Goal: Task Accomplishment & Management: Manage account settings

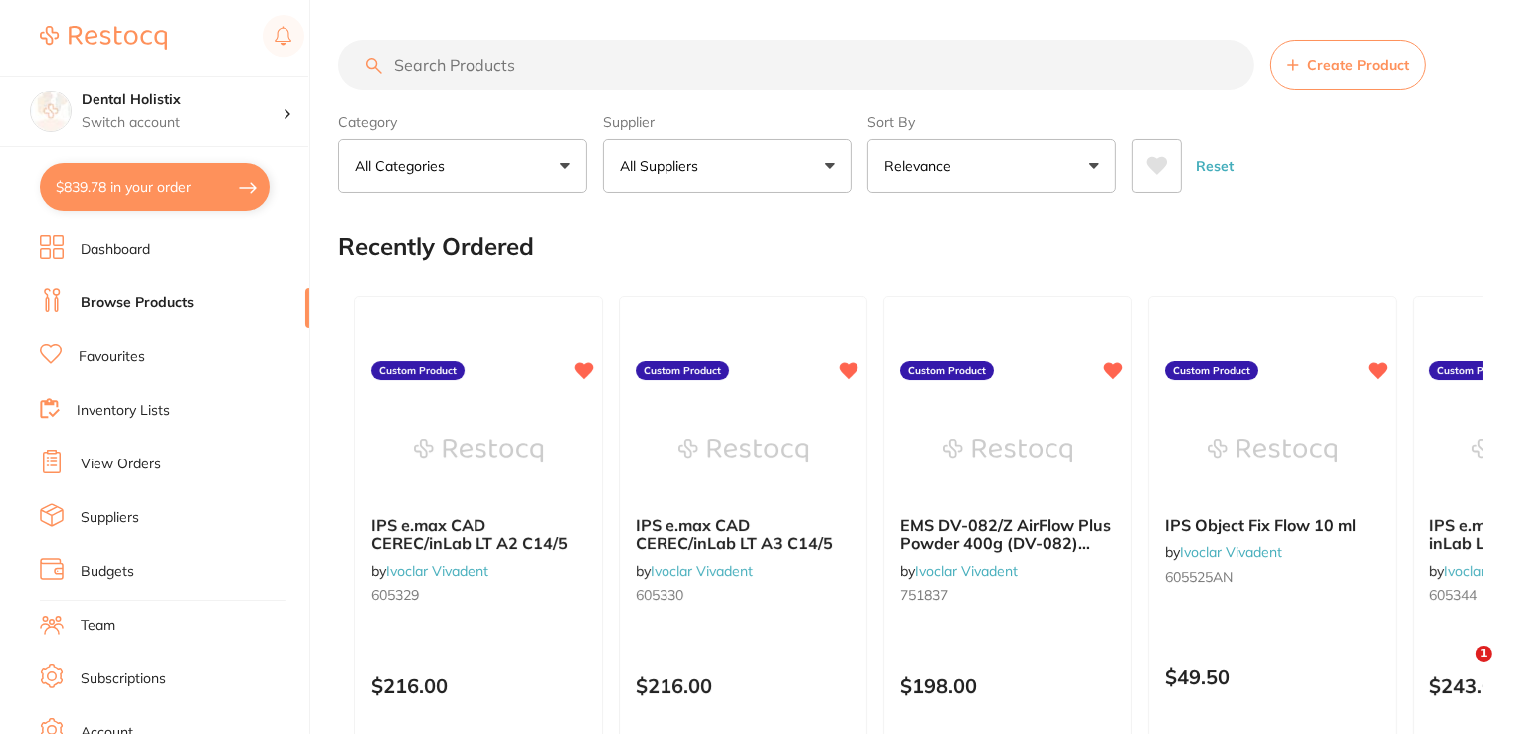
click at [458, 49] on input "search" at bounding box center [796, 65] width 916 height 50
paste input "Henry Schein Saliva Ejector Pink pkt 100"
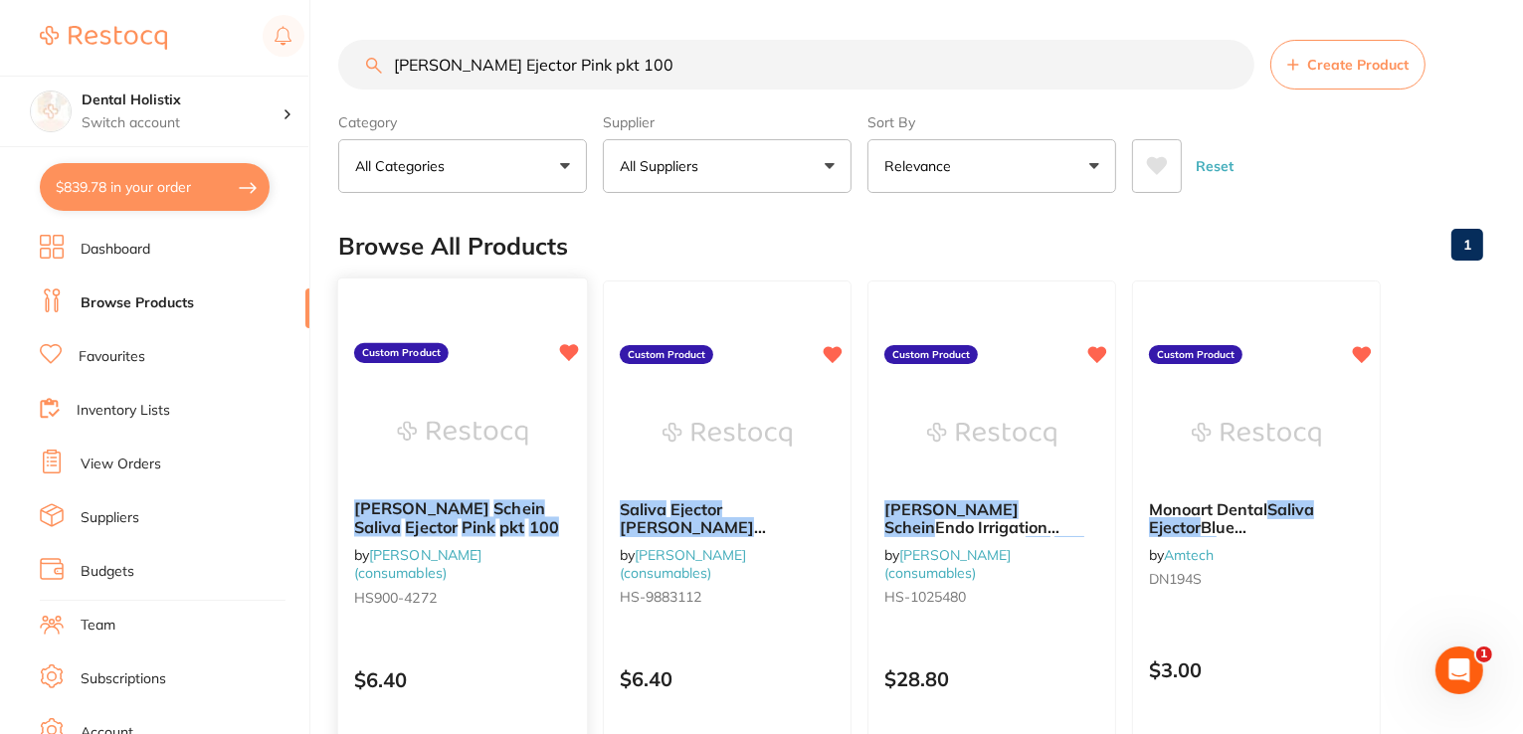
type input "Henry Schein Saliva Ejector Pink pkt 100"
click at [512, 487] on div "Henry Schein Saliva Ejector Pink pkt 100 by Henry Schein Halas (consumables) HS…" at bounding box center [462, 556] width 249 height 146
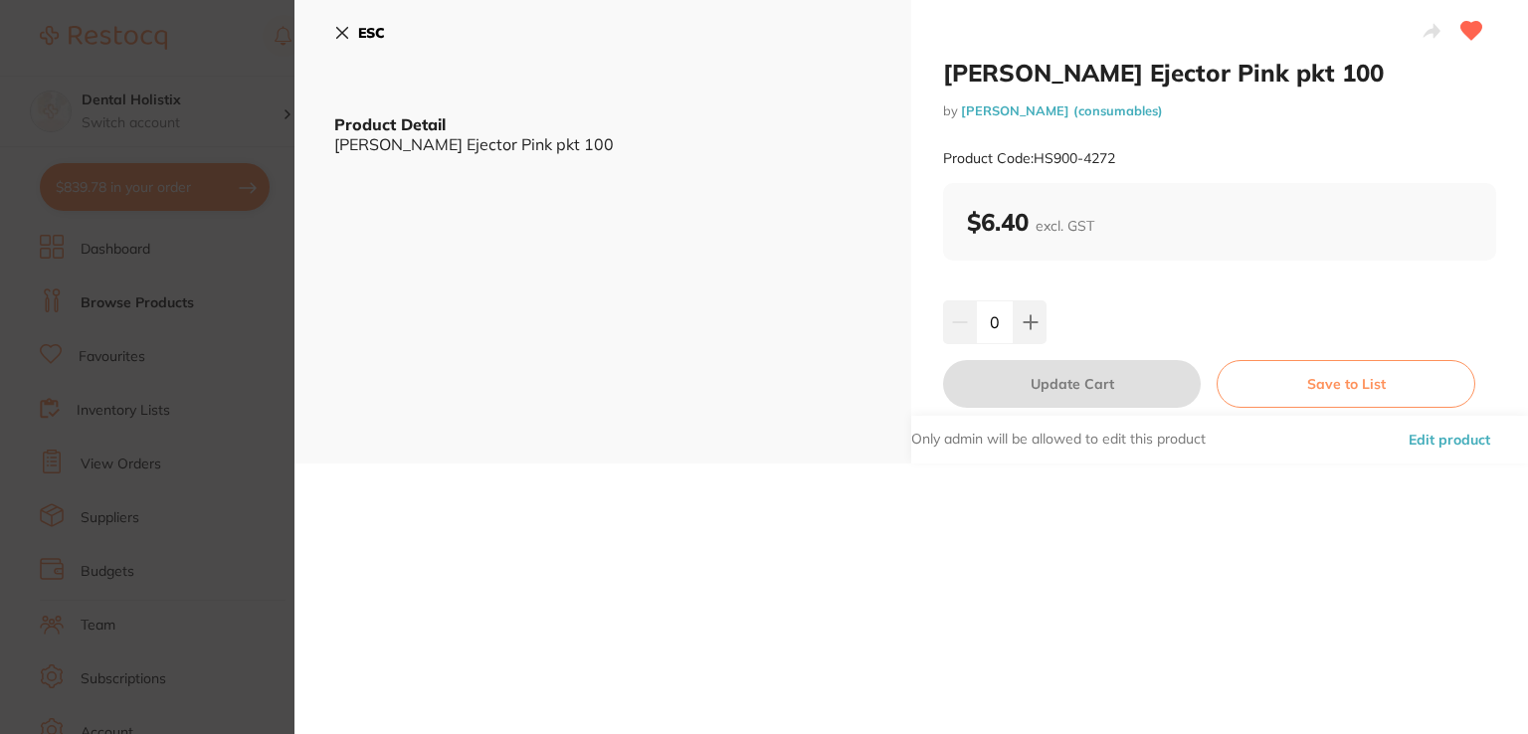
click at [1470, 435] on button "Edit product" at bounding box center [1448, 440] width 93 height 48
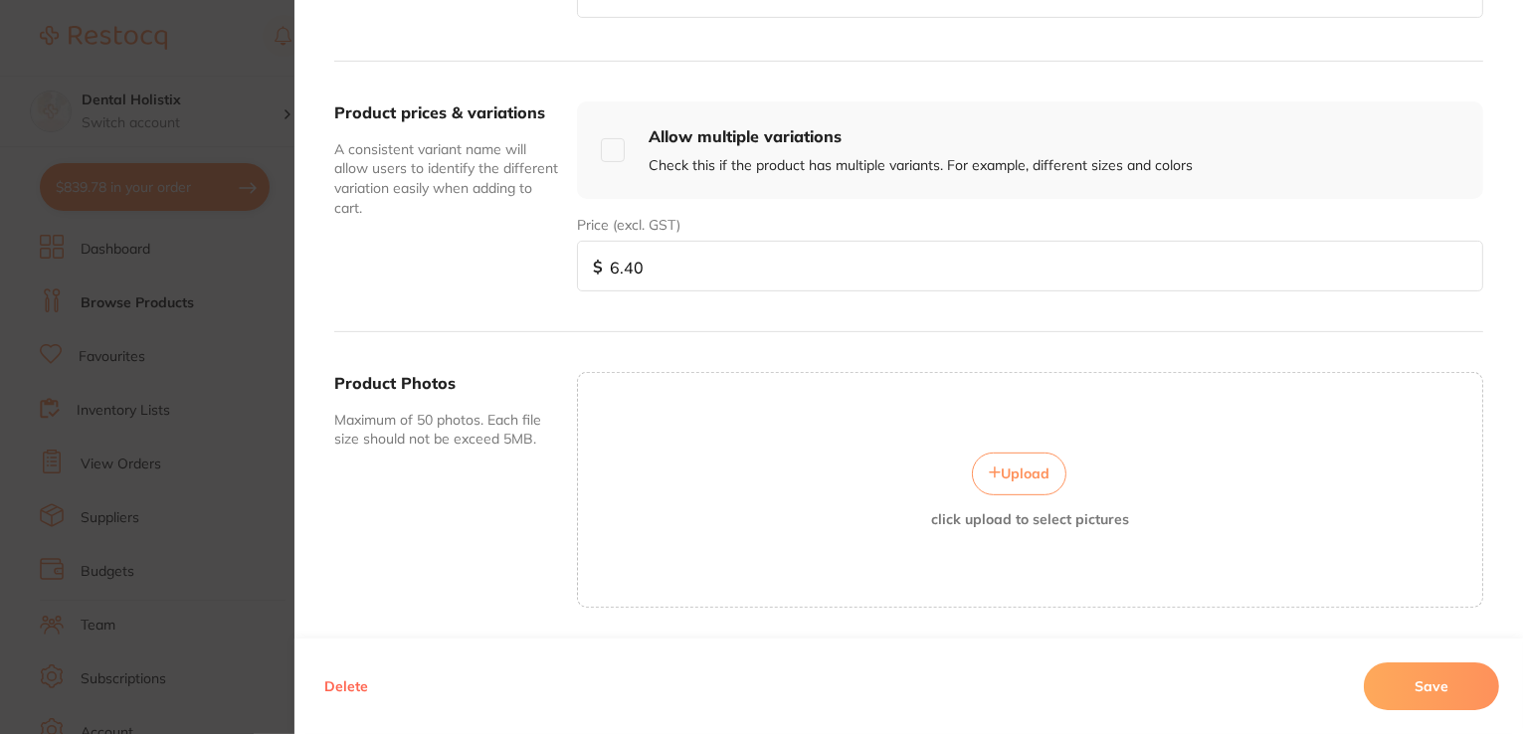
scroll to position [714, 0]
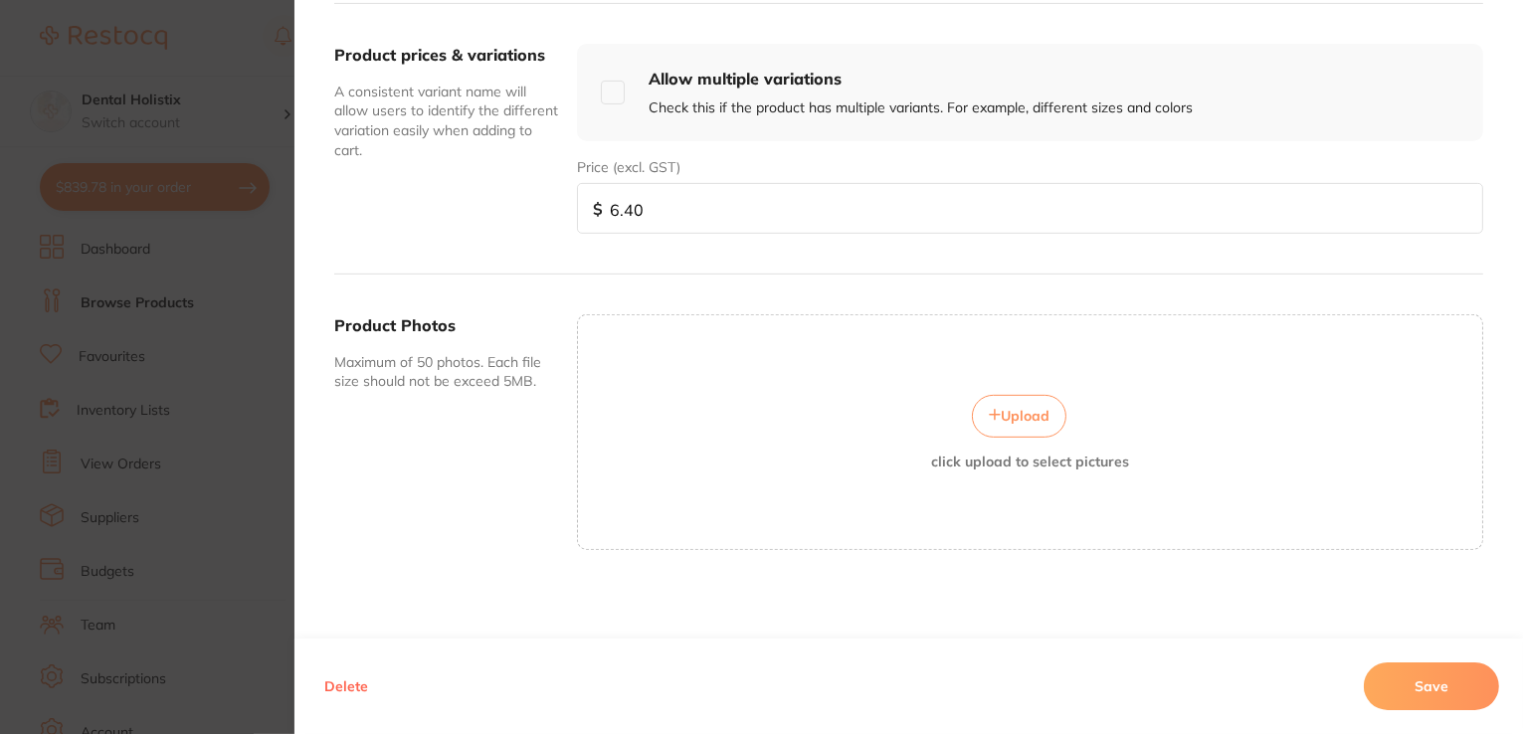
click at [1010, 412] on span "Upload" at bounding box center [1025, 416] width 49 height 18
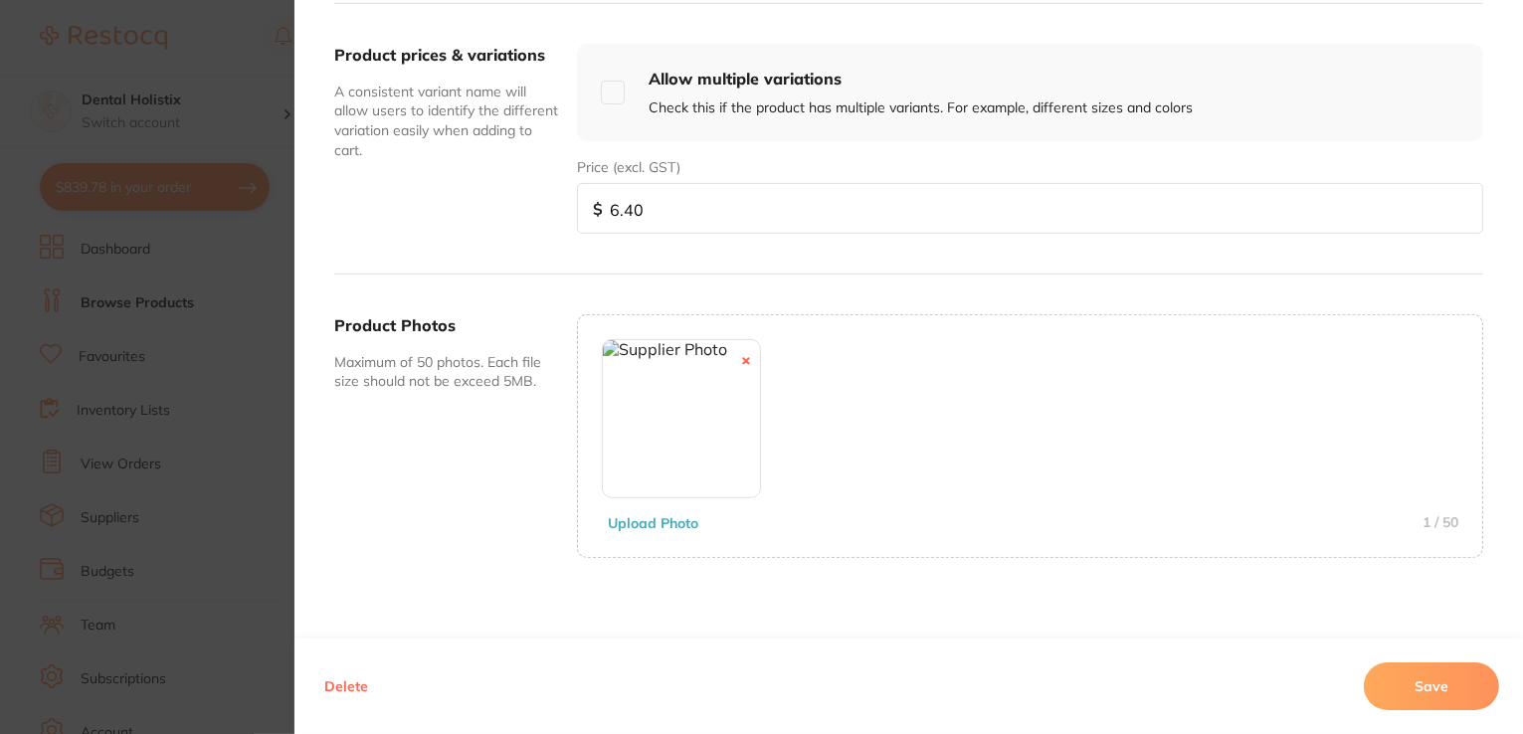
click at [1420, 681] on button "Save" at bounding box center [1431, 686] width 135 height 48
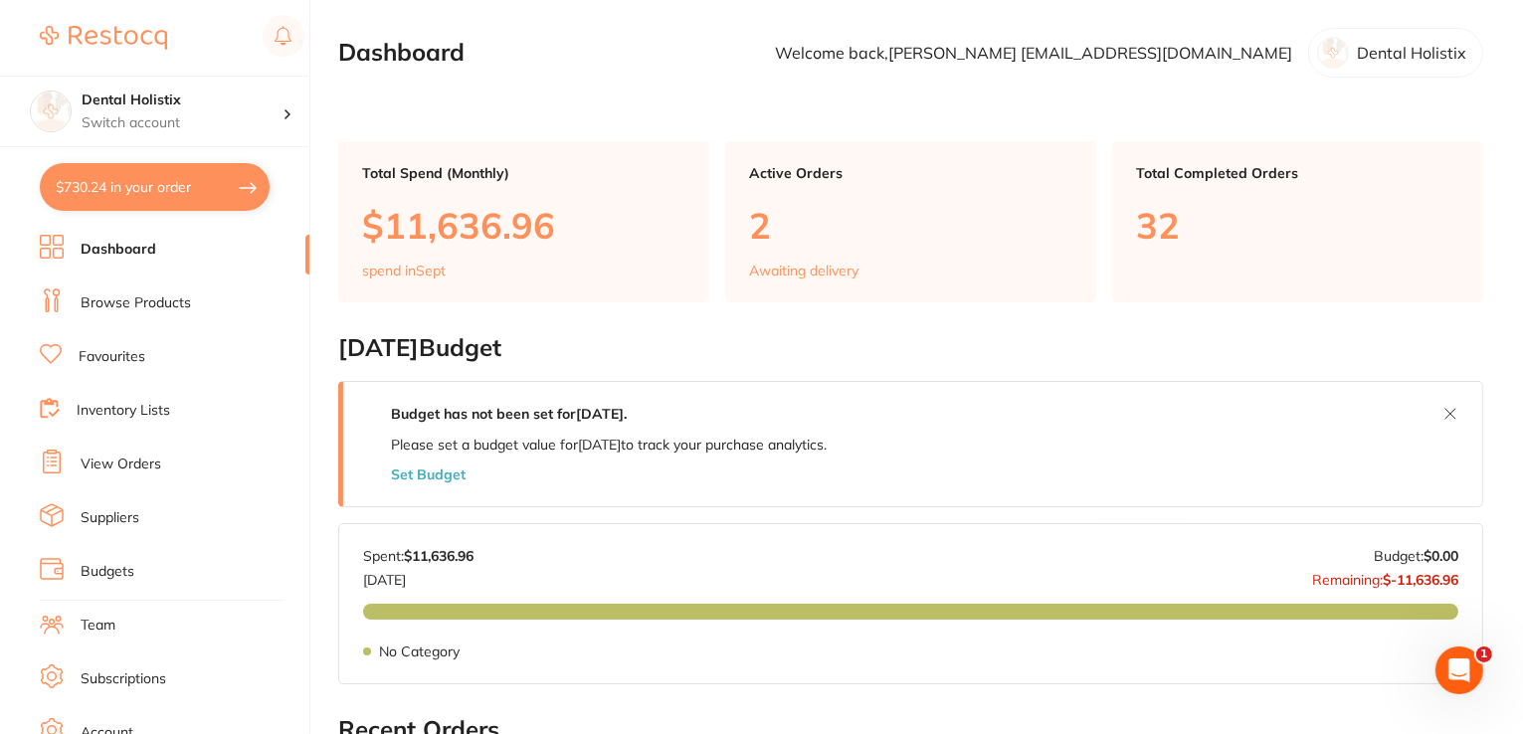
click at [137, 294] on link "Browse Products" at bounding box center [136, 303] width 110 height 20
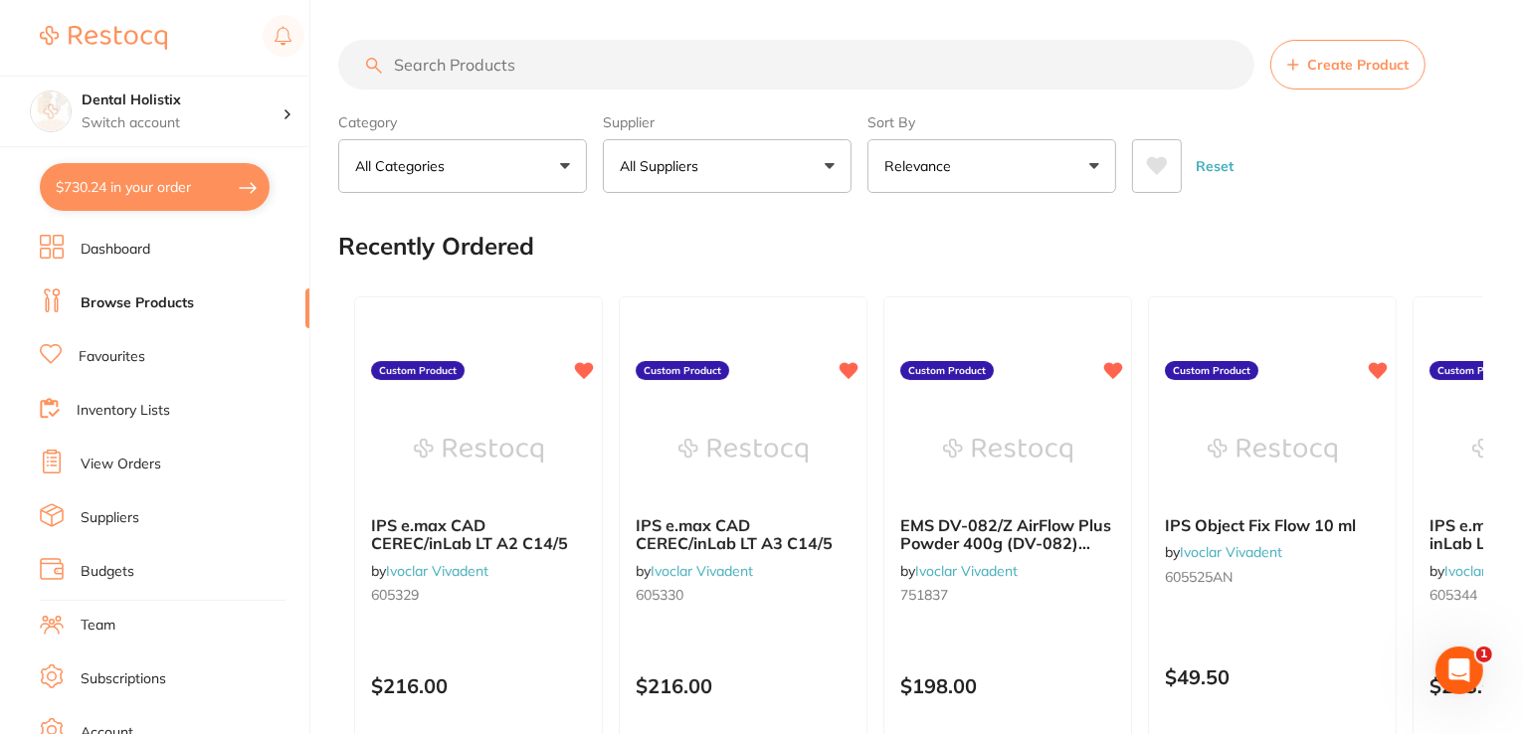
drag, startPoint x: 488, startPoint y: 64, endPoint x: 382, endPoint y: 62, distance: 106.4
paste input "Henry Schein Syngauze 50 4 Ply 2"x2" pkt 200"
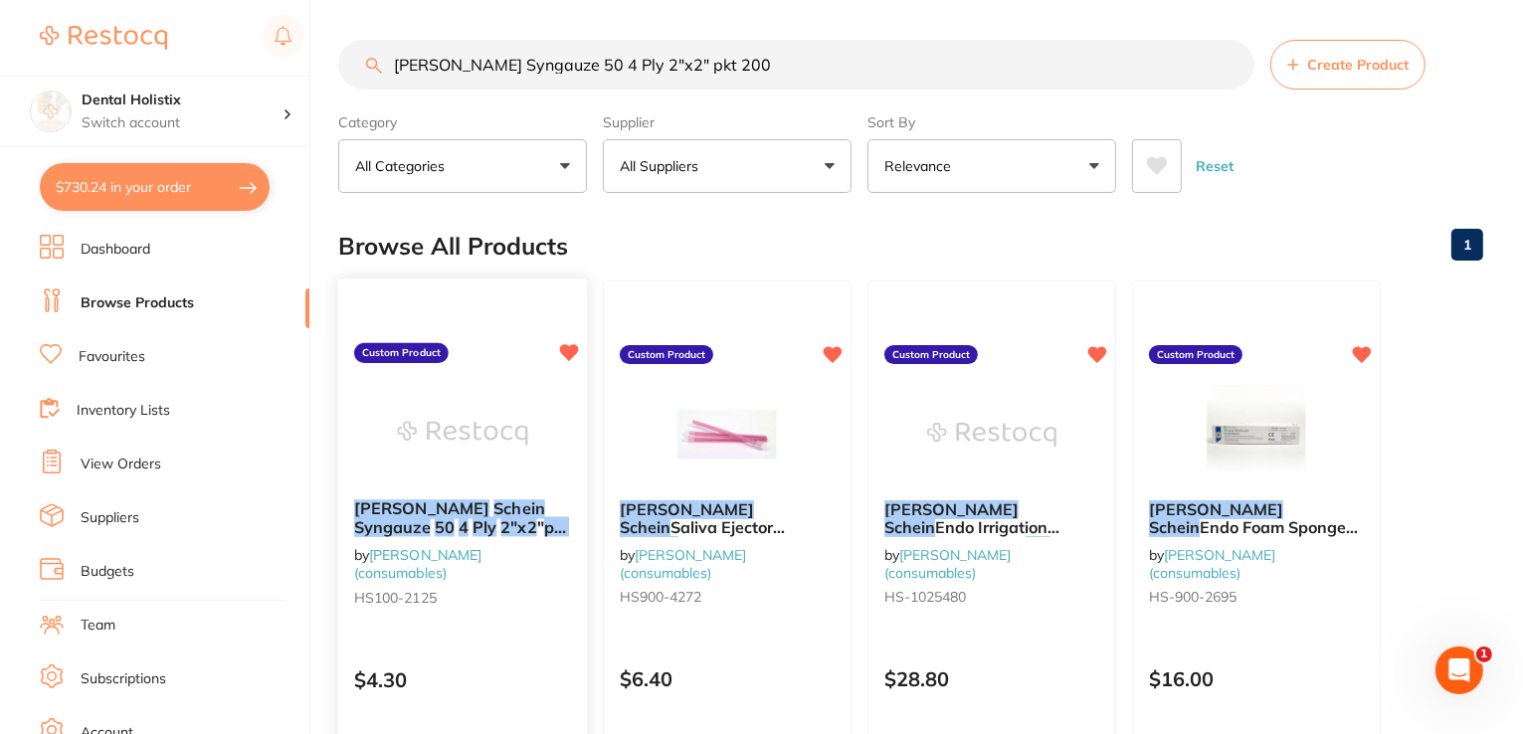
click at [455, 517] on em "50" at bounding box center [445, 527] width 20 height 20
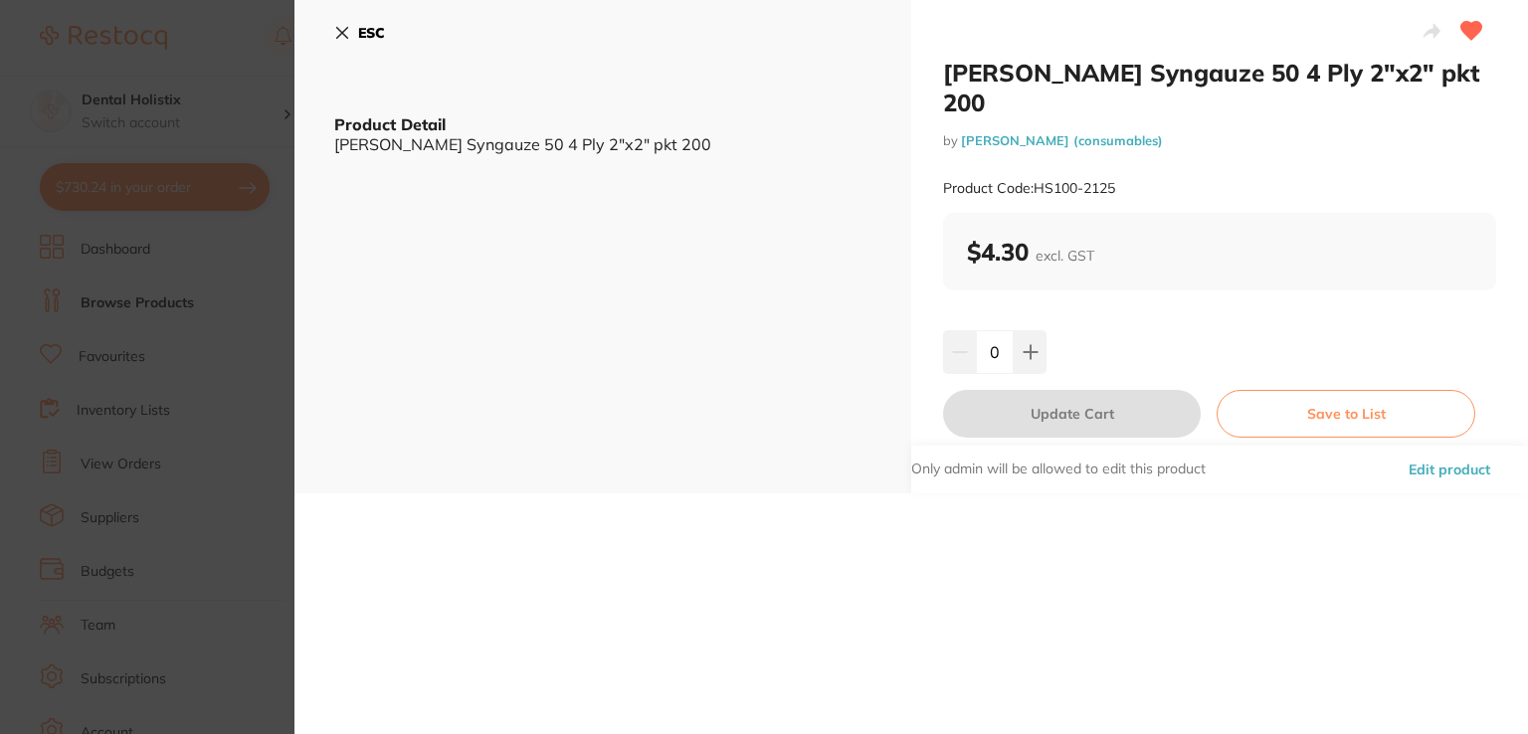
click at [1416, 446] on button "Edit product" at bounding box center [1448, 470] width 93 height 48
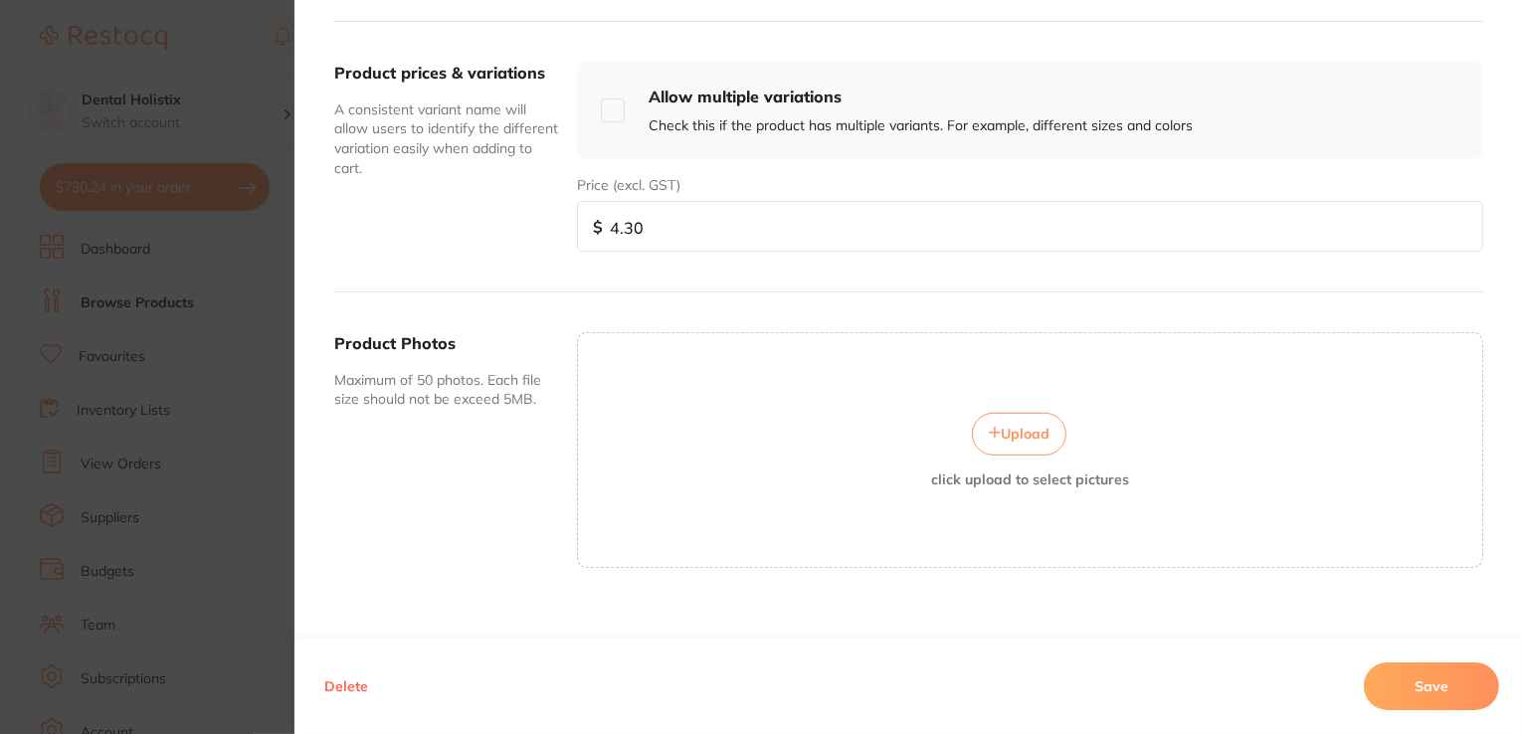
scroll to position [714, 0]
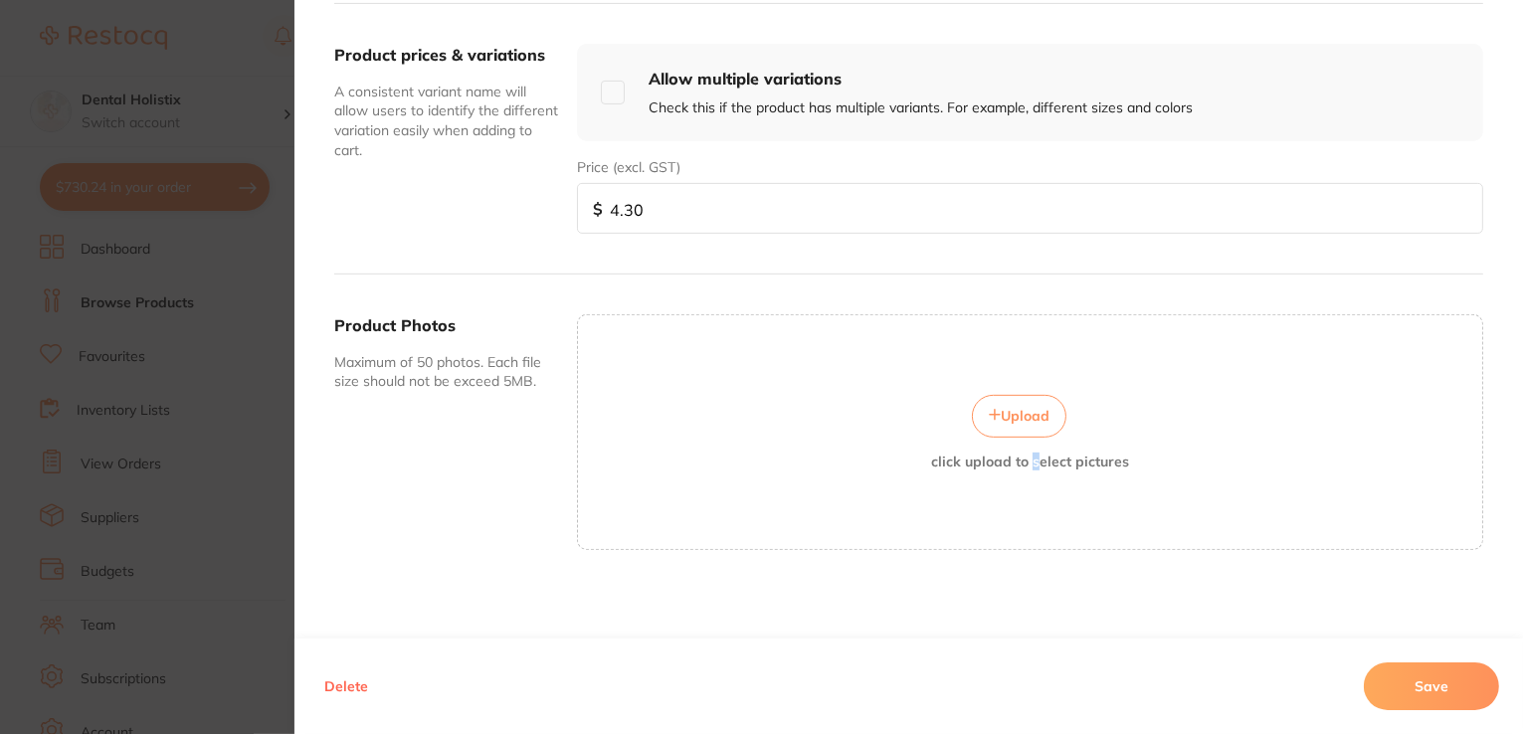
drag, startPoint x: 1019, startPoint y: 420, endPoint x: 1026, endPoint y: 498, distance: 78.9
click at [1026, 498] on div "Upload click upload to select pictures" at bounding box center [1030, 431] width 906 height 235
click at [1011, 412] on span "Upload" at bounding box center [1025, 416] width 49 height 18
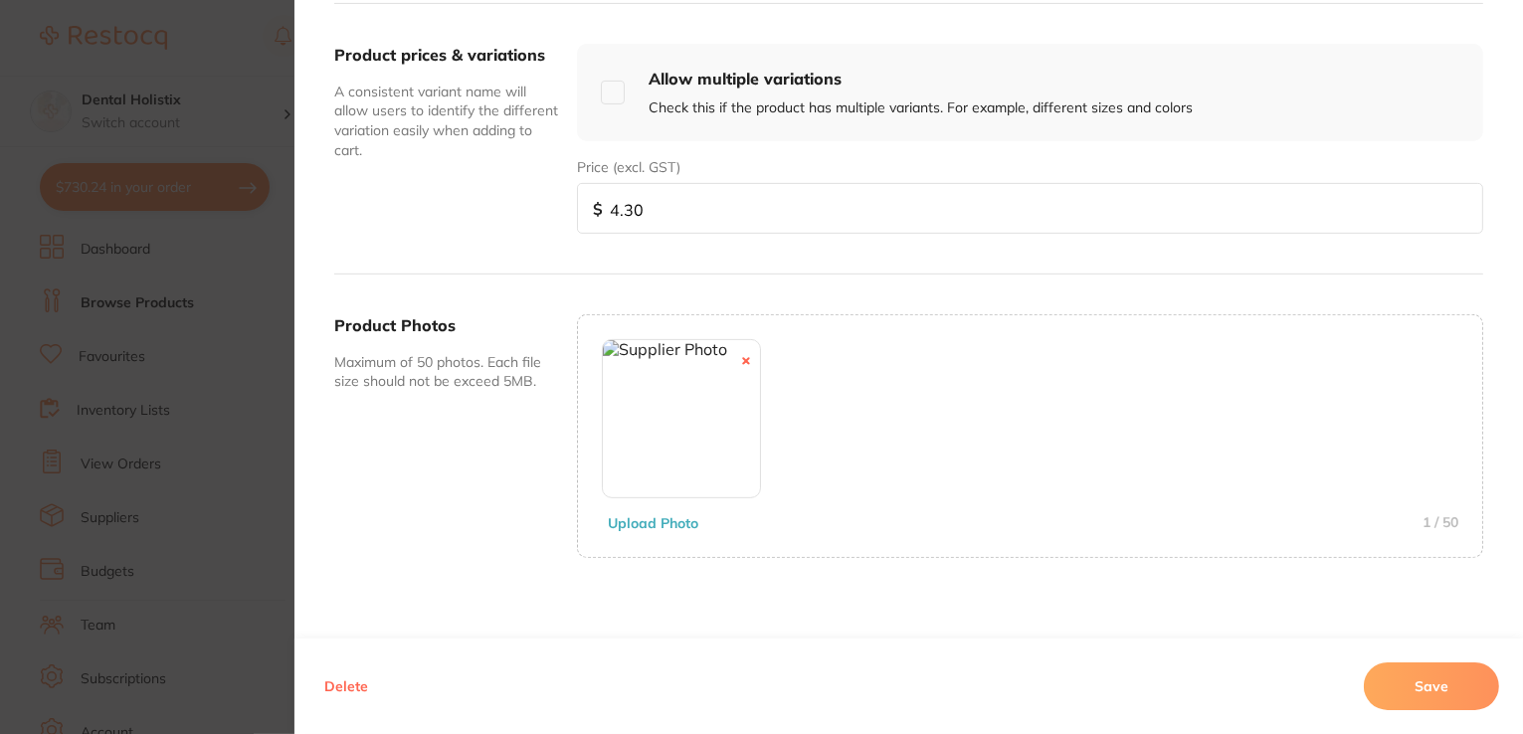
click at [1417, 677] on button "Save" at bounding box center [1431, 686] width 135 height 48
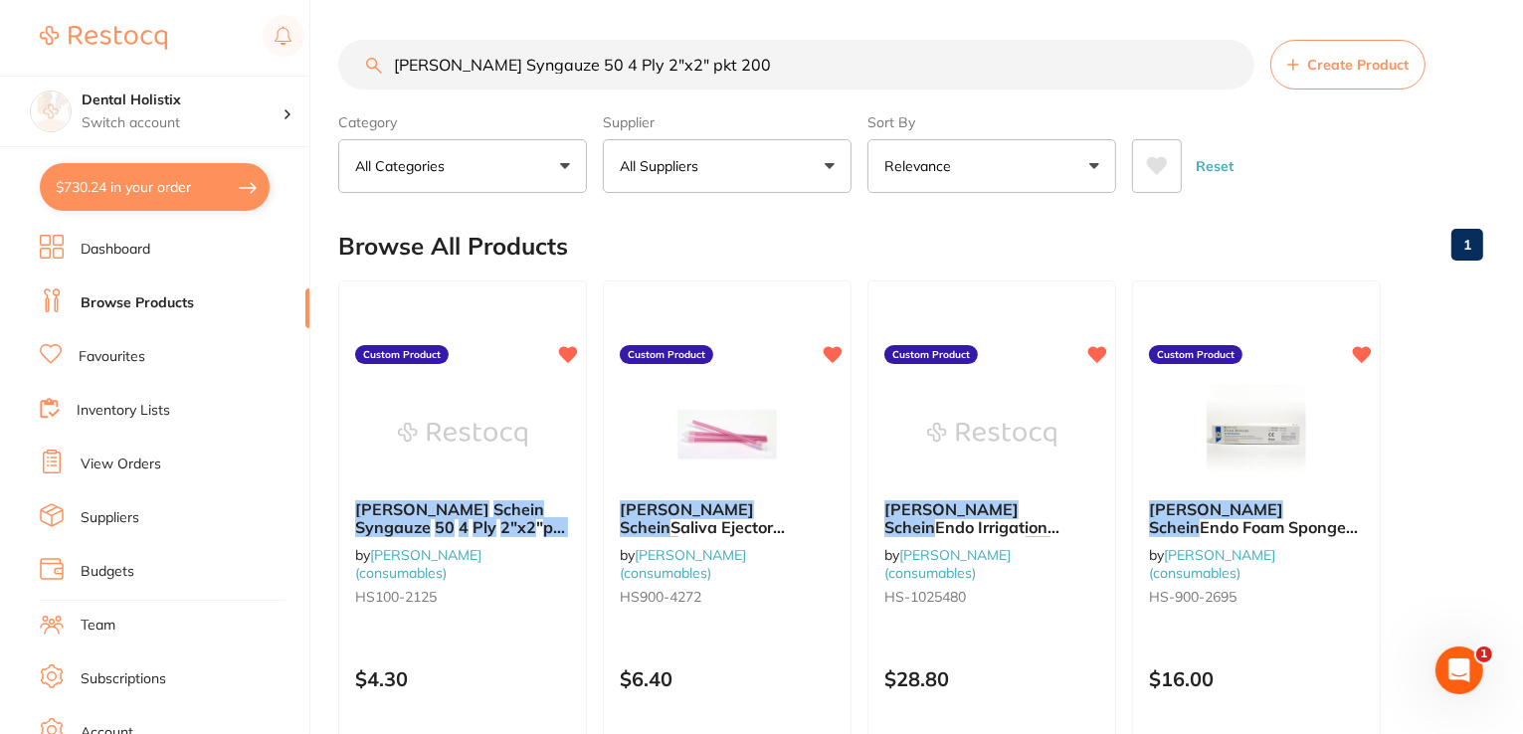
scroll to position [0, 0]
drag, startPoint x: 815, startPoint y: 68, endPoint x: 266, endPoint y: 47, distance: 549.4
click at [267, 49] on div "$730.24 Dental Holistix Switch account Dental Holistix $730.24 in your order Da…" at bounding box center [761, 367] width 1523 height 734
paste input "Identoflex Composite Pre polisher Lrg Cup Yllw pkt 12"
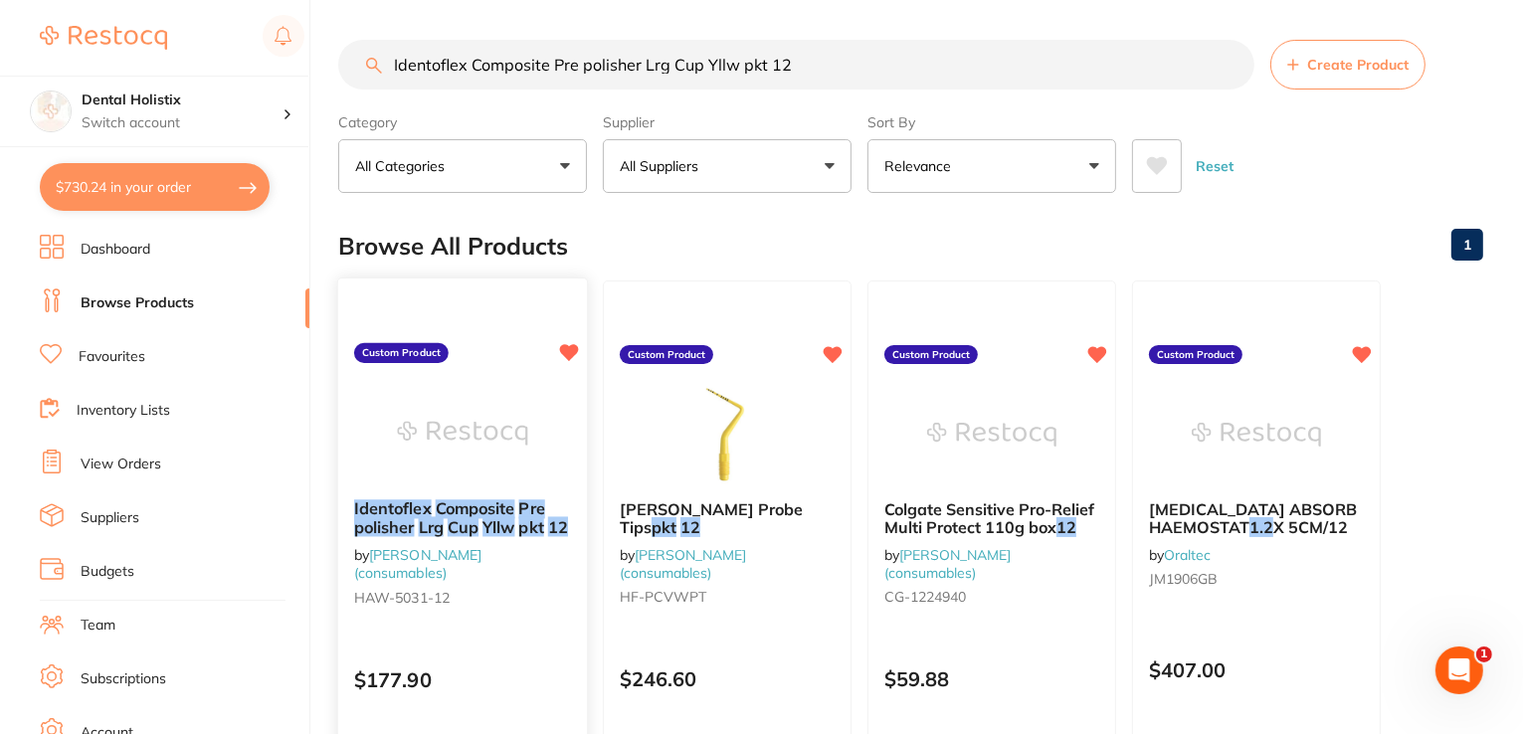
click at [463, 517] on em "Cup" at bounding box center [463, 527] width 31 height 20
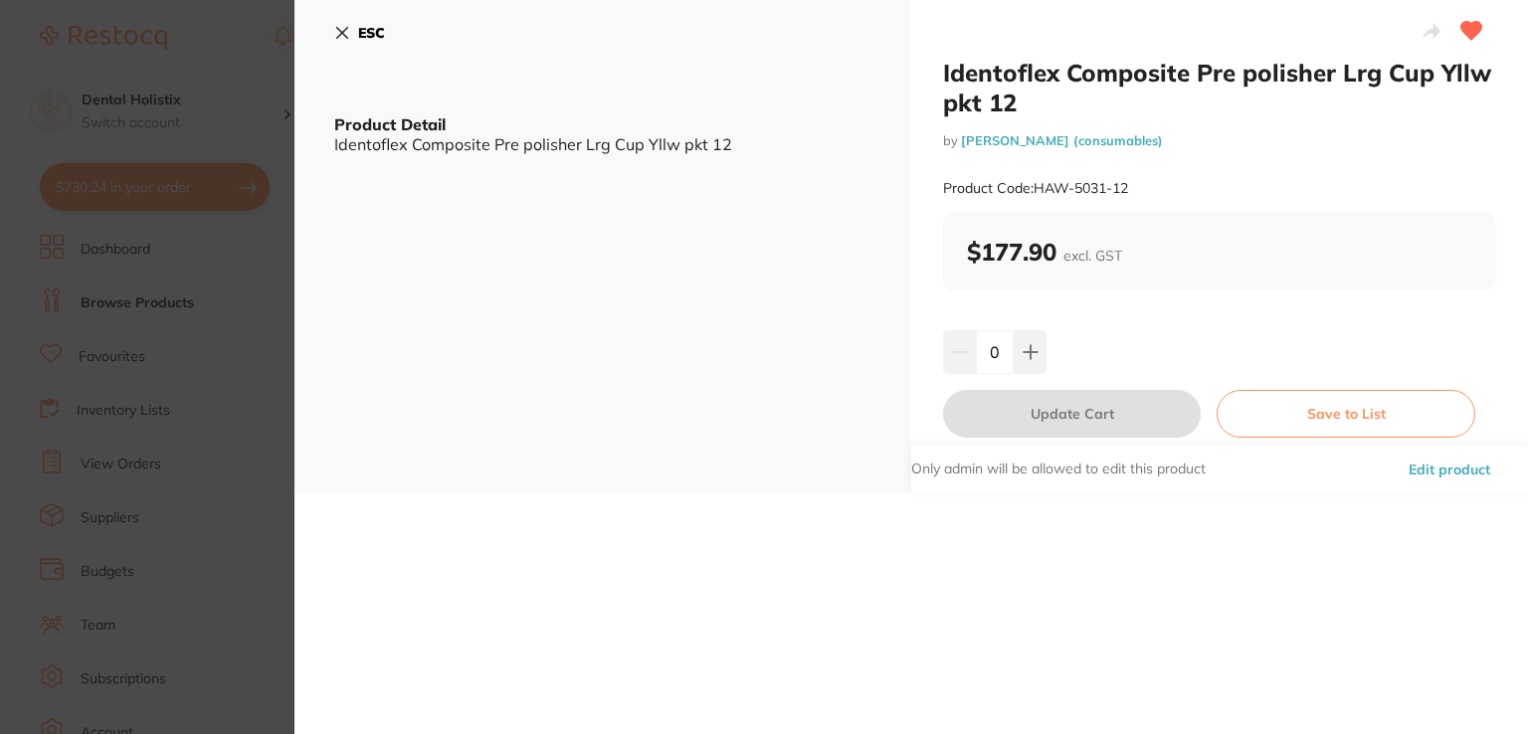
click at [1417, 470] on button "Edit product" at bounding box center [1448, 470] width 93 height 48
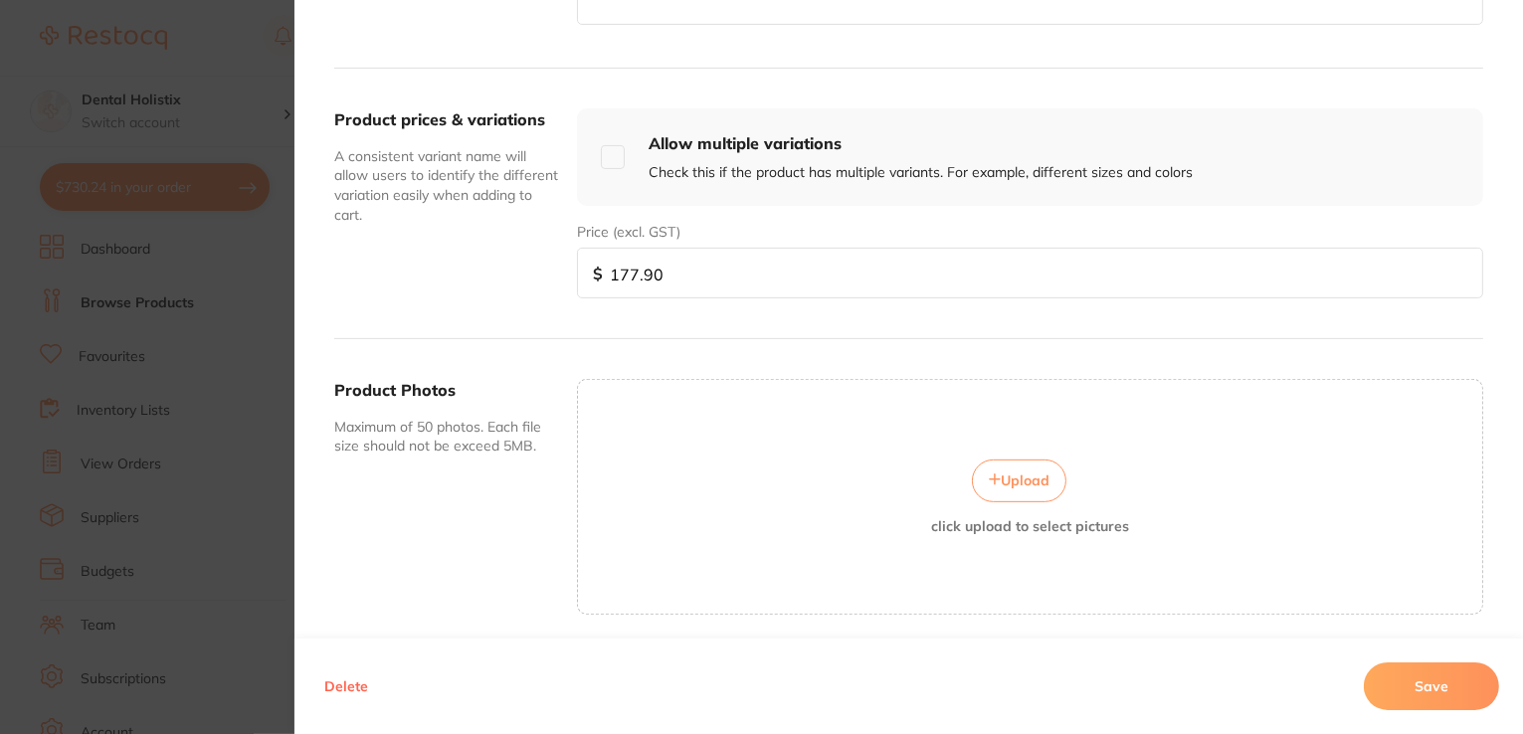
scroll to position [714, 0]
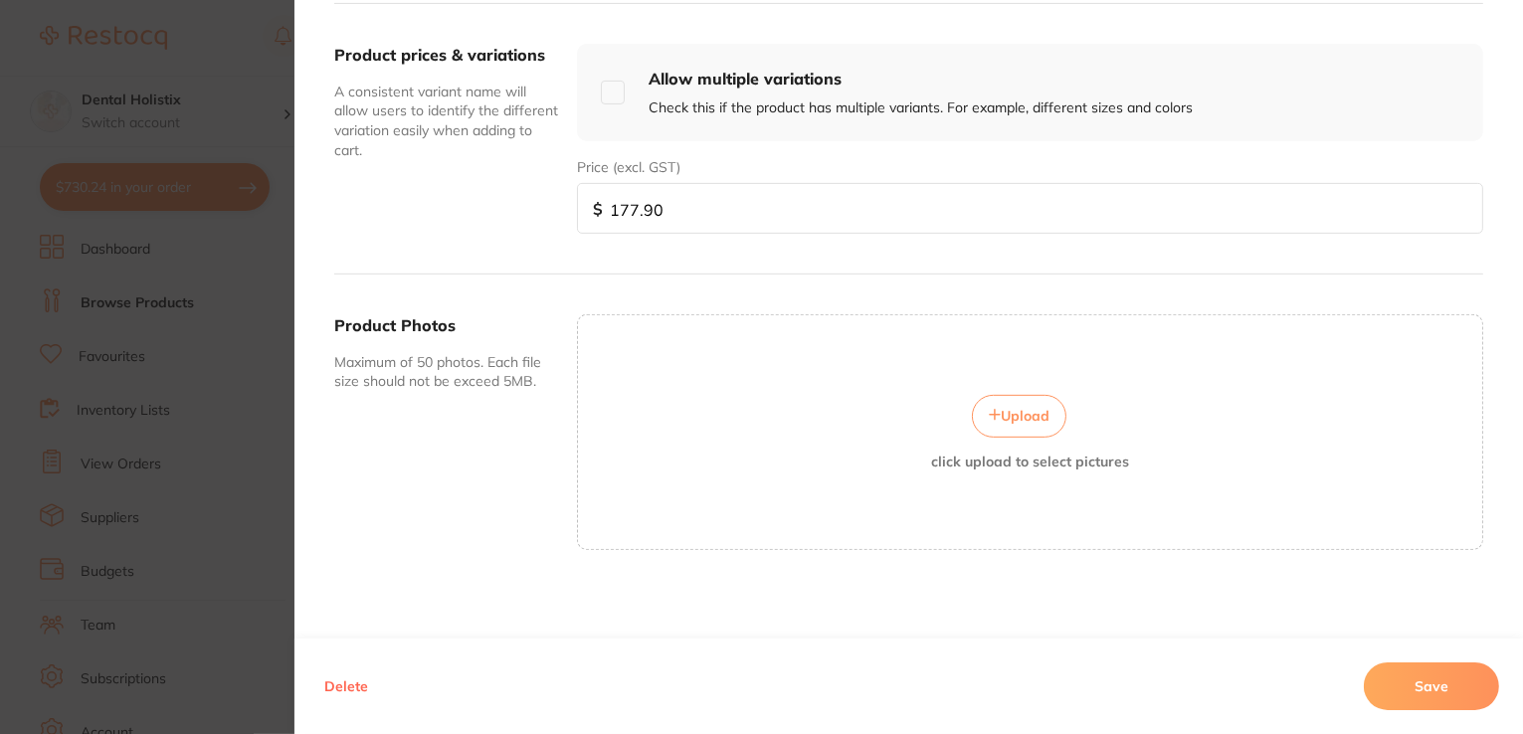
click at [1030, 422] on button "Upload" at bounding box center [1019, 416] width 94 height 42
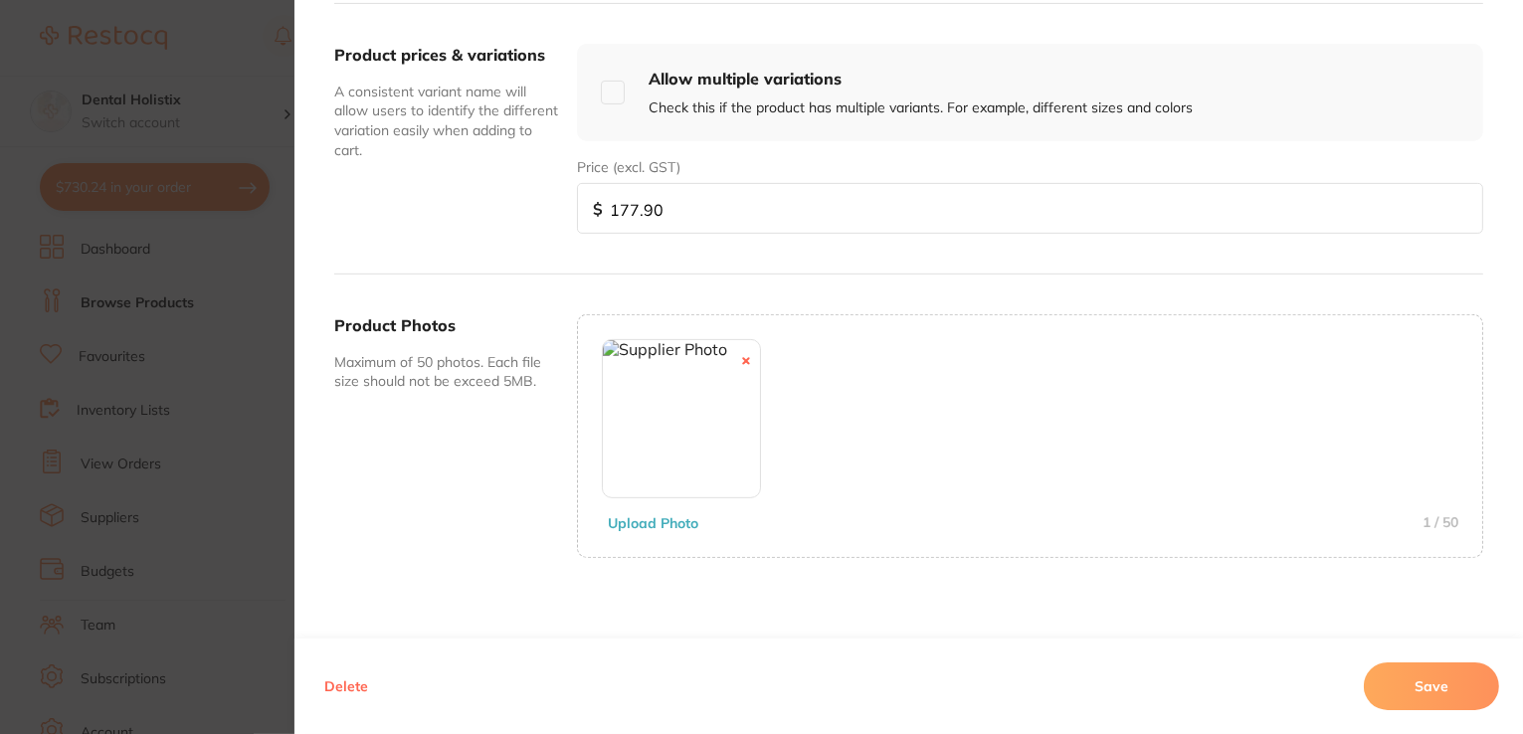
click at [1390, 698] on button "Save" at bounding box center [1431, 686] width 135 height 48
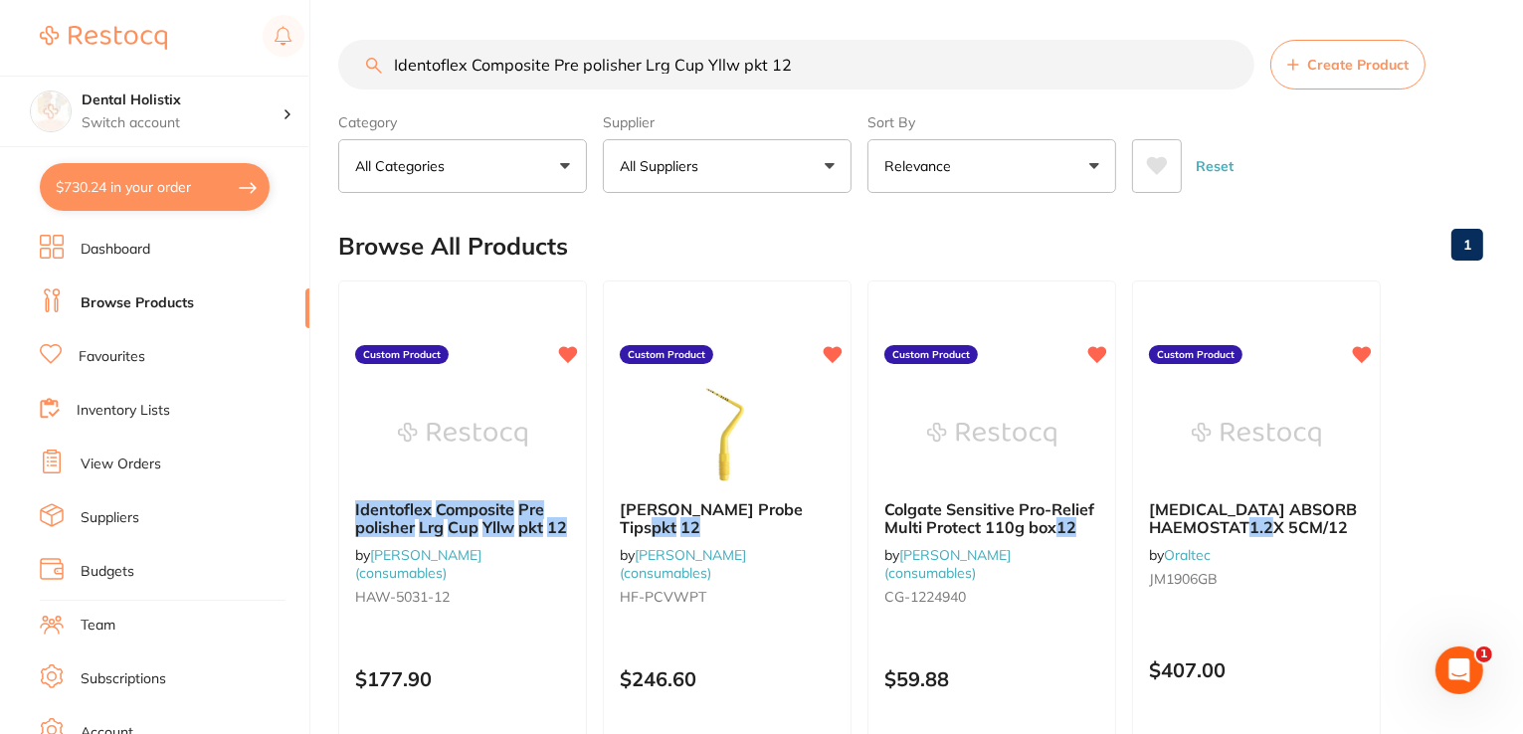
scroll to position [0, 0]
drag, startPoint x: 811, startPoint y: 60, endPoint x: 232, endPoint y: 61, distance: 578.8
click at [232, 61] on div "$730.24 Dental Holistix Switch account Dental Holistix $730.24 in your order Da…" at bounding box center [761, 367] width 1523 height 734
paste input "mpregum Penta Duosoft Heavy Refill 2x300ml Base+2x60ml Cat"
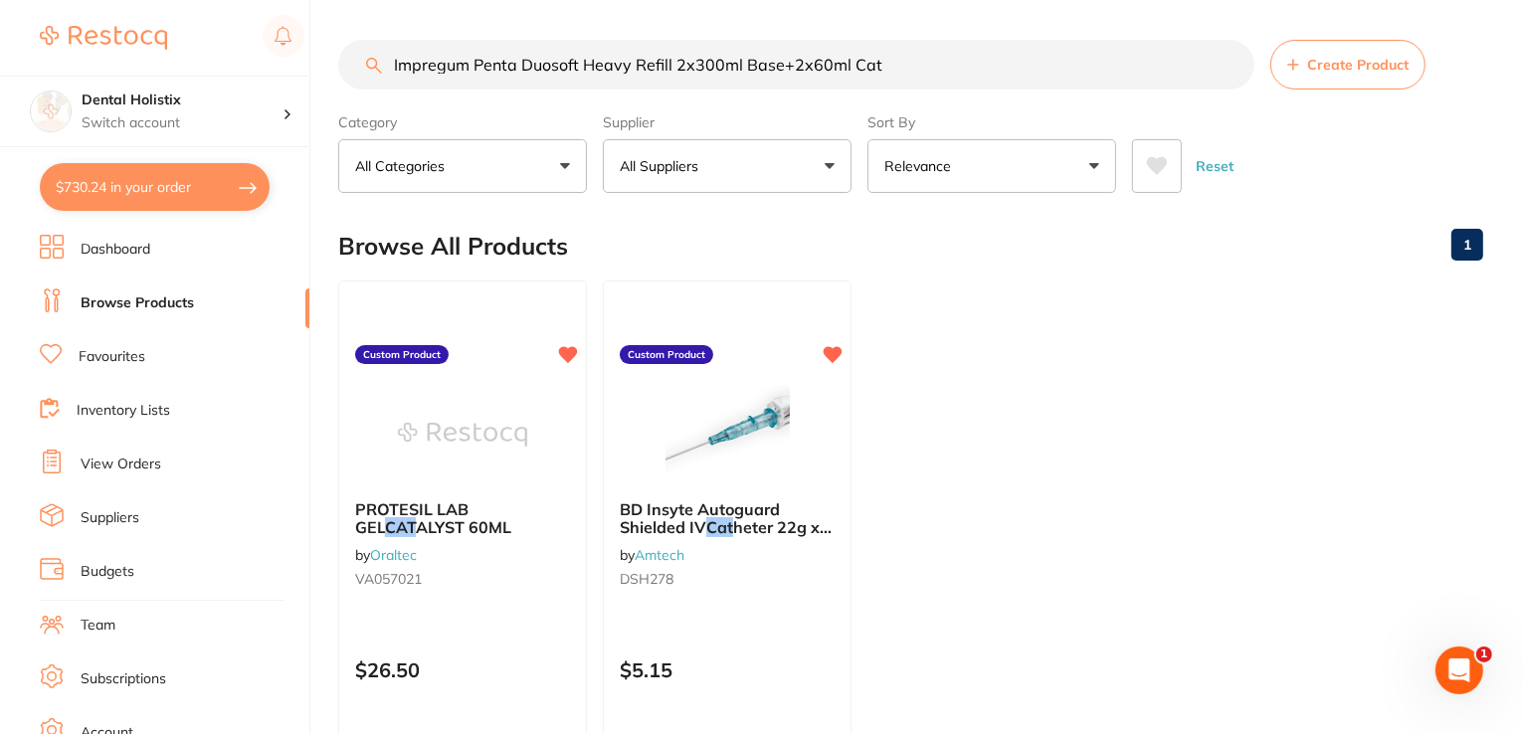
drag, startPoint x: 883, startPoint y: 63, endPoint x: 378, endPoint y: 69, distance: 505.3
click at [359, 79] on input "Impregum Penta Duosoft Heavy Refill 2x300ml Base+2x60ml Cat" at bounding box center [796, 65] width 916 height 50
paste input "int 3 Garant Light Body Refill 300ml Base + Catalys"
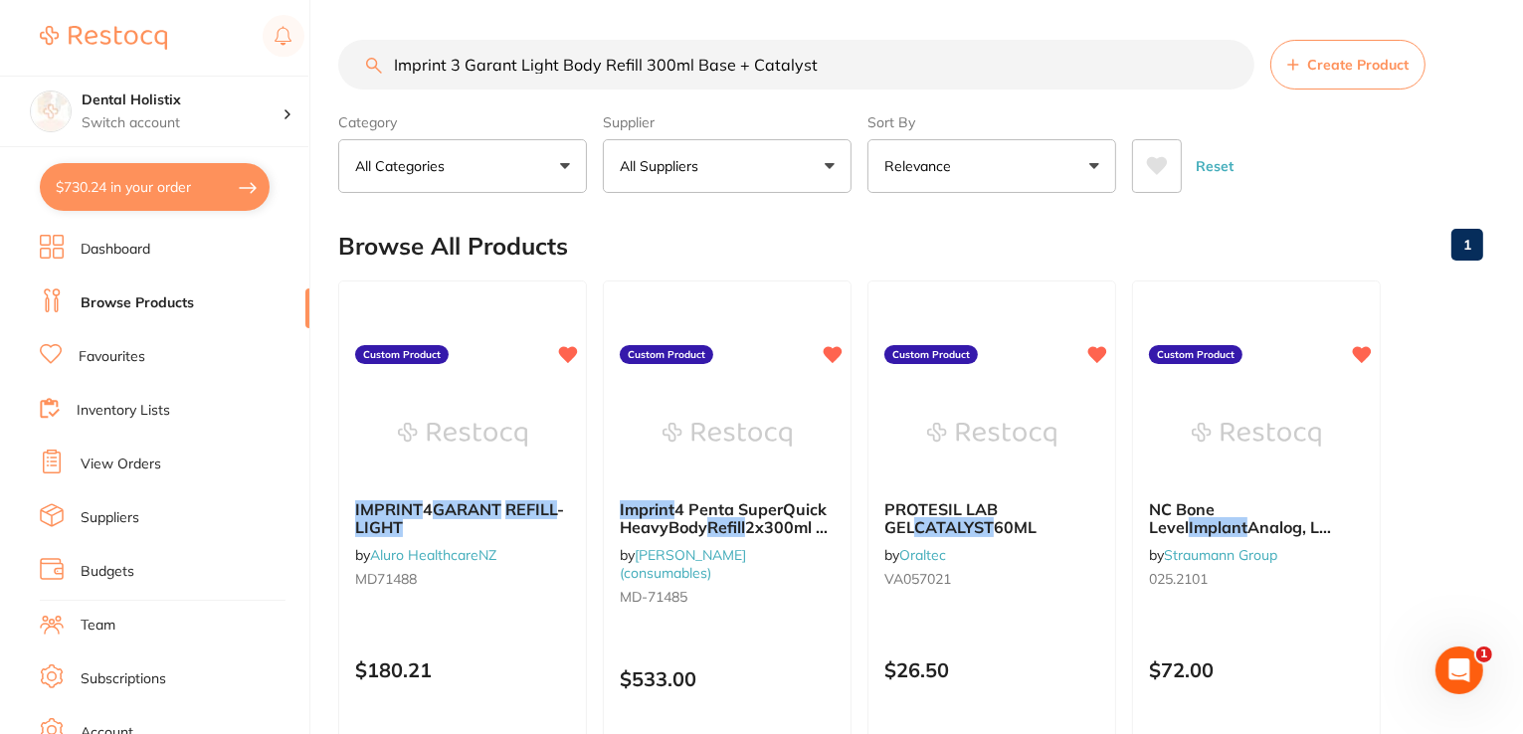
drag, startPoint x: 896, startPoint y: 54, endPoint x: 450, endPoint y: 48, distance: 446.6
click at [291, 57] on div "$730.24 Dental Holistix Switch account Dental Holistix $730.24 in your order Da…" at bounding box center [761, 367] width 1523 height 734
paste input "4 Garant Light Body Refill 4x 50ml + 5x Tips & Syr"
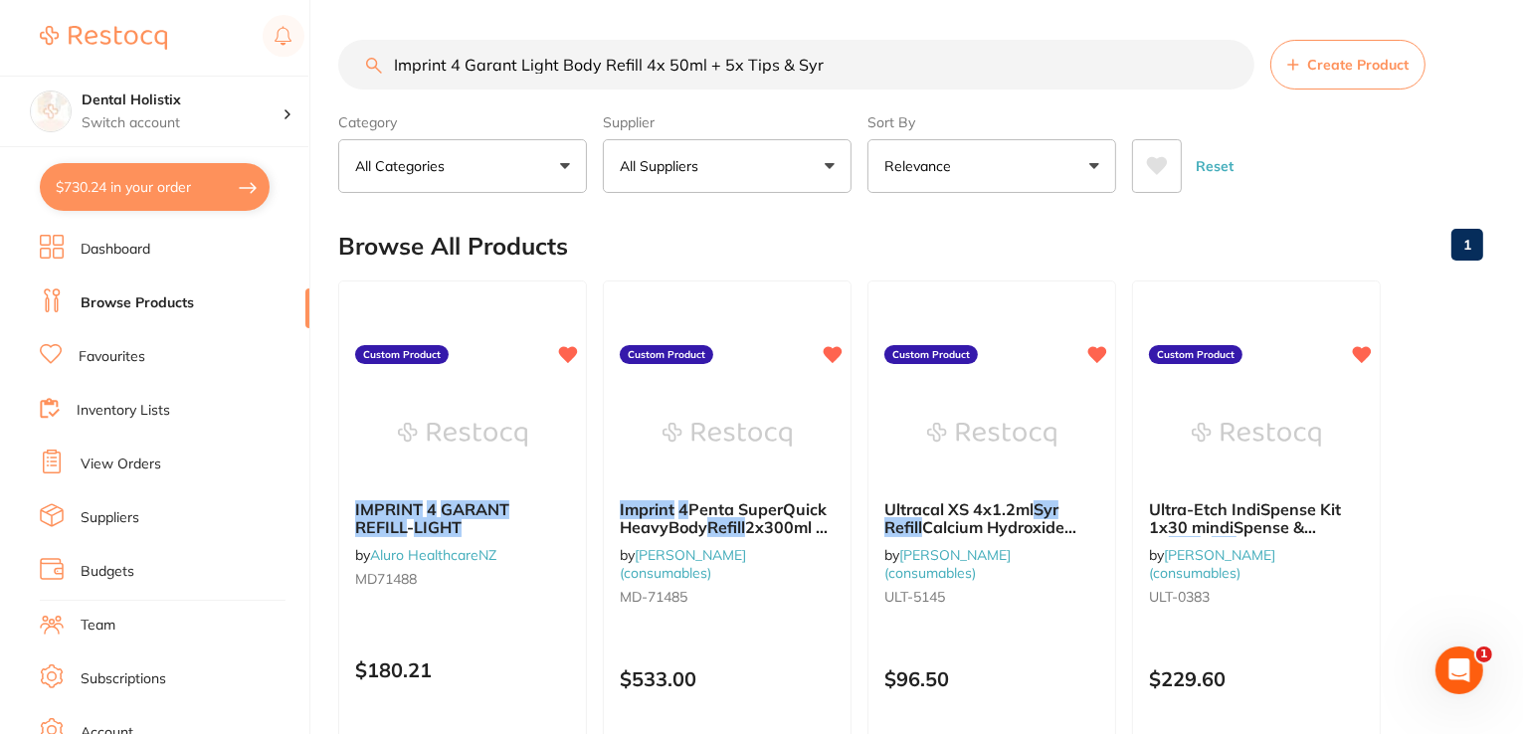
drag, startPoint x: 735, startPoint y: 68, endPoint x: 438, endPoint y: 68, distance: 297.4
click at [243, 60] on div "$730.24 Dental Holistix Switch account Dental Holistix $730.24 in your order Da…" at bounding box center [761, 367] width 1523 height 734
paste input "Penta SuperQuick HeavyBody Refill 2x300ml + 2x"
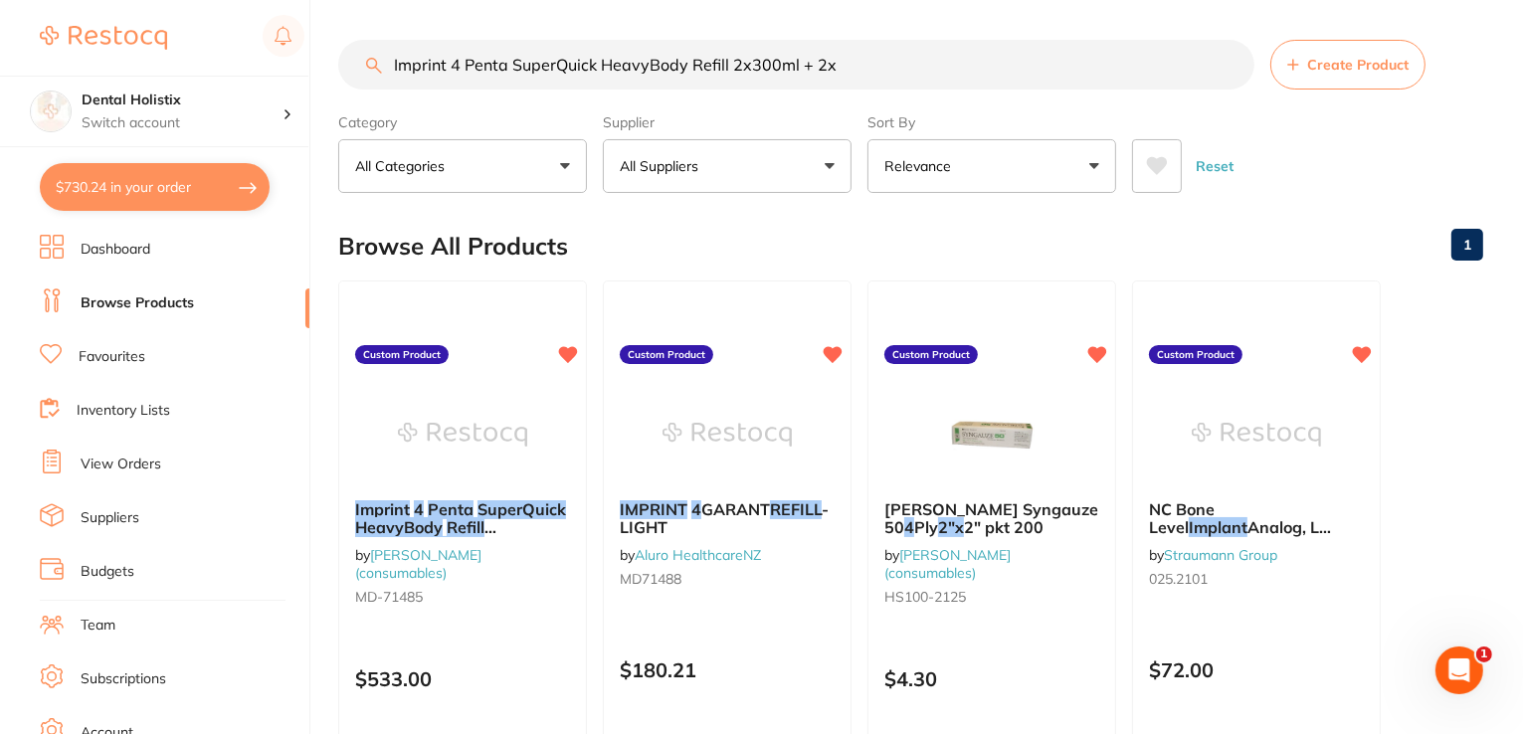
drag, startPoint x: 465, startPoint y: 522, endPoint x: 454, endPoint y: 514, distance: 14.3
click at [465, 522] on em "Refill" at bounding box center [466, 527] width 38 height 20
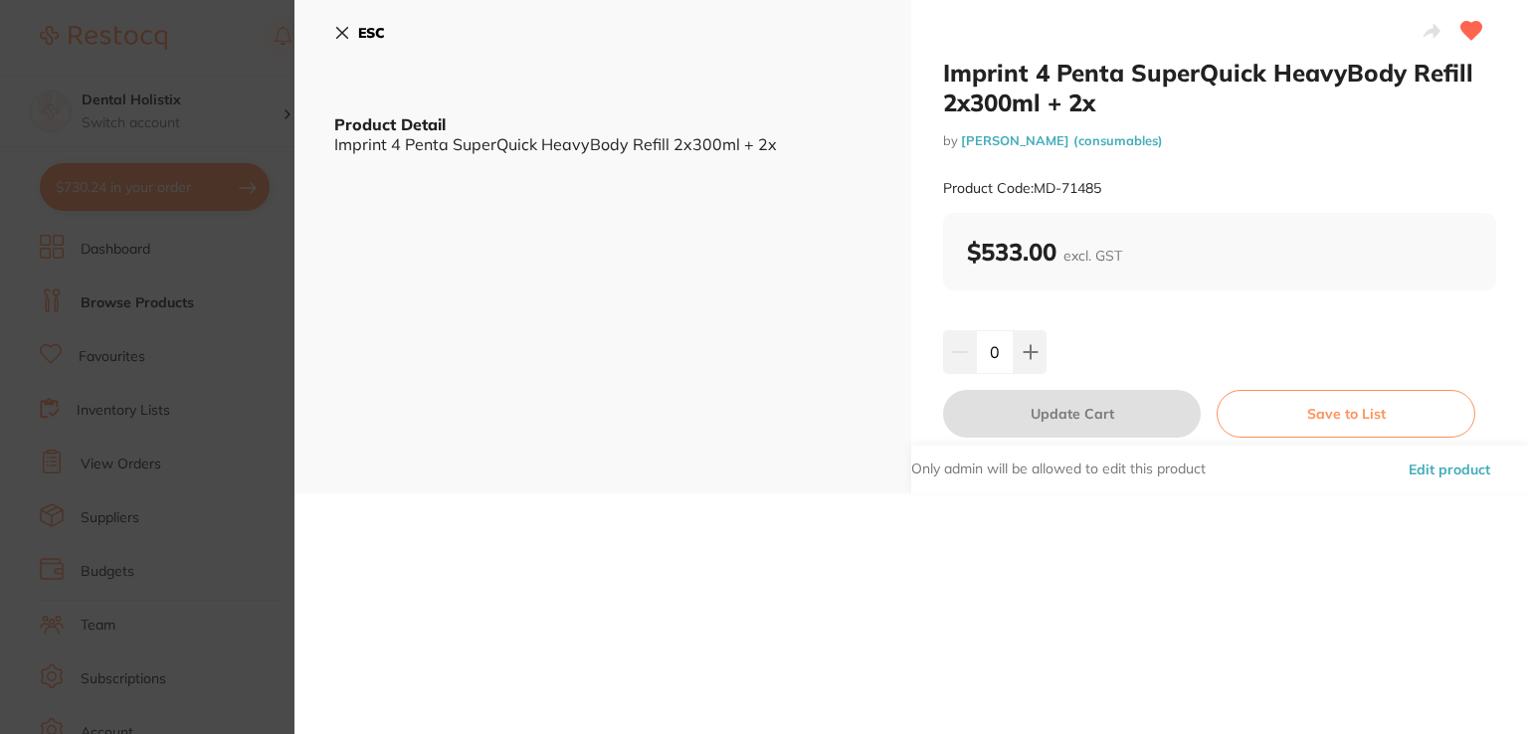
click at [1454, 465] on button "Edit product" at bounding box center [1448, 470] width 93 height 48
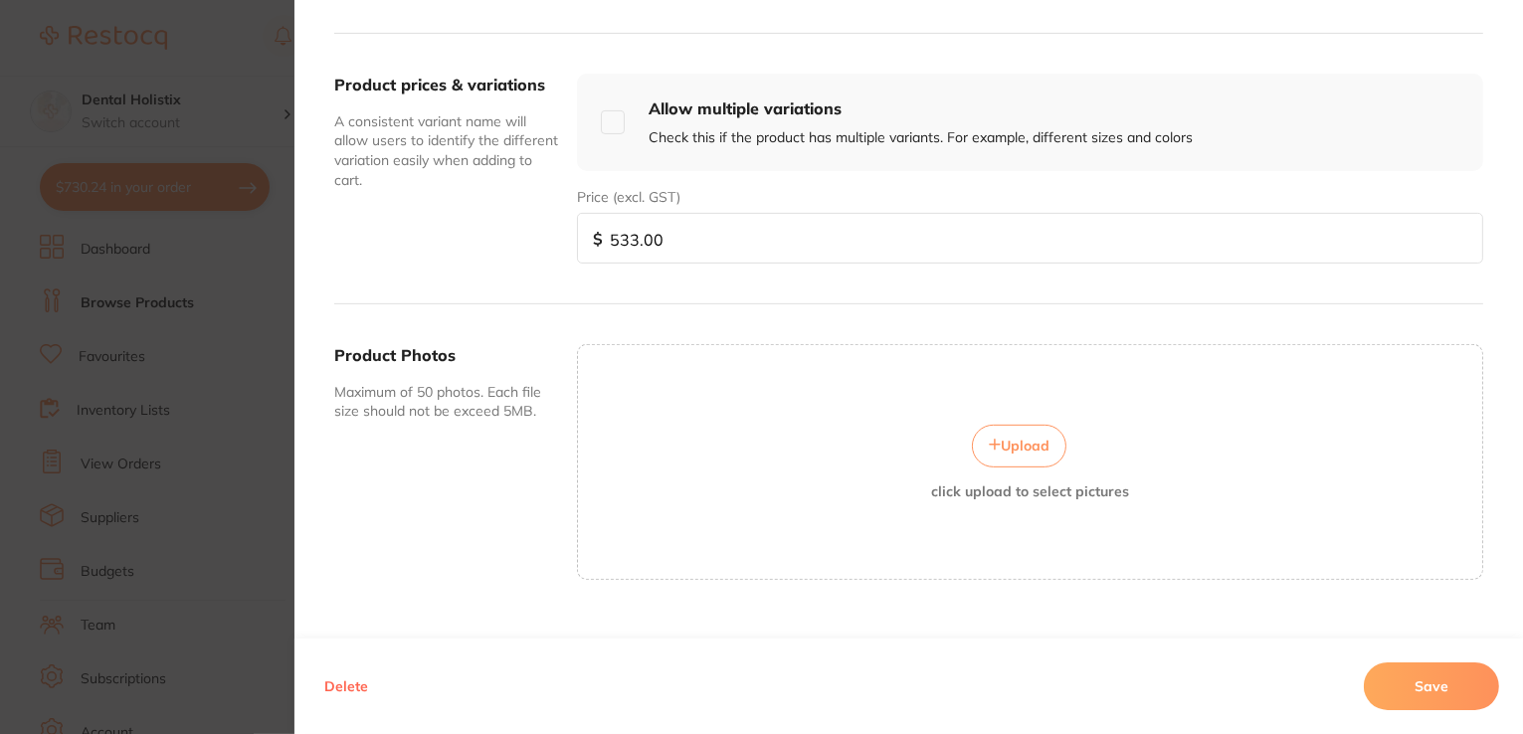
scroll to position [696, 0]
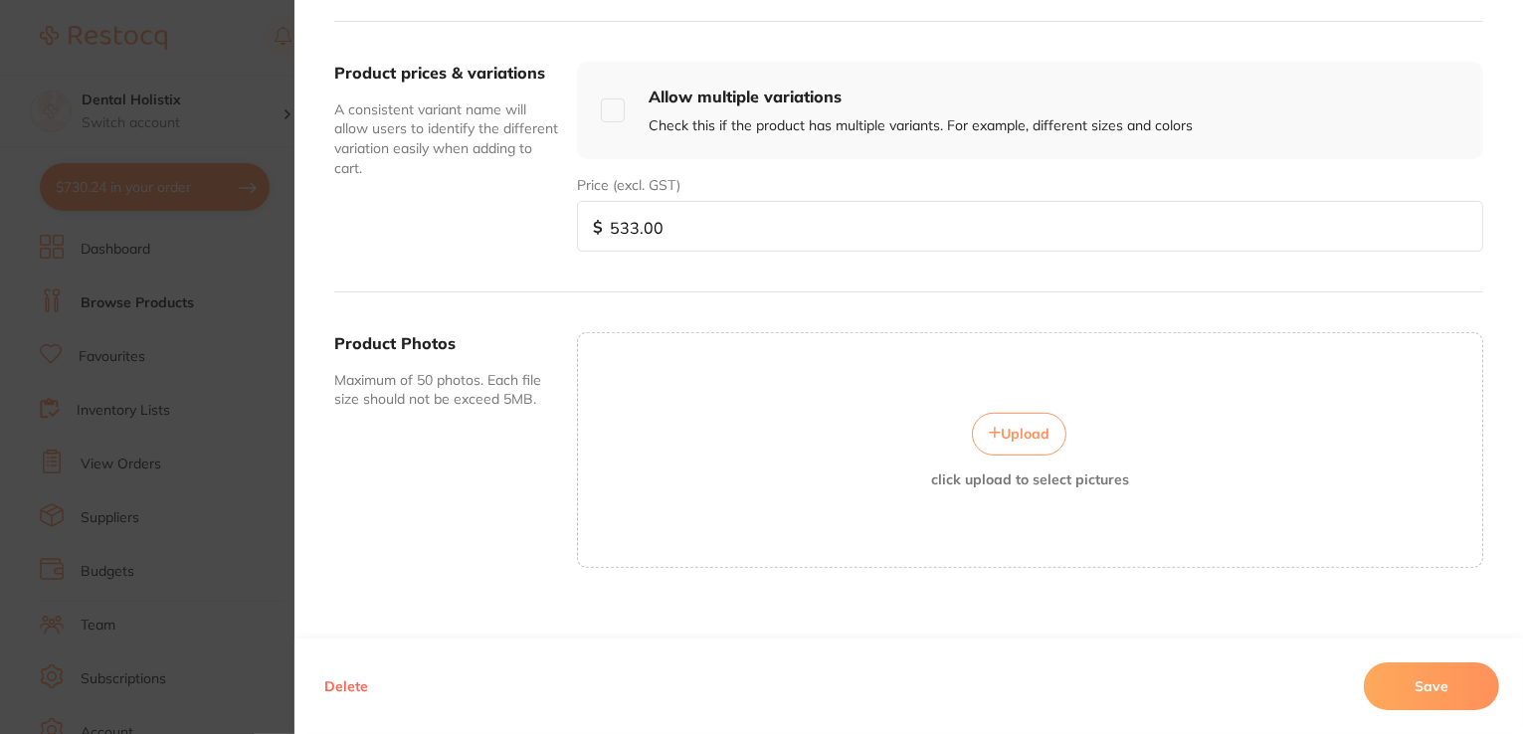
click at [1001, 431] on span "Upload" at bounding box center [1025, 434] width 49 height 18
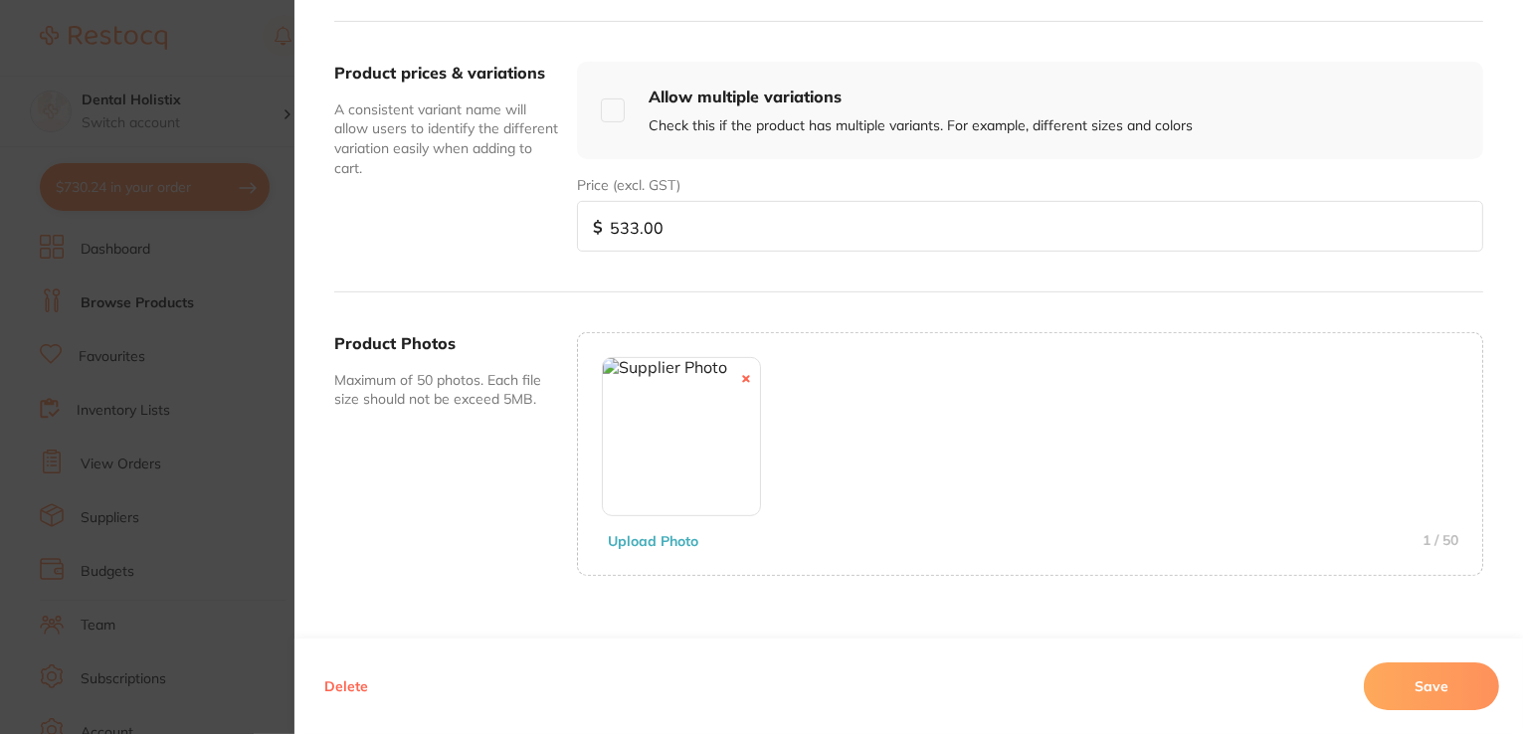
click at [1368, 679] on button "Save" at bounding box center [1431, 686] width 135 height 48
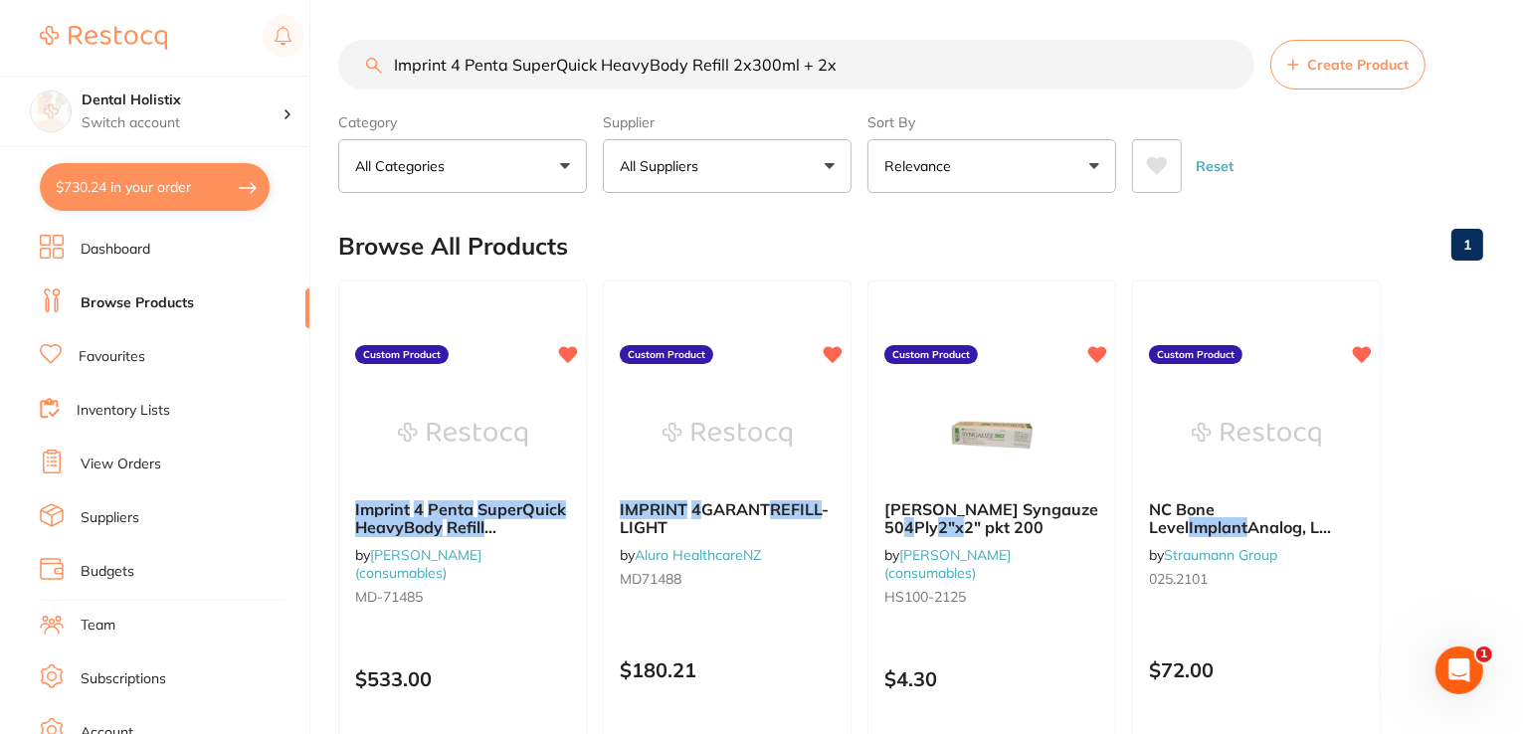
scroll to position [0, 0]
drag, startPoint x: 580, startPoint y: 45, endPoint x: 340, endPoint y: 20, distance: 241.0
click at [178, 0] on html "$730.24 Dental Holistix Switch account Dental Holistix $730.24 in your order Da…" at bounding box center [761, 367] width 1523 height 734
paste input "Intra Oral Mixing Tips Type 3 Yellow Pk of 50 Rebilda SC &DC"
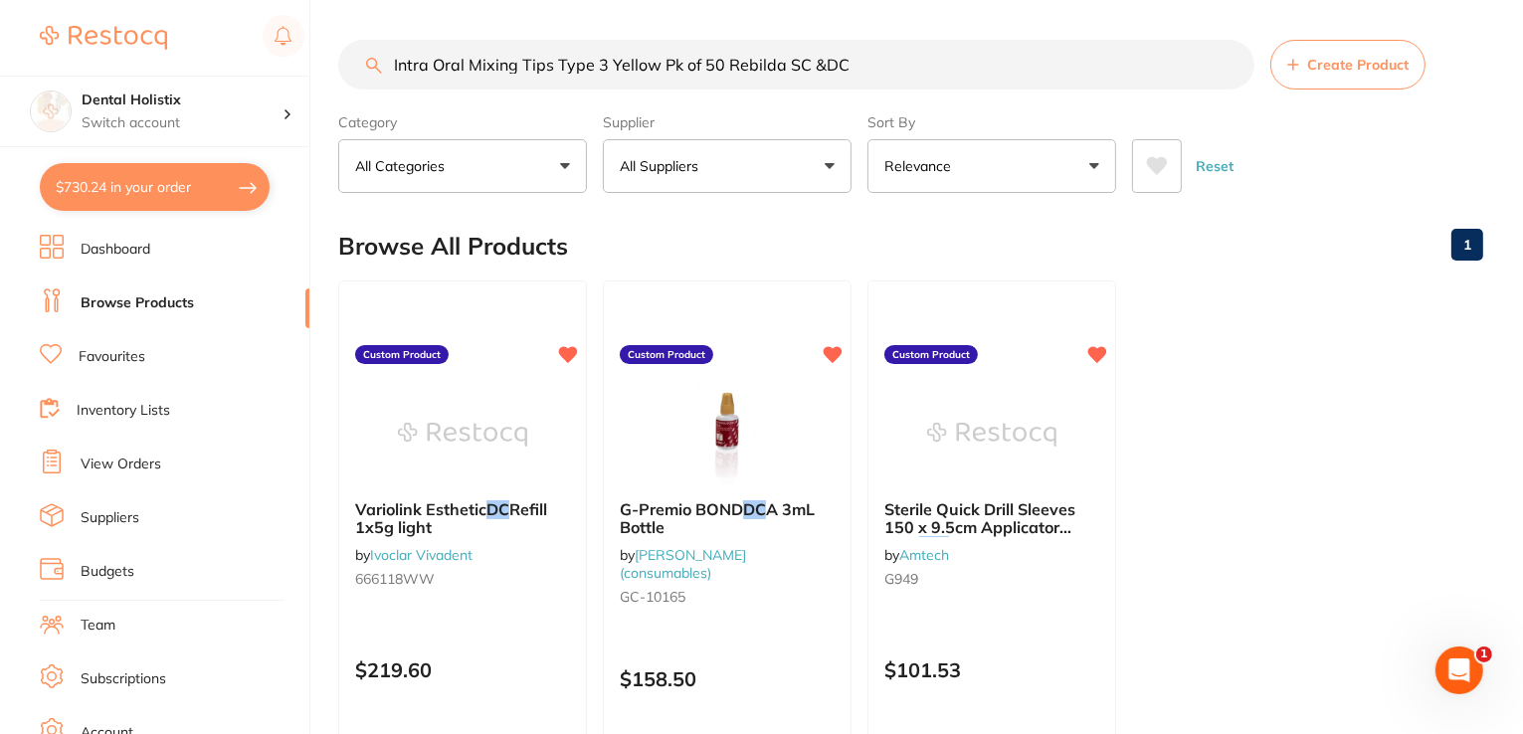
drag, startPoint x: 757, startPoint y: 64, endPoint x: 337, endPoint y: 21, distance: 421.9
click at [337, 21] on div "$730.24 Dental Holistix Switch account Dental Holistix $730.24 in your order Da…" at bounding box center [761, 367] width 1523 height 734
paste input "Mandrel Soflex 1983 Ra (3 Per Pkt)"
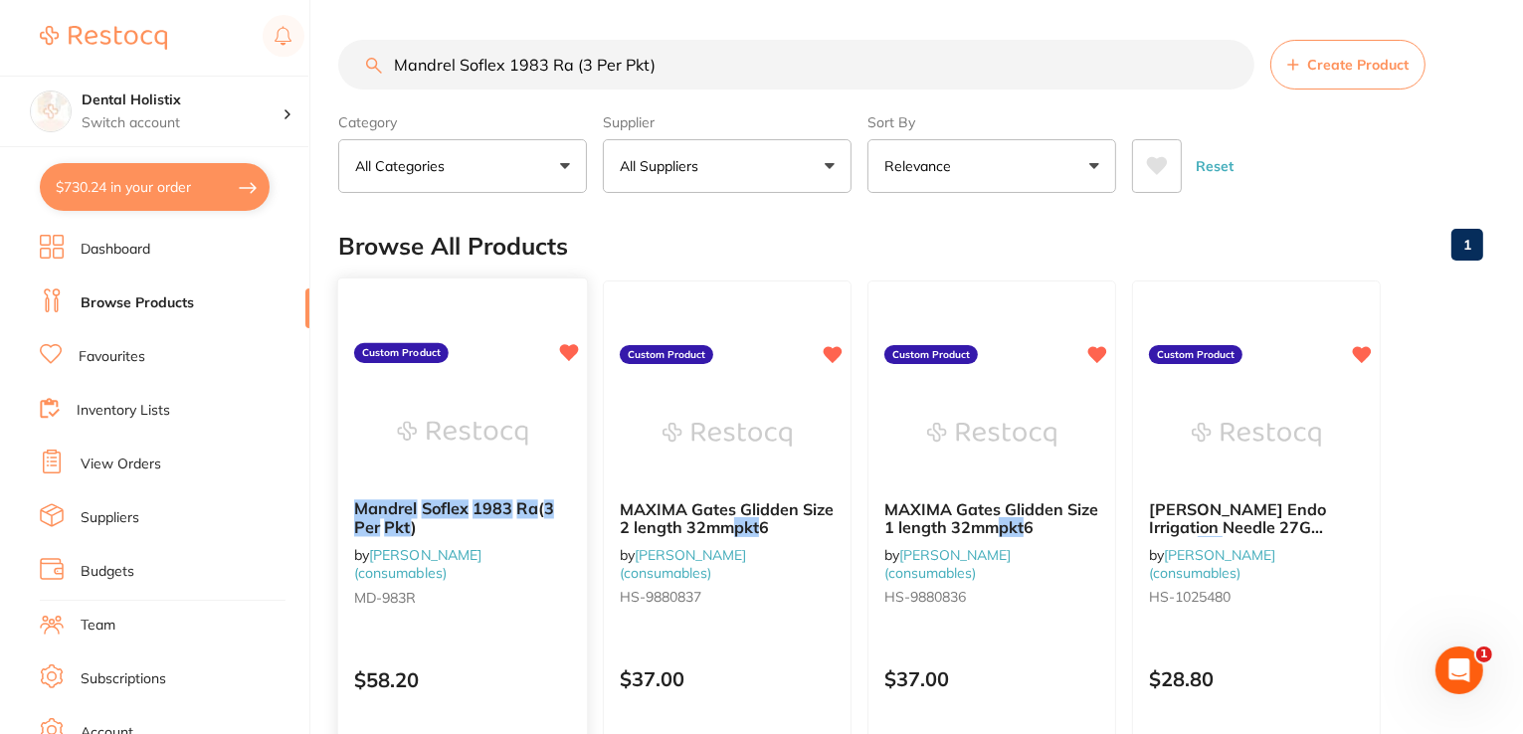
type input "Mandrel Soflex 1983 Ra (3 Per Pkt)"
click at [494, 509] on em "1983" at bounding box center [492, 508] width 40 height 20
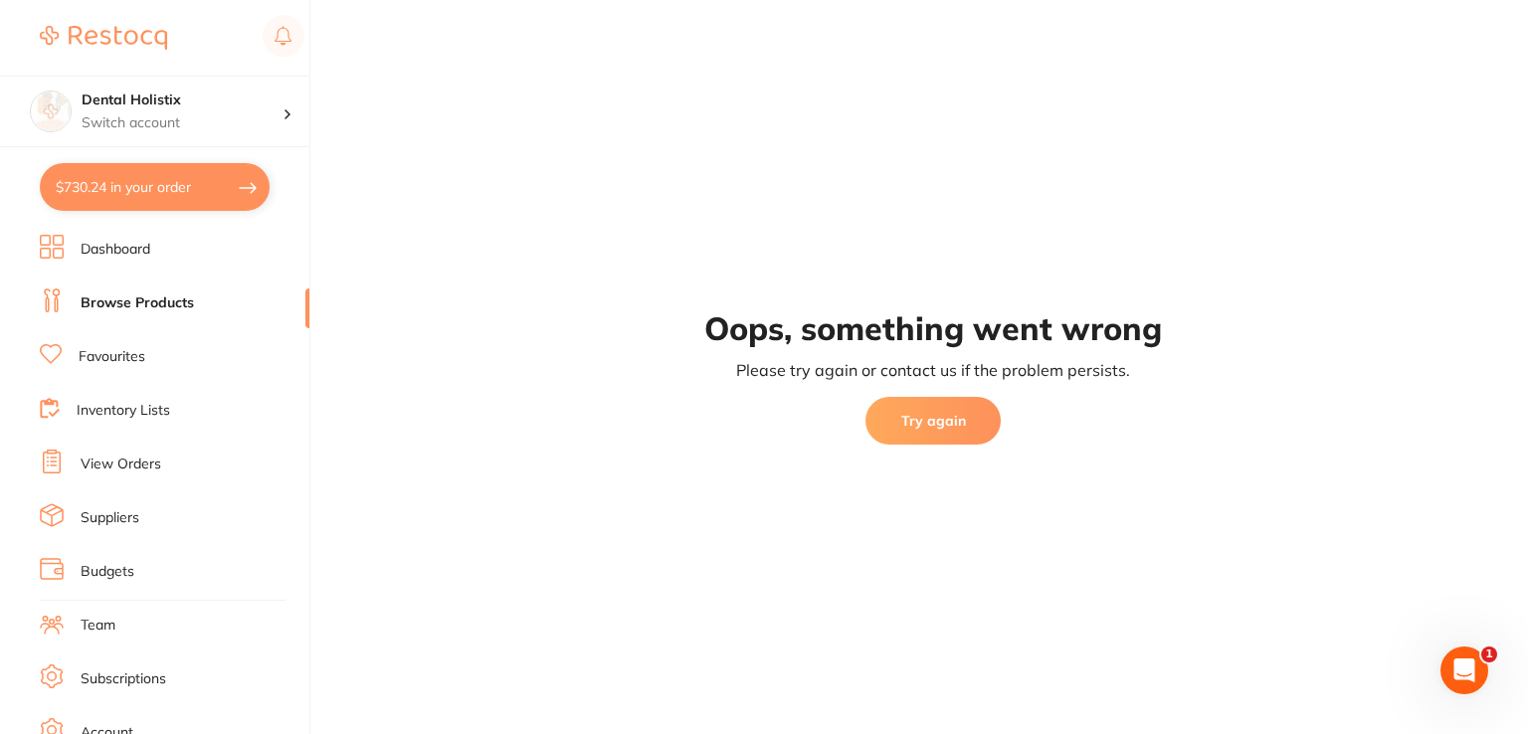
click at [933, 431] on button "Try again" at bounding box center [932, 421] width 135 height 48
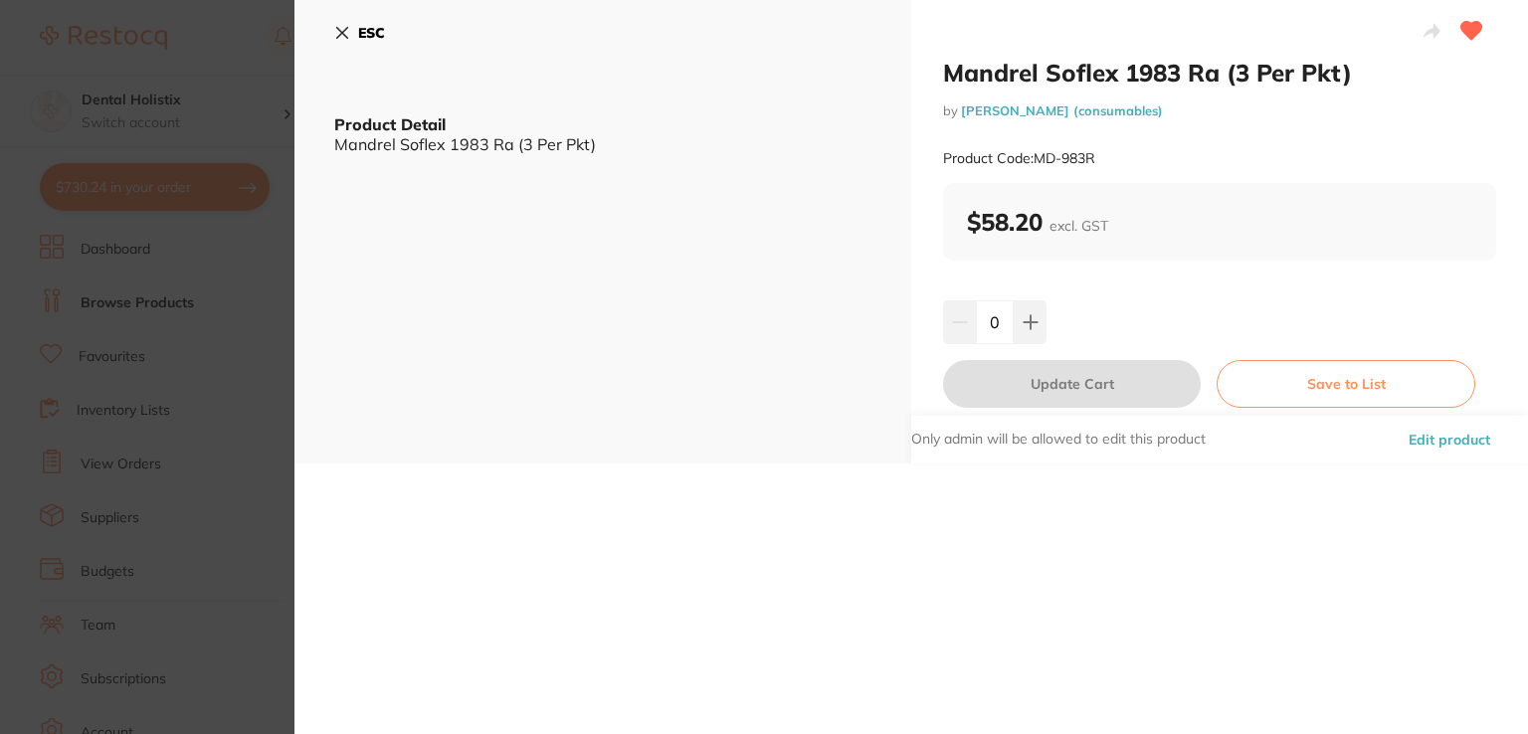
click at [1447, 449] on button "Edit product" at bounding box center [1448, 440] width 93 height 48
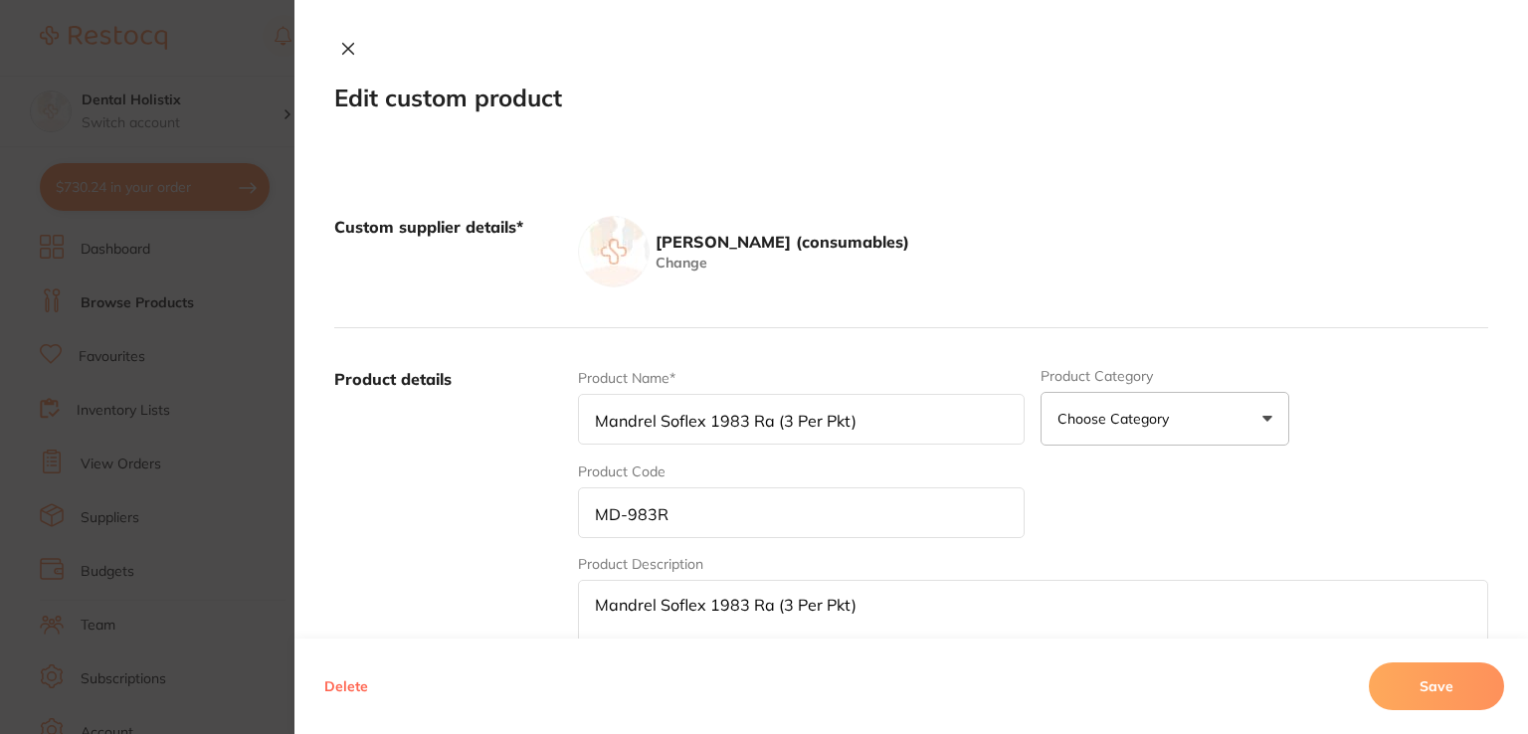
click at [1446, 439] on div "Product Name* Mandrel Soflex 1983 Ra (3 Per Pkt) Product Category Choose Catego…" at bounding box center [1033, 523] width 910 height 310
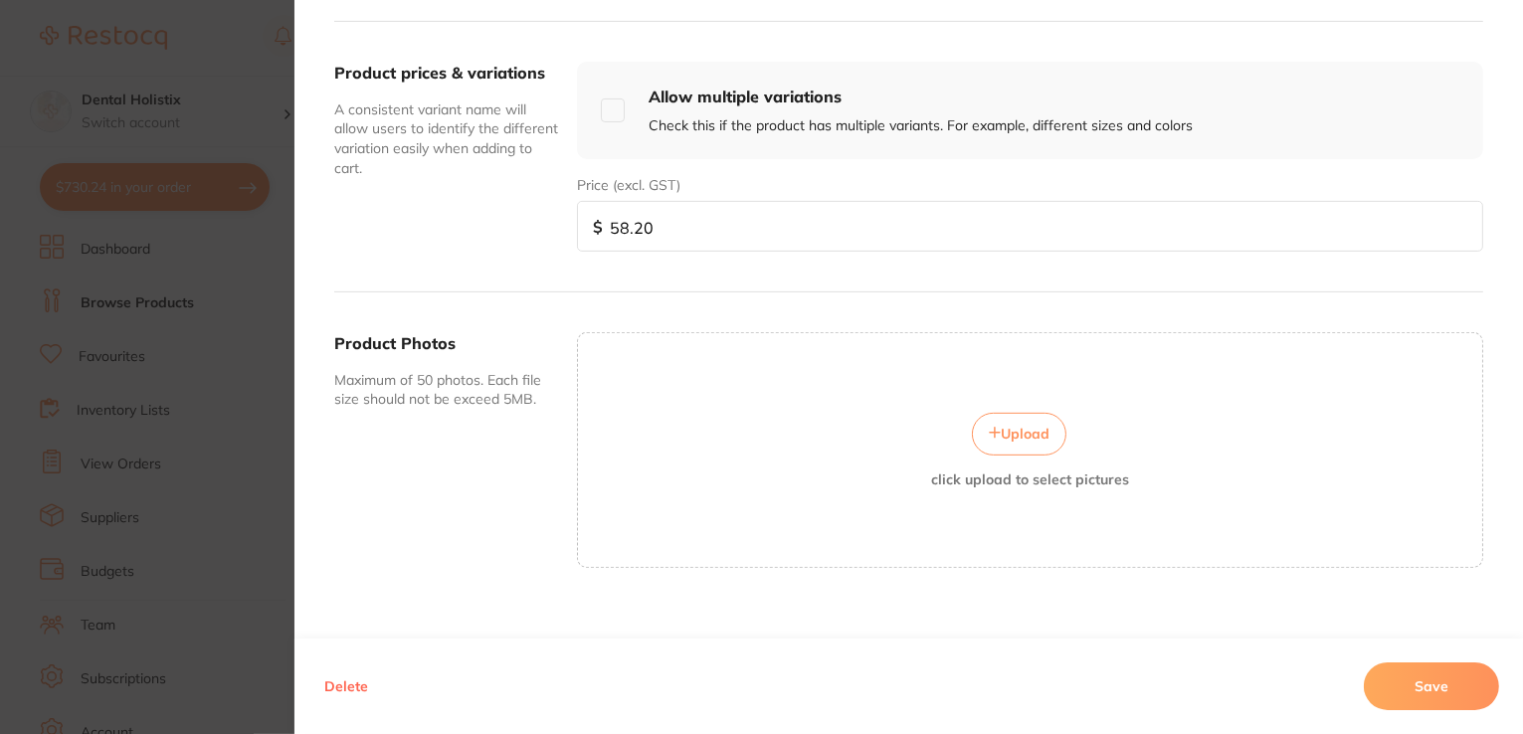
click at [1037, 426] on span "Upload" at bounding box center [1025, 434] width 49 height 18
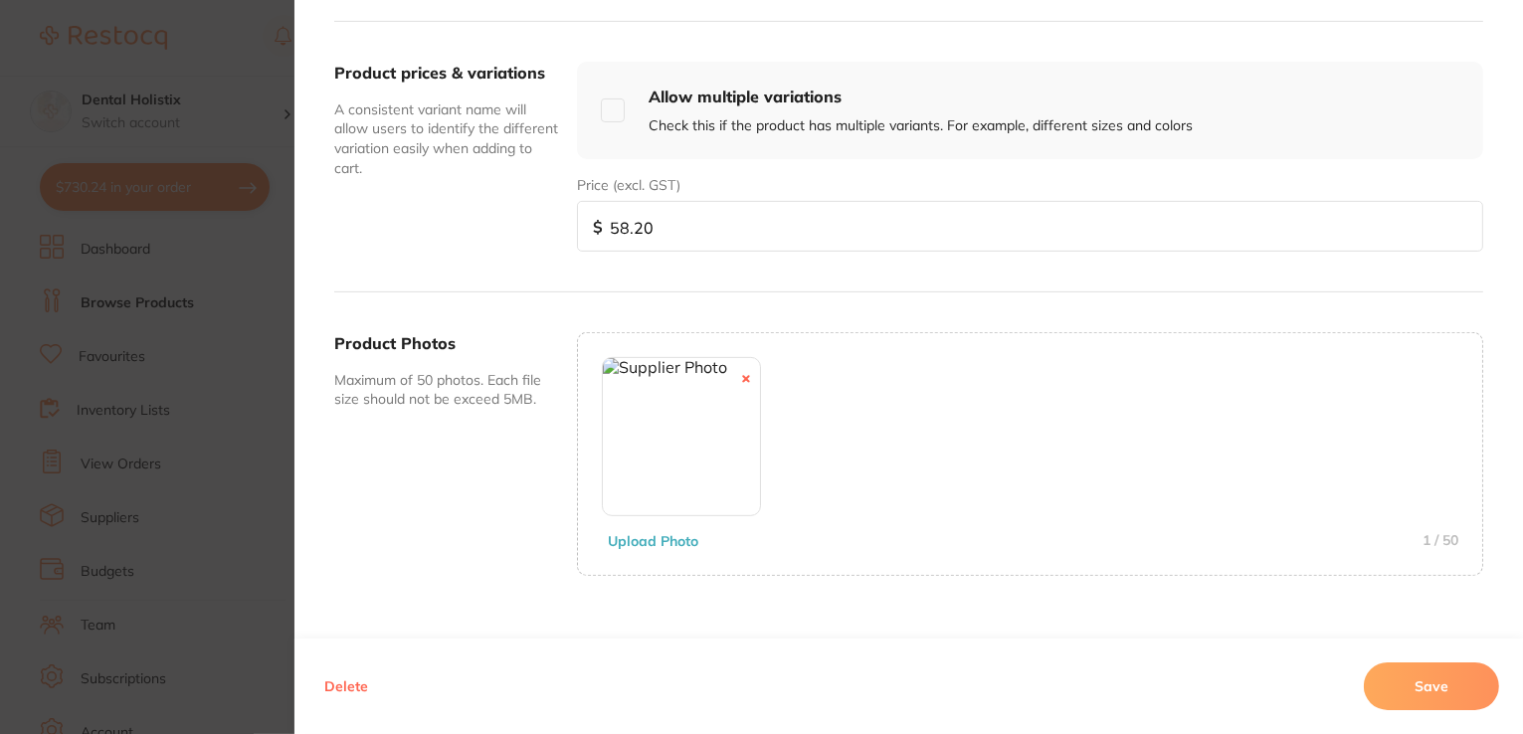
click at [1424, 669] on button "Save" at bounding box center [1431, 686] width 135 height 48
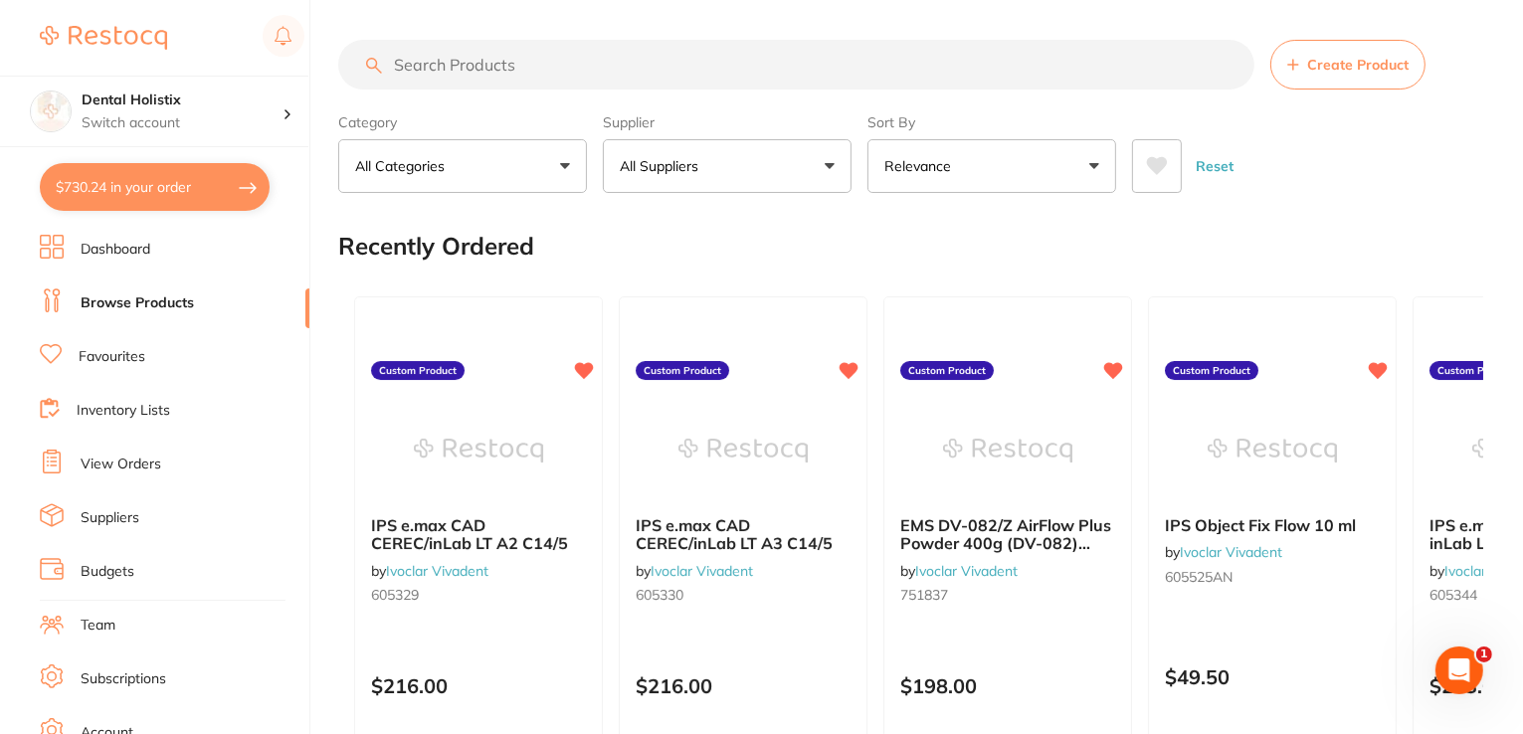
click at [537, 73] on input "search" at bounding box center [796, 65] width 916 height 50
paste input "MAXIMA Mirror Head Size 4 Front Surface Pack of 12 Sstem"
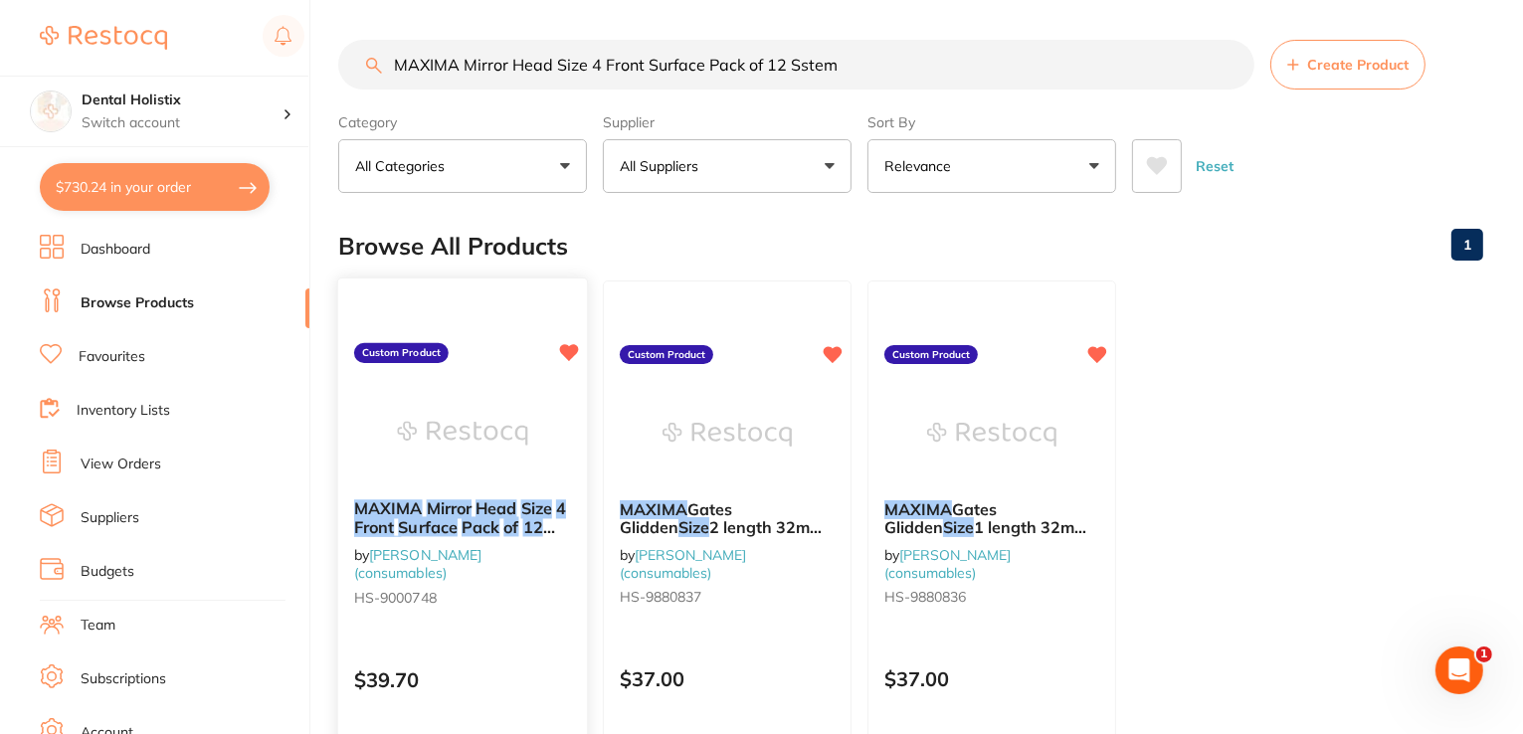
type input "MAXIMA Mirror Head Size 4 Front Surface Pack of 12 Sstem"
click at [418, 513] on em "MAXIMA" at bounding box center [388, 508] width 69 height 20
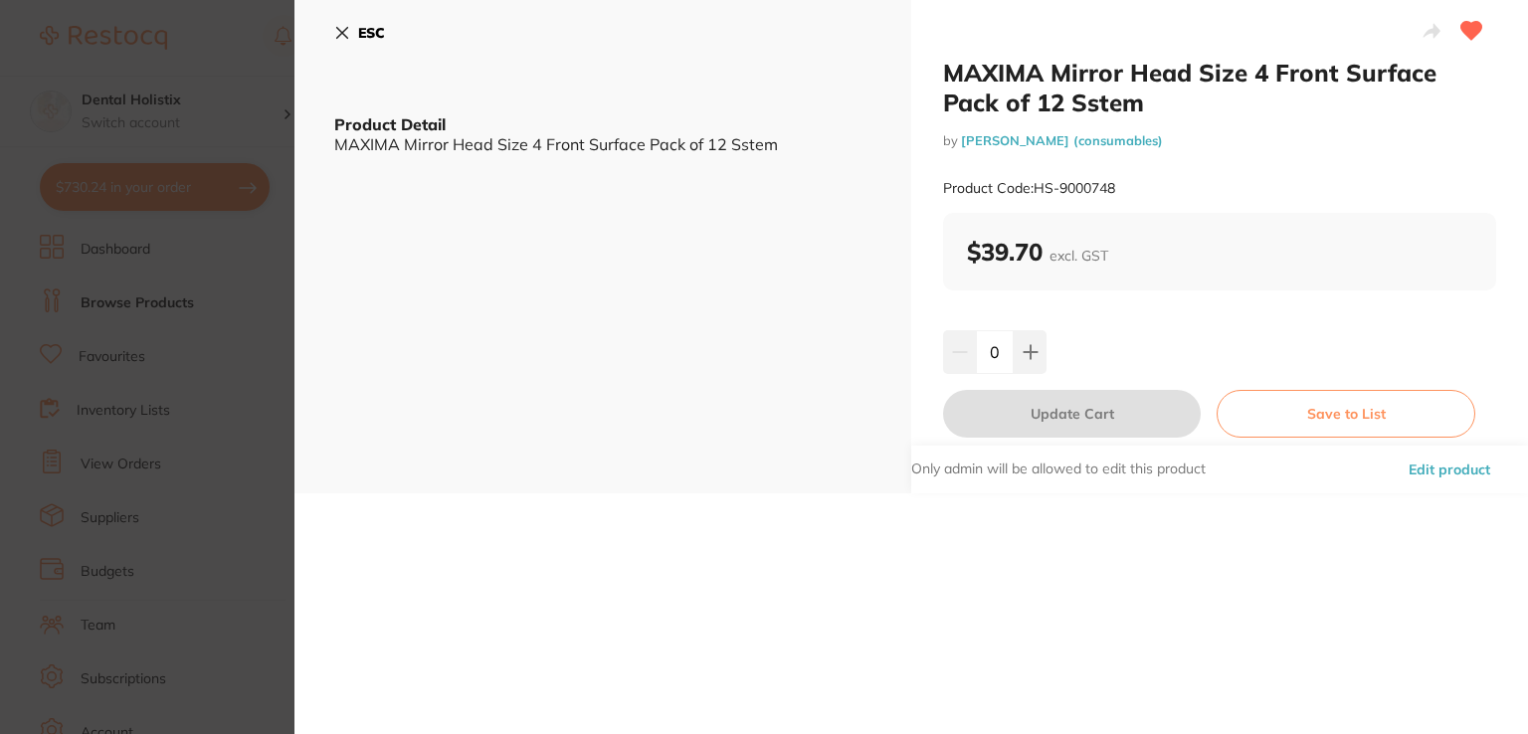
click at [1433, 473] on button "Edit product" at bounding box center [1448, 470] width 93 height 48
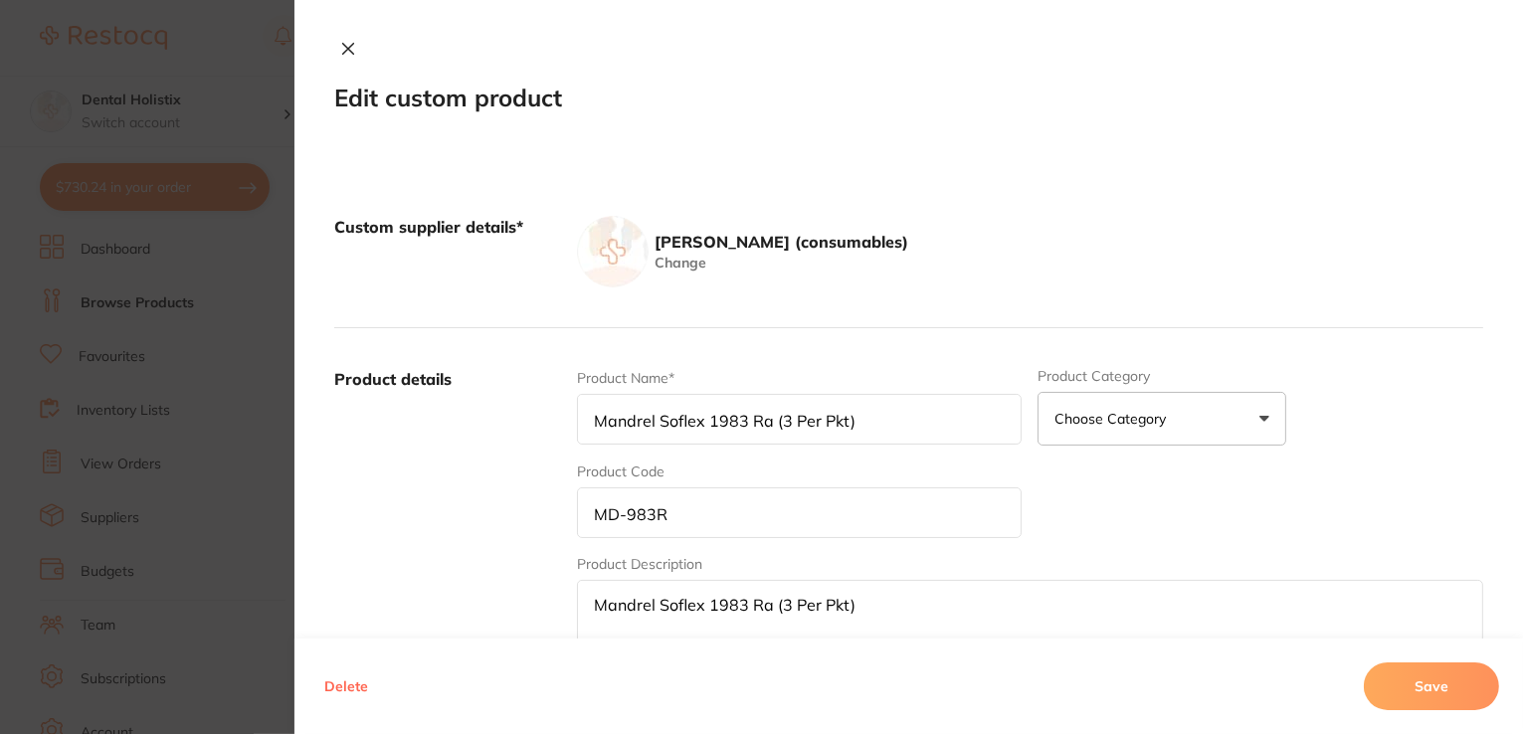
type input "MAXIMA Mirror Head Size 4 Front Surface Pack of 12 Sstem"
type input "HS-9000748"
type textarea "MAXIMA Mirror Head Size 4 Front Surface Pack of 12 Sstem"
type input "39.70"
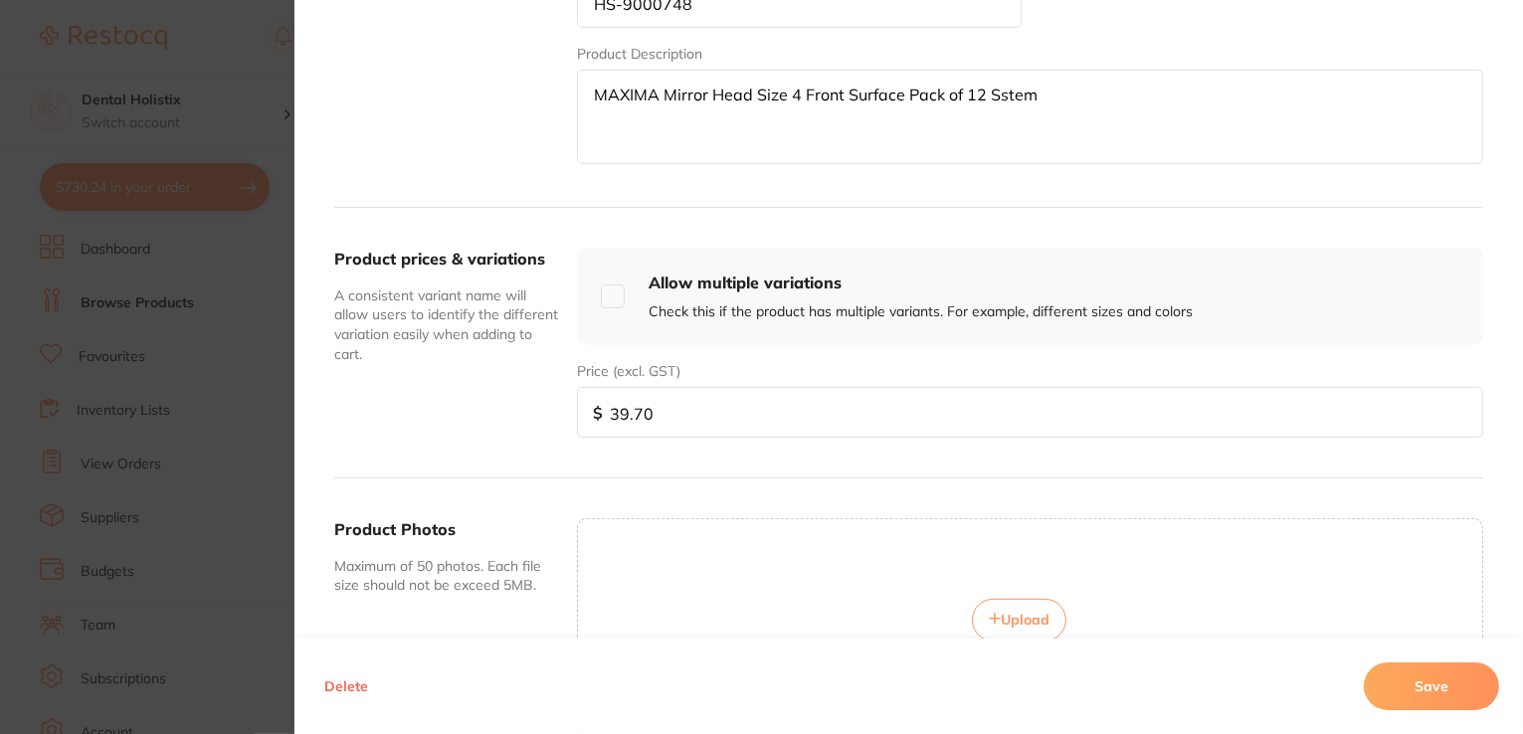
scroll to position [597, 0]
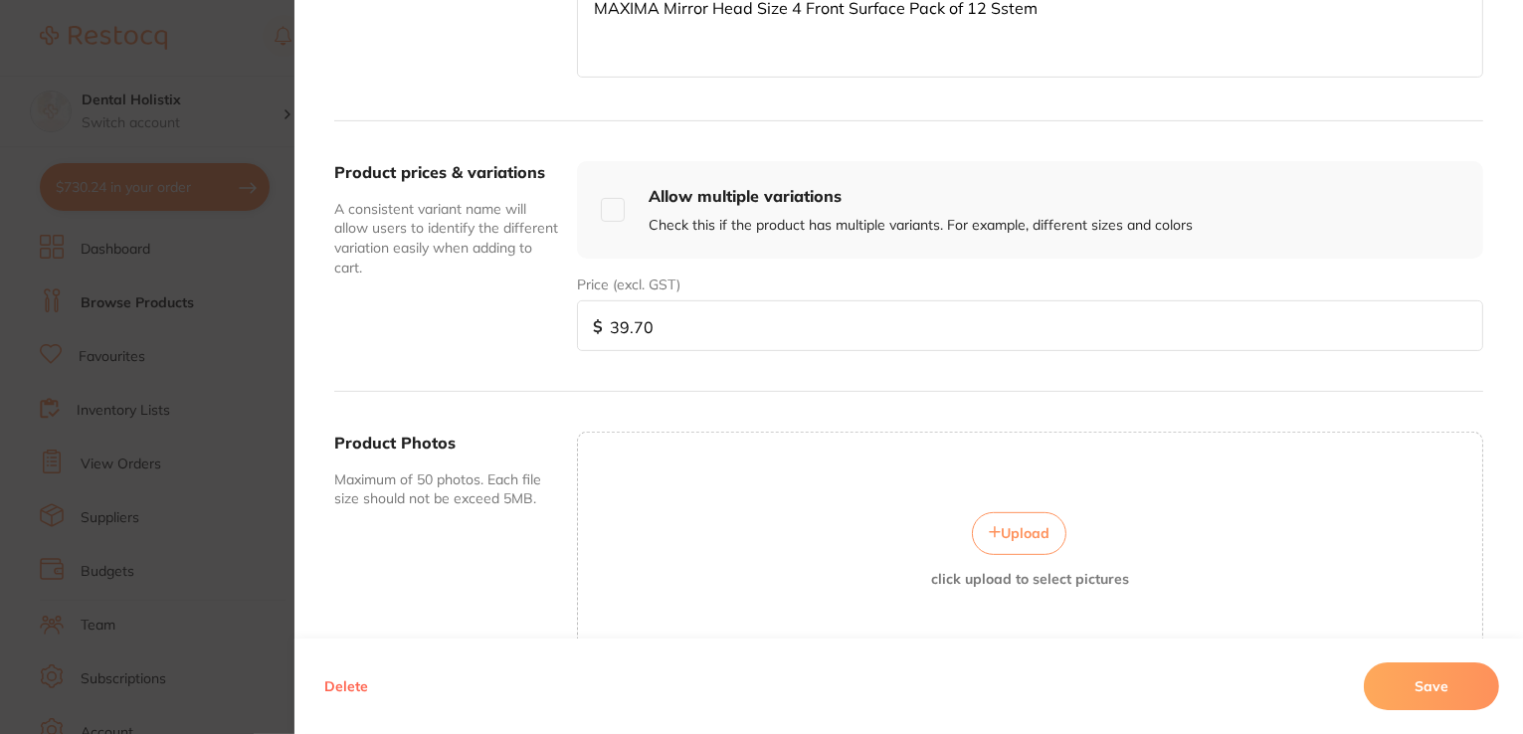
click at [1023, 524] on span "Upload" at bounding box center [1025, 533] width 49 height 18
click at [1455, 686] on button "Save" at bounding box center [1431, 686] width 135 height 48
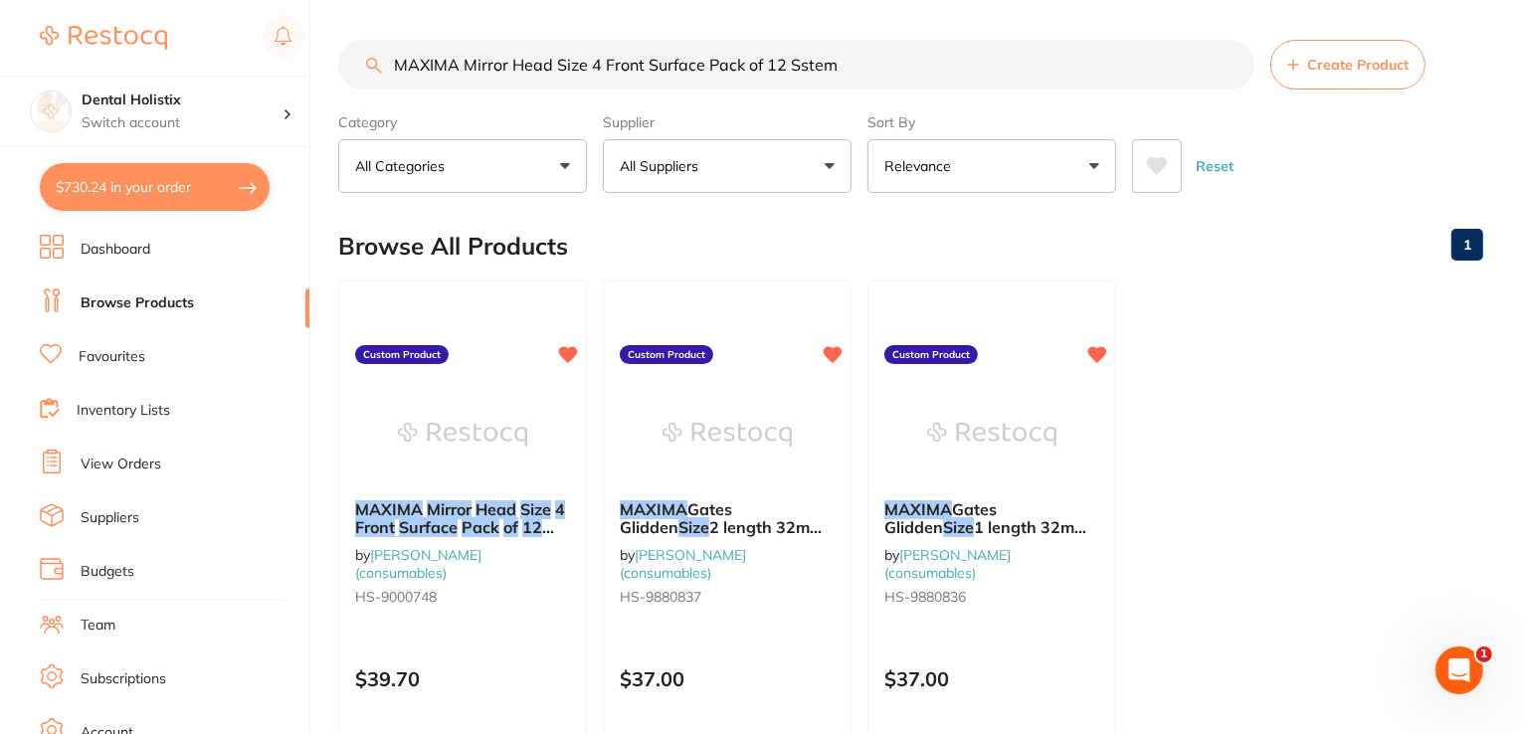
scroll to position [0, 0]
drag, startPoint x: 664, startPoint y: 64, endPoint x: 221, endPoint y: 73, distance: 443.7
click at [219, 74] on div "$730.24 Dental Holistix Switch account Dental Holistix $730.24 in your order Da…" at bounding box center [761, 367] width 1523 height 734
paste input "NFLOSS Seriously Good Floss with Dispenser of 100"
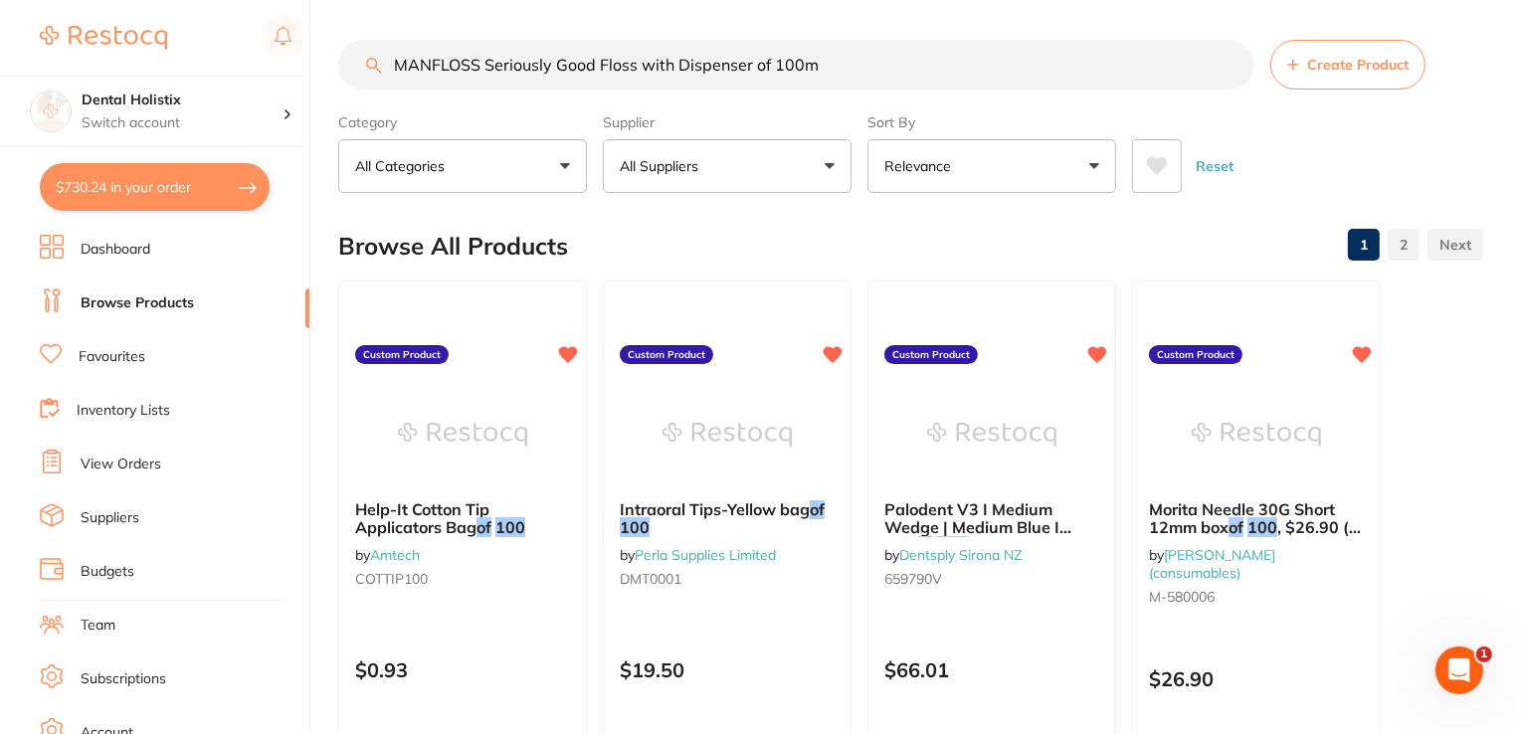
drag, startPoint x: 489, startPoint y: 66, endPoint x: 334, endPoint y: 69, distance: 155.2
click at [334, 69] on div "$730.24 Dental Holistix Switch account Dental Holistix $730.24 in your order Da…" at bounding box center [761, 367] width 1523 height 734
paste input "XIMA Gates Glidden Size 1 length 32mm pkt 6"
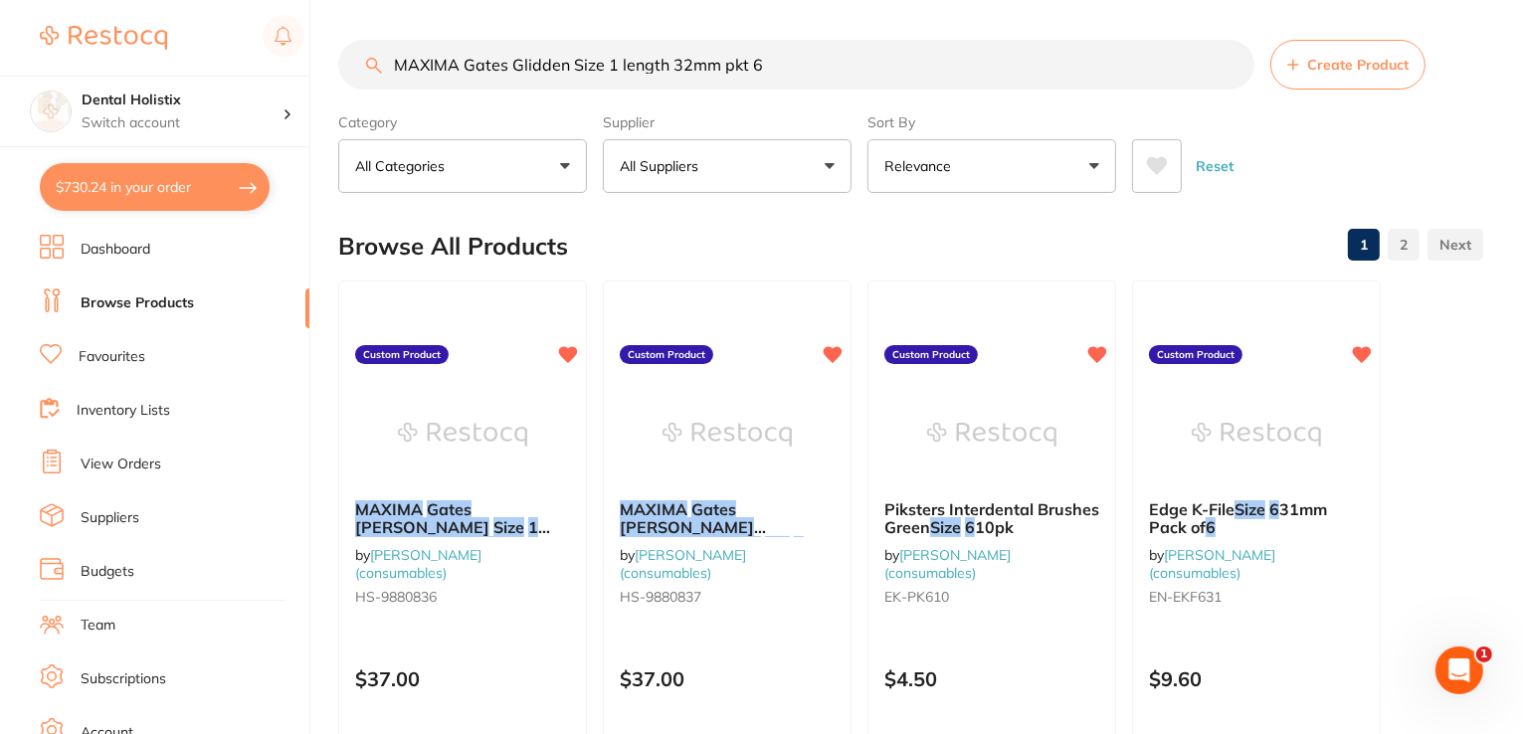
click at [480, 494] on div "MAXIMA Gates Glidden Size 1 length 32mm pkt 6 by [PERSON_NAME] (consumables) HS…" at bounding box center [462, 556] width 247 height 145
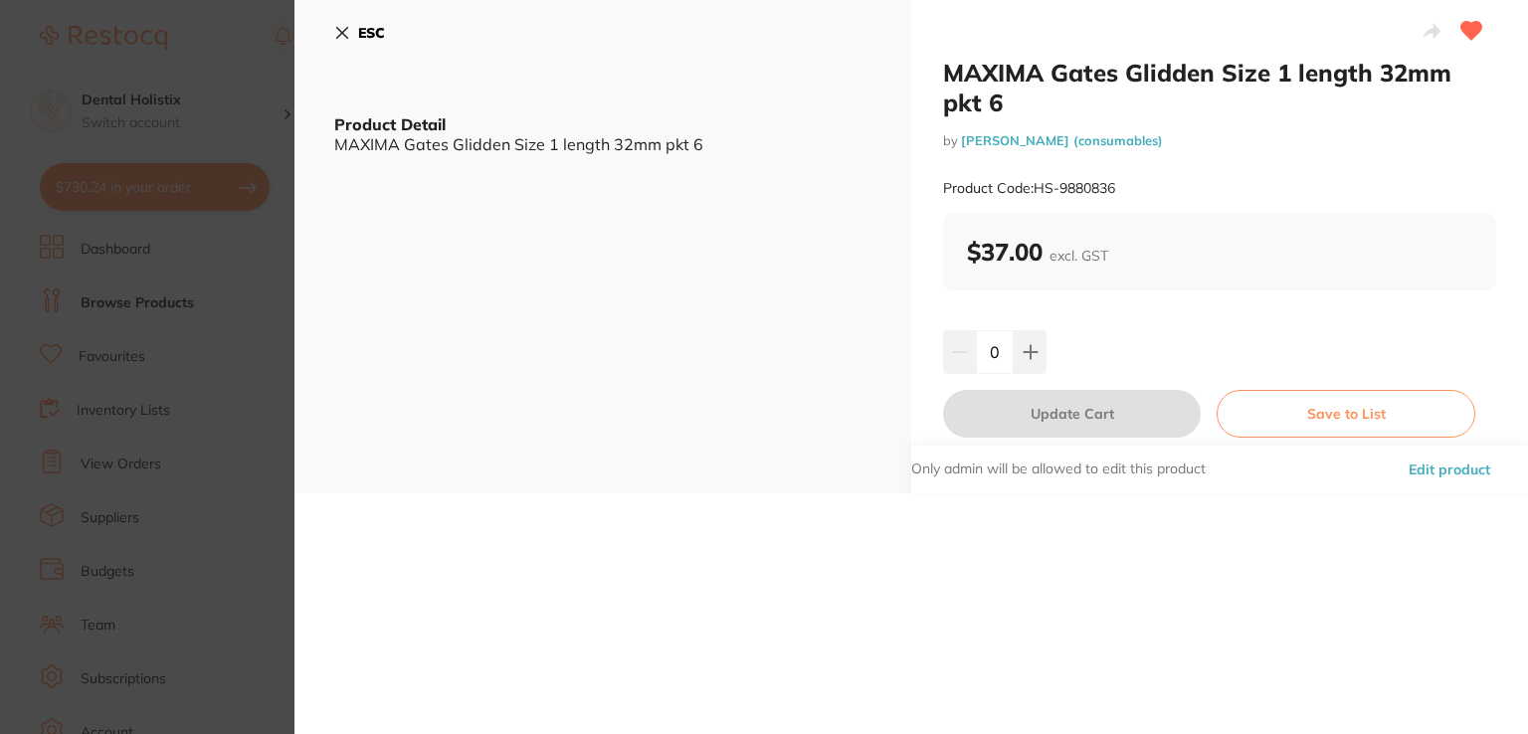
click at [1466, 466] on button "Edit product" at bounding box center [1448, 470] width 93 height 48
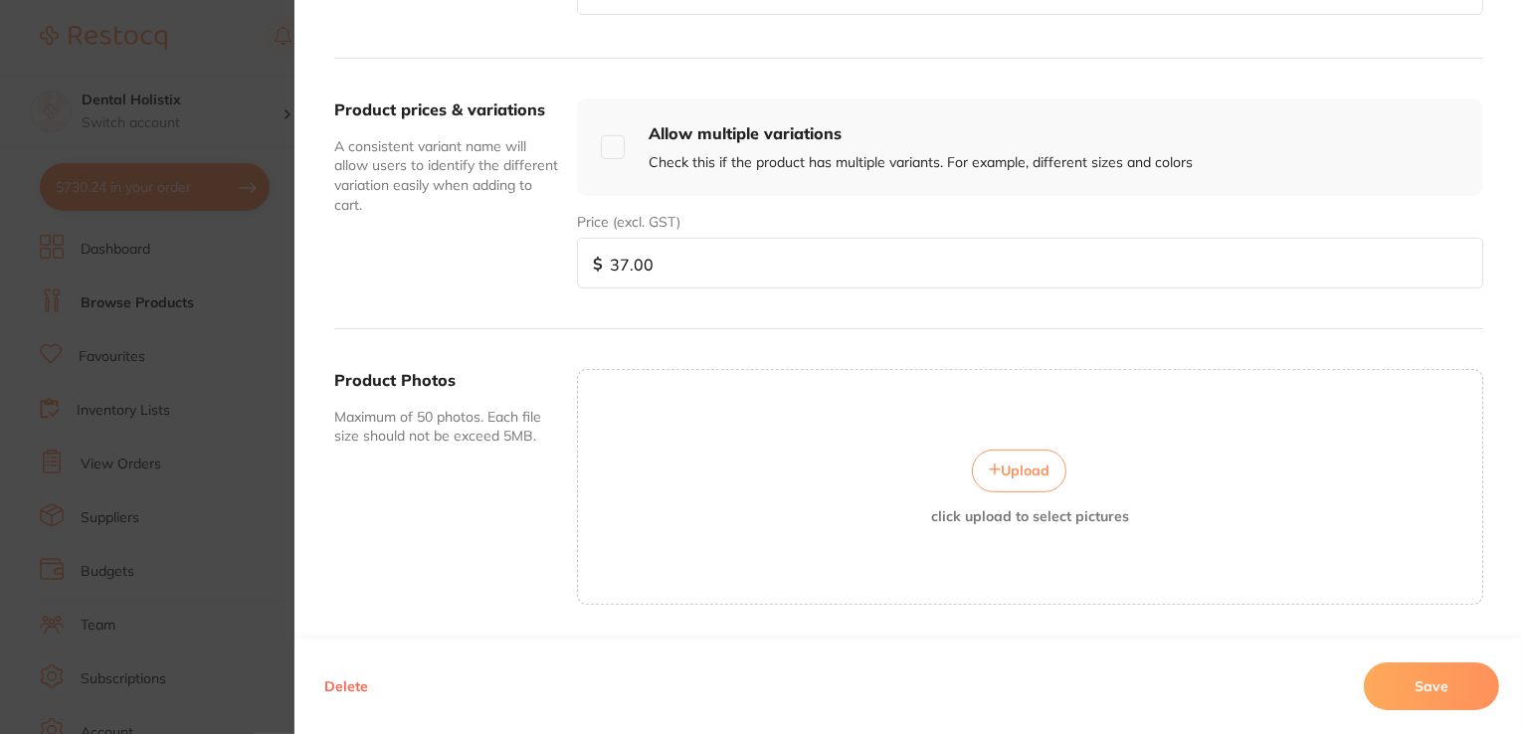
scroll to position [714, 0]
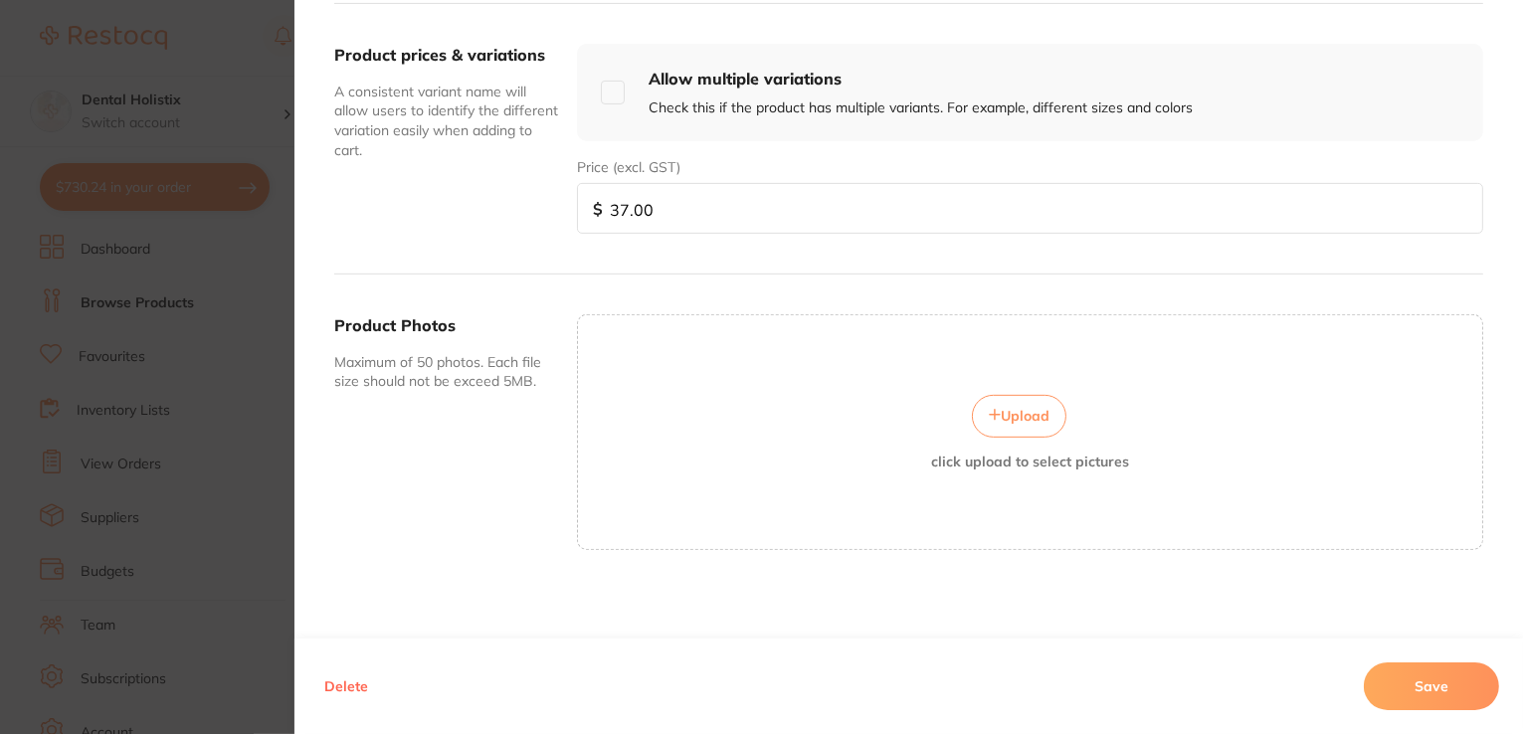
click at [1053, 406] on button "Upload" at bounding box center [1019, 416] width 94 height 42
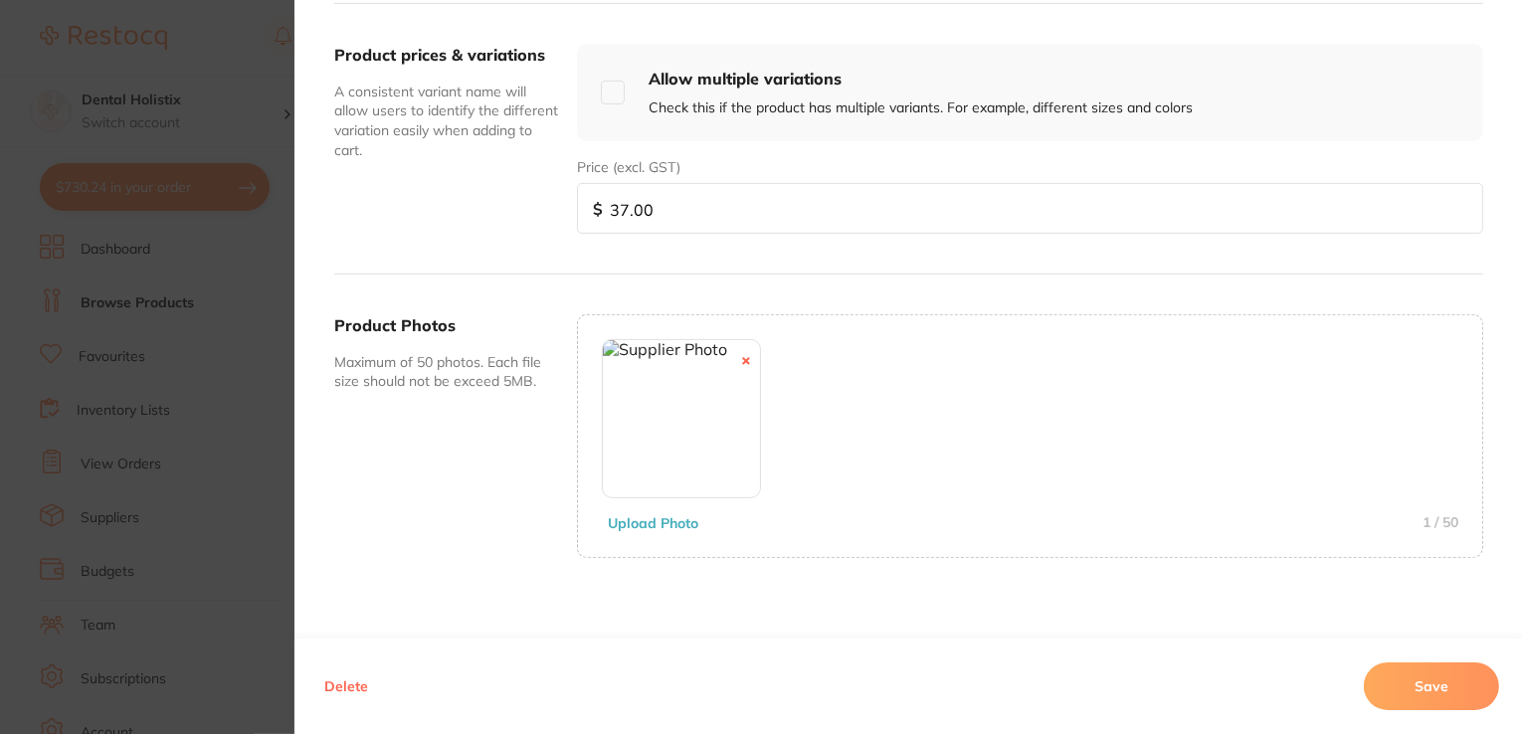
click at [1448, 681] on button "Save" at bounding box center [1431, 686] width 135 height 48
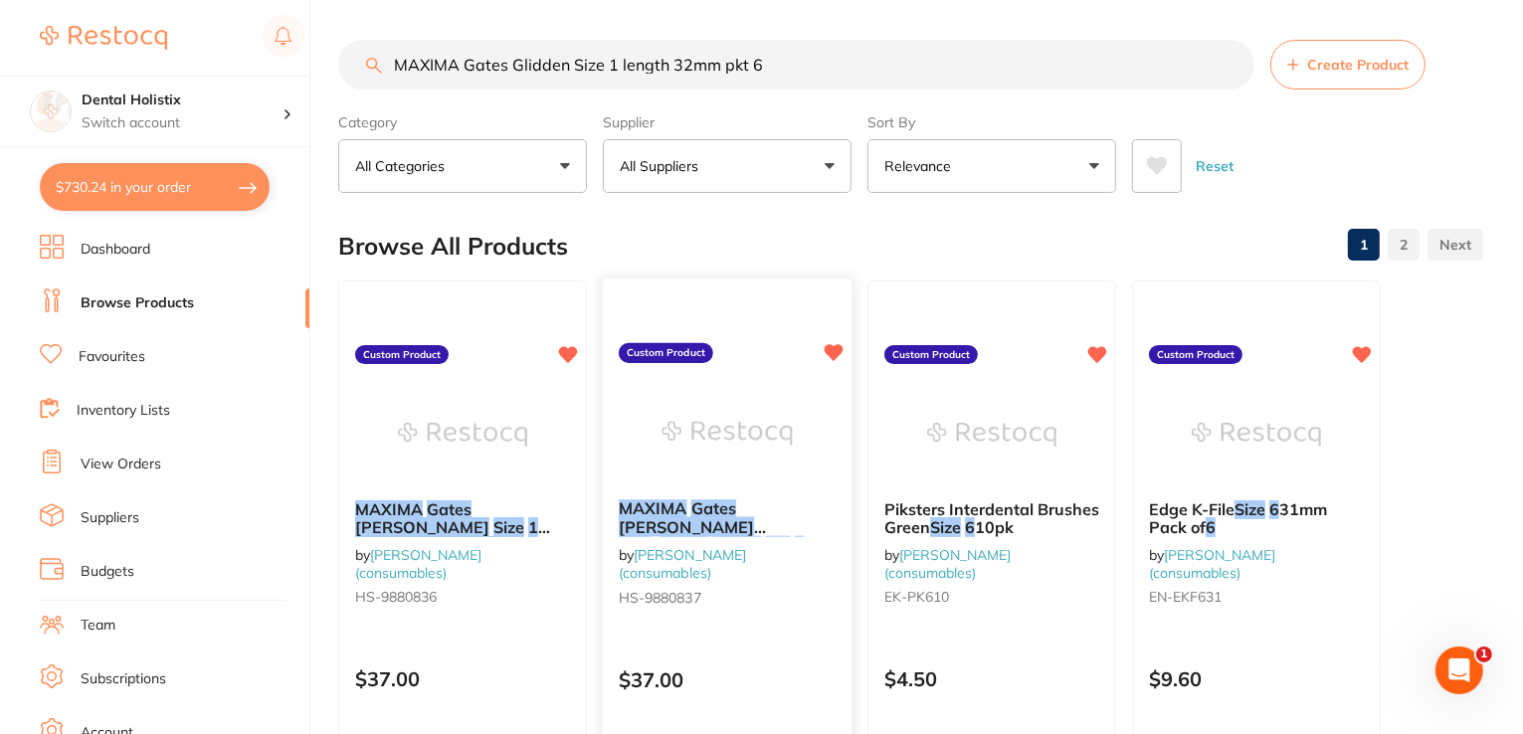
click at [724, 506] on em "Gates" at bounding box center [713, 508] width 45 height 20
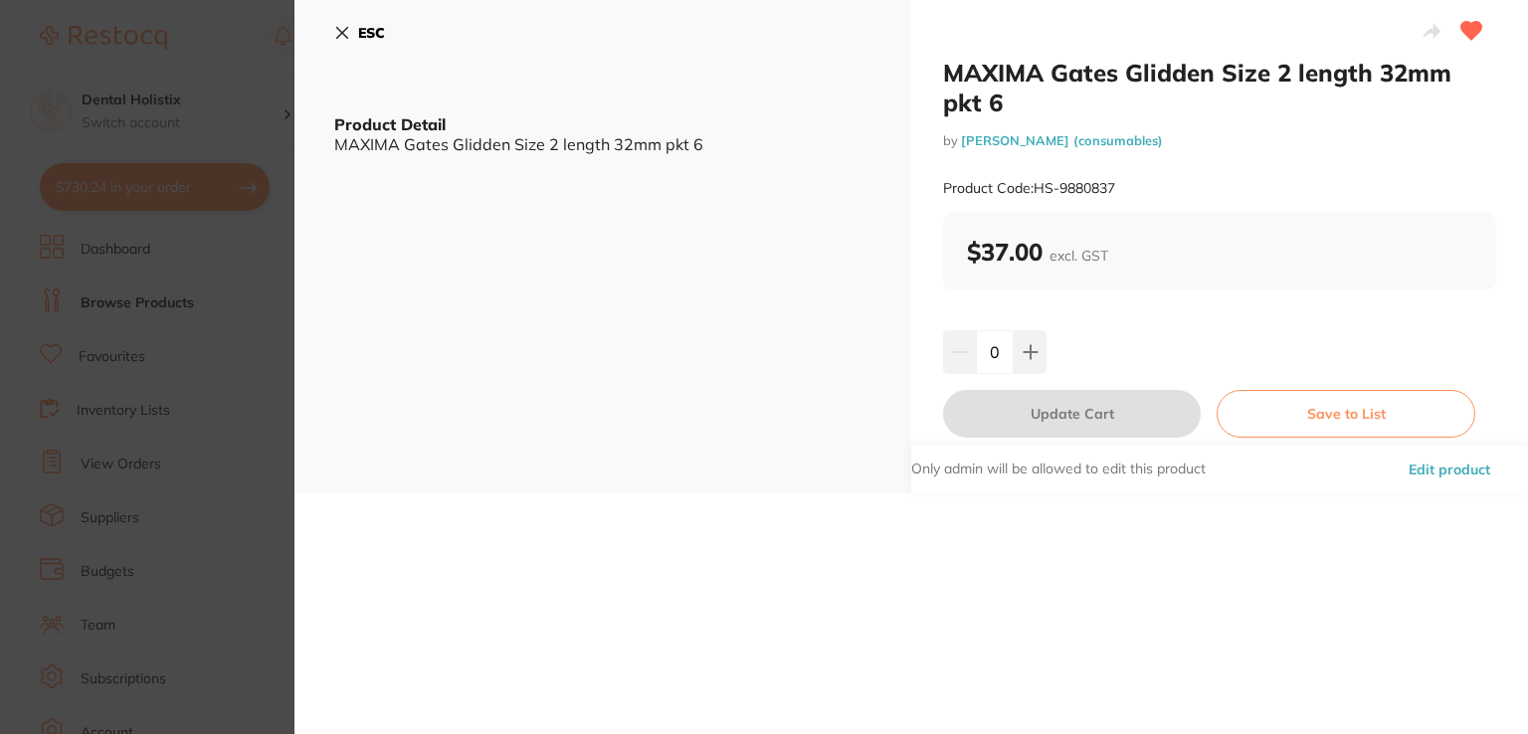
click at [1417, 470] on button "Edit product" at bounding box center [1448, 470] width 93 height 48
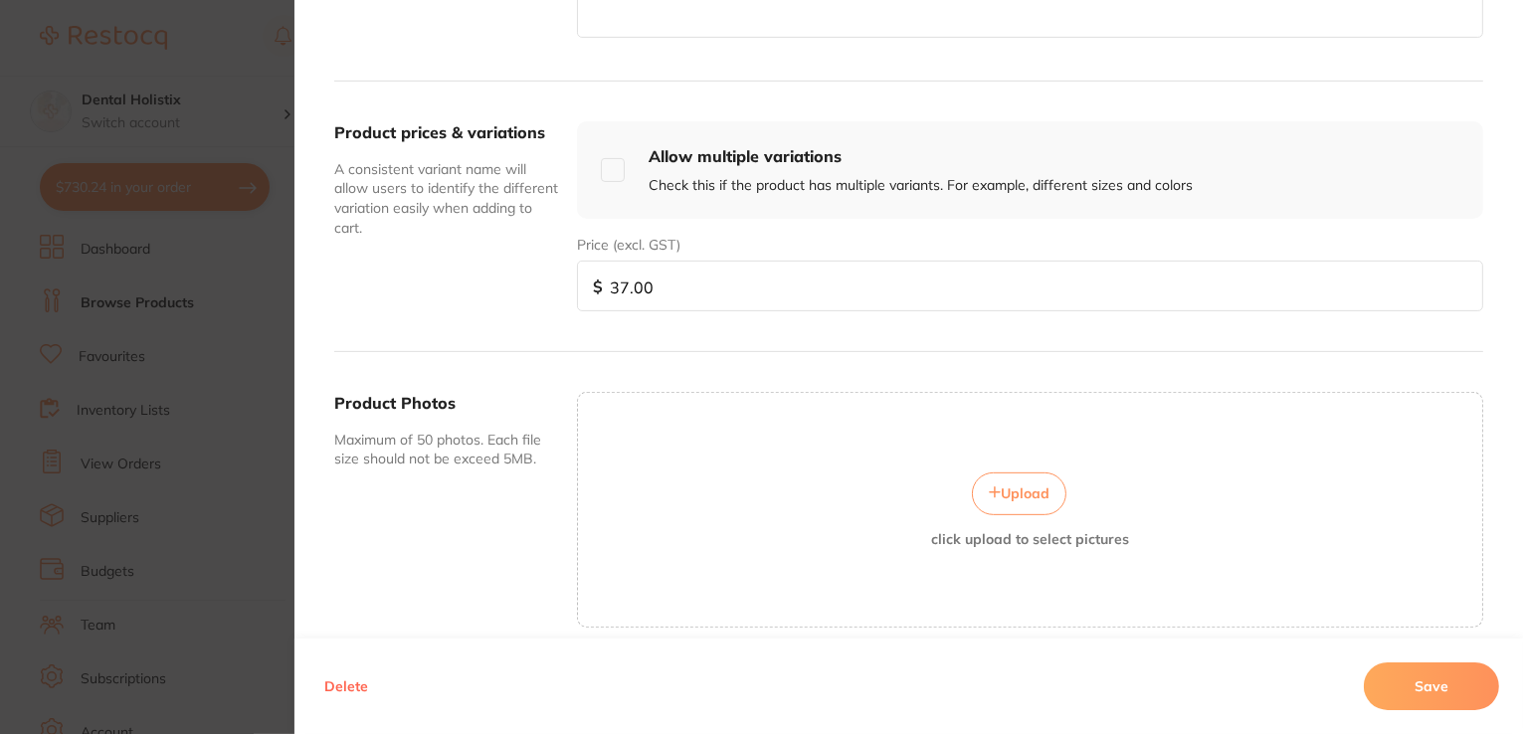
scroll to position [696, 0]
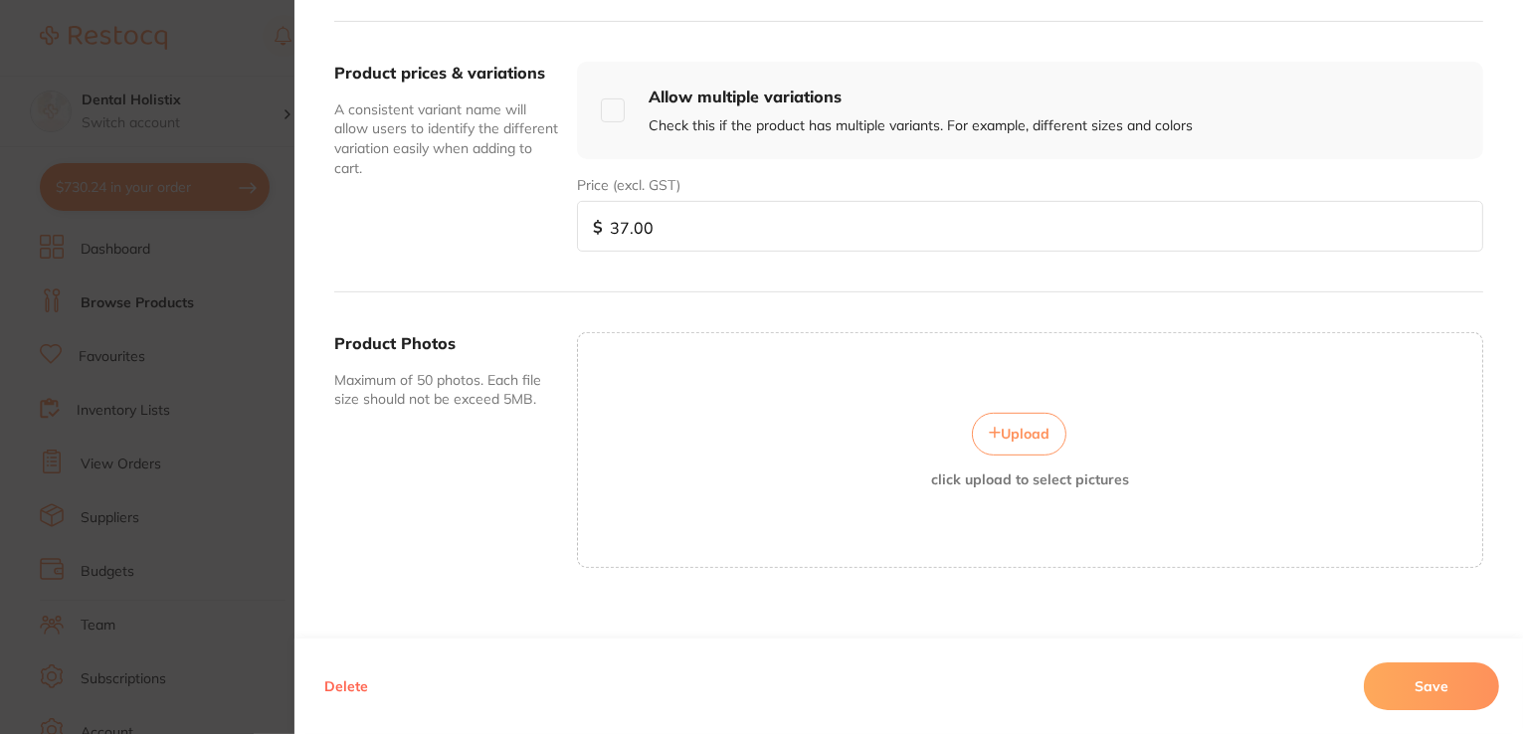
click at [1034, 425] on span "Upload" at bounding box center [1025, 434] width 49 height 18
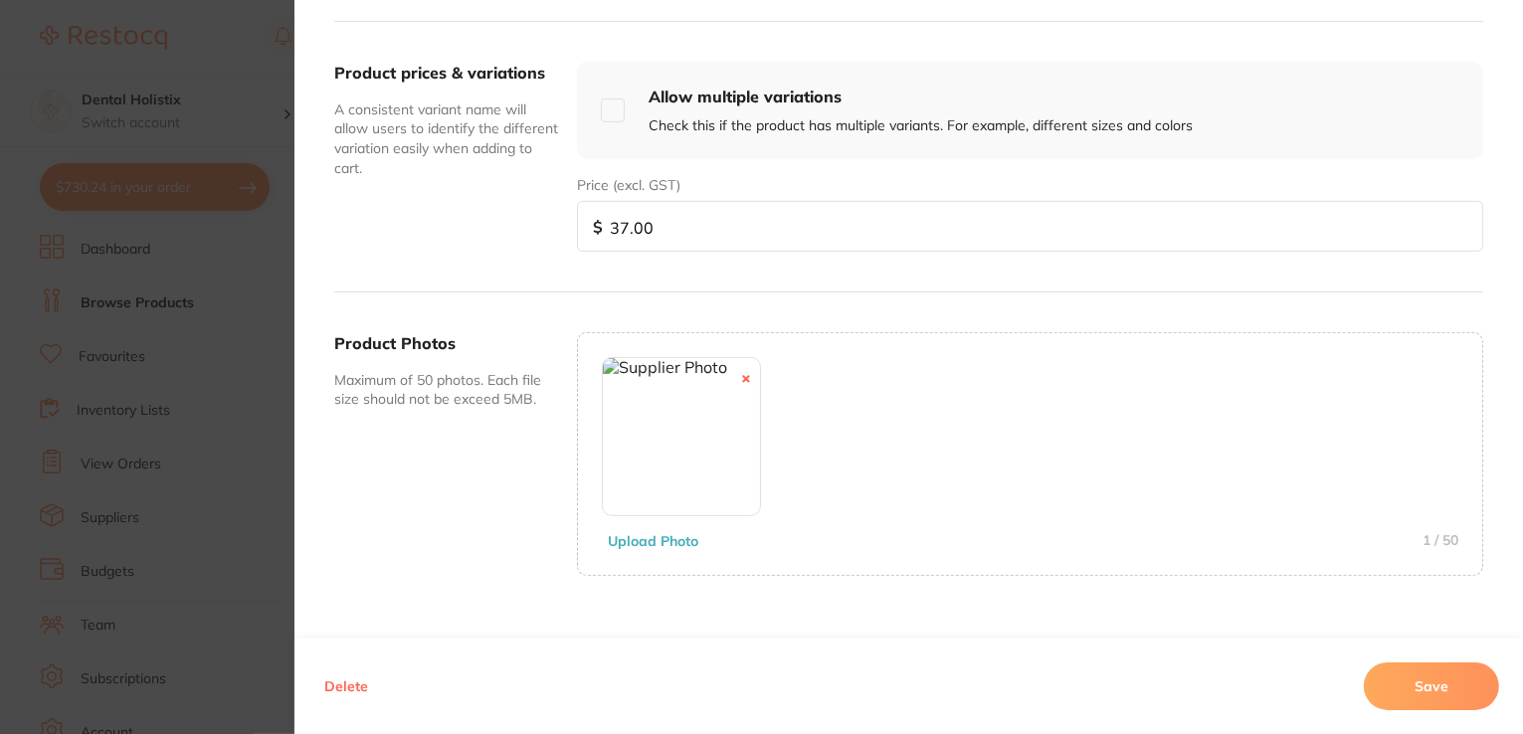
click at [1416, 680] on button "Save" at bounding box center [1431, 686] width 135 height 48
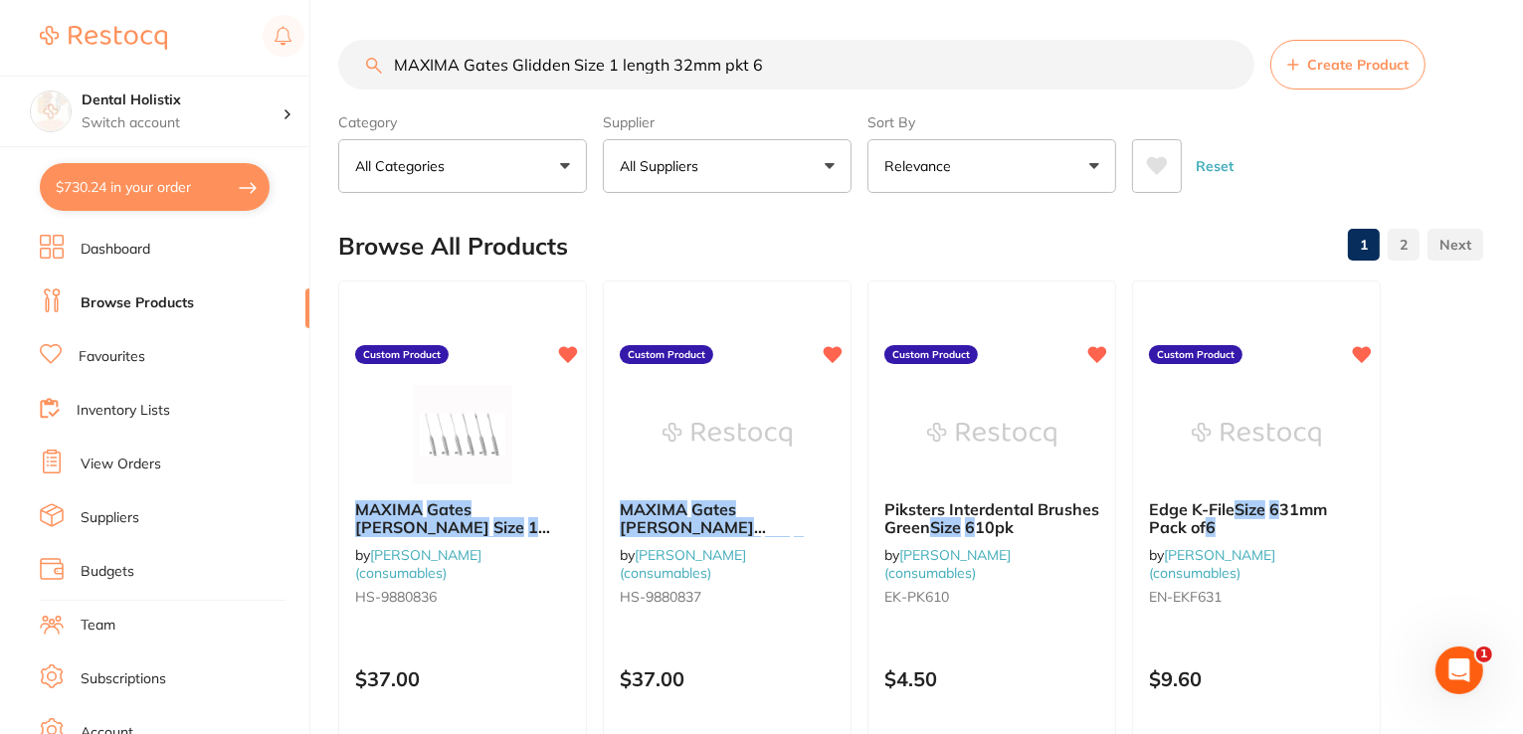
scroll to position [0, 0]
drag, startPoint x: 768, startPoint y: 65, endPoint x: 302, endPoint y: 79, distance: 465.7
click at [302, 79] on div "$730.24 Dental Holistix Switch account Dental Holistix $730.24 in your order Da…" at bounding box center [761, 367] width 1523 height 734
paste input "icrobrush X Refill Black"
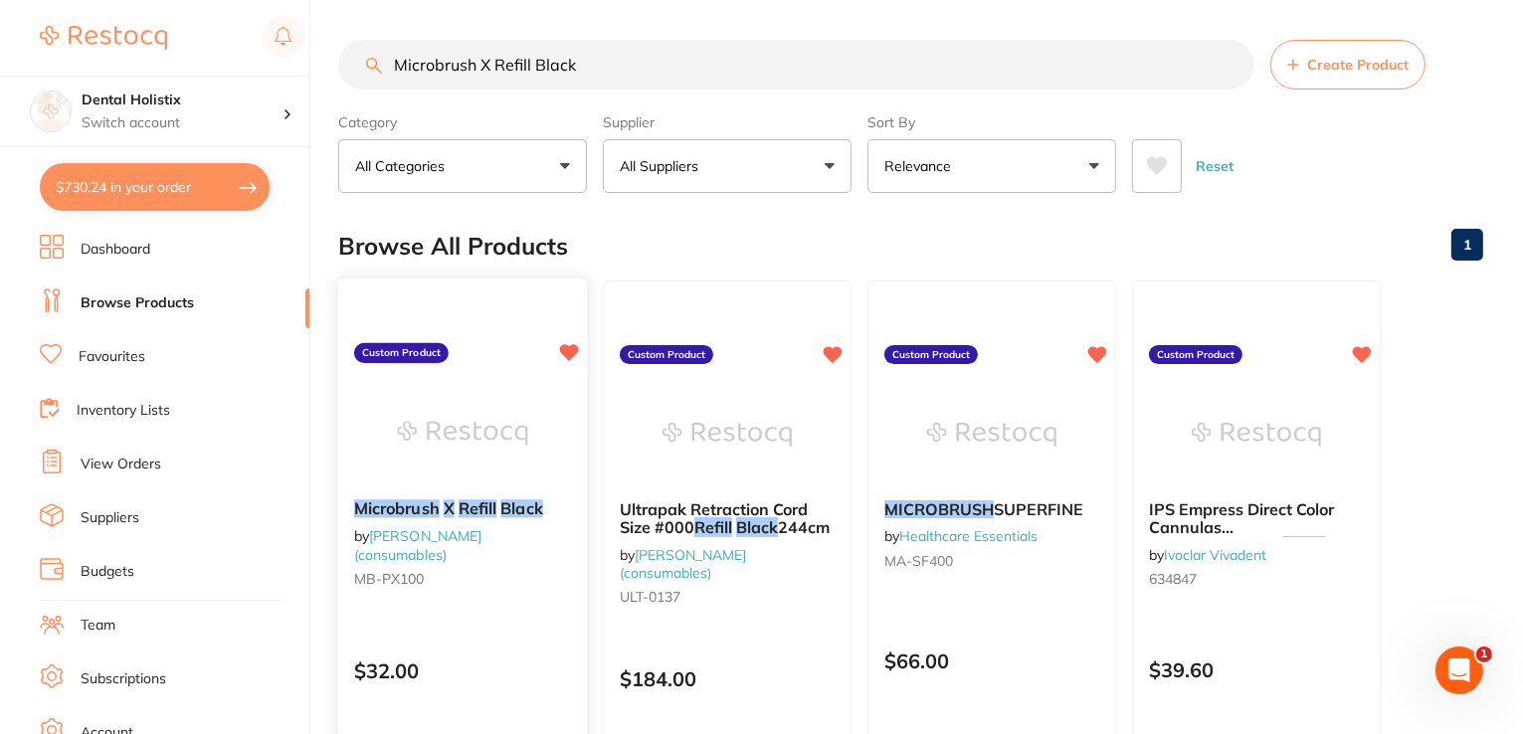
click at [470, 494] on div "Microbrush X Refill Black by Henry Schein Halas (consumables) MB-PX100" at bounding box center [462, 547] width 249 height 128
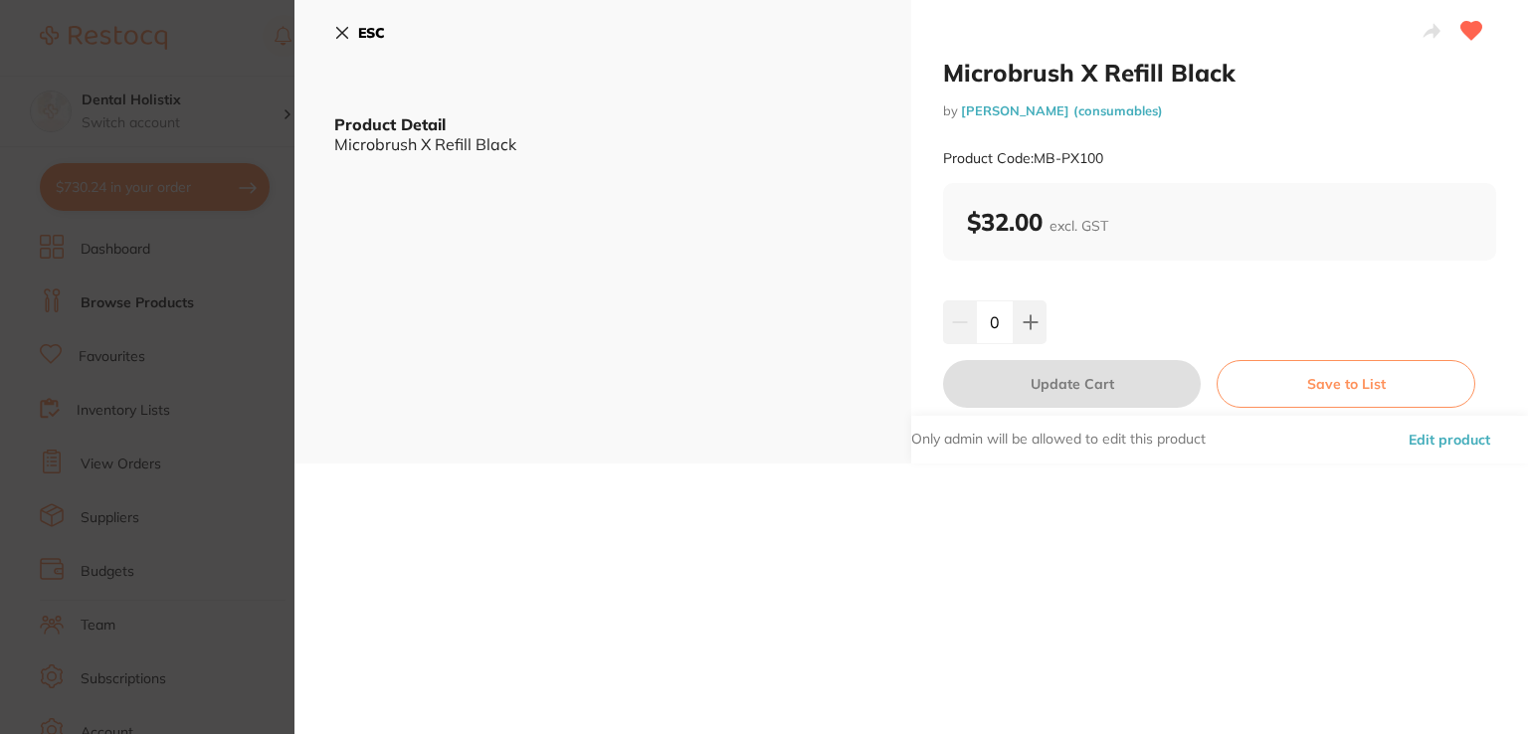
click at [1421, 439] on button "Edit product" at bounding box center [1448, 440] width 93 height 48
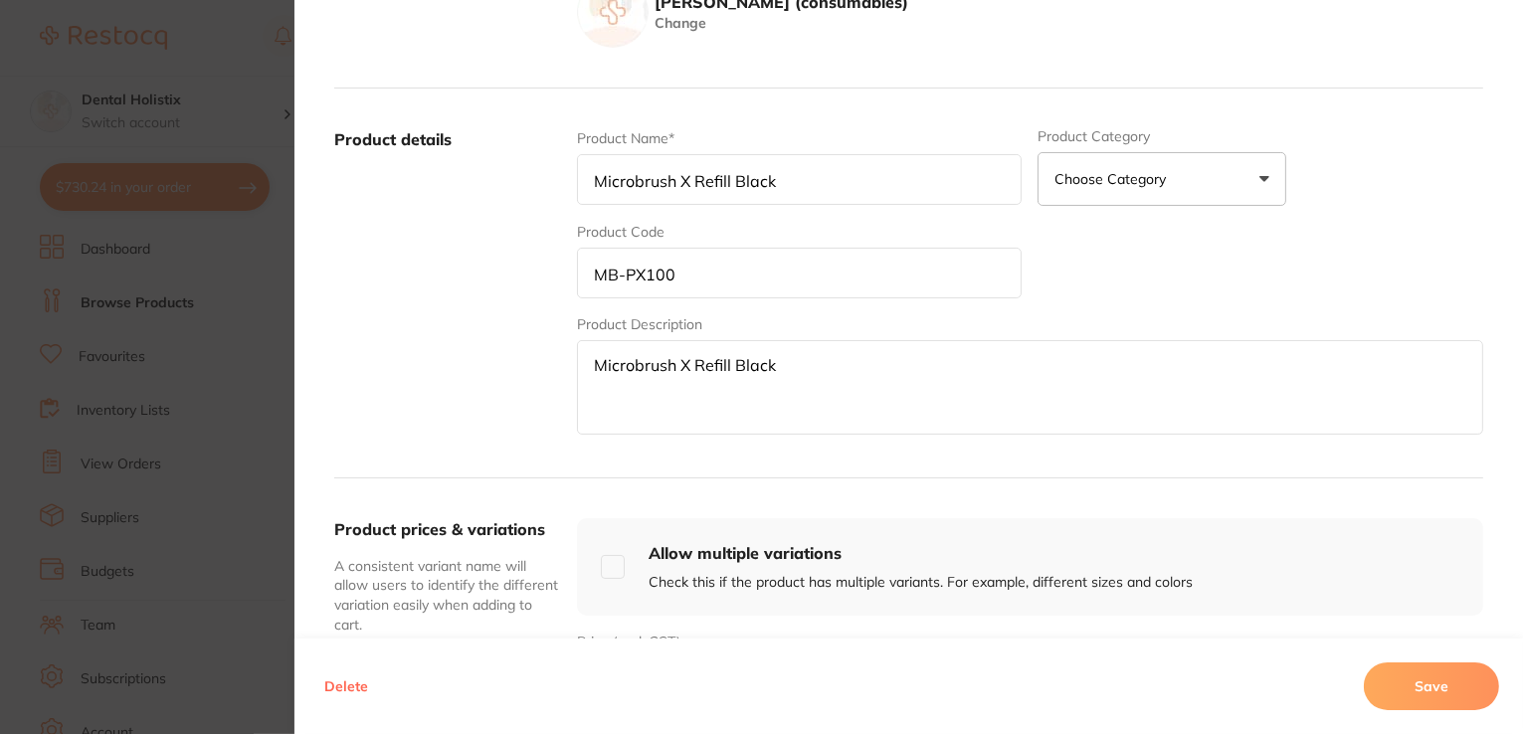
scroll to position [597, 0]
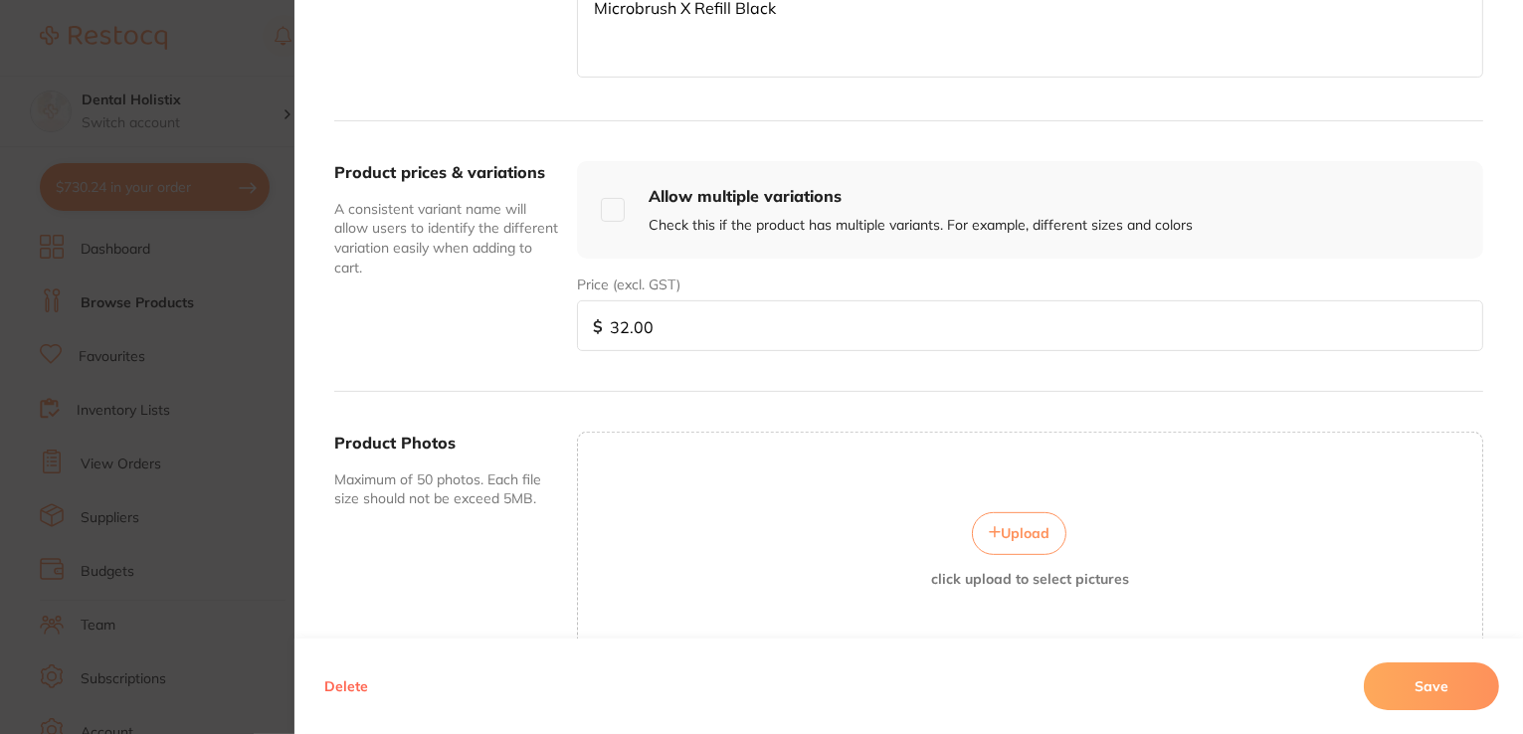
click at [1003, 532] on span "Upload" at bounding box center [1025, 533] width 49 height 18
click at [1435, 685] on button "Save" at bounding box center [1431, 686] width 135 height 48
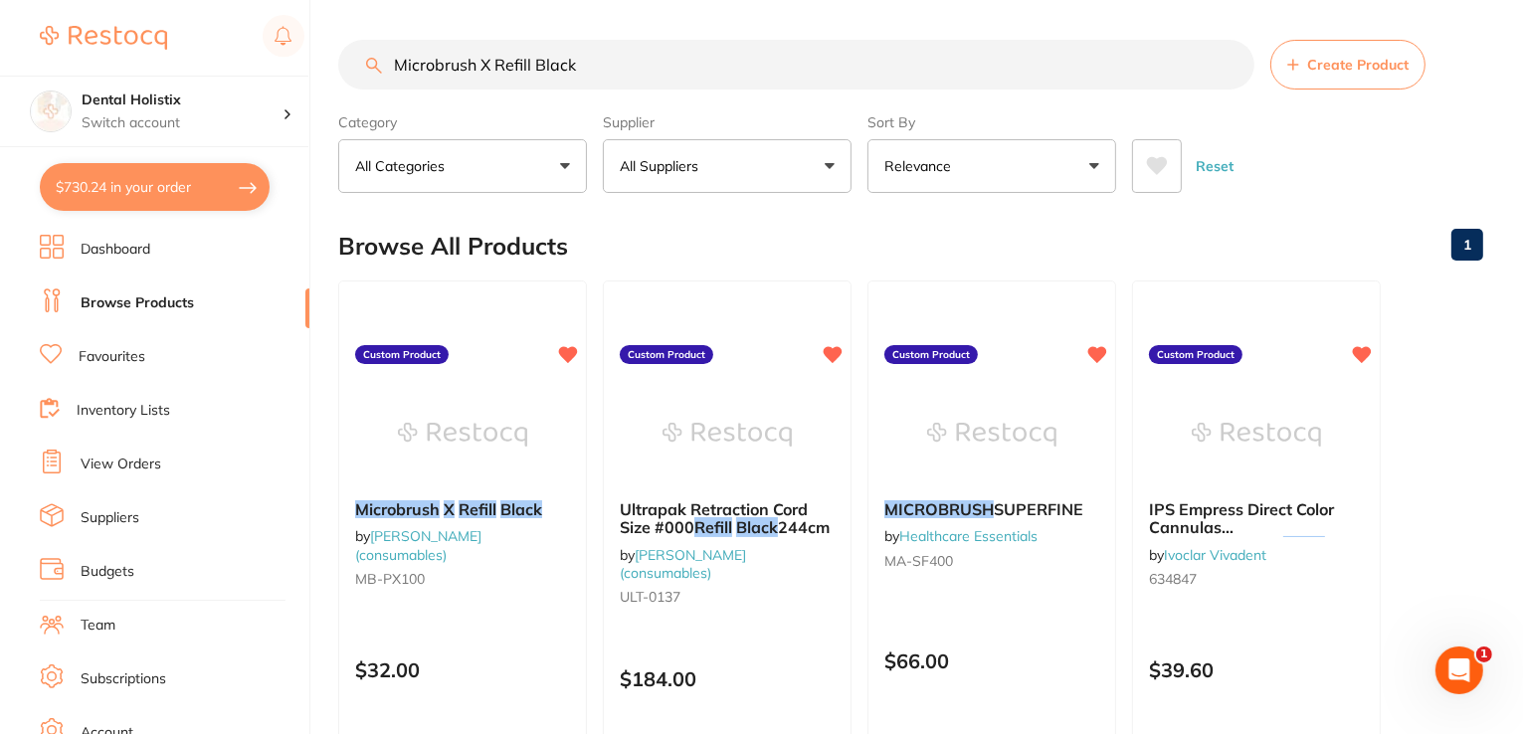
drag, startPoint x: 597, startPoint y: 76, endPoint x: 321, endPoint y: 57, distance: 276.1
click at [320, 57] on div "$730.24 Dental Holistix Switch account Dental Holistix $730.24 in your order Da…" at bounding box center [761, 367] width 1523 height 734
paste input "shield Moisturising Lotion 500ml bottle(70000358)"
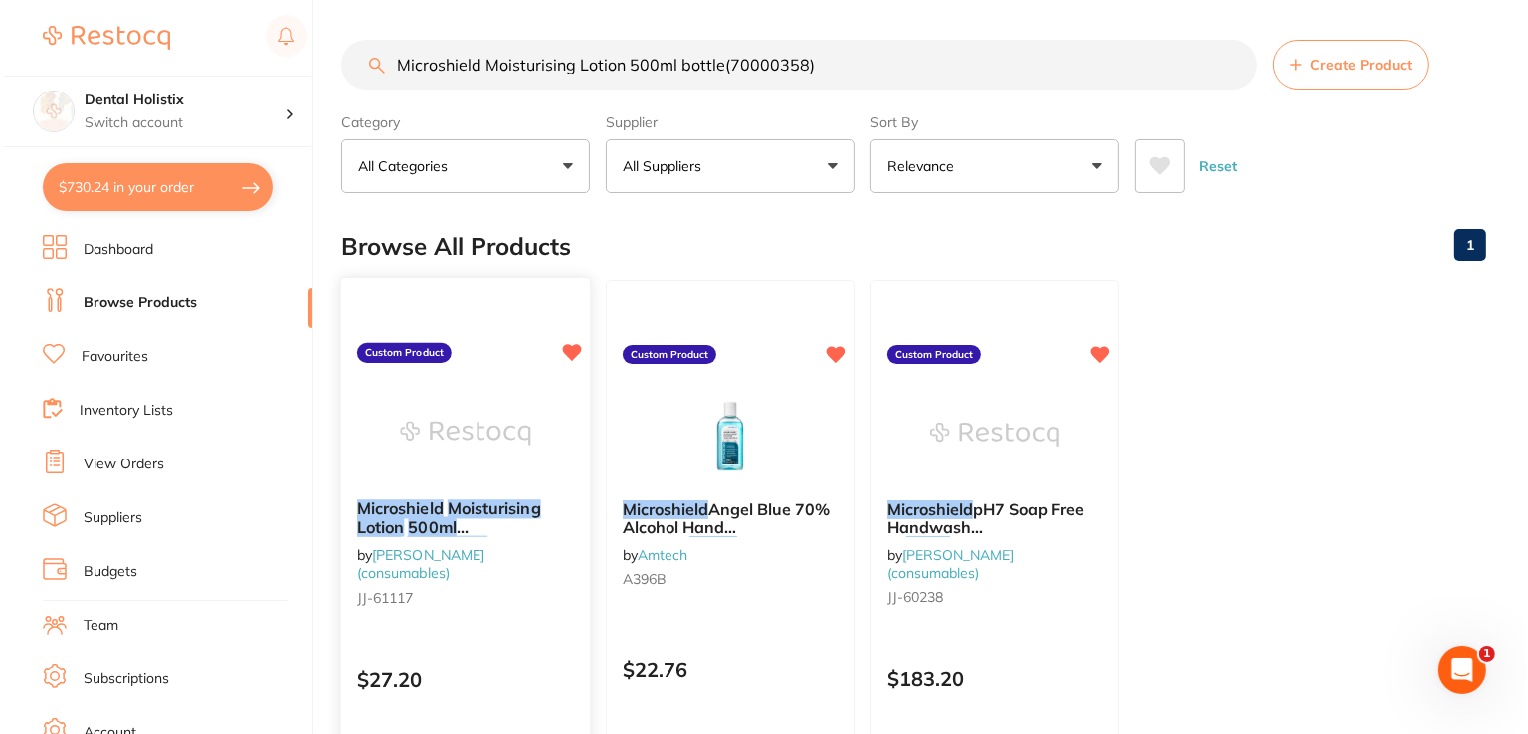
scroll to position [0, 0]
click at [398, 535] on em "bottle" at bounding box center [376, 545] width 44 height 20
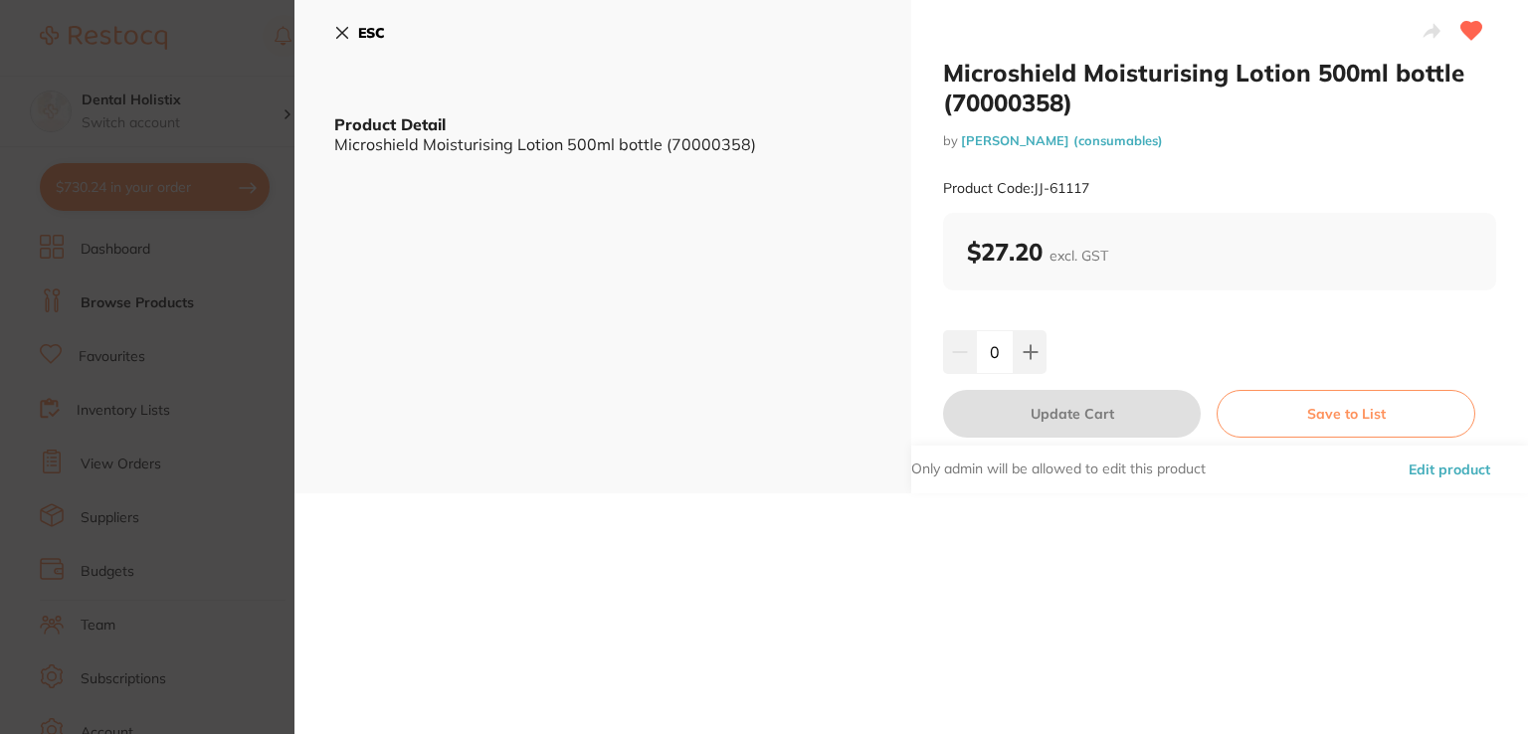
click at [1394, 466] on div "Only admin will be allowed to edit this product Edit product" at bounding box center [1219, 470] width 617 height 48
click at [1411, 469] on button "Edit product" at bounding box center [1448, 470] width 93 height 48
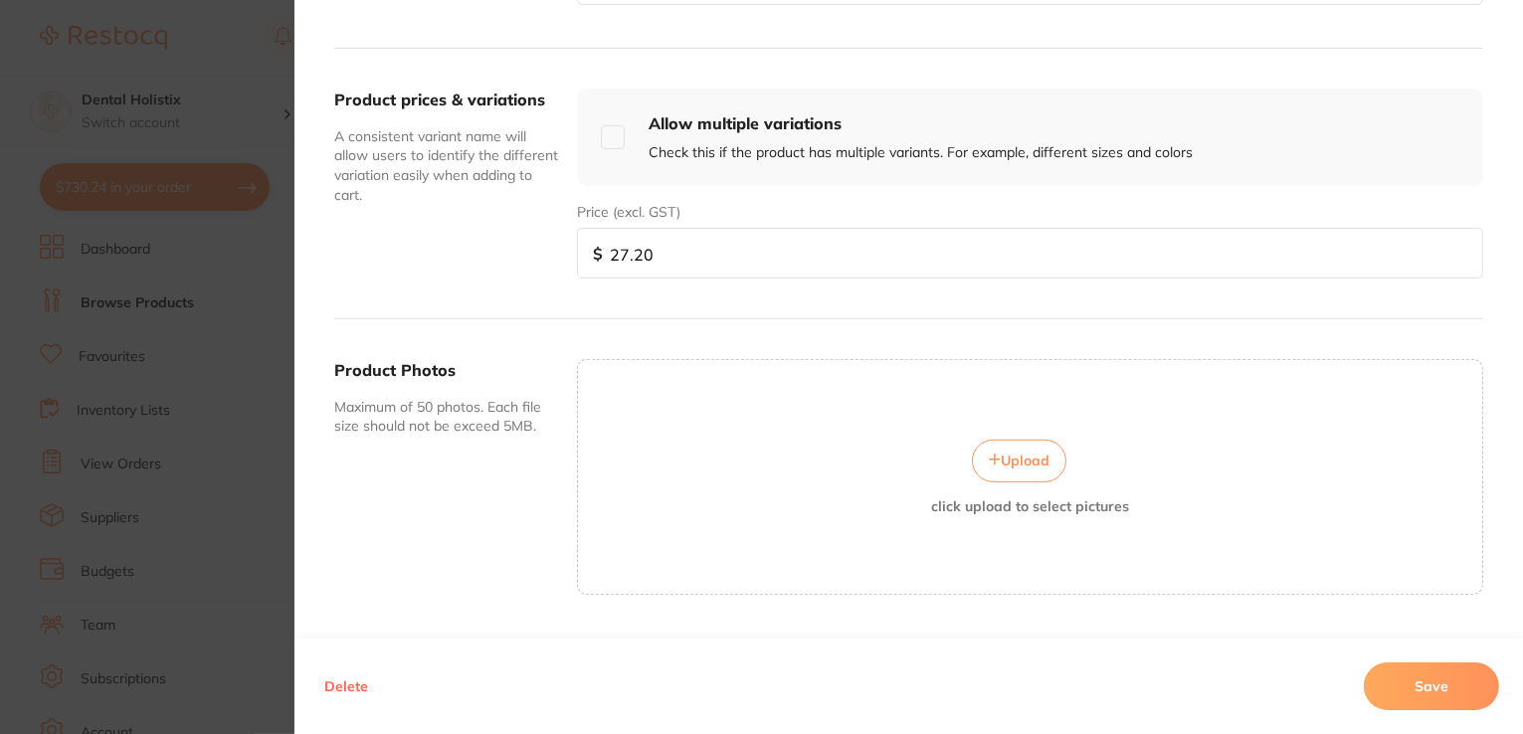
scroll to position [714, 0]
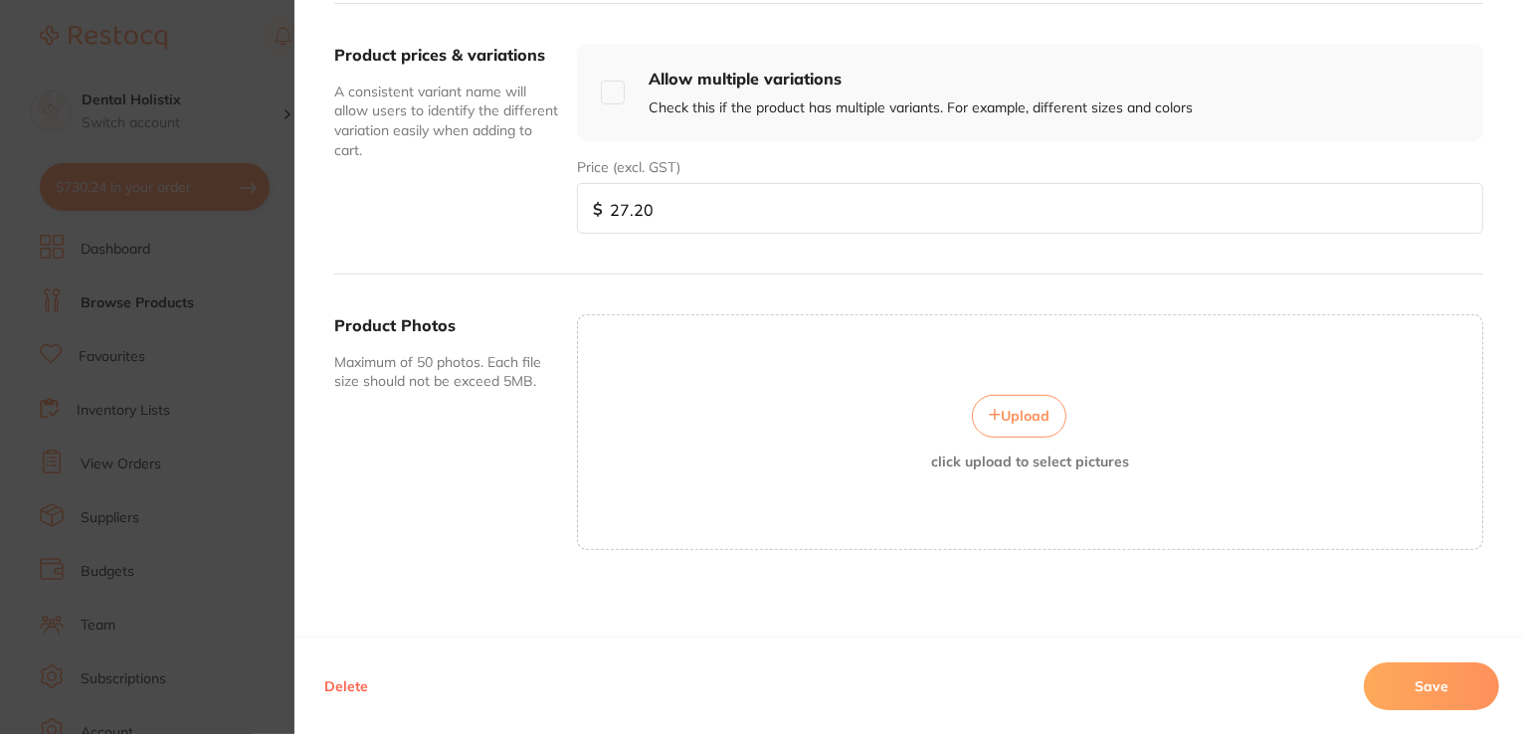
click at [991, 411] on icon at bounding box center [995, 415] width 10 height 10
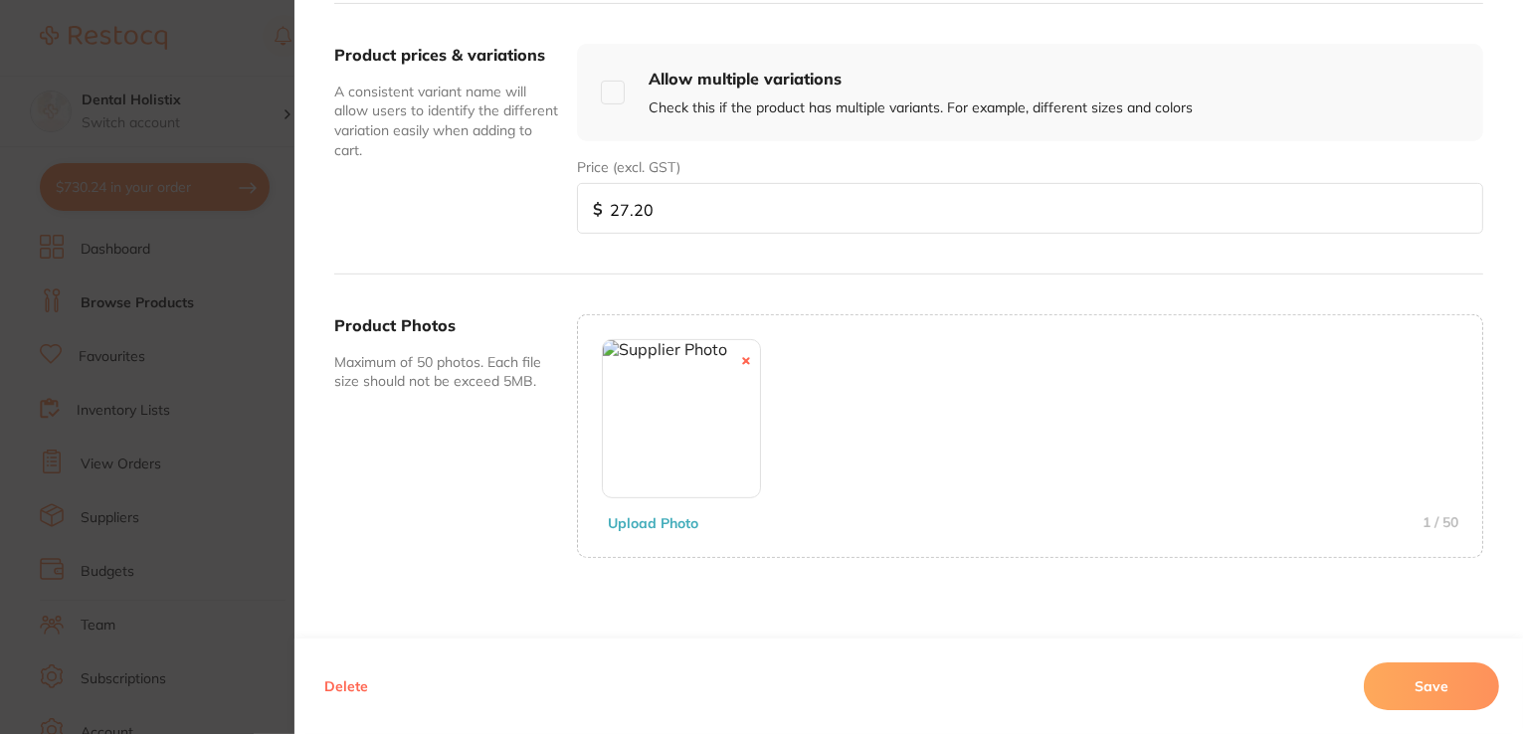
click at [1425, 676] on button "Save" at bounding box center [1431, 686] width 135 height 48
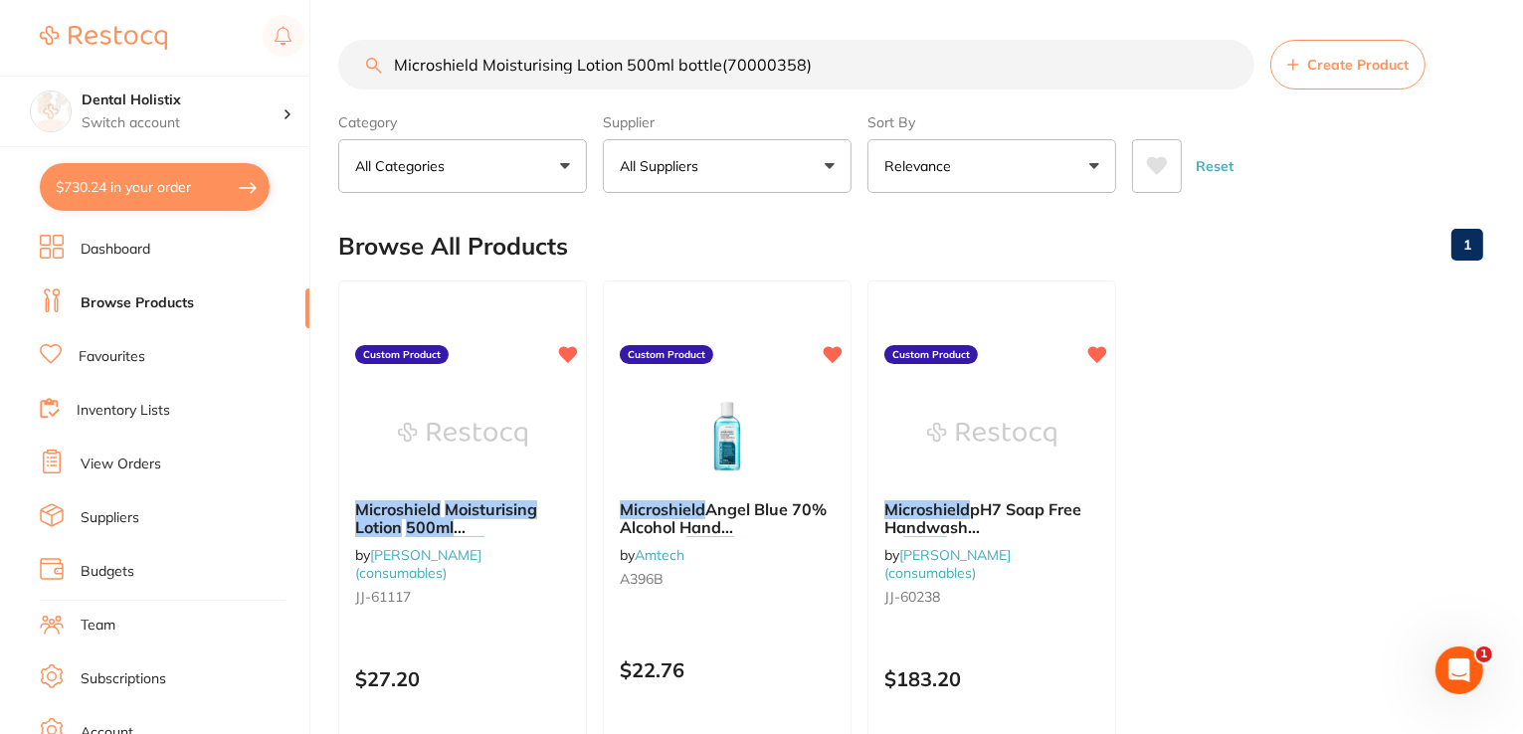
scroll to position [0, 0]
drag, startPoint x: 768, startPoint y: 69, endPoint x: 308, endPoint y: 63, distance: 459.5
click at [308, 63] on div "$730.24 Dental Holistix Switch account Dental Holistix $730.24 in your order Da…" at bounding box center [761, 367] width 1523 height 734
paste input "pH7 Soap Free Handwash 5L bottle(7000034"
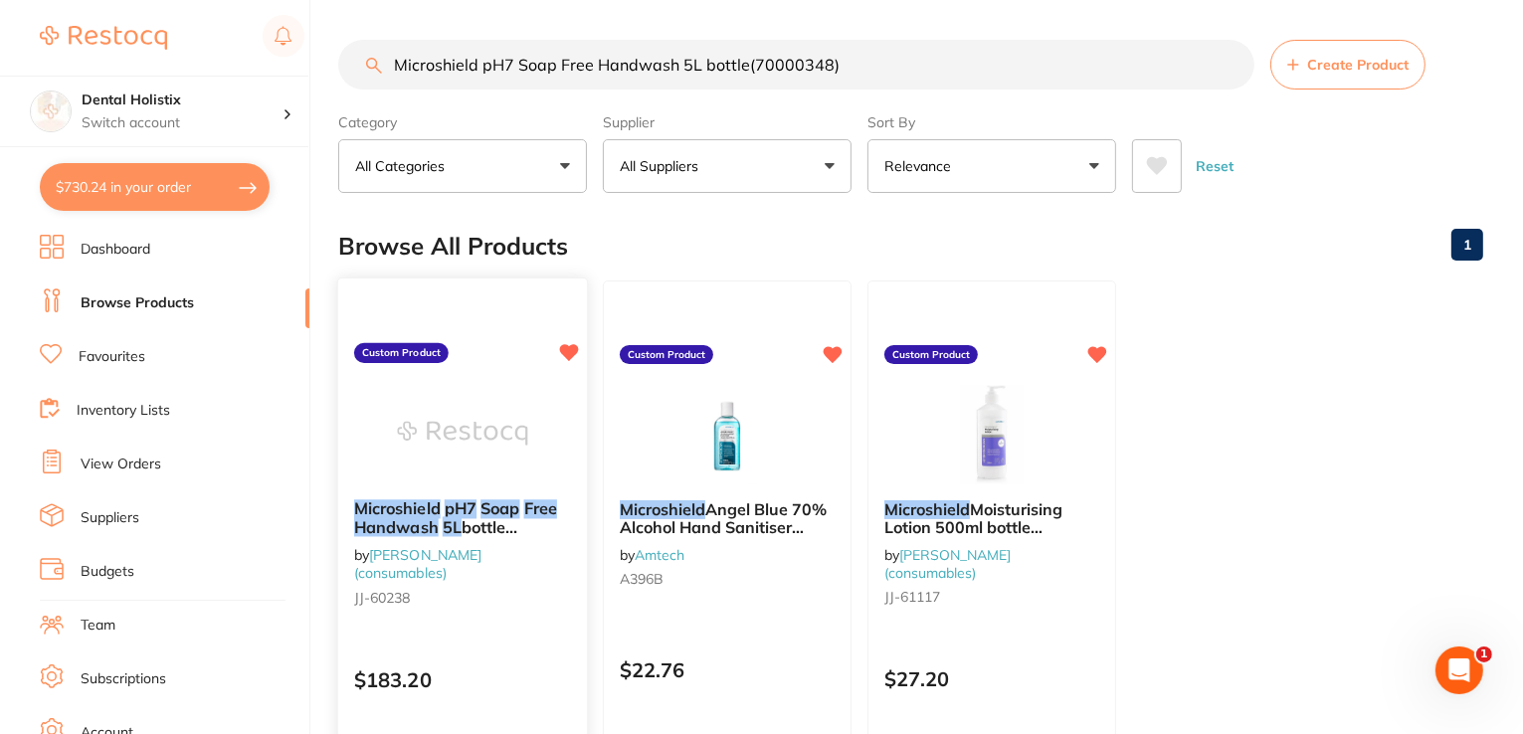
click at [515, 506] on em "Soap" at bounding box center [499, 508] width 39 height 20
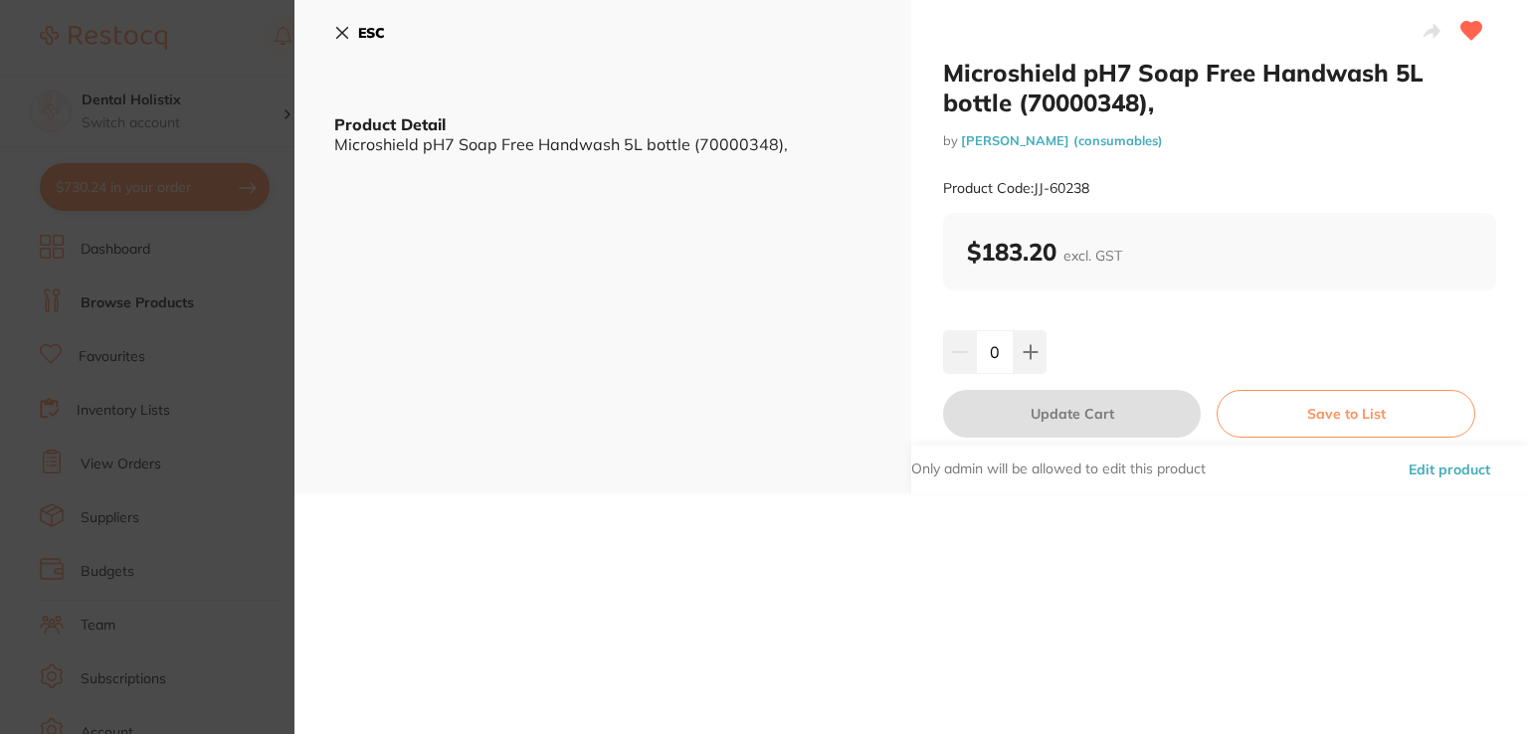
click at [1469, 469] on button "Edit product" at bounding box center [1448, 470] width 93 height 48
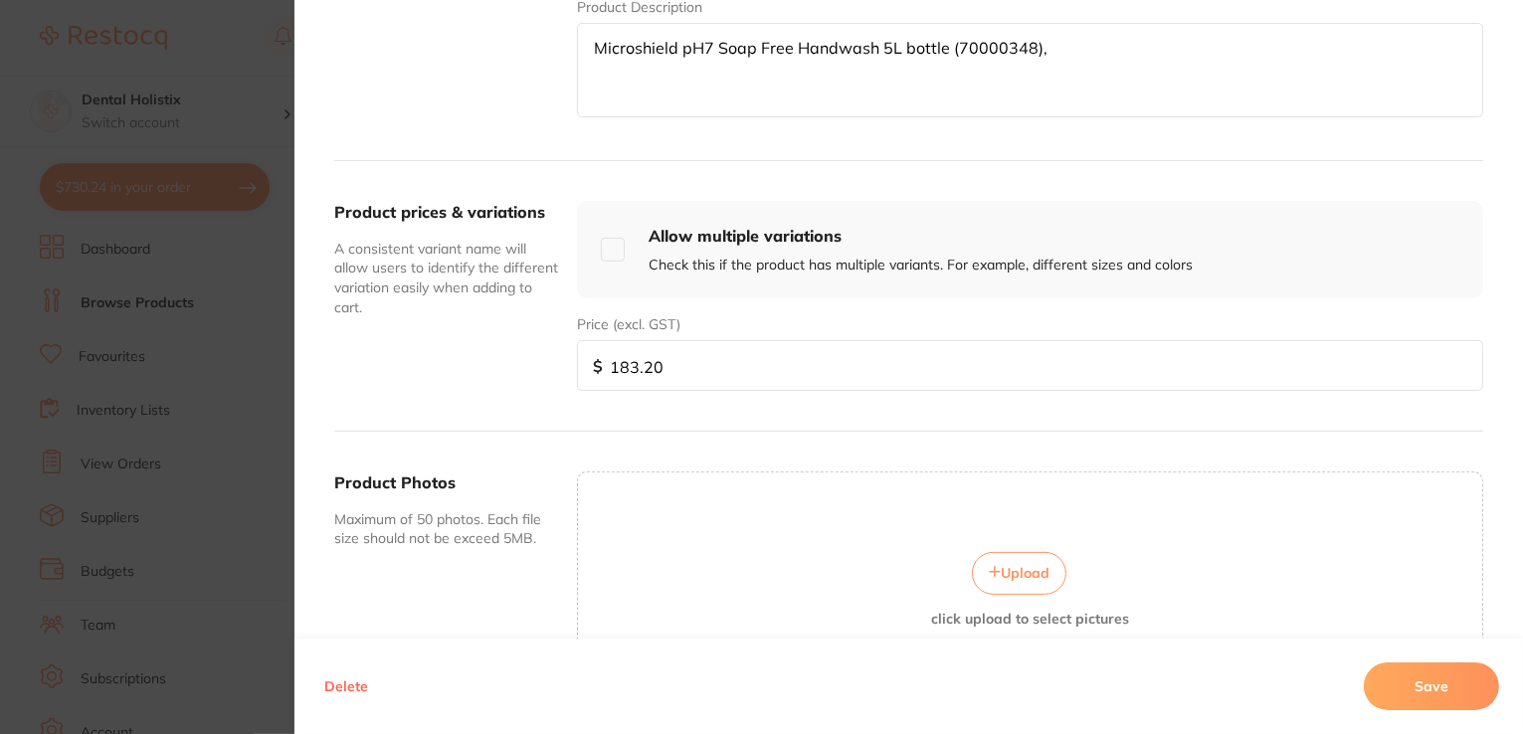
scroll to position [593, 0]
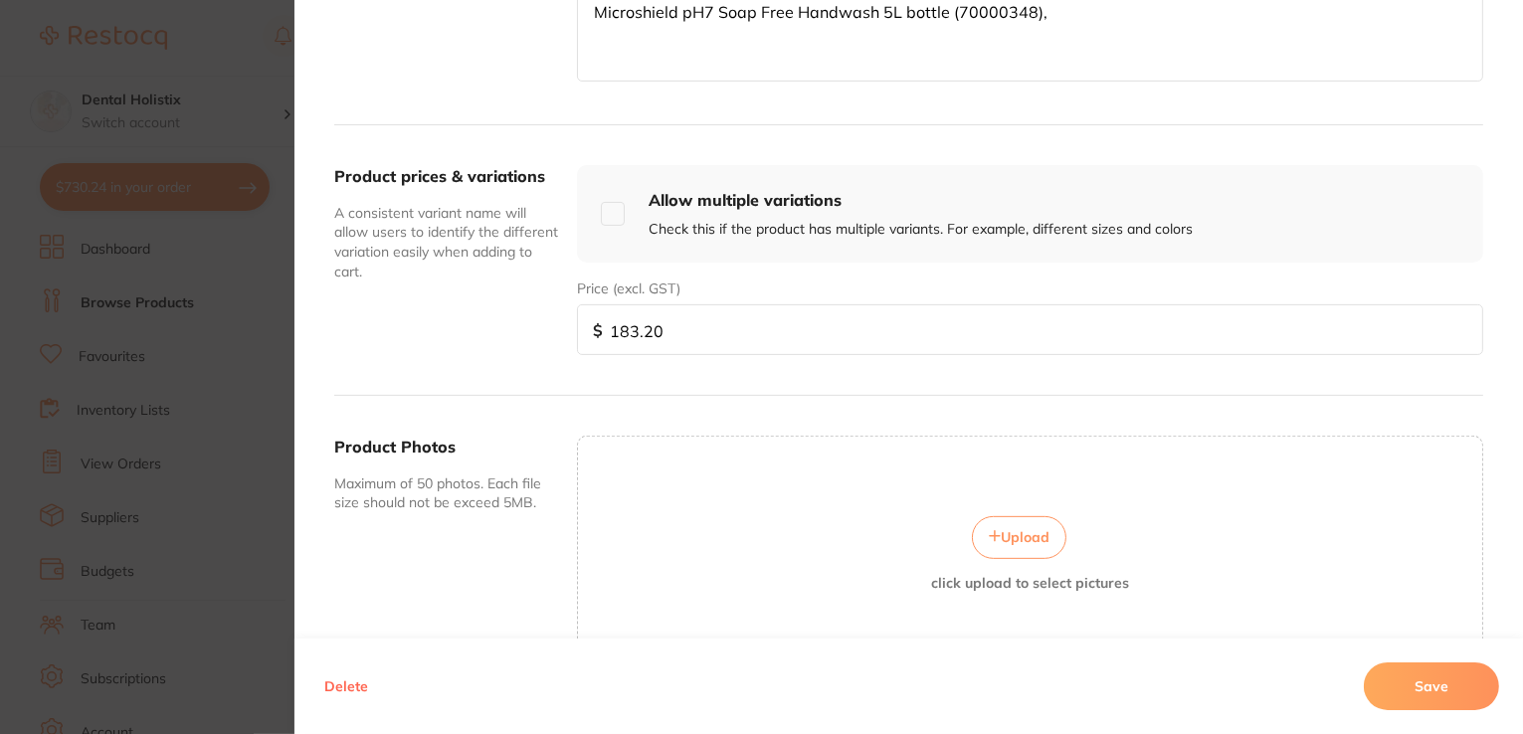
click at [1031, 518] on button "Upload" at bounding box center [1019, 537] width 94 height 42
click at [1409, 678] on button "Save" at bounding box center [1431, 686] width 135 height 48
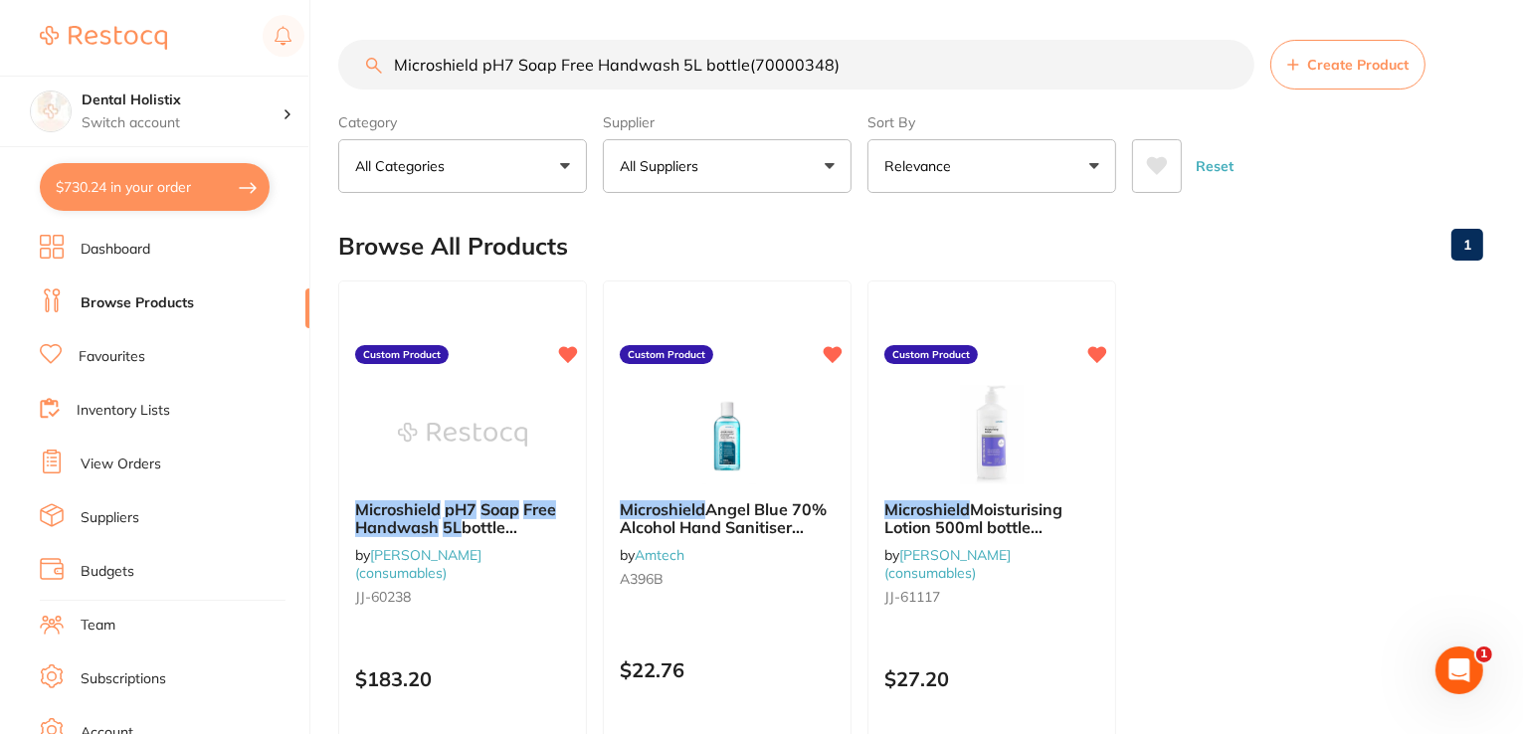
drag, startPoint x: 863, startPoint y: 71, endPoint x: 354, endPoint y: 56, distance: 509.4
click at [348, 56] on input "Microshield pH7 Soap Free Handwash 5L bottle(70000348)" at bounding box center [796, 65] width 916 height 50
paste input "nerOss Cortical and Cancellous 0.5cc"
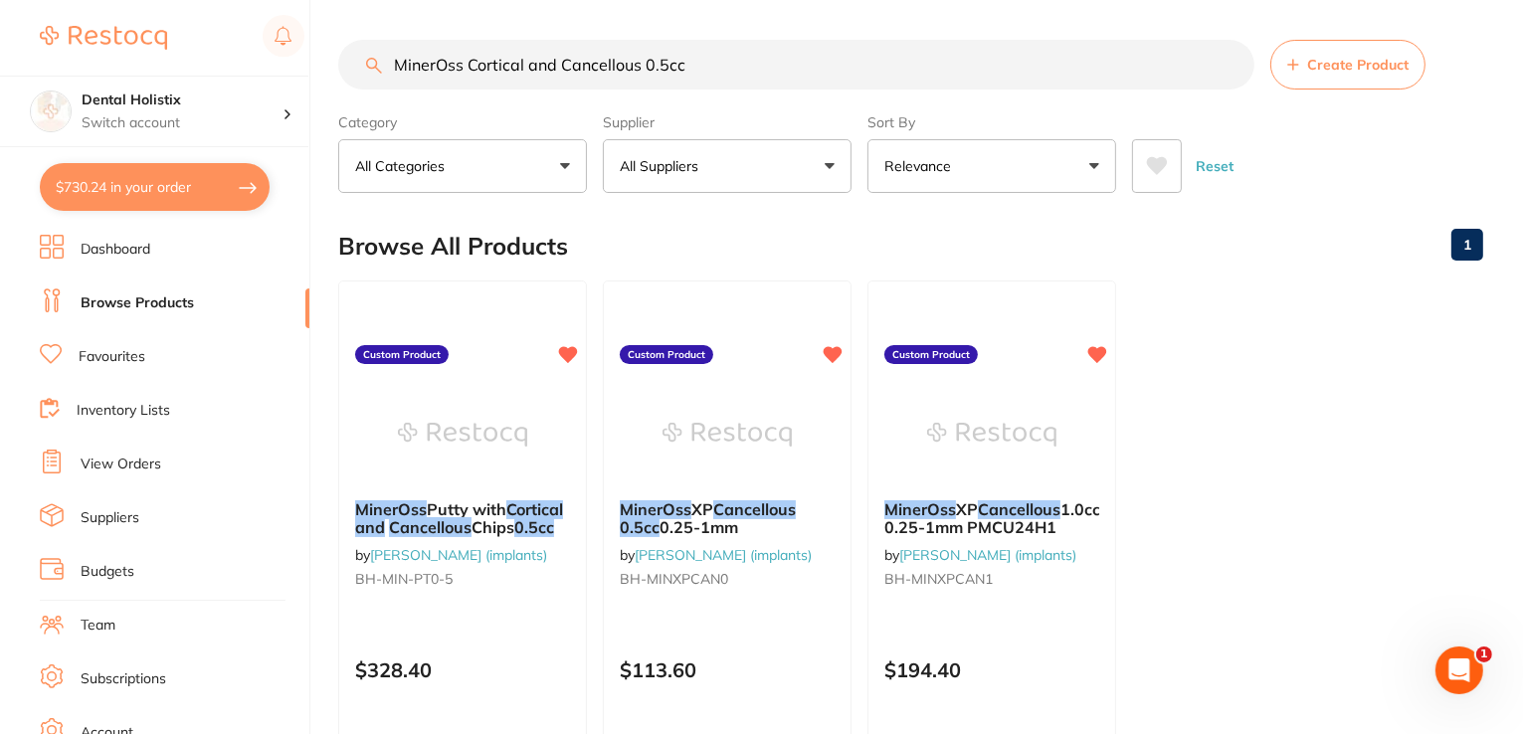
scroll to position [0, 0]
drag, startPoint x: 696, startPoint y: 64, endPoint x: 391, endPoint y: 55, distance: 305.5
click at [391, 55] on input "MinerOss Cortical and Cancellous 0.5cc" at bounding box center [796, 65] width 916 height 50
paste input "Putty with Cortical and Cancellous Chip"
click at [501, 510] on em "with" at bounding box center [493, 508] width 34 height 20
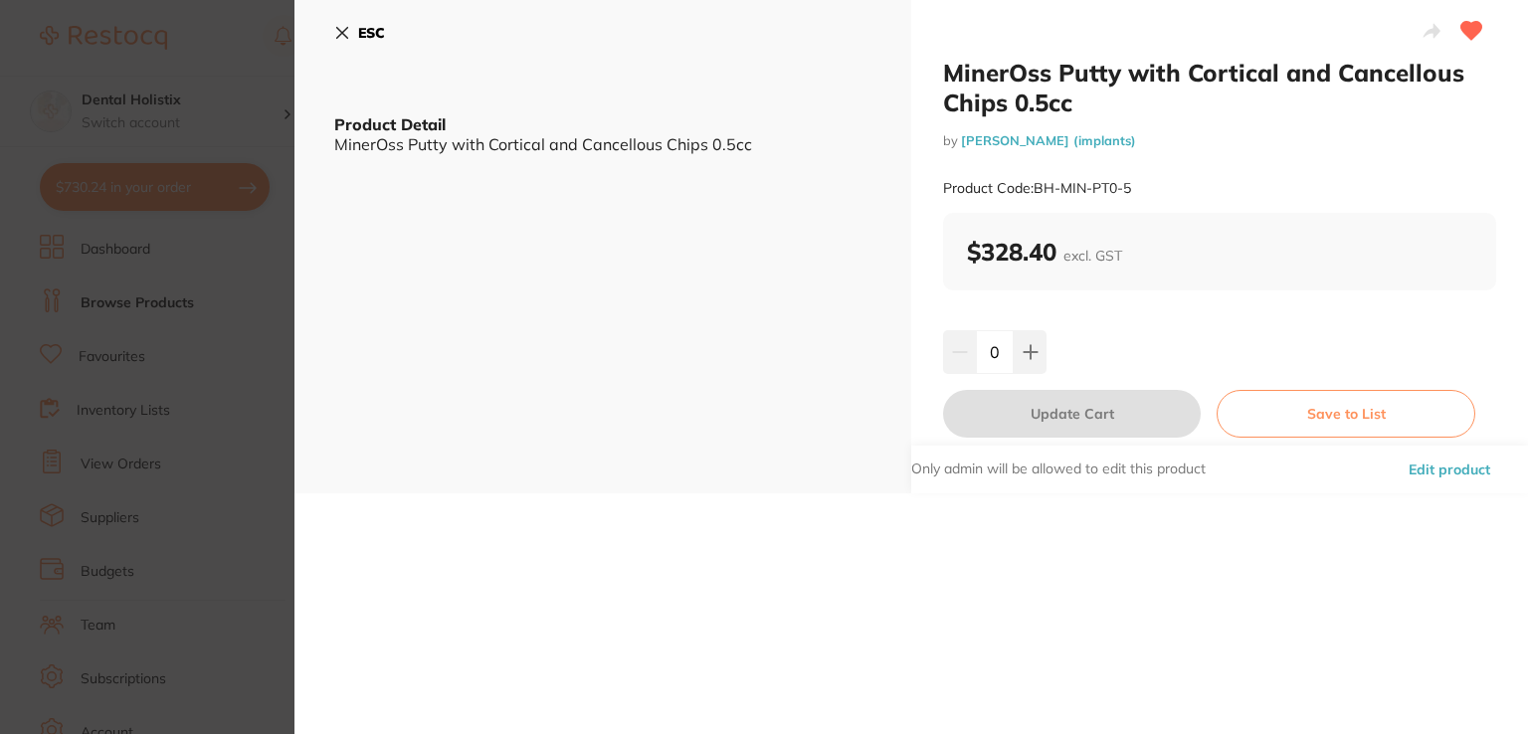
click at [1444, 469] on button "Edit product" at bounding box center [1448, 470] width 93 height 48
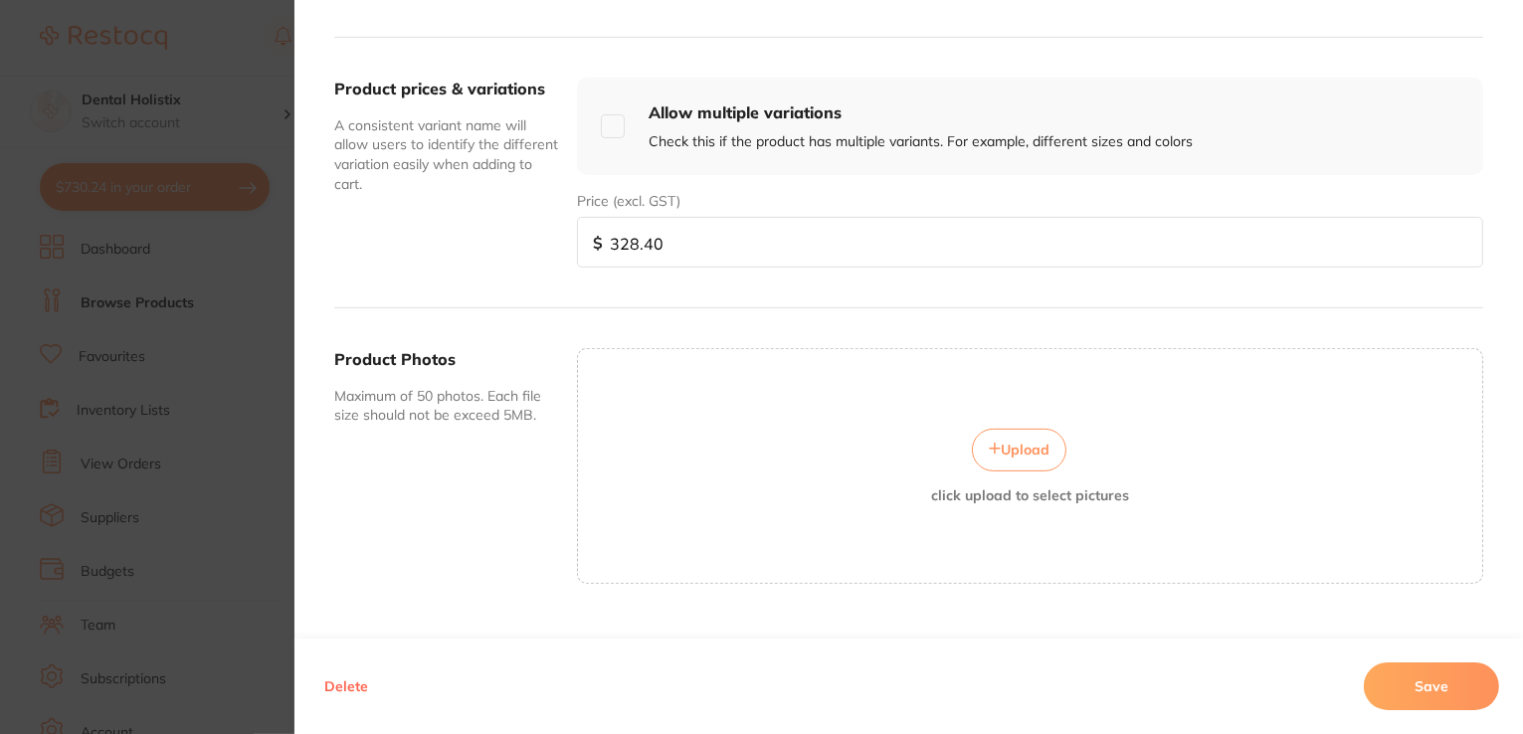
scroll to position [696, 0]
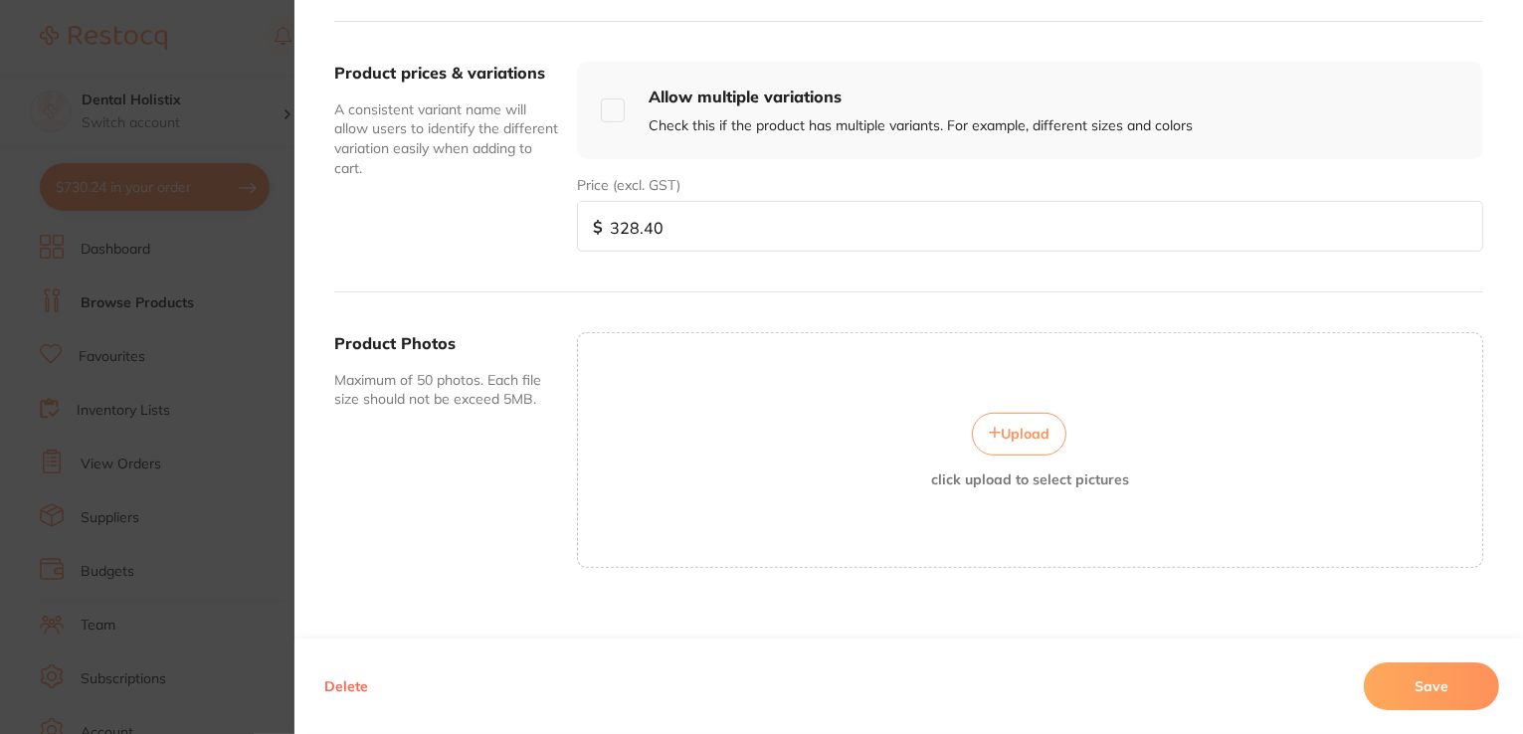
click at [1011, 440] on button "Upload" at bounding box center [1019, 434] width 94 height 42
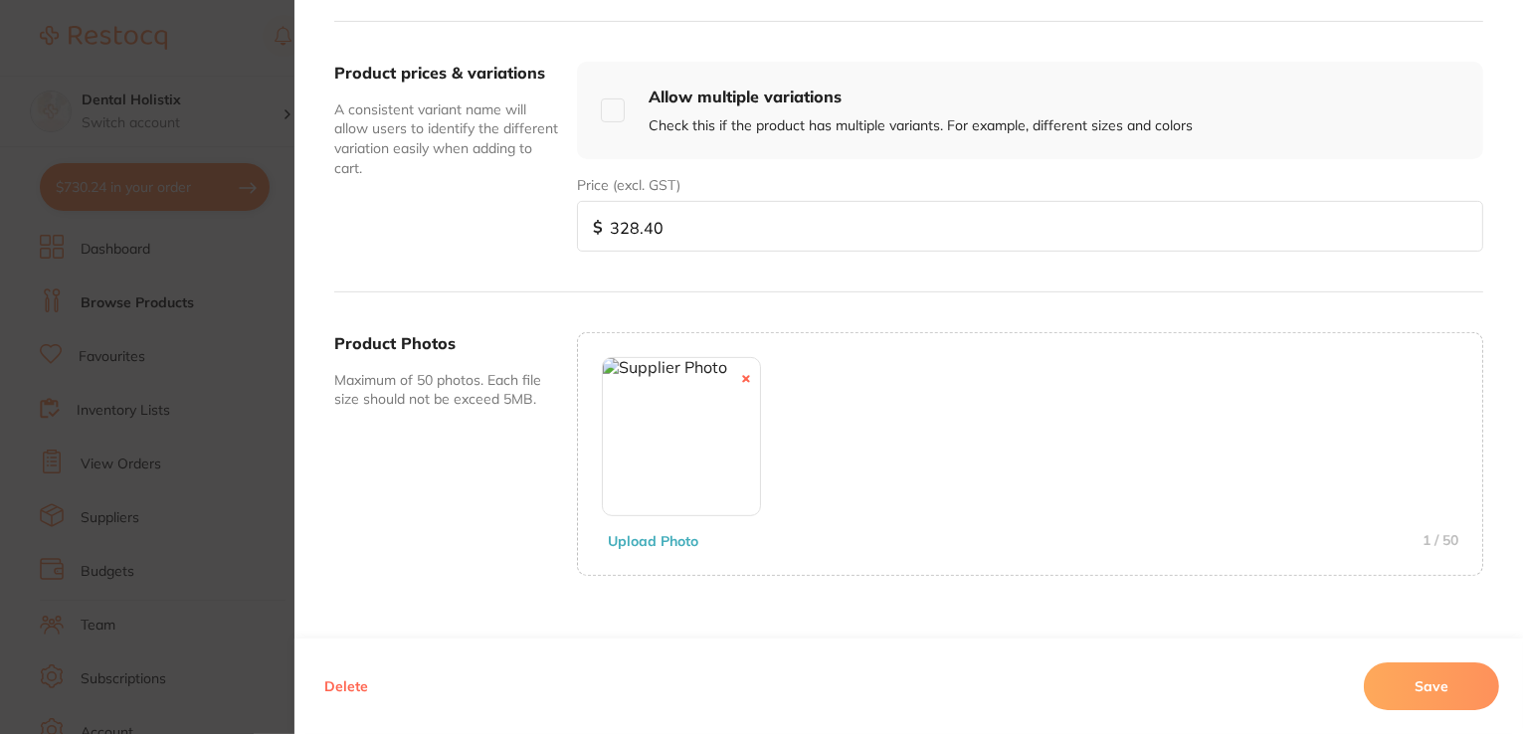
click at [1400, 680] on button "Save" at bounding box center [1431, 686] width 135 height 48
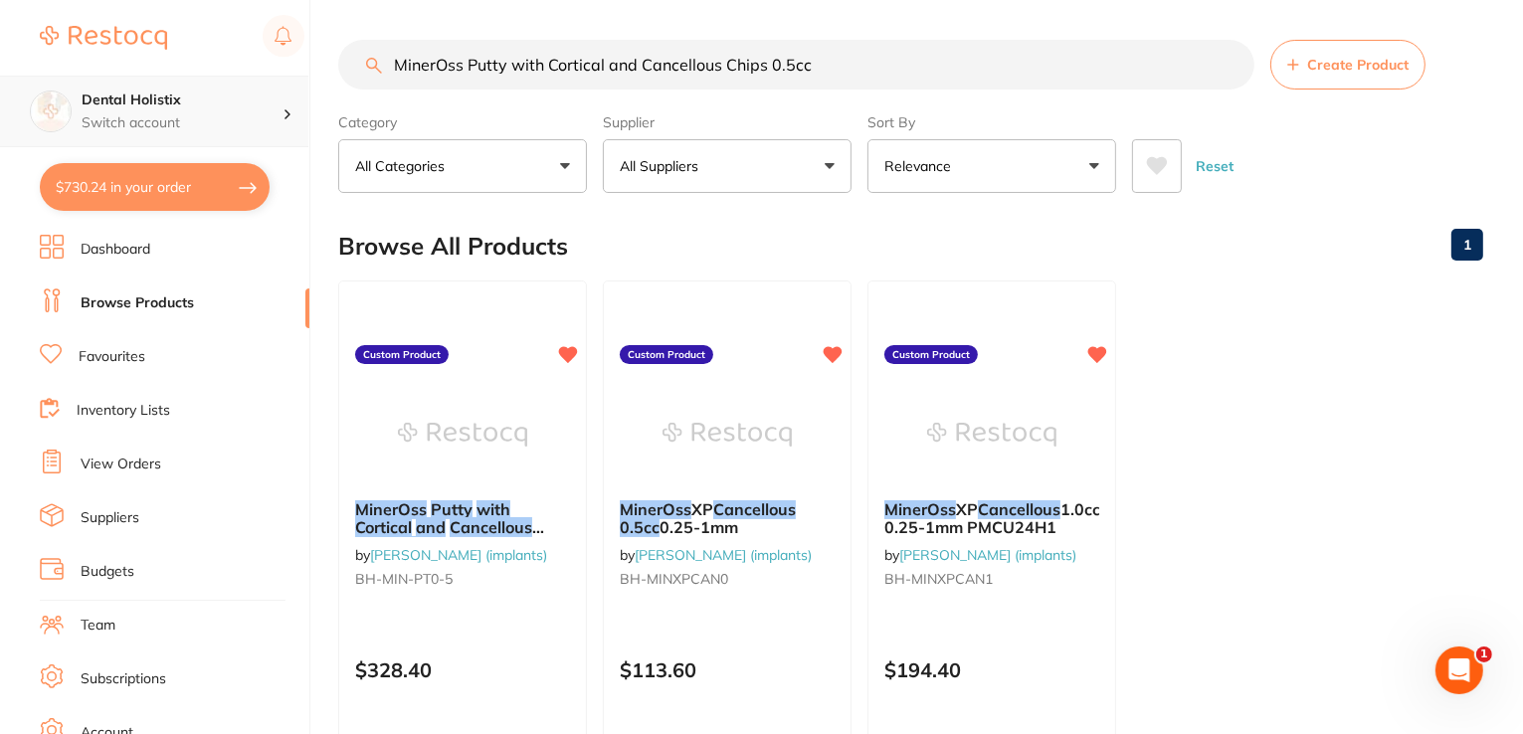
scroll to position [0, 0]
drag, startPoint x: 748, startPoint y: 69, endPoint x: 259, endPoint y: 76, distance: 489.4
click at [259, 76] on div "$730.24 Dental Holistix Switch account Dental Holistix $730.24 in your order Da…" at bounding box center [761, 367] width 1523 height 734
paste input "XP 0.5cc (0.25-1mm)"
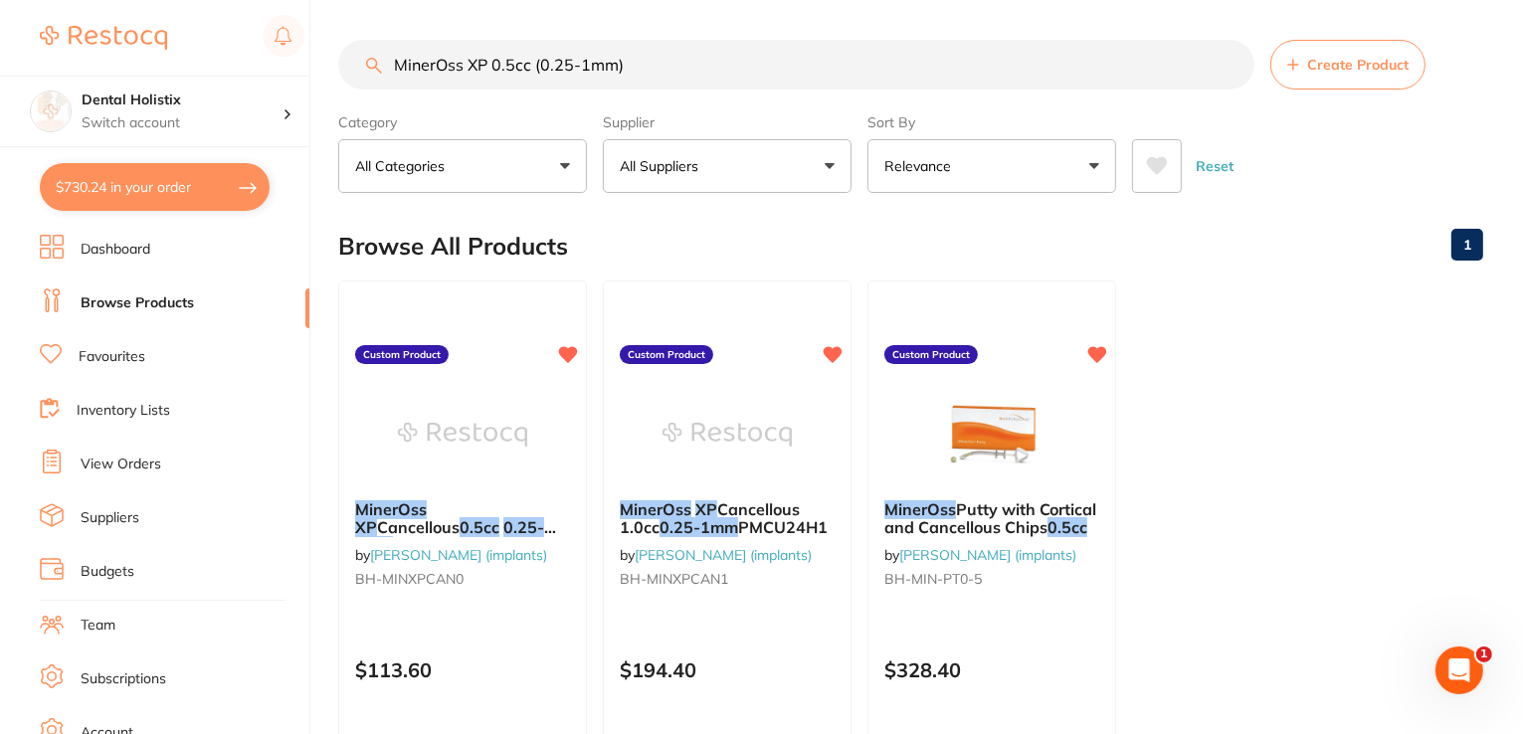
drag, startPoint x: 653, startPoint y: 68, endPoint x: 0, endPoint y: 63, distance: 653.4
click at [0, 63] on div "$730.24 Dental Holistix Switch account Dental Holistix $730.24 in your order Da…" at bounding box center [761, 367] width 1523 height 734
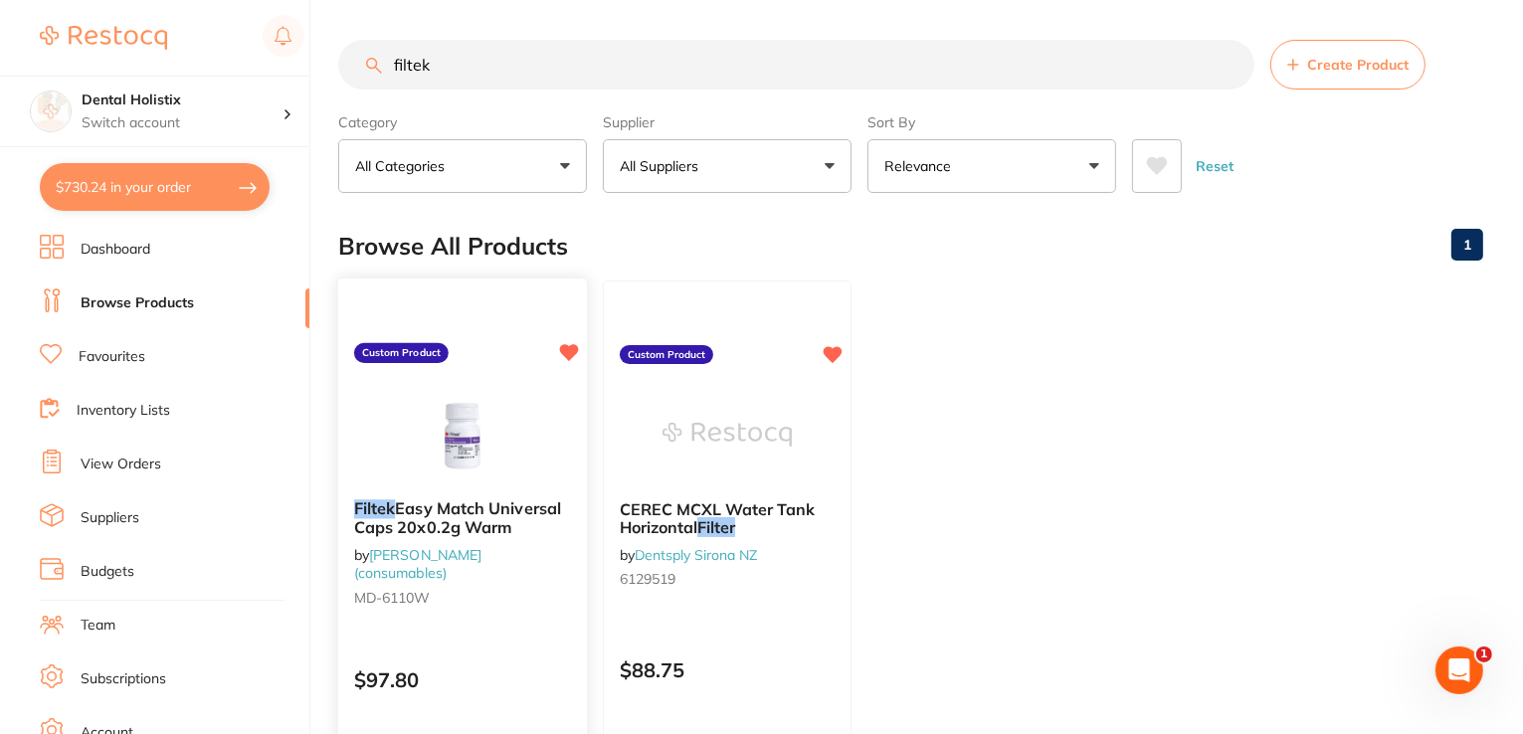
click at [419, 504] on span "Easy Match Universal Caps 20x0.2g Warm" at bounding box center [457, 517] width 207 height 39
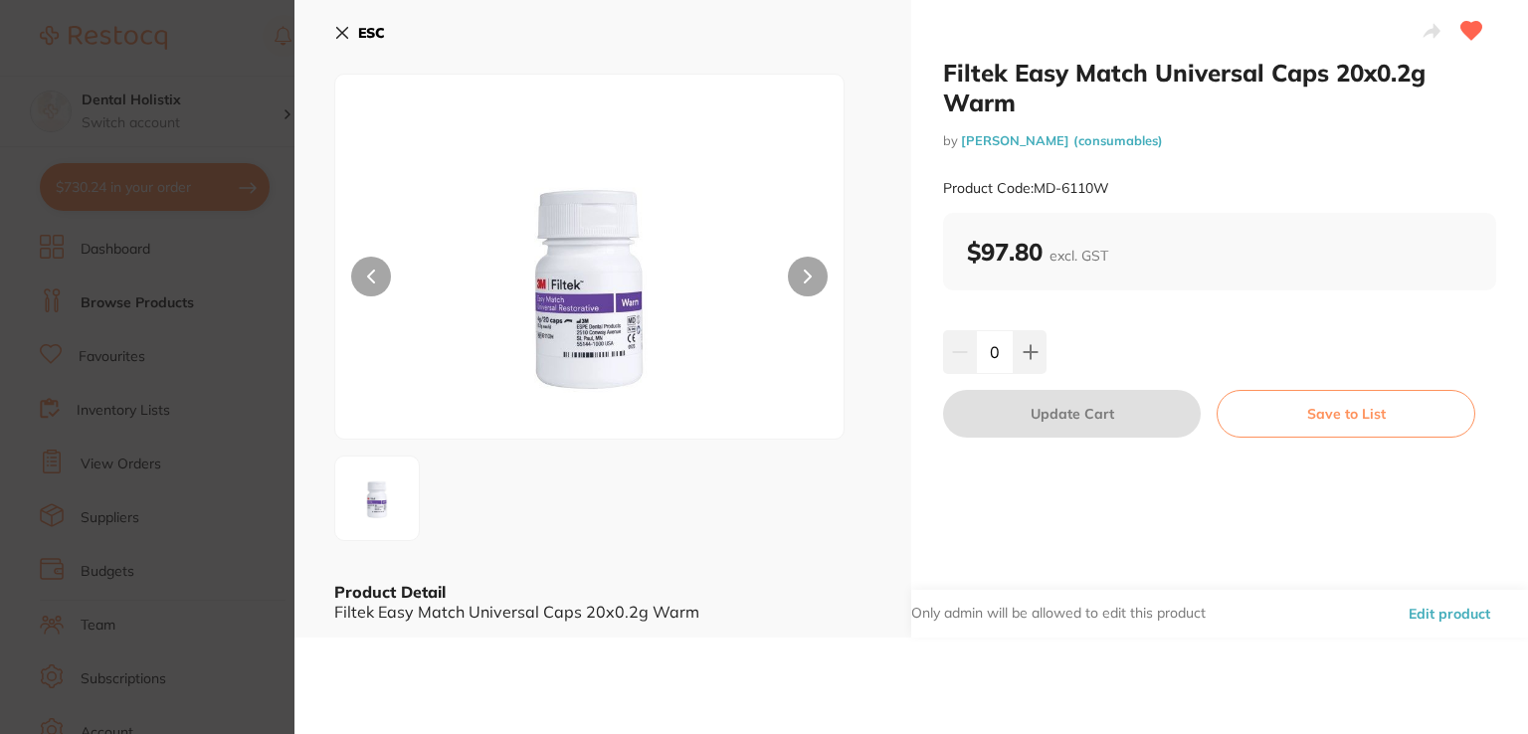
click at [530, 370] on img at bounding box center [589, 281] width 305 height 314
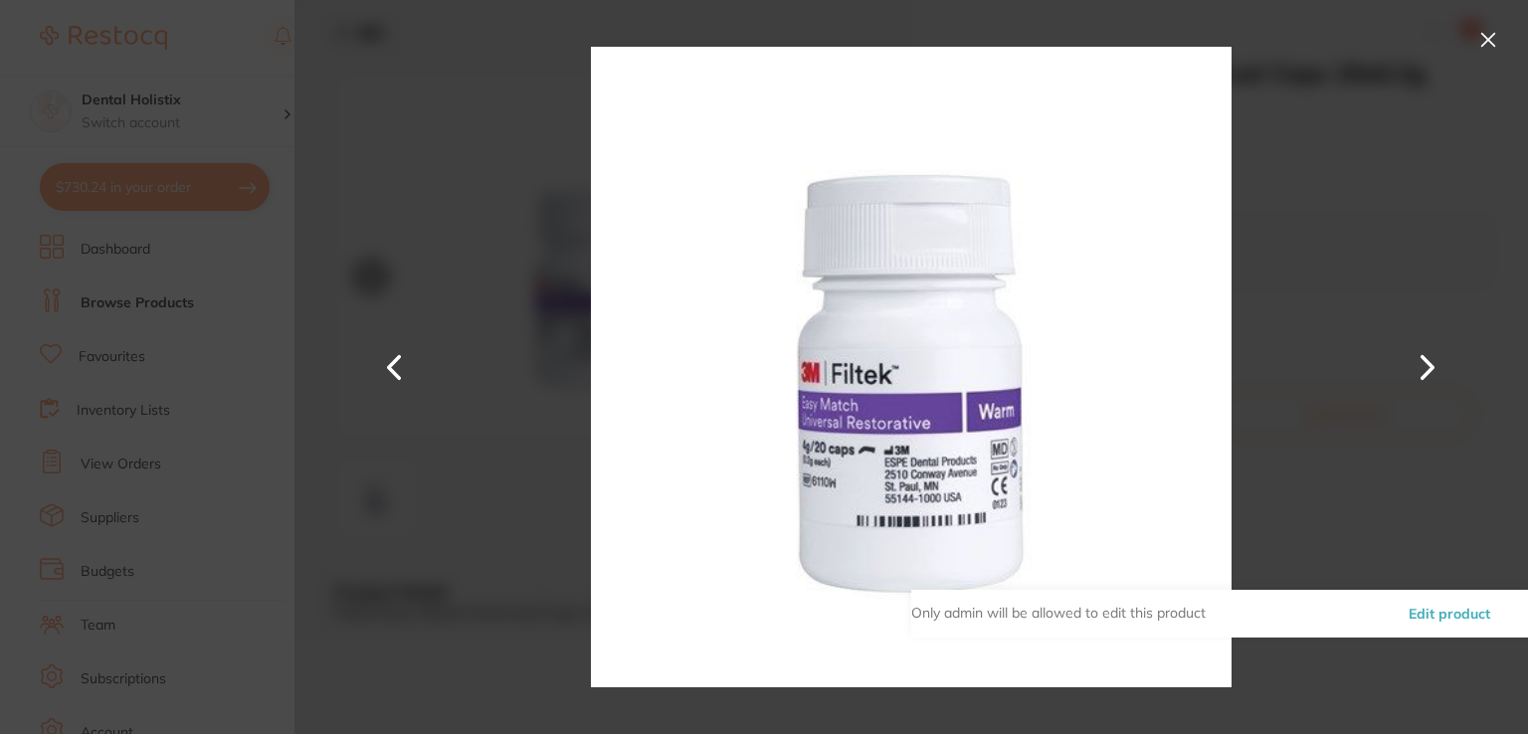
click at [530, 370] on div "Filtek Easy Match Universal Caps 20x0.2g Warm by Henry Schein Halas (consumable…" at bounding box center [910, 367] width 1233 height 734
click at [1486, 43] on button at bounding box center [1488, 40] width 32 height 32
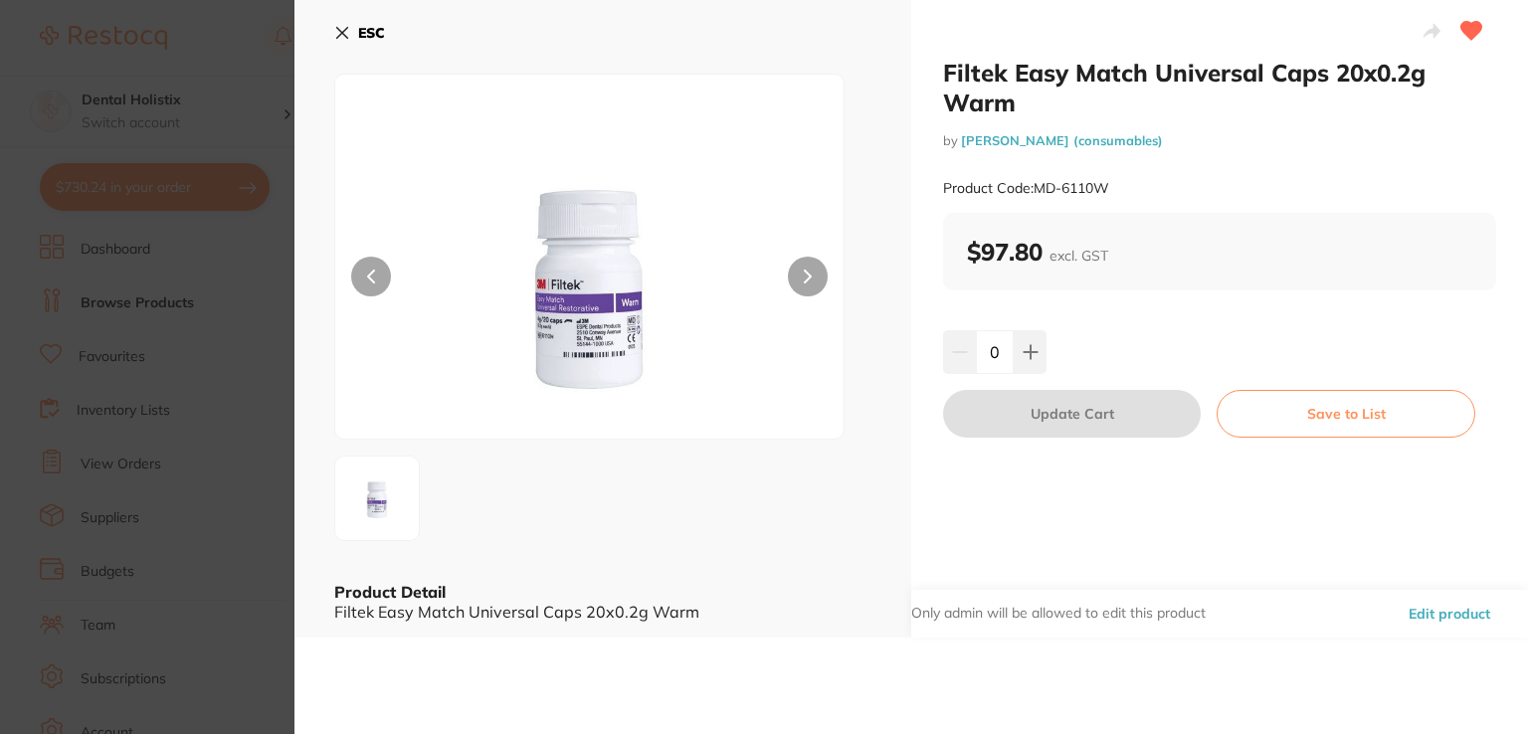
click at [335, 28] on icon at bounding box center [342, 33] width 16 height 16
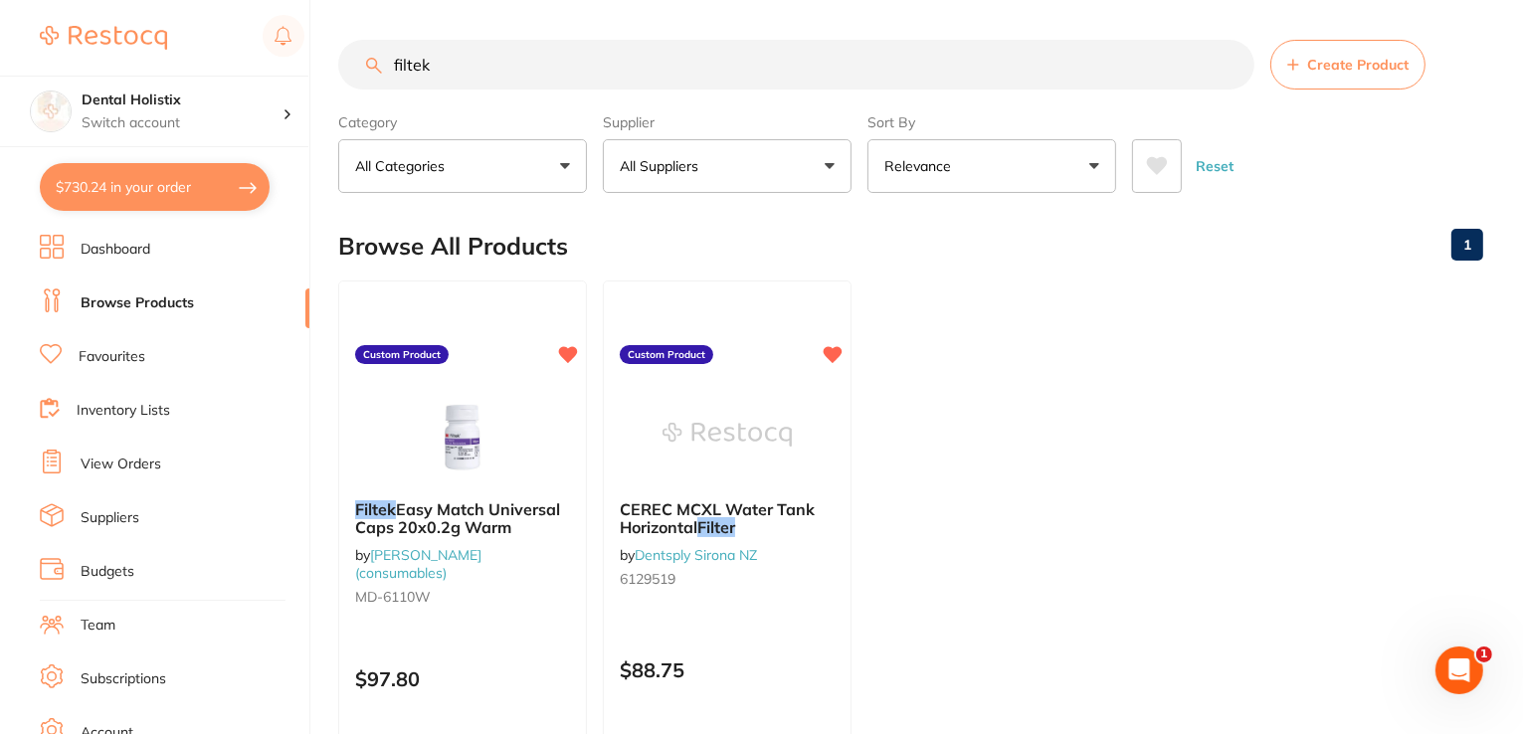
drag, startPoint x: 474, startPoint y: 57, endPoint x: 363, endPoint y: 62, distance: 111.5
click at [365, 62] on input "filtek" at bounding box center [796, 65] width 916 height 50
drag, startPoint x: 486, startPoint y: 70, endPoint x: 303, endPoint y: 63, distance: 183.1
click at [292, 66] on div "$730.24 Dental Holistix Switch account Dental Holistix $730.24 in your order Da…" at bounding box center [761, 367] width 1523 height 734
paste input "MinerOss XP 1.0cc (0.25-1mm)"
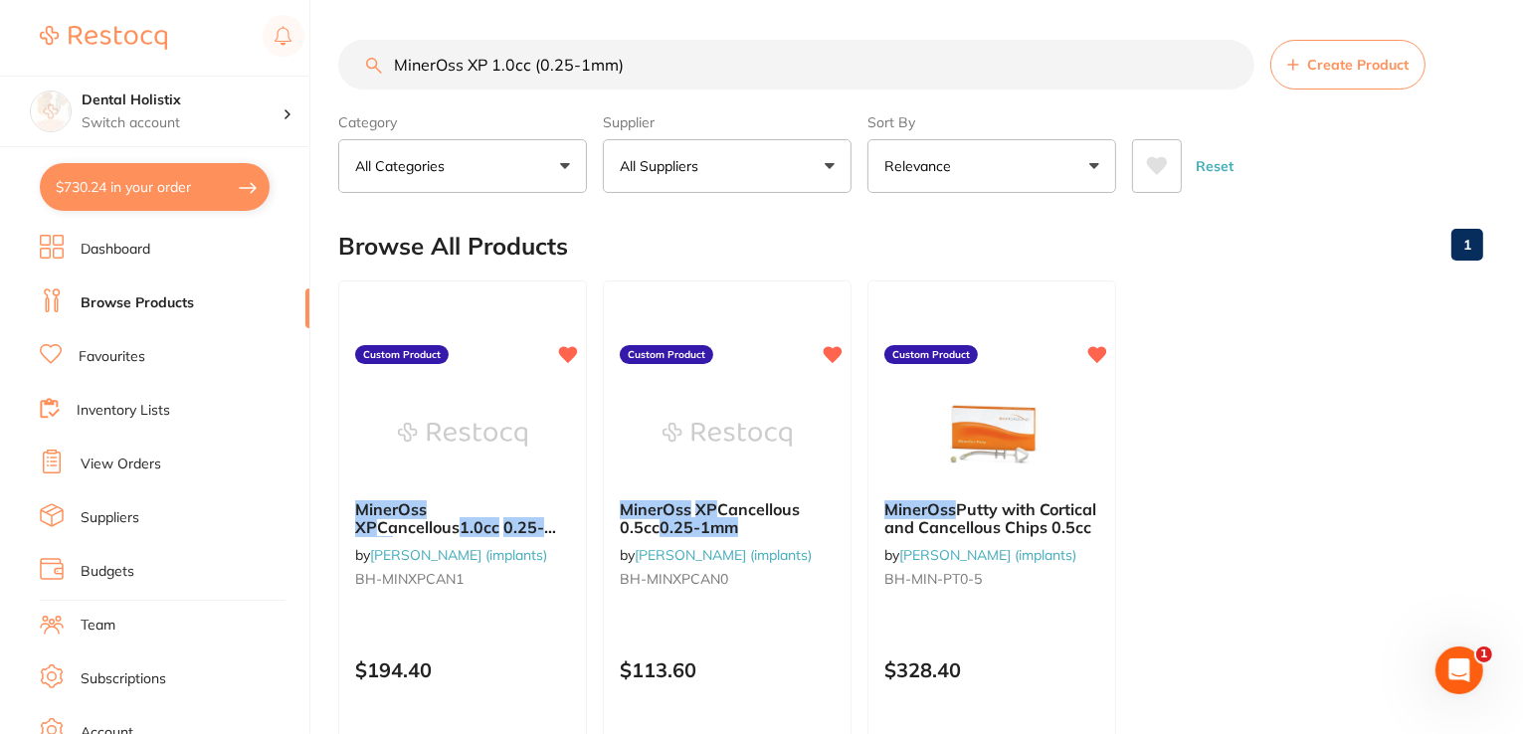
drag, startPoint x: 641, startPoint y: 59, endPoint x: 390, endPoint y: 69, distance: 251.8
click at [390, 69] on input "MinerOss XP 1.0cc (0.25-1mm)" at bounding box center [796, 65] width 916 height 50
paste input "onoject Curved Tip Irrigating Syringe 12CC Pack 50"
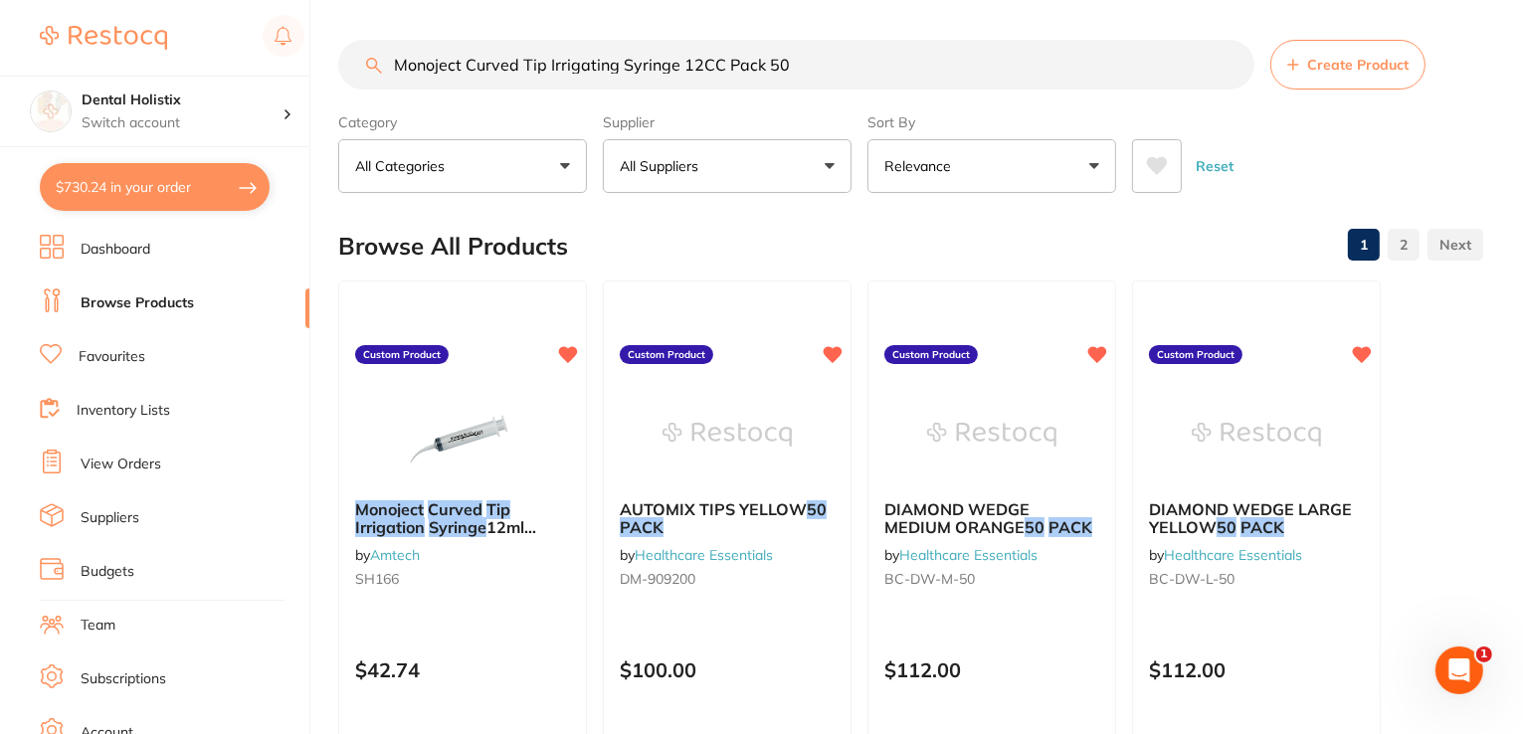
drag, startPoint x: 761, startPoint y: 71, endPoint x: 336, endPoint y: 59, distance: 424.8
click at [336, 59] on div "$730.24 Dental Holistix Switch account Dental Holistix $730.24 in your order Da…" at bounding box center [761, 367] width 1523 height 734
paste input "rita Needle 27G X/Long 41mm box of 10"
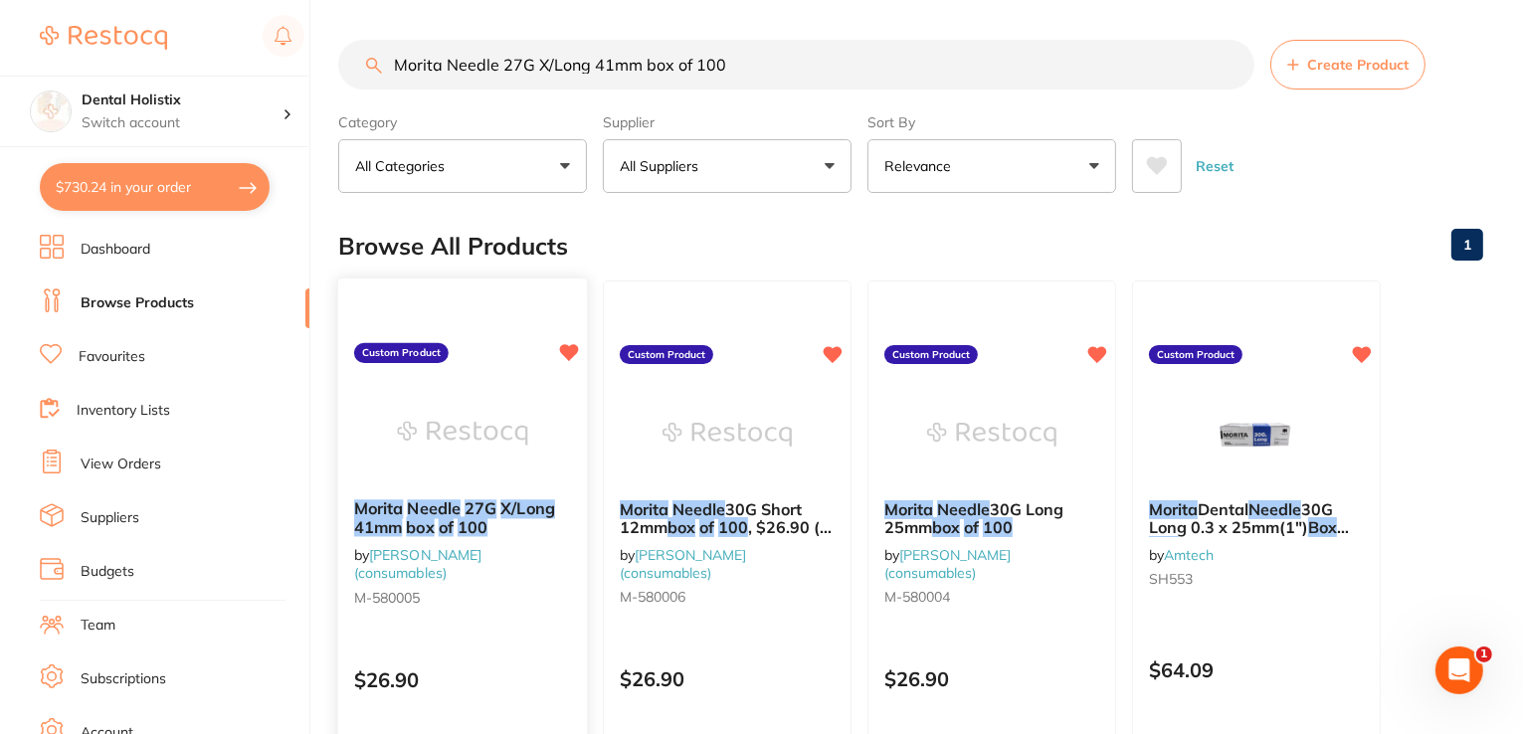
type input "Morita Needle 27G X/Long 41mm box of 100"
click at [450, 517] on em "of" at bounding box center [446, 527] width 15 height 20
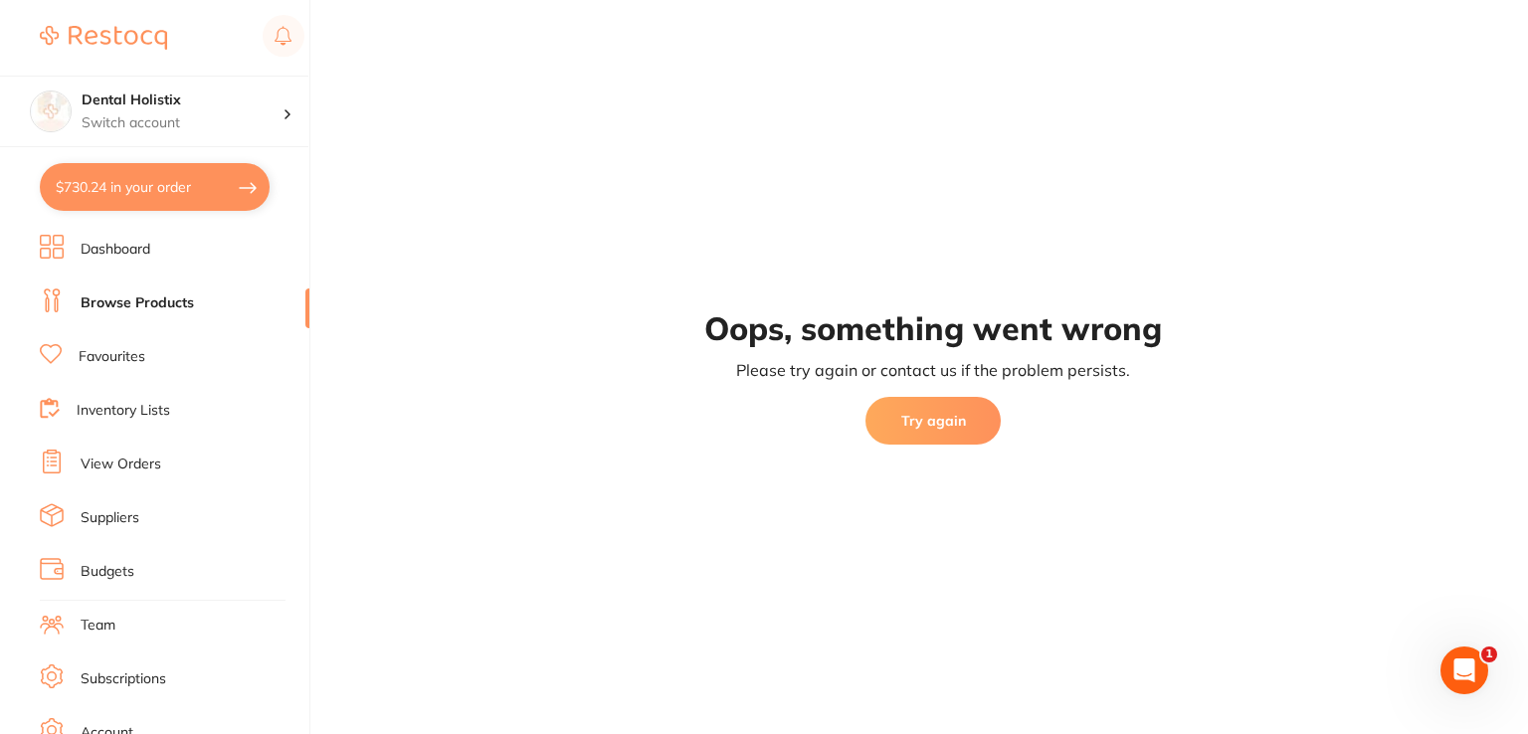
click at [913, 431] on button "Try again" at bounding box center [932, 421] width 135 height 48
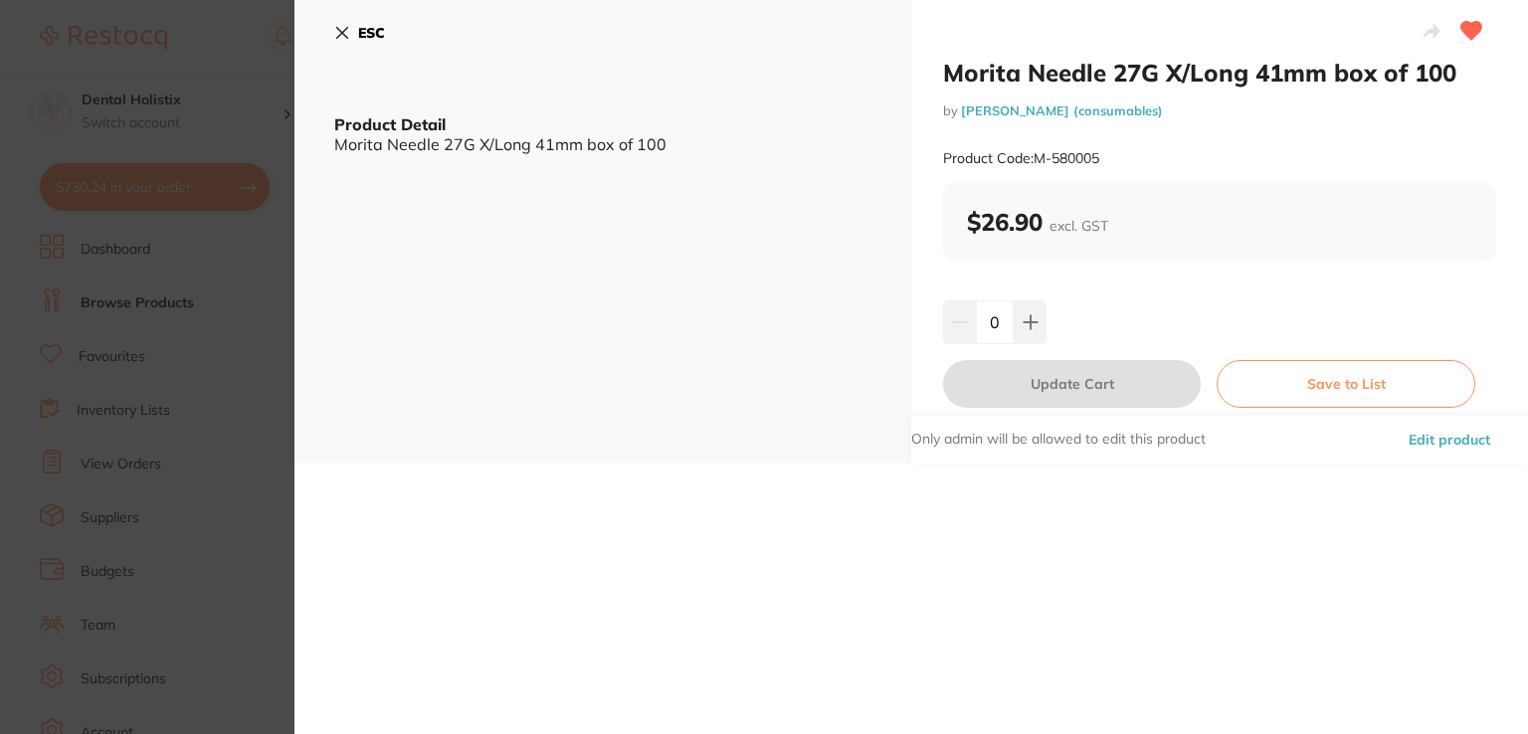
click at [1464, 436] on button "Edit product" at bounding box center [1448, 440] width 93 height 48
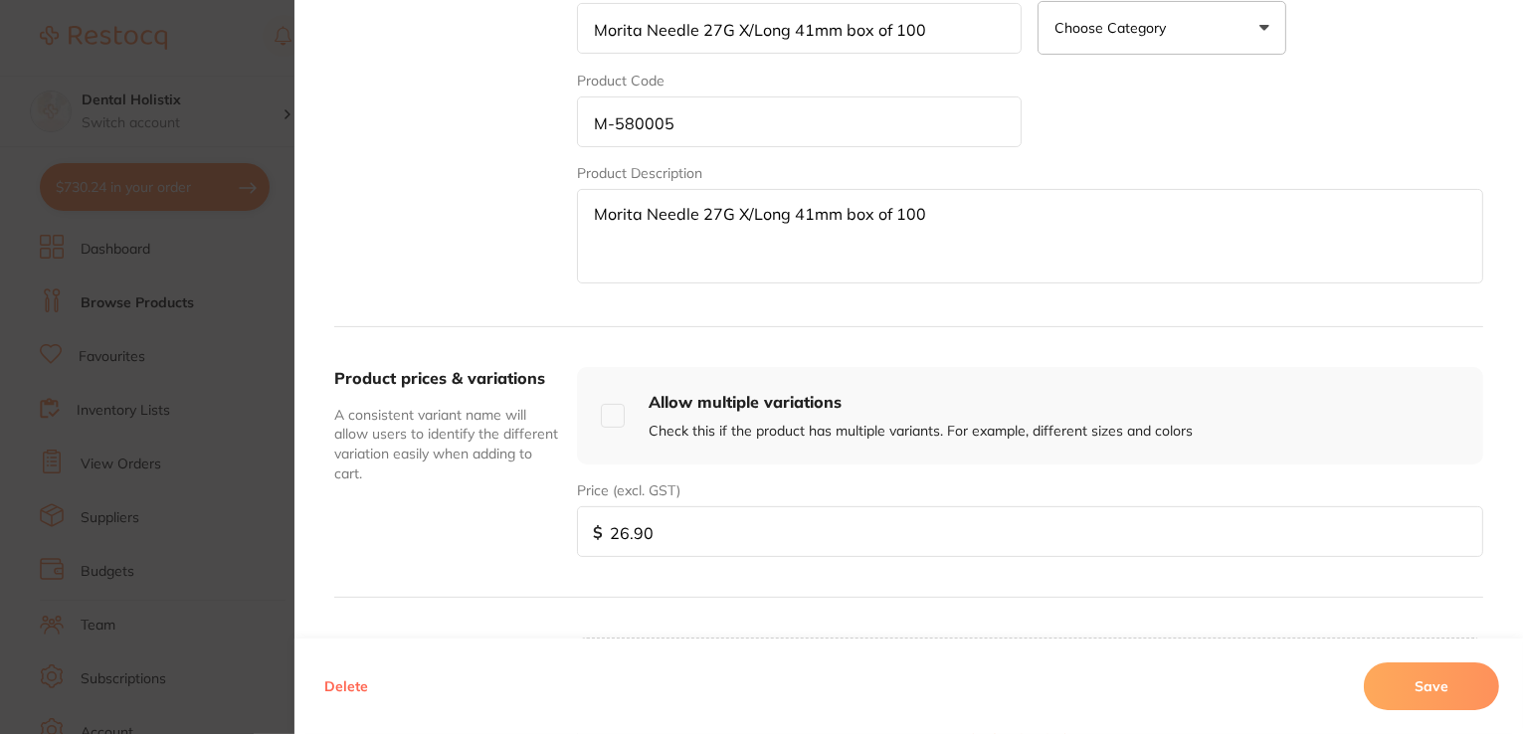
scroll to position [714, 0]
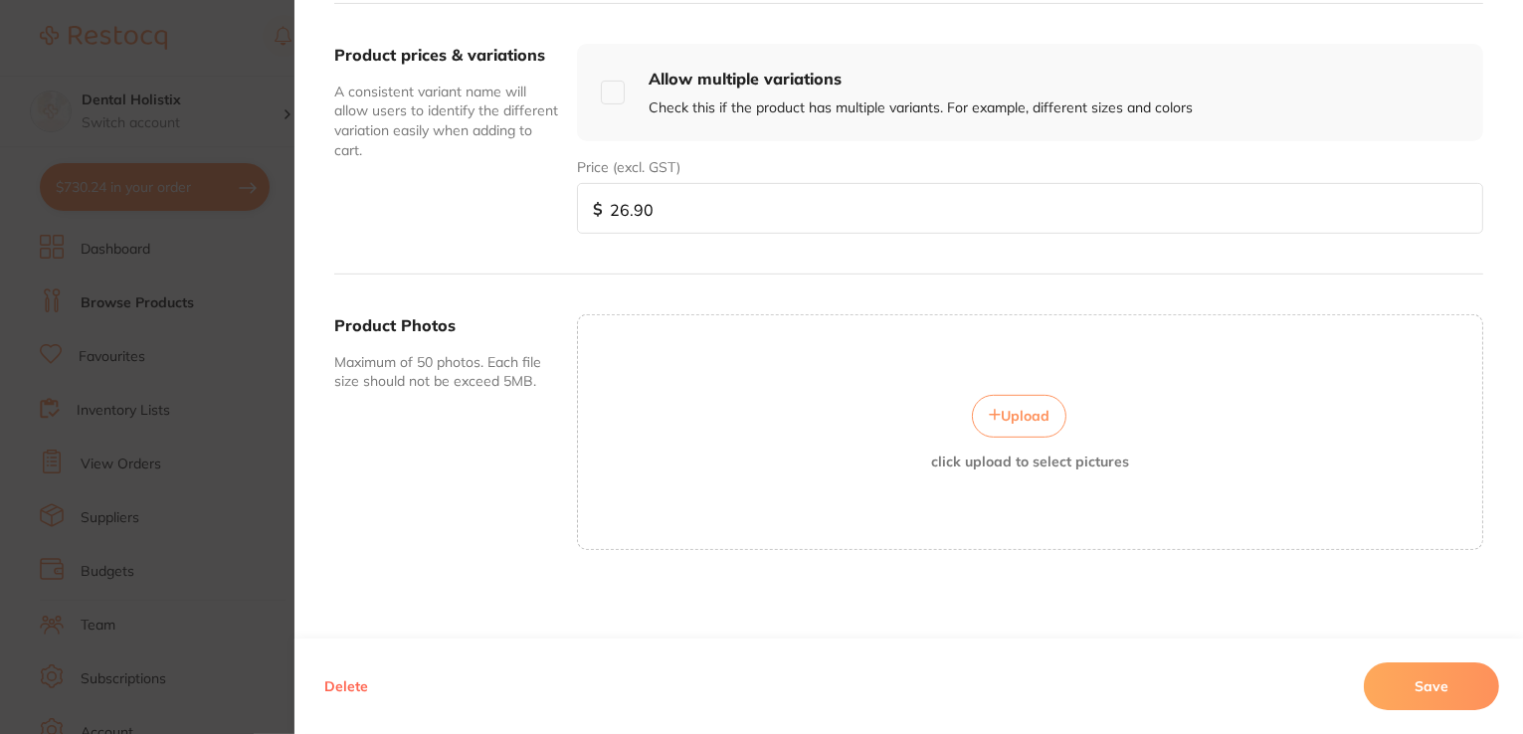
click at [1017, 414] on span "Upload" at bounding box center [1025, 416] width 49 height 18
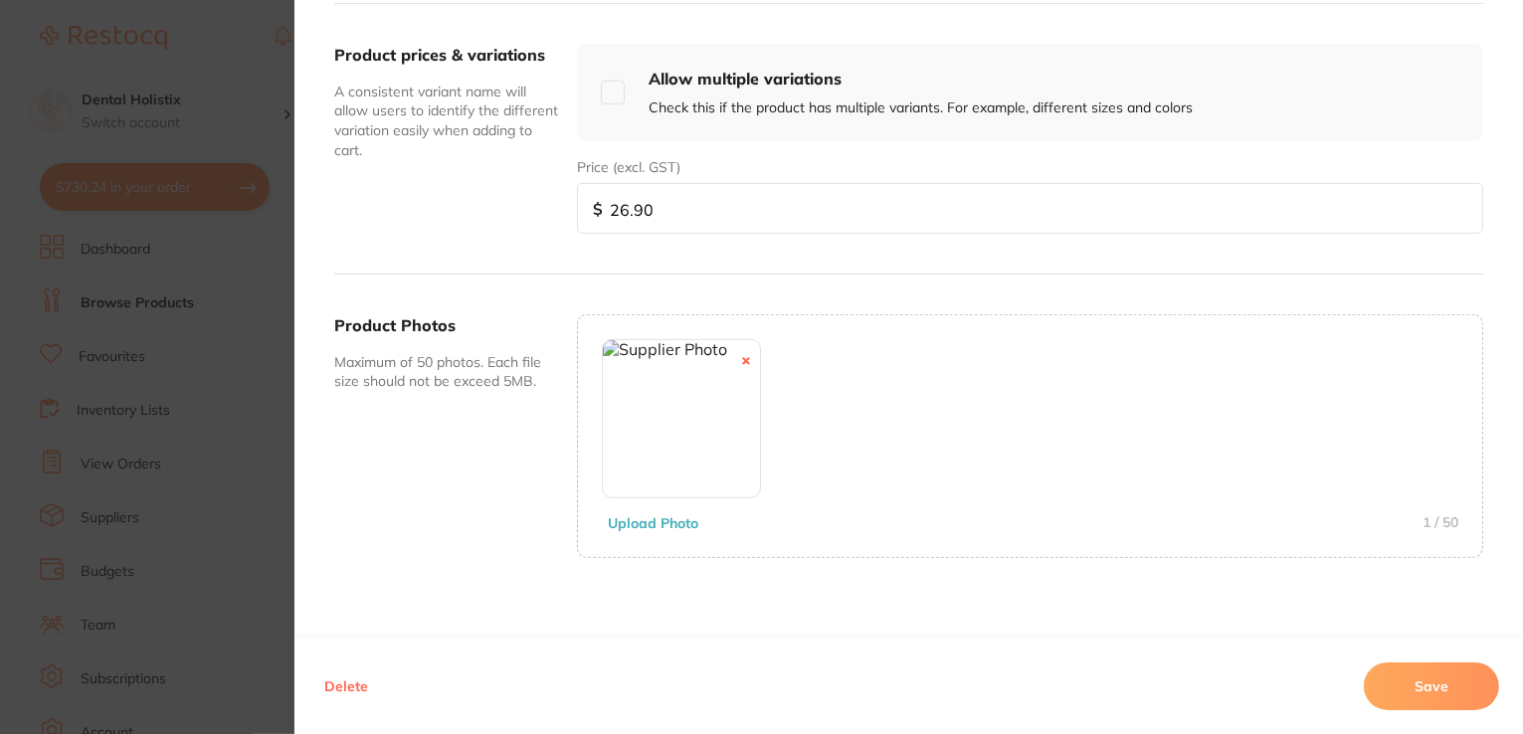
click at [1376, 695] on button "Save" at bounding box center [1431, 686] width 135 height 48
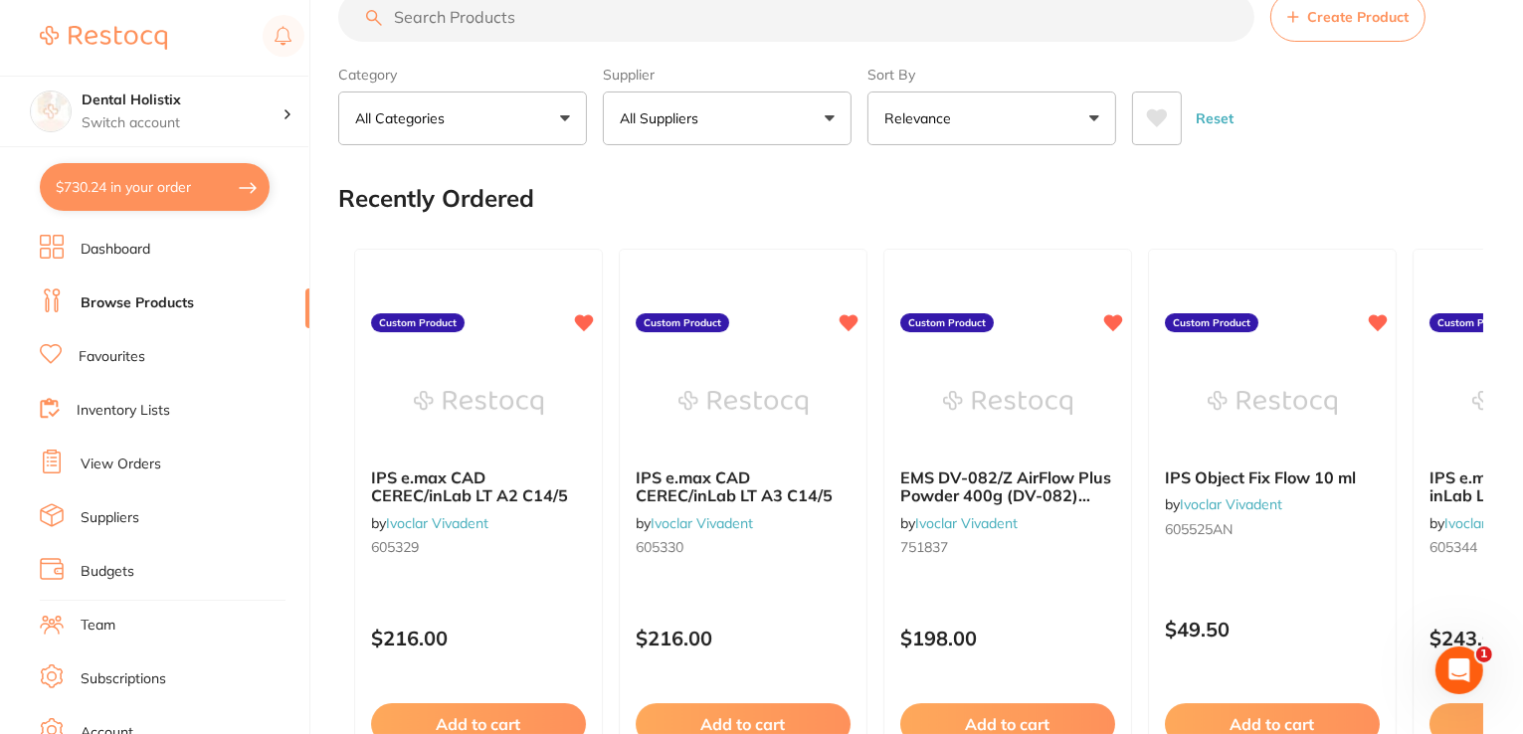
scroll to position [0, 0]
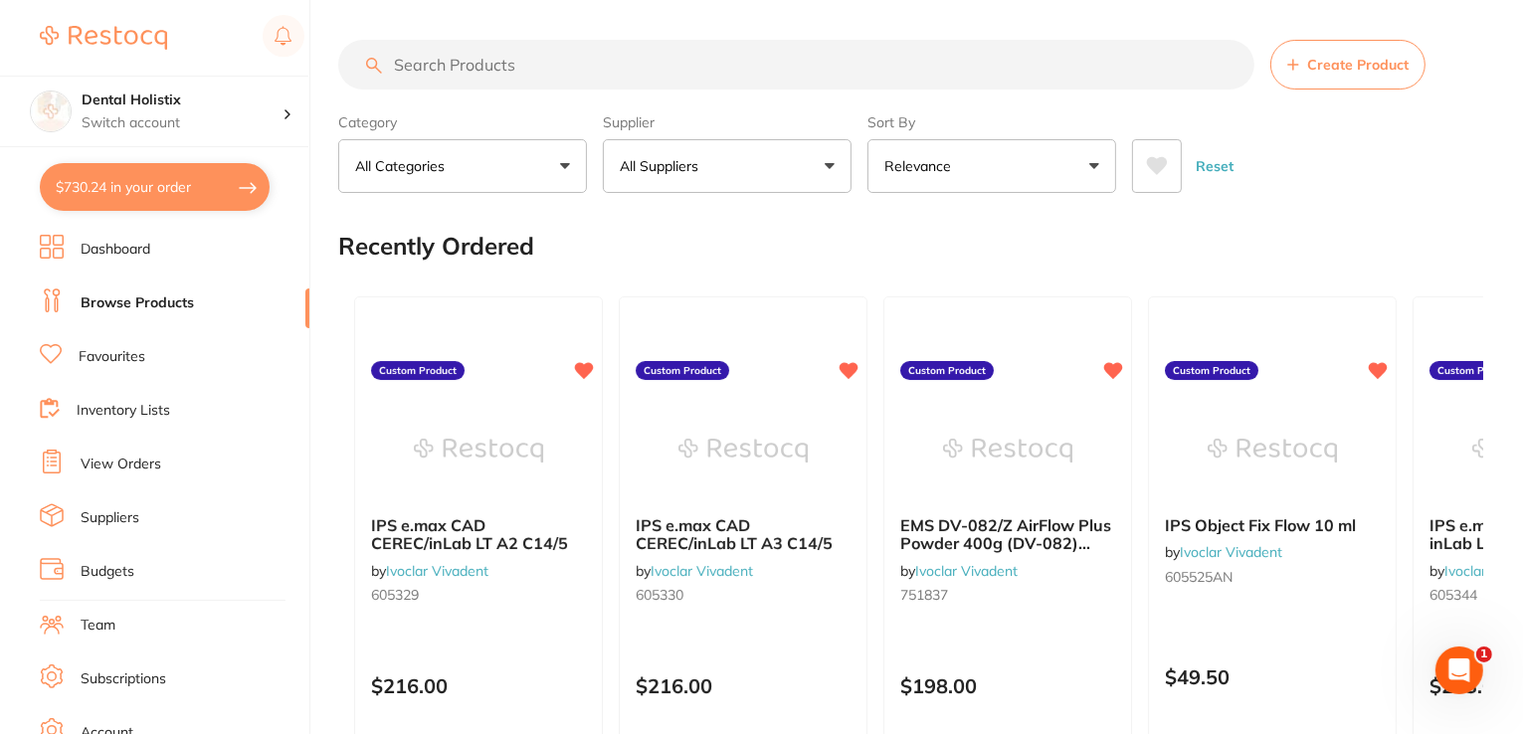
click at [537, 65] on input "search" at bounding box center [796, 65] width 916 height 50
paste input "Morita Needle 30G Long 25mm box of 100"
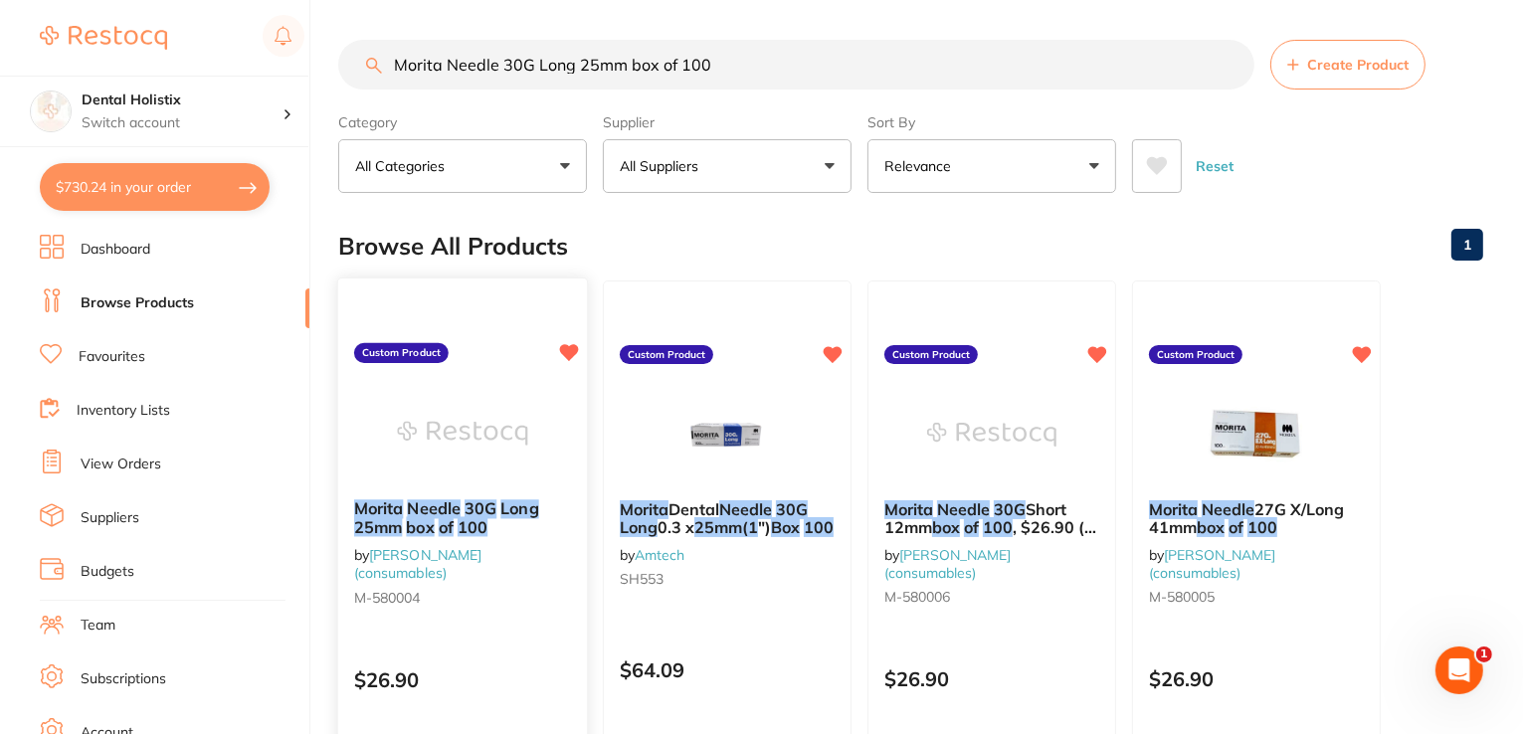
click at [493, 516] on em "30G" at bounding box center [480, 508] width 32 height 20
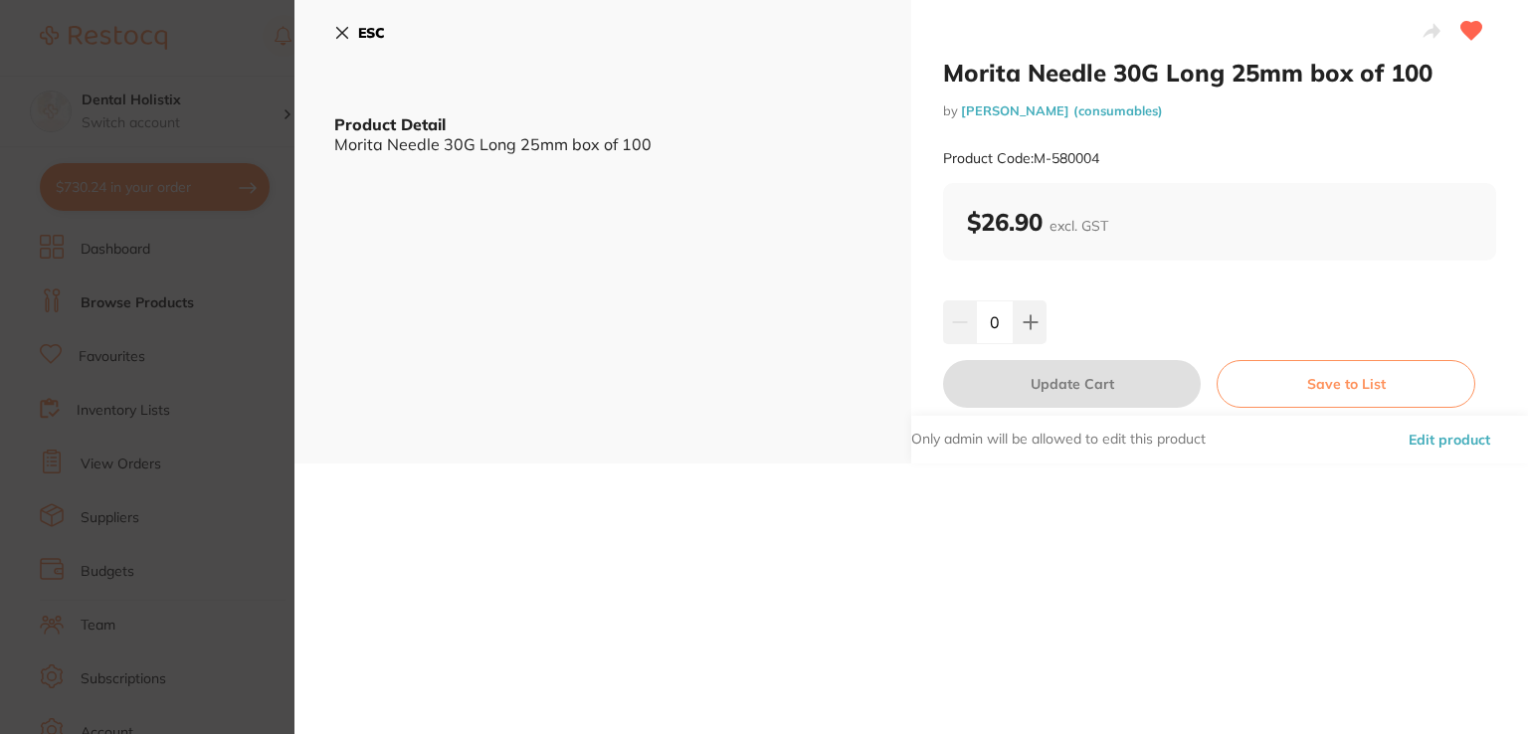
click at [1437, 443] on button "Edit product" at bounding box center [1448, 440] width 93 height 48
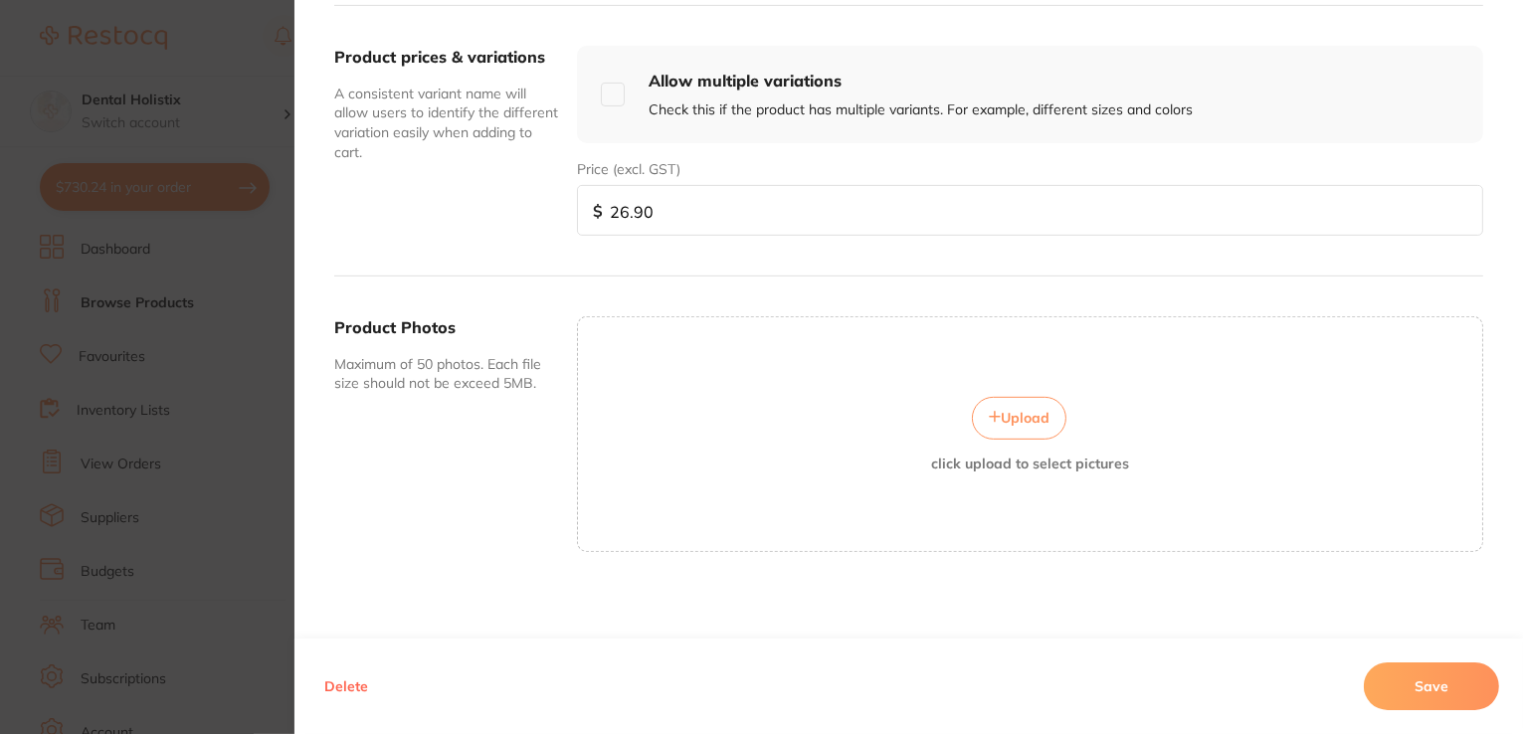
scroll to position [714, 0]
click at [1009, 420] on button "Upload" at bounding box center [1019, 416] width 94 height 42
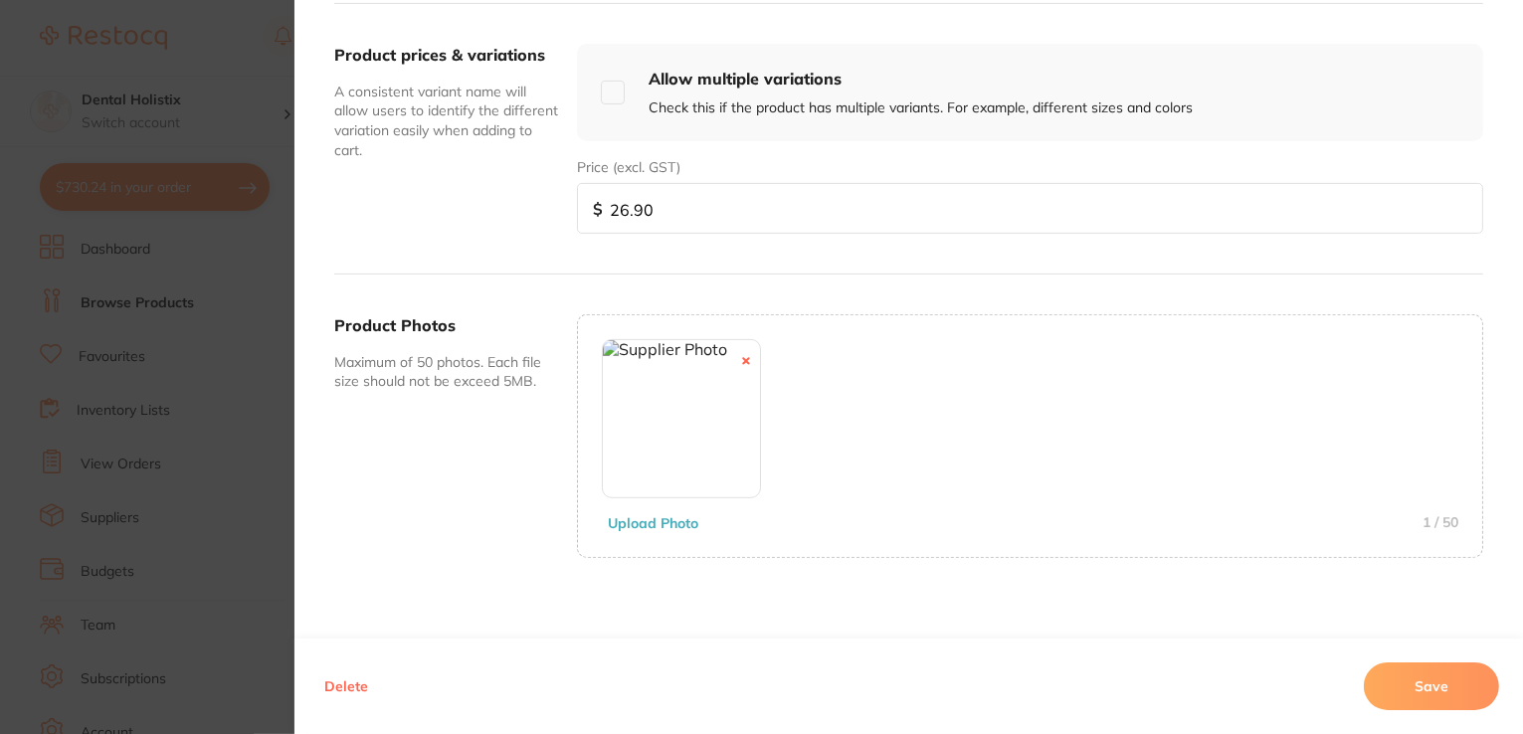
click at [1388, 697] on button "Save" at bounding box center [1431, 686] width 135 height 48
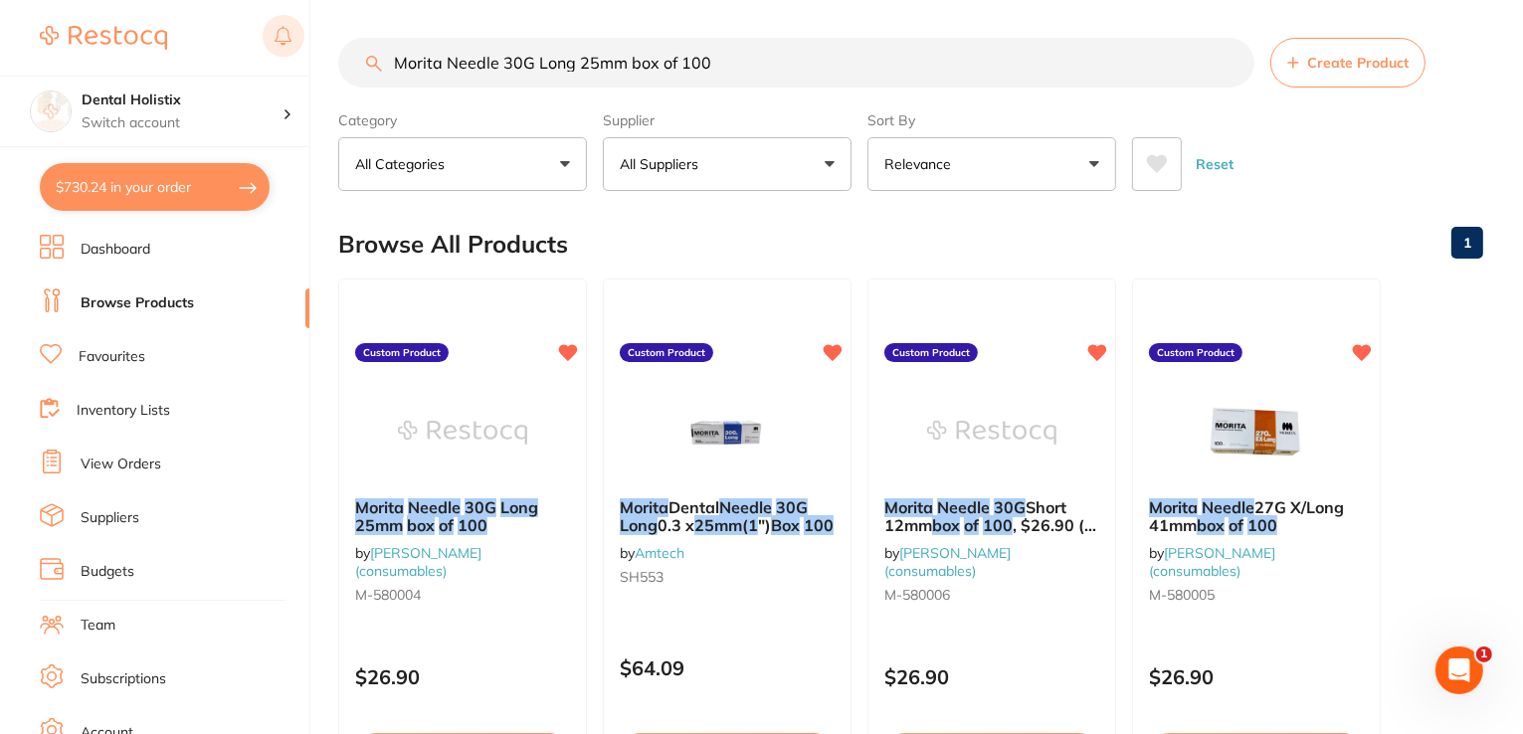
drag, startPoint x: 749, startPoint y: 63, endPoint x: 295, endPoint y: 58, distance: 453.5
click at [295, 58] on div "$730.24 Dental Holistix Switch account Dental Holistix $730.24 in your order Da…" at bounding box center [761, 365] width 1523 height 734
paste input "Short 12"
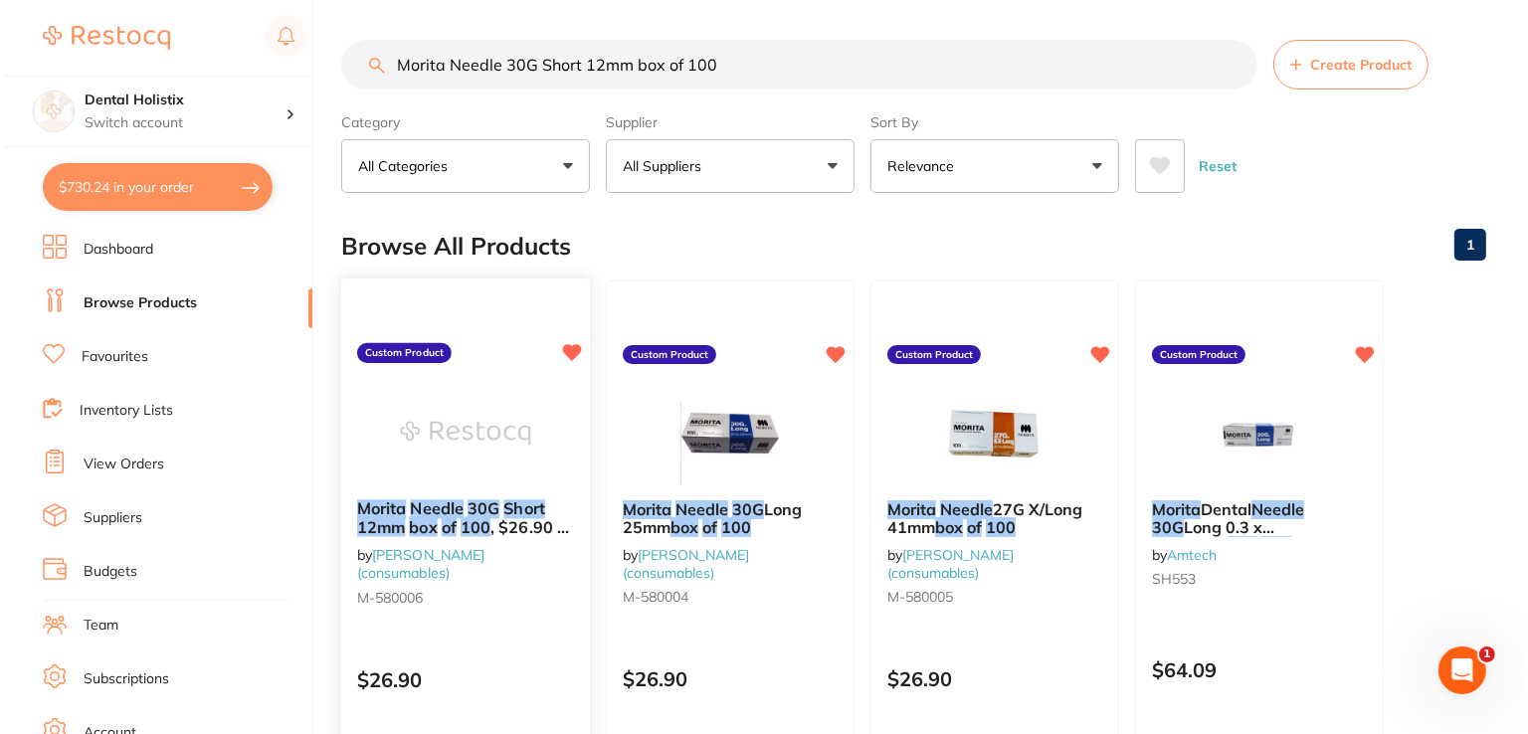
scroll to position [0, 0]
click at [501, 514] on em "Short" at bounding box center [520, 508] width 41 height 20
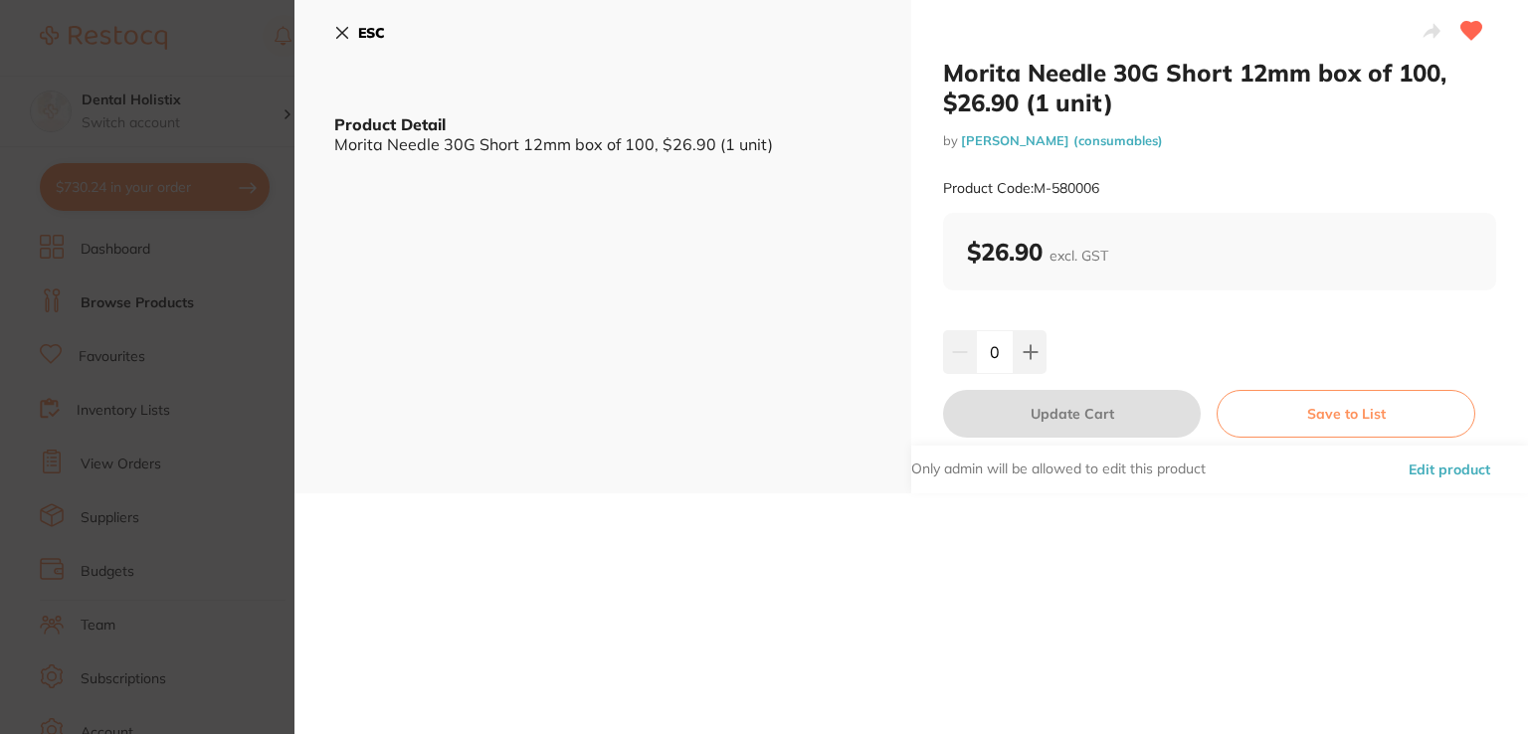
click at [1439, 474] on button "Edit product" at bounding box center [1448, 470] width 93 height 48
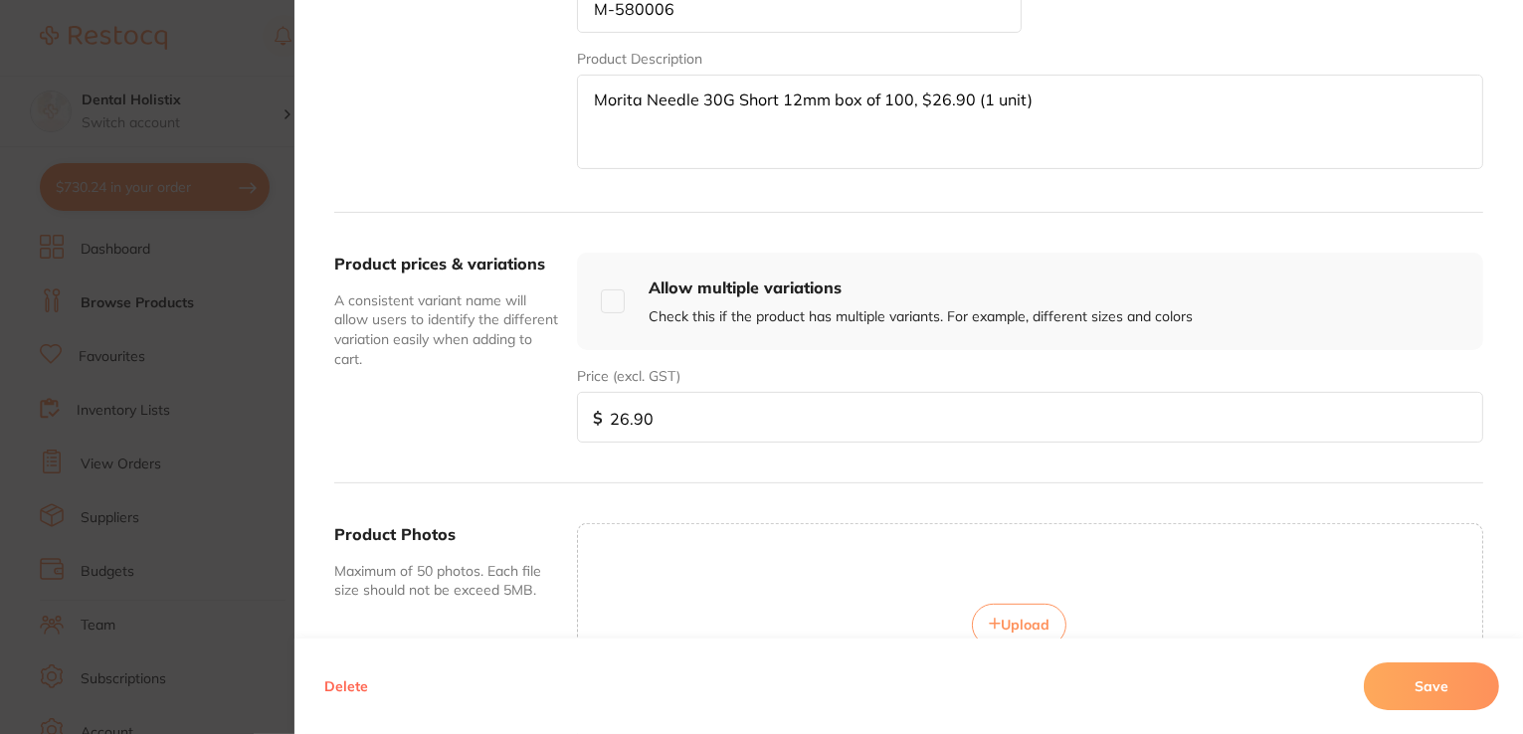
scroll to position [714, 0]
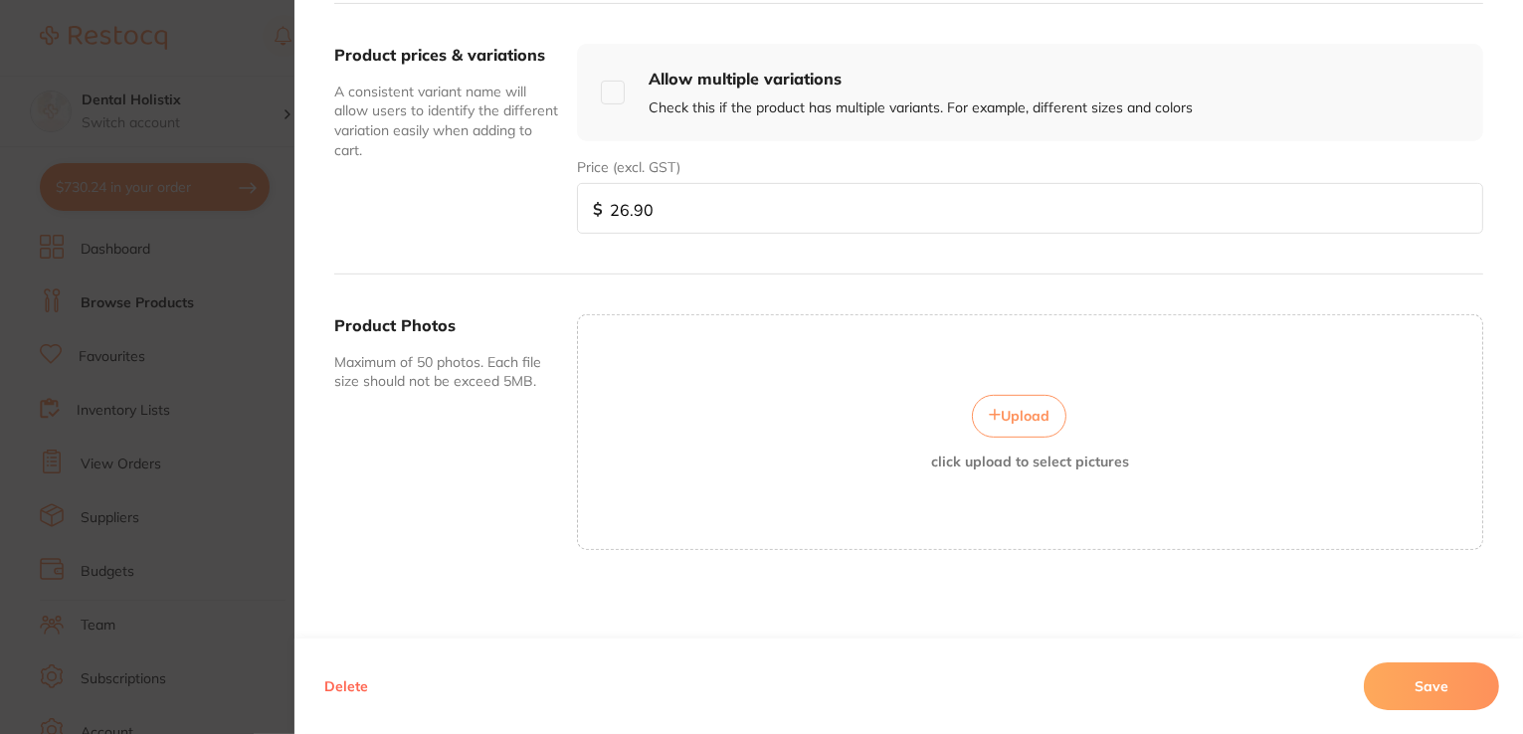
click at [1035, 411] on span "Upload" at bounding box center [1025, 416] width 49 height 18
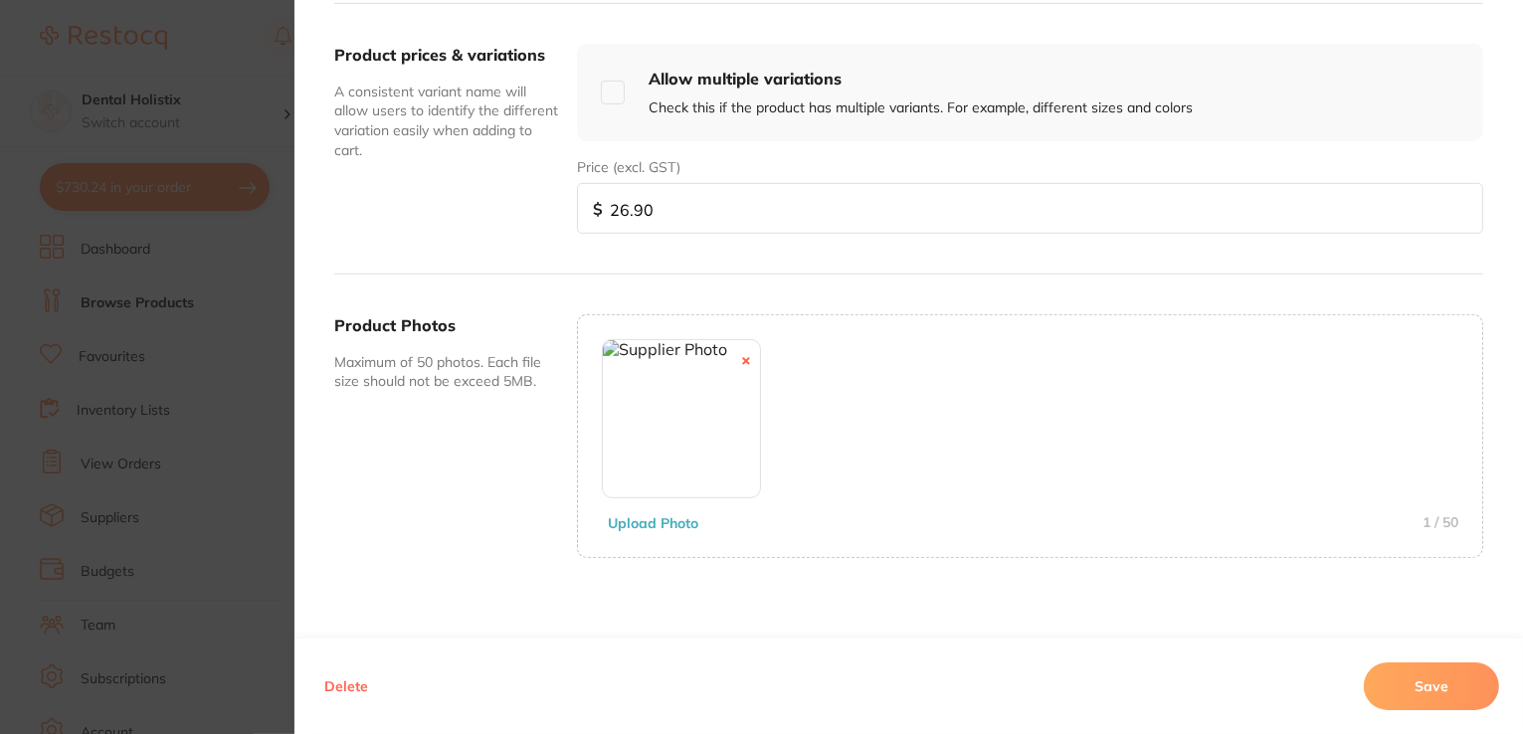
click at [1400, 681] on button "Save" at bounding box center [1431, 686] width 135 height 48
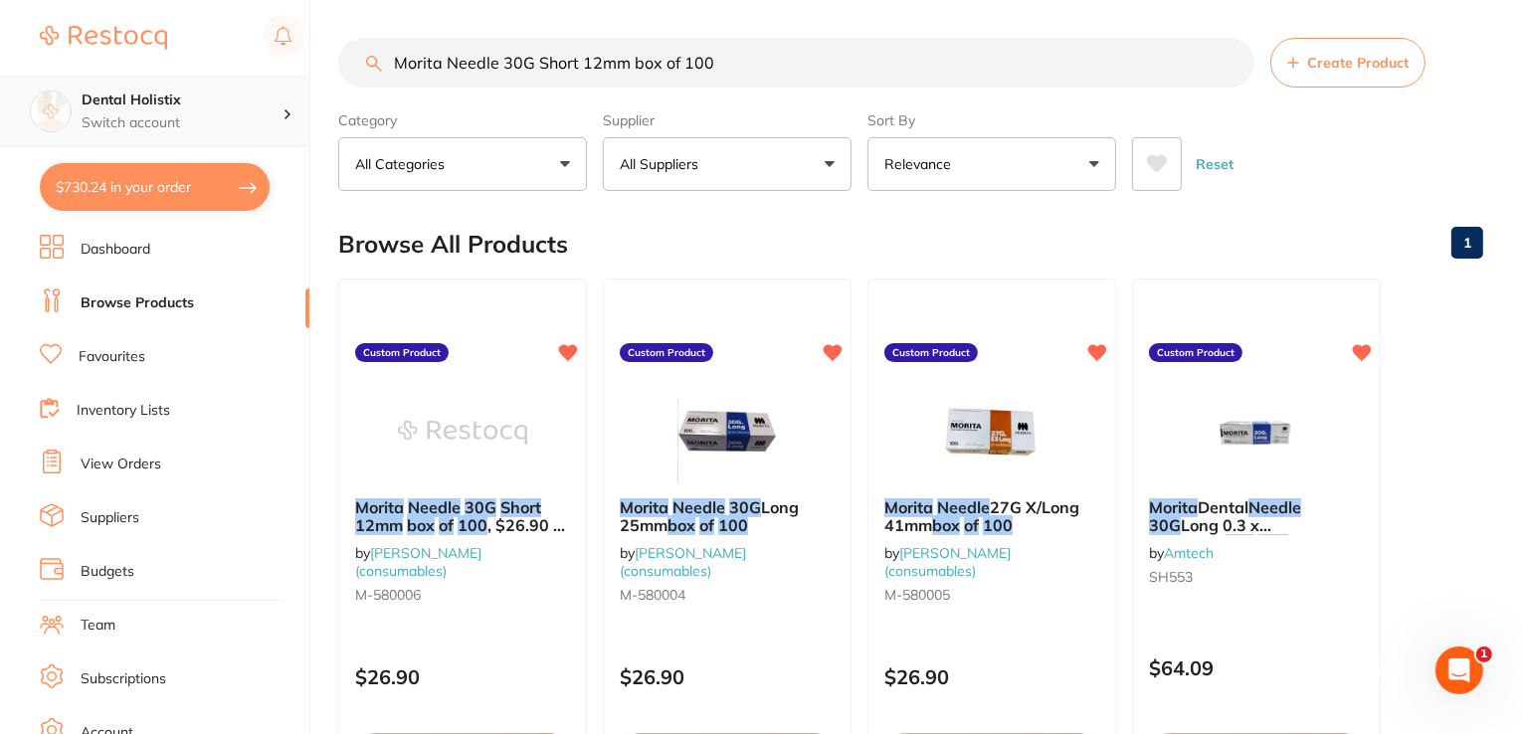
scroll to position [0, 0]
drag, startPoint x: 724, startPoint y: 63, endPoint x: 239, endPoint y: 80, distance: 485.6
click at [239, 80] on div "$730.24 Dental Holistix Switch account Dental Holistix $730.24 in your order Da…" at bounding box center [761, 365] width 1523 height 734
paste input "Neodrys Saliva Control Small Pad ReflectiveBack YellowBox5"
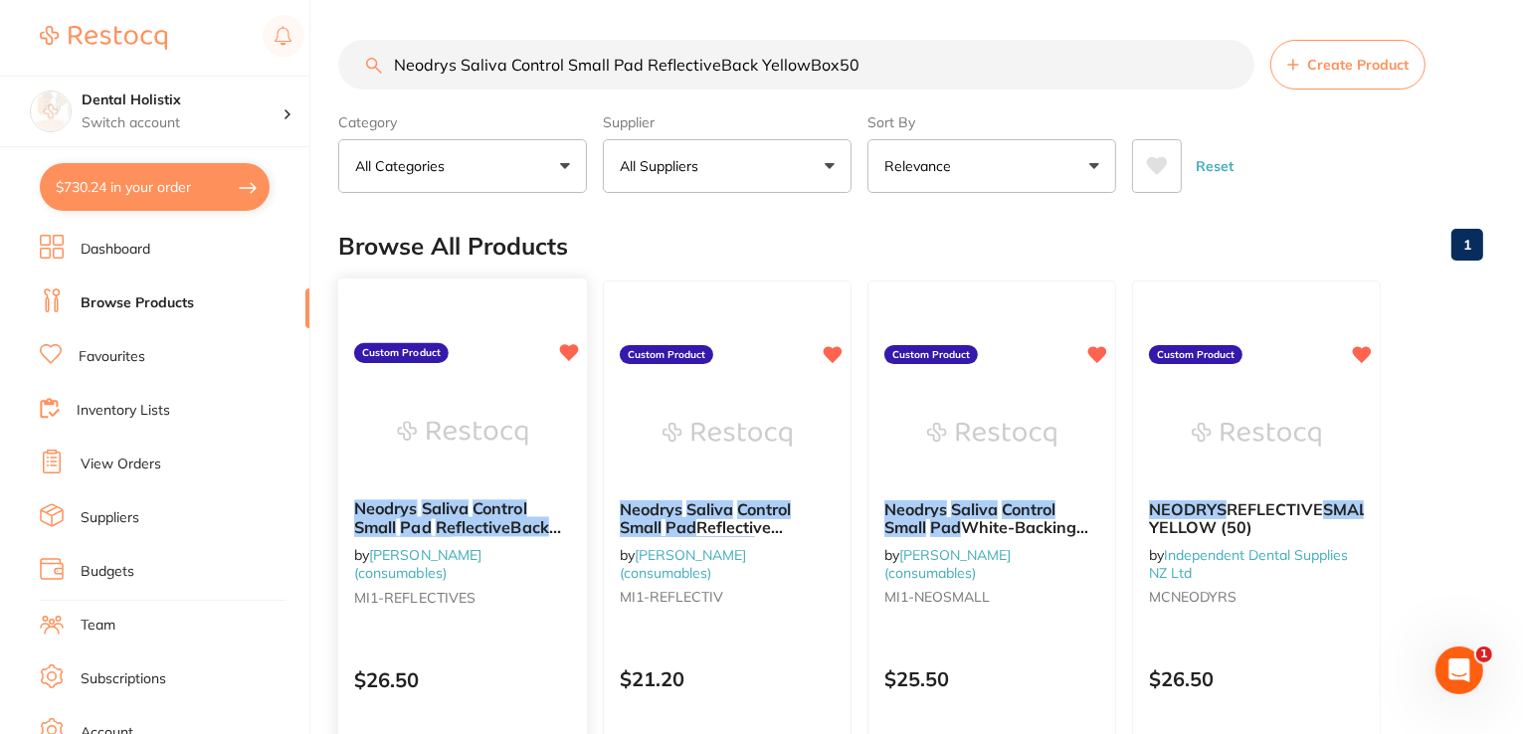
type input "Neodrys Saliva Control Small Pad ReflectiveBack YellowBox50"
click at [467, 527] on em "ReflectiveBack" at bounding box center [492, 527] width 113 height 20
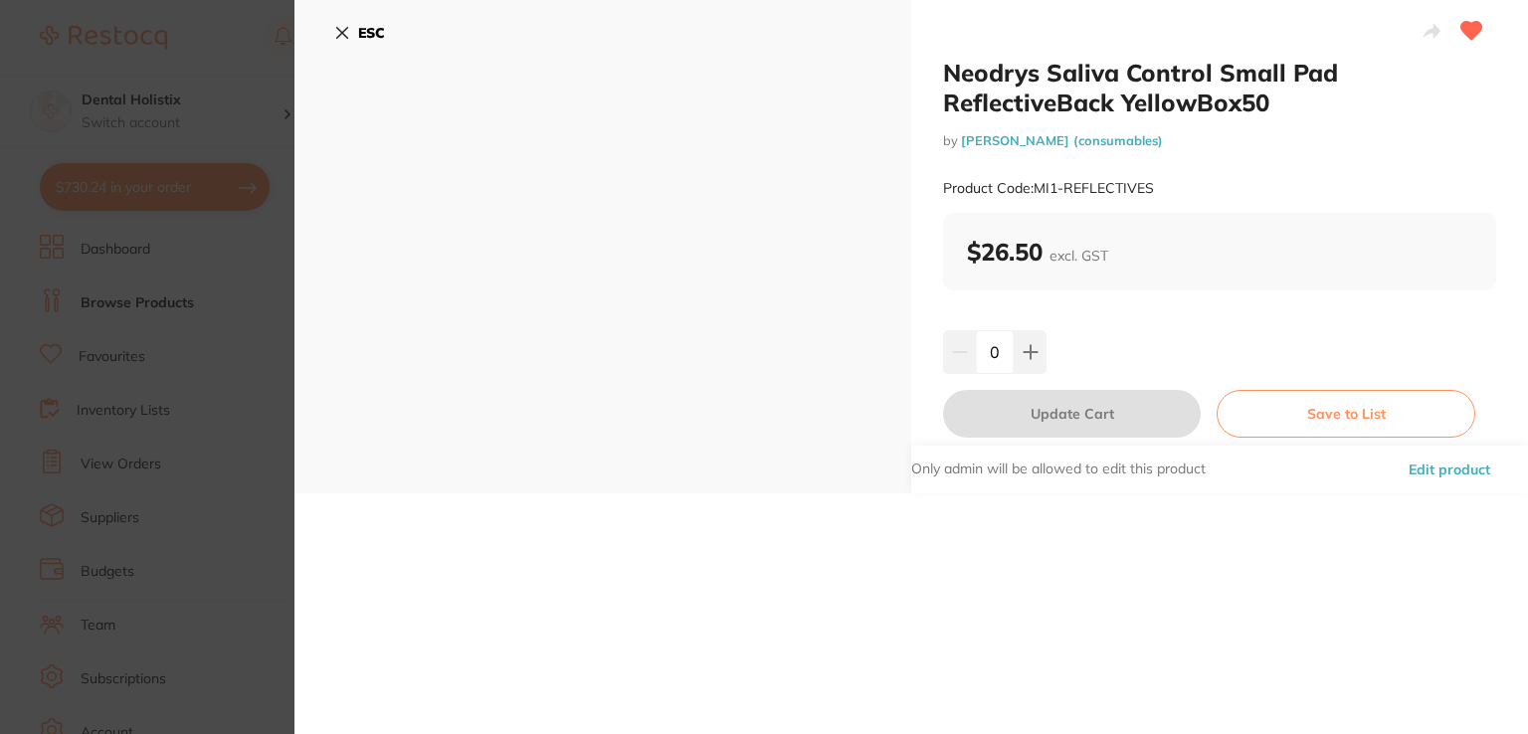
click at [1479, 470] on button "Edit product" at bounding box center [1448, 470] width 93 height 48
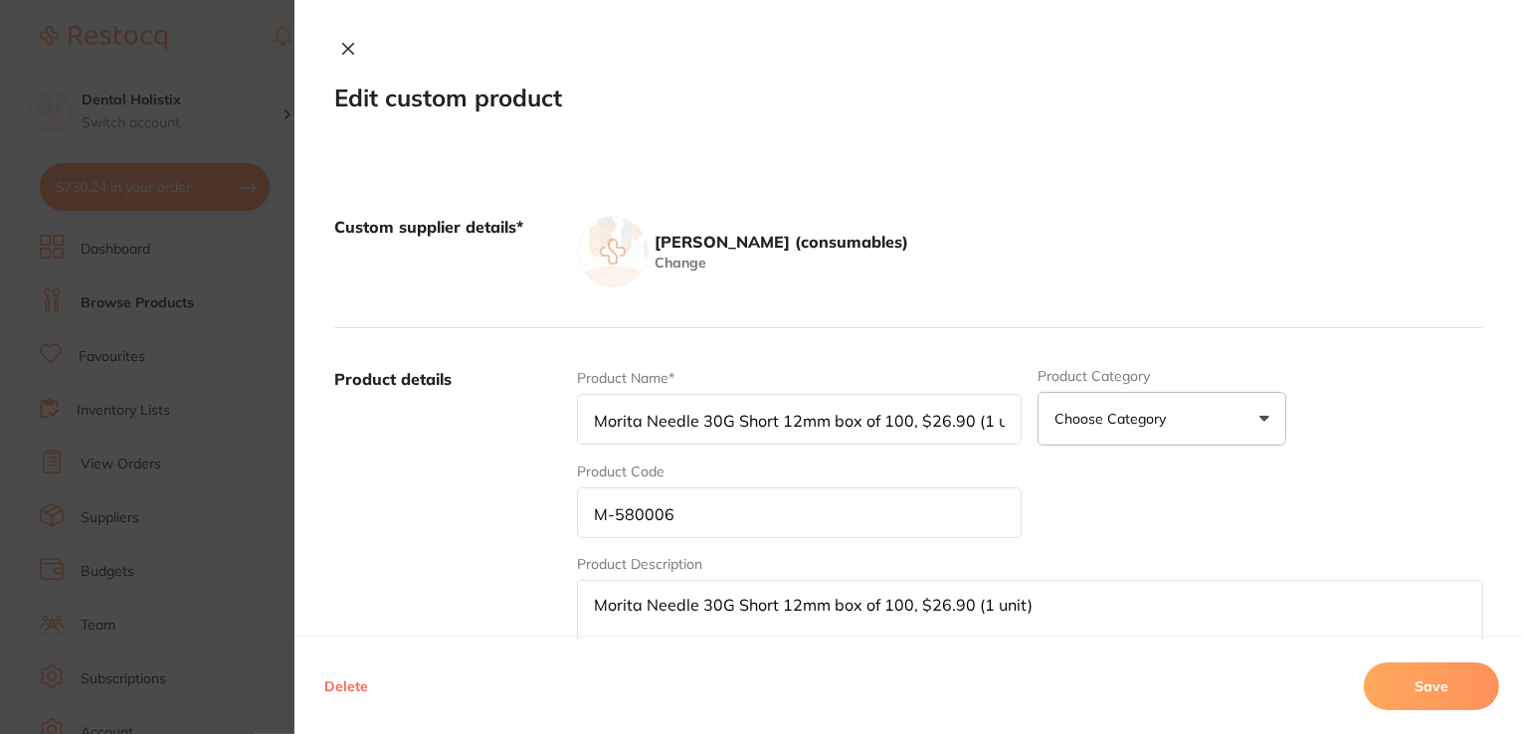
type input "Neodrys Saliva Control Small Pad ReflectiveBack YellowBox50"
type input "MI1-REFLECTIVES"
type input "26.50"
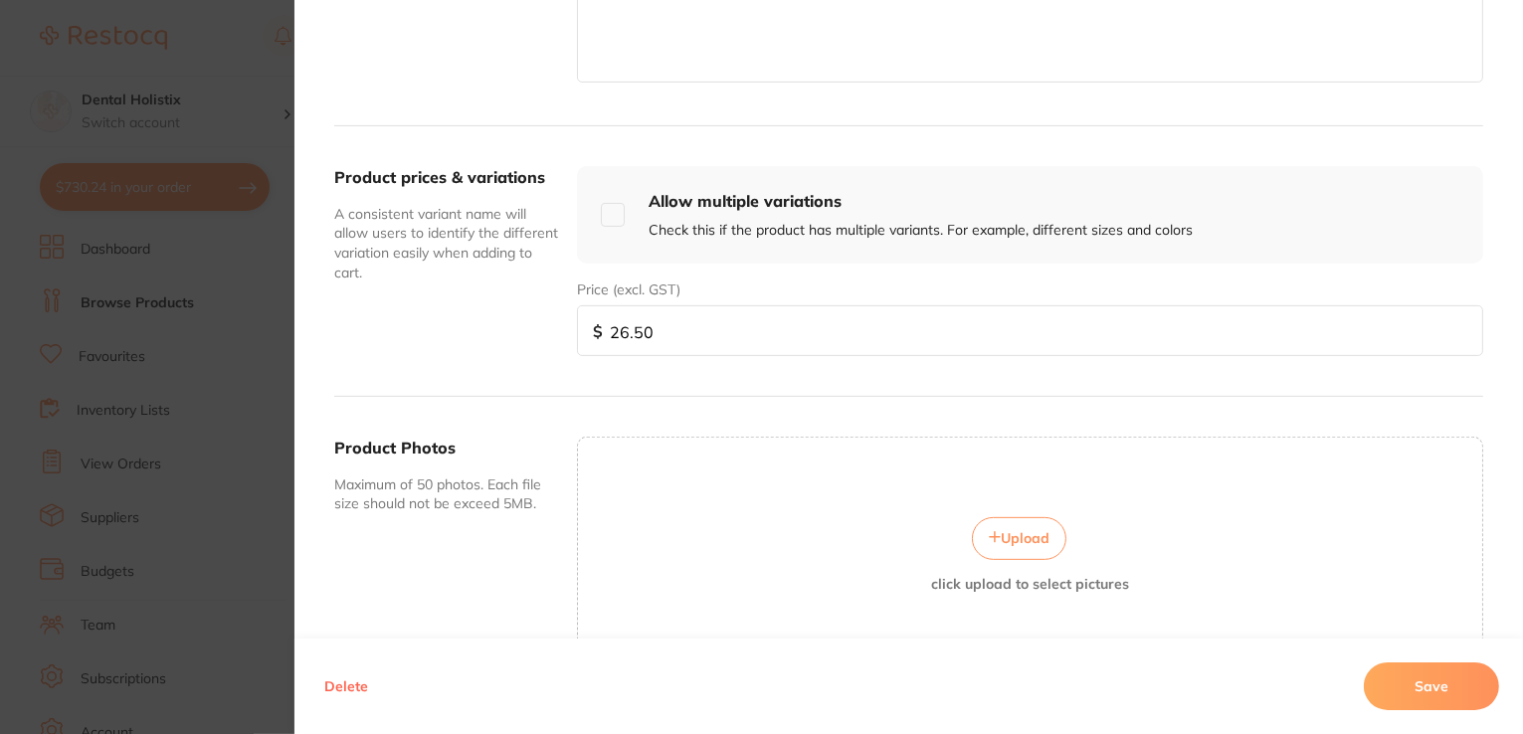
scroll to position [696, 0]
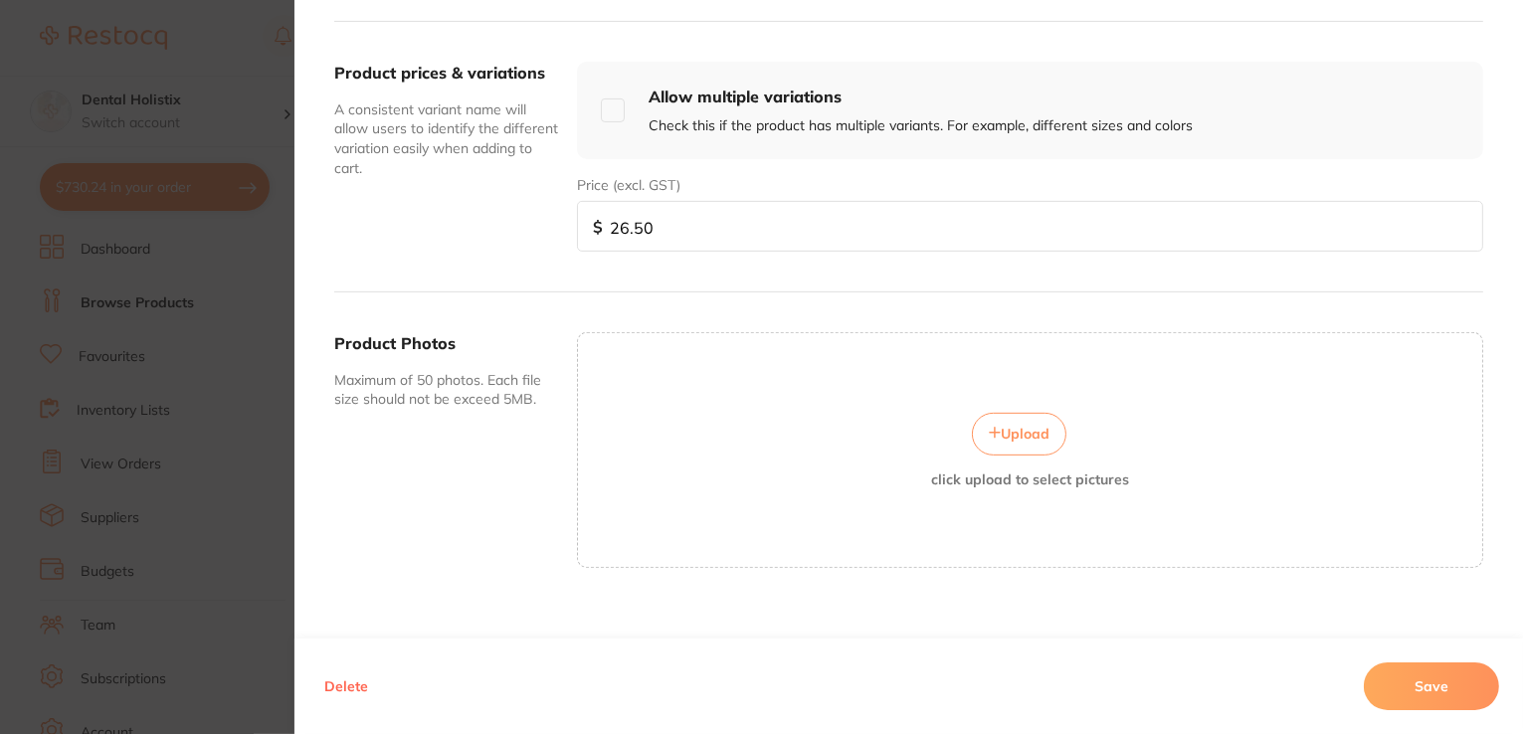
click at [1035, 441] on button "Upload" at bounding box center [1019, 434] width 94 height 42
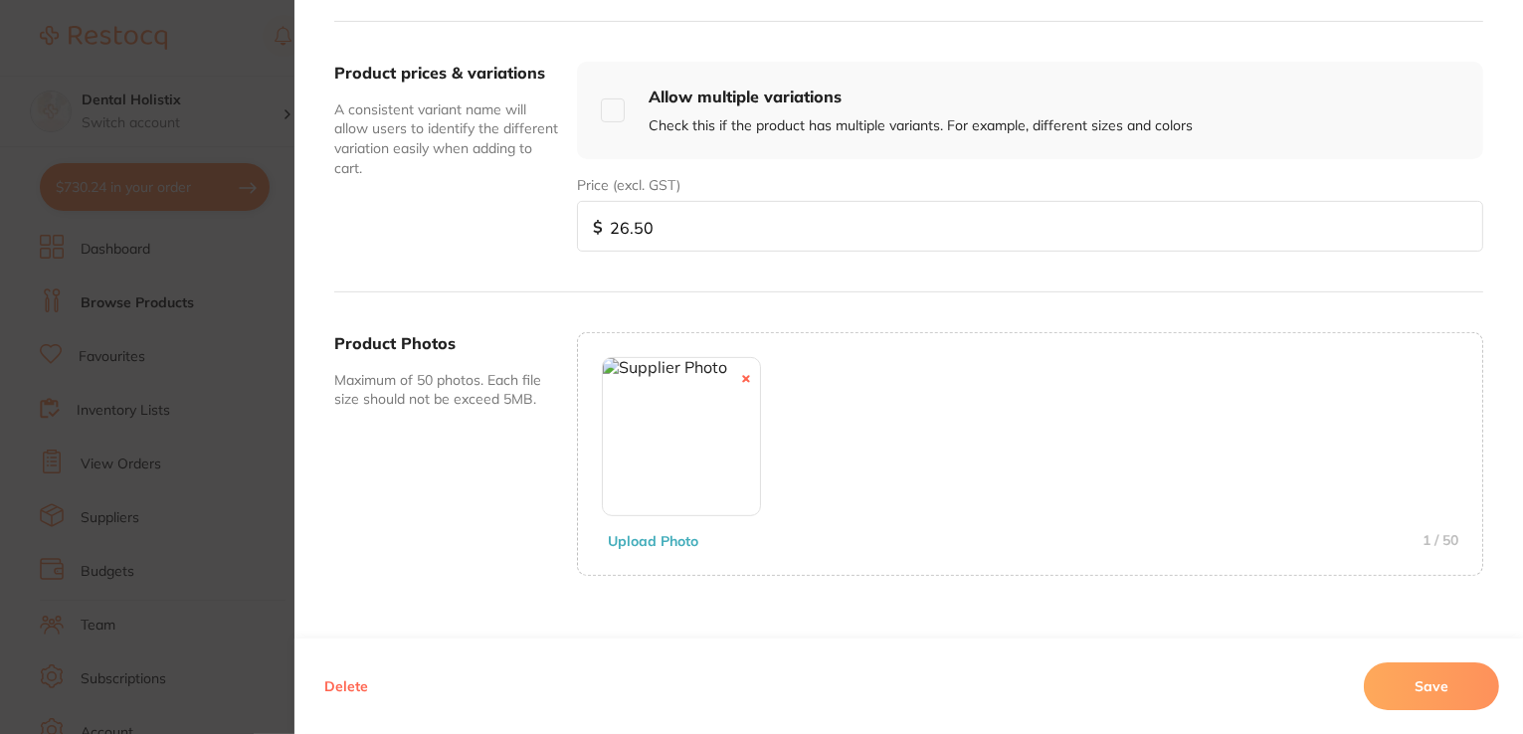
click at [1396, 697] on button "Save" at bounding box center [1431, 686] width 135 height 48
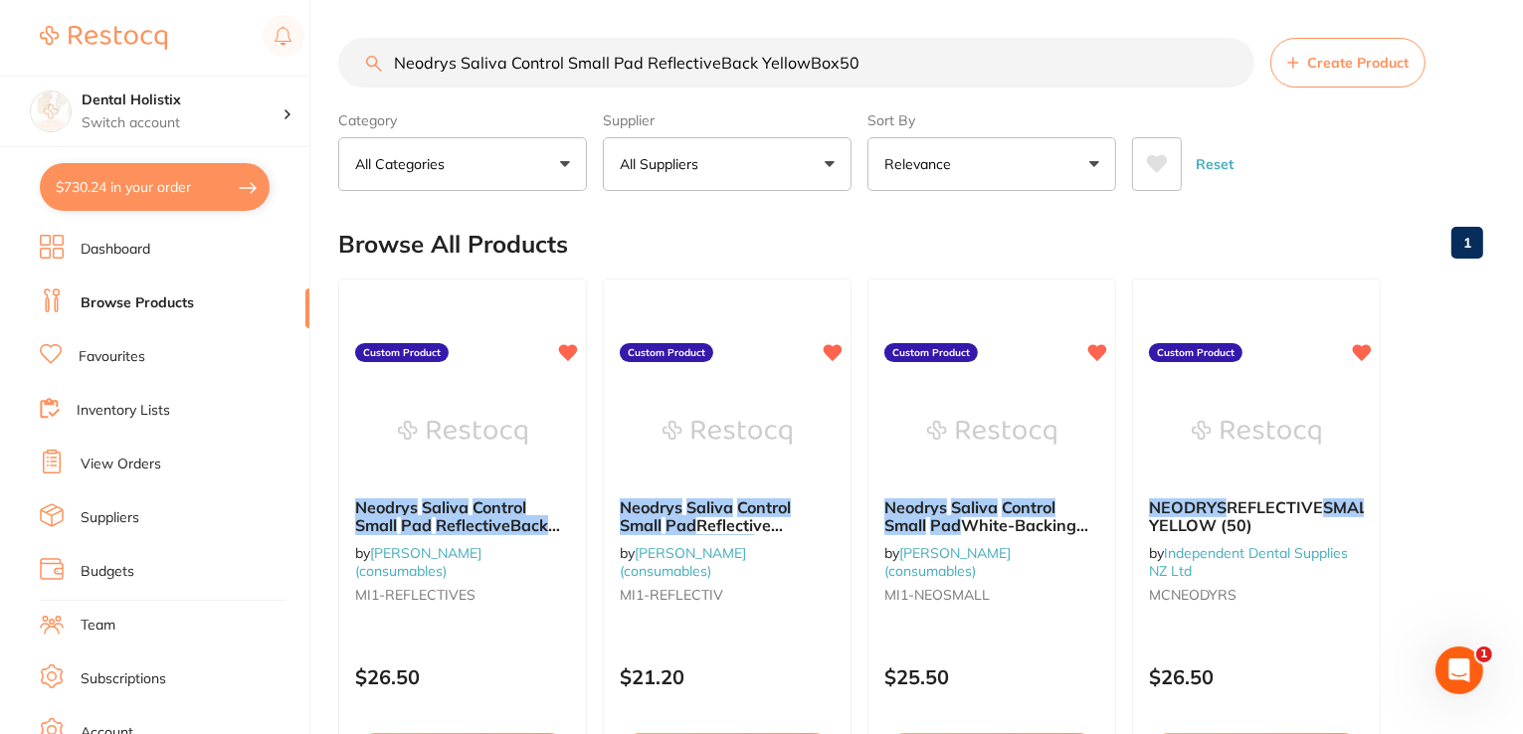
scroll to position [0, 0]
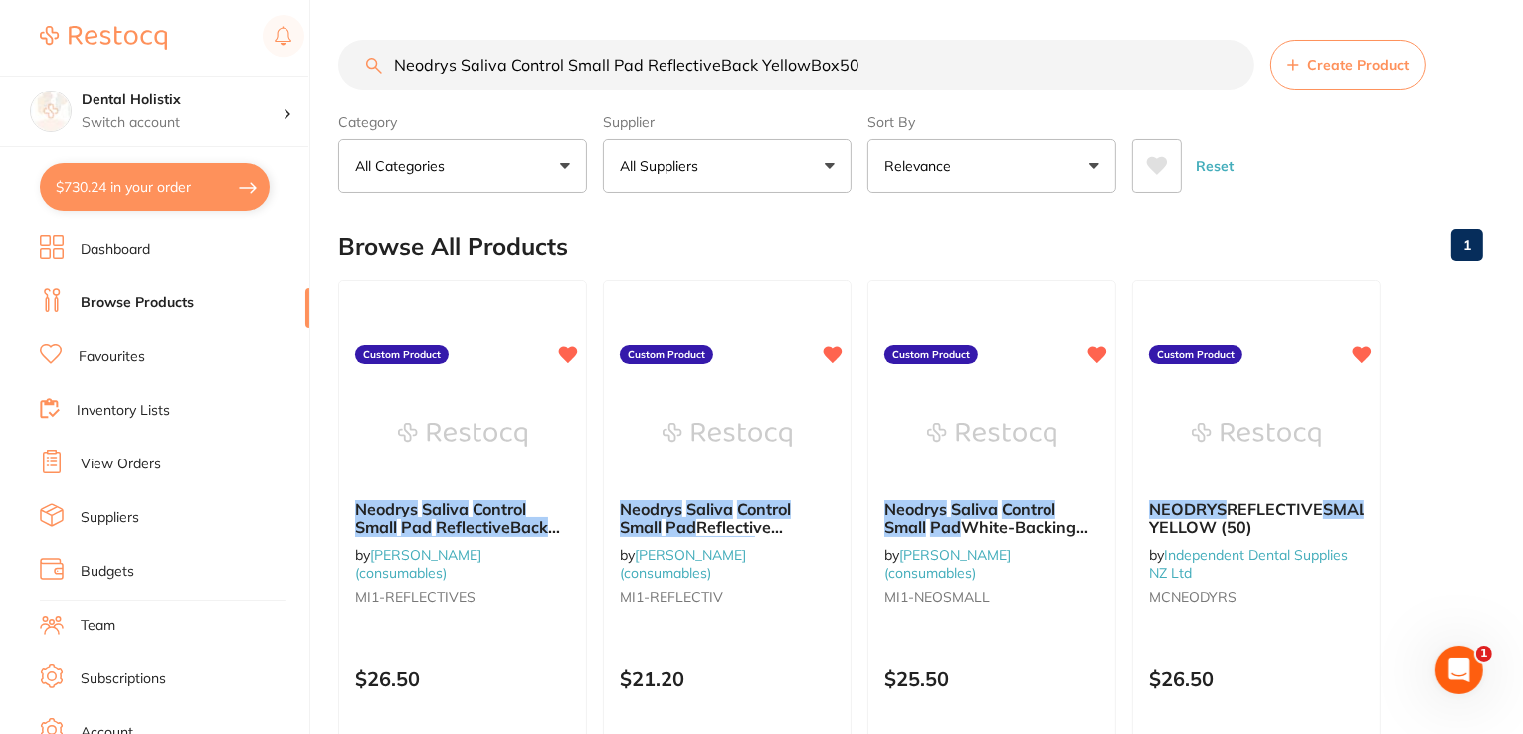
drag, startPoint x: 880, startPoint y: 58, endPoint x: 416, endPoint y: 53, distance: 464.5
click at [318, 61] on div "$730.24 Dental Holistix Switch account Dental Holistix $730.24 in your order Da…" at bounding box center [761, 367] width 1523 height 734
paste input "White-Backing Yellow"
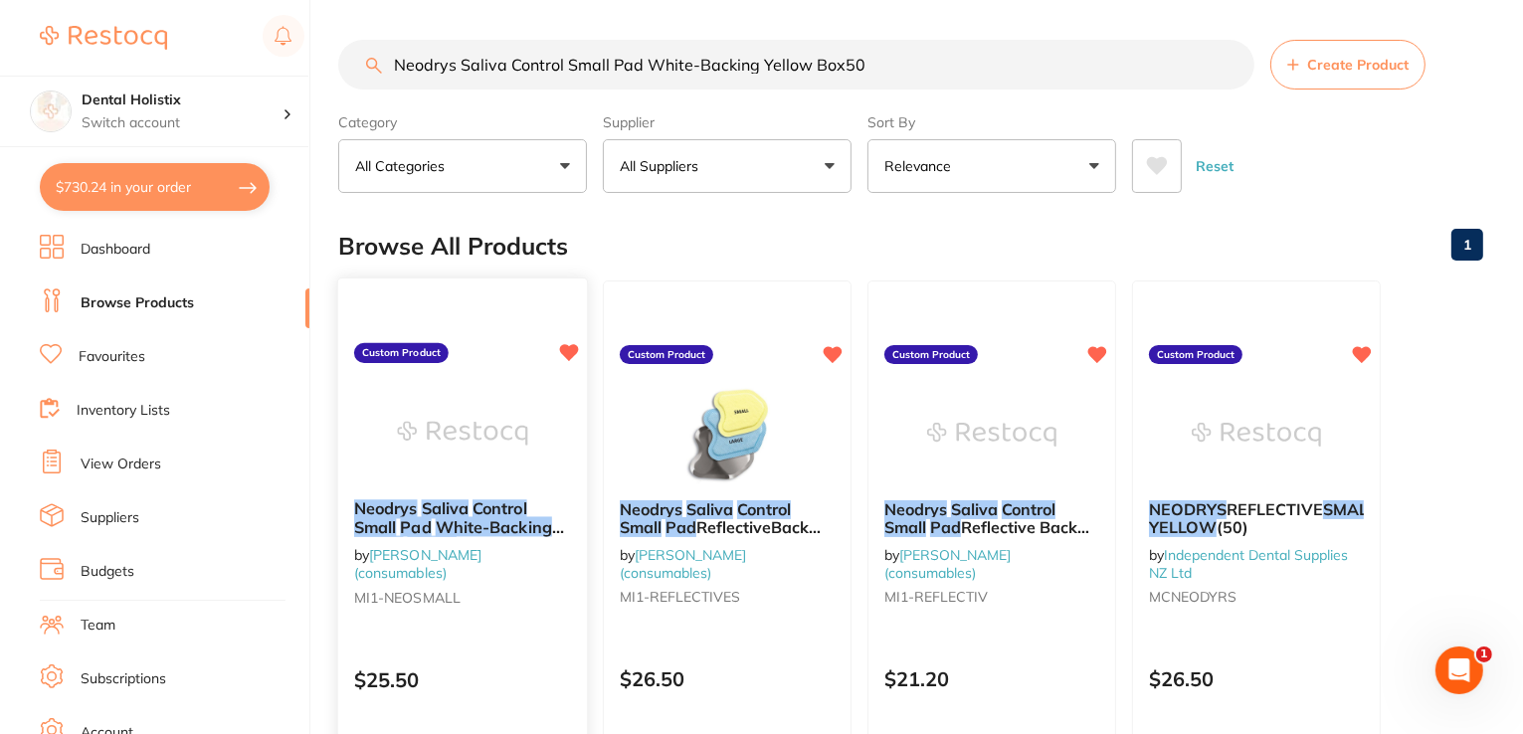
type input "Neodrys Saliva Control Small Pad White-Backing Yellow Box50"
drag, startPoint x: 455, startPoint y: 503, endPoint x: 449, endPoint y: 475, distance: 28.7
click at [456, 503] on em "Saliva" at bounding box center [445, 509] width 47 height 20
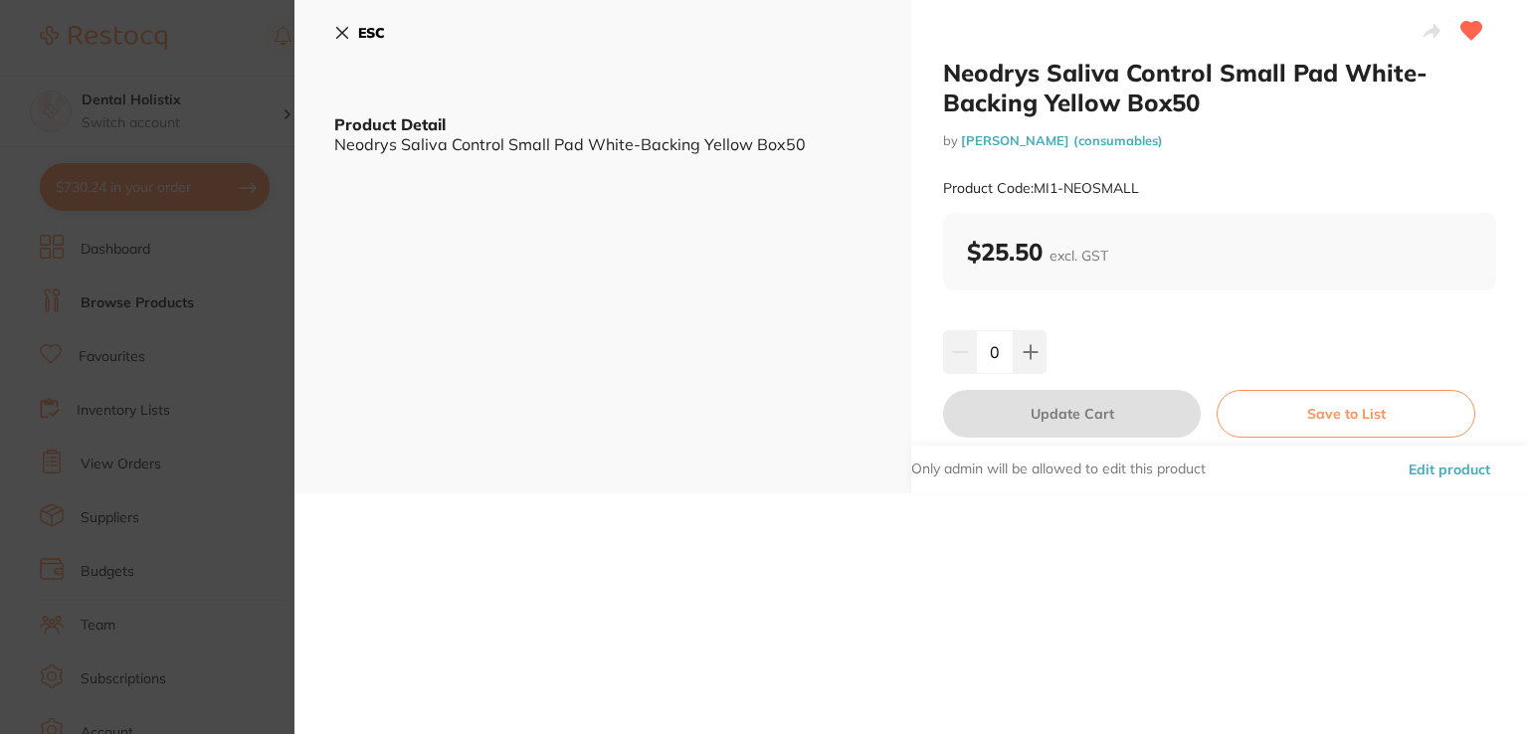
click at [1476, 471] on button "Edit product" at bounding box center [1448, 470] width 93 height 48
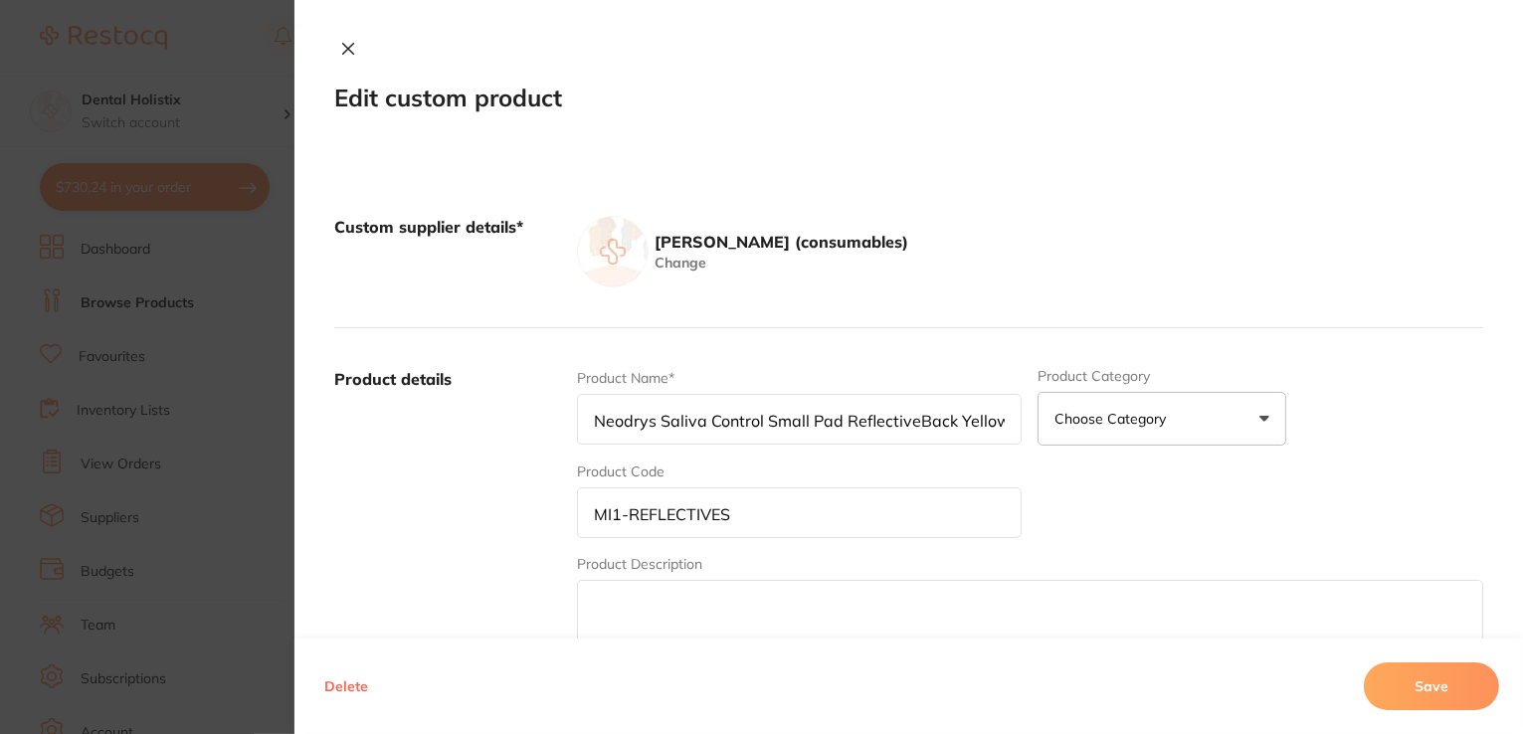
type input "Neodrys Saliva Control Small Pad White-Backing Yellow Box50"
type input "MI1-NEOSMALL"
type textarea "Neodrys Saliva Control Small Pad White-Backing Yellow Box50"
type input "25.50"
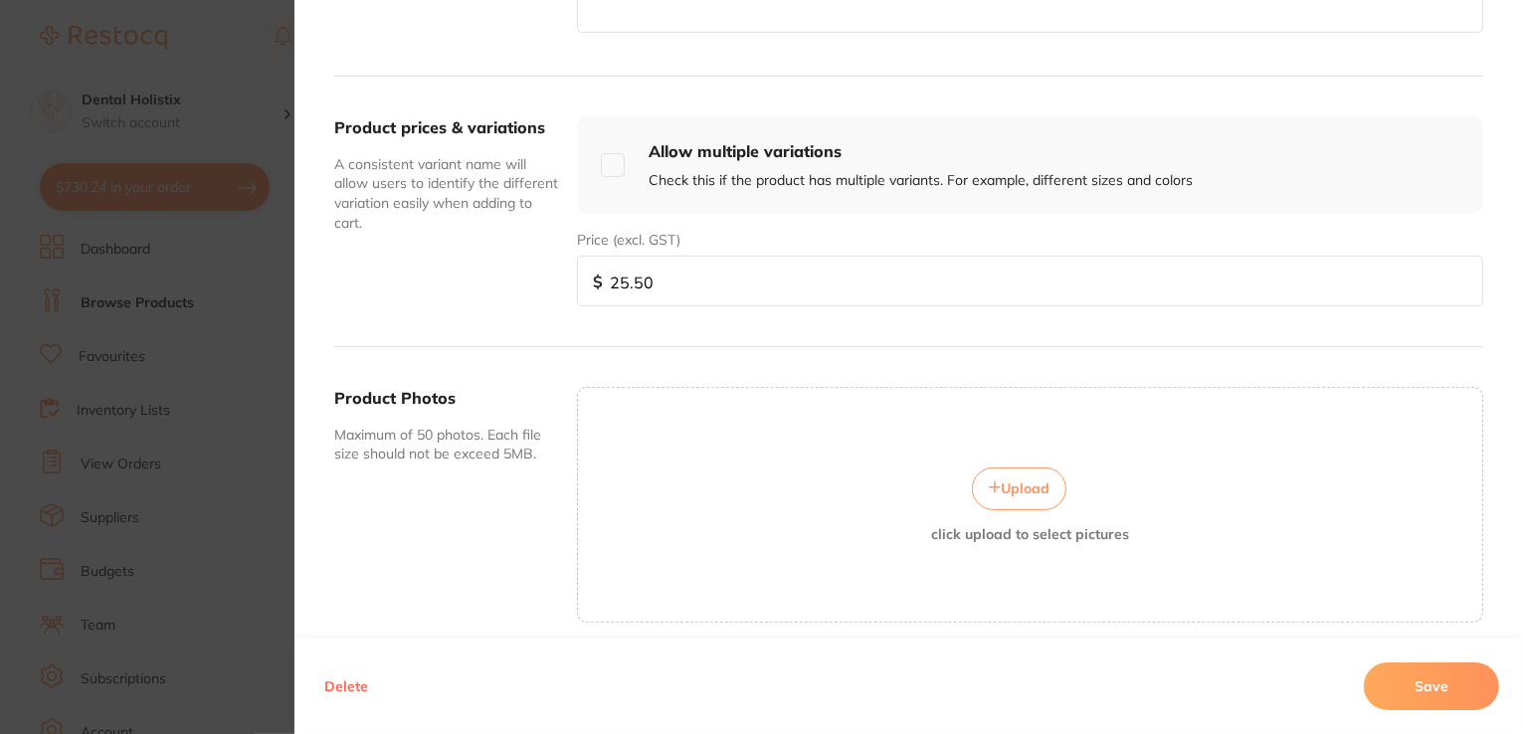
scroll to position [696, 0]
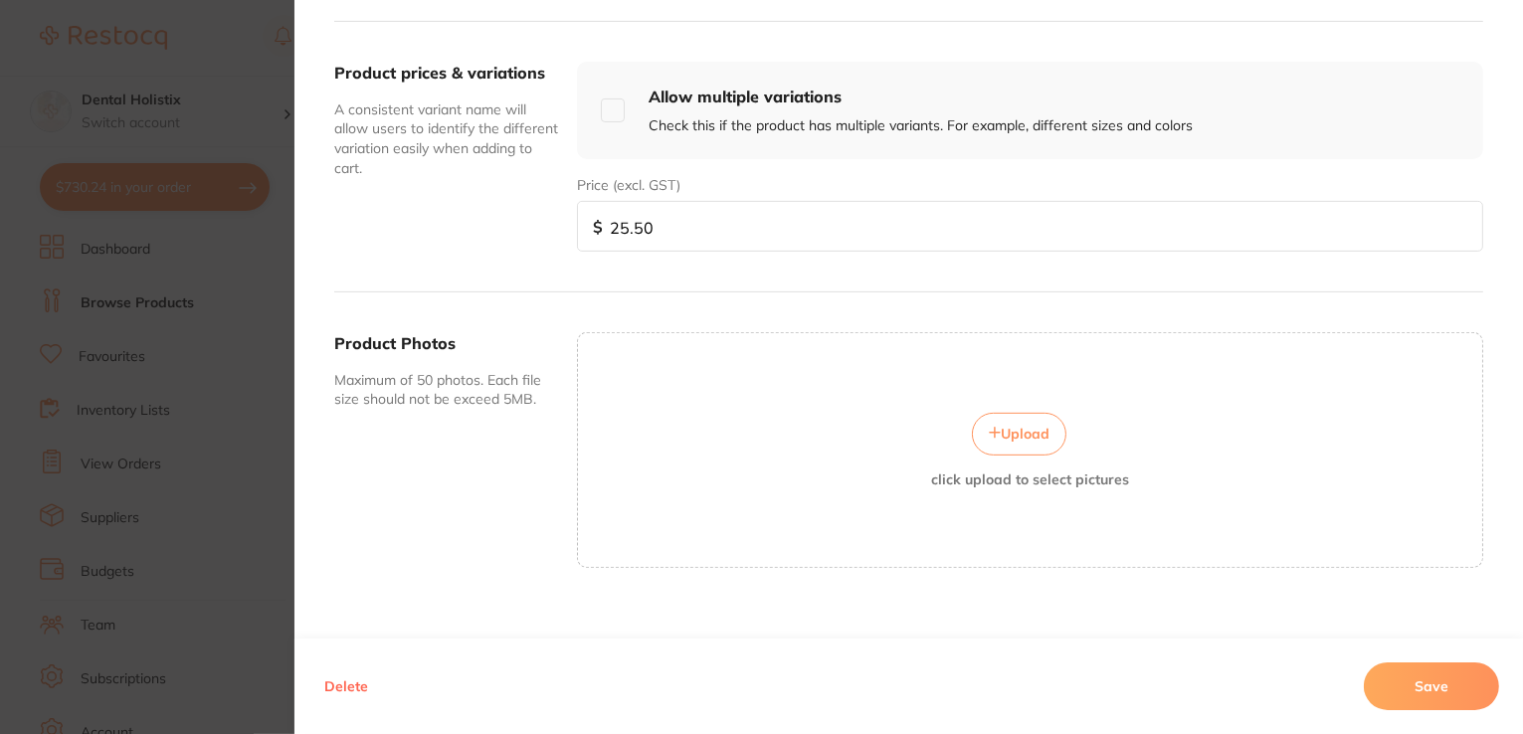
click at [1024, 437] on span "Upload" at bounding box center [1025, 434] width 49 height 18
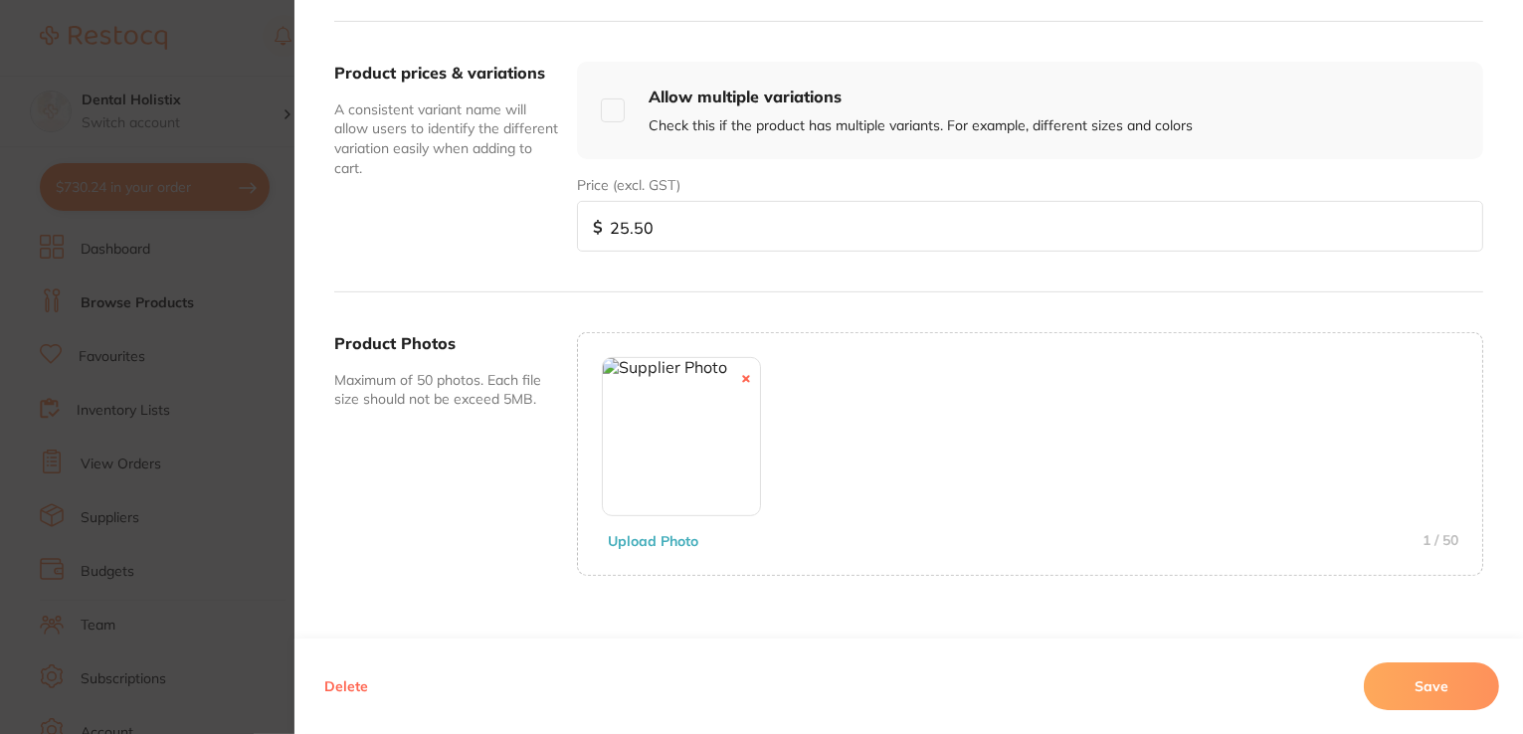
click at [1420, 687] on button "Save" at bounding box center [1431, 686] width 135 height 48
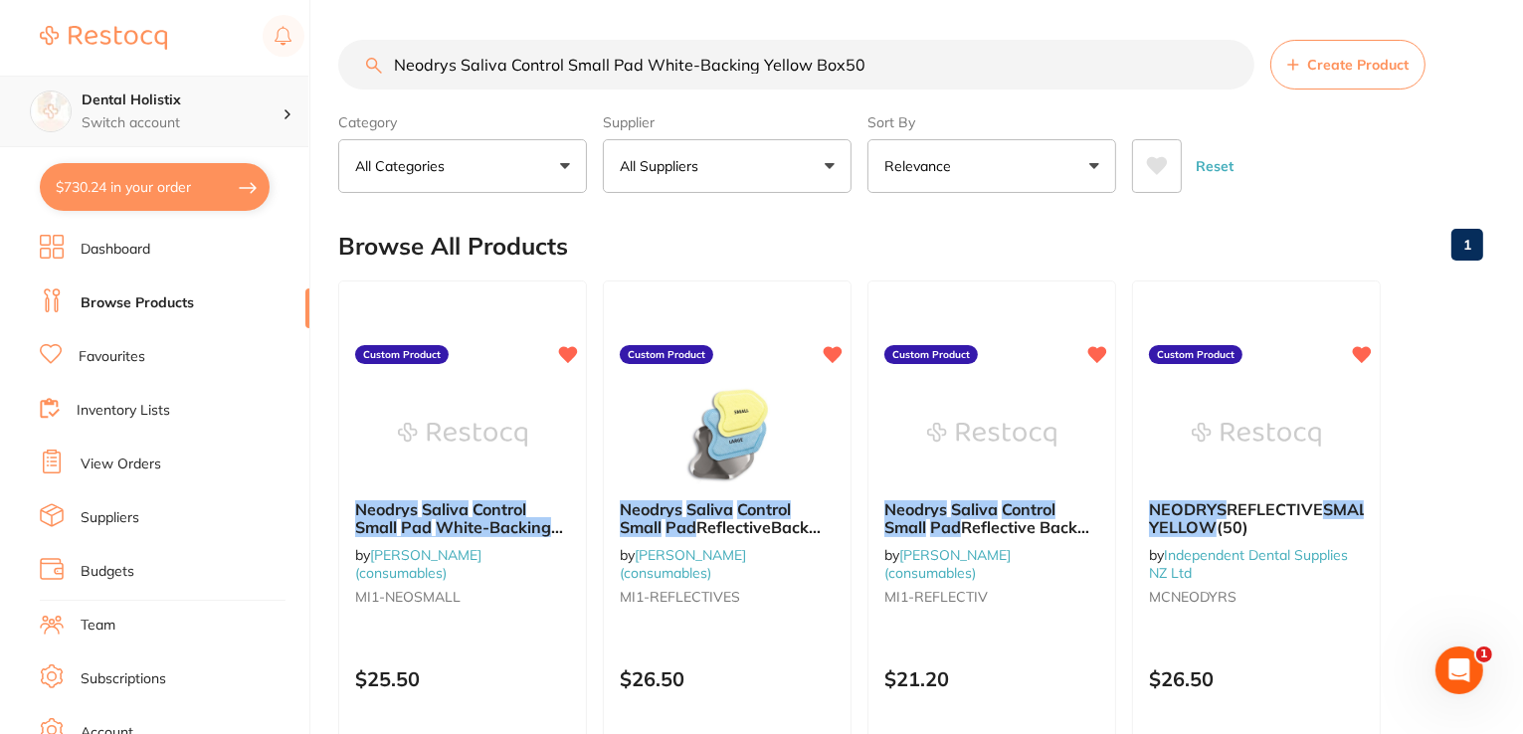
scroll to position [0, 0]
drag, startPoint x: 883, startPoint y: 61, endPoint x: 293, endPoint y: 77, distance: 590.0
click at [261, 78] on div "$730.24 Dental Holistix Switch account Dental Holistix $730.24 in your order Da…" at bounding box center [761, 367] width 1523 height 734
paste input "on Latex Flexi Dam Blue/3"
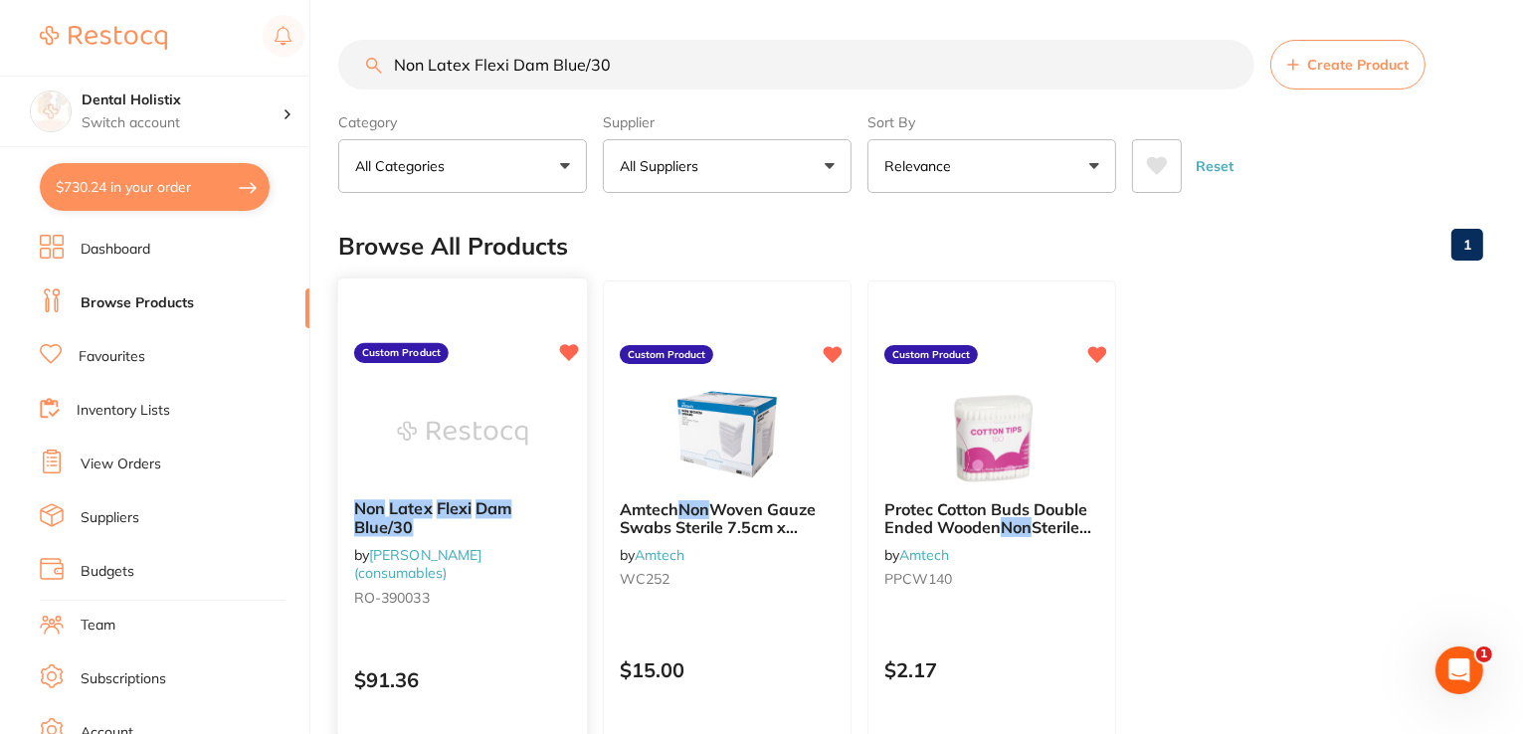
click at [470, 506] on em "Flexi" at bounding box center [454, 508] width 35 height 20
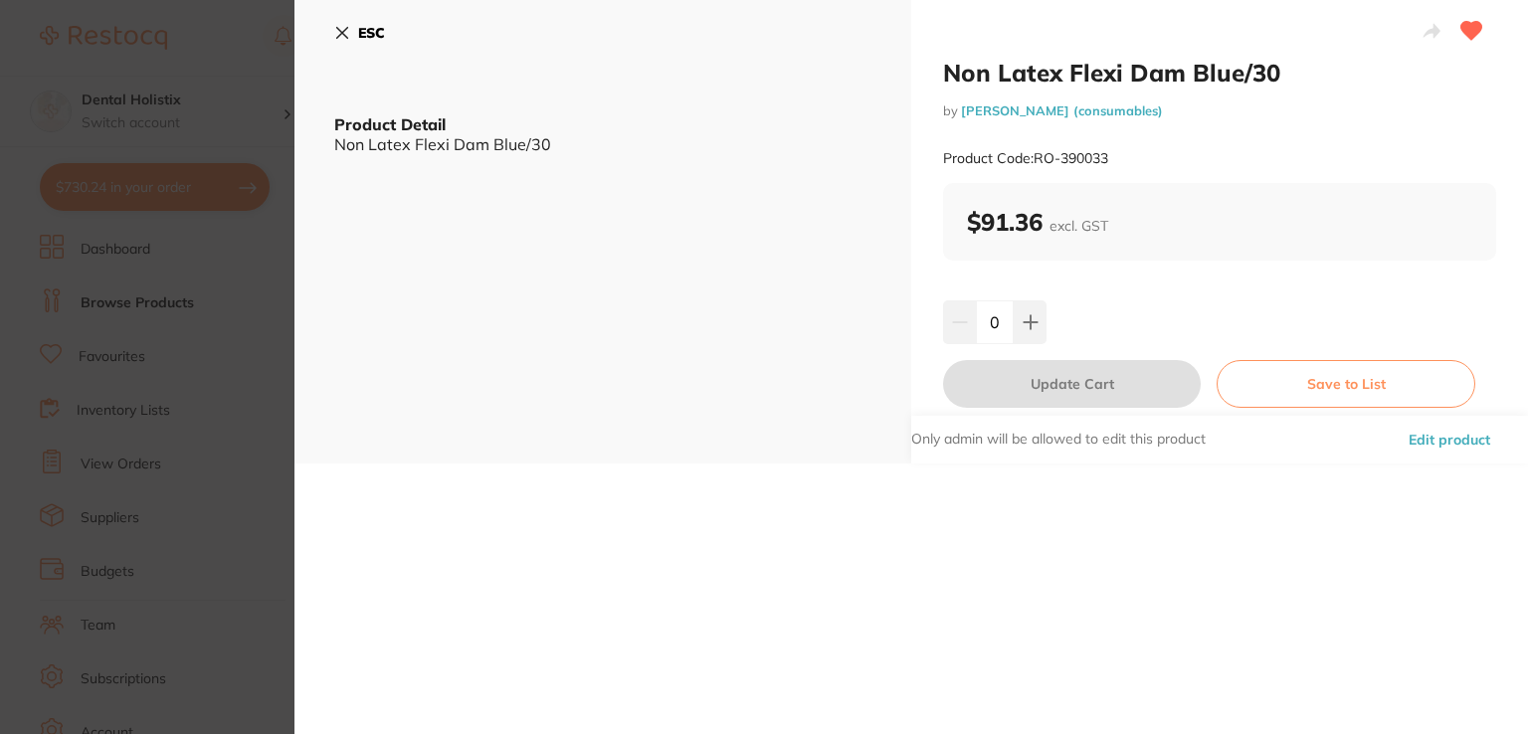
click at [1428, 435] on button "Edit product" at bounding box center [1448, 440] width 93 height 48
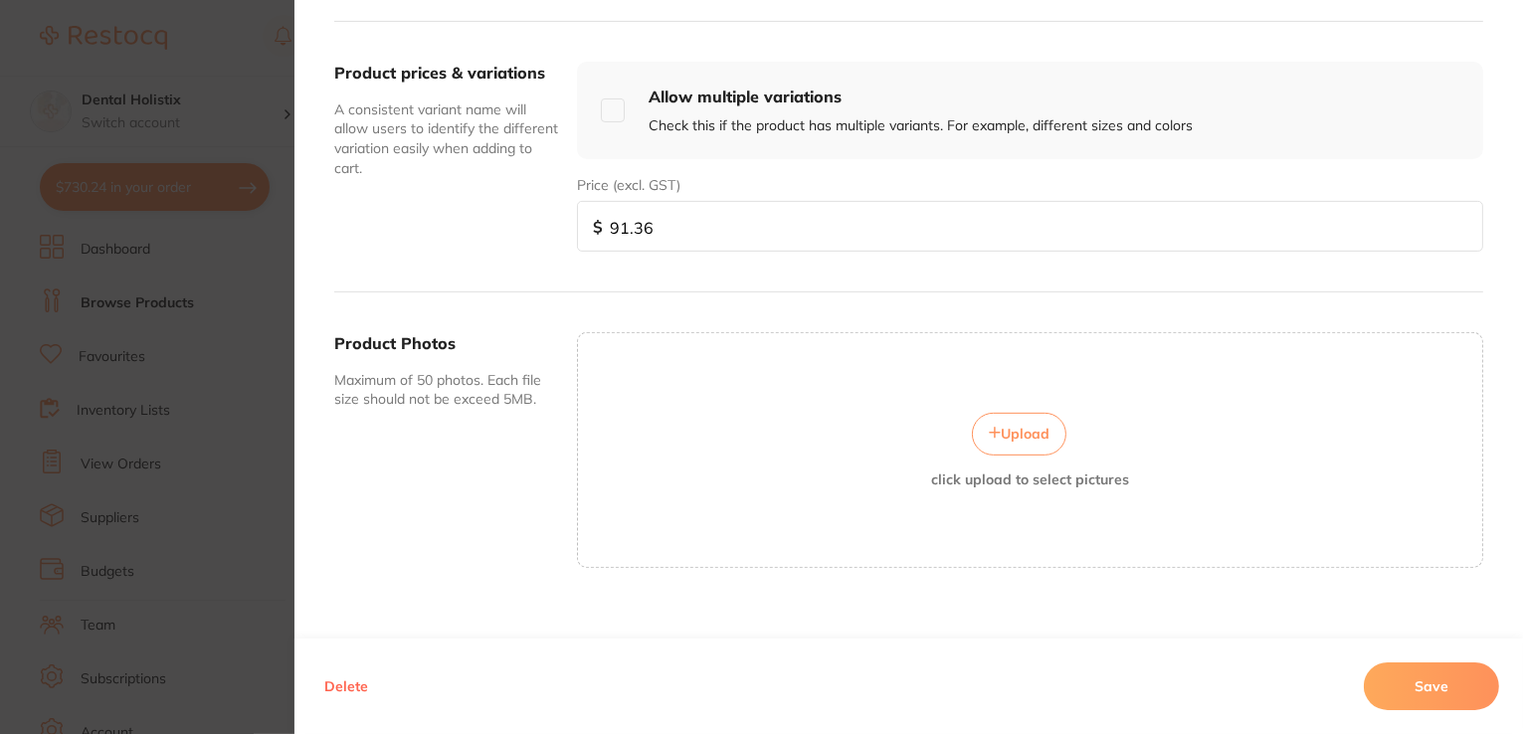
click at [1042, 427] on span "Upload" at bounding box center [1025, 434] width 49 height 18
click at [1042, 430] on span "Upload" at bounding box center [1025, 434] width 49 height 18
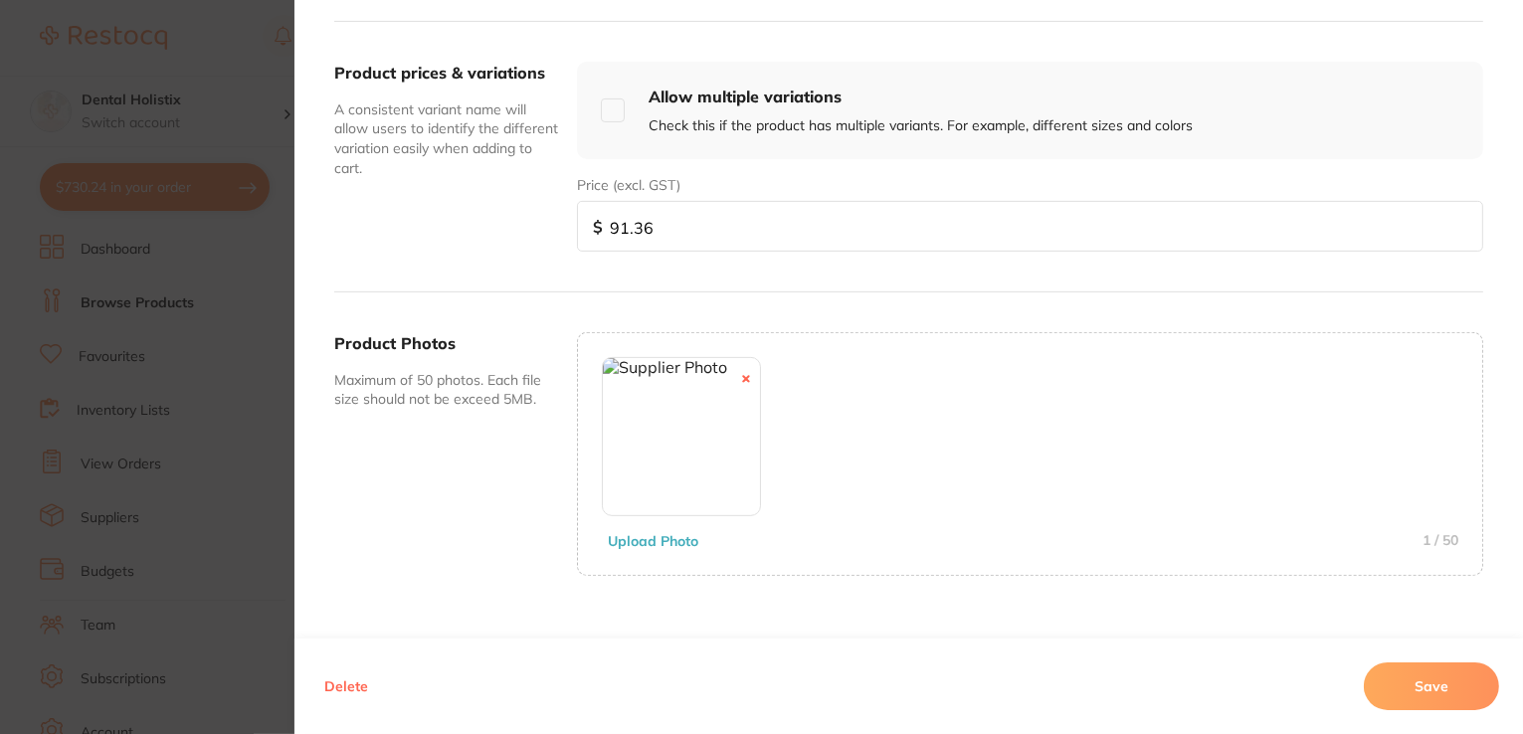
click at [1400, 683] on button "Save" at bounding box center [1431, 686] width 135 height 48
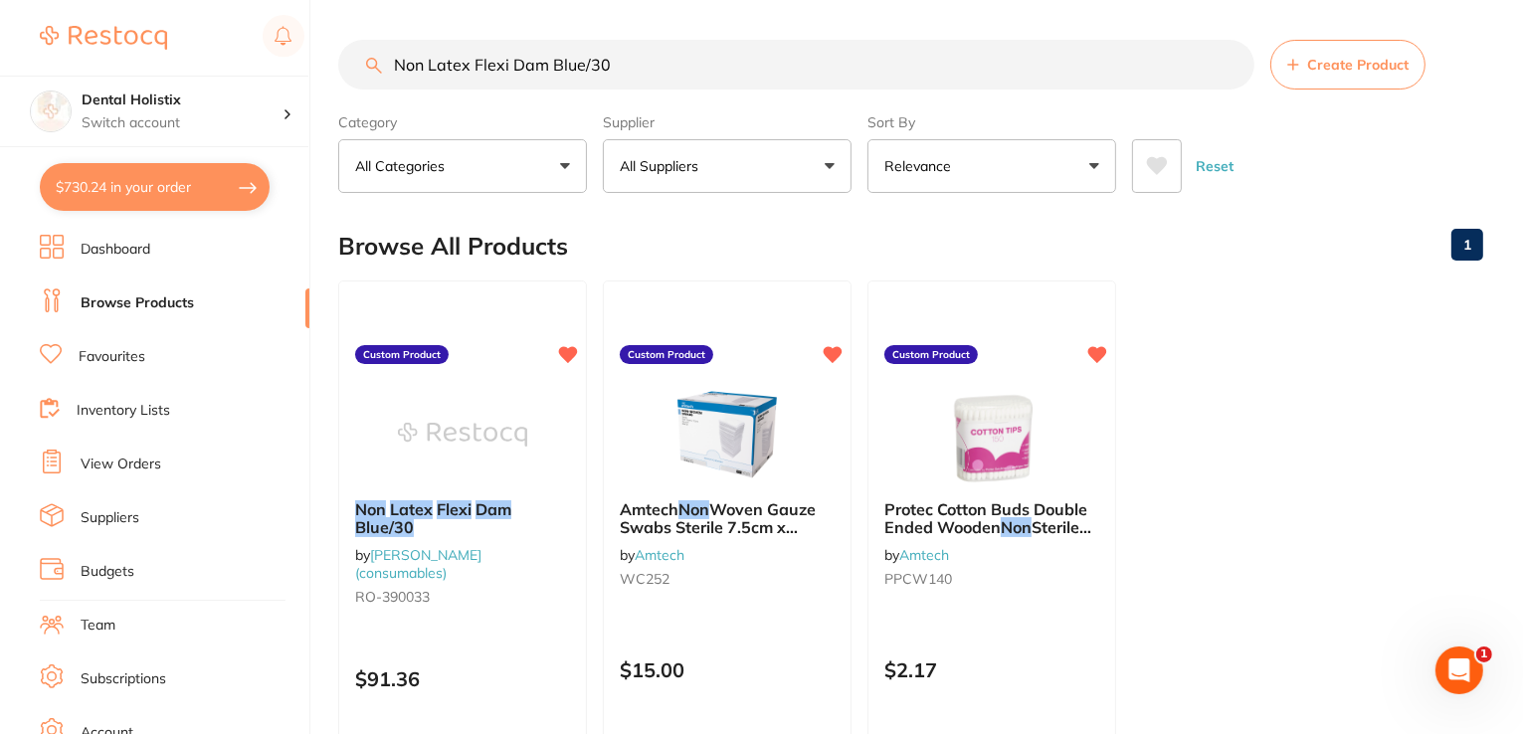
drag, startPoint x: 584, startPoint y: 56, endPoint x: 359, endPoint y: 64, distance: 224.9
click at [280, 59] on div "$730.24 Dental Holistix Switch account Dental Holistix $730.24 in your order Da…" at bounding box center [761, 367] width 1523 height 734
paste input "Penta Mixing Tips Red Pkt 5"
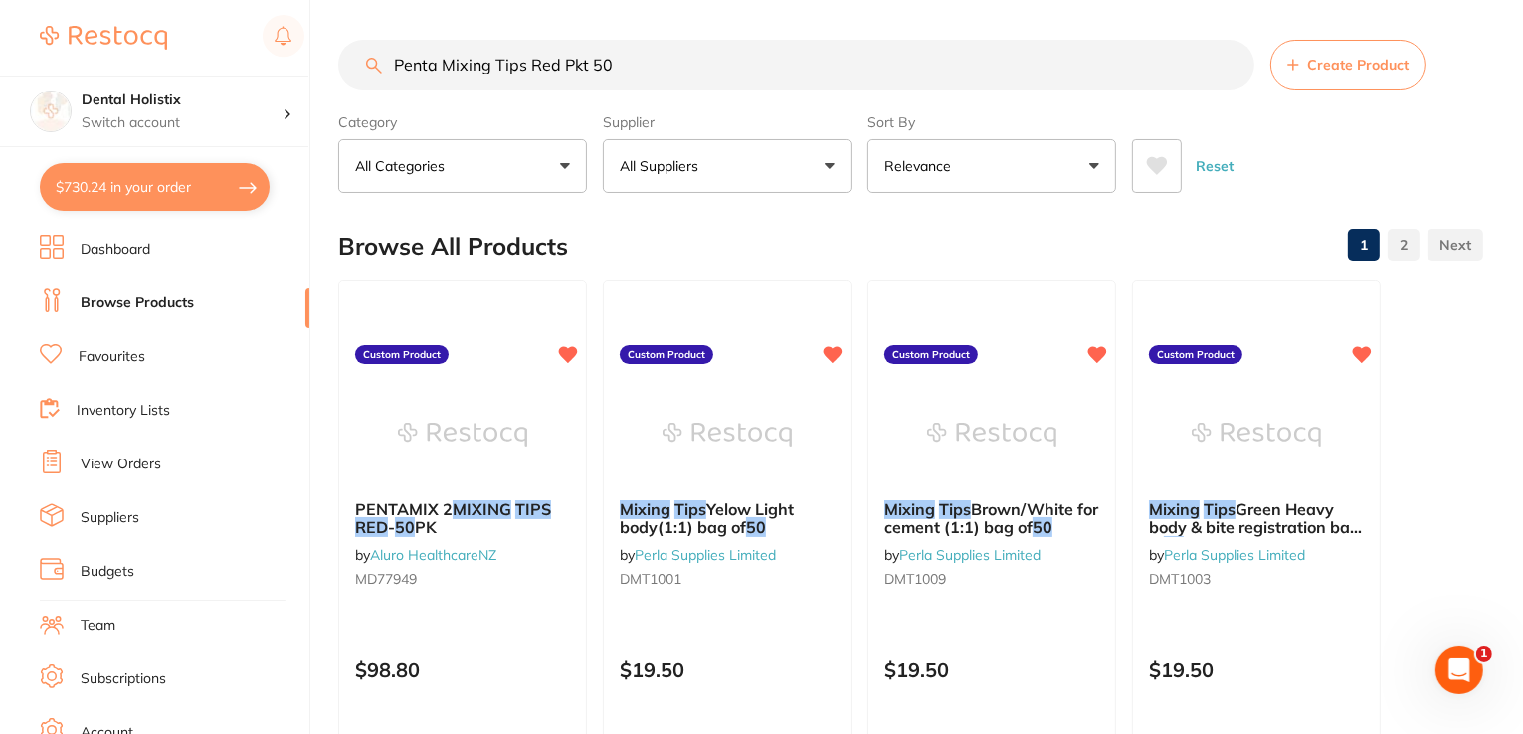
drag, startPoint x: 561, startPoint y: 68, endPoint x: 324, endPoint y: 66, distance: 236.7
click at [321, 67] on div "$730.24 Dental Holistix Switch account Dental Holistix $730.24 in your order Da…" at bounding box center [761, 367] width 1523 height 734
paste input "oly Pads 7.5cm X 7.5cm 3" x 3" Mix Pad 100 (900-0717)"
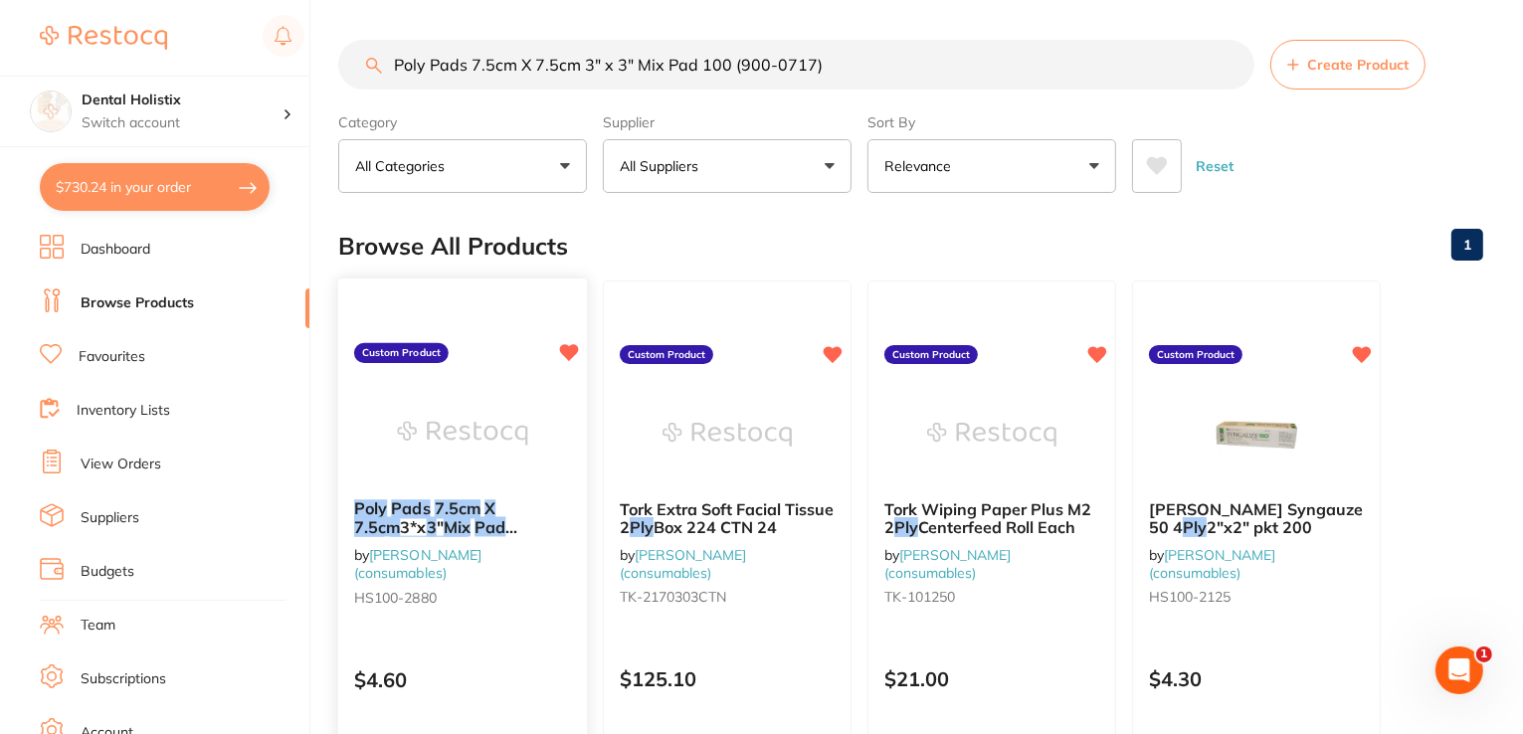
click at [495, 477] on img at bounding box center [462, 433] width 130 height 100
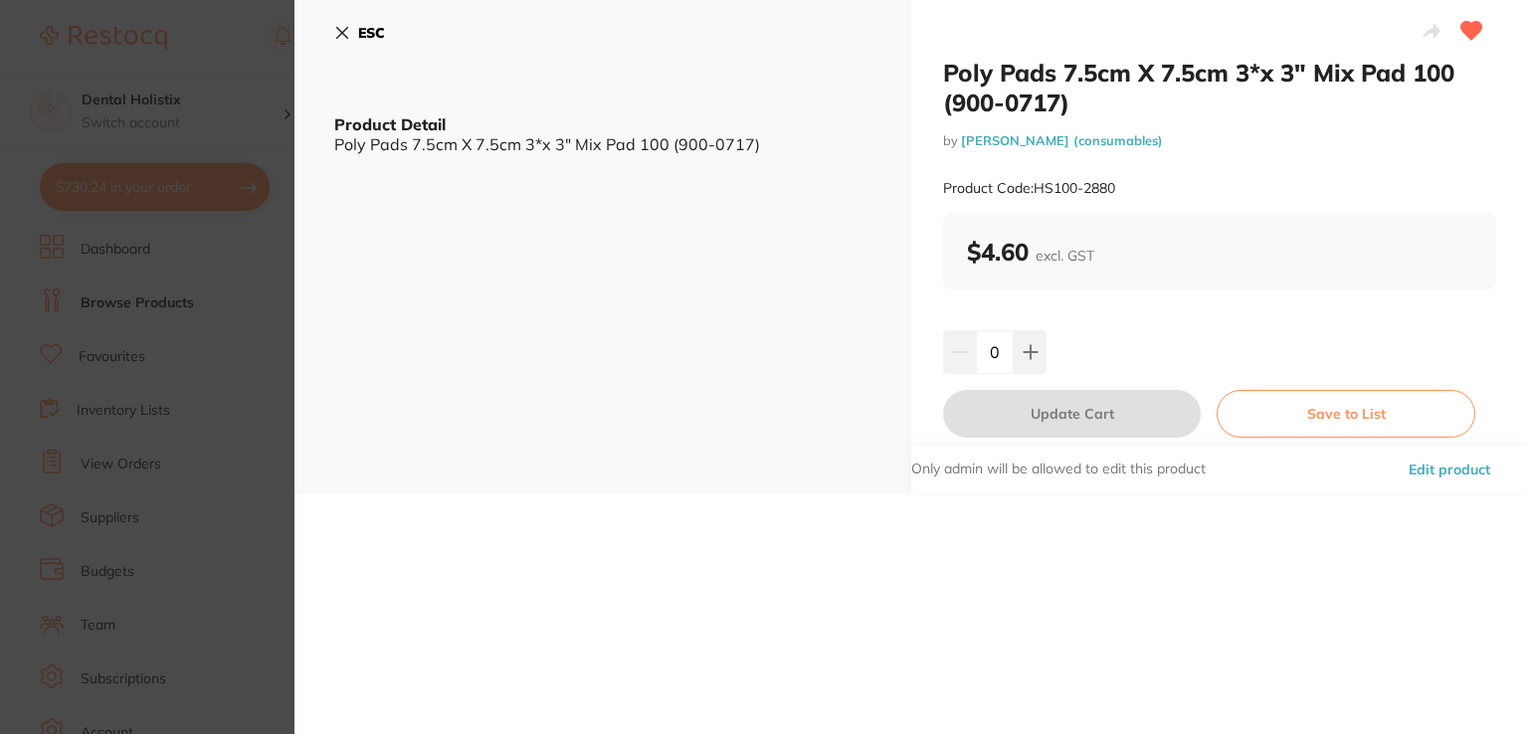
click at [1455, 474] on button "Edit product" at bounding box center [1448, 470] width 93 height 48
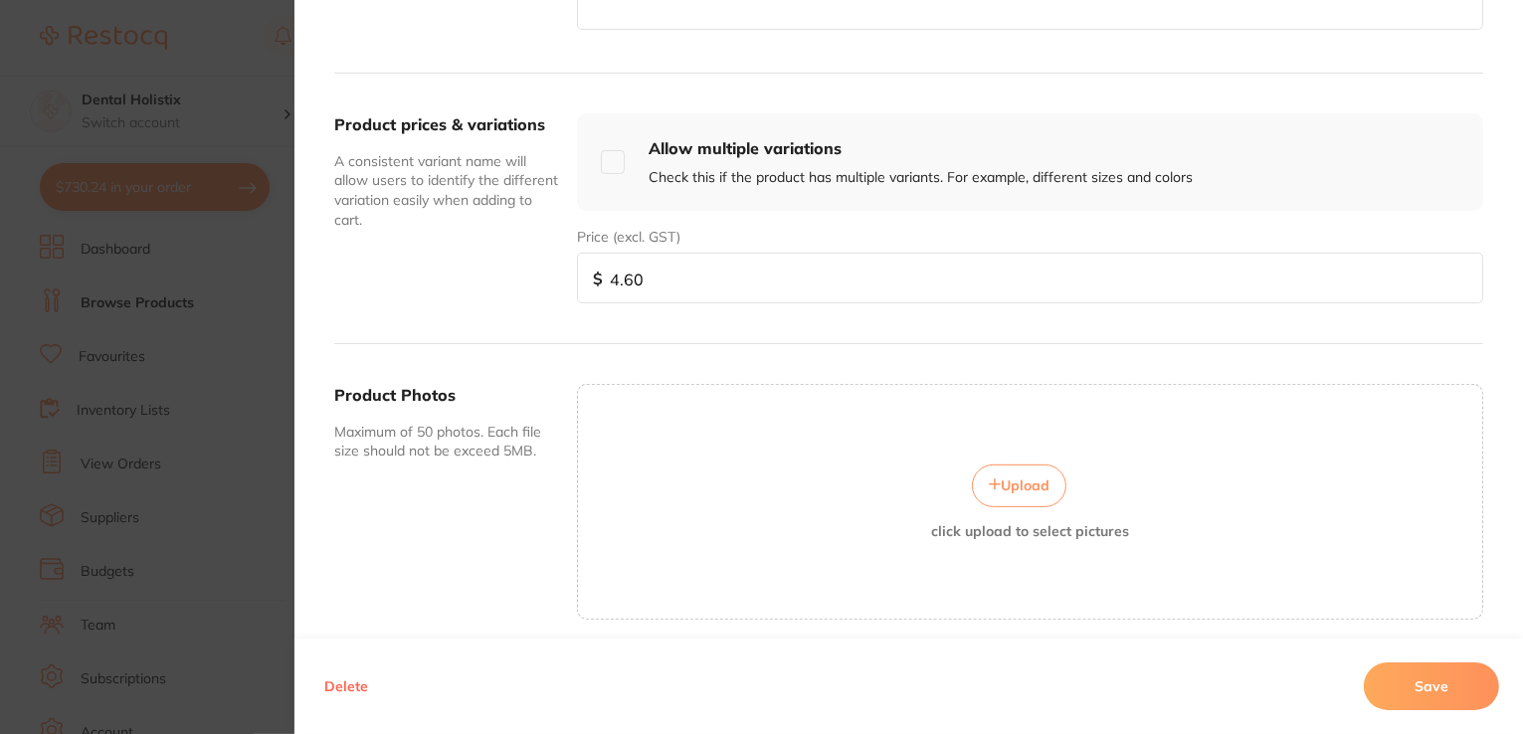
scroll to position [714, 0]
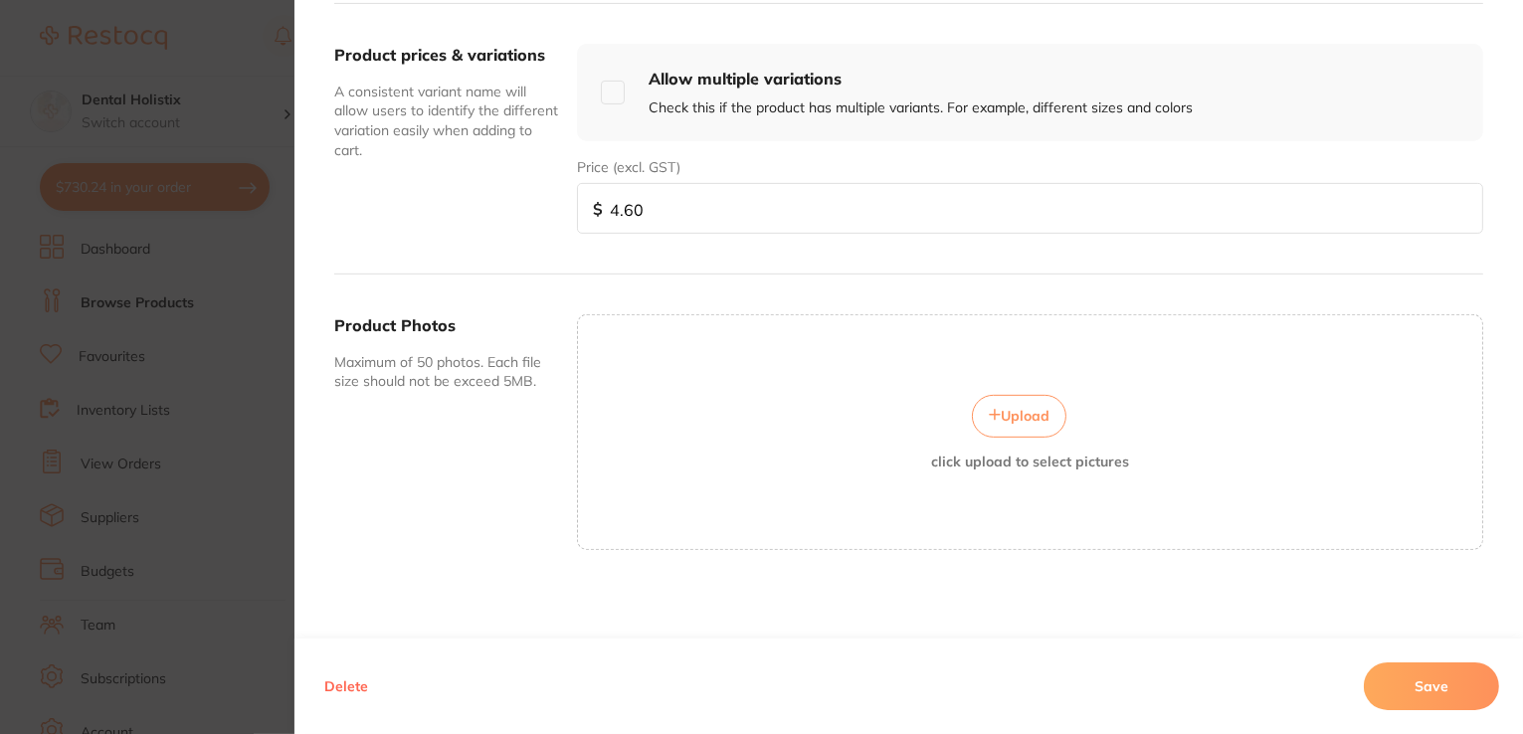
click at [1010, 407] on span "Upload" at bounding box center [1025, 416] width 49 height 18
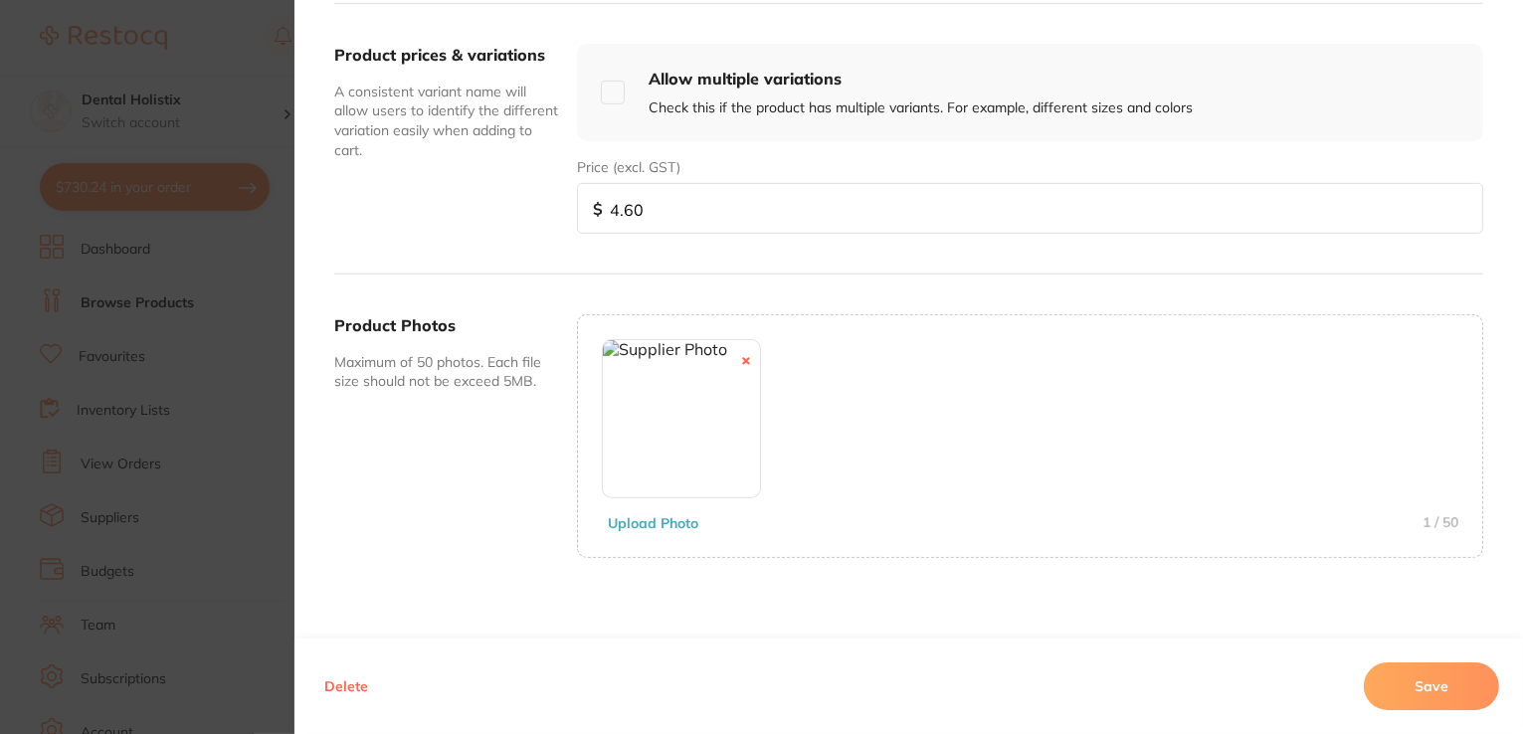
click at [1394, 698] on button "Save" at bounding box center [1431, 686] width 135 height 48
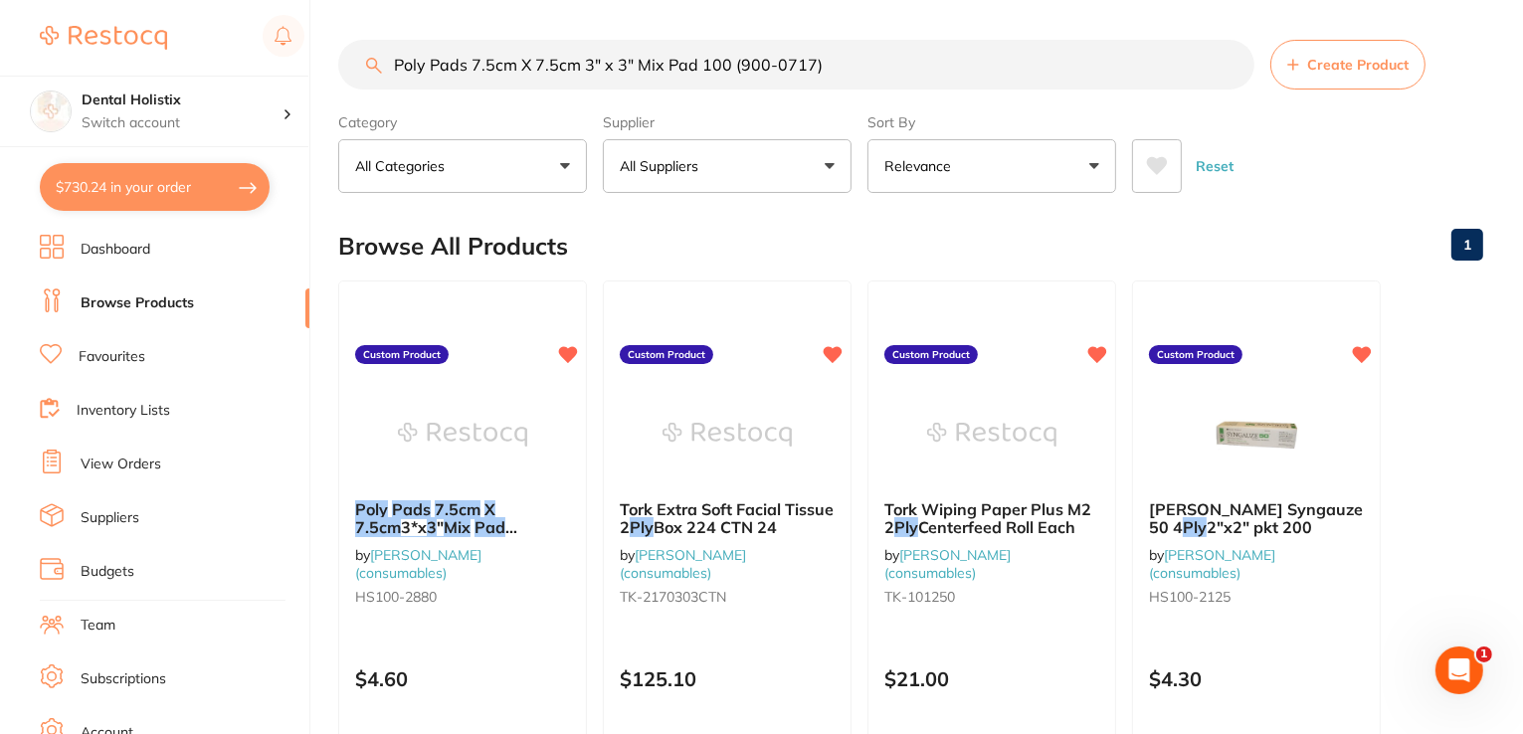
drag, startPoint x: 819, startPoint y: 57, endPoint x: 172, endPoint y: 52, distance: 647.5
click at [168, 53] on div "$730.24 Dental Holistix Switch account Dental Holistix $730.24 in your order Da…" at bounding box center [761, 367] width 1523 height 734
paste input "roDet 500ml Office Dispenser With Non-Misting Spray Top"
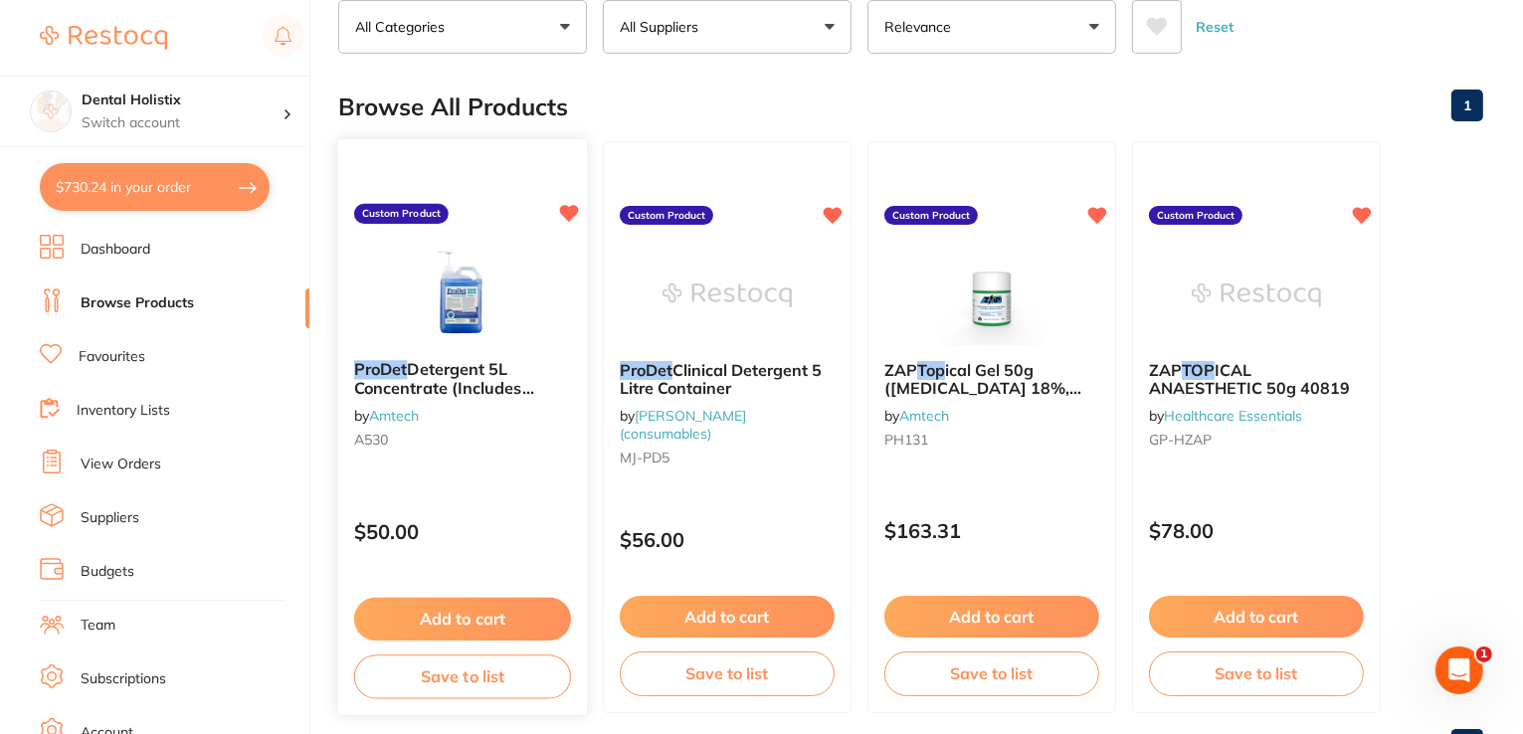
scroll to position [23, 0]
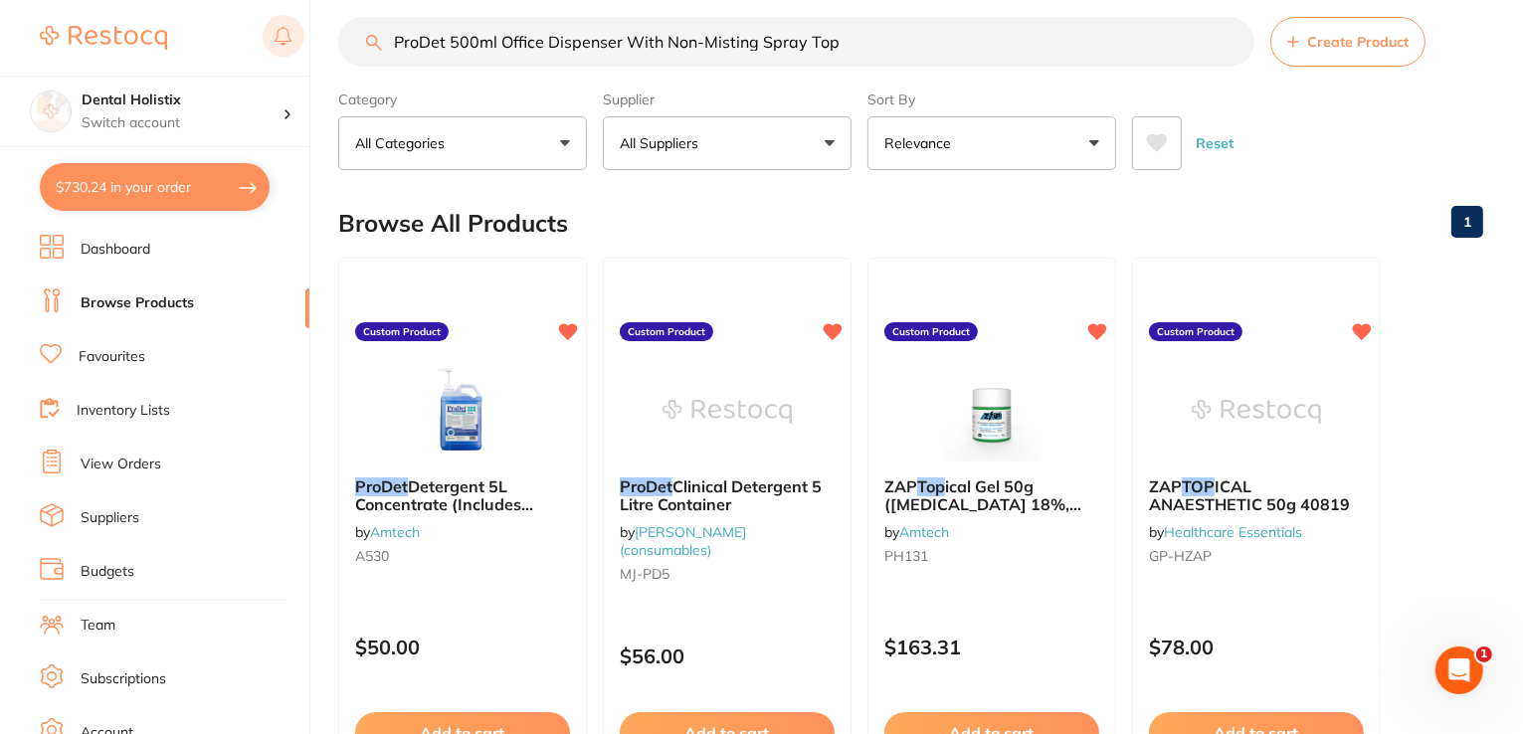
drag, startPoint x: 581, startPoint y: 37, endPoint x: 296, endPoint y: 31, distance: 284.5
click at [287, 34] on div "$730.24 Dental Holistix Switch account Dental Holistix $730.24 in your order Da…" at bounding box center [761, 344] width 1523 height 734
paste input "Clinical Detergent 5 Litre Container"
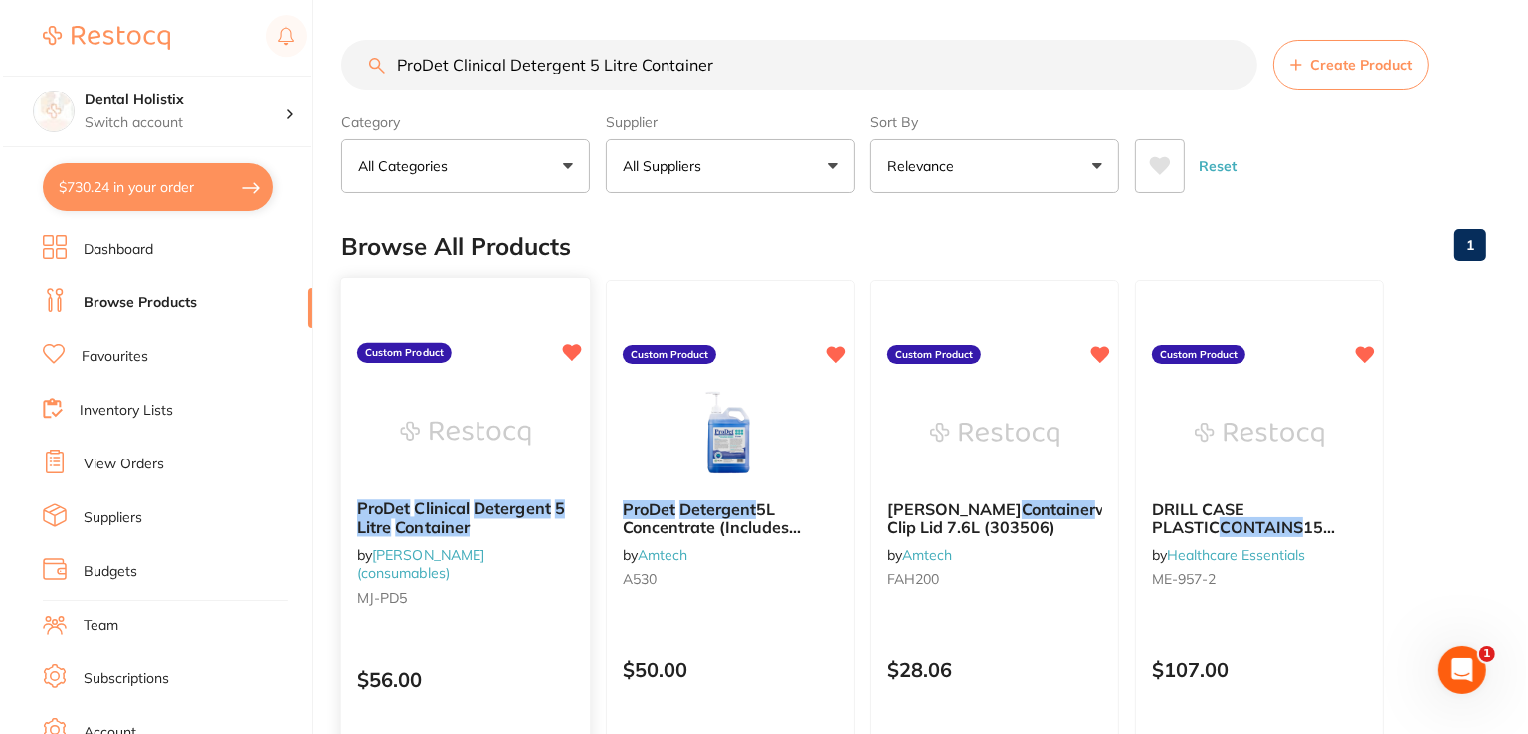
scroll to position [0, 0]
click at [473, 509] on em "Detergent" at bounding box center [509, 508] width 78 height 20
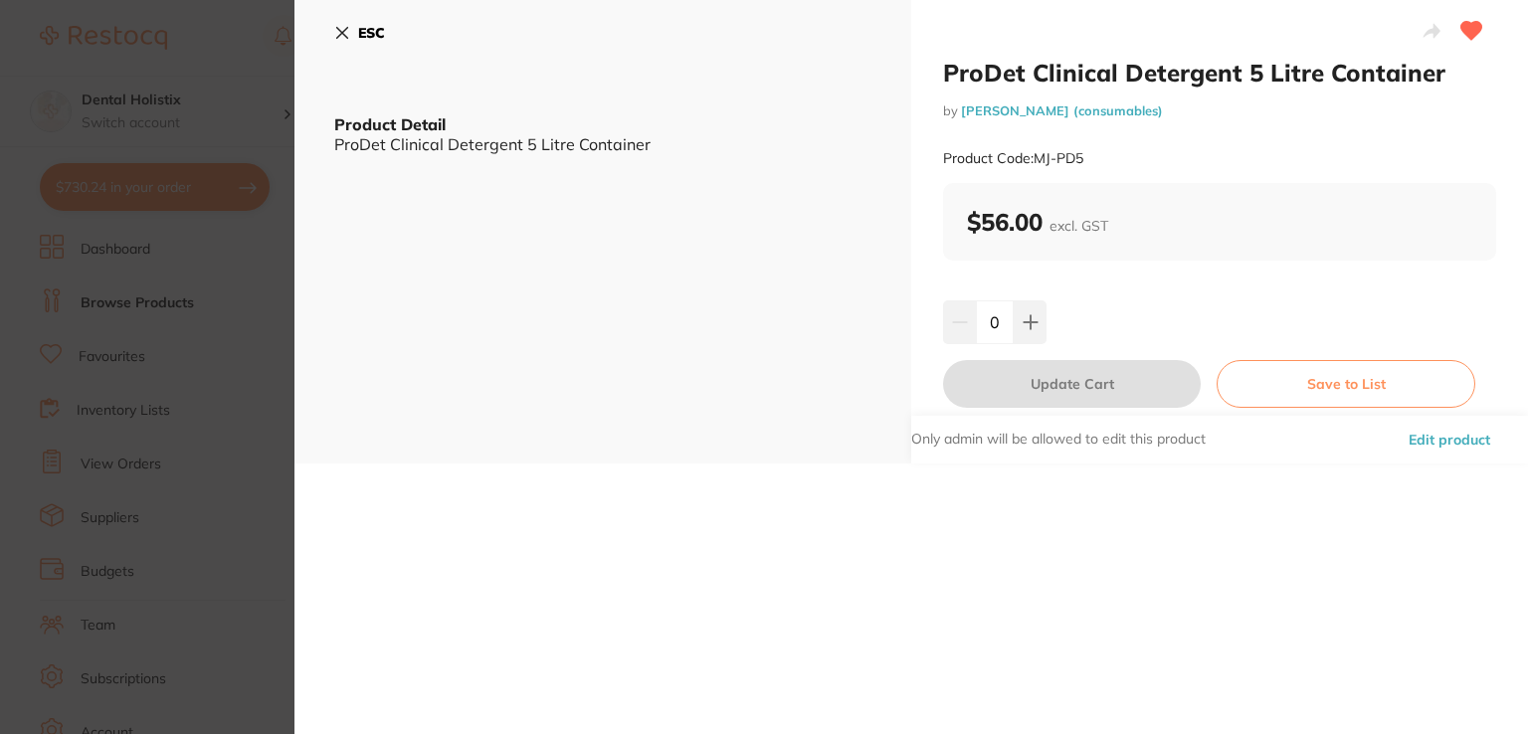
click at [1430, 436] on button "Edit product" at bounding box center [1448, 440] width 93 height 48
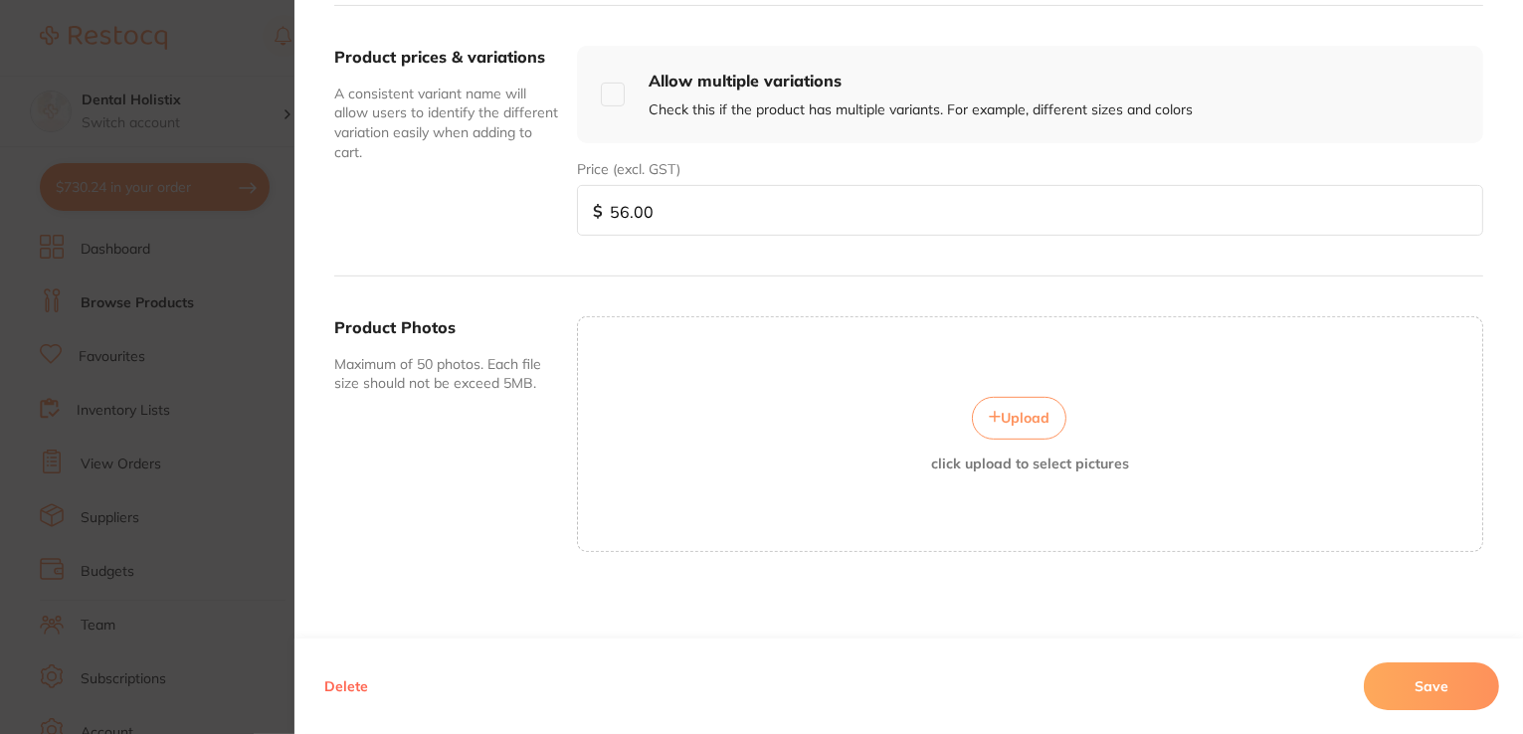
scroll to position [714, 0]
click at [1001, 419] on span "Upload" at bounding box center [1025, 416] width 49 height 18
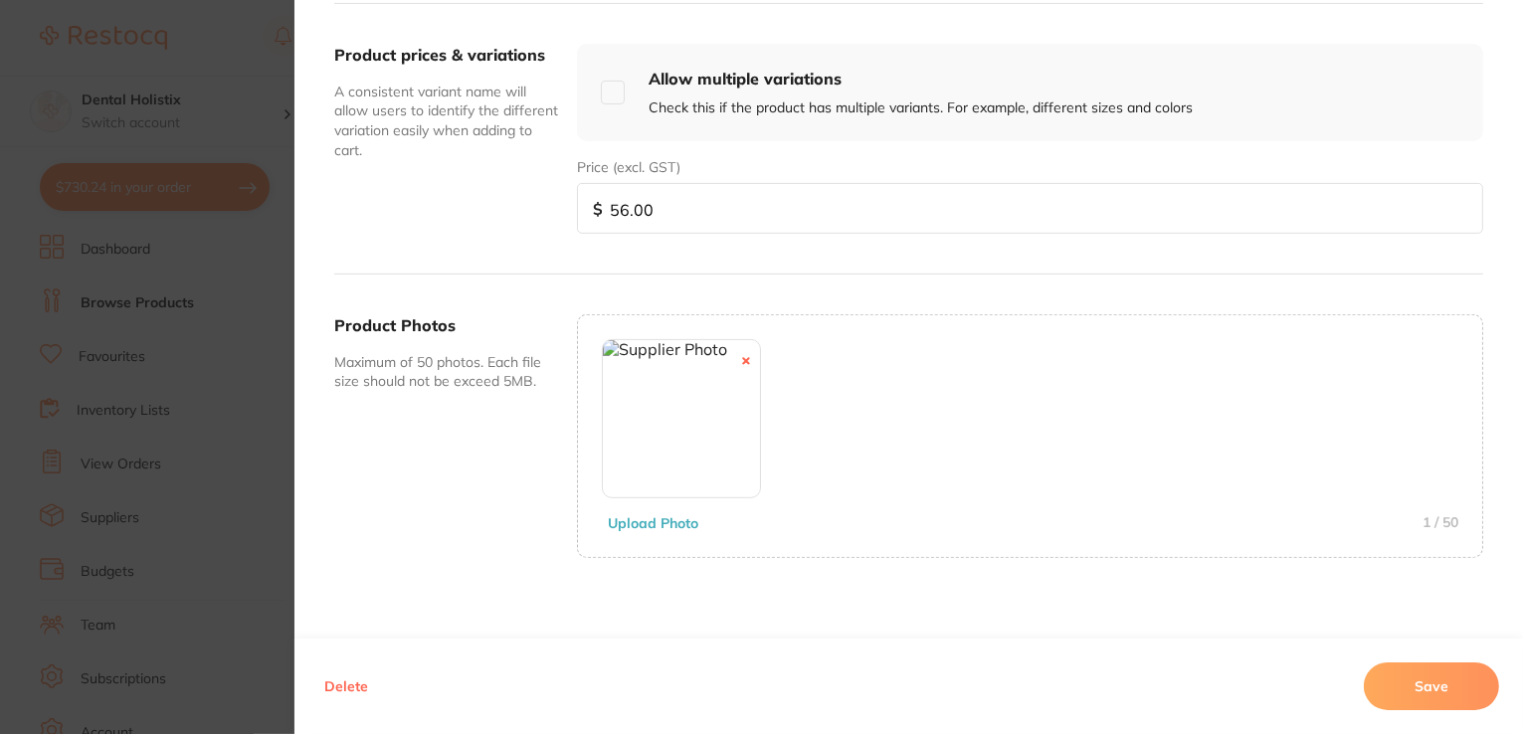
click at [1438, 692] on button "Save" at bounding box center [1431, 686] width 135 height 48
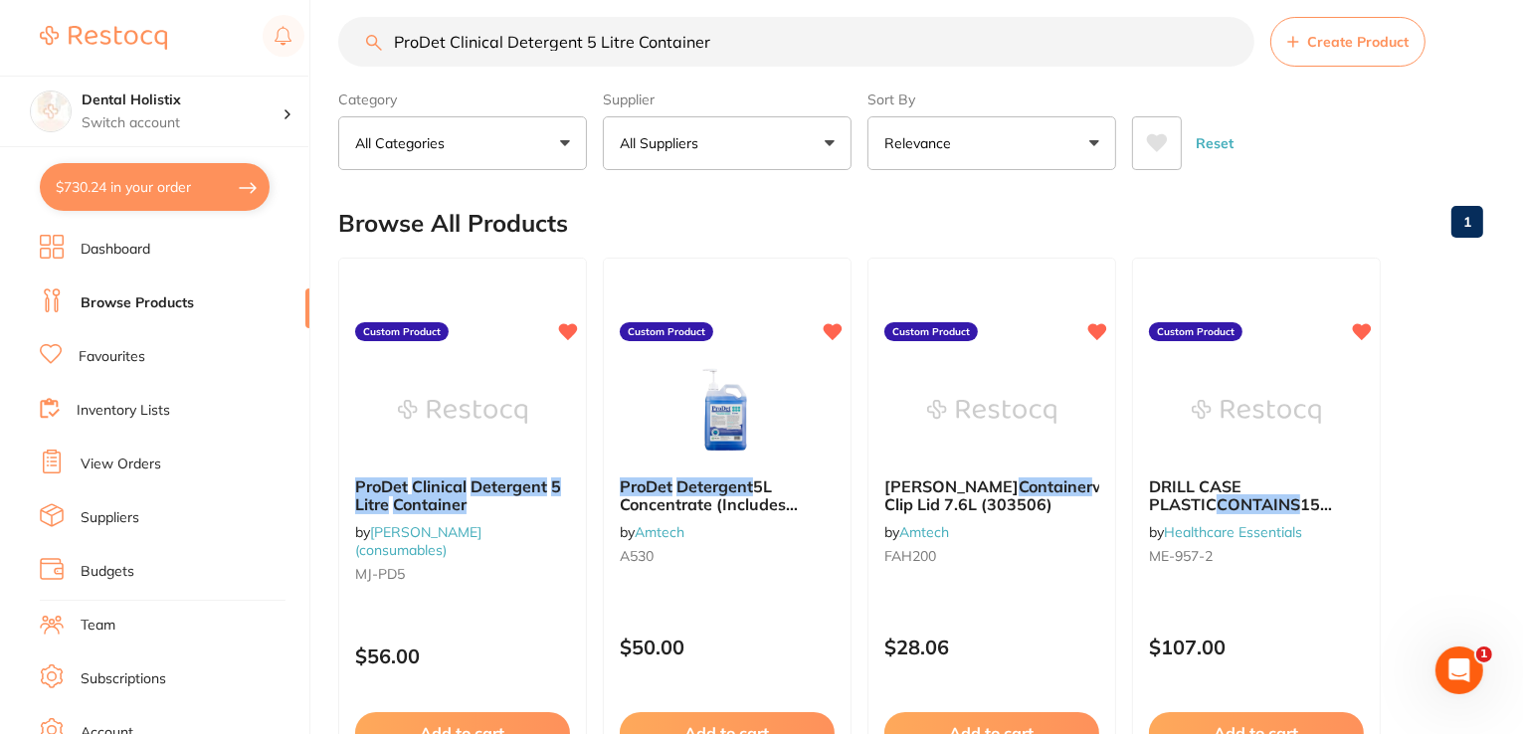
scroll to position [0, 0]
drag, startPoint x: 723, startPoint y: 46, endPoint x: 426, endPoint y: 53, distance: 297.4
click at [250, 49] on div "$730.24 Dental Holistix Switch account Dental Holistix $730.24 in your order Da…" at bounding box center [761, 344] width 1523 height 734
paste input "uli Jet Gentle 2.0 1lt Bottle"
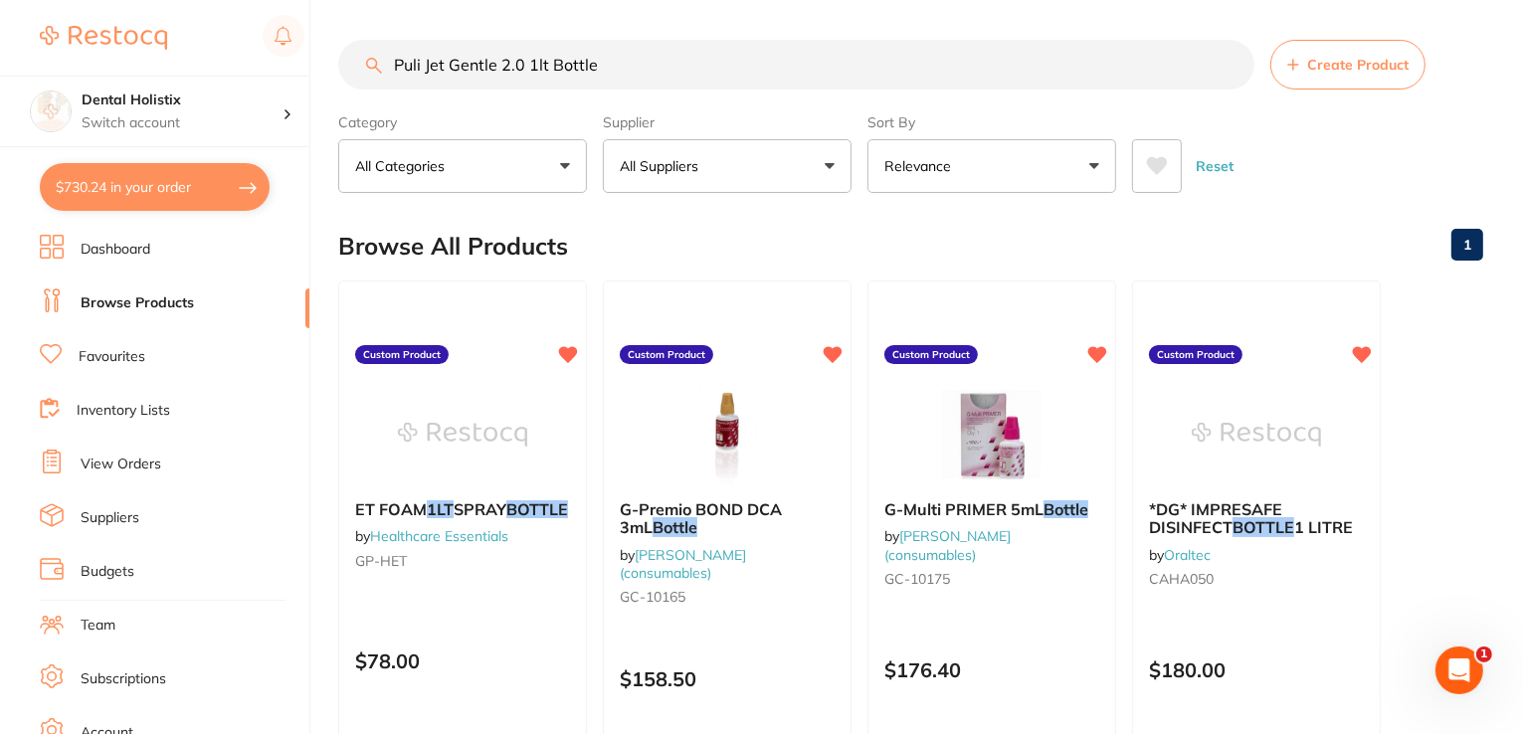
drag, startPoint x: 605, startPoint y: 63, endPoint x: 307, endPoint y: 53, distance: 297.5
click at [284, 49] on div "$730.24 Dental Holistix Switch account Dental Holistix $730.24 in your order Da…" at bounding box center [761, 367] width 1523 height 734
paste input "QUATTROCARE Plus Spray 500ml"
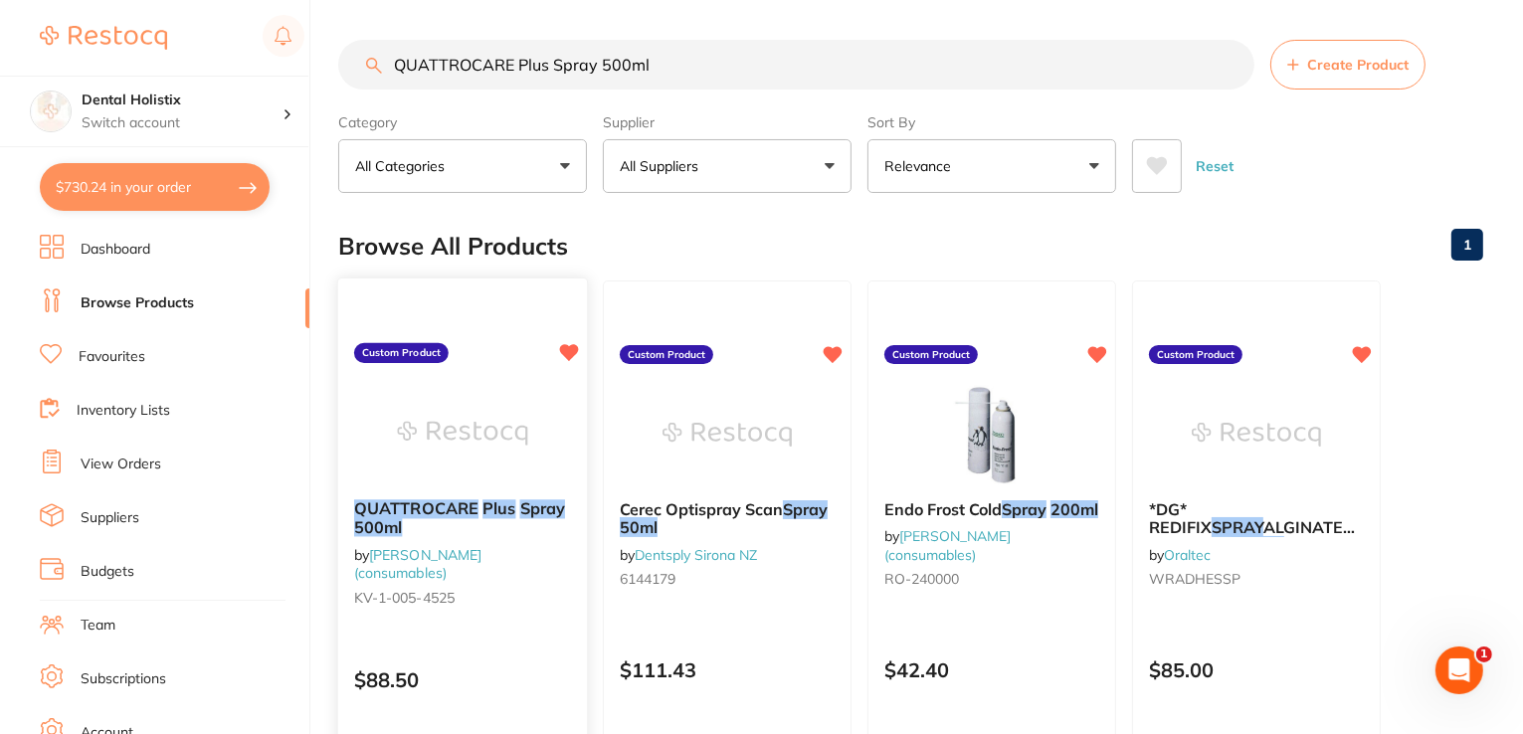
type input "QUATTROCARE Plus Spray 500ml"
click at [508, 490] on div "QUATTROCARE Plus Spray 500ml by Henry Schein Halas (consumables) KV-1-005-4525" at bounding box center [462, 556] width 249 height 146
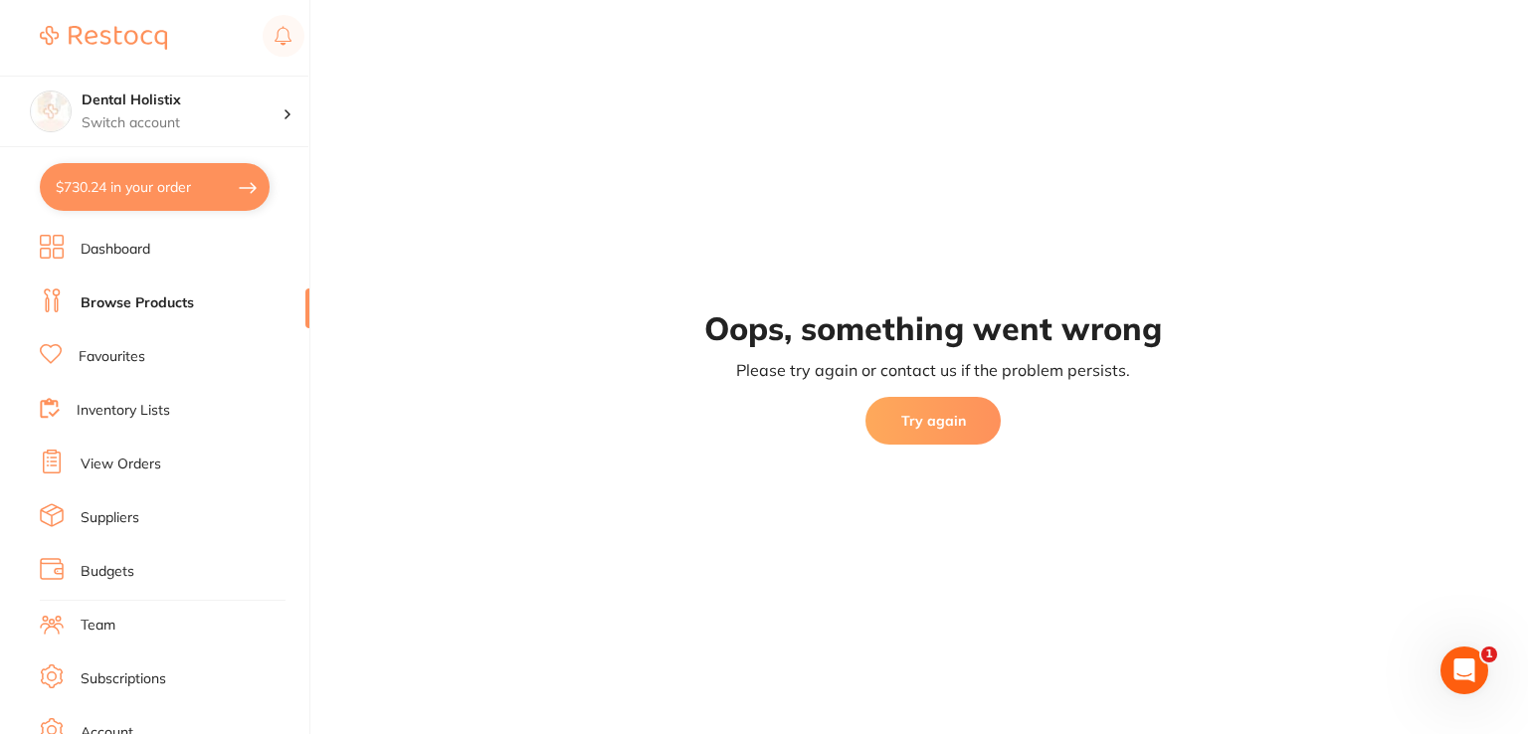
click at [967, 412] on button "Try again" at bounding box center [932, 421] width 135 height 48
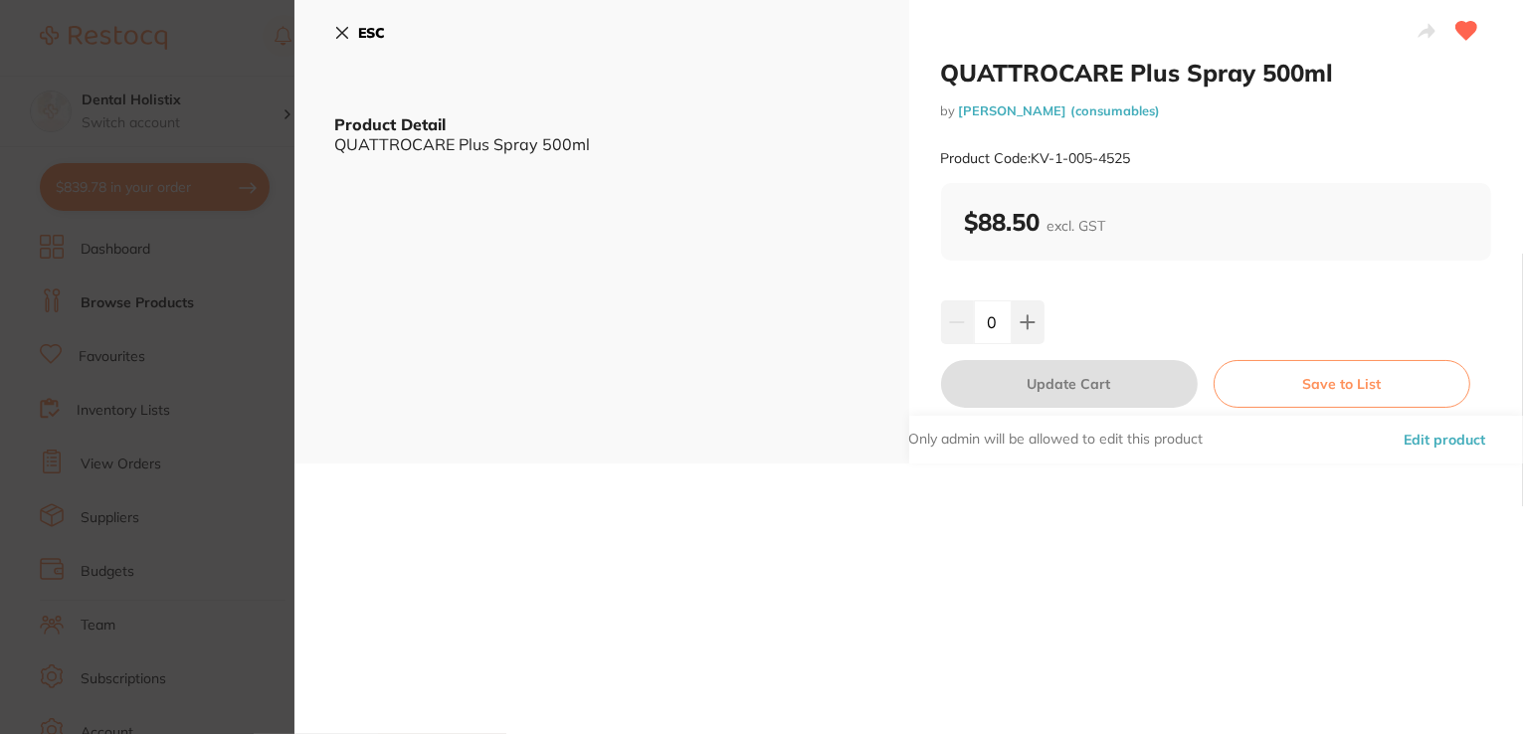
click at [1427, 441] on button "Edit product" at bounding box center [1443, 440] width 93 height 48
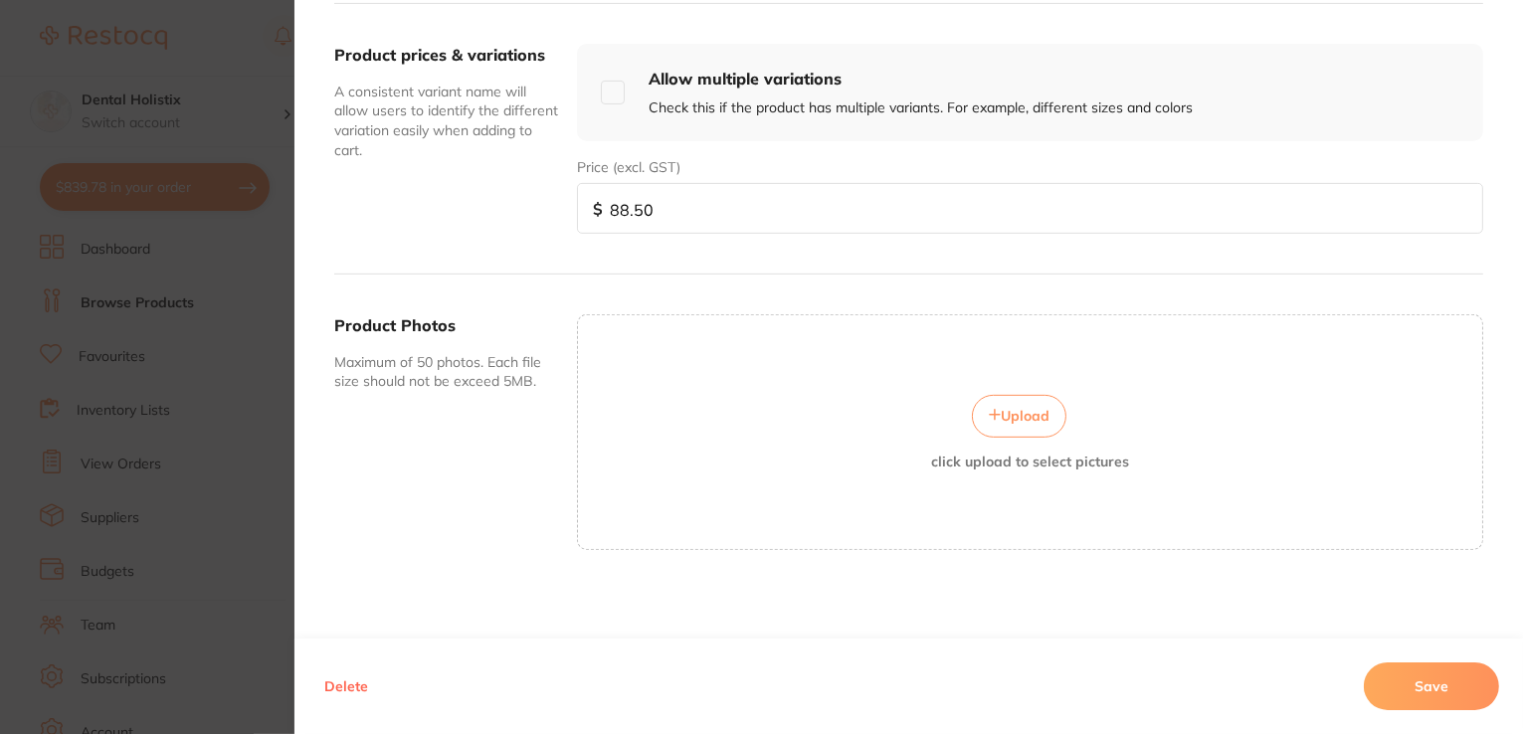
click at [1023, 419] on span "Upload" at bounding box center [1025, 416] width 49 height 18
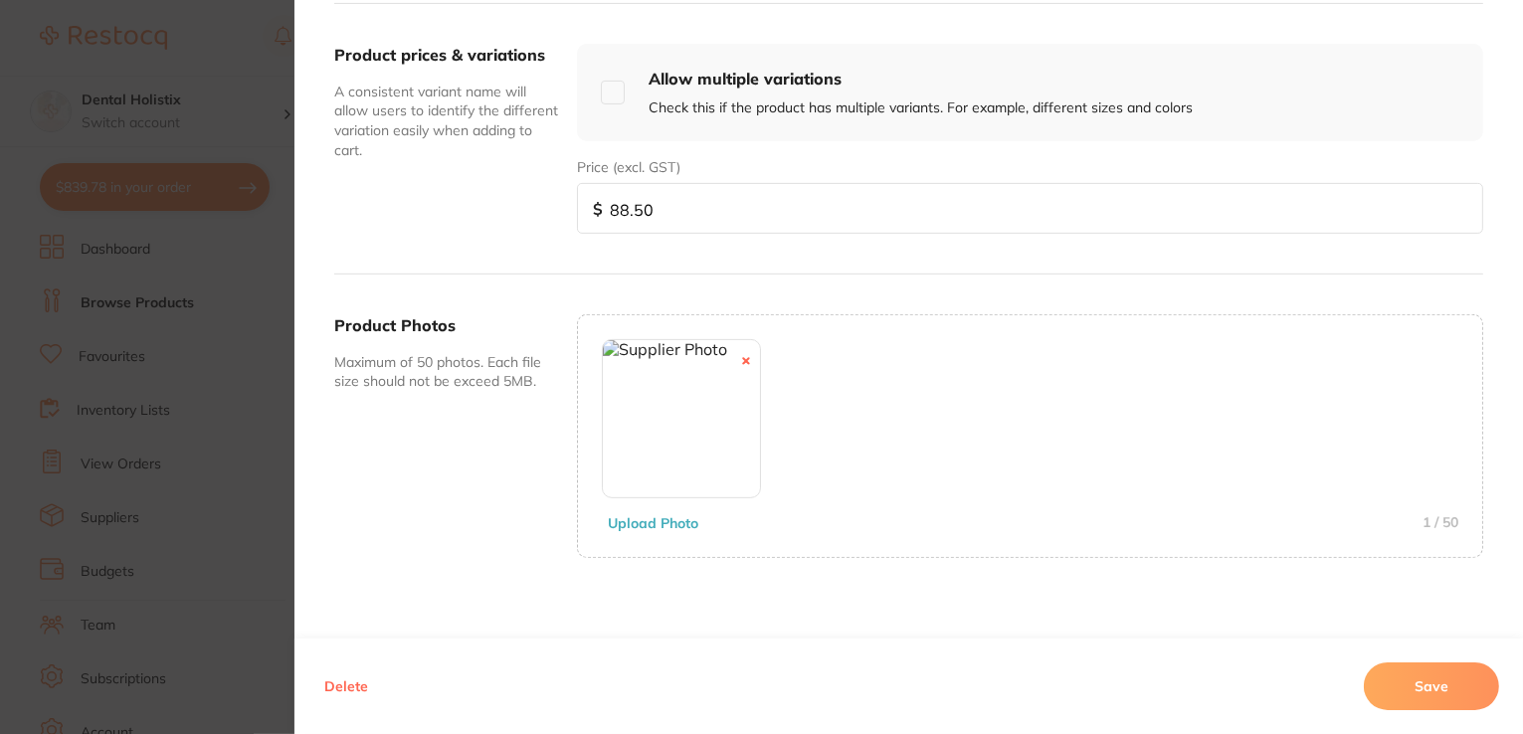
click at [1415, 693] on button "Save" at bounding box center [1431, 686] width 135 height 48
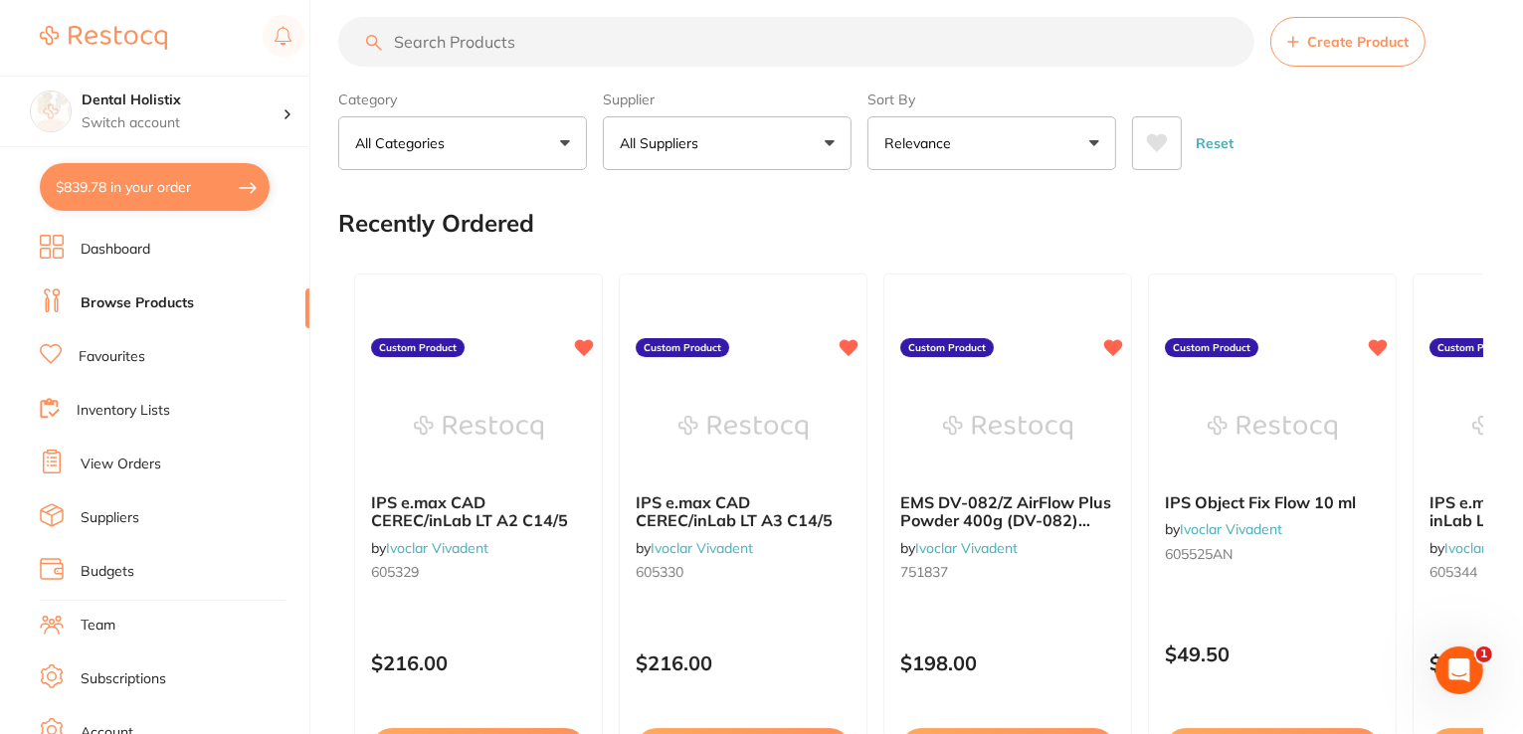
click at [465, 46] on input "search" at bounding box center [796, 42] width 916 height 50
paste input "RECALDENT Chewing Gum Green Mint 100 Pellets x 6 Jars"
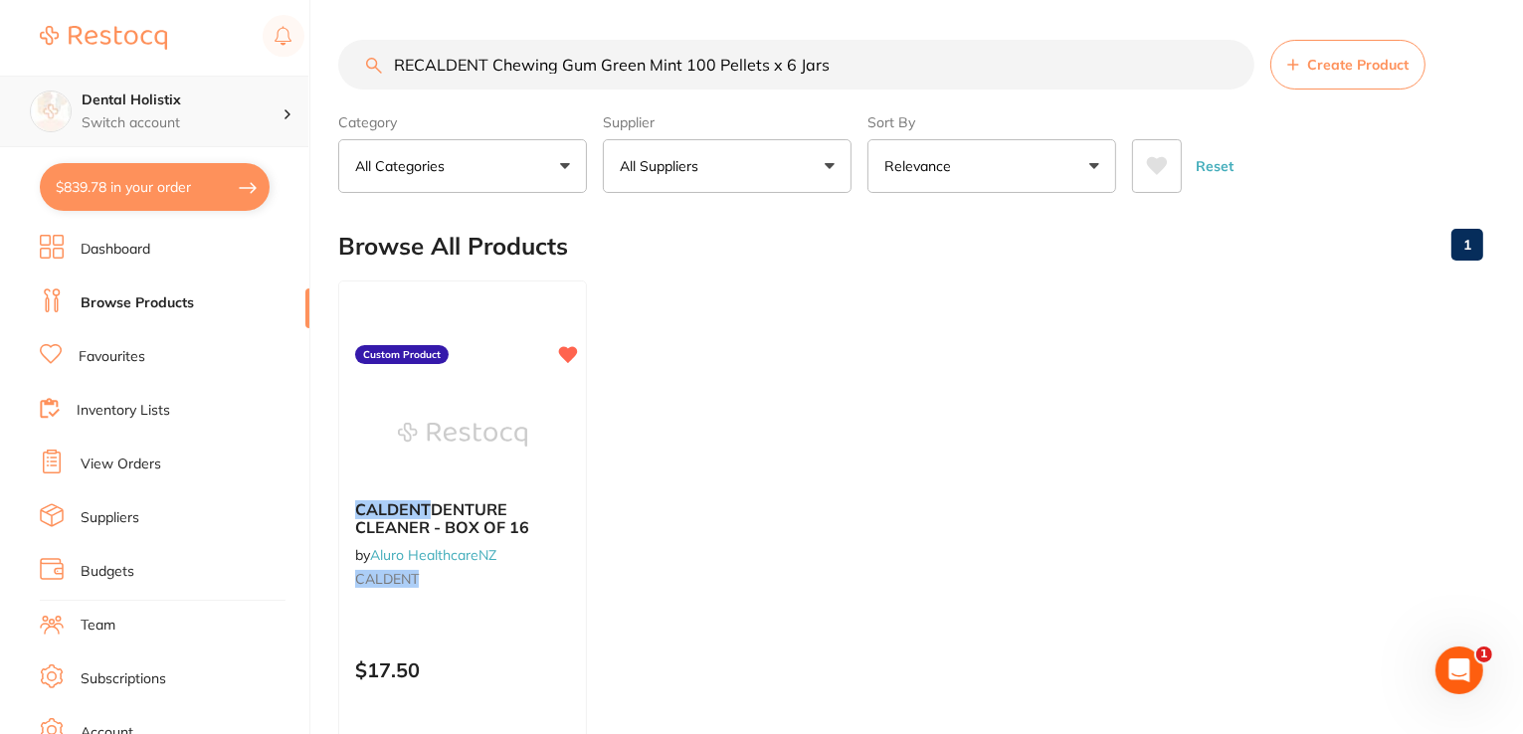
drag, startPoint x: 894, startPoint y: 55, endPoint x: 215, endPoint y: 85, distance: 679.9
click at [209, 87] on div "$839.78 Dental Holistix Switch account Dental Holistix $839.78 in your order Da…" at bounding box center [761, 367] width 1523 height 734
paste input "ush+ SMALL Safety Glasses Platinum Clear Len"
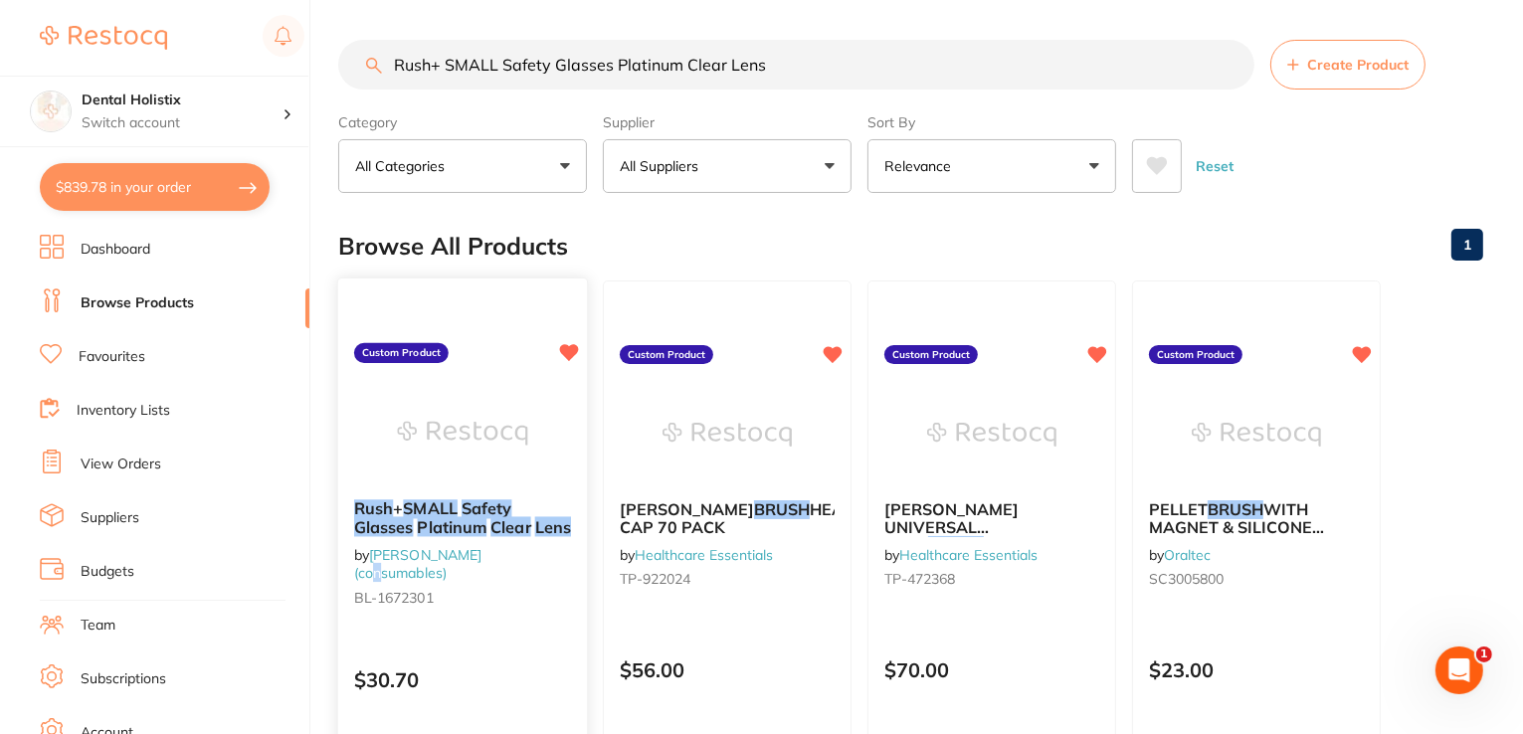
click at [497, 538] on div "Rush + SMALL Safety Glasses Platinum Clear Lens by Henry Schein Halas (consumab…" at bounding box center [462, 556] width 249 height 146
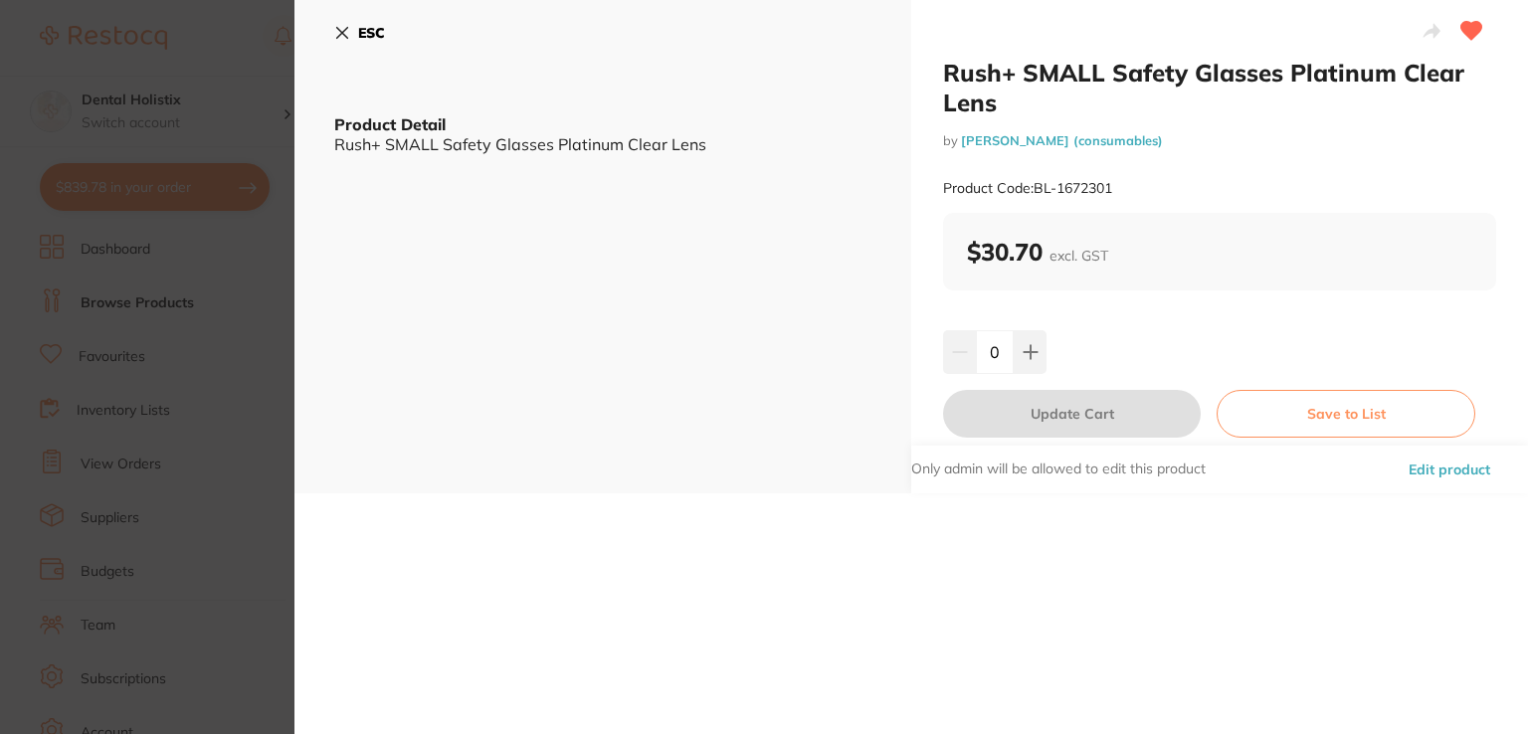
click at [1419, 467] on button "Edit product" at bounding box center [1448, 470] width 93 height 48
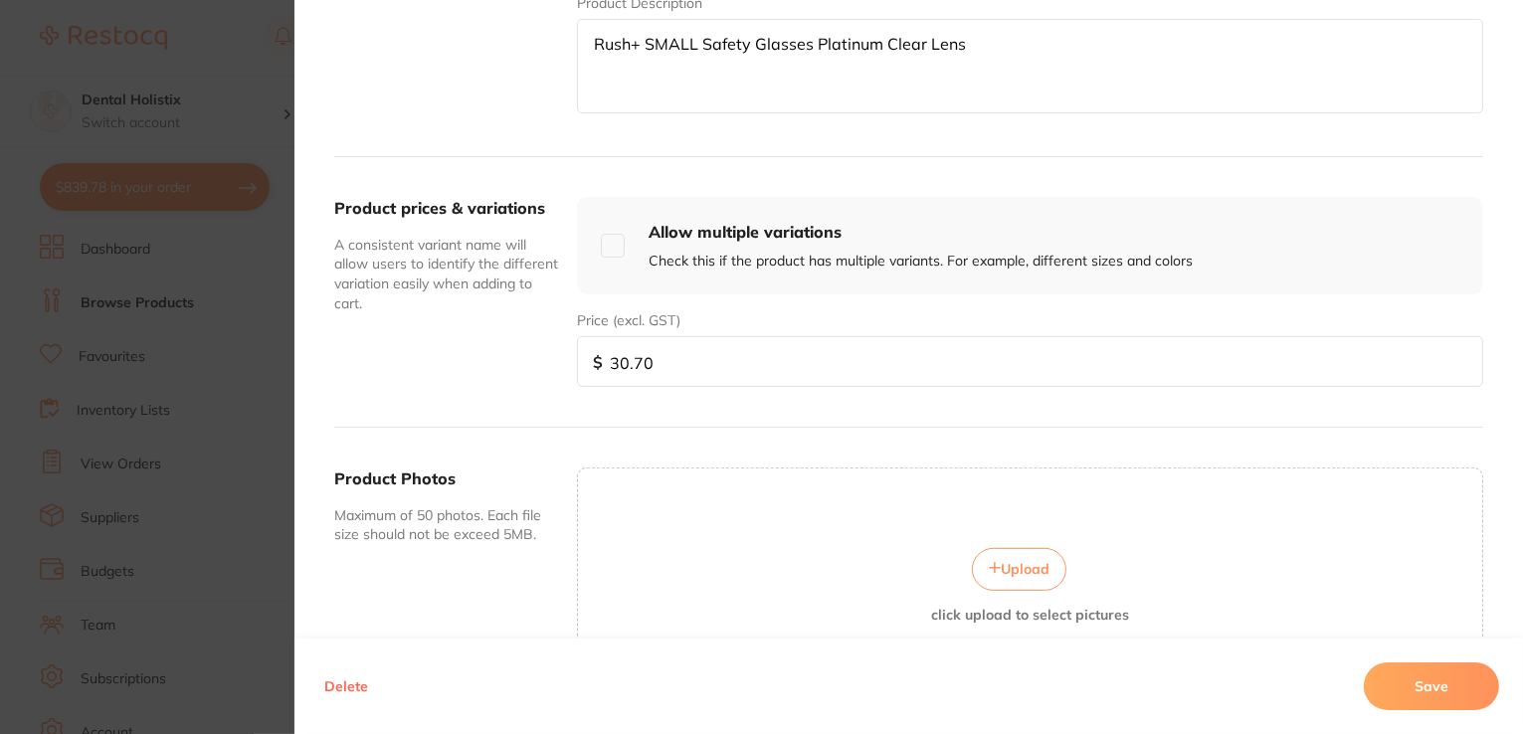
scroll to position [597, 0]
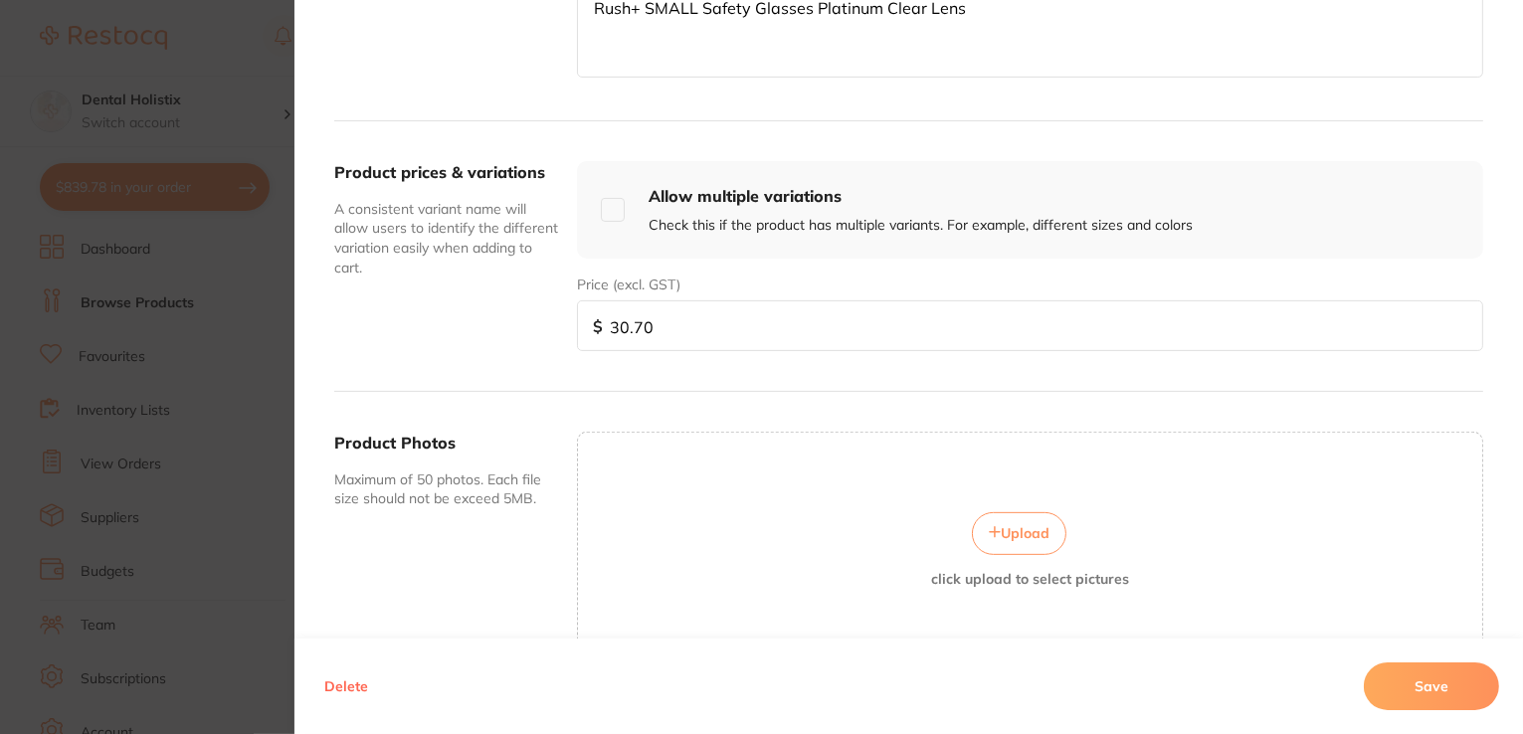
click at [1001, 524] on span "Upload" at bounding box center [1025, 533] width 49 height 18
click at [1443, 697] on button "Save" at bounding box center [1431, 686] width 135 height 48
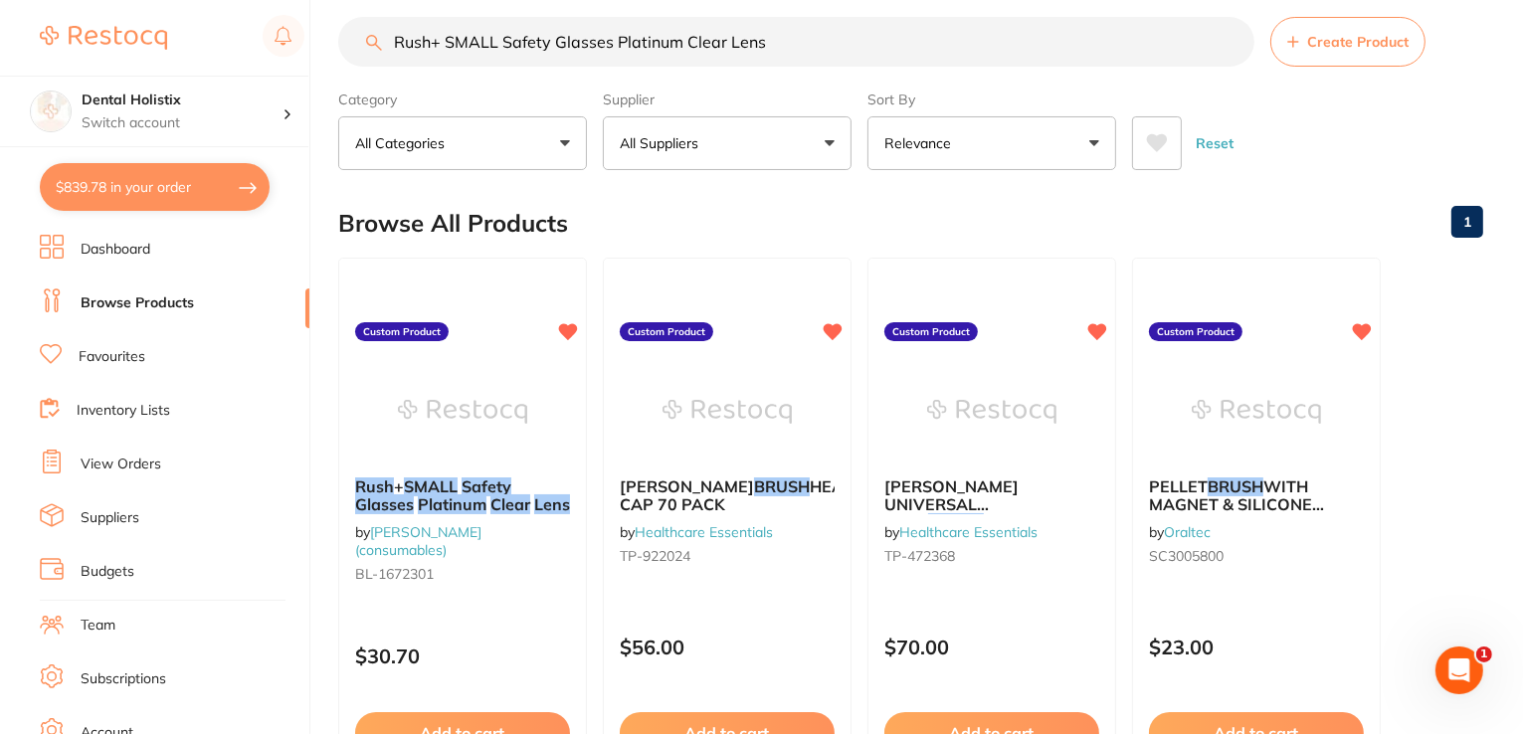
scroll to position [0, 0]
drag, startPoint x: 796, startPoint y: 41, endPoint x: 305, endPoint y: 56, distance: 490.5
click at [304, 57] on div "$839.78 Dental Holistix Switch account Dental Holistix $839.78 in your order Da…" at bounding box center [761, 344] width 1523 height 734
paste input "Saliva Ejector HENRY SCHEIN Green Removable Tip 13cm Pk100"
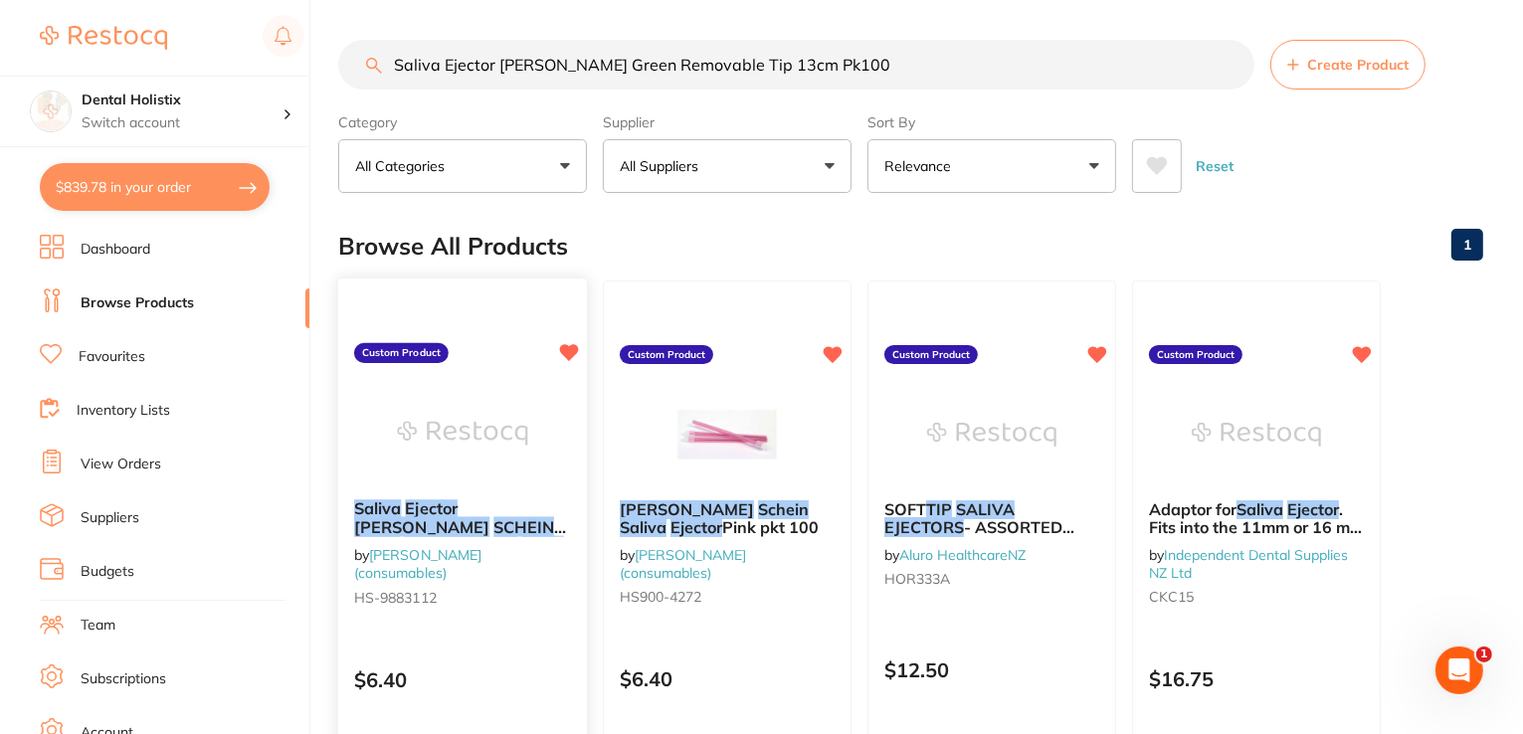
type input "Saliva Ejector HENRY SCHEIN Green Removable Tip 13cm Pk100"
click at [489, 517] on em "HENRY" at bounding box center [421, 527] width 135 height 20
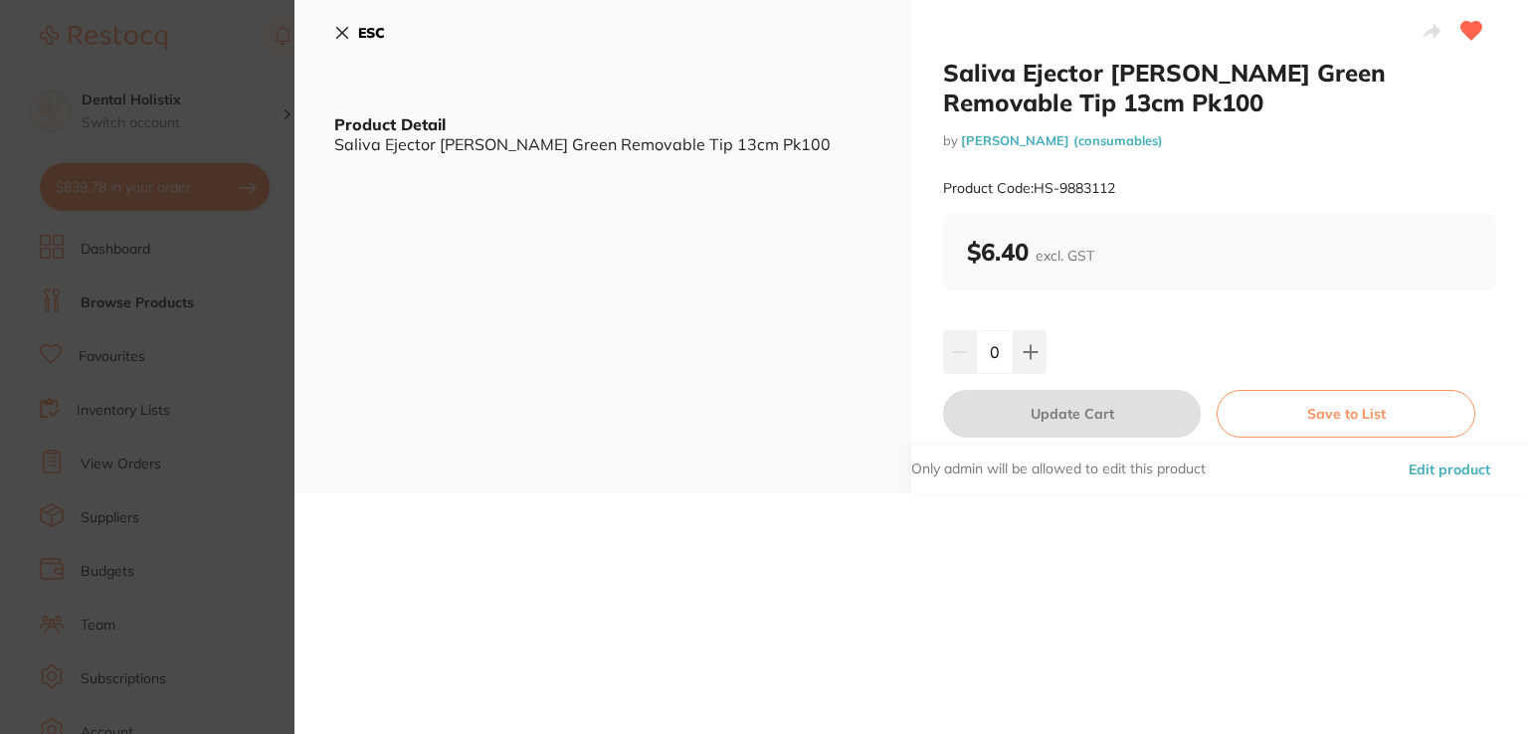
click at [1474, 470] on button "Edit product" at bounding box center [1448, 470] width 93 height 48
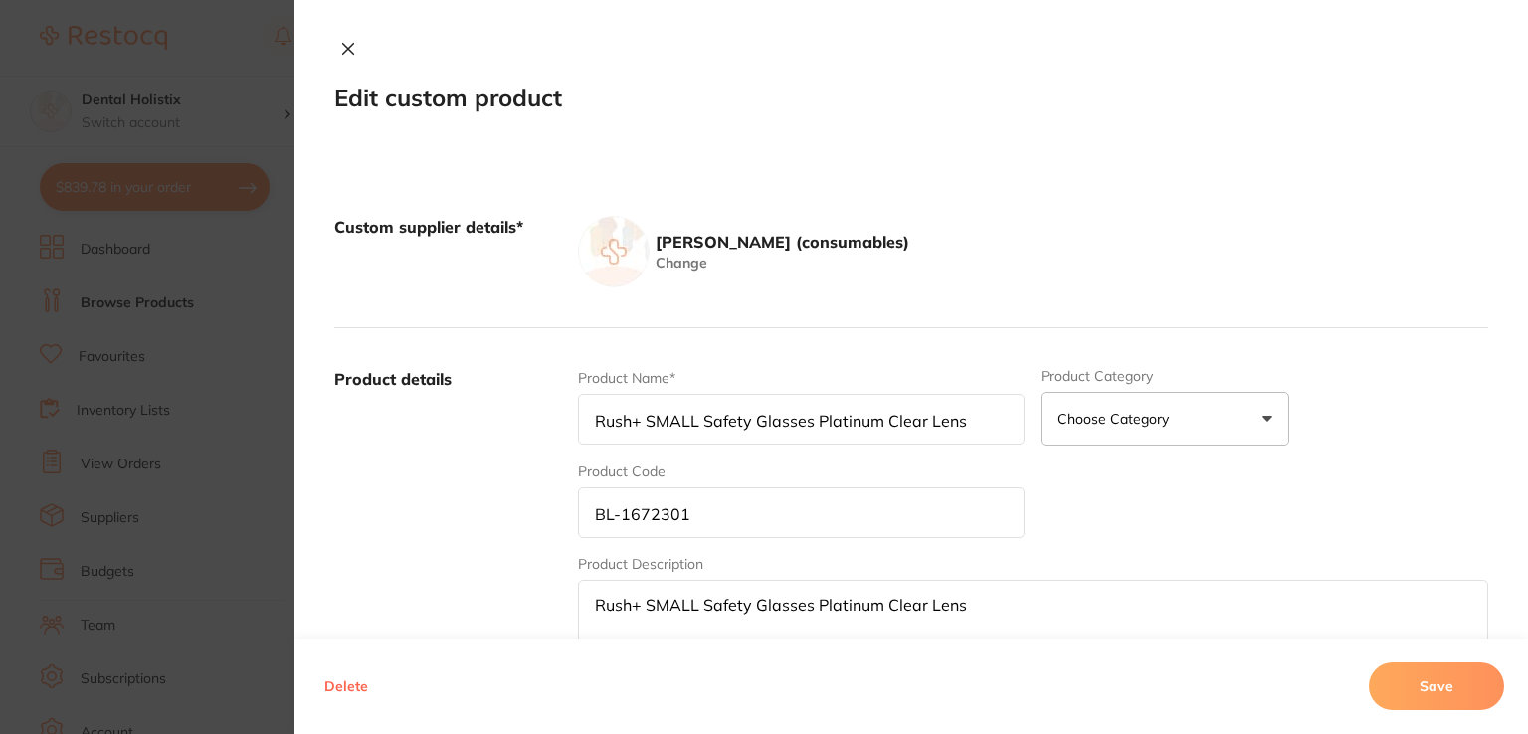
type input "Saliva Ejector HENRY SCHEIN Green Removable Tip 13cm Pk100"
type input "HS-9883112"
type textarea "Saliva Ejector HENRY SCHEIN Green Removable Tip 13cm Pk100"
type input "6.40"
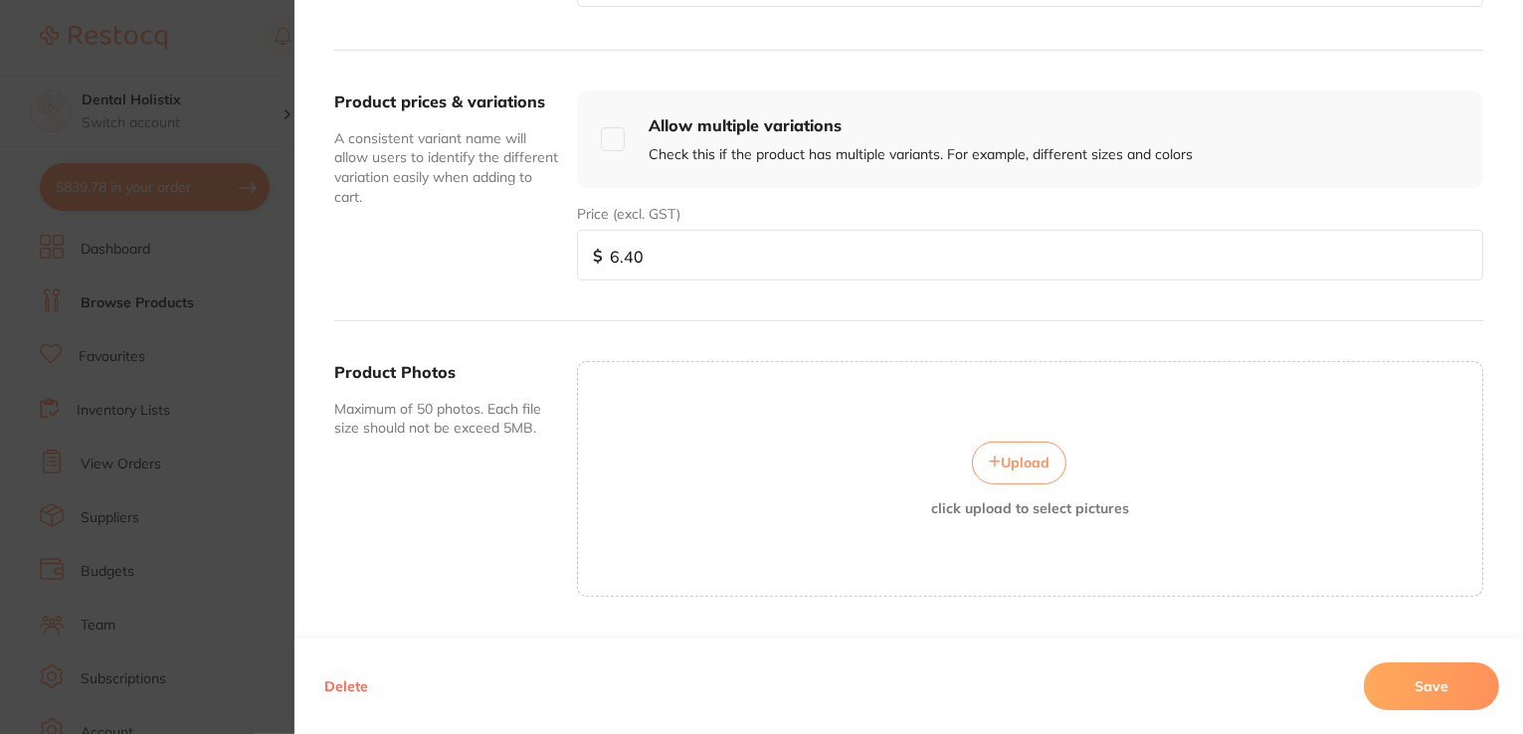
scroll to position [696, 0]
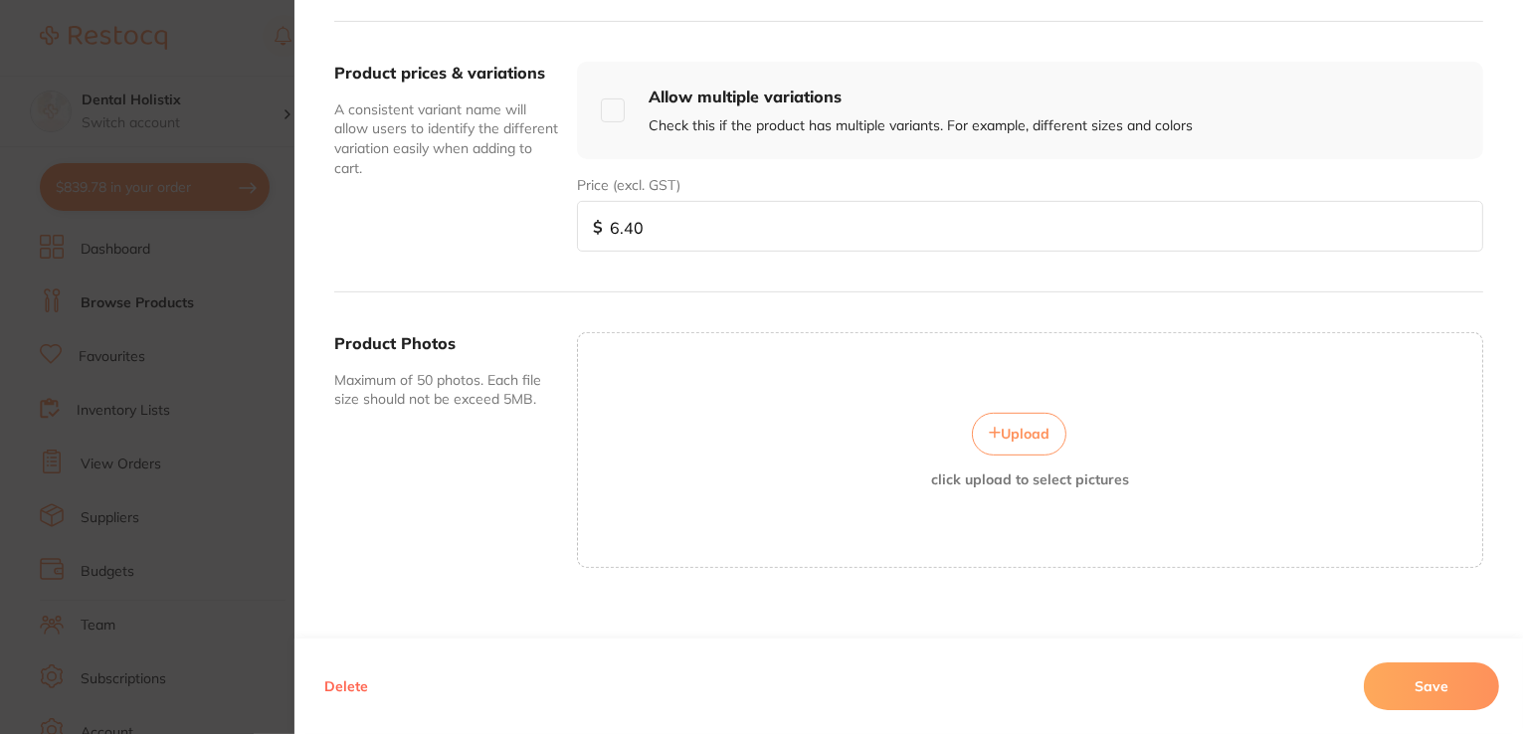
click at [1039, 431] on span "Upload" at bounding box center [1025, 434] width 49 height 18
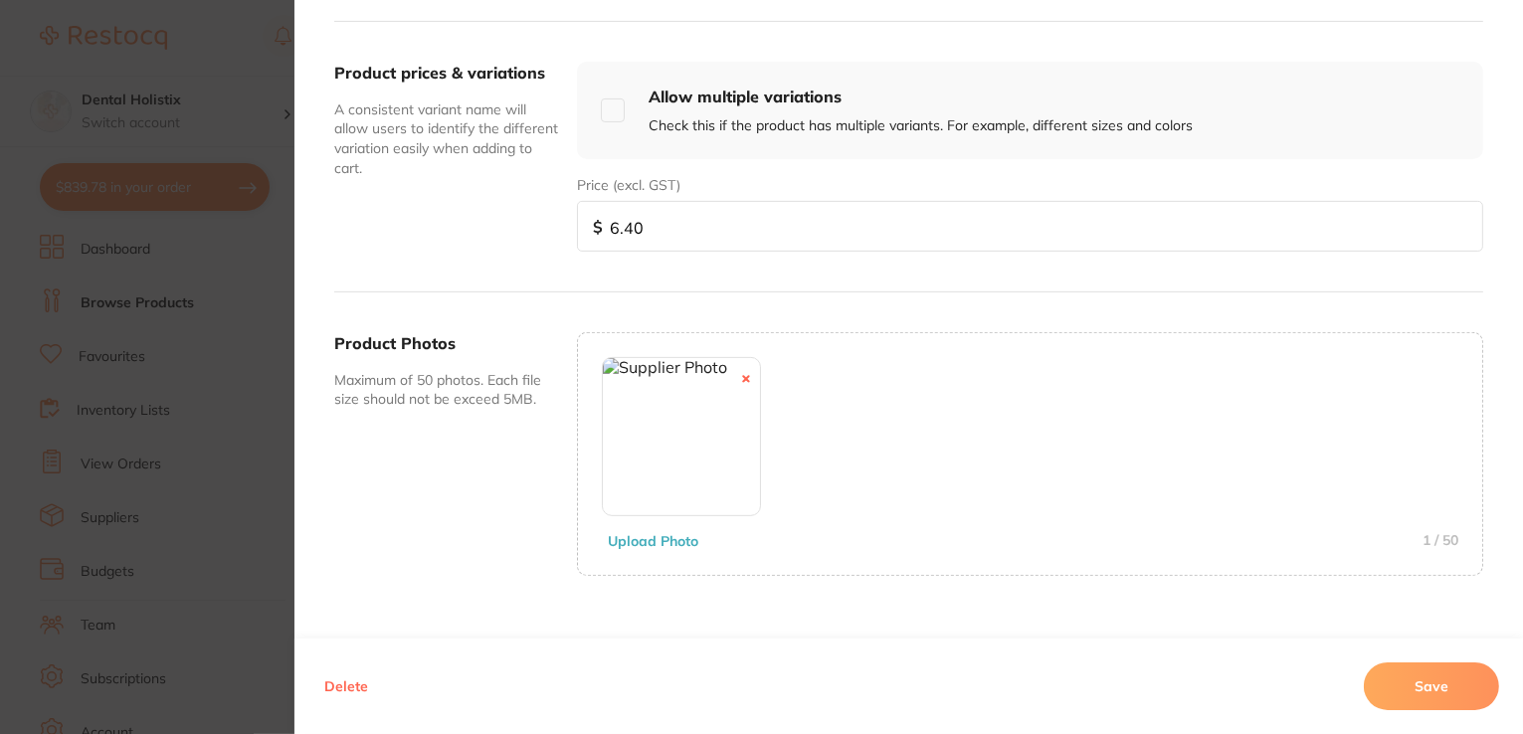
click at [1398, 681] on button "Save" at bounding box center [1431, 686] width 135 height 48
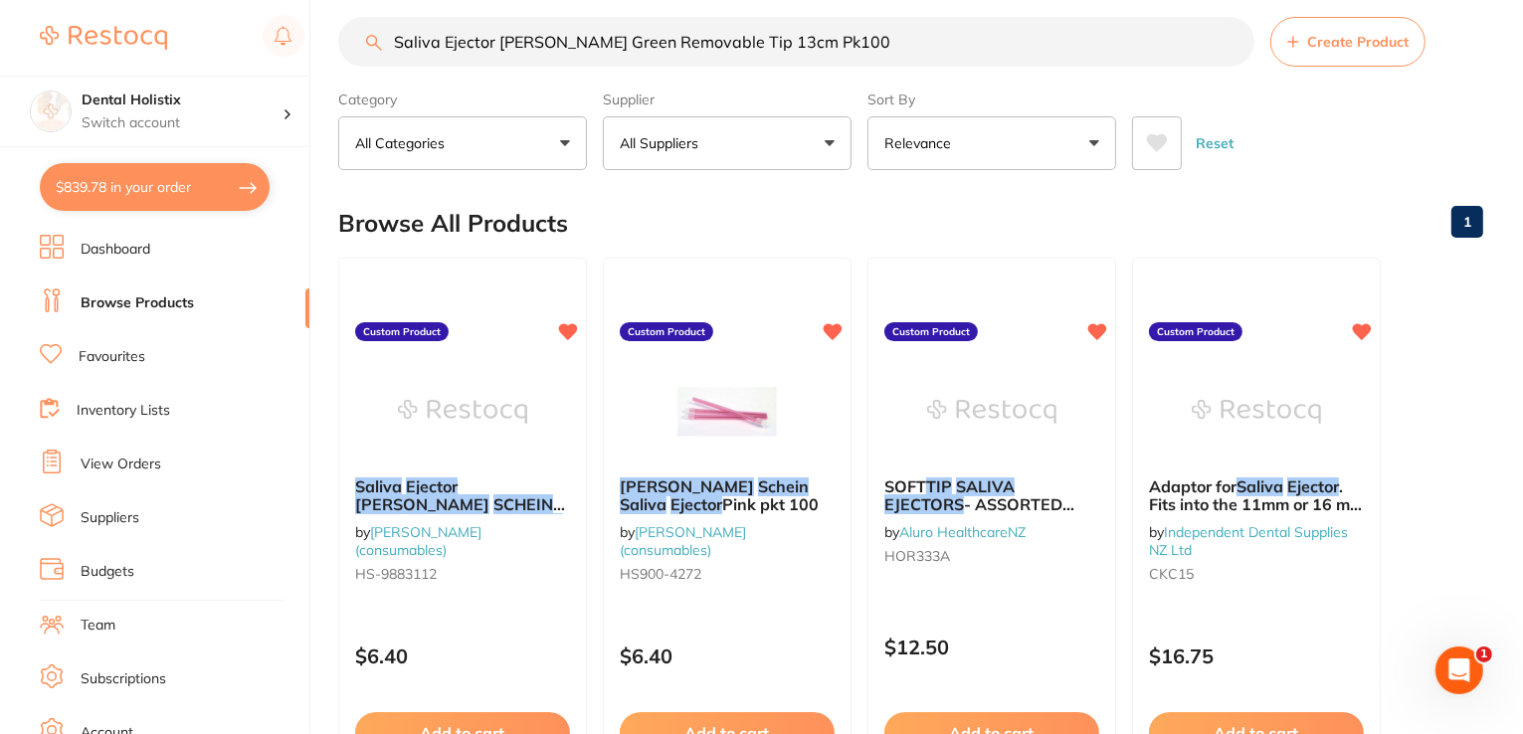
scroll to position [0, 0]
drag, startPoint x: 883, startPoint y: 41, endPoint x: 414, endPoint y: 38, distance: 469.4
click at [361, 57] on input "Saliva Ejector HENRY SCHEIN Green Removable Tip 13cm Pk100" at bounding box center [796, 42] width 916 height 50
paste input "cican Optim Blue Cleaning & Disinfecting Wipes Tub 16"
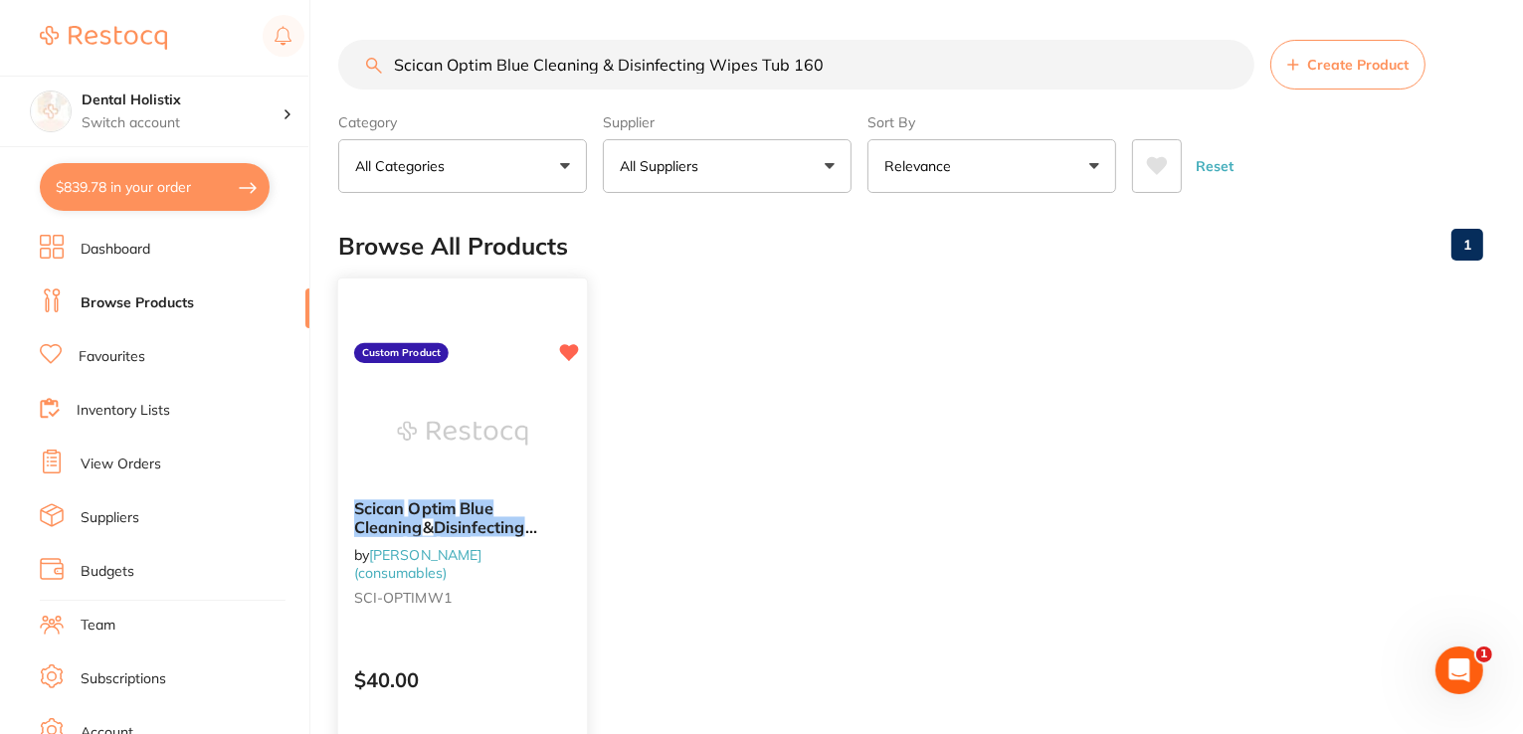
click at [423, 517] on em "Cleaning" at bounding box center [388, 527] width 69 height 20
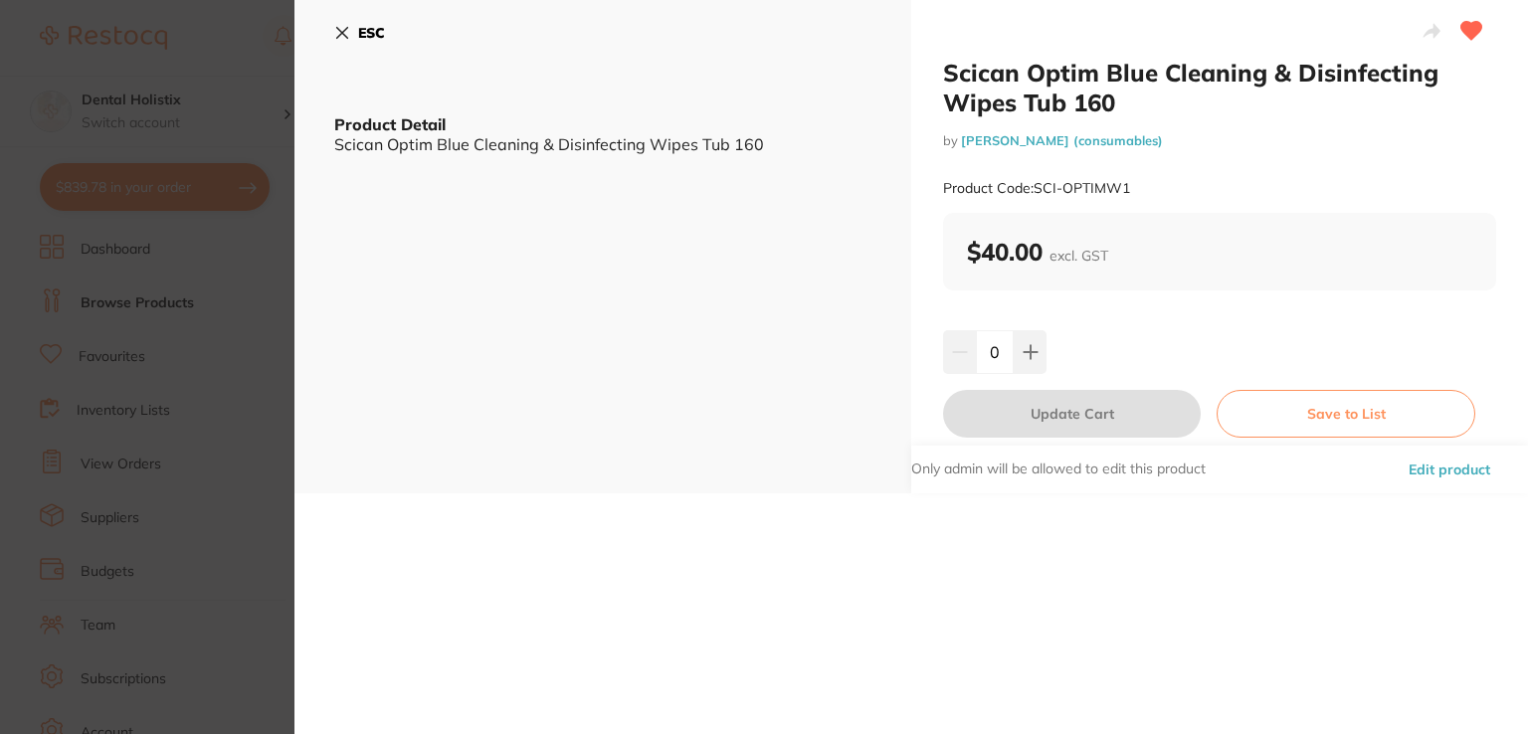
click at [1408, 466] on button "Edit product" at bounding box center [1448, 470] width 93 height 48
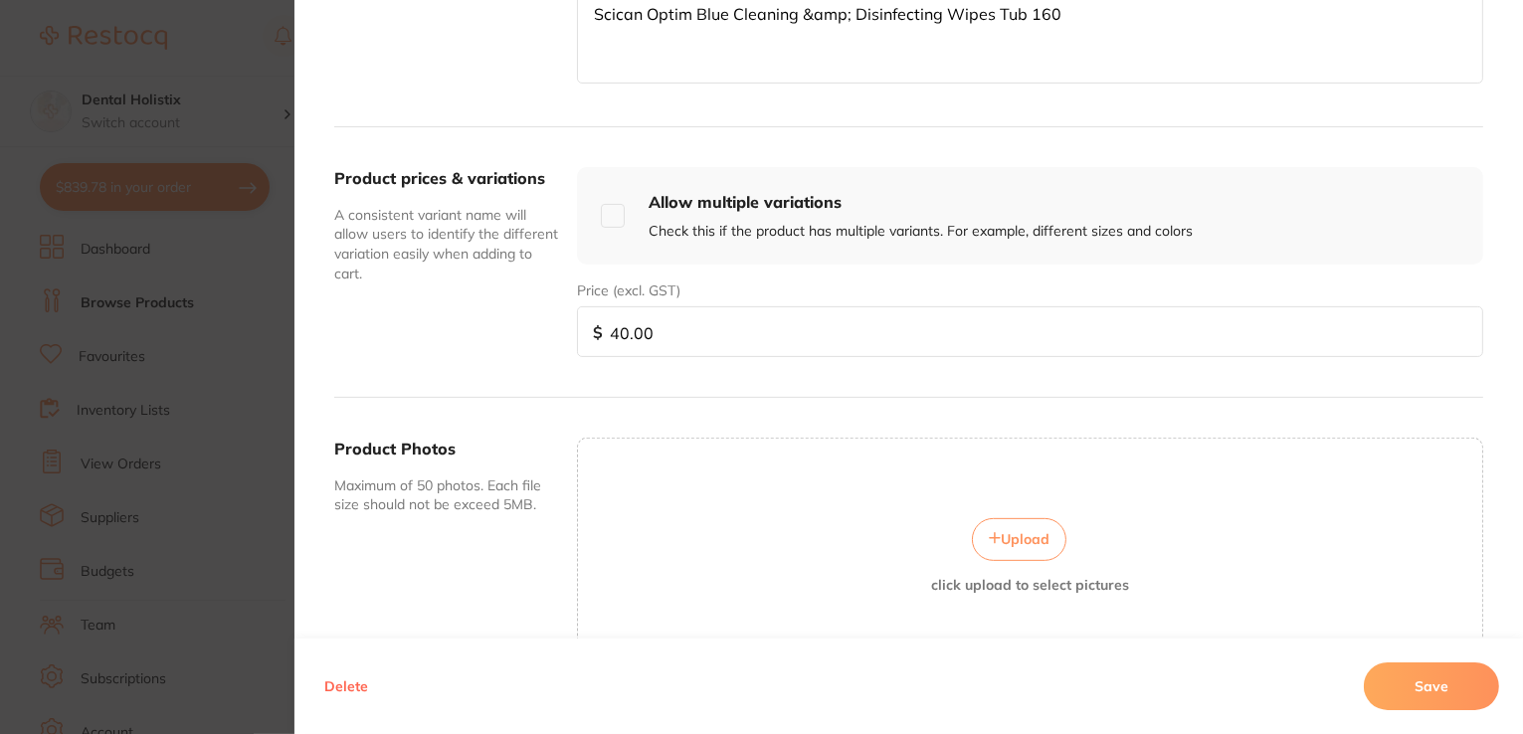
scroll to position [597, 0]
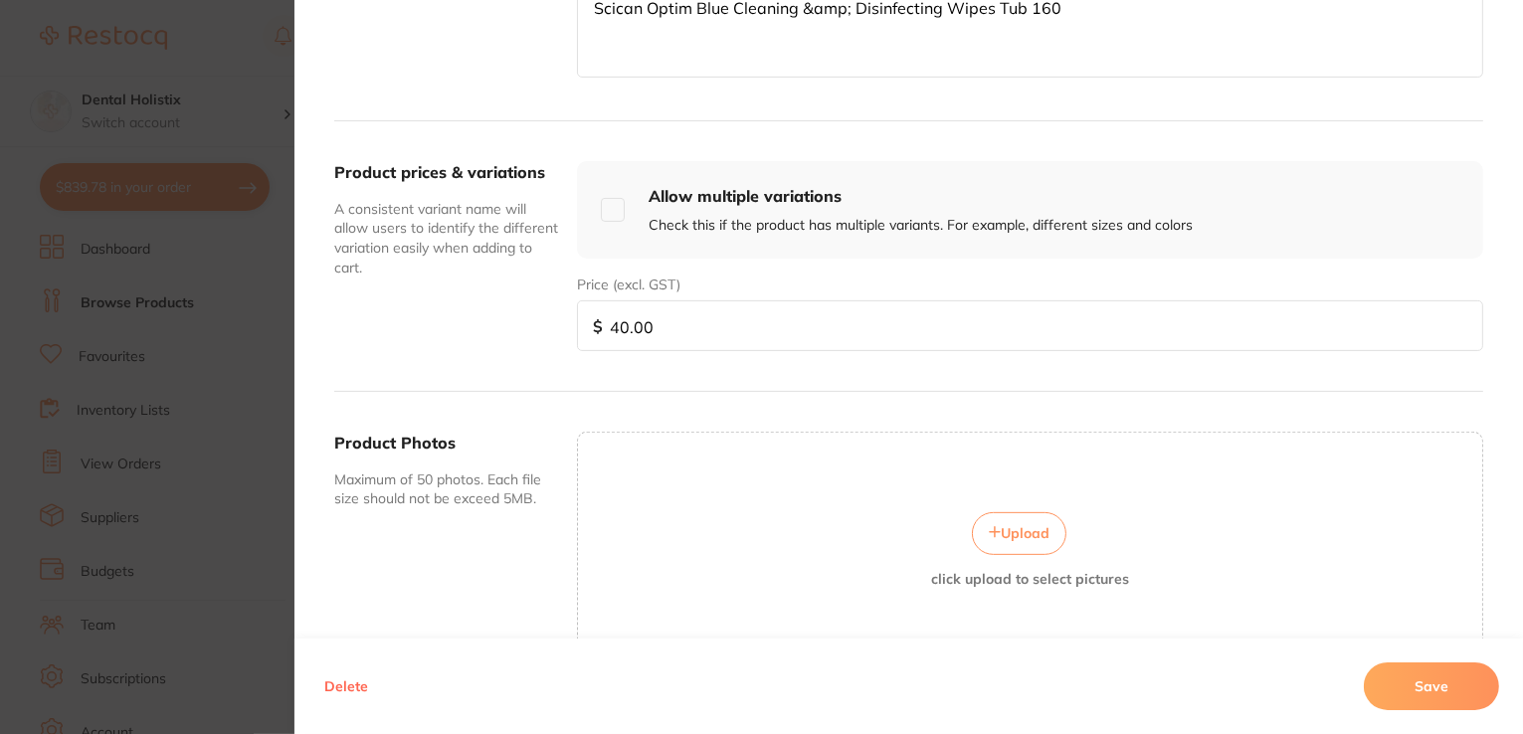
click at [1037, 530] on span "Upload" at bounding box center [1025, 533] width 49 height 18
drag, startPoint x: 1382, startPoint y: 689, endPoint x: 1371, endPoint y: 673, distance: 19.3
click at [1383, 689] on button "Save" at bounding box center [1431, 686] width 135 height 48
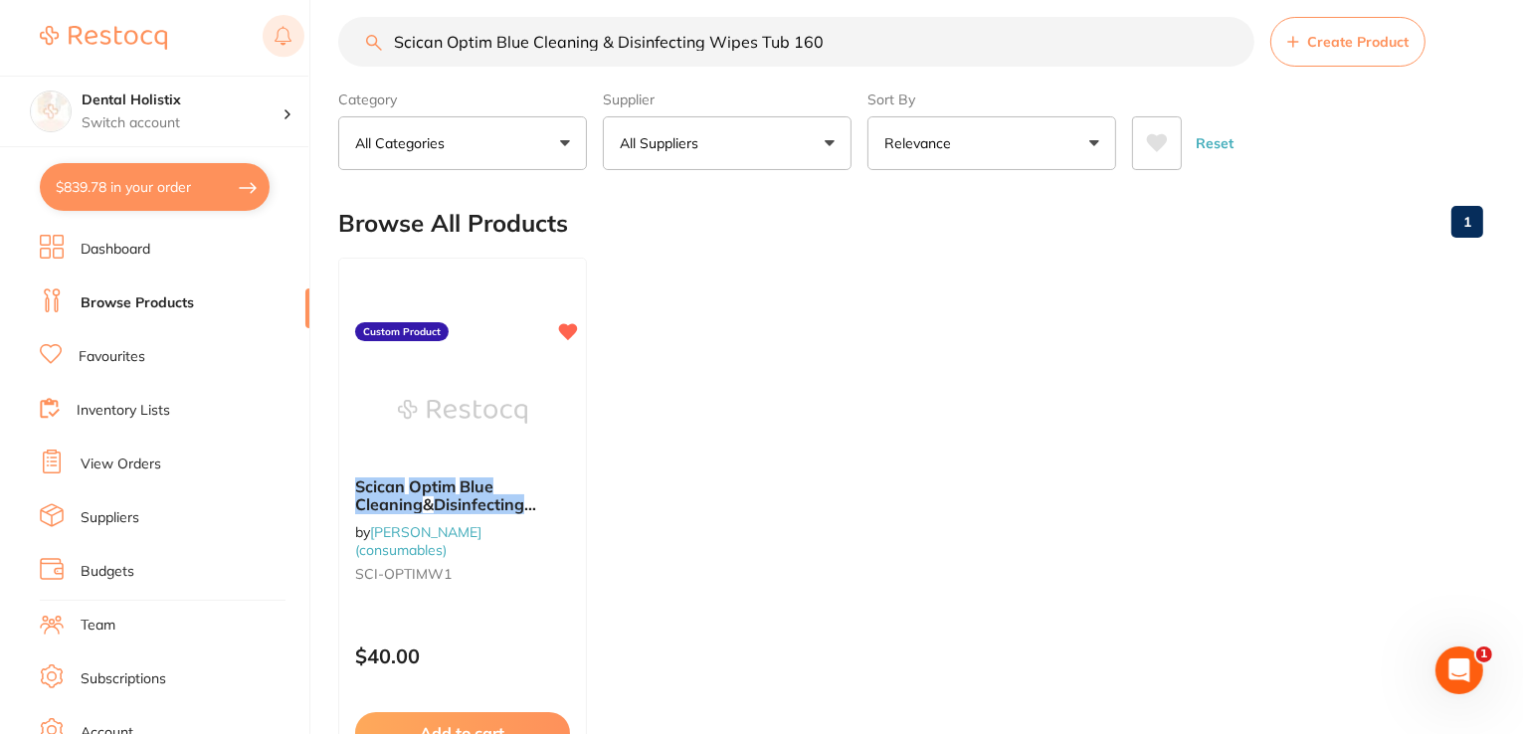
drag, startPoint x: 855, startPoint y: 49, endPoint x: 293, endPoint y: 33, distance: 562.1
click at [293, 33] on div "$839.78 Dental Holistix Switch account Dental Holistix $839.78 in your order Da…" at bounding box center [761, 344] width 1523 height 734
paste input "OFLEX Disc Pop on Coarse Orange 1/2" 12.7mm Pack of 85"
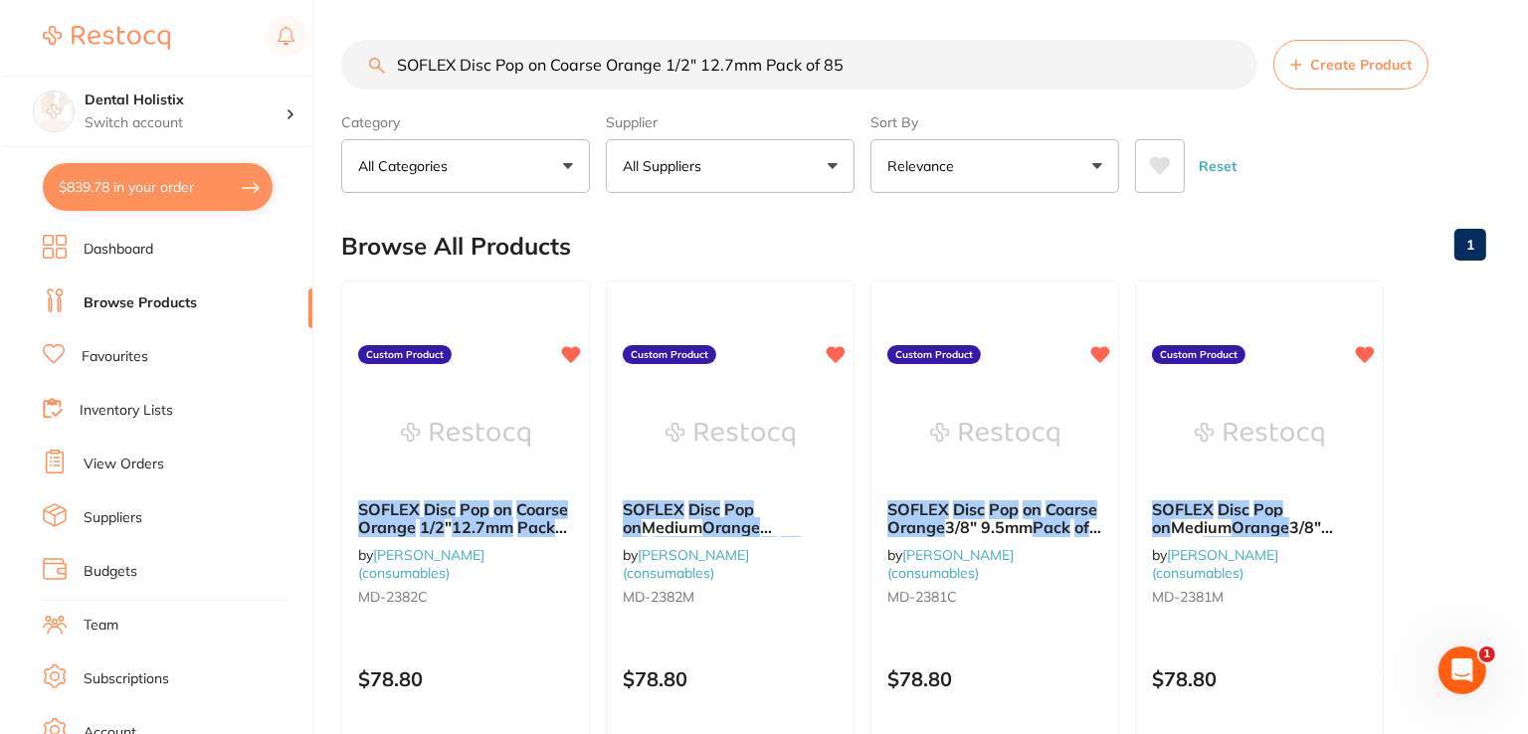
scroll to position [0, 0]
type input "SOFLEX Disc Pop on Coarse Orange 1/2" 12.7mm Pack of 85"
click at [489, 538] on div "SOFLEX Disc Pop on Coarse Orange 1/2 " 12.7mm Pack of 85 by Henry Schein Halas …" at bounding box center [462, 556] width 249 height 146
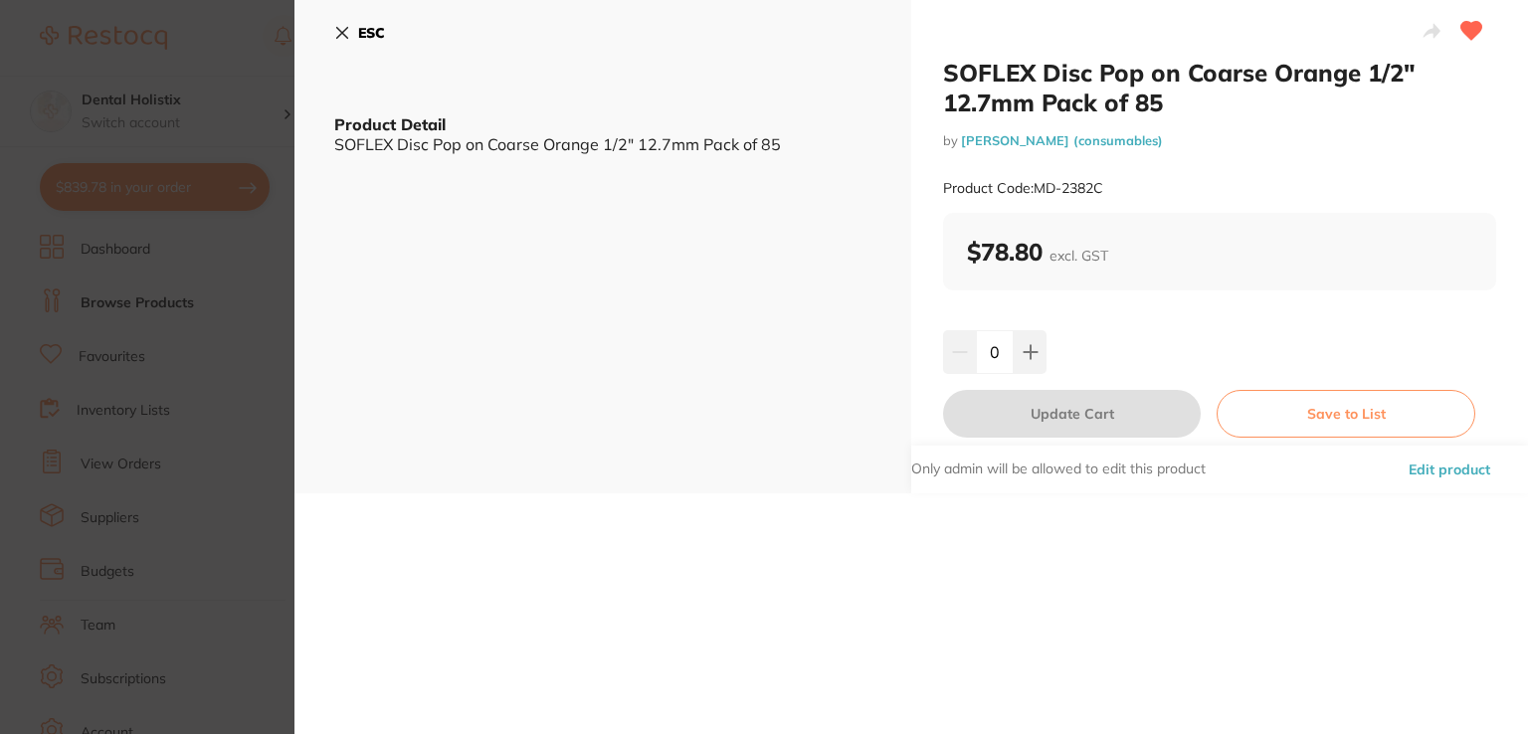
click at [1417, 466] on button "Edit product" at bounding box center [1448, 470] width 93 height 48
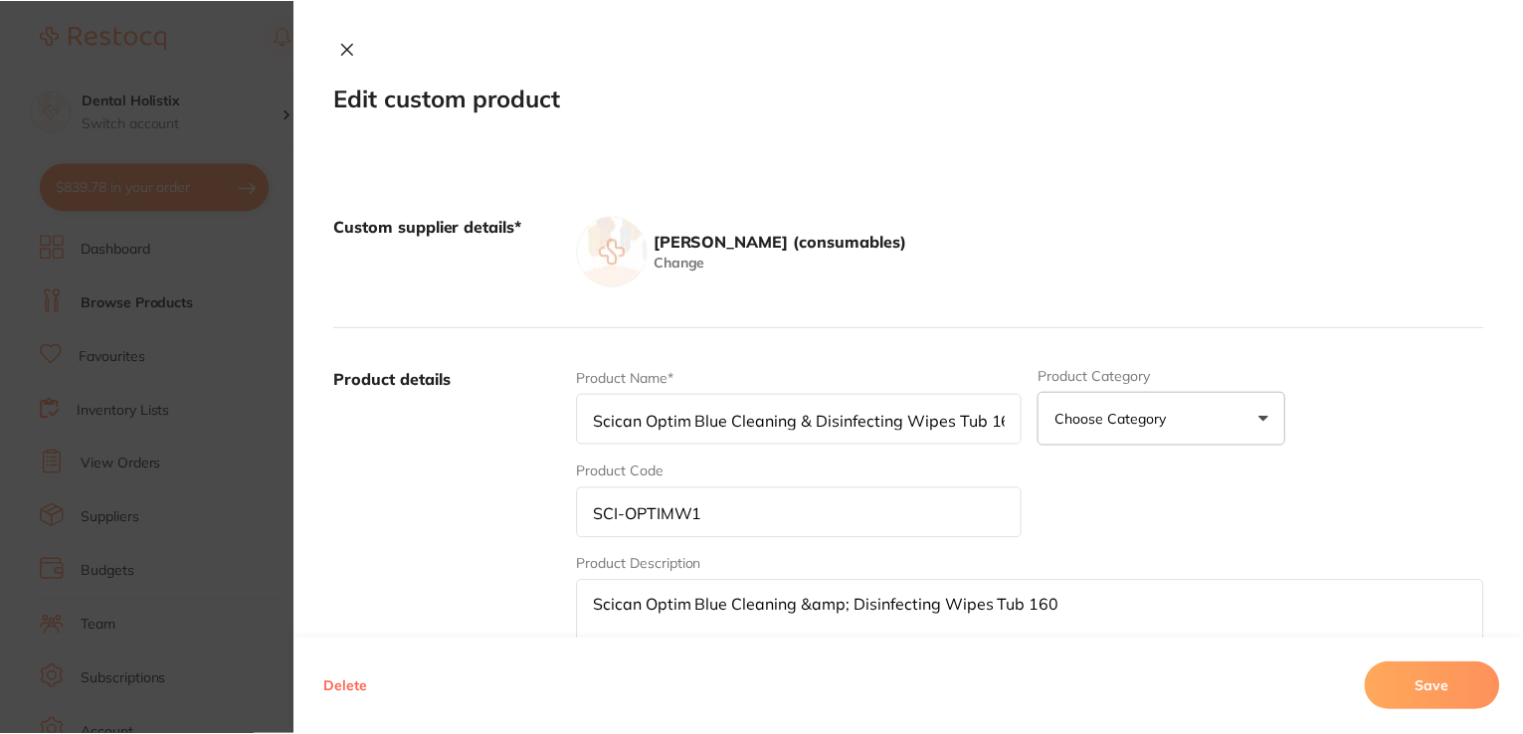
scroll to position [23, 0]
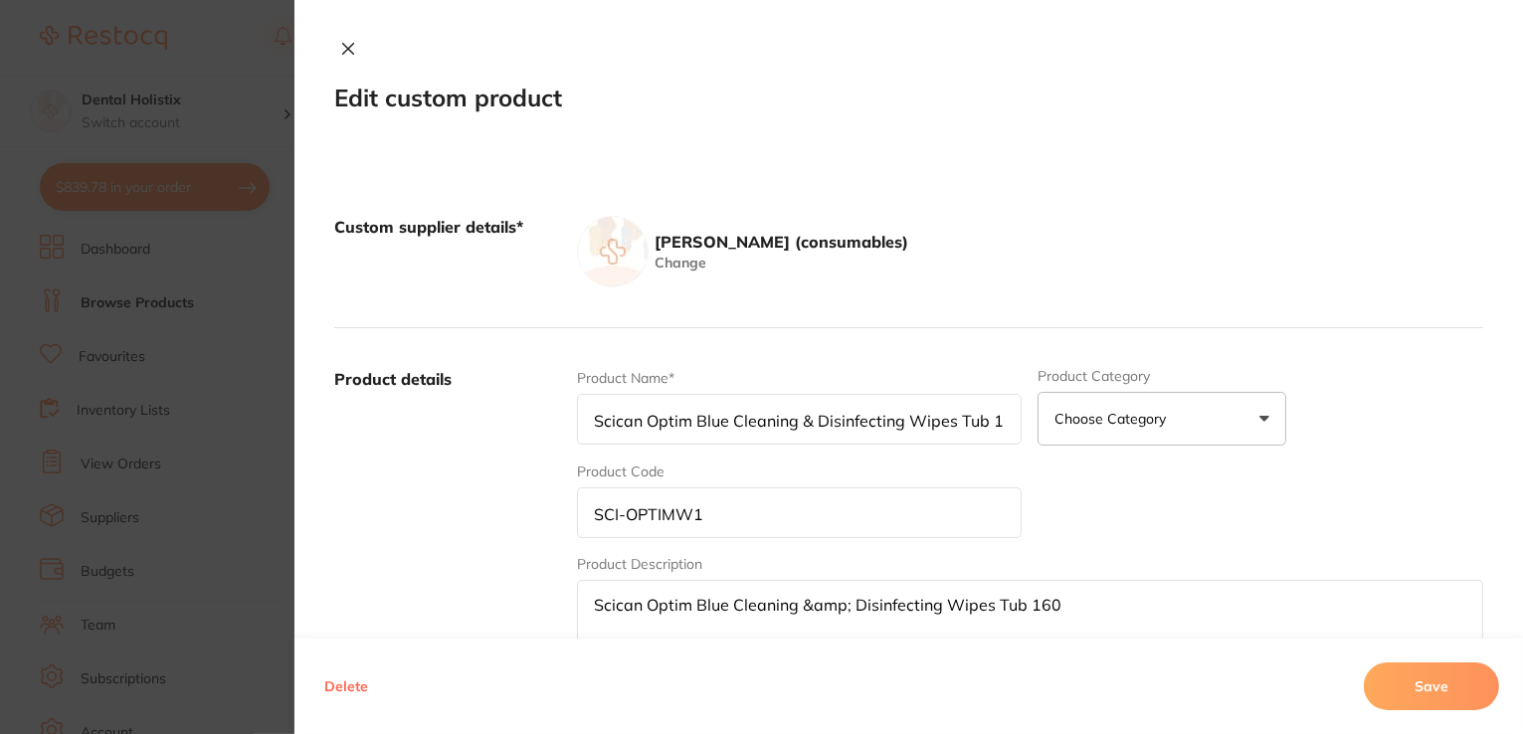
type input "SOFLEX Disc Pop on Coarse Orange 1/2" 12.7mm Pack of 85"
type input "MD-2382C"
type textarea "SOFLEX Disc Pop on Coarse Orange 1/2" 12.7mm Pack of 85"
type input "78.80"
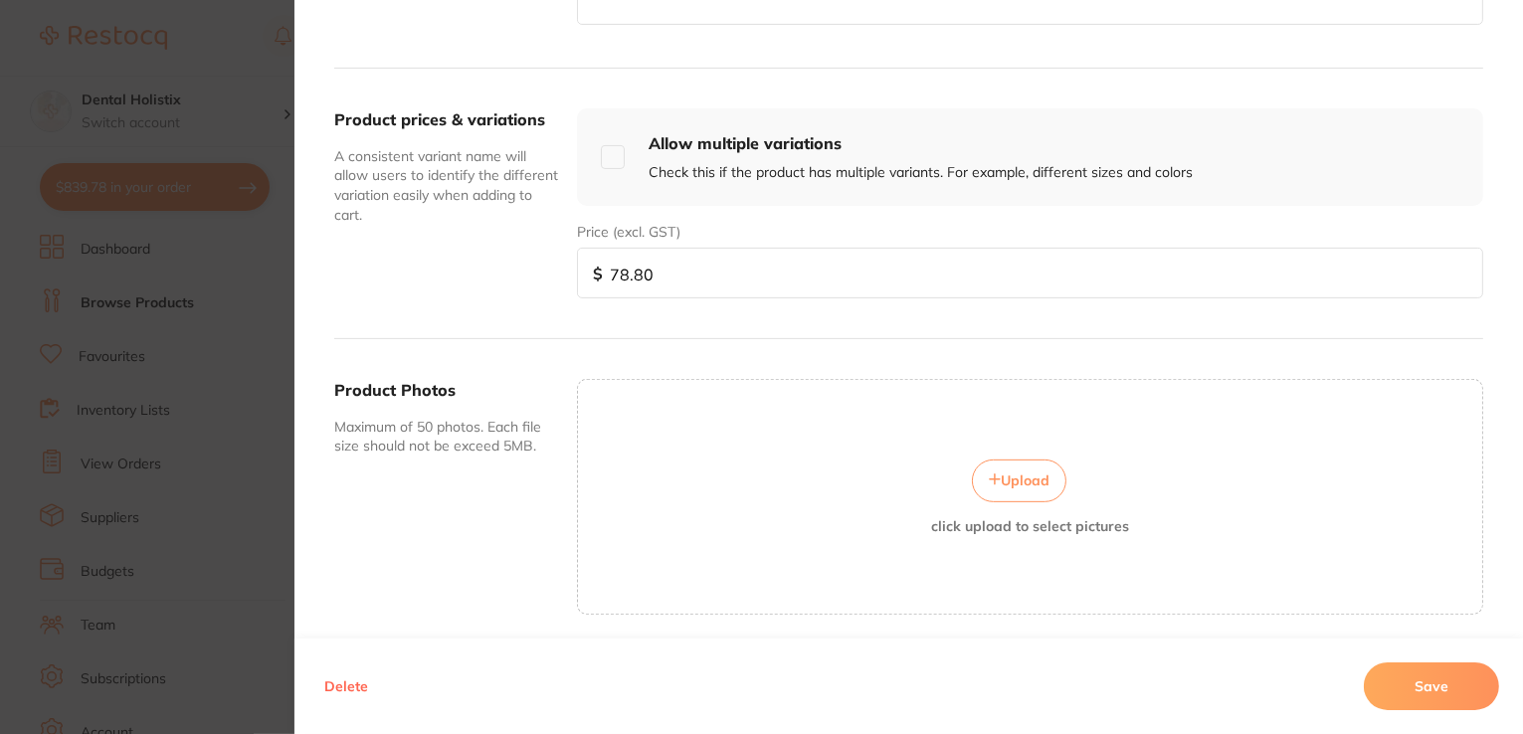
scroll to position [696, 0]
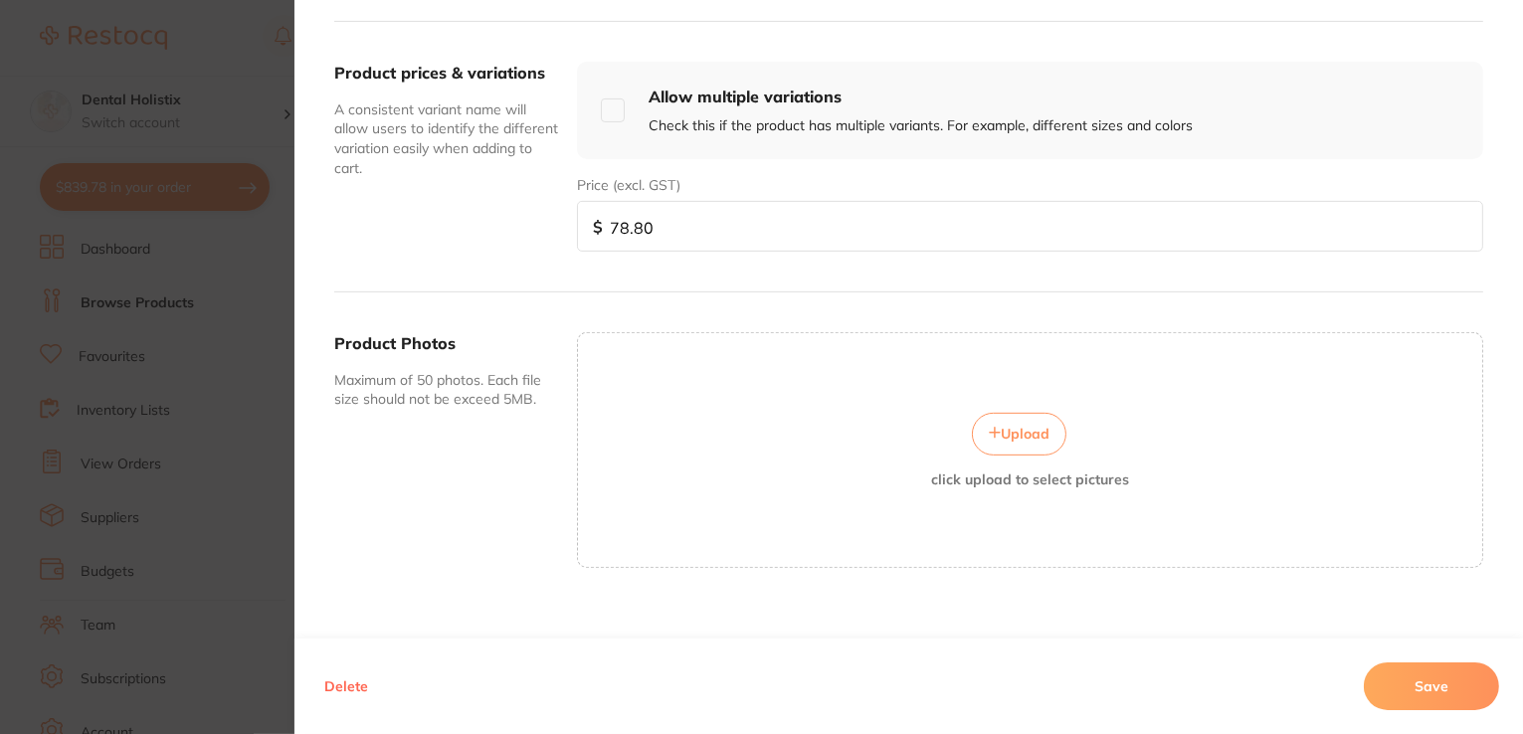
click at [1038, 435] on span "Upload" at bounding box center [1025, 434] width 49 height 18
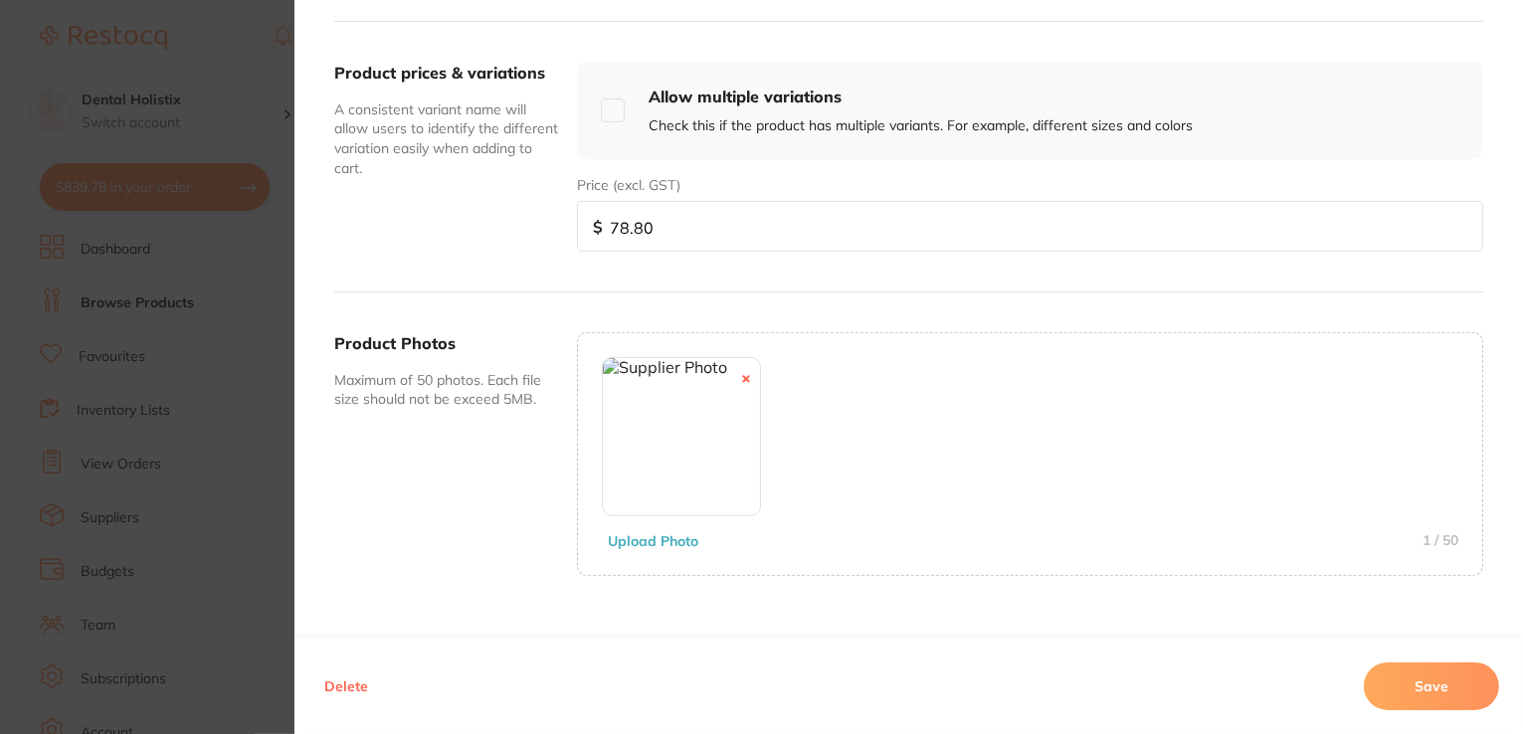
click at [1389, 684] on button "Save" at bounding box center [1431, 686] width 135 height 48
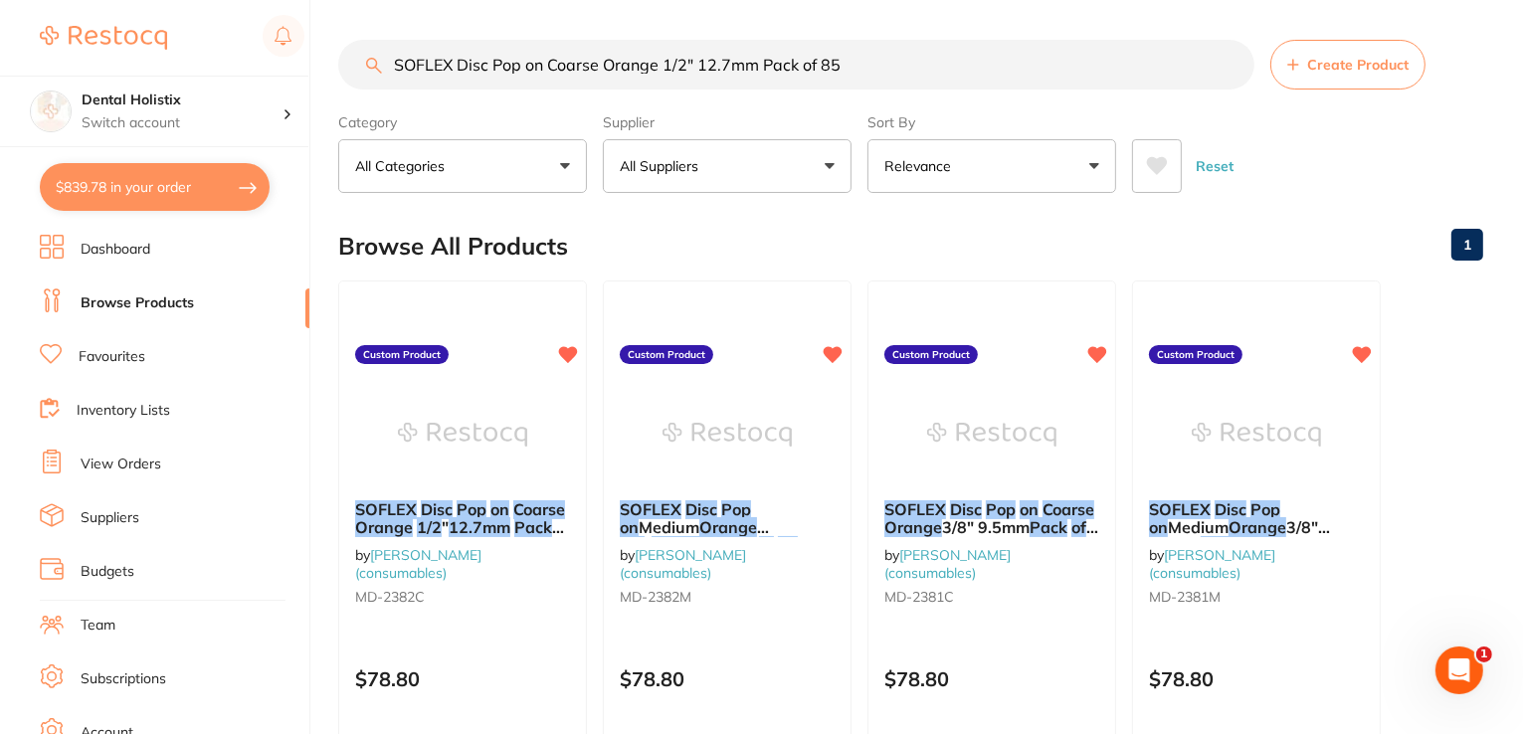
drag, startPoint x: 887, startPoint y: 63, endPoint x: 328, endPoint y: 79, distance: 559.2
click at [328, 79] on div "$839.78 Dental Holistix Switch account Dental Holistix $839.78 in your order Da…" at bounding box center [761, 367] width 1523 height 734
paste input "3/8" 9.5"
type input "SOFLEX Disc Pop on Coarse Orange 3/8" 9.5mm Pack of 85"
click at [465, 508] on em "Pop" at bounding box center [471, 508] width 30 height 20
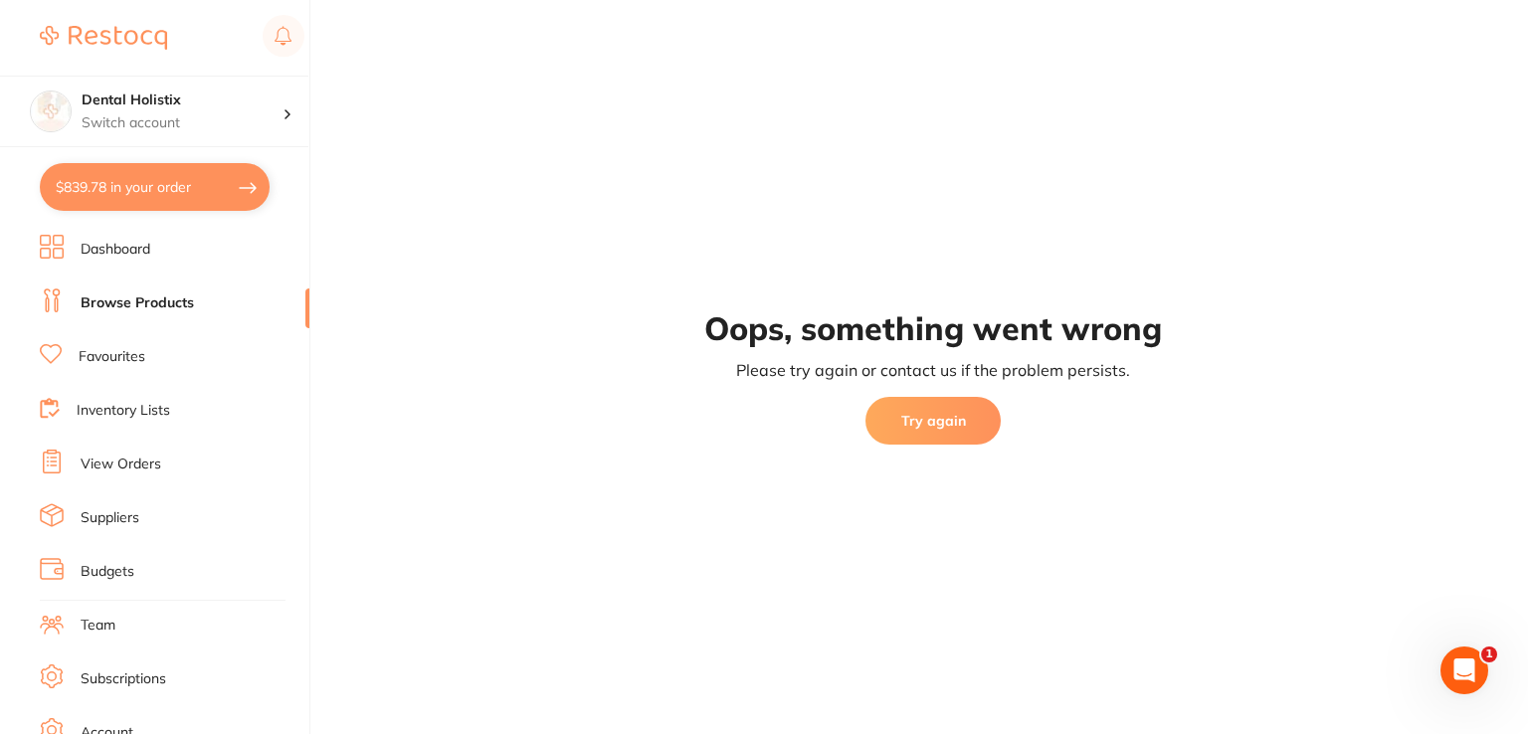
click at [891, 404] on button "Try again" at bounding box center [932, 421] width 135 height 48
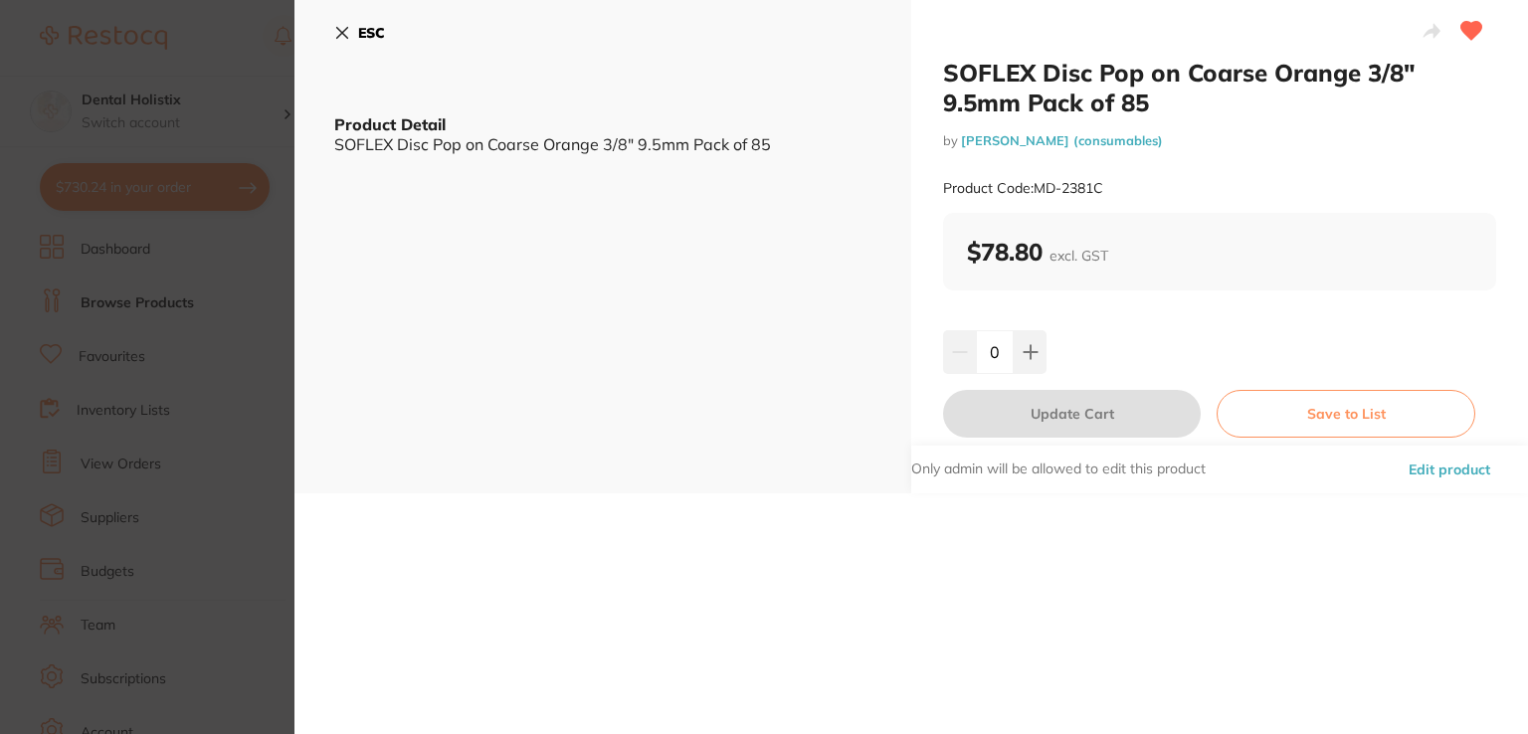
click at [1431, 473] on button "Edit product" at bounding box center [1448, 470] width 93 height 48
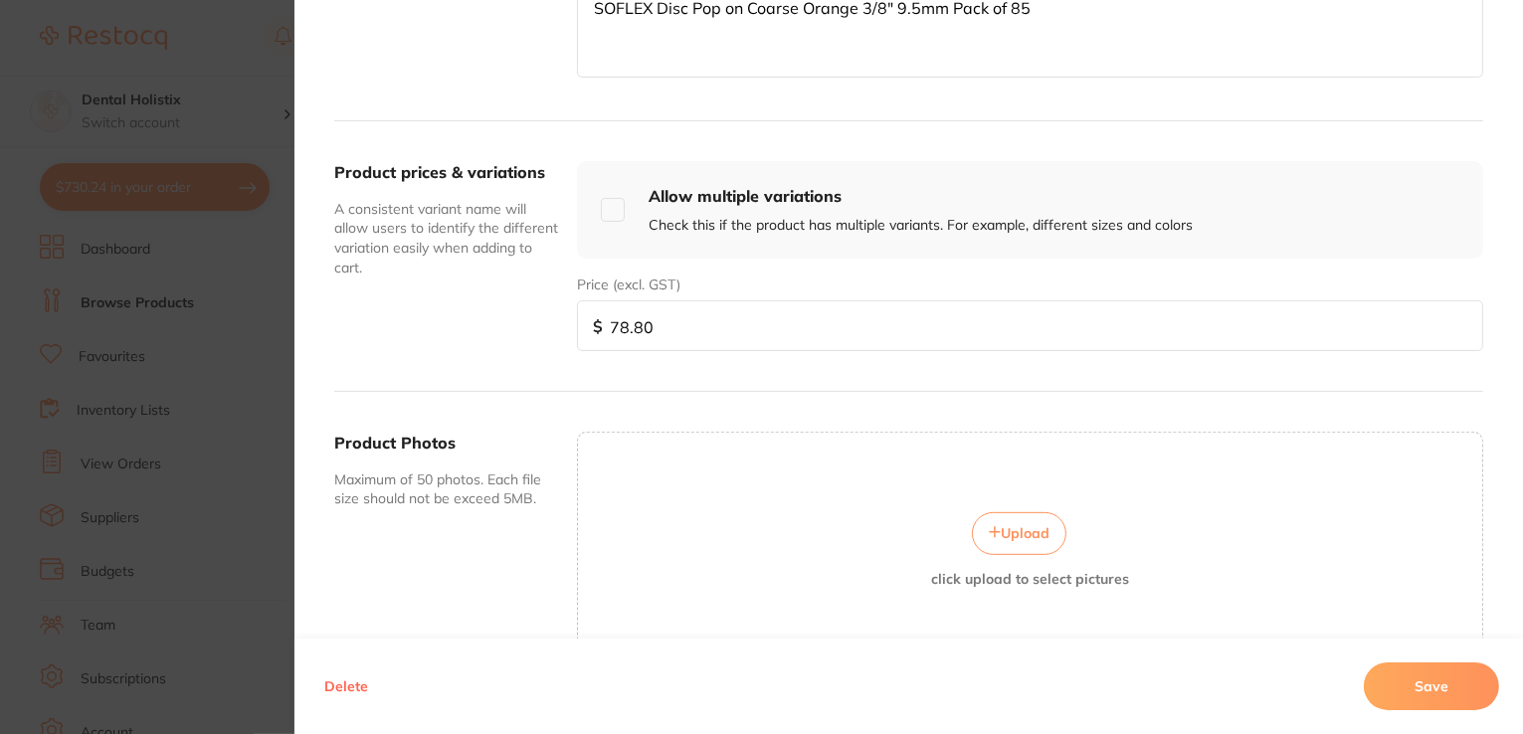
click at [1005, 526] on span "Upload" at bounding box center [1025, 533] width 49 height 18
click at [1412, 696] on button "Save" at bounding box center [1431, 686] width 135 height 48
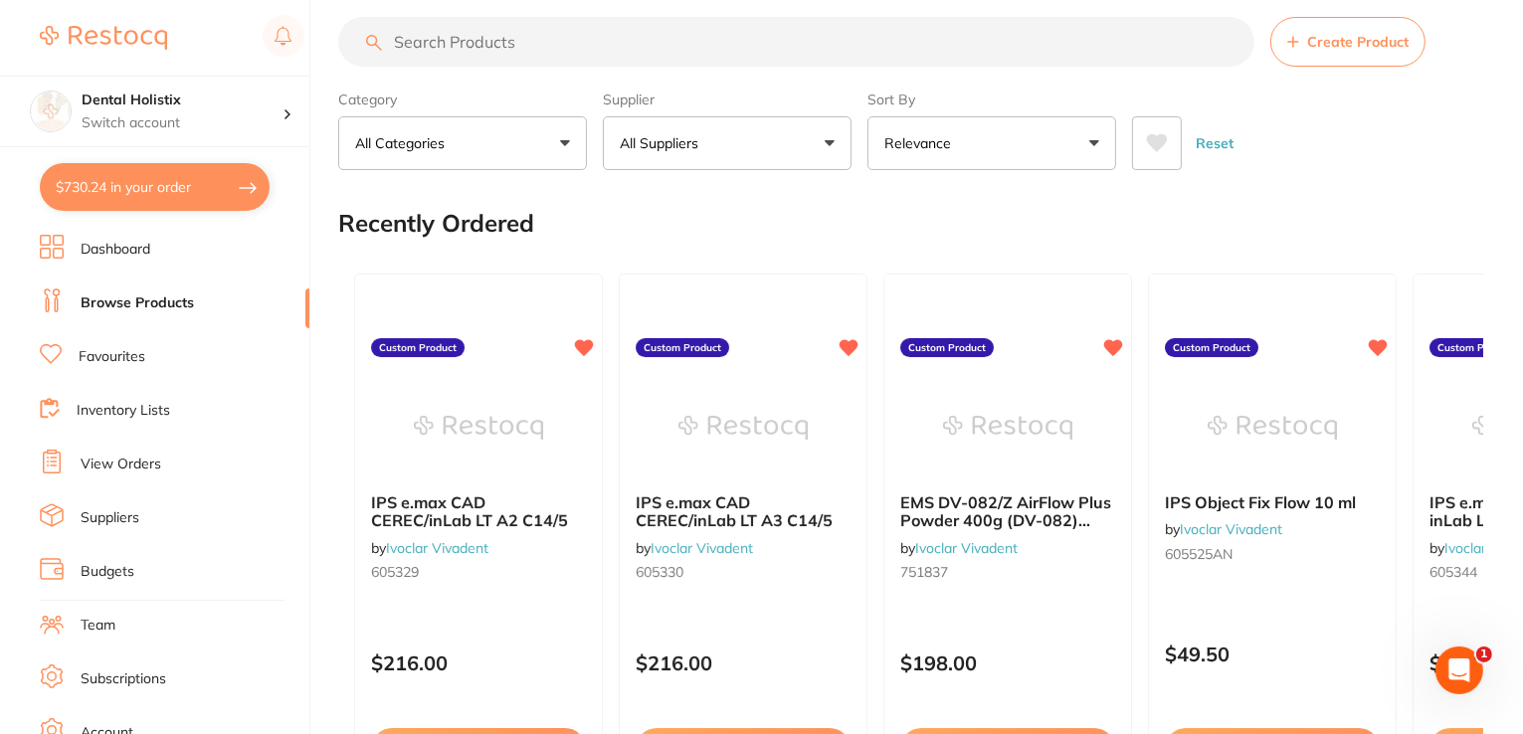
click at [518, 43] on input "search" at bounding box center [796, 42] width 916 height 50
paste input "SOFLEX Disc Pop on Extra Thin Super Fine 12.7mm Pack of 85"
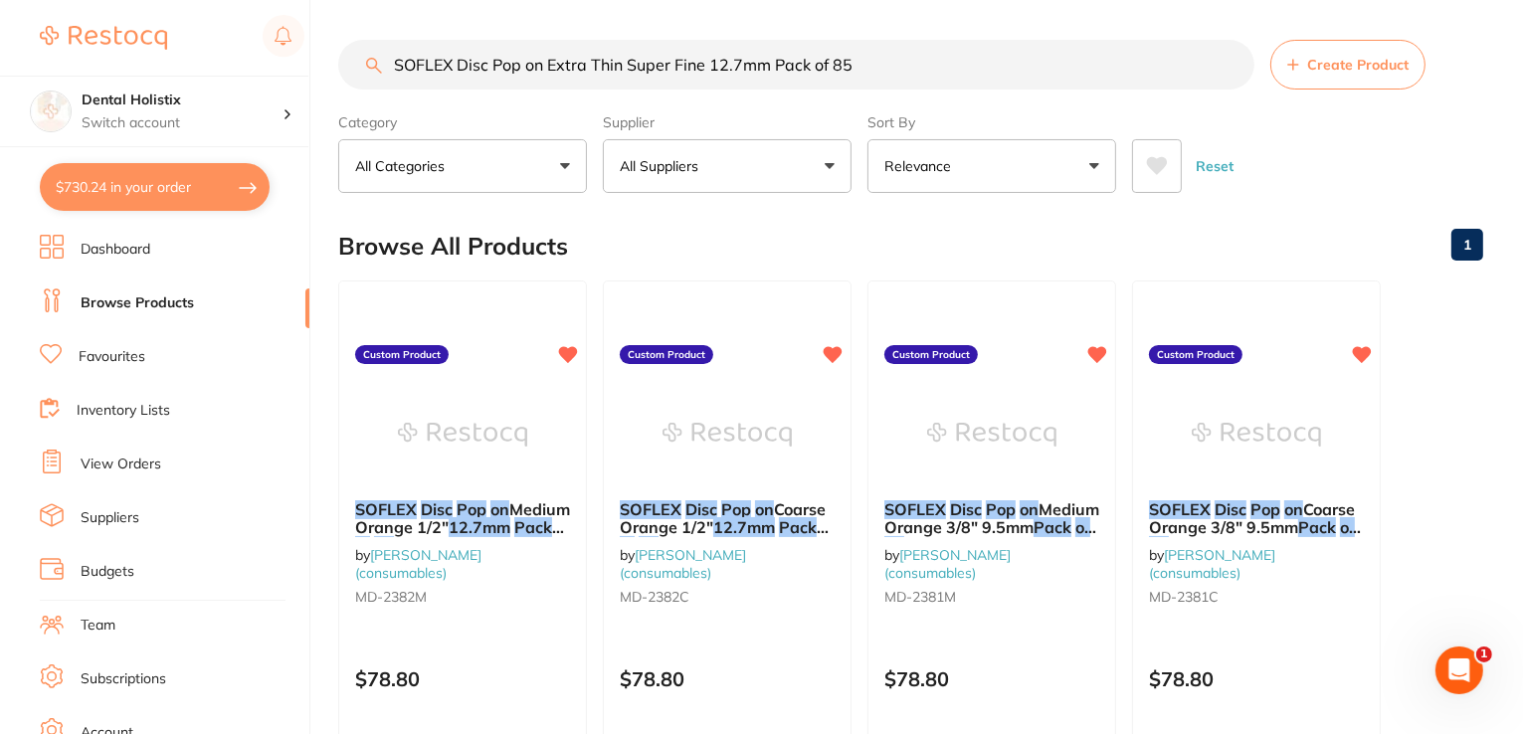
drag, startPoint x: 855, startPoint y: 70, endPoint x: 358, endPoint y: 52, distance: 497.6
click at [358, 53] on input "SOFLEX Disc Pop on Extra Thin Super Fine 12.7mm Pack of 85" at bounding box center [796, 65] width 916 height 50
paste input "Medium Orange 1/2""
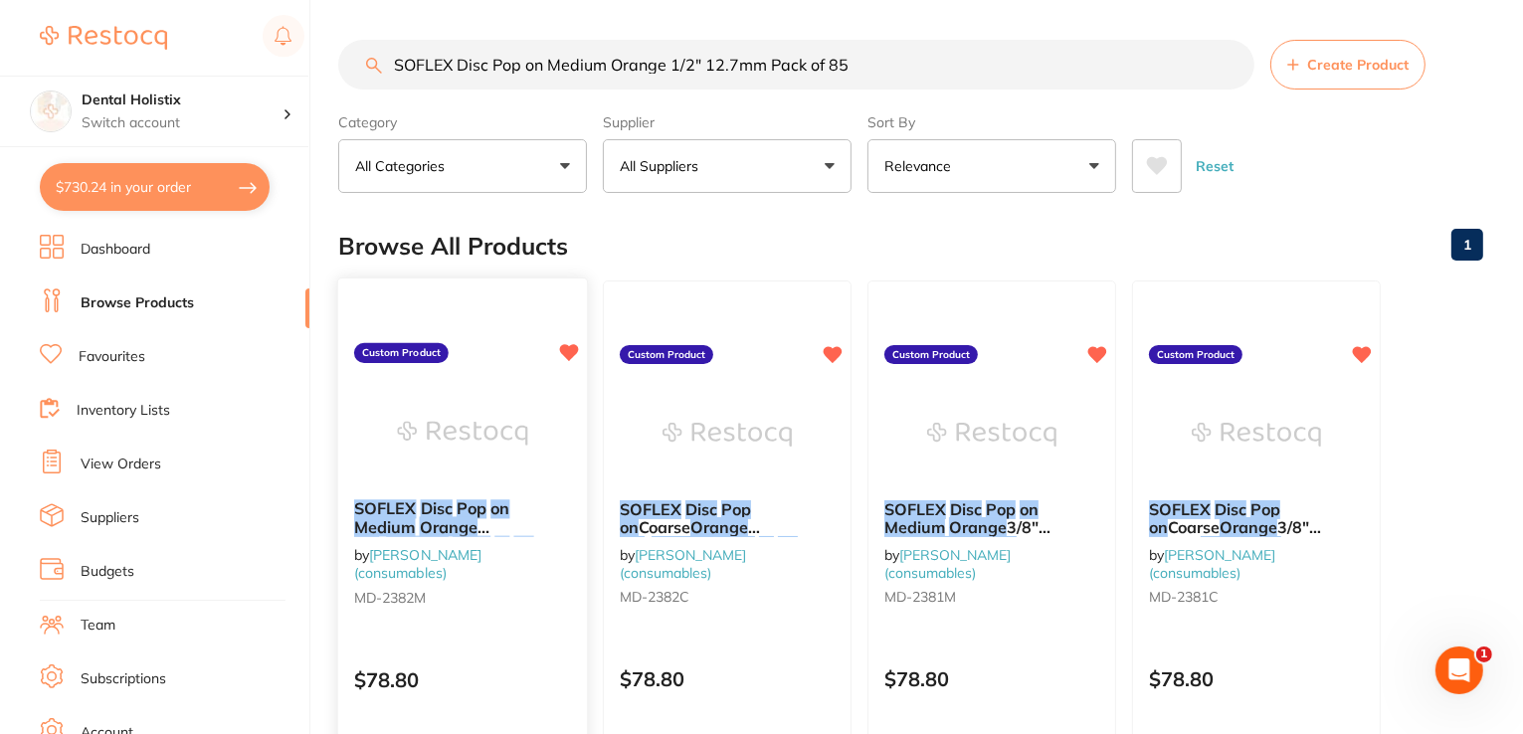
click at [464, 486] on div "SOFLEX Disc Pop on Medium Orange 1/2 " 12.7mm Pack of 85 by [PERSON_NAME] (cons…" at bounding box center [462, 556] width 249 height 146
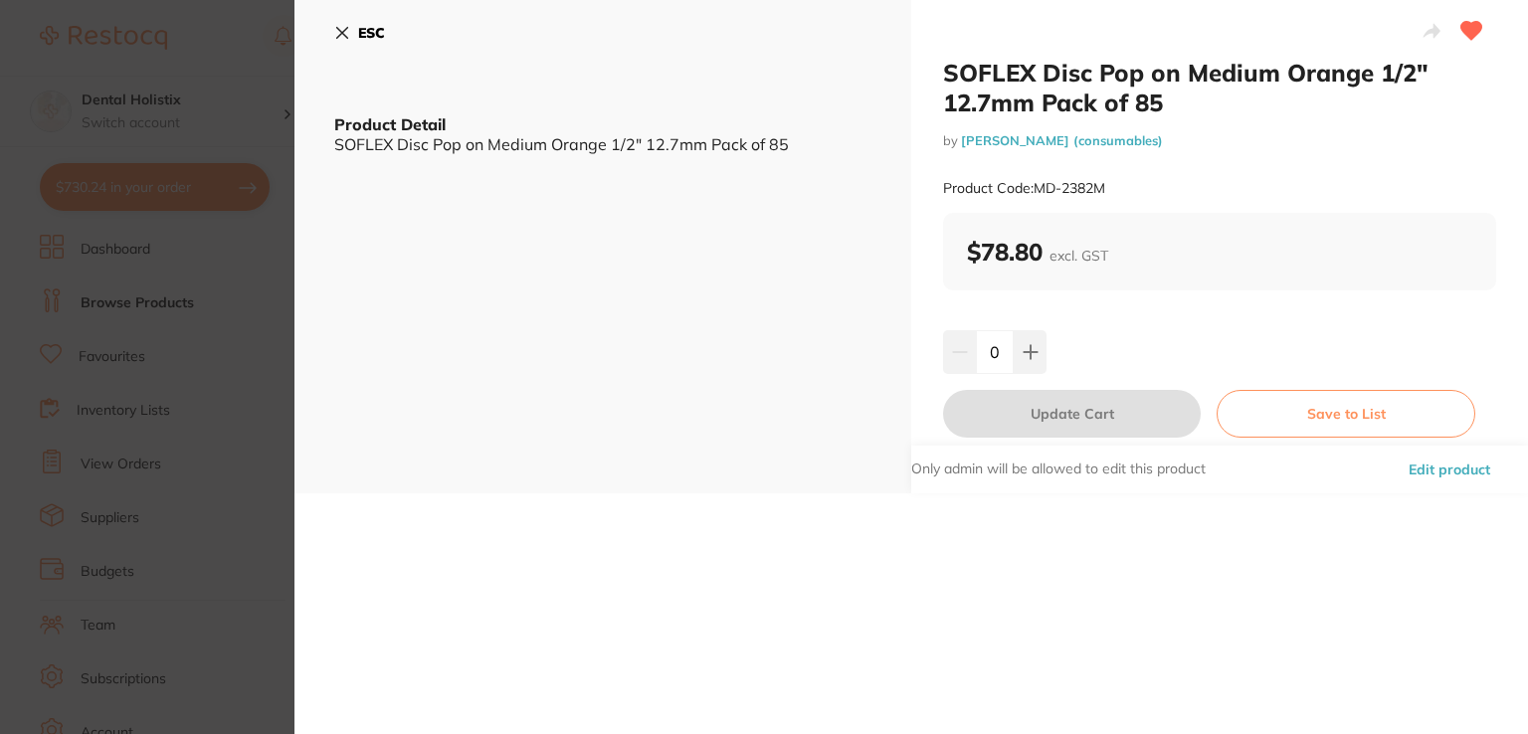
click at [1412, 469] on button "Edit product" at bounding box center [1448, 470] width 93 height 48
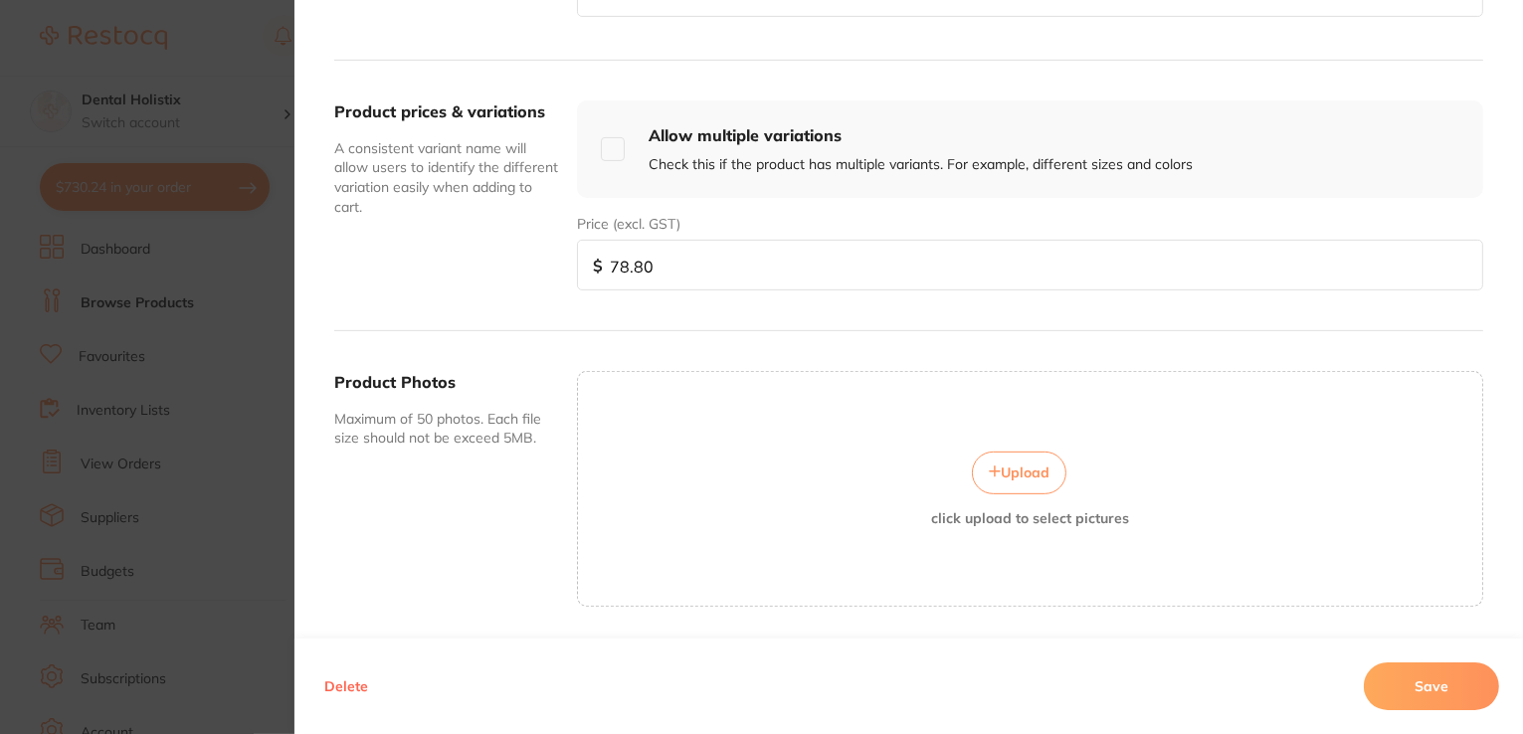
scroll to position [714, 0]
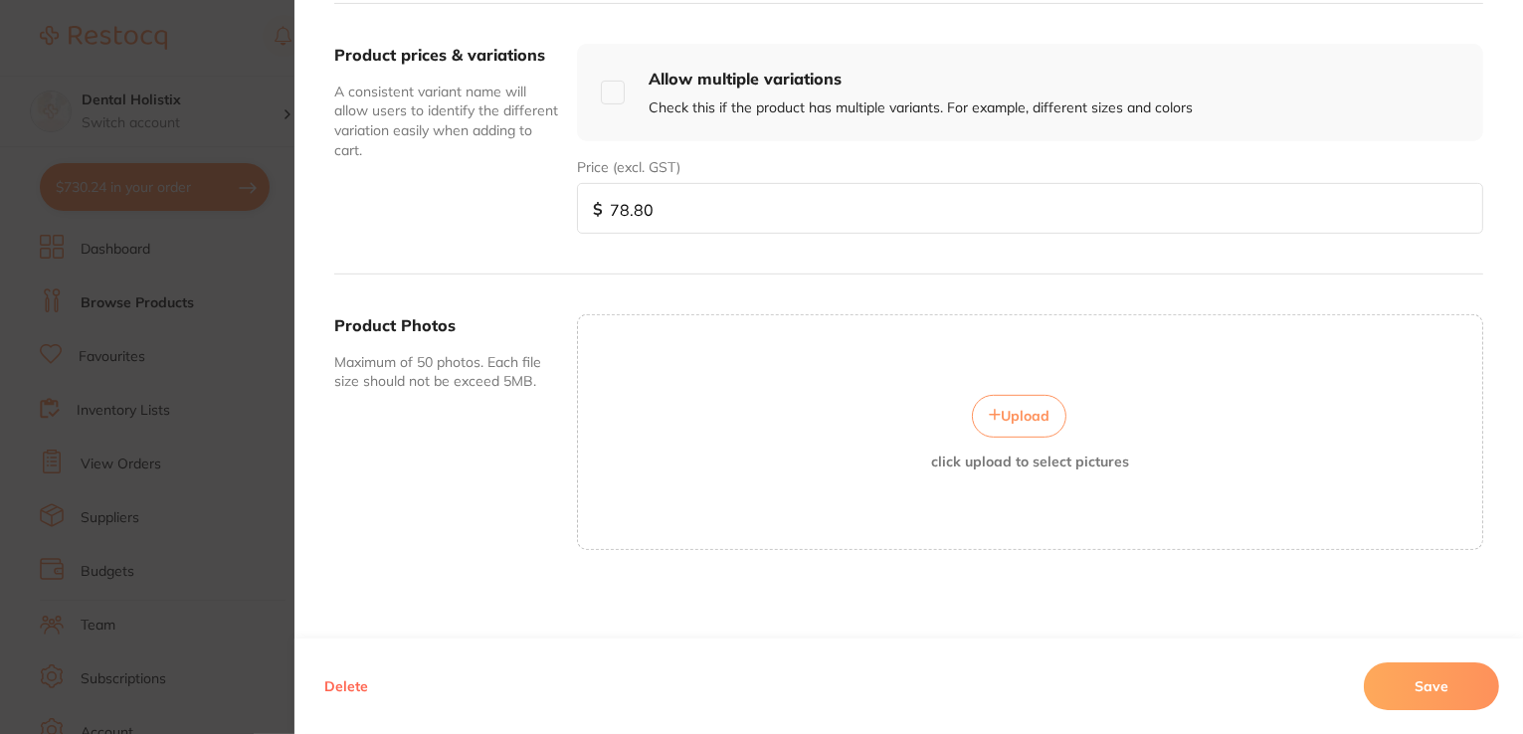
click at [987, 417] on button "Upload" at bounding box center [1019, 416] width 94 height 42
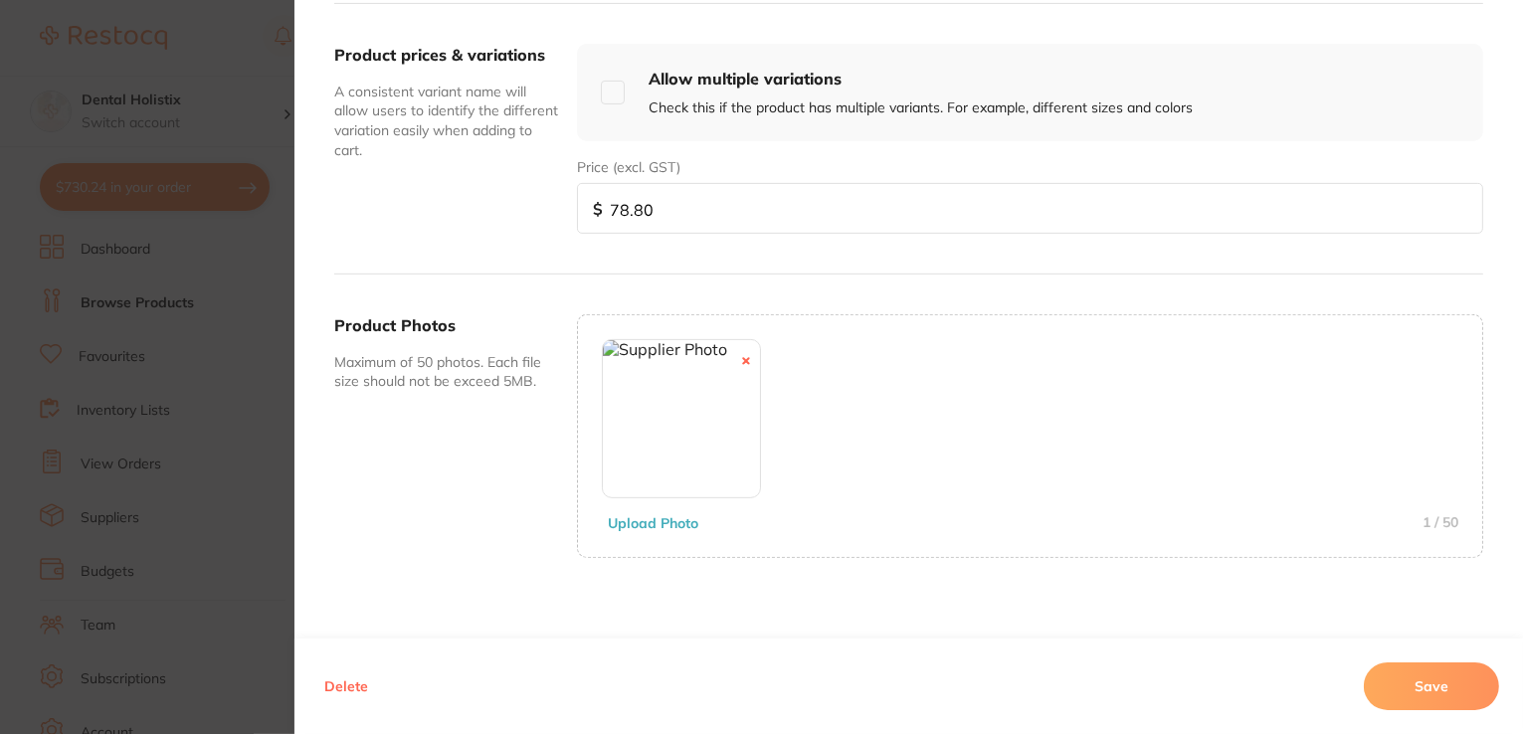
click at [1422, 699] on button "Save" at bounding box center [1431, 686] width 135 height 48
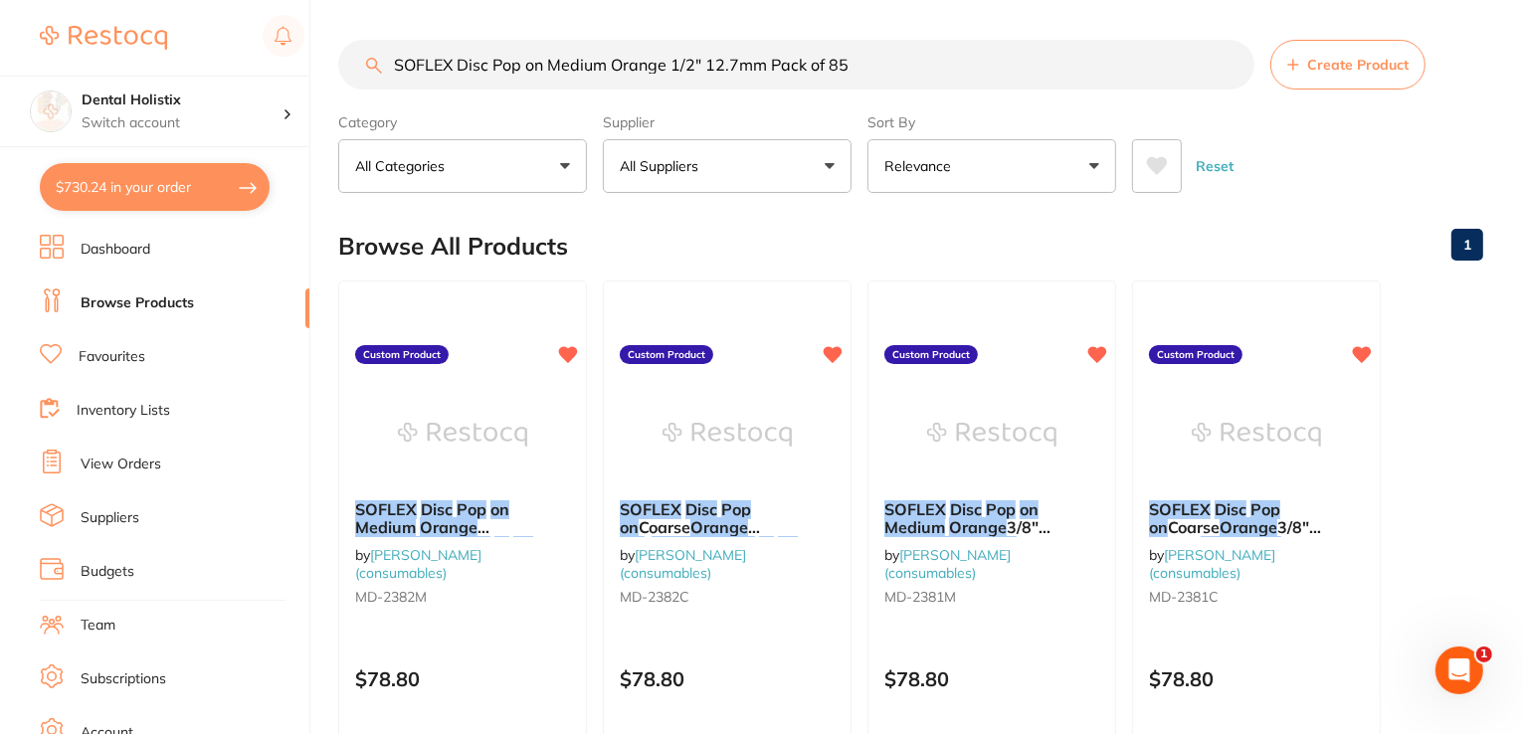
scroll to position [0, 0]
drag, startPoint x: 895, startPoint y: 64, endPoint x: 308, endPoint y: 81, distance: 587.0
click at [308, 81] on div "$730.24 Dental Holistix Switch account Dental Holistix $730.24 in your order Da…" at bounding box center [761, 367] width 1523 height 734
paste input "3/8" 9.5"
click at [486, 522] on em "3/8" at bounding box center [493, 527] width 25 height 20
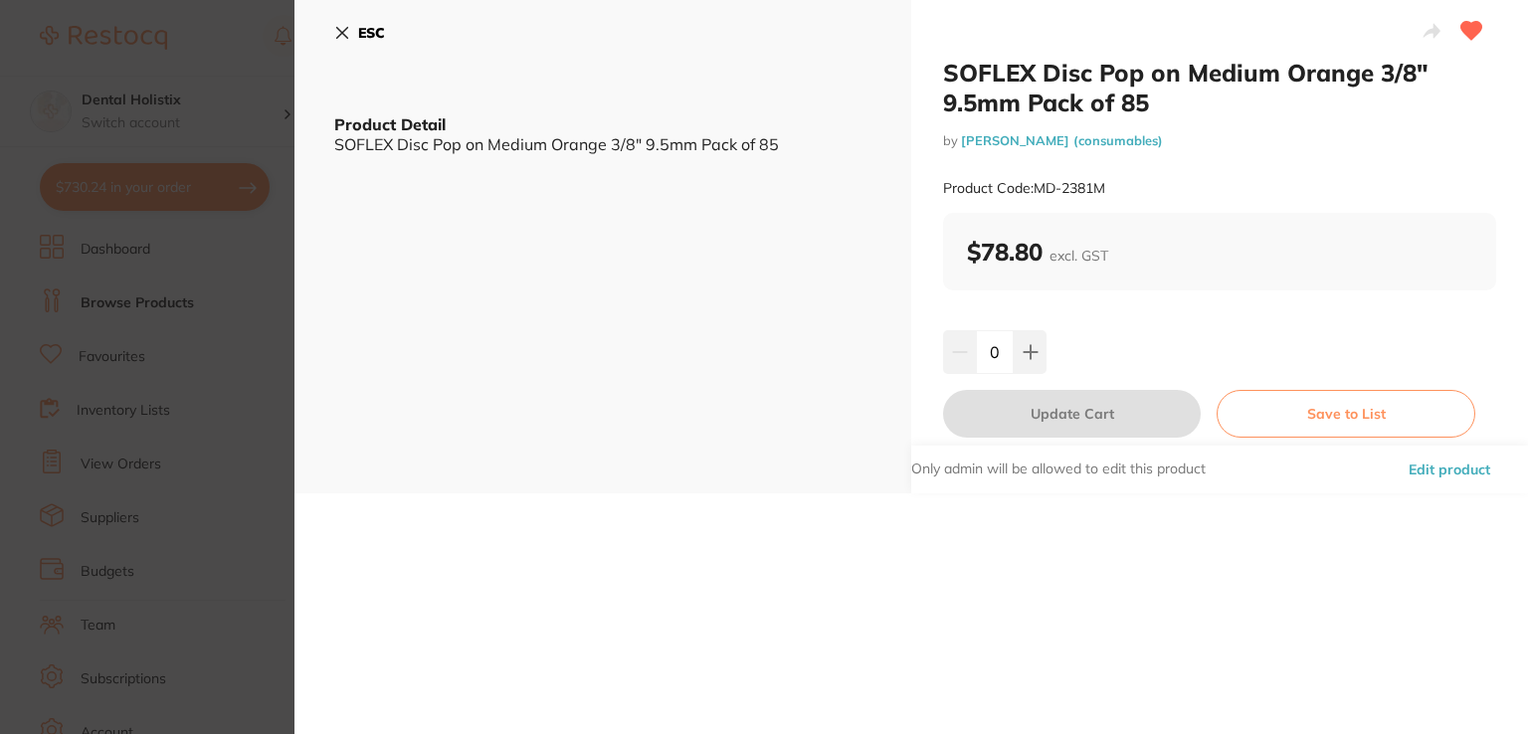
click at [1469, 466] on button "Edit product" at bounding box center [1448, 470] width 93 height 48
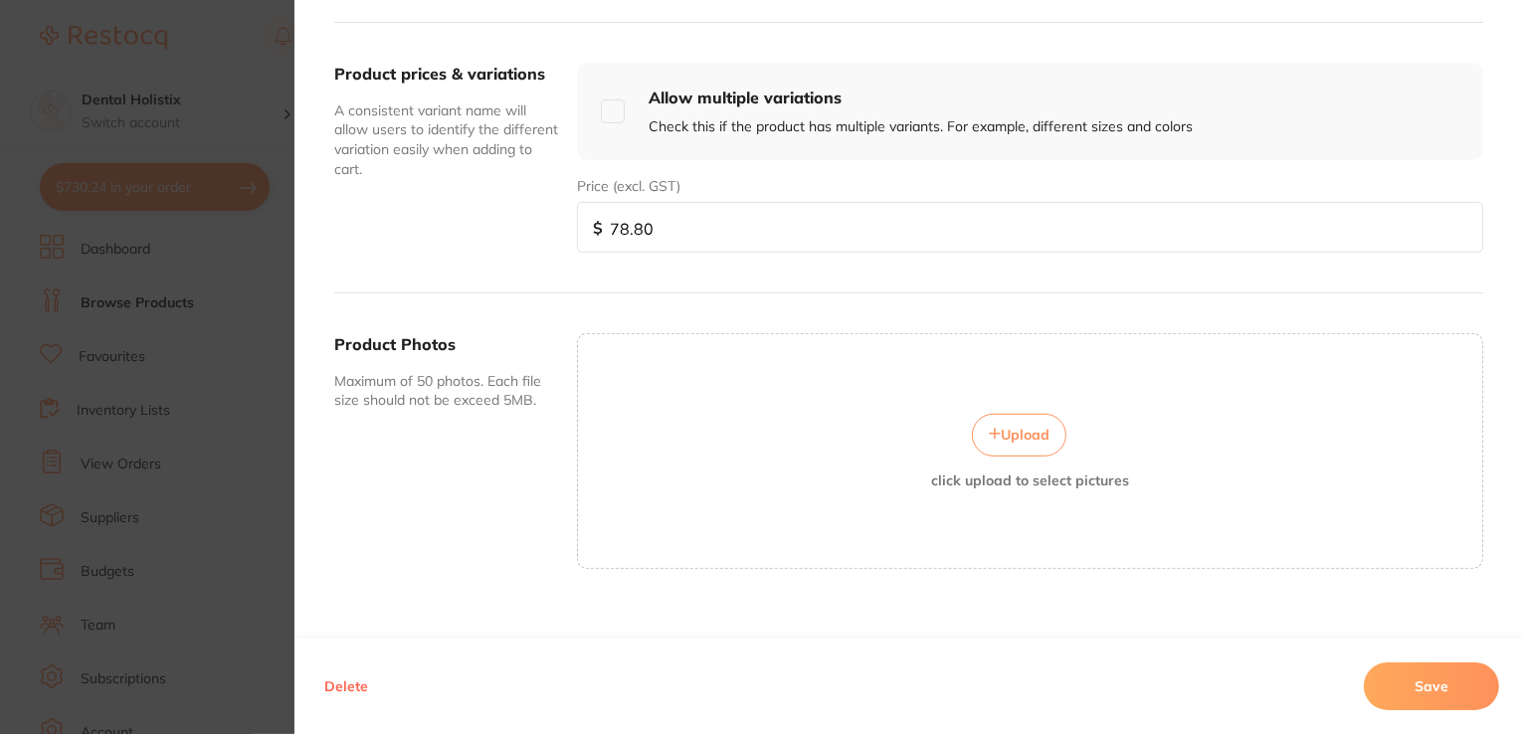
scroll to position [696, 0]
click at [1030, 442] on button "Upload" at bounding box center [1019, 434] width 94 height 42
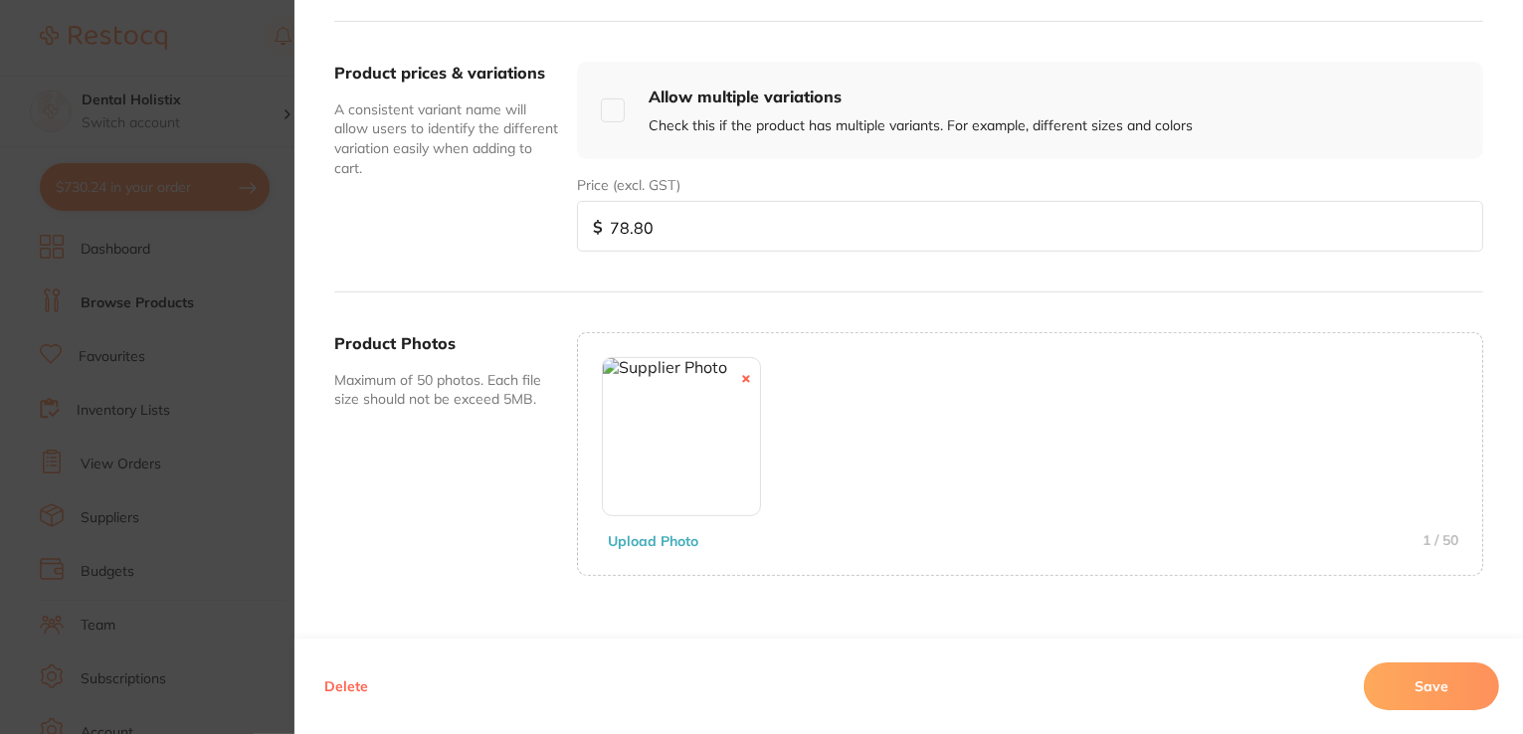
click at [1380, 690] on button "Save" at bounding box center [1431, 686] width 135 height 48
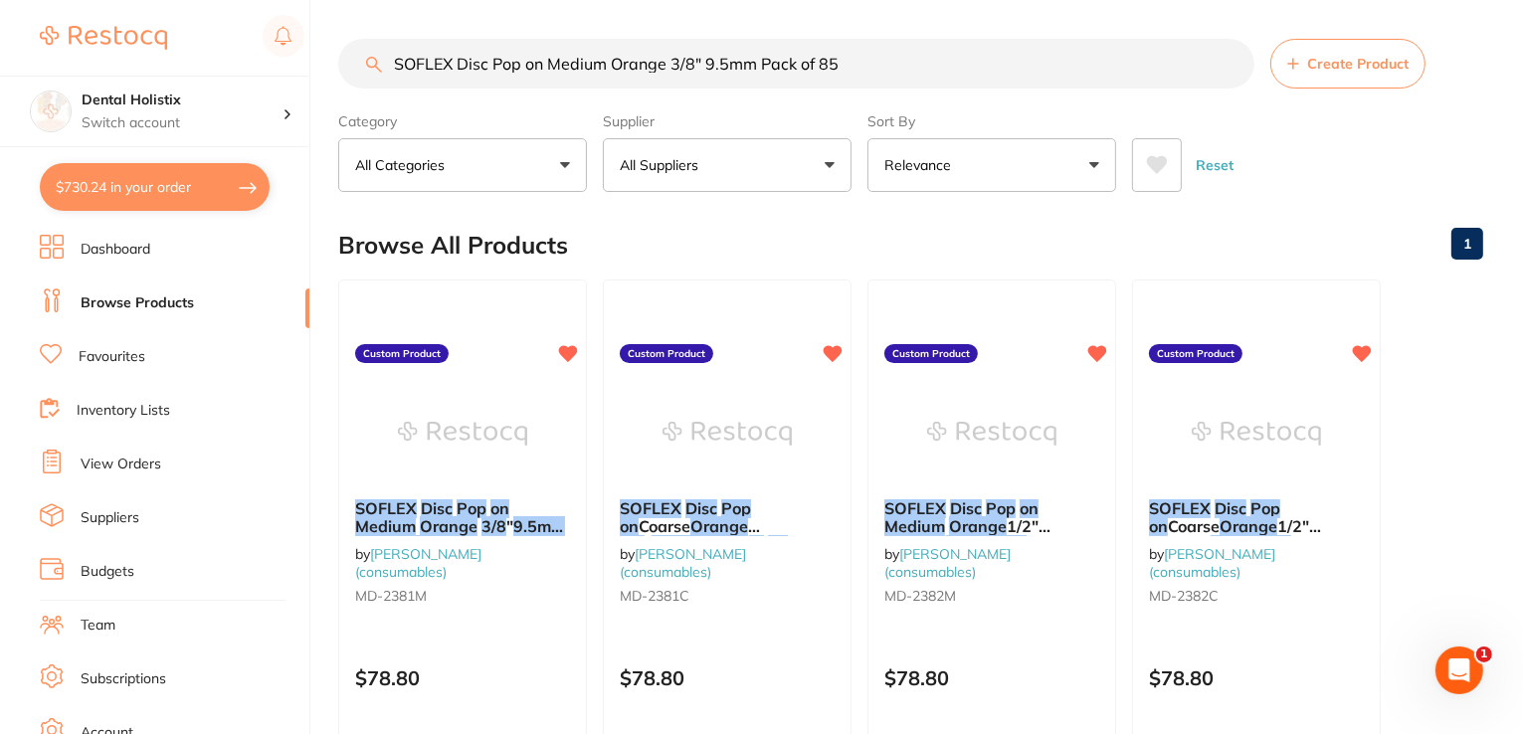
drag, startPoint x: 854, startPoint y: 59, endPoint x: 270, endPoint y: 67, distance: 584.8
click at [270, 67] on div "$730.24 Dental Holistix Switch account Dental Holistix $730.24 in your order Da…" at bounding box center [761, 366] width 1523 height 734
paste input "tainless Steel Saw Blades Interproximal #9816 Pkt/10"
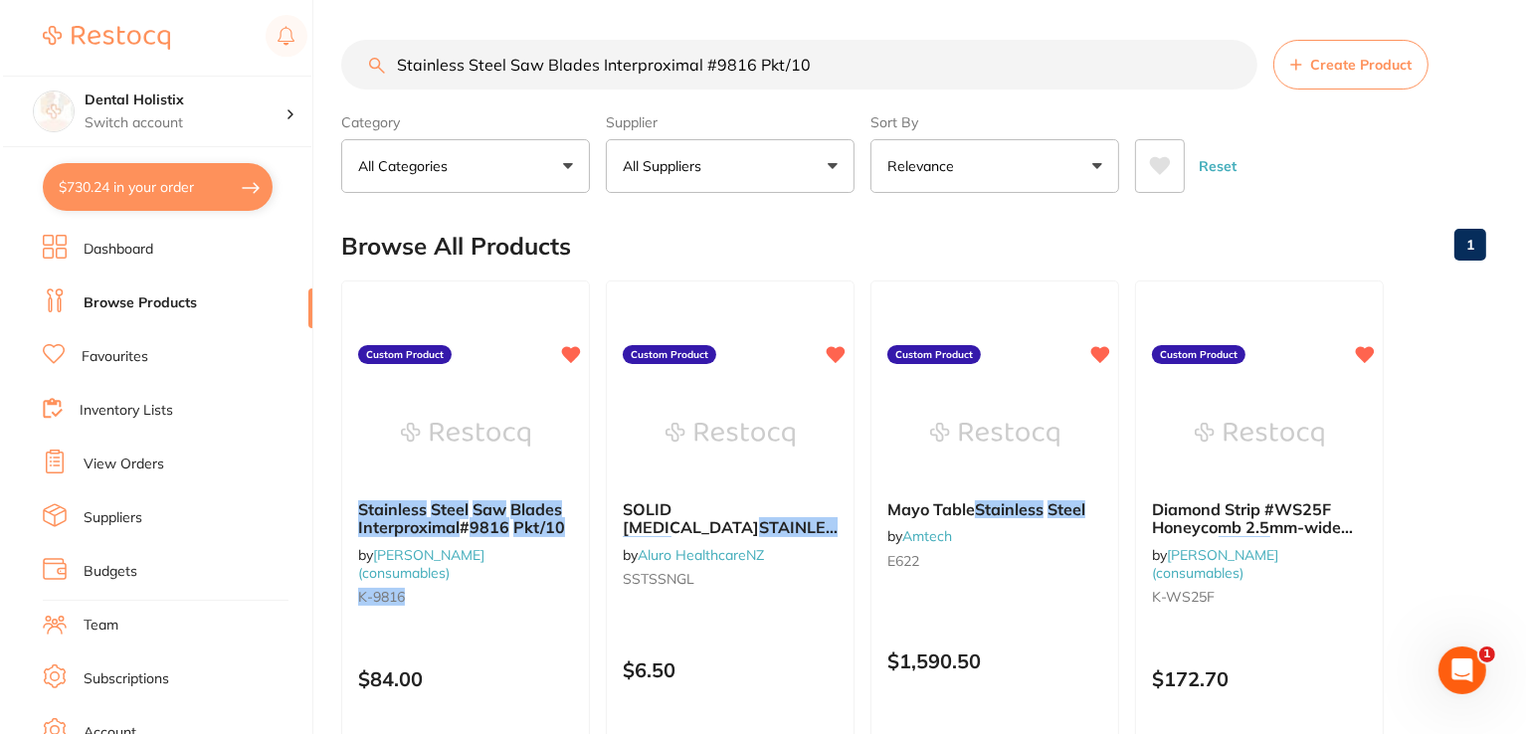
scroll to position [0, 0]
click at [491, 517] on em "9816" at bounding box center [486, 527] width 40 height 20
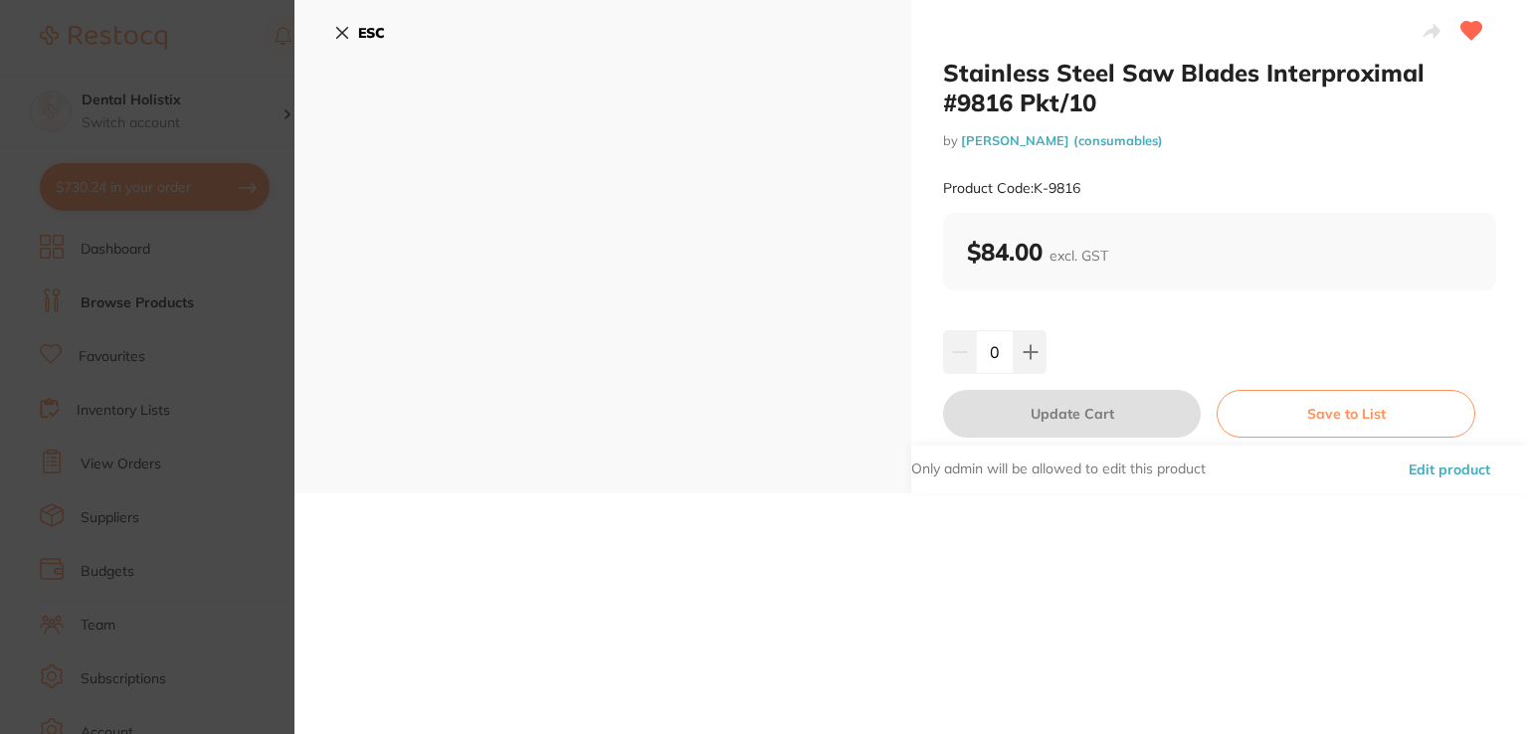
click at [1440, 462] on button "Edit product" at bounding box center [1448, 470] width 93 height 48
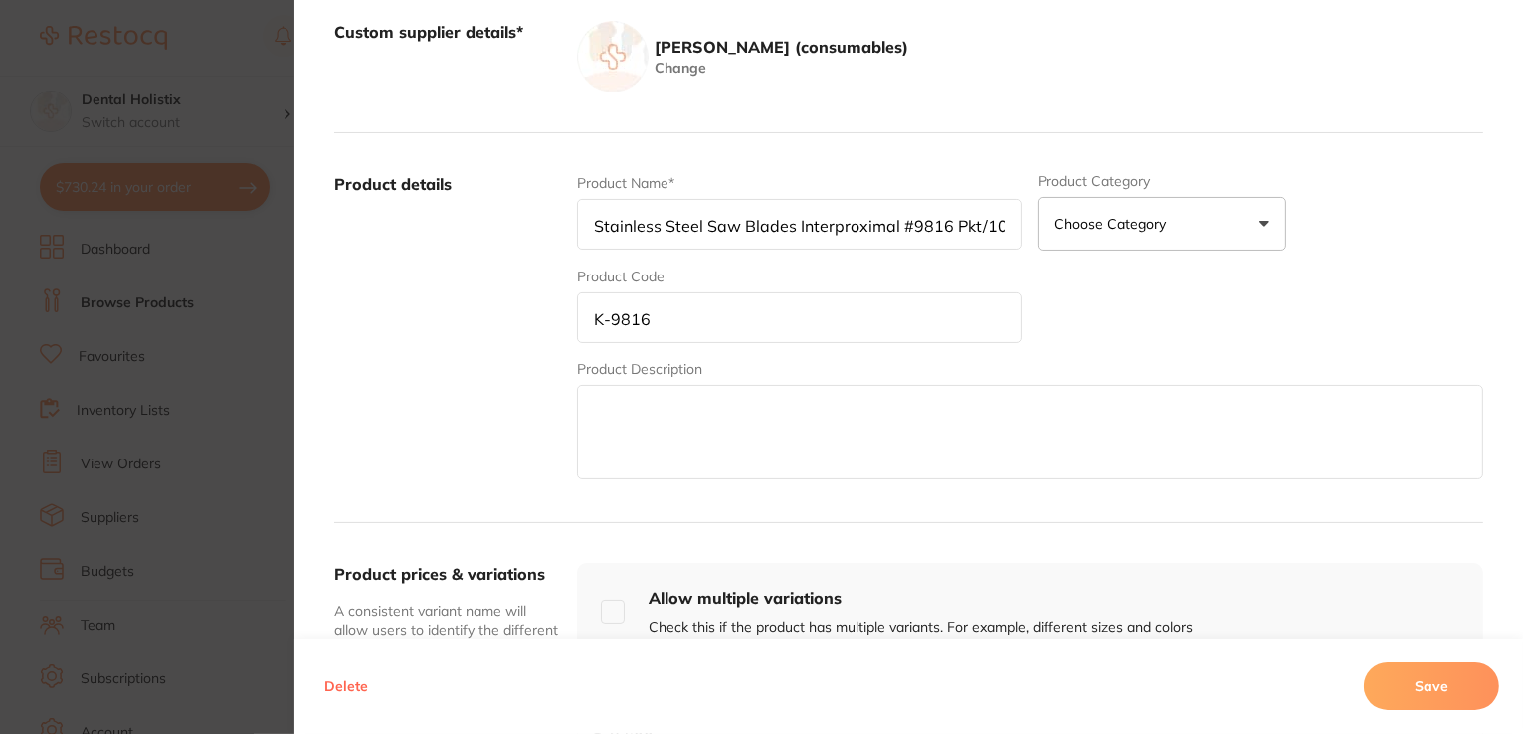
scroll to position [597, 0]
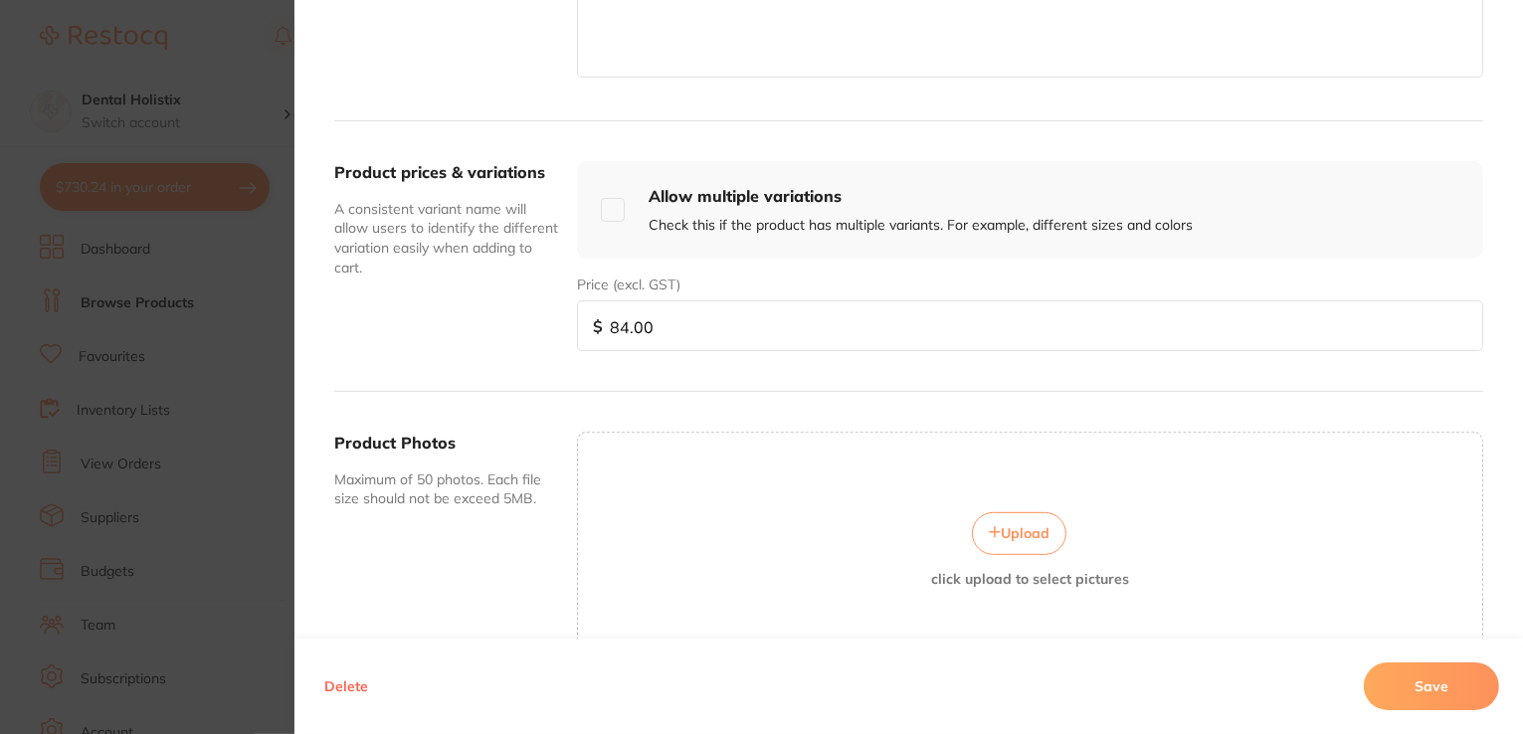
click at [1025, 512] on button "Upload" at bounding box center [1019, 533] width 94 height 42
click at [1400, 684] on button "Save" at bounding box center [1431, 686] width 135 height 48
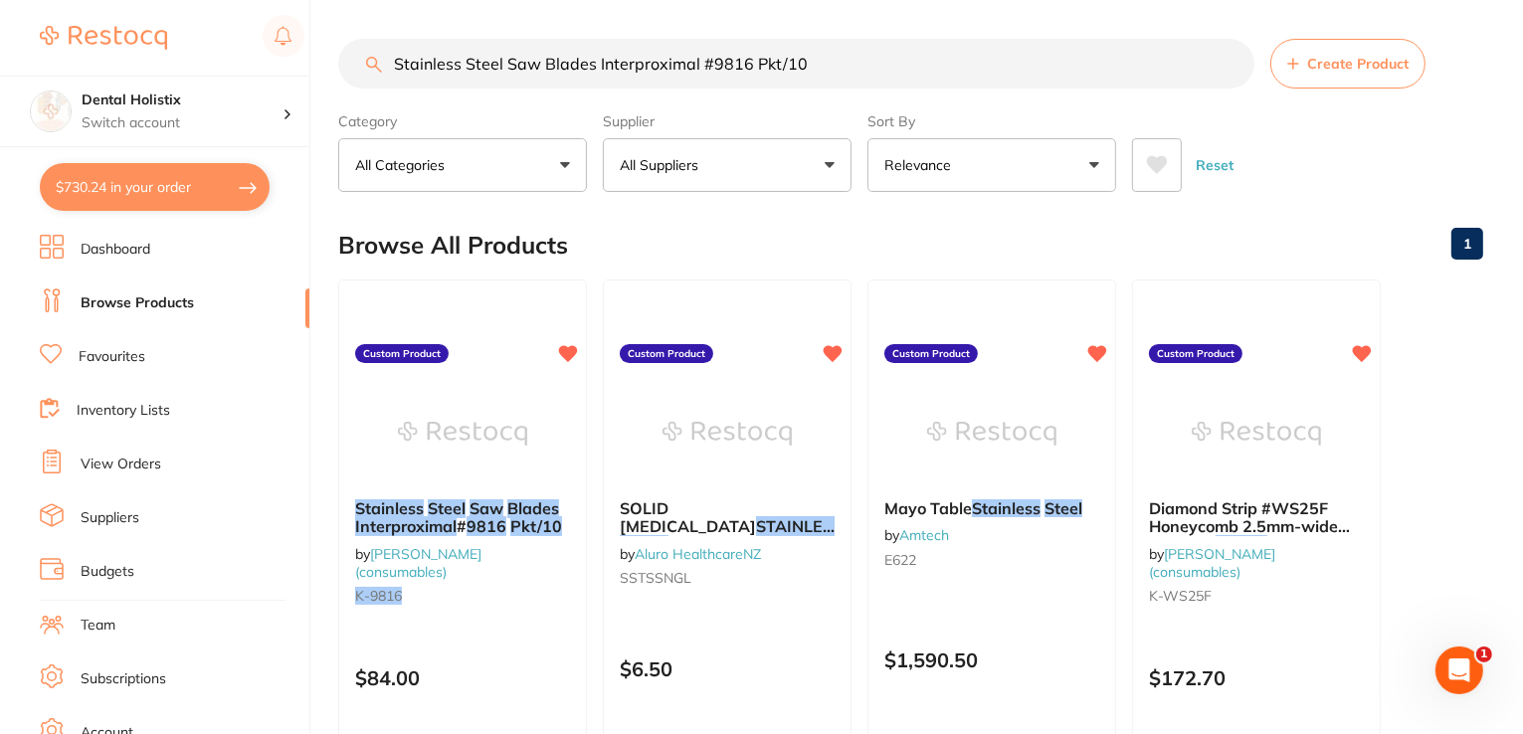
scroll to position [0, 0]
drag, startPoint x: 807, startPoint y: 60, endPoint x: 295, endPoint y: 61, distance: 511.2
click at [295, 61] on div "$730.24 Dental Holistix Switch account Dental Holistix $730.24 in your order Da…" at bounding box center [761, 366] width 1523 height 734
paste input "eel Endo [MEDICAL_DATA] Bur #191-090 RA pkt 6"
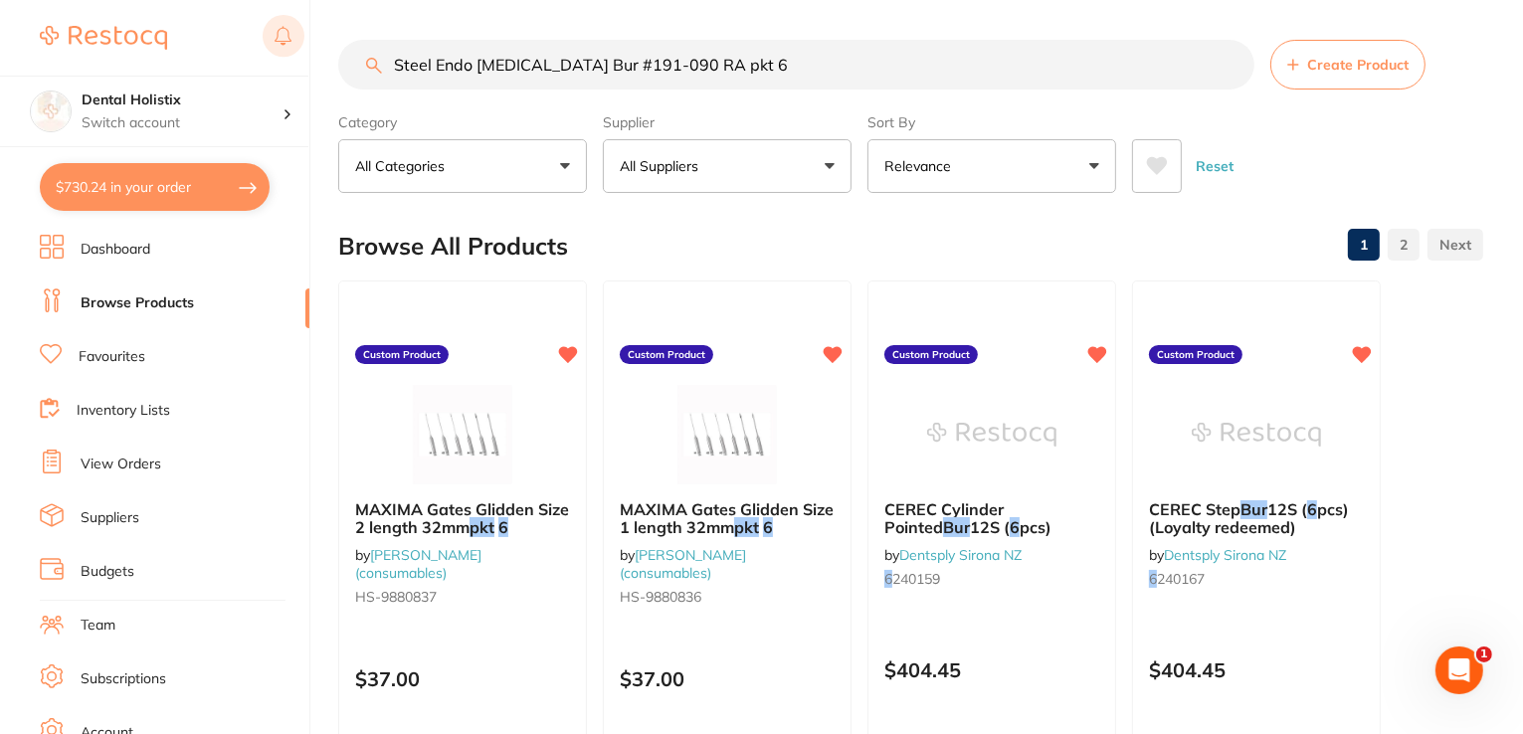
drag, startPoint x: 624, startPoint y: 61, endPoint x: 271, endPoint y: 59, distance: 353.1
click at [268, 59] on div "$730.24 Dental Holistix Switch account Dental Holistix $730.24 in your order Da…" at bounding box center [761, 367] width 1523 height 734
paste input "riate+ Membrane 15x20"
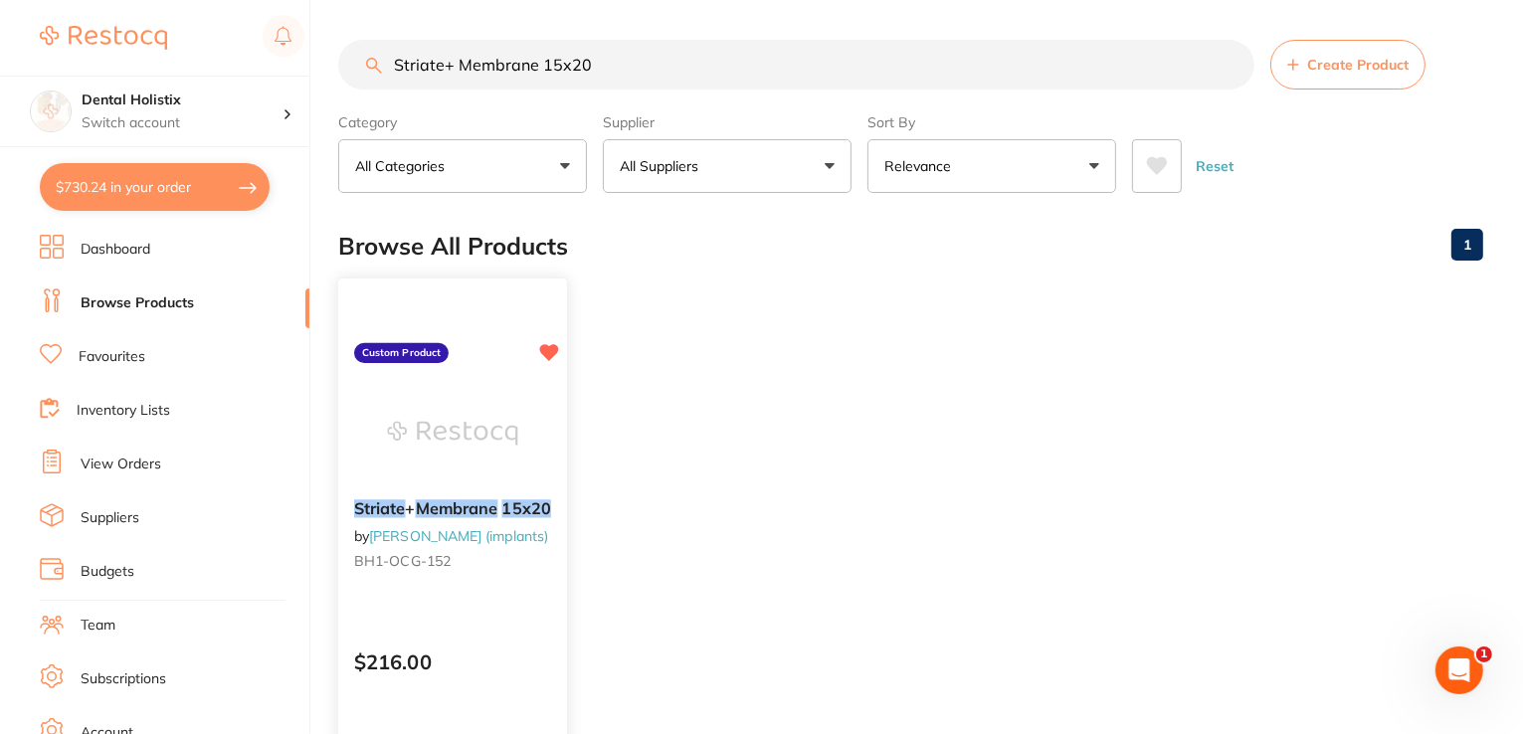
type input "Striate+ Membrane 15x20"
drag, startPoint x: 412, startPoint y: 506, endPoint x: 414, endPoint y: 490, distance: 16.0
click at [412, 507] on span "+" at bounding box center [411, 509] width 10 height 20
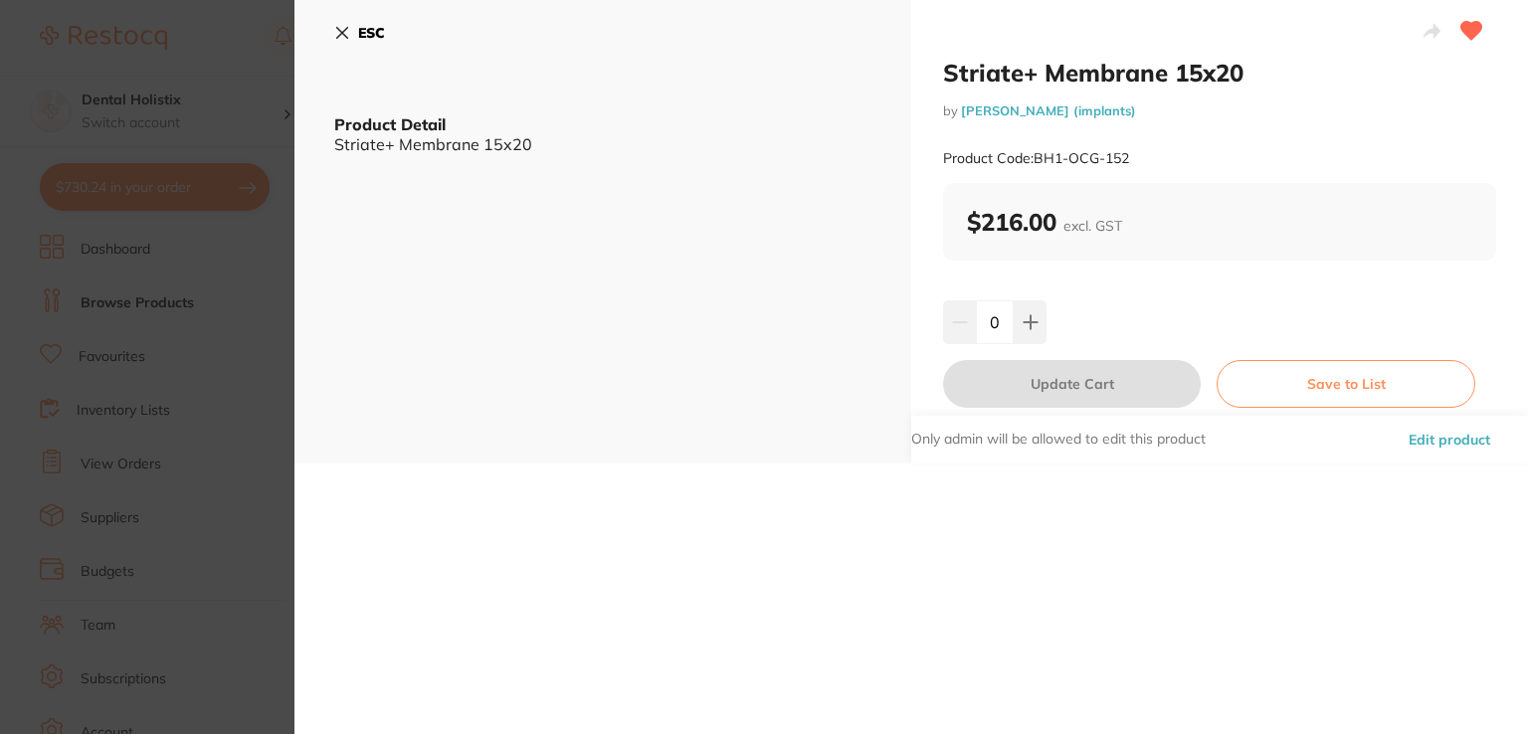
click at [1464, 438] on button "Edit product" at bounding box center [1448, 440] width 93 height 48
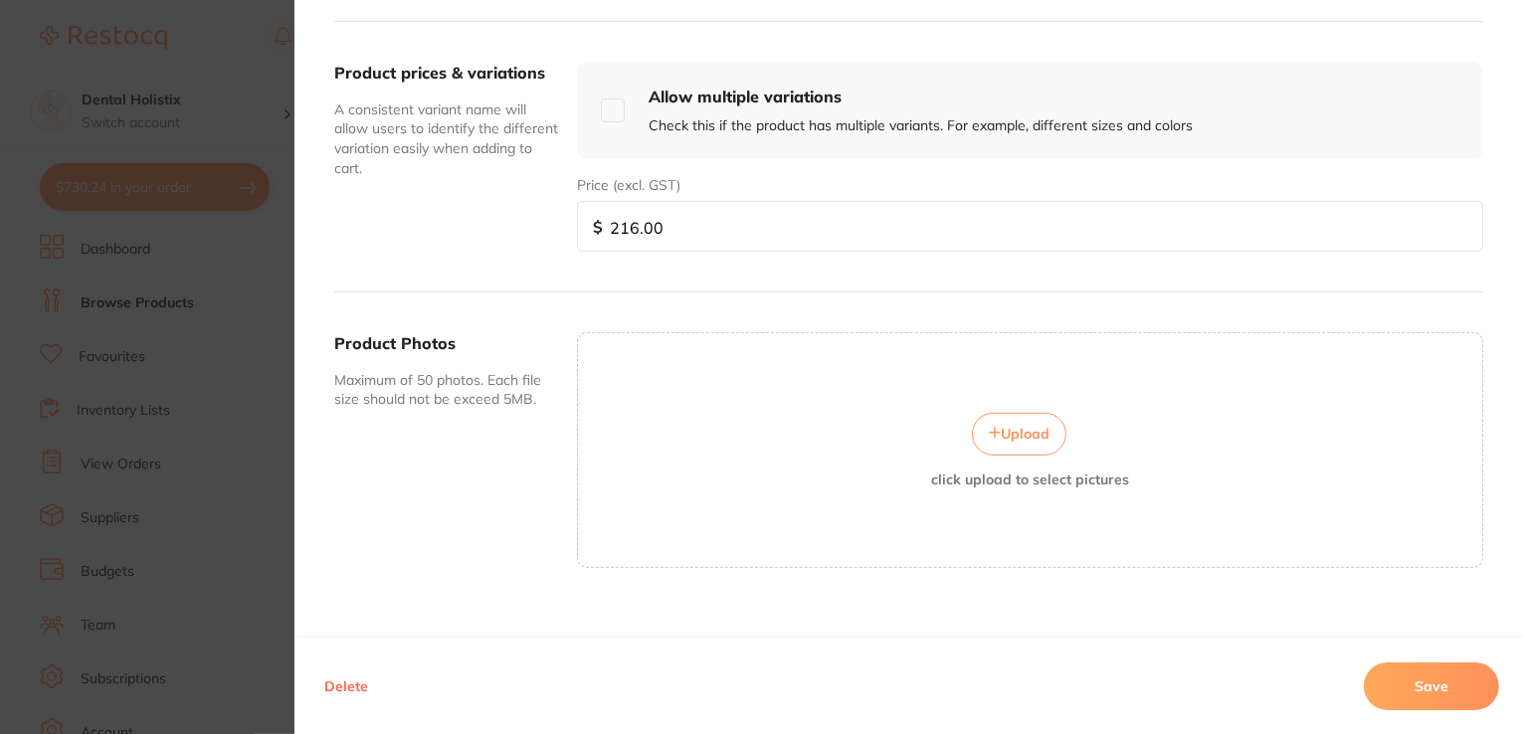
click at [1027, 440] on button "Upload" at bounding box center [1019, 434] width 94 height 42
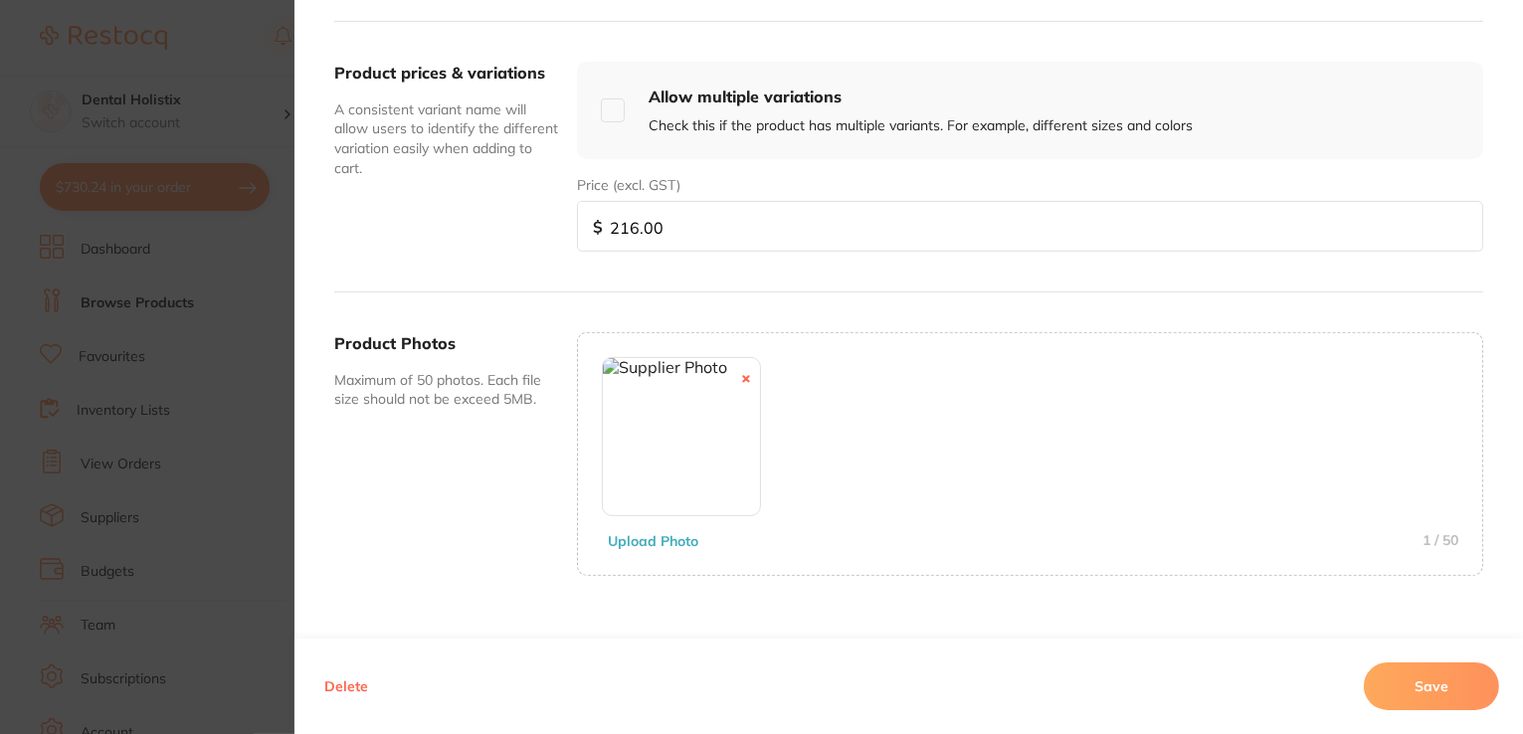
click at [1456, 674] on button "Save" at bounding box center [1431, 686] width 135 height 48
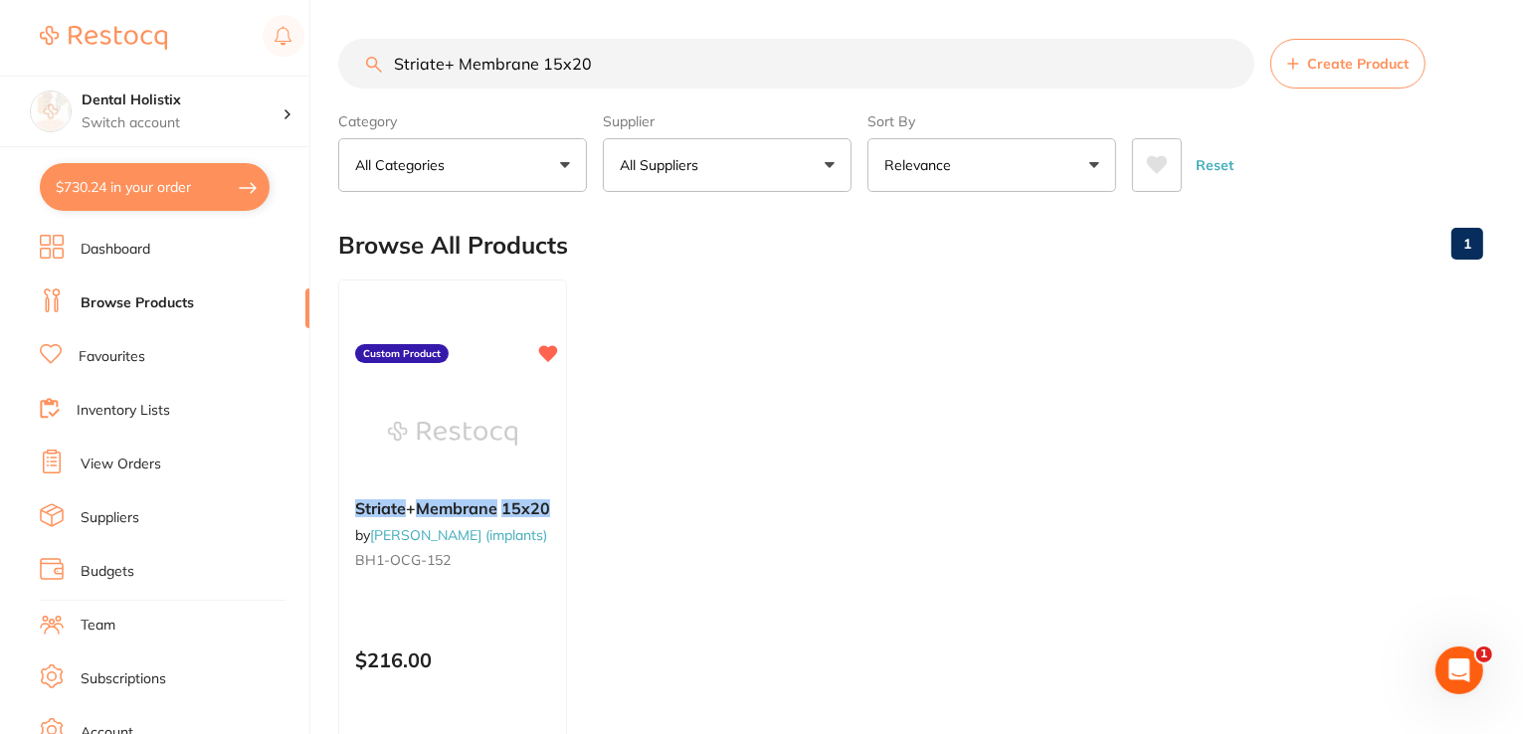
drag, startPoint x: 608, startPoint y: 64, endPoint x: 234, endPoint y: 56, distance: 374.0
click at [235, 56] on div "$730.24 Dental Holistix Switch account Dental Holistix $730.24 in your order Da…" at bounding box center [761, 366] width 1523 height 734
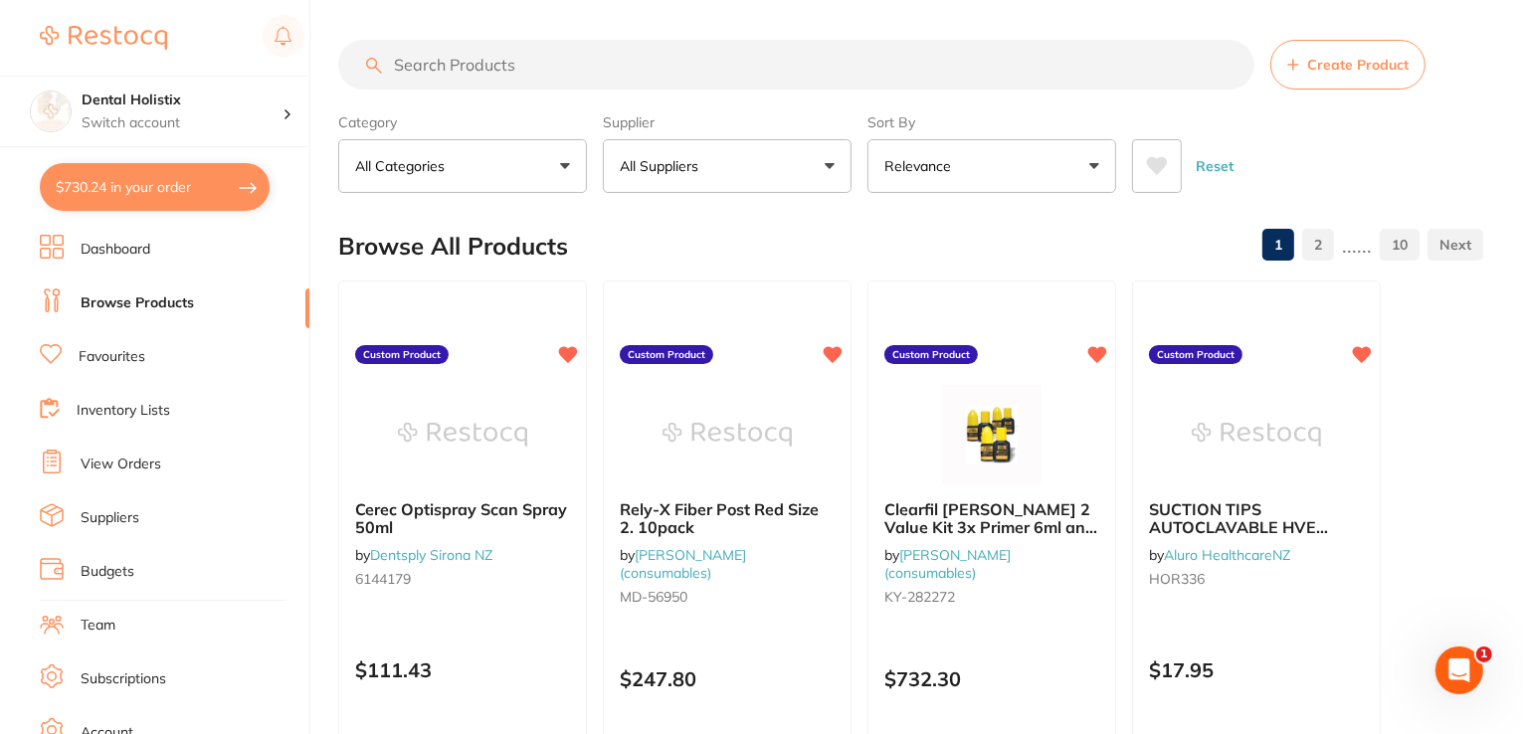
click at [530, 67] on input "search" at bounding box center [796, 65] width 916 height 50
paste input "High Volume Suction Adaptor"
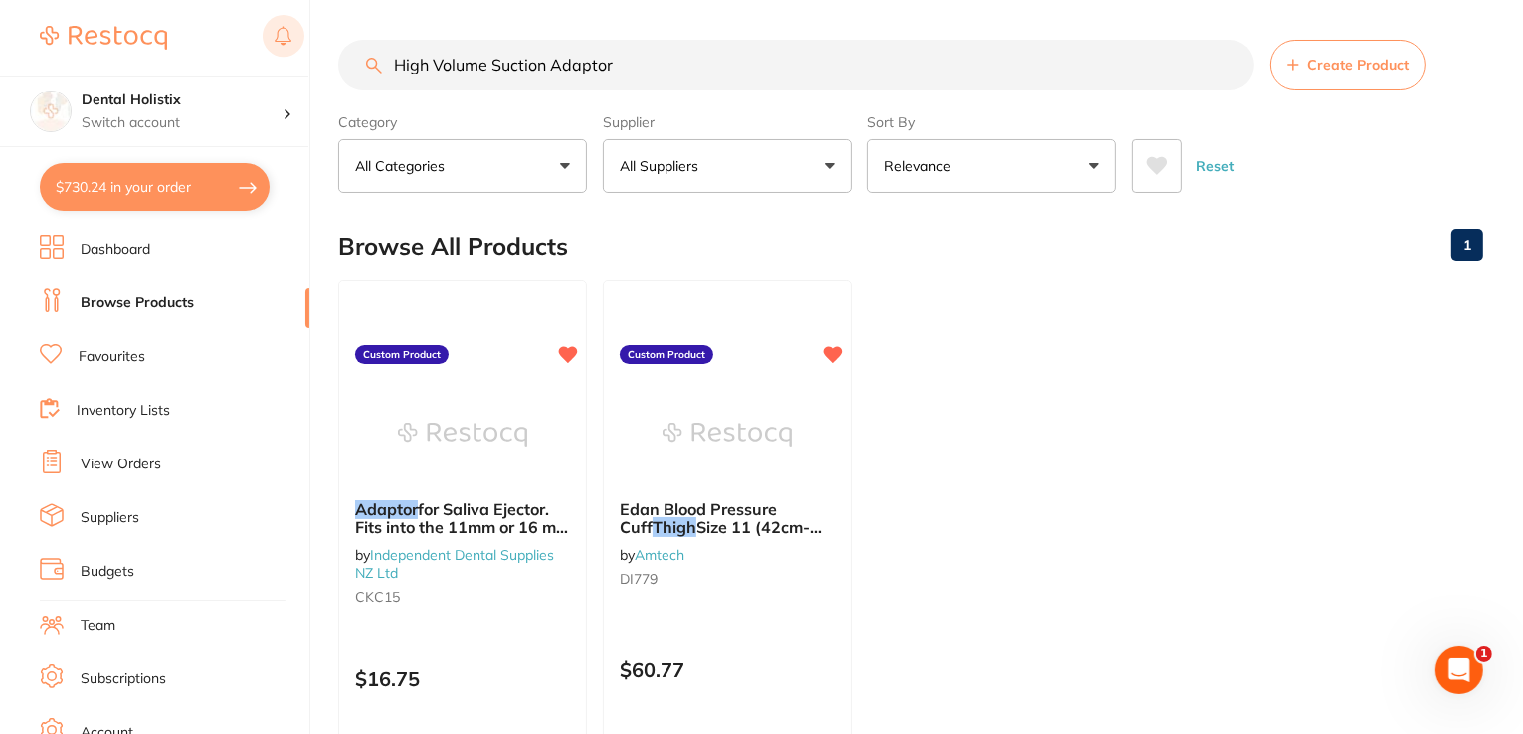
drag, startPoint x: 631, startPoint y: 68, endPoint x: 298, endPoint y: 53, distance: 332.5
click at [298, 53] on div "$730.24 Dental Holistix Switch account Dental Holistix $730.24 in your order Da…" at bounding box center [761, 367] width 1523 height 734
paste input "SynergyHealth Plain GauzeSwab NonSterile 5x5cm 12Ply pkt 100"
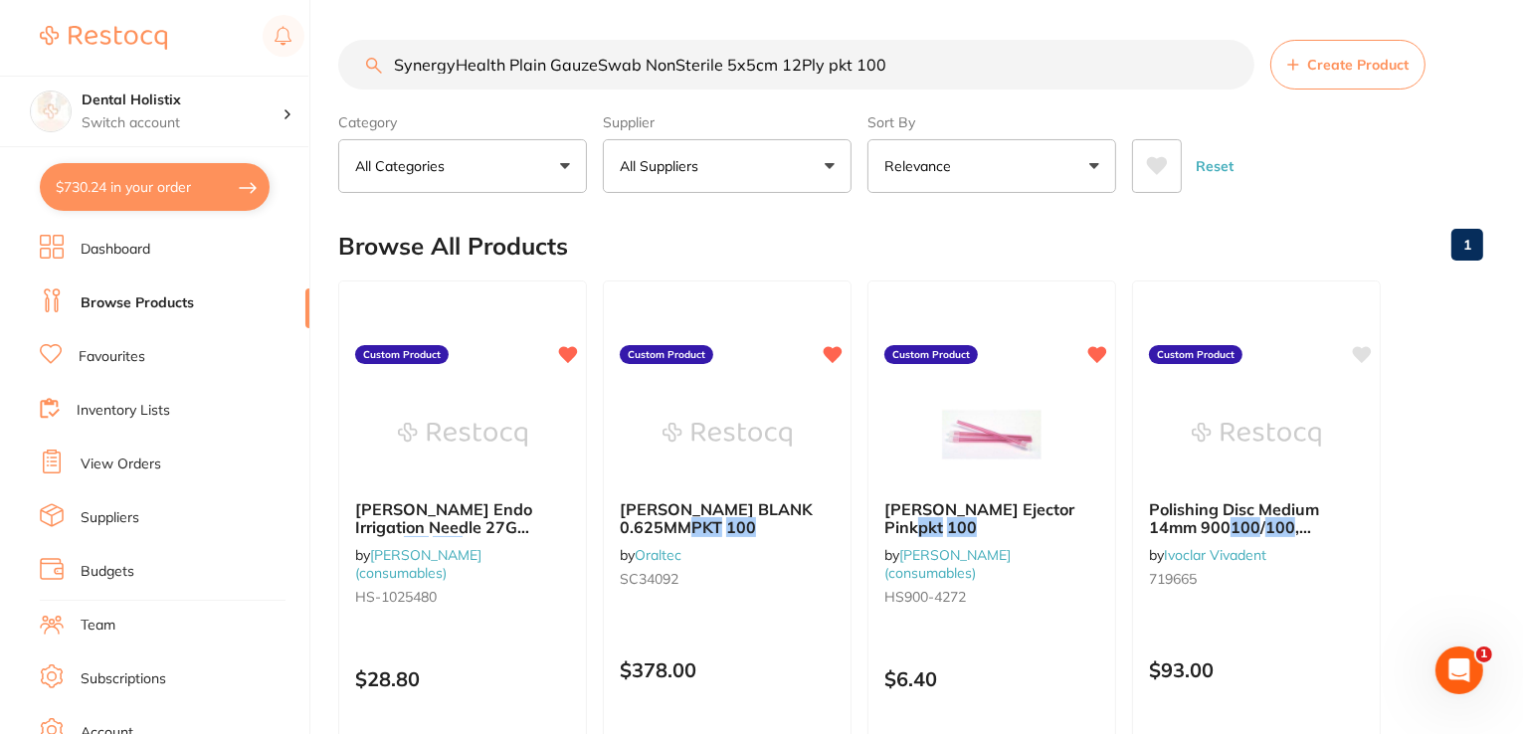
drag, startPoint x: 895, startPoint y: 59, endPoint x: 428, endPoint y: 70, distance: 467.6
click at [292, 84] on div "$730.24 Dental Holistix Switch account Dental Holistix $730.24 in your order Da…" at bounding box center [761, 367] width 1523 height 734
paste input "Tofflemire Matrices #1002 0.050mm thin pkt 3"
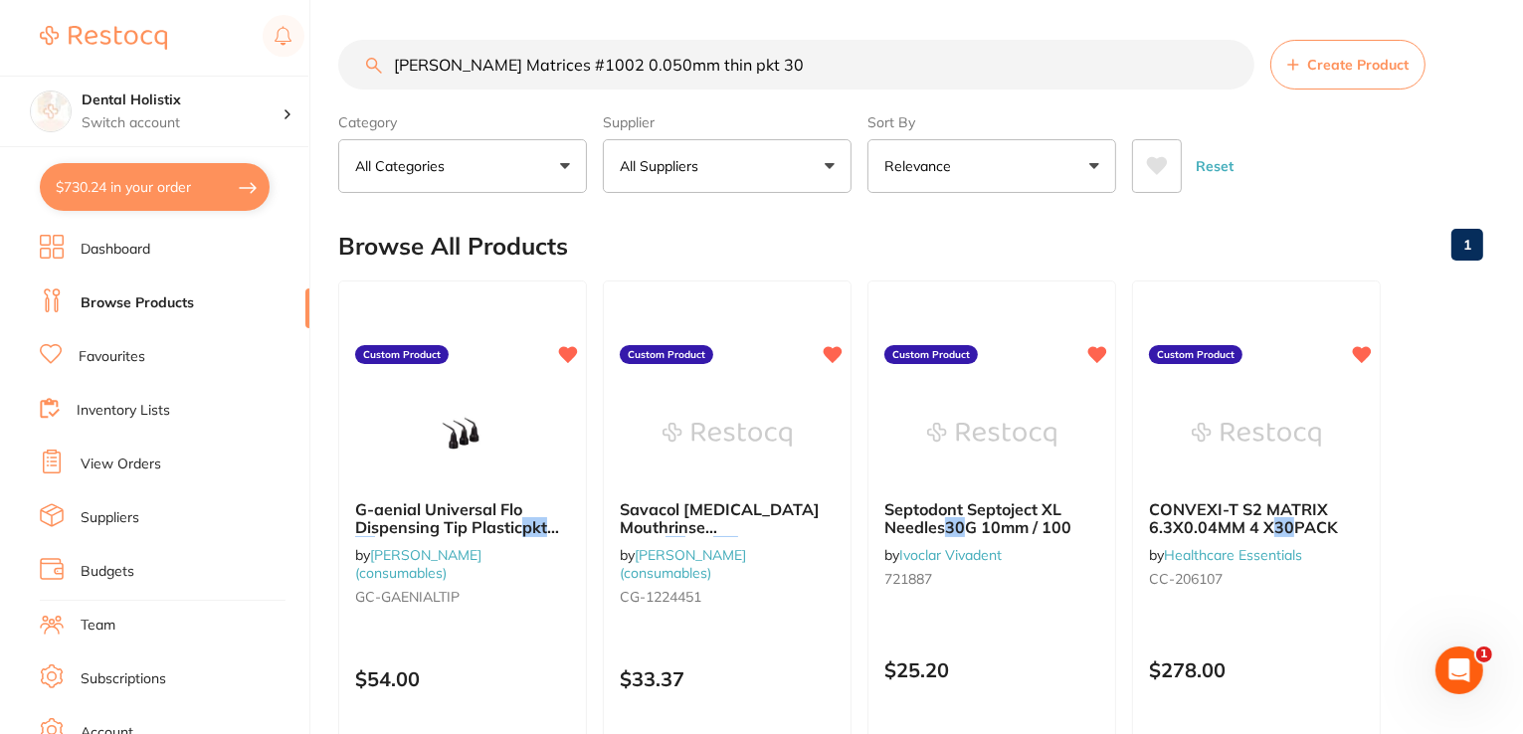
drag, startPoint x: 760, startPoint y: 64, endPoint x: 441, endPoint y: 70, distance: 319.3
click at [282, 76] on div "$730.24 Dental Holistix Switch account Dental Holistix $730.24 in your order Da…" at bounding box center [761, 367] width 1523 height 734
paste input "oth Mousse Assorted Tubes 10x 40g"
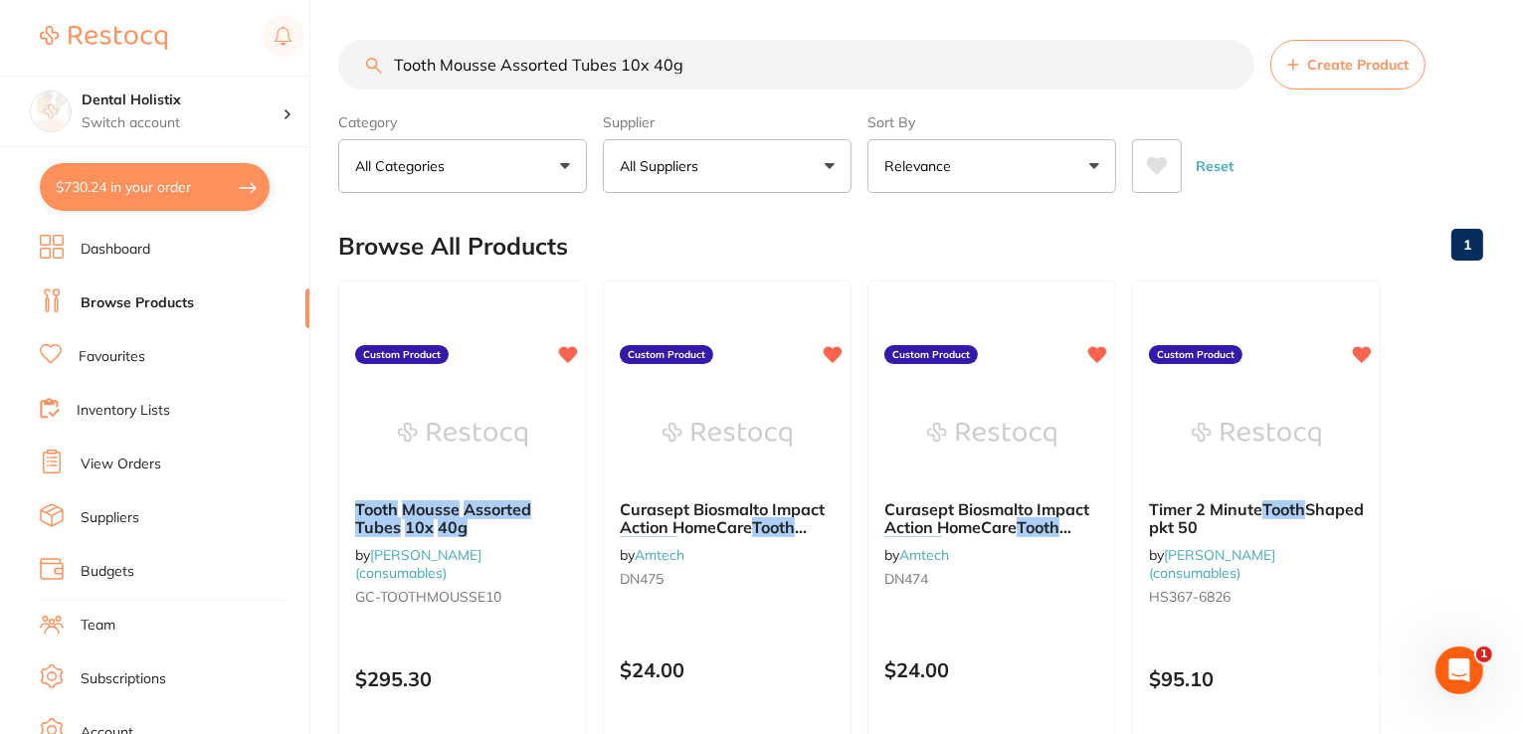
type input "Tooth Mousse Assorted Tubes 10x 40g"
click at [450, 528] on em "40g" at bounding box center [453, 527] width 30 height 20
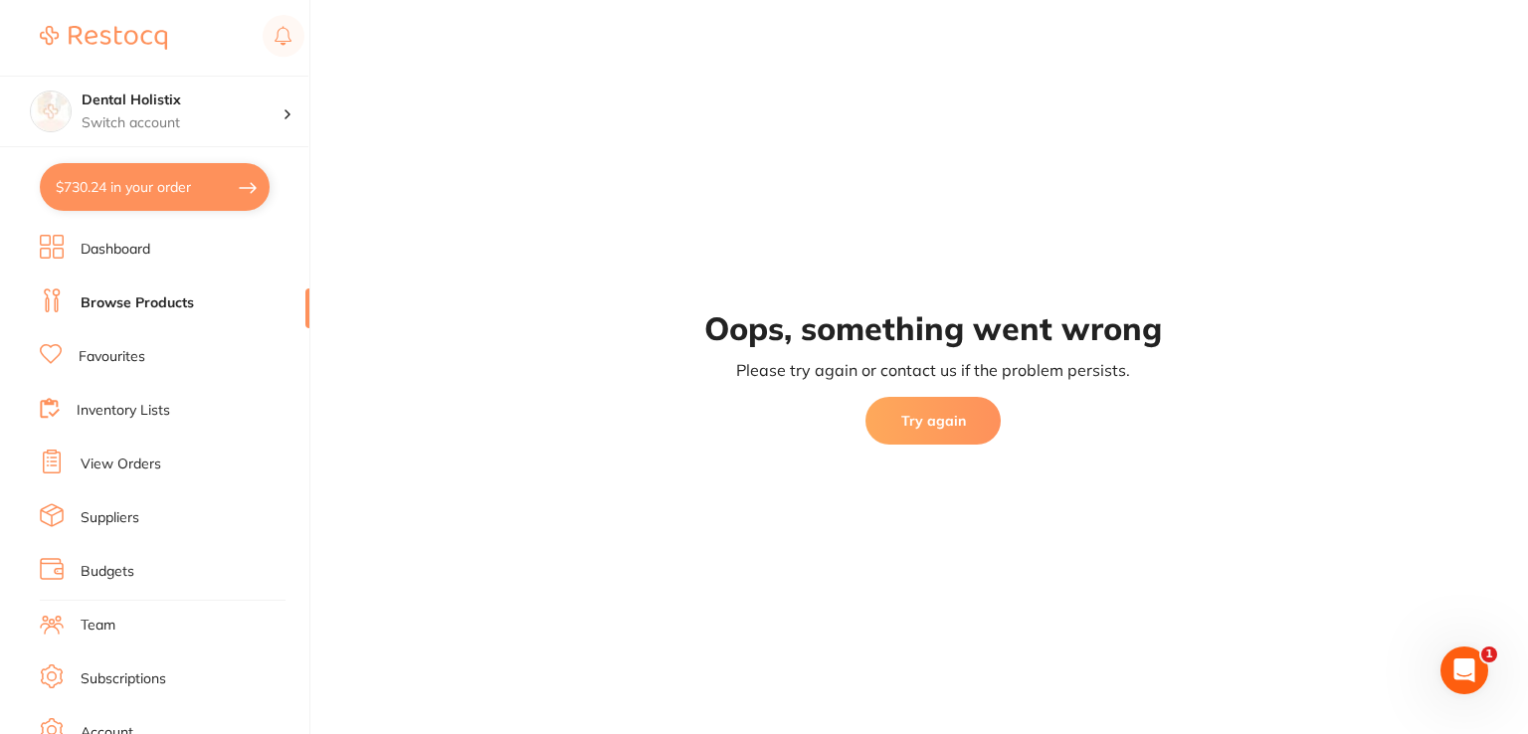
click at [916, 432] on button "Try again" at bounding box center [932, 421] width 135 height 48
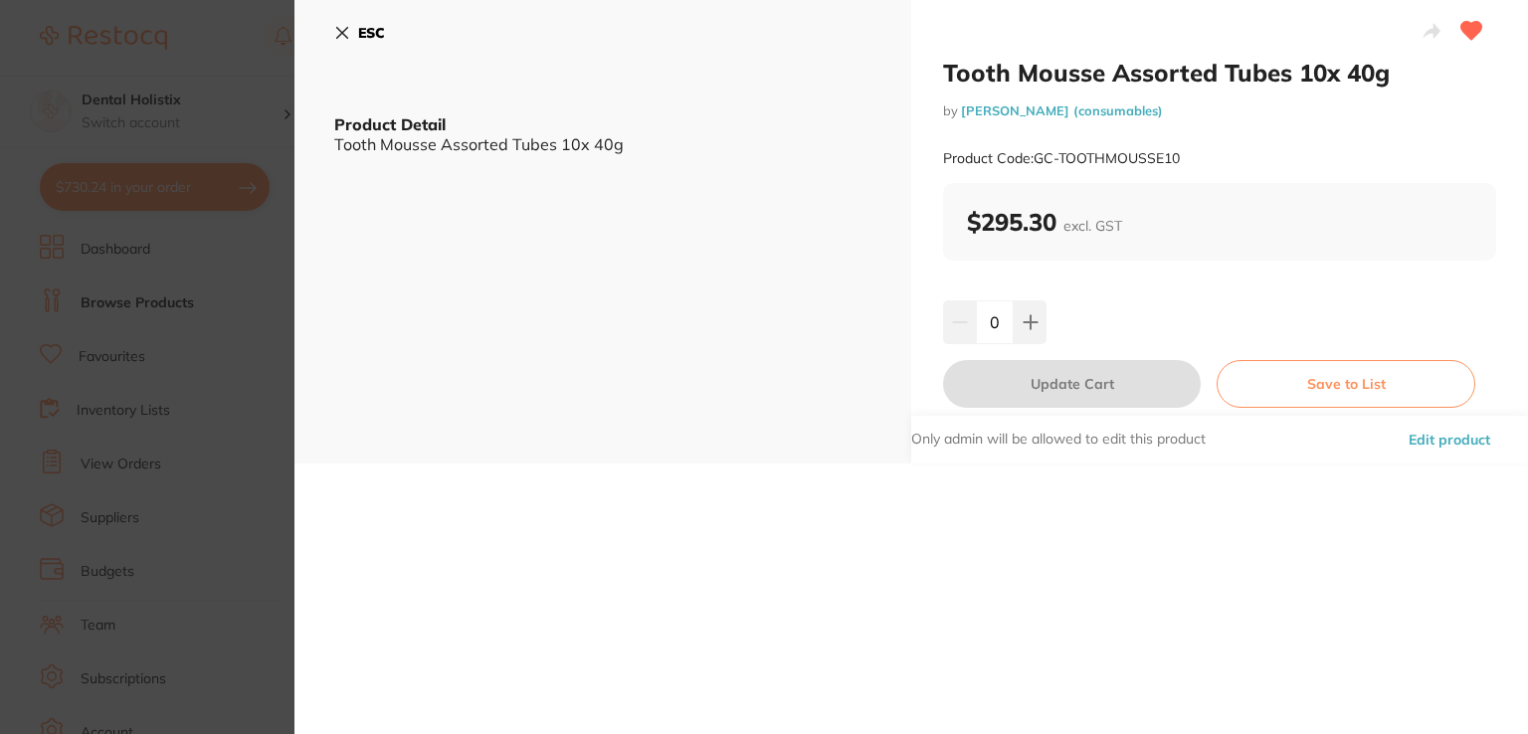
click at [1439, 436] on button "Edit product" at bounding box center [1448, 440] width 93 height 48
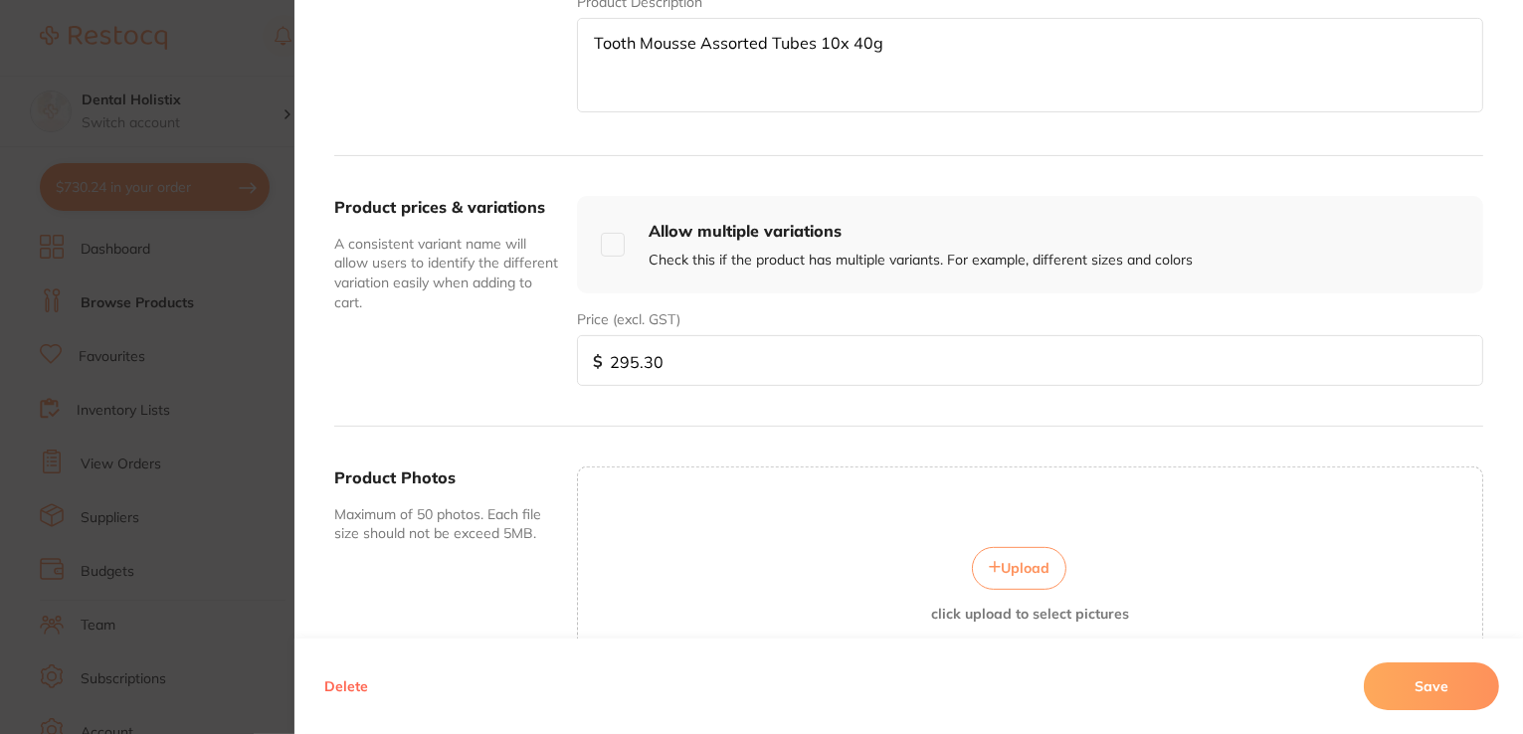
scroll to position [714, 0]
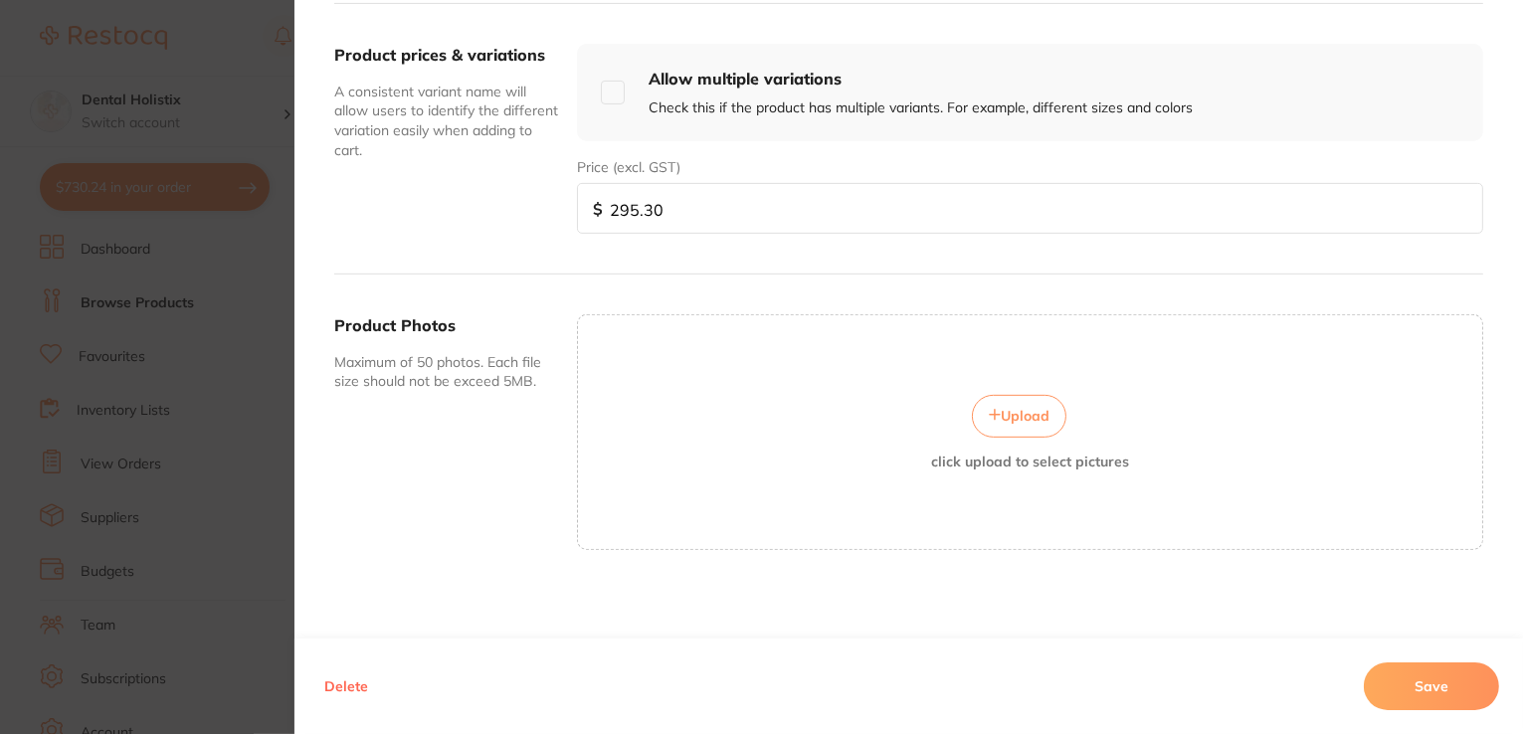
click at [1038, 419] on span "Upload" at bounding box center [1025, 416] width 49 height 18
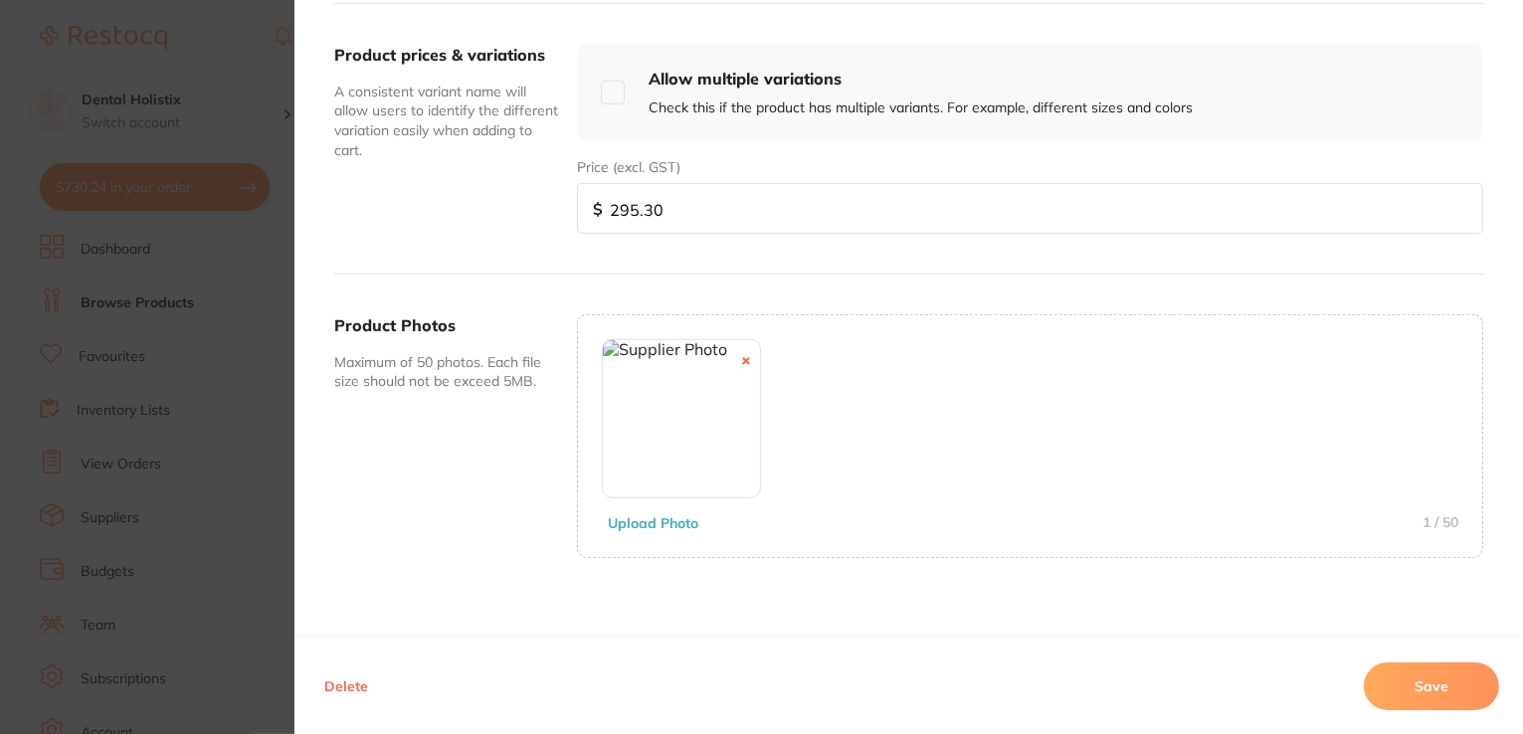
click at [1395, 681] on button "Save" at bounding box center [1431, 686] width 135 height 48
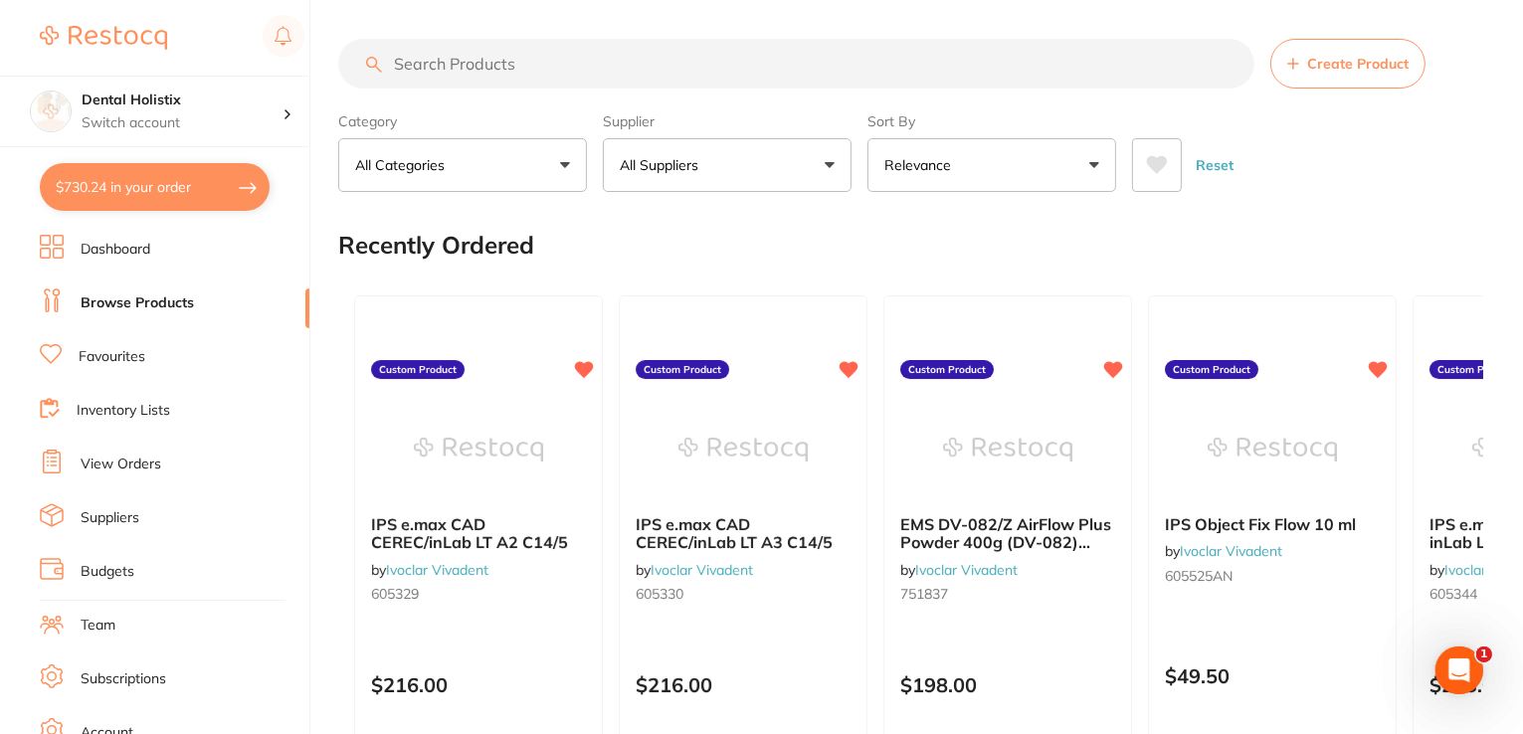
click at [545, 64] on input "search" at bounding box center [796, 64] width 916 height 50
paste input "Tooth Mousse Milkshake 40g Tube box of 10"
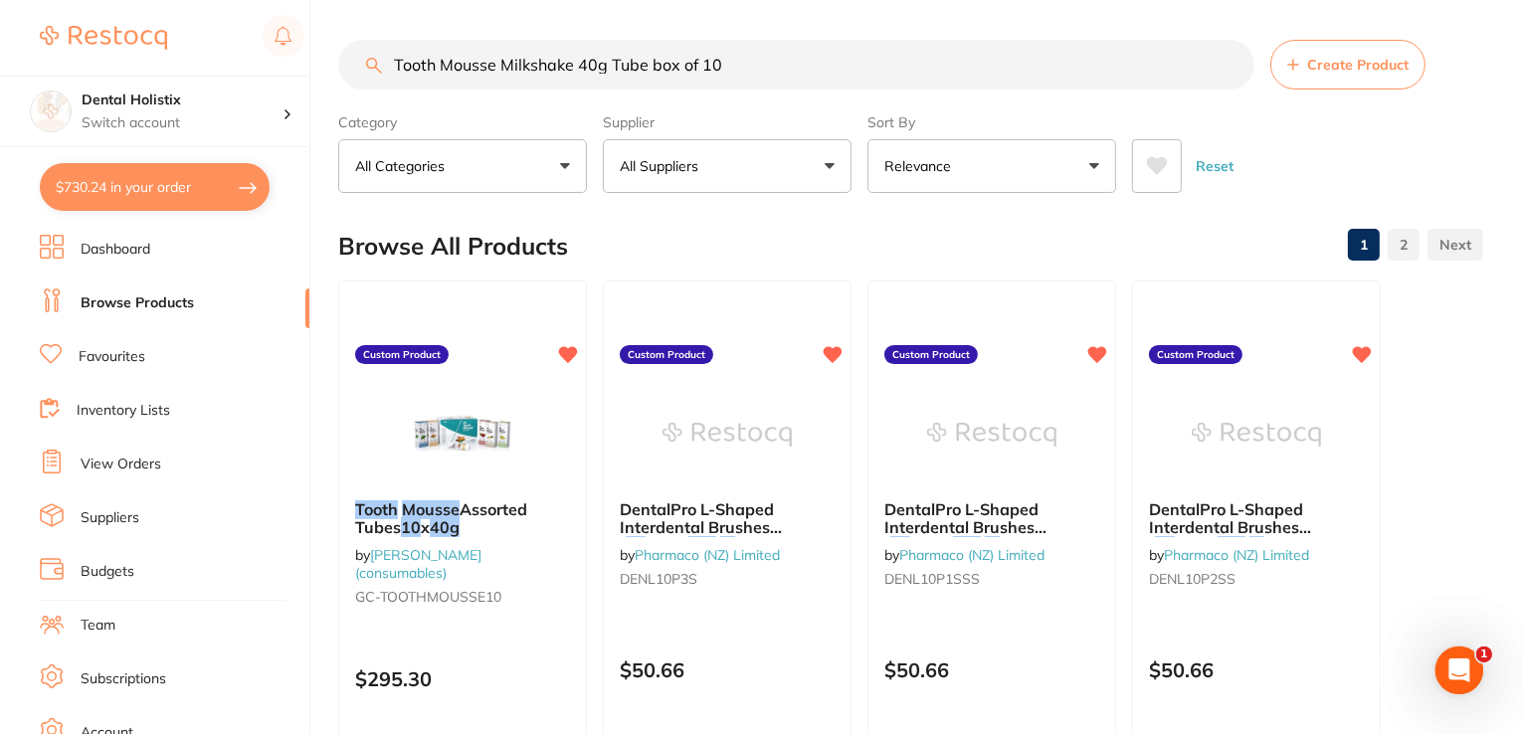
scroll to position [0, 0]
drag, startPoint x: 684, startPoint y: 66, endPoint x: 434, endPoint y: 63, distance: 250.6
click at [313, 57] on div "$730.24 Dental Holistix Switch account Dental Holistix $730.24 in your order Da…" at bounding box center [761, 367] width 1523 height 734
paste input "Tork Extra Soft Facial Tissue 2 Ply Box 224 CTN 24"
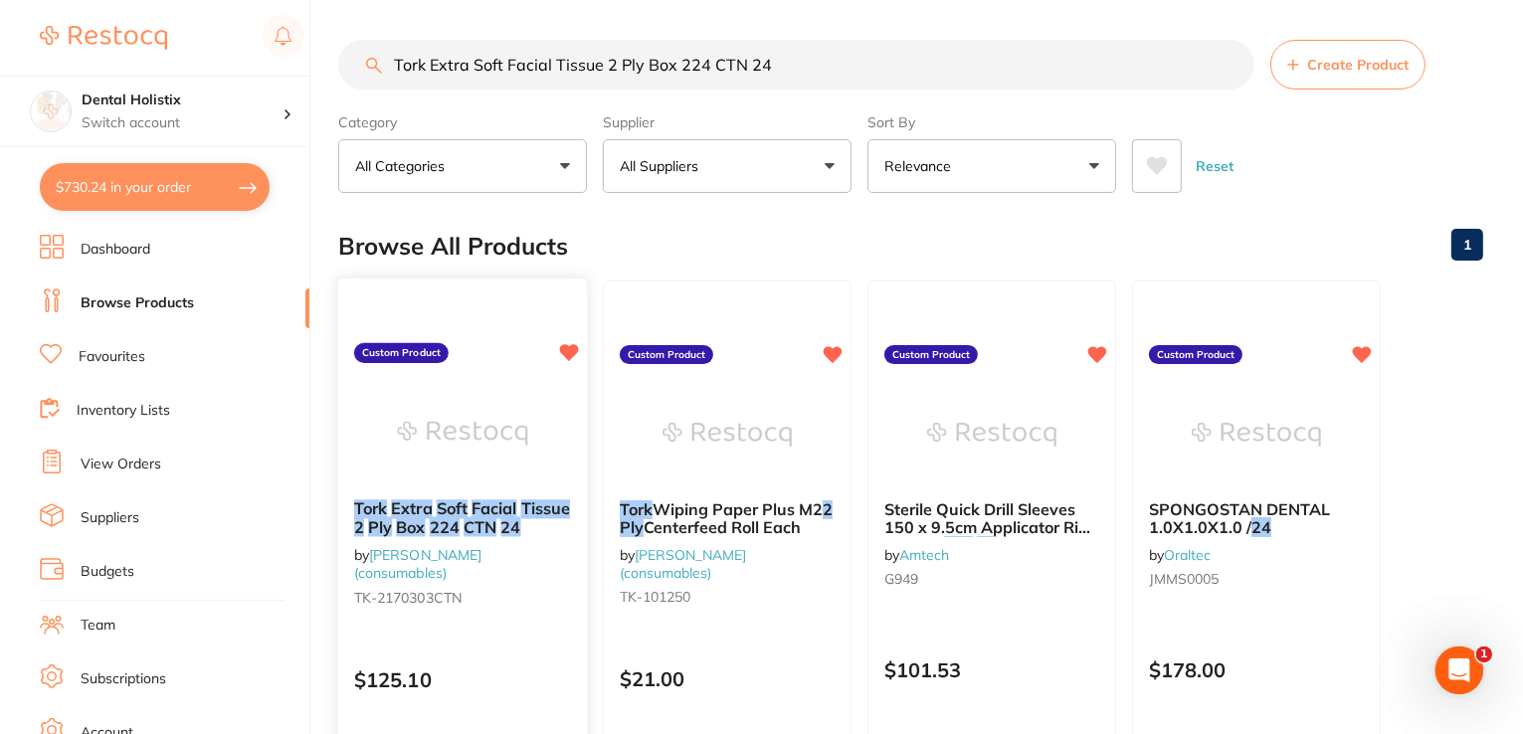
click at [414, 502] on em "Extra" at bounding box center [411, 508] width 41 height 20
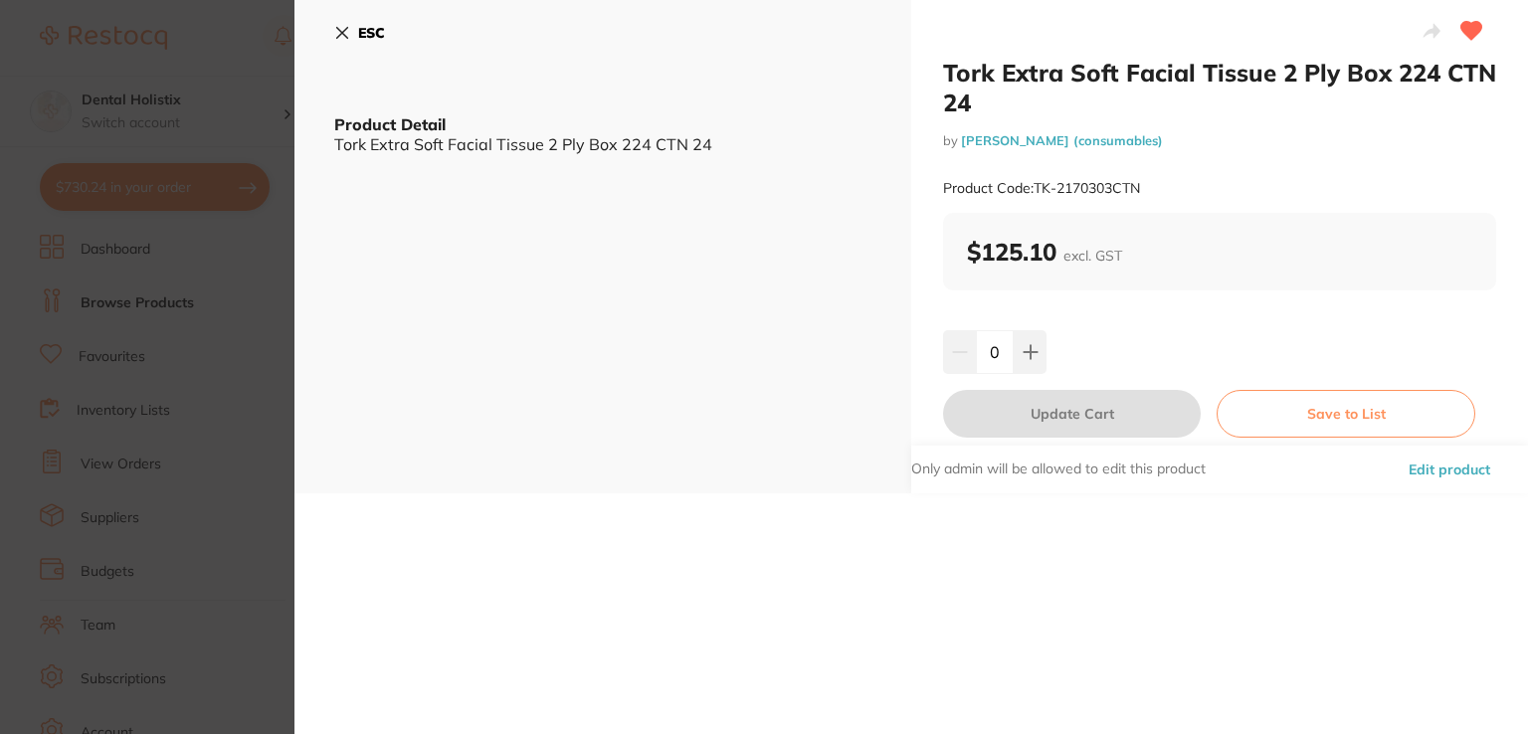
click at [1423, 470] on button "Edit product" at bounding box center [1448, 470] width 93 height 48
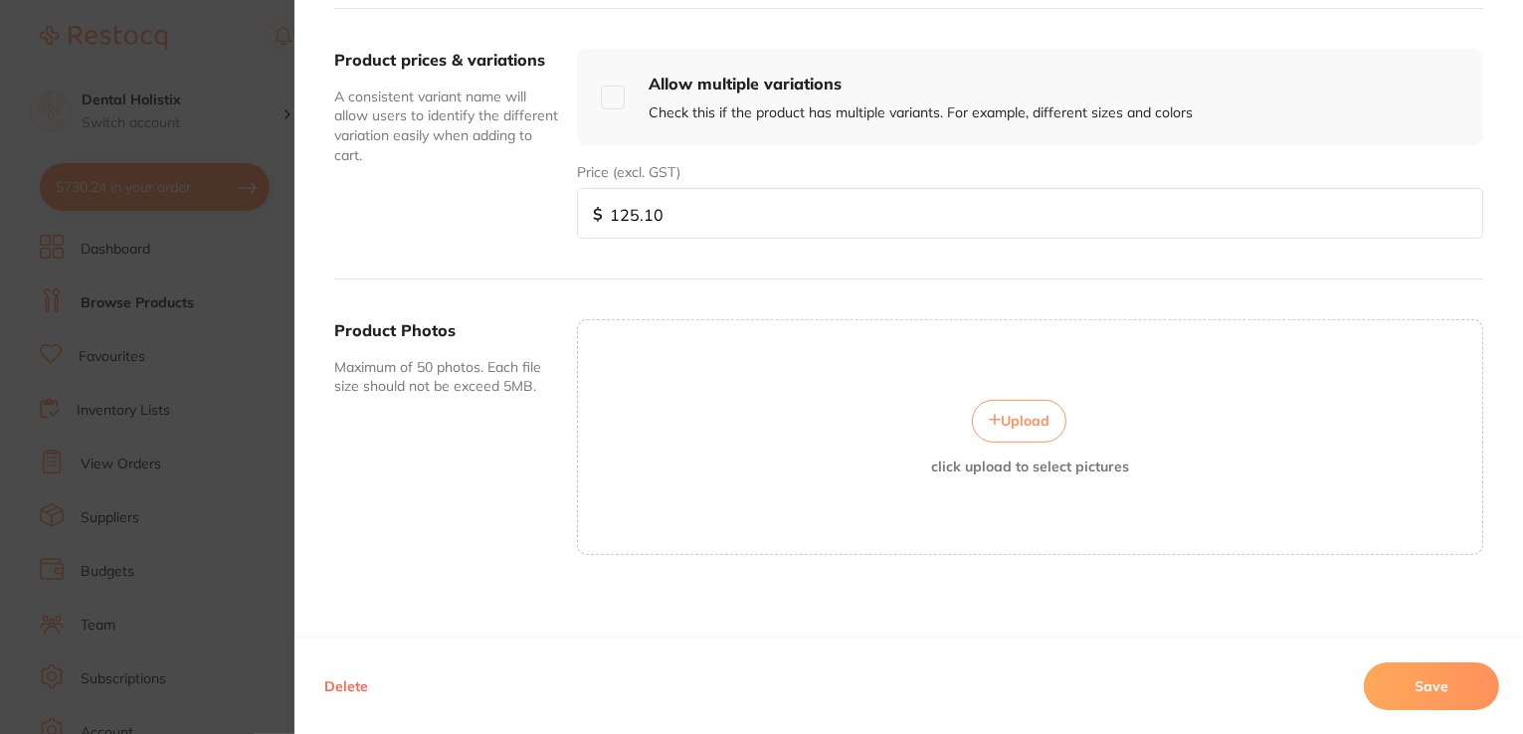
scroll to position [714, 0]
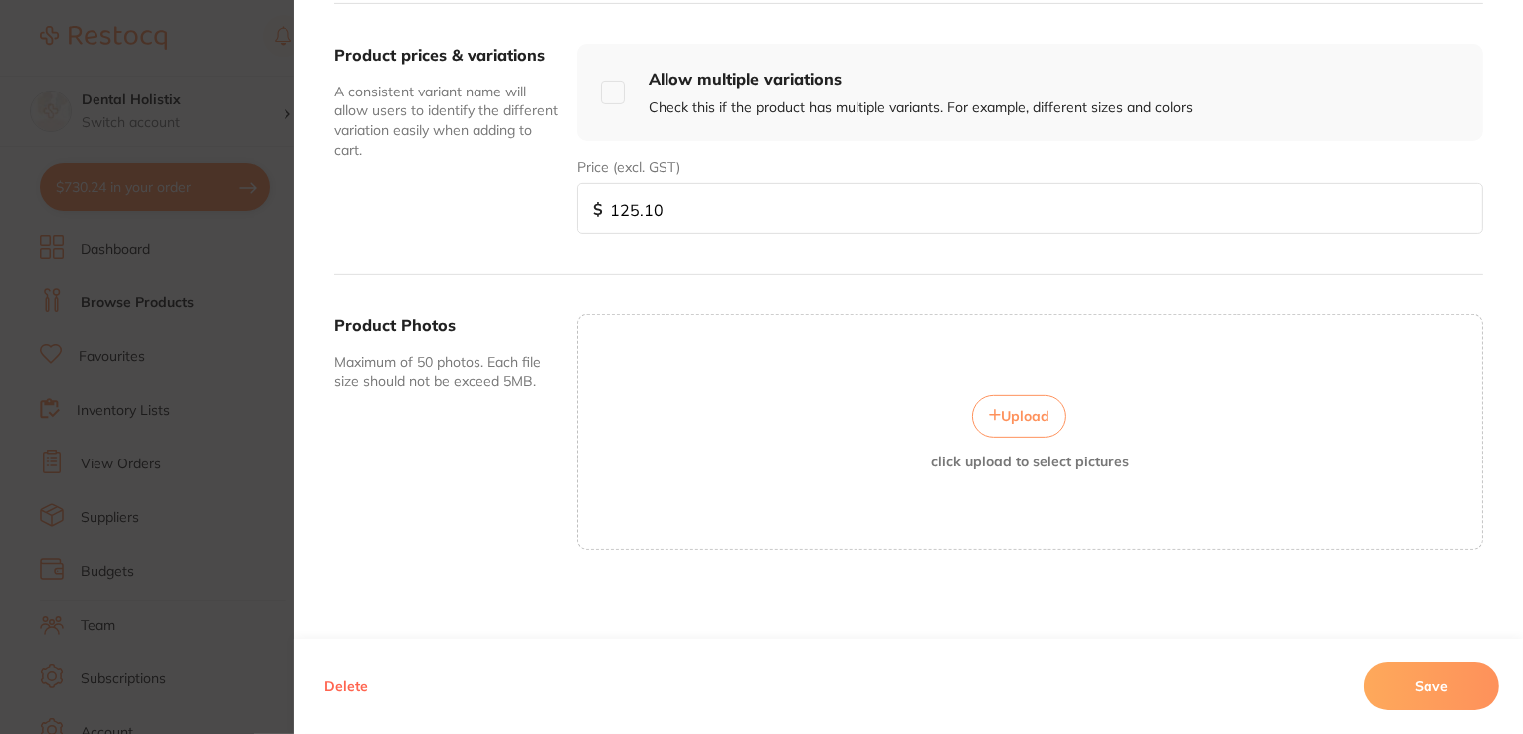
click at [1001, 415] on span "Upload" at bounding box center [1025, 416] width 49 height 18
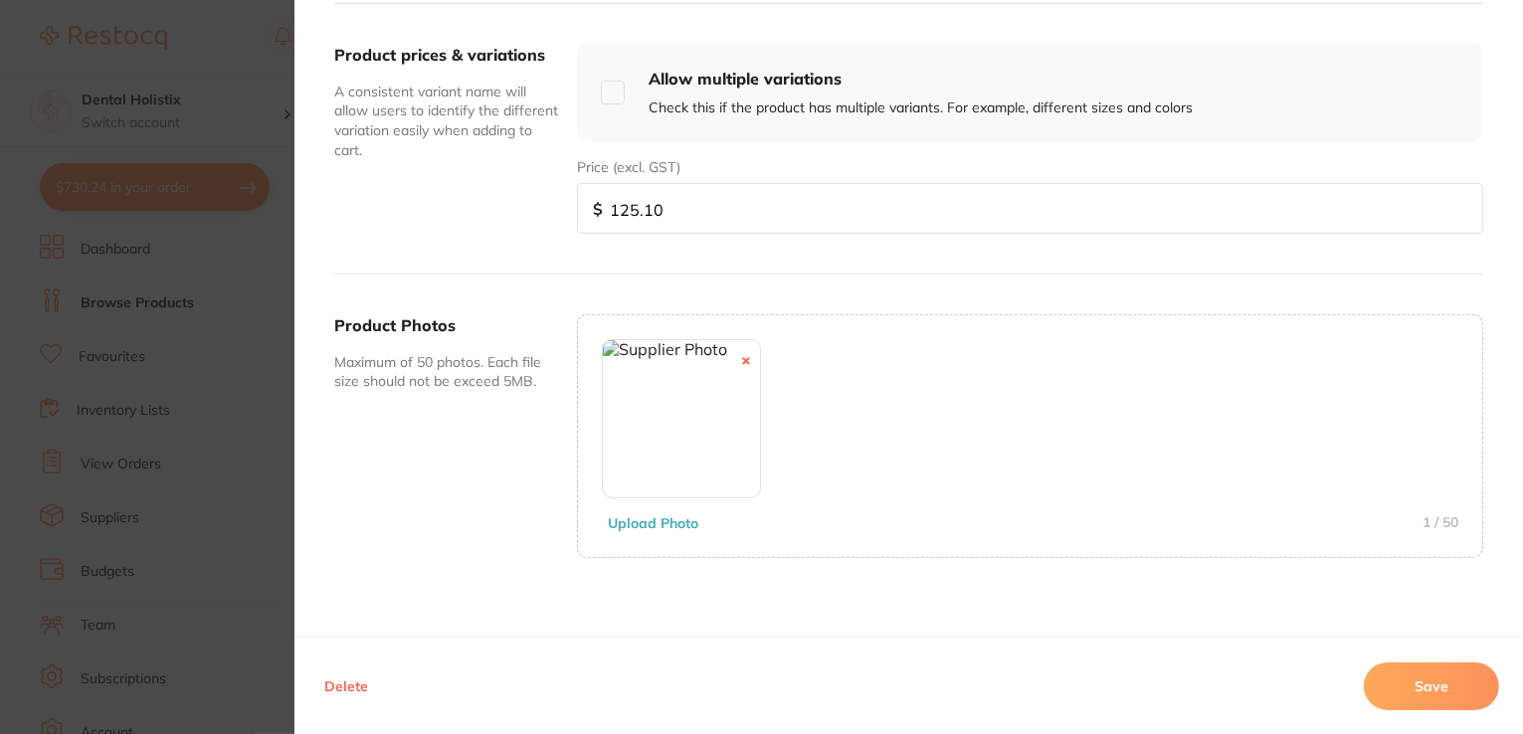
click at [1424, 689] on button "Save" at bounding box center [1431, 686] width 135 height 48
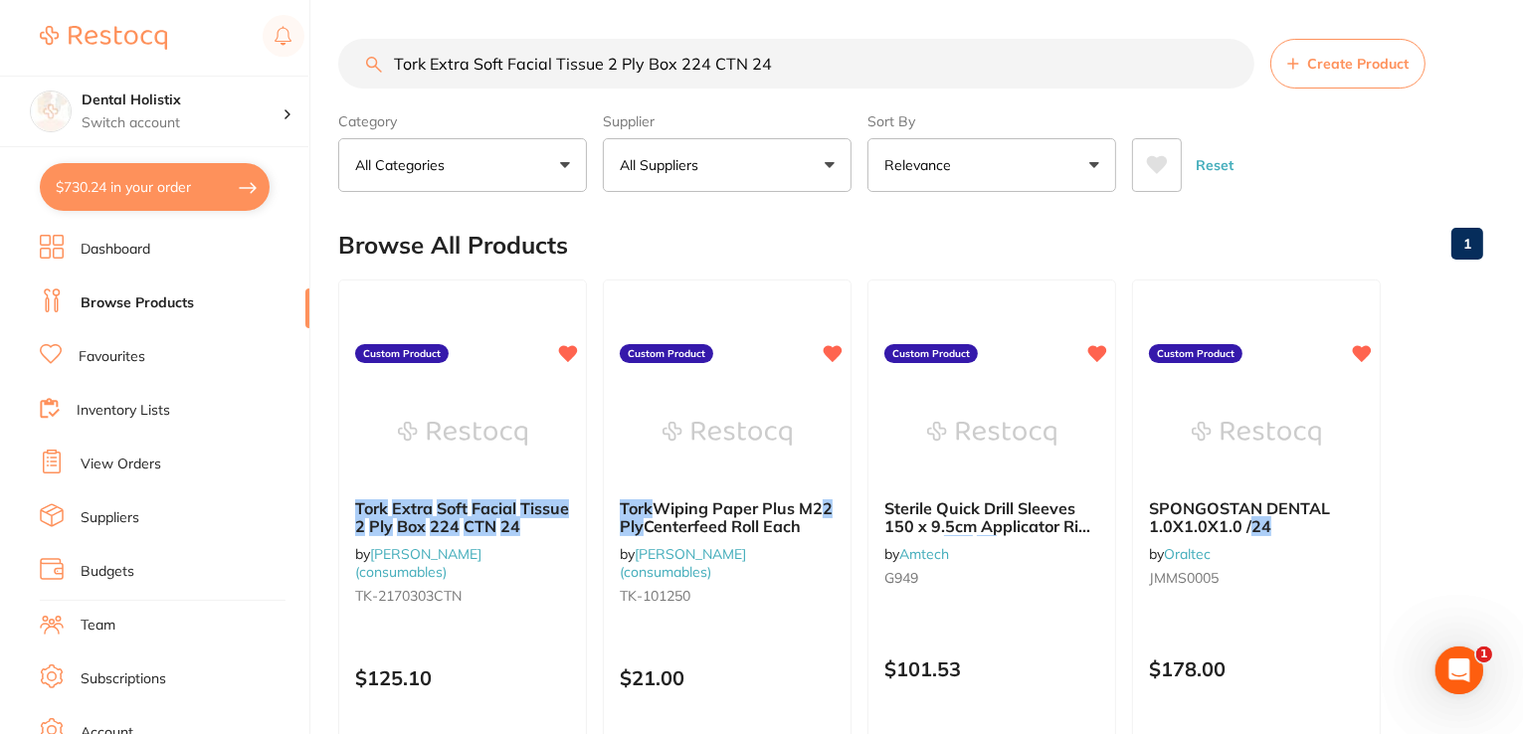
scroll to position [0, 0]
drag, startPoint x: 720, startPoint y: 65, endPoint x: 299, endPoint y: 70, distance: 420.7
click at [299, 70] on div "$730.24 Dental Holistix Switch account Dental Holistix $730.24 in your order Da…" at bounding box center [761, 366] width 1523 height 734
paste input "Wiping Paper Plus M2 2 Ply Centerfeed Roll Each"
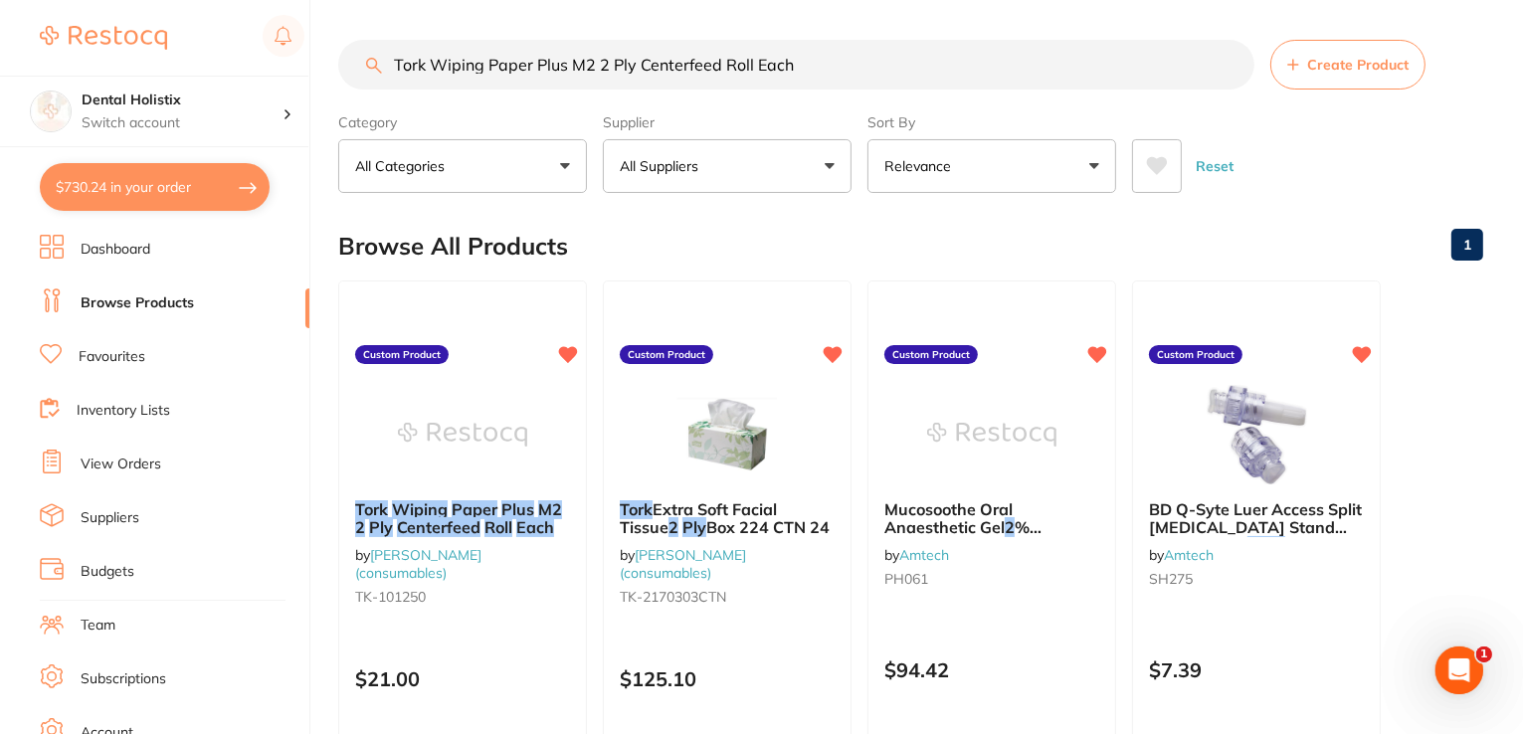
click at [450, 508] on span at bounding box center [450, 509] width 4 height 20
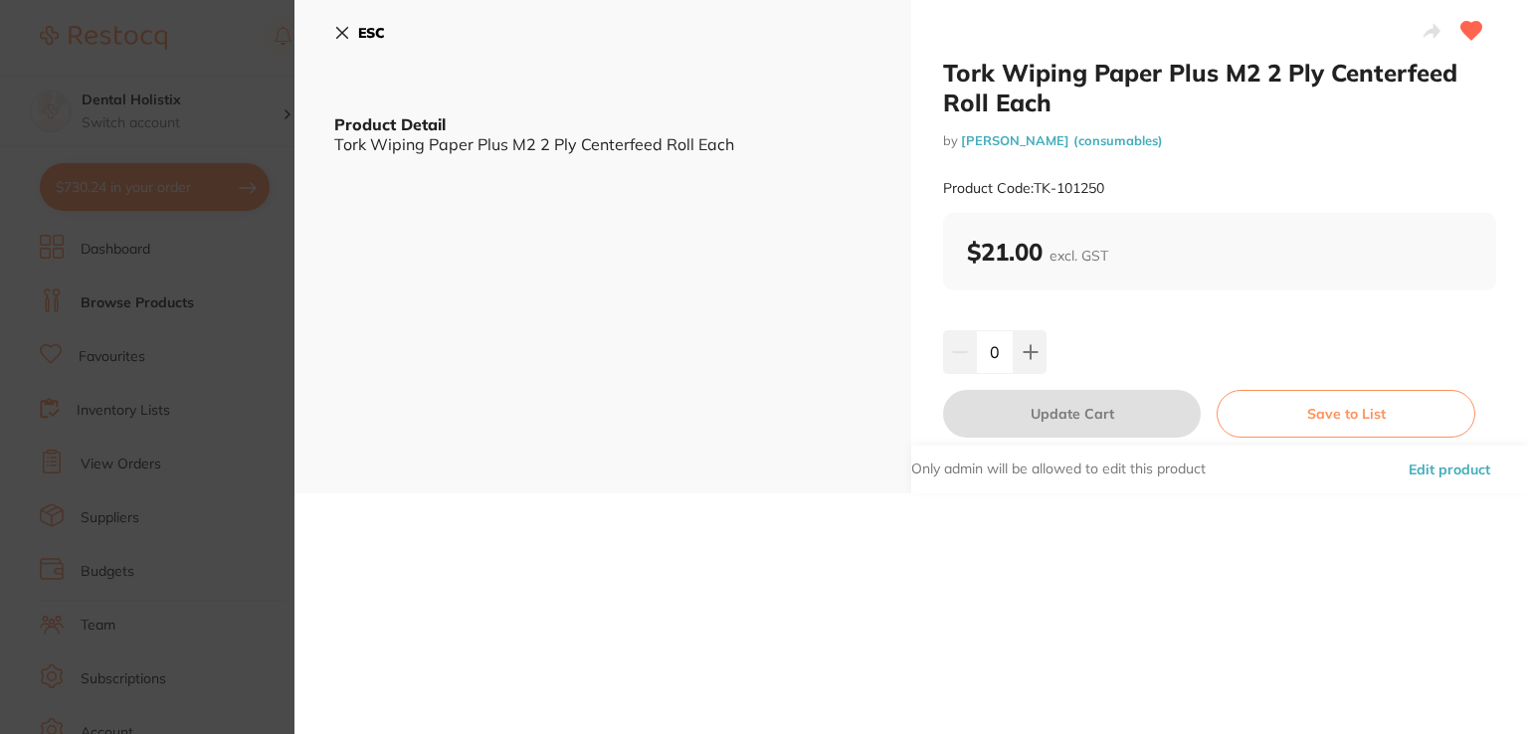
click at [1440, 467] on button "Edit product" at bounding box center [1448, 470] width 93 height 48
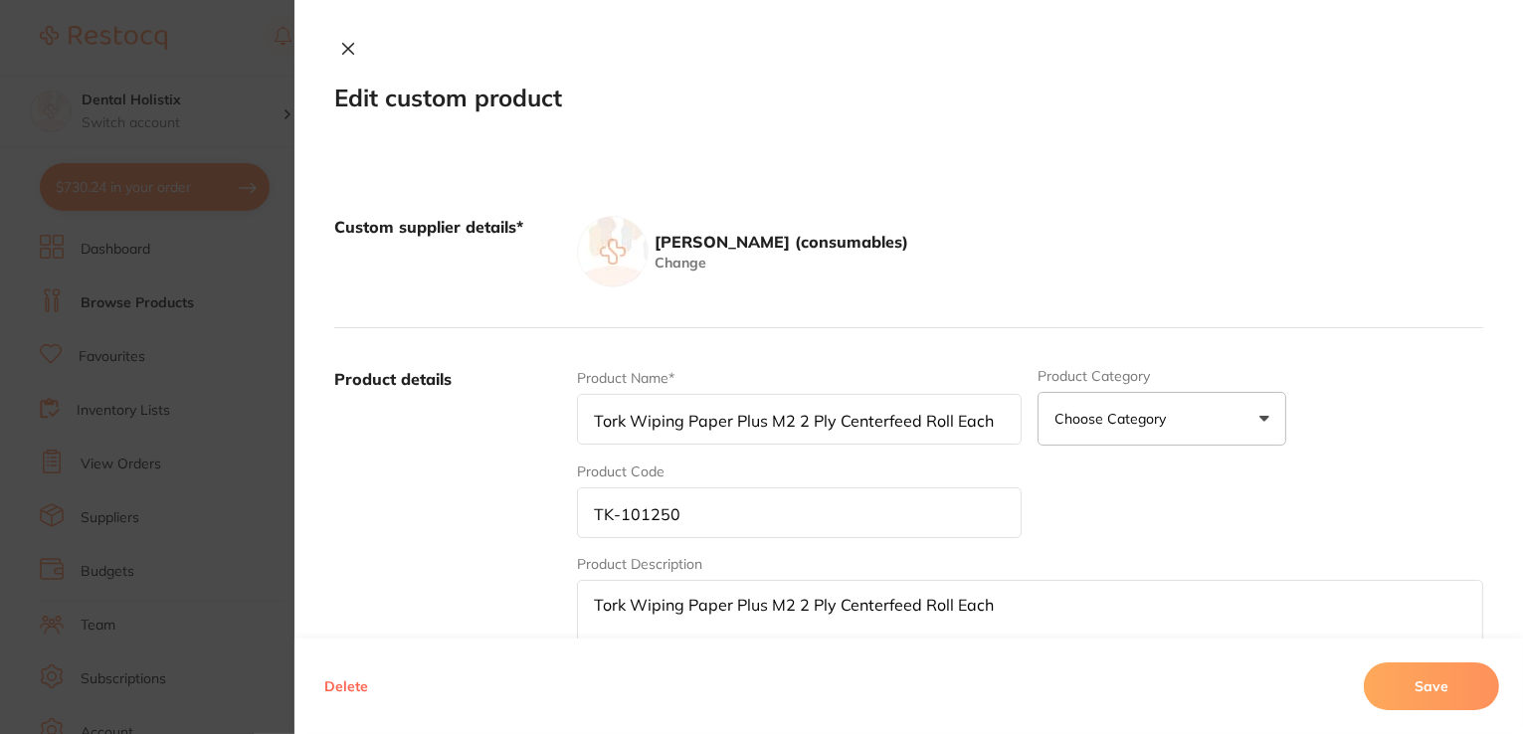
click at [1014, 602] on textarea "Tork Wiping Paper Plus M2 2 Ply Centerfeed Roll Each" at bounding box center [1030, 627] width 906 height 94
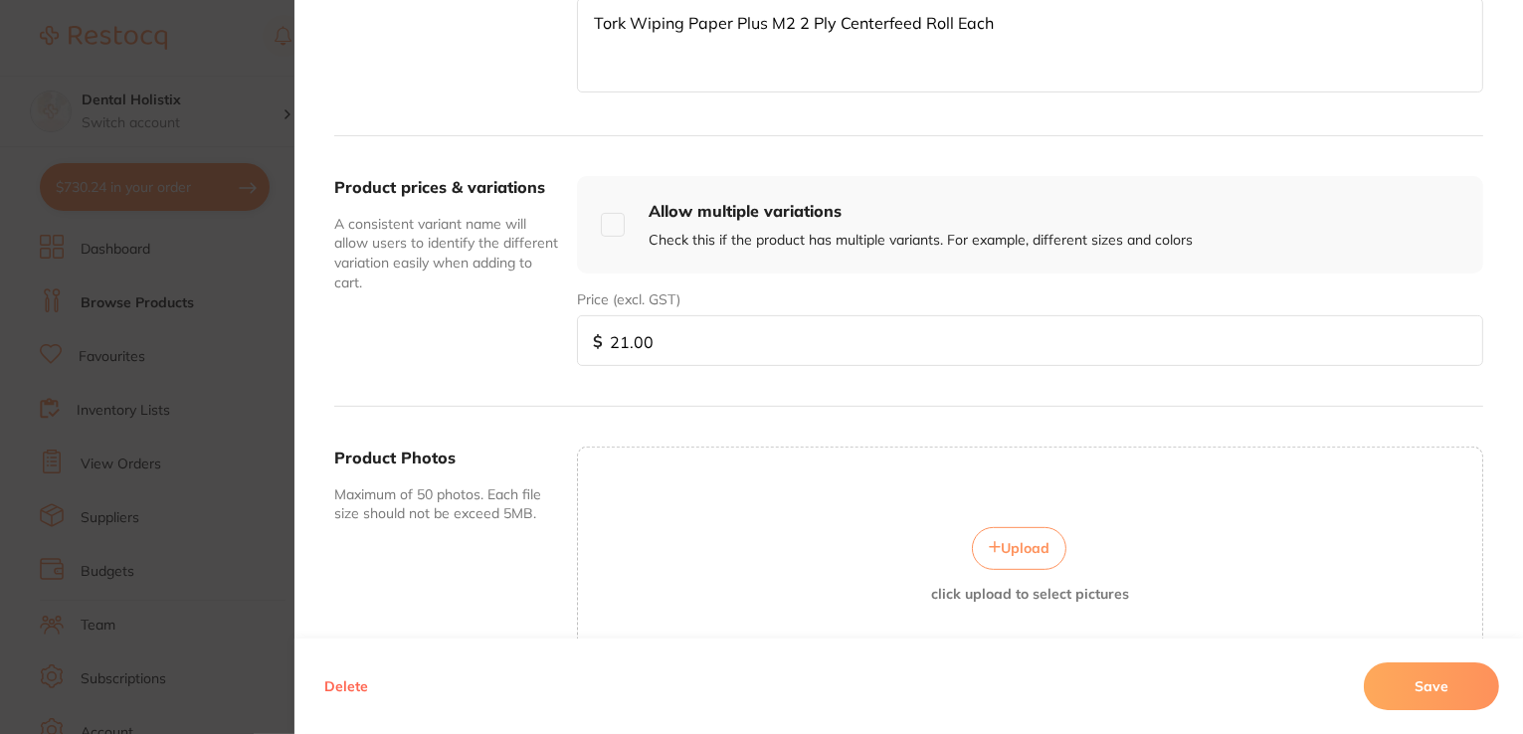
scroll to position [714, 0]
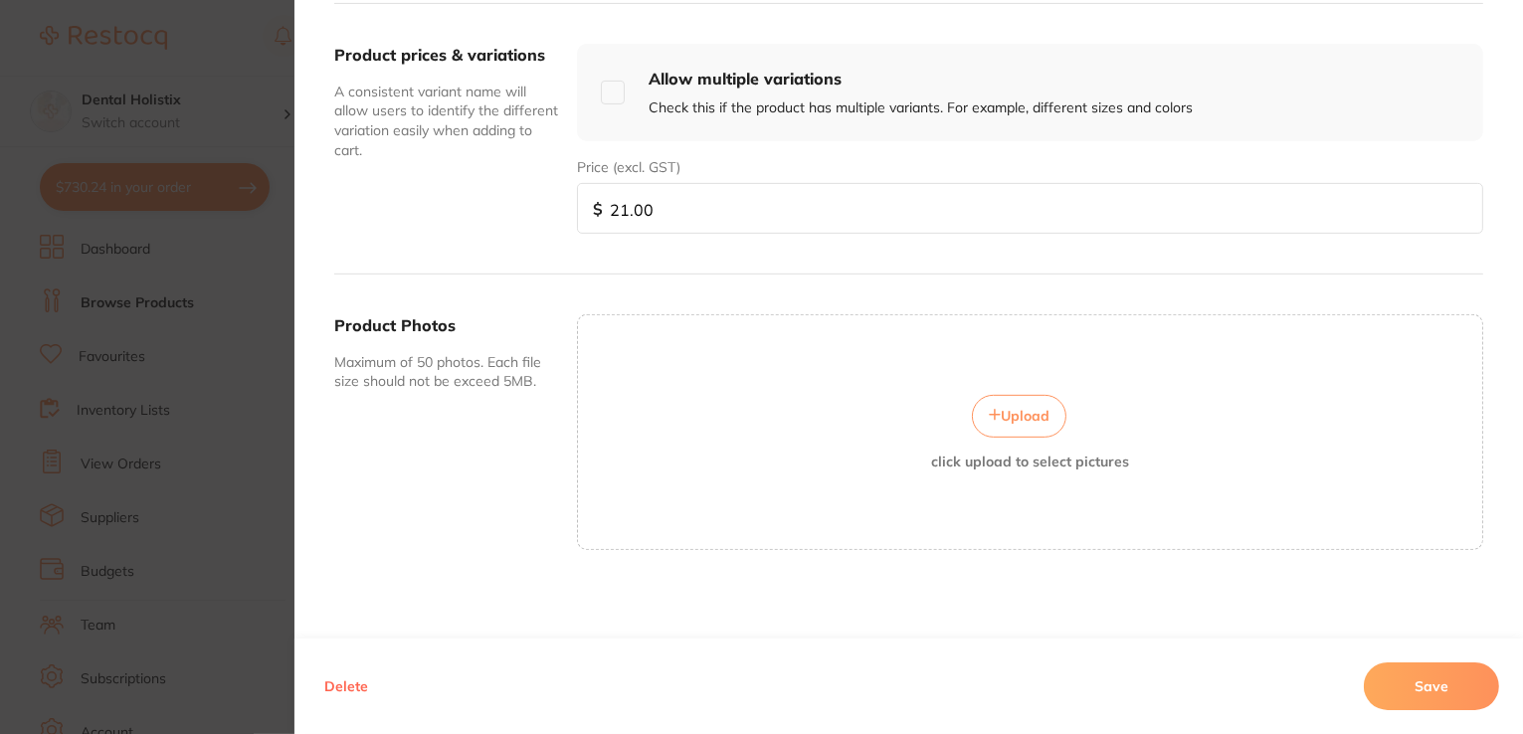
click at [1028, 427] on button "Upload" at bounding box center [1019, 416] width 94 height 42
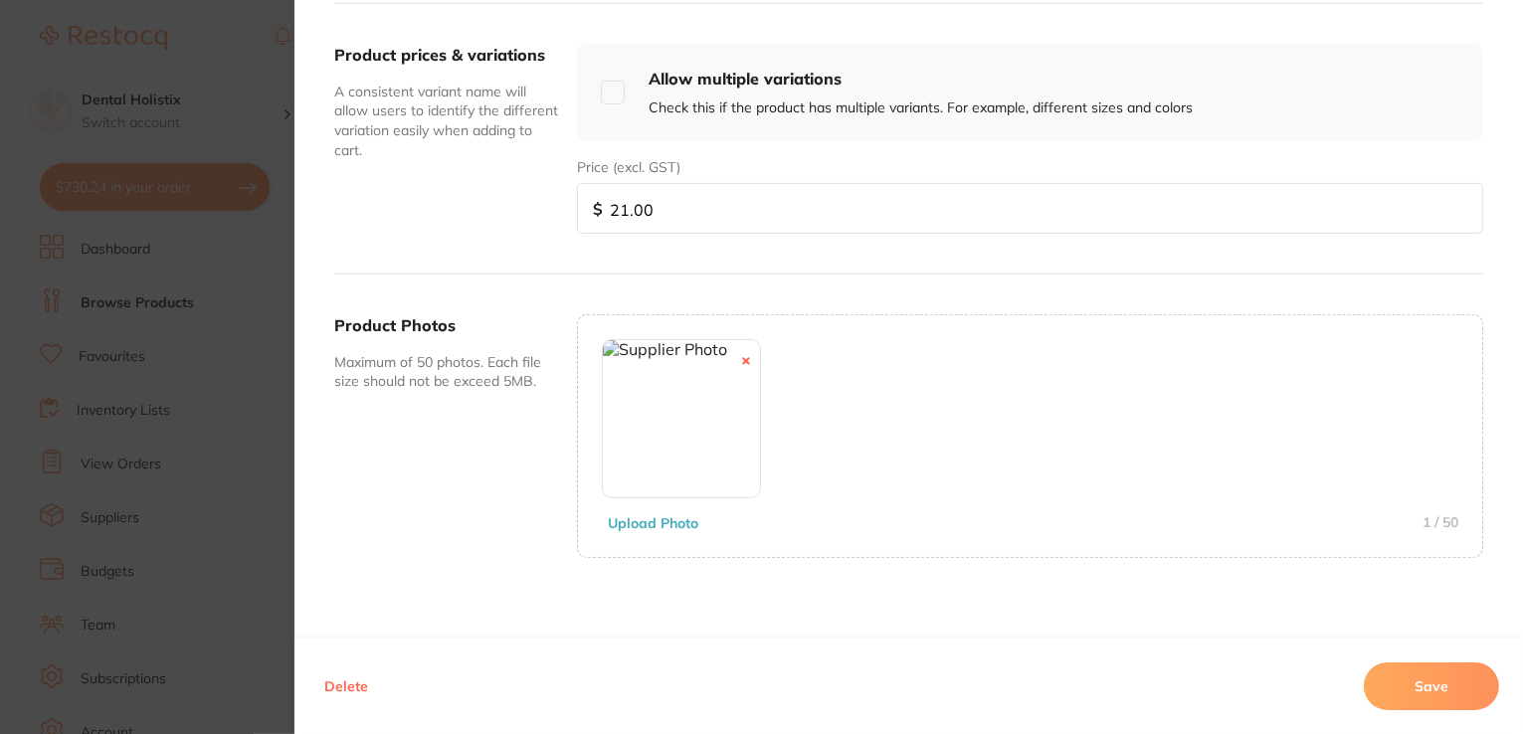
click at [1400, 692] on button "Save" at bounding box center [1431, 686] width 135 height 48
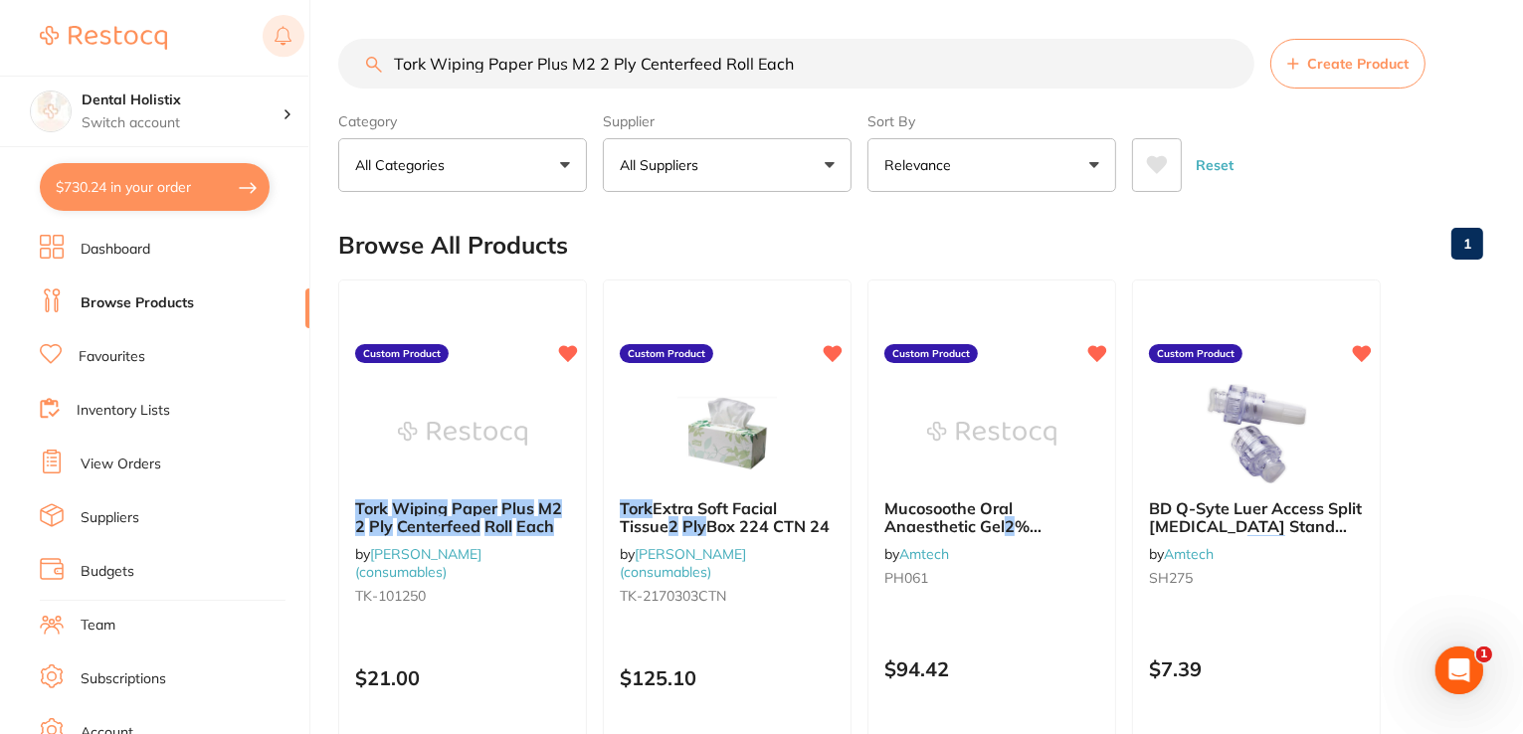
drag, startPoint x: 751, startPoint y: 64, endPoint x: 464, endPoint y: 64, distance: 286.4
click at [286, 57] on div "$730.24 Dental Holistix Switch account Dental Holistix $730.24 in your order Da…" at bounding box center [761, 366] width 1523 height 734
paste input "Ultra-Etch IndiSpense 35% Refill 1x30ml Syringe"
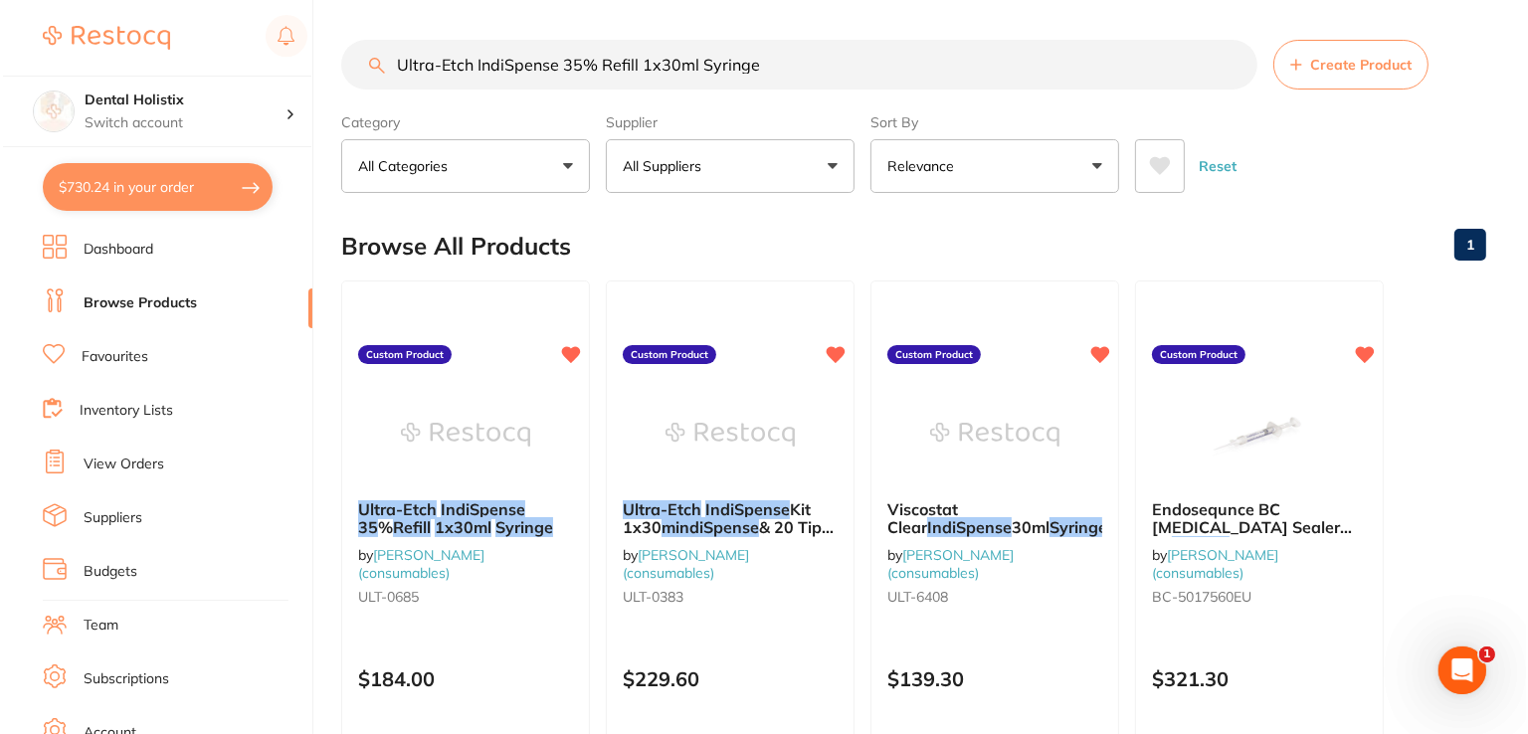
scroll to position [0, 0]
drag, startPoint x: 438, startPoint y: 661, endPoint x: 414, endPoint y: 539, distance: 124.6
click at [438, 662] on div "$184.00" at bounding box center [462, 673] width 247 height 53
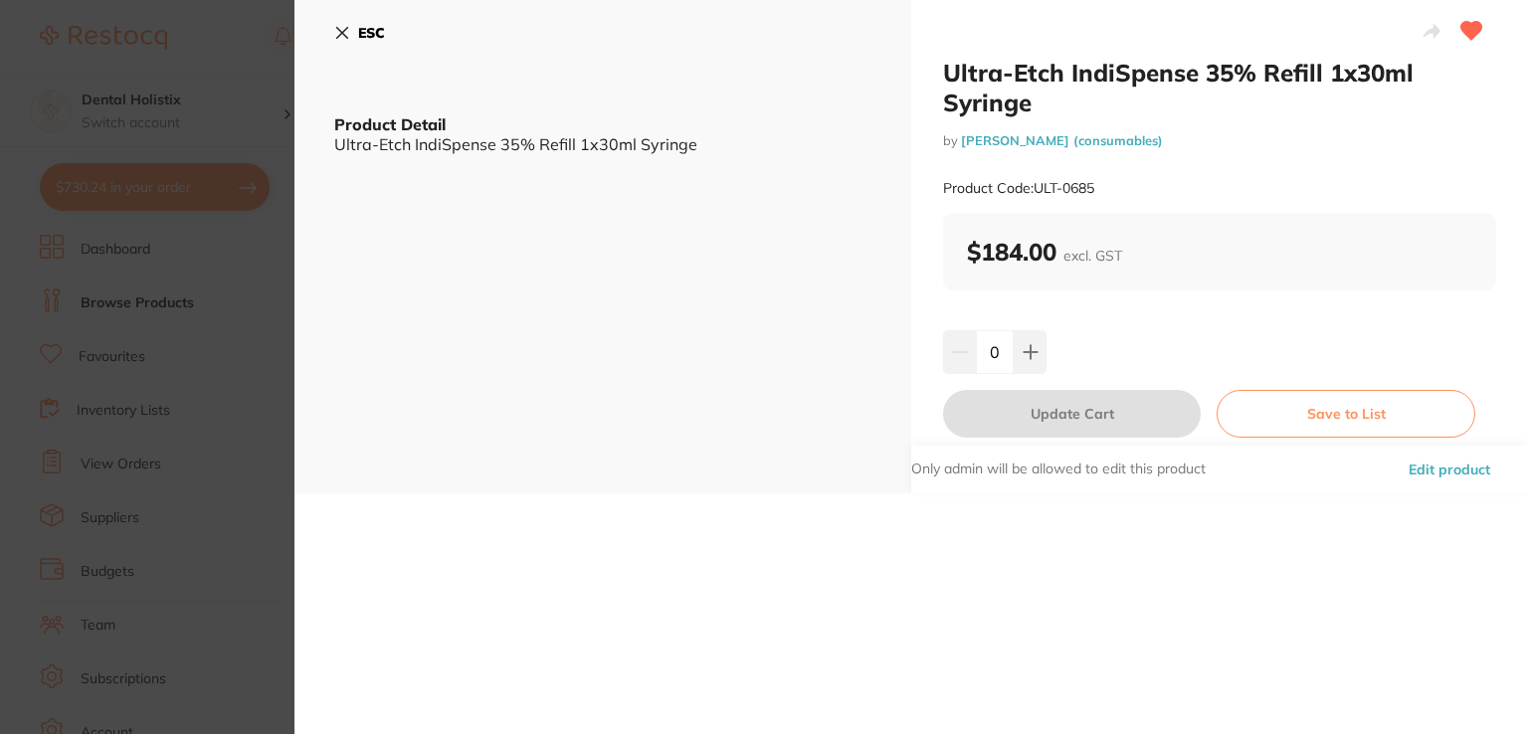
click at [1407, 471] on button "Edit product" at bounding box center [1448, 470] width 93 height 48
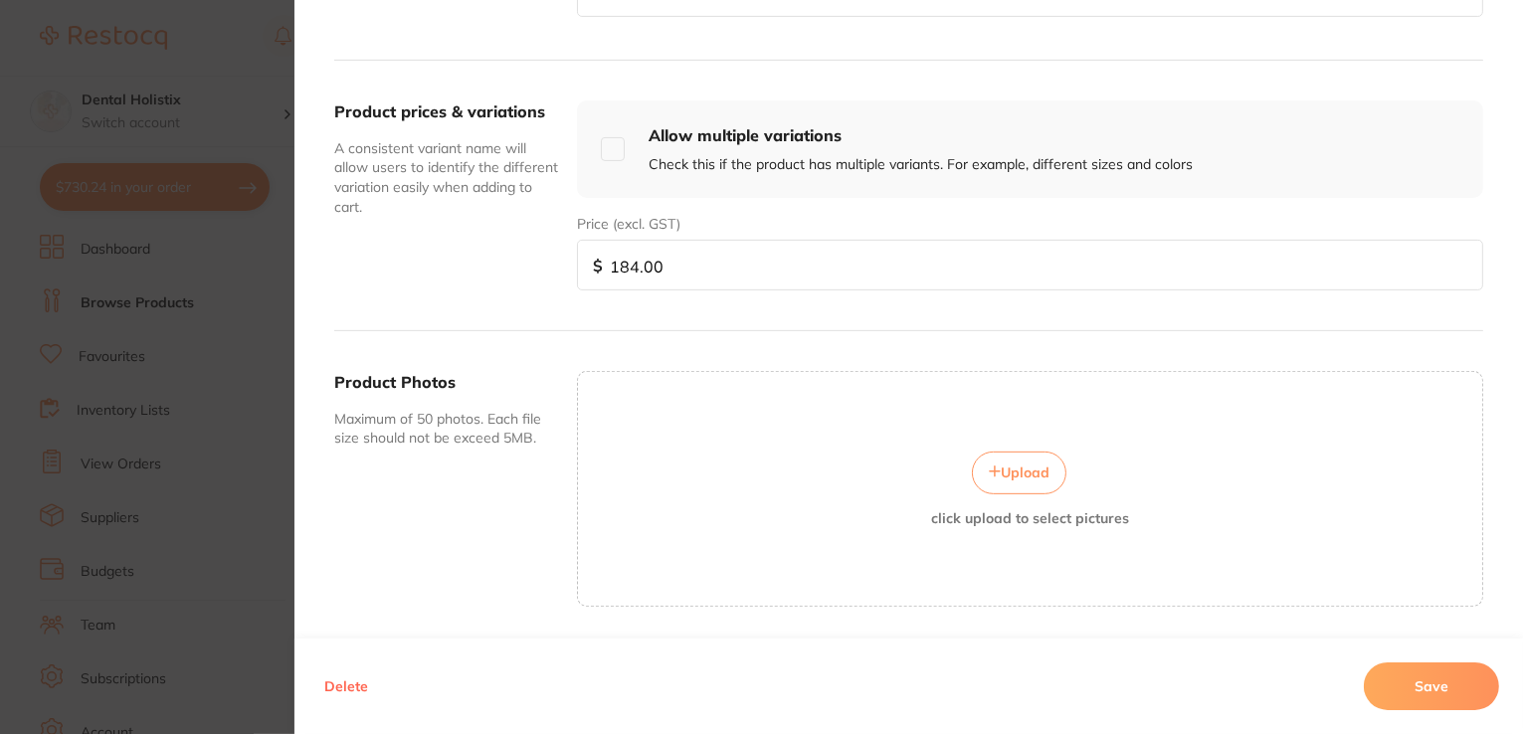
scroll to position [714, 0]
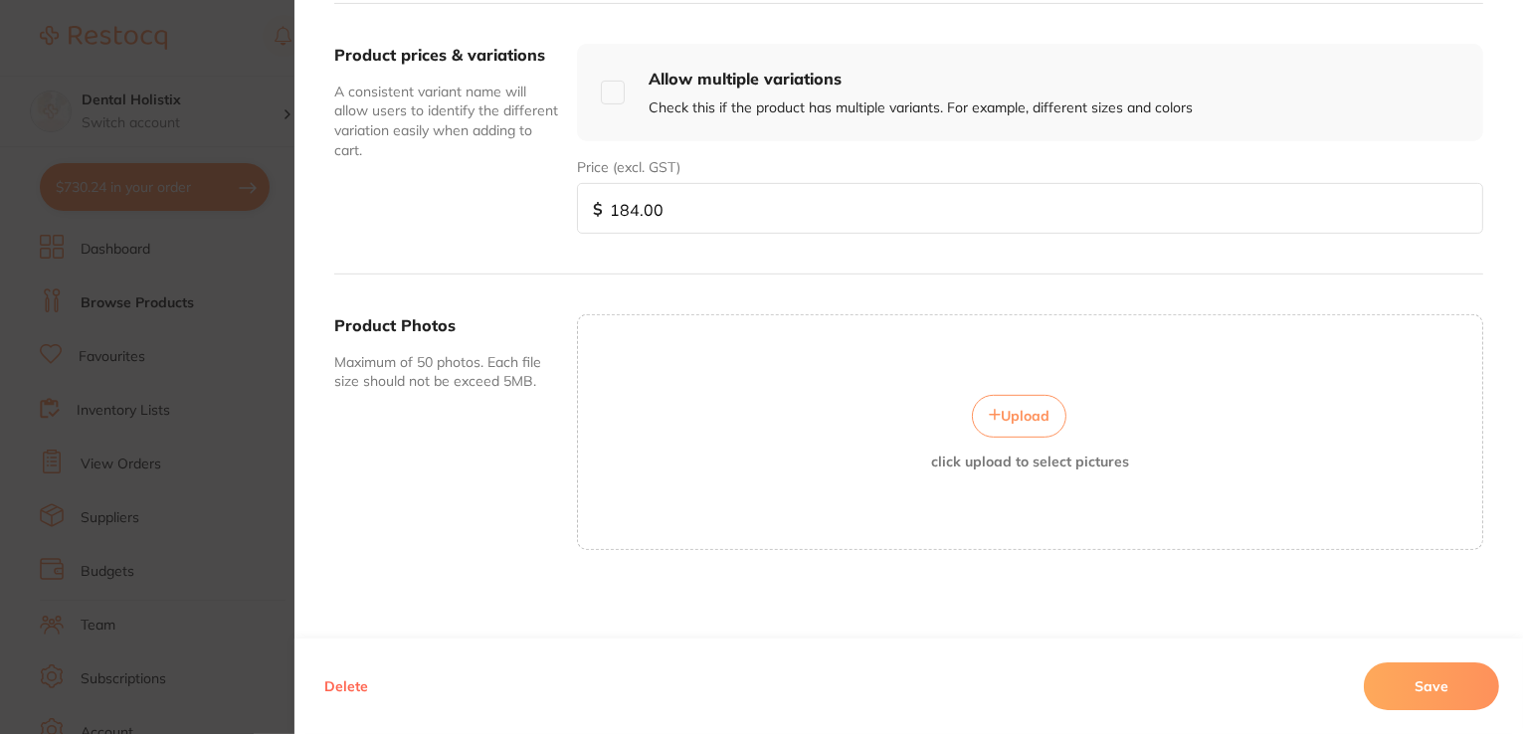
click at [1029, 423] on button "Upload" at bounding box center [1019, 416] width 94 height 42
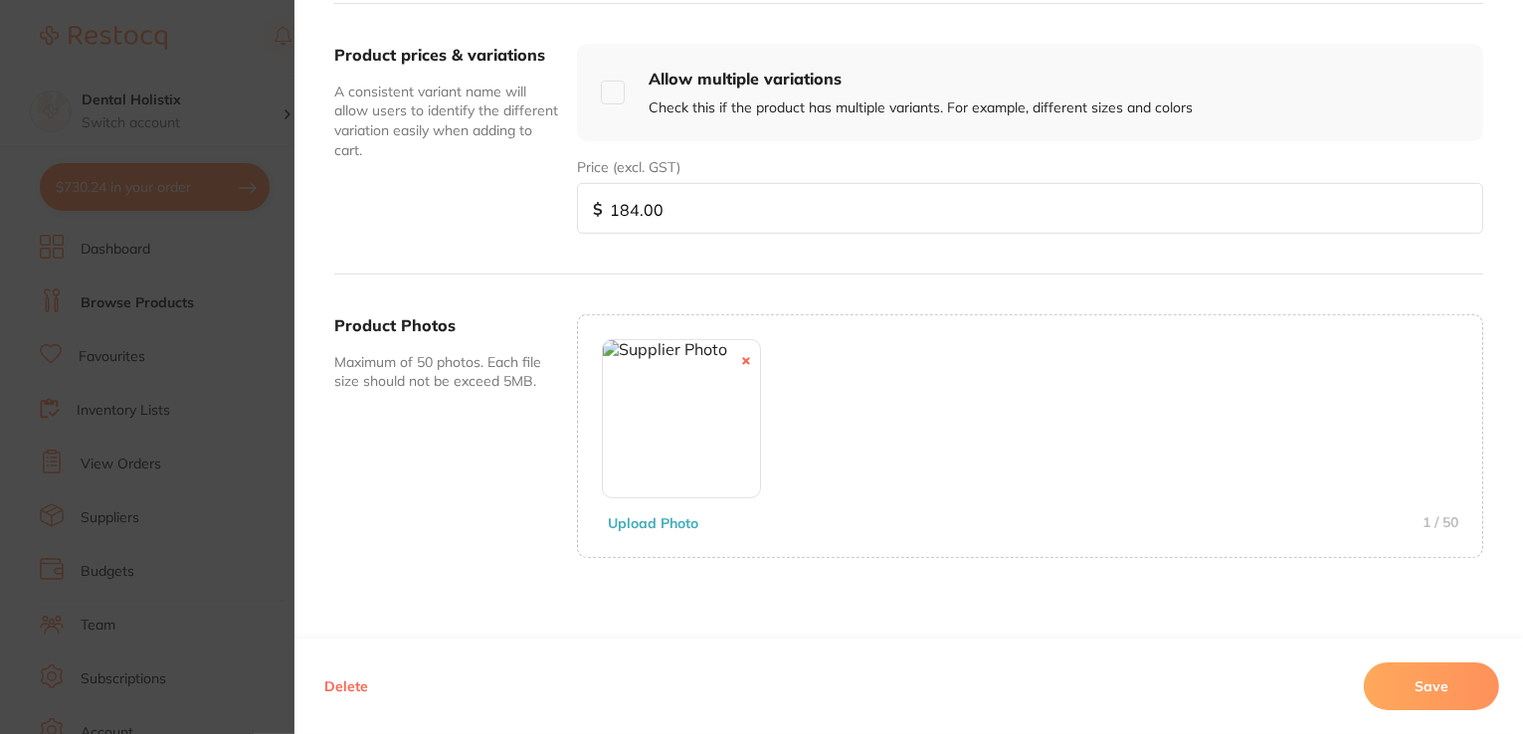
click at [1396, 686] on button "Save" at bounding box center [1431, 686] width 135 height 48
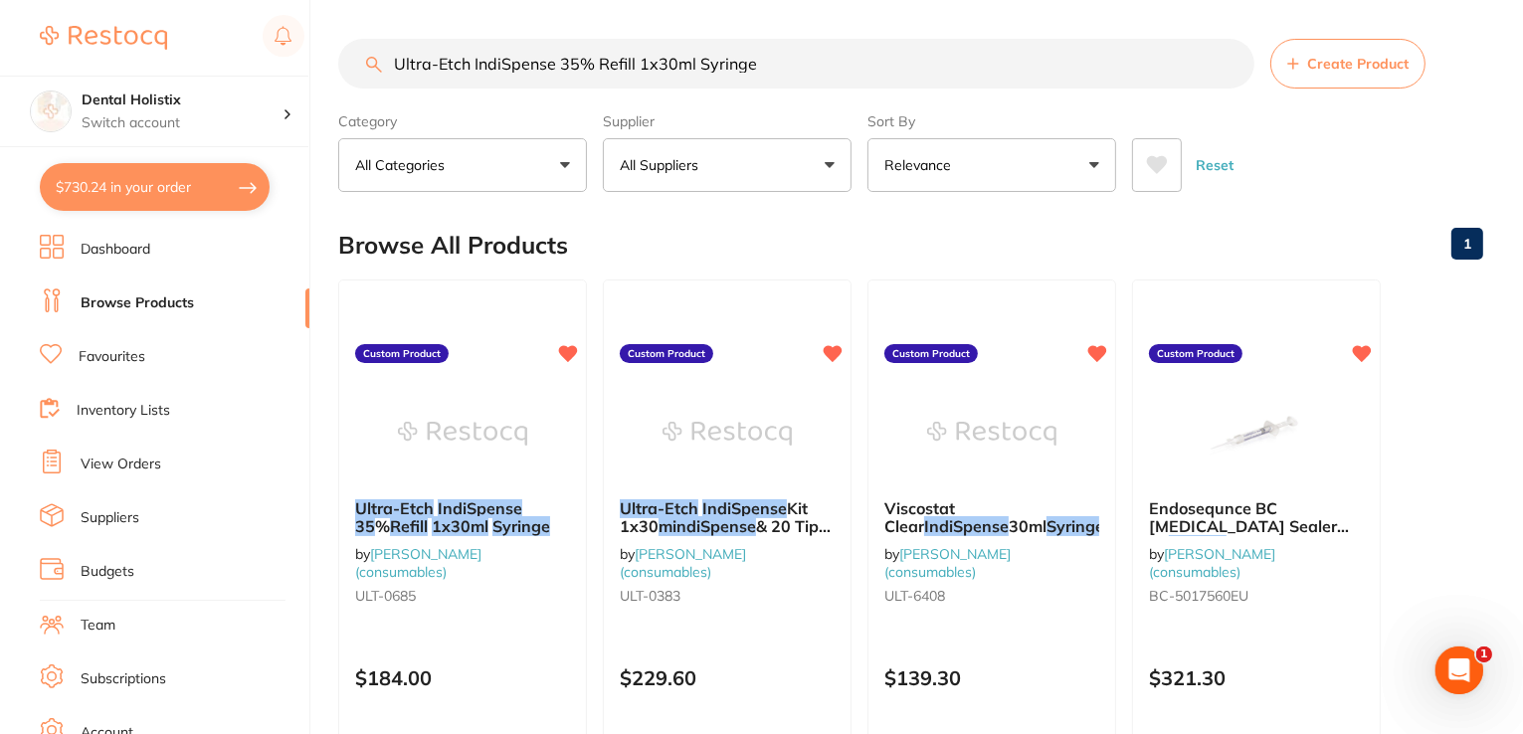
drag, startPoint x: 764, startPoint y: 60, endPoint x: 418, endPoint y: 58, distance: 346.1
click at [330, 57] on div "$730.24 Dental Holistix Switch account Dental Holistix $730.24 in your order Da…" at bounding box center [761, 366] width 1523 height 734
paste input "Kit 1x30 ml IndiSpense & 20 Tips & Syr"
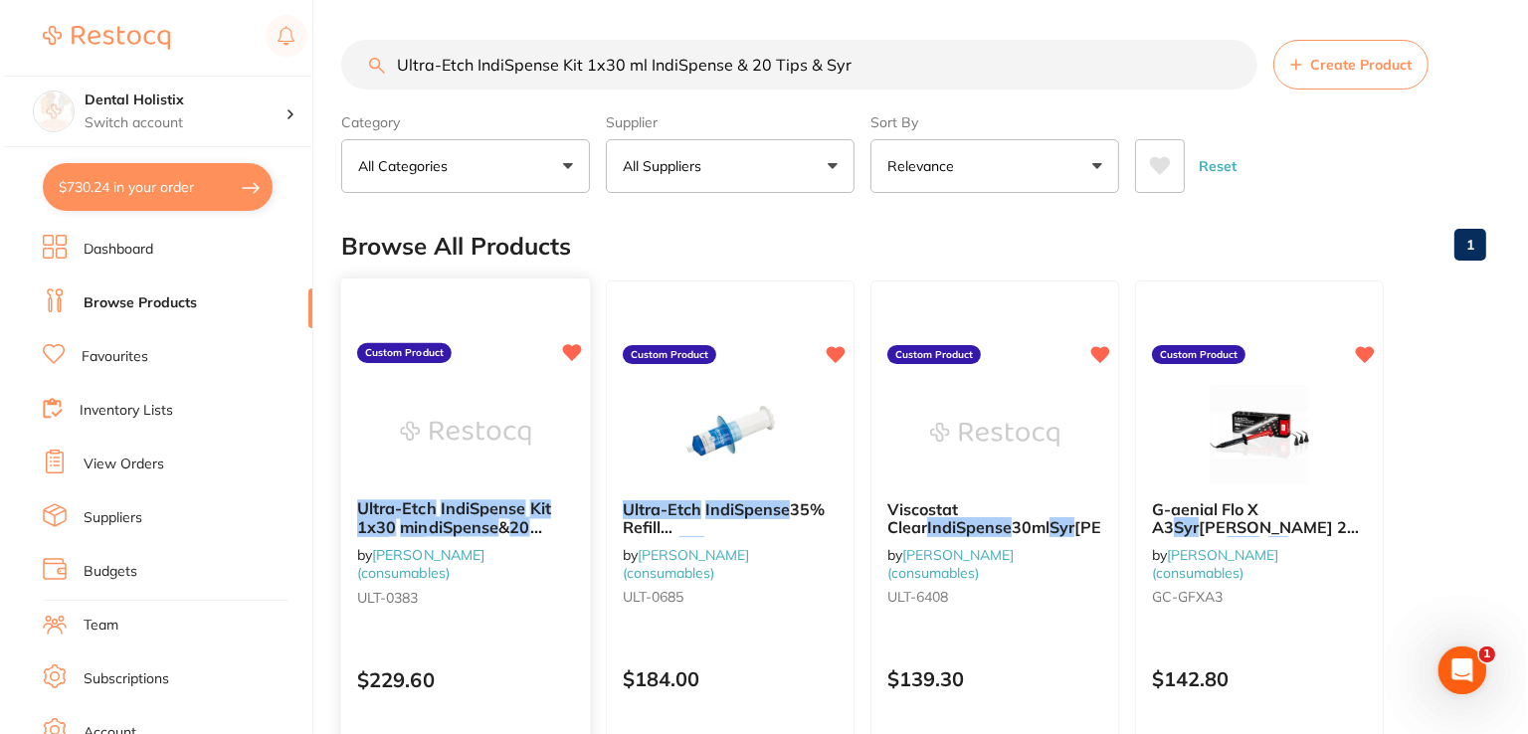
scroll to position [0, 0]
drag, startPoint x: 493, startPoint y: 530, endPoint x: 481, endPoint y: 518, distance: 16.9
click at [495, 530] on span "&" at bounding box center [500, 527] width 11 height 20
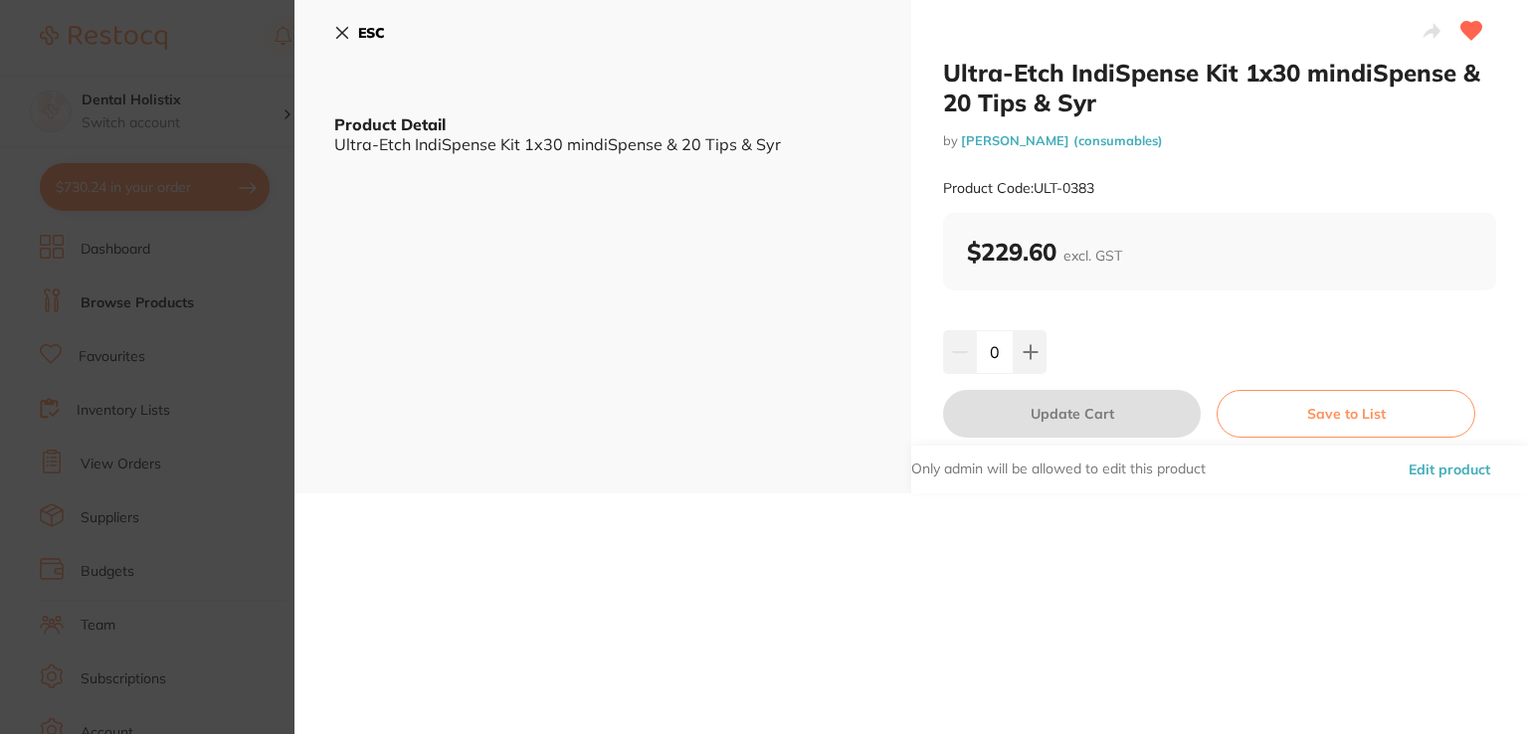
click at [1470, 469] on button "Edit product" at bounding box center [1448, 470] width 93 height 48
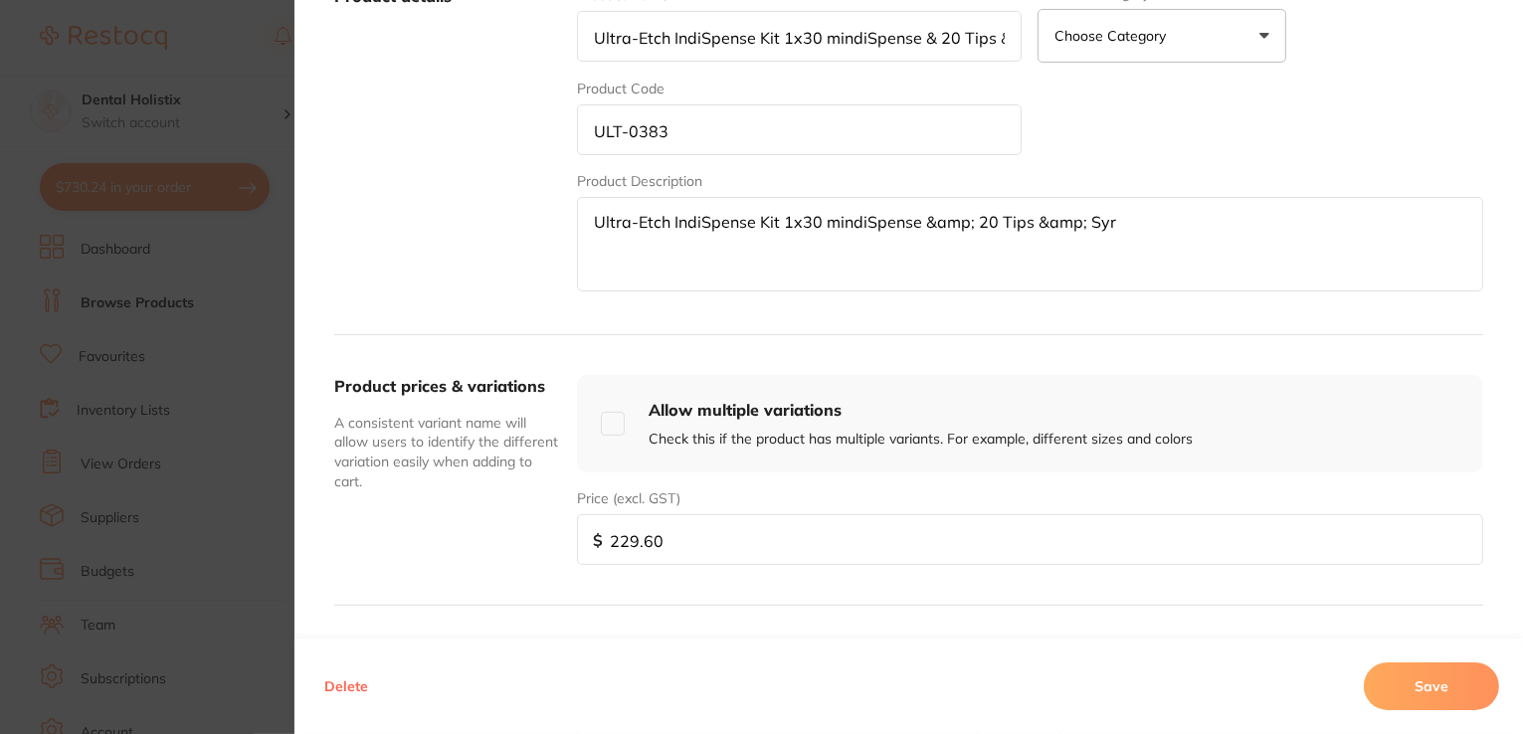
scroll to position [497, 0]
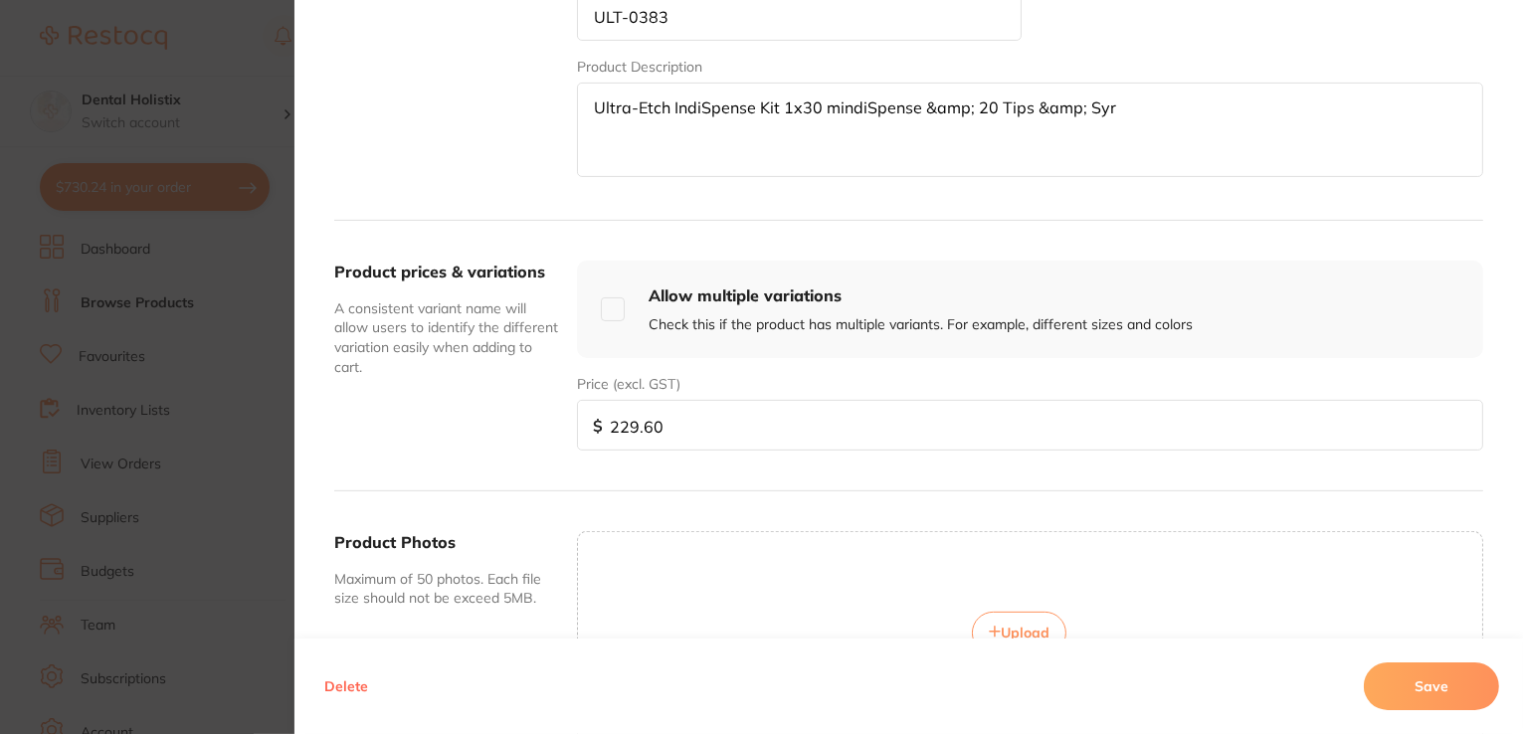
click at [1030, 615] on button "Upload" at bounding box center [1019, 633] width 94 height 42
click at [1390, 690] on button "Save" at bounding box center [1431, 686] width 135 height 48
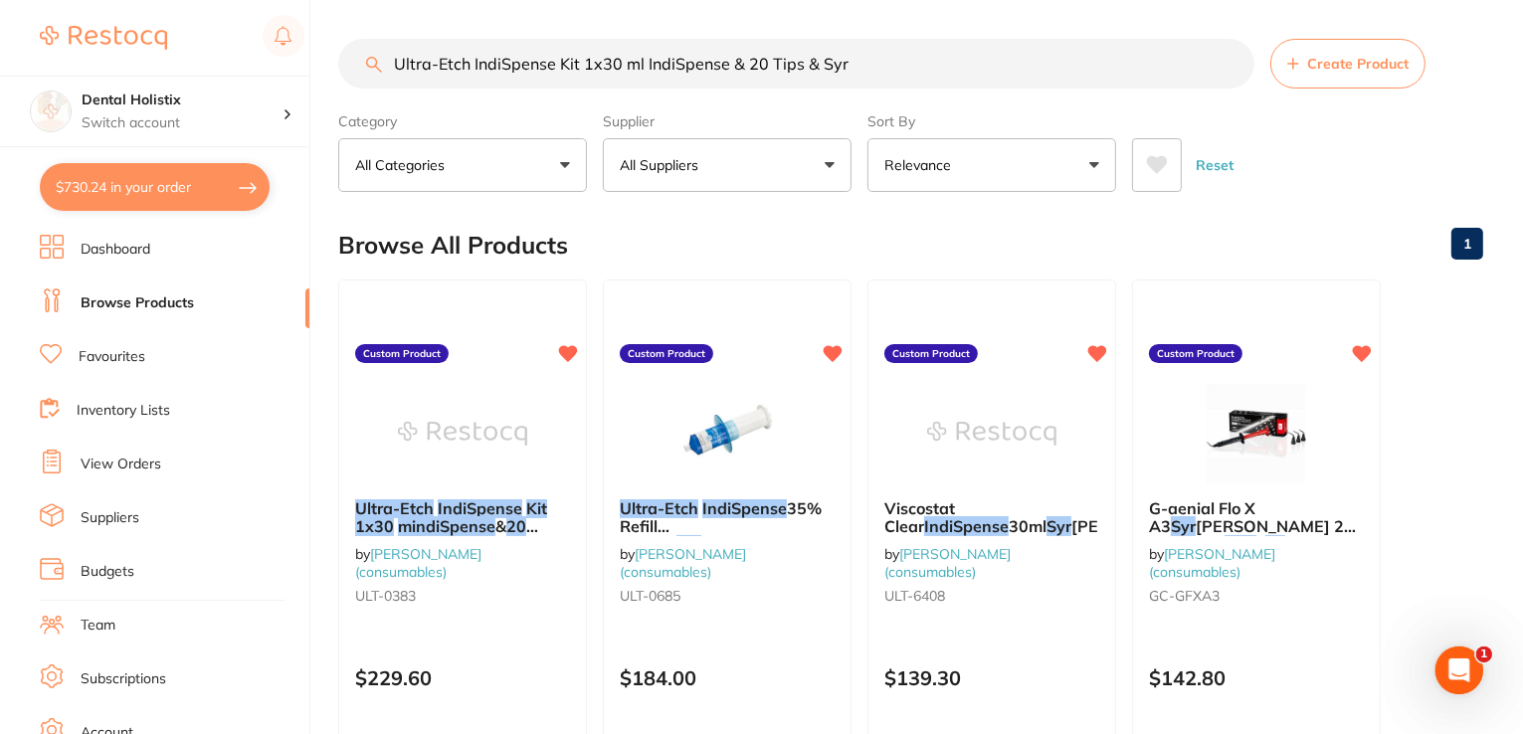
drag, startPoint x: 557, startPoint y: 52, endPoint x: 333, endPoint y: 62, distance: 224.0
click at [333, 62] on div "$730.24 Dental Holistix Switch account Dental Holistix $730.24 in your order Da…" at bounding box center [761, 366] width 1523 height 734
paste input "LTRABRUSH Refills Regular 100 Yellow + 100 Green"
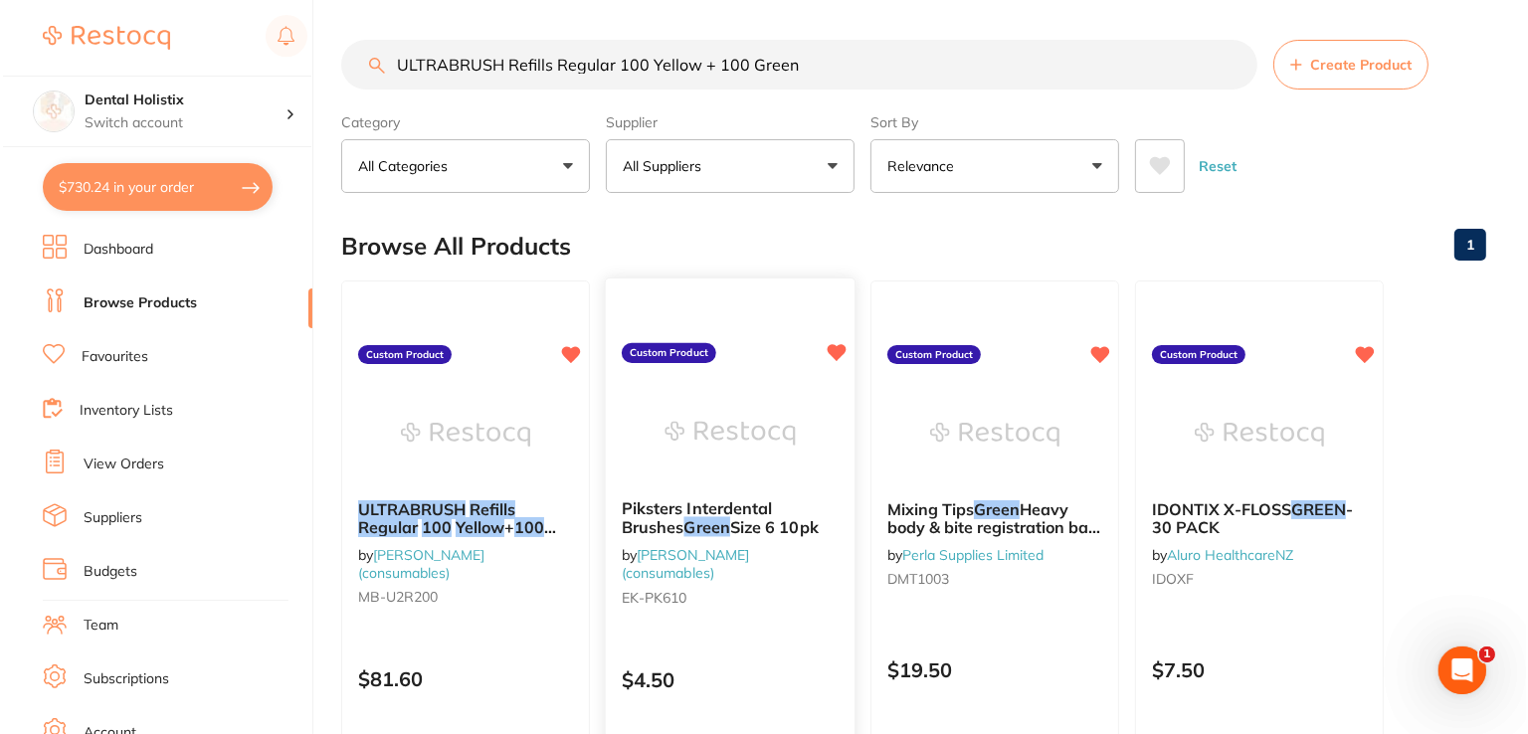
scroll to position [0, 0]
click at [443, 530] on em "100" at bounding box center [434, 527] width 30 height 20
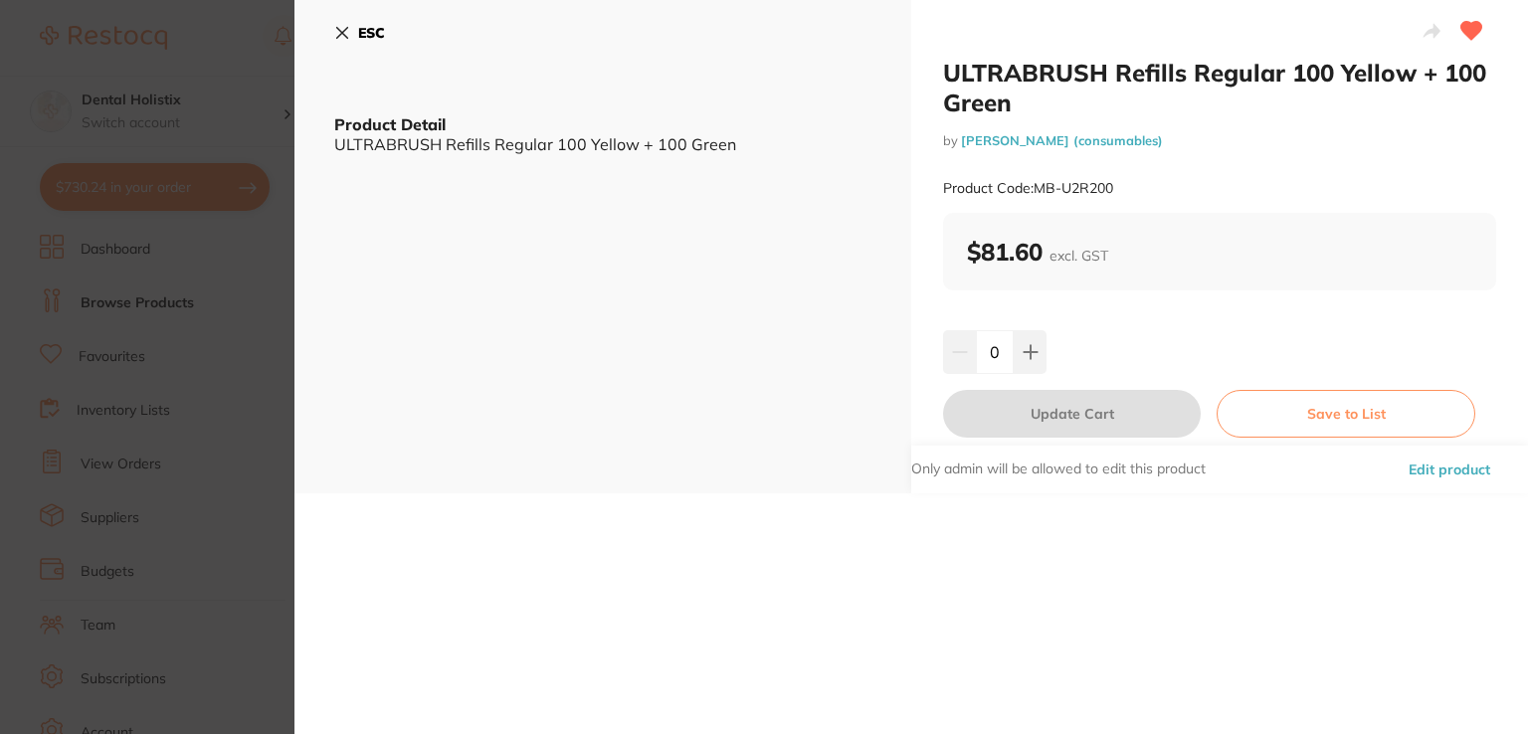
click at [1463, 467] on button "Edit product" at bounding box center [1448, 470] width 93 height 48
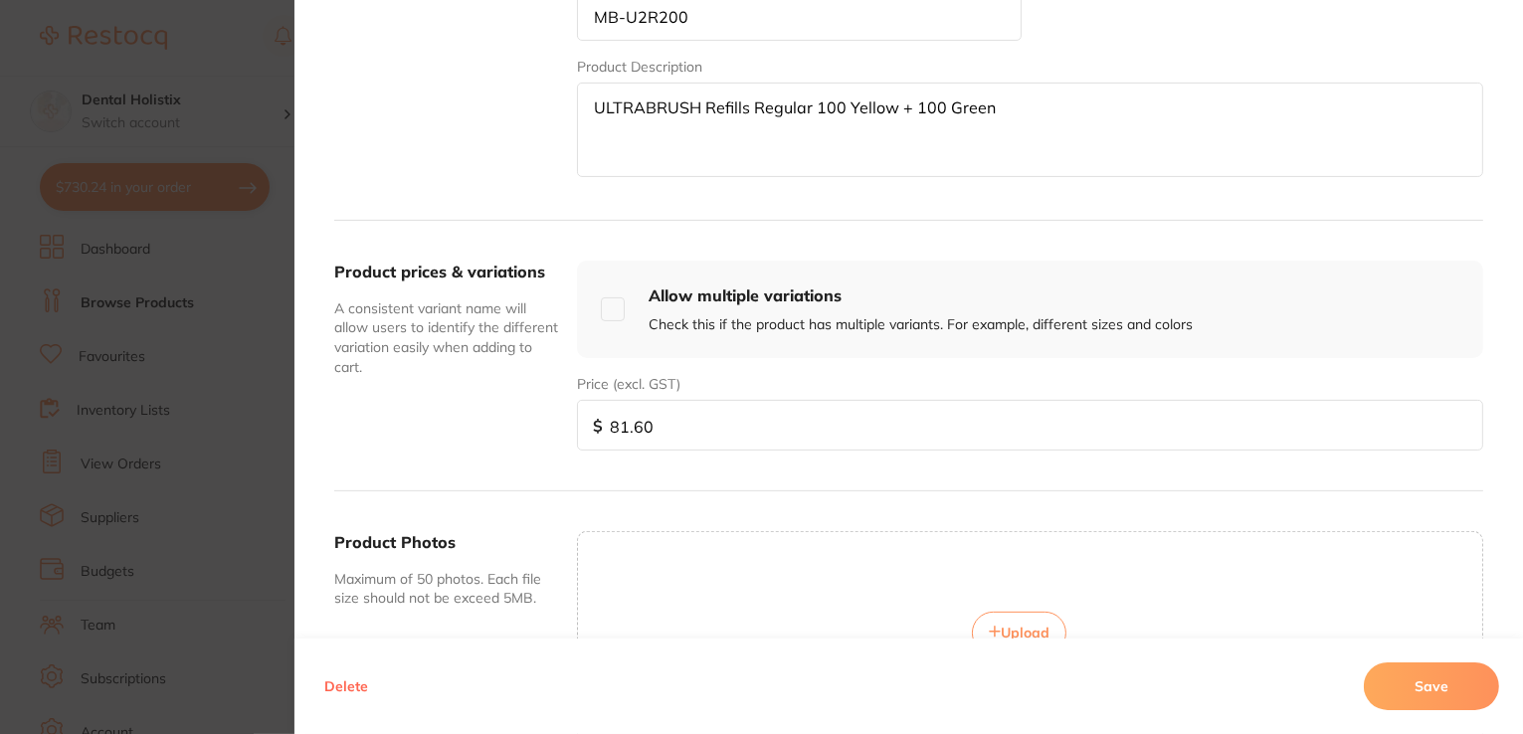
scroll to position [714, 0]
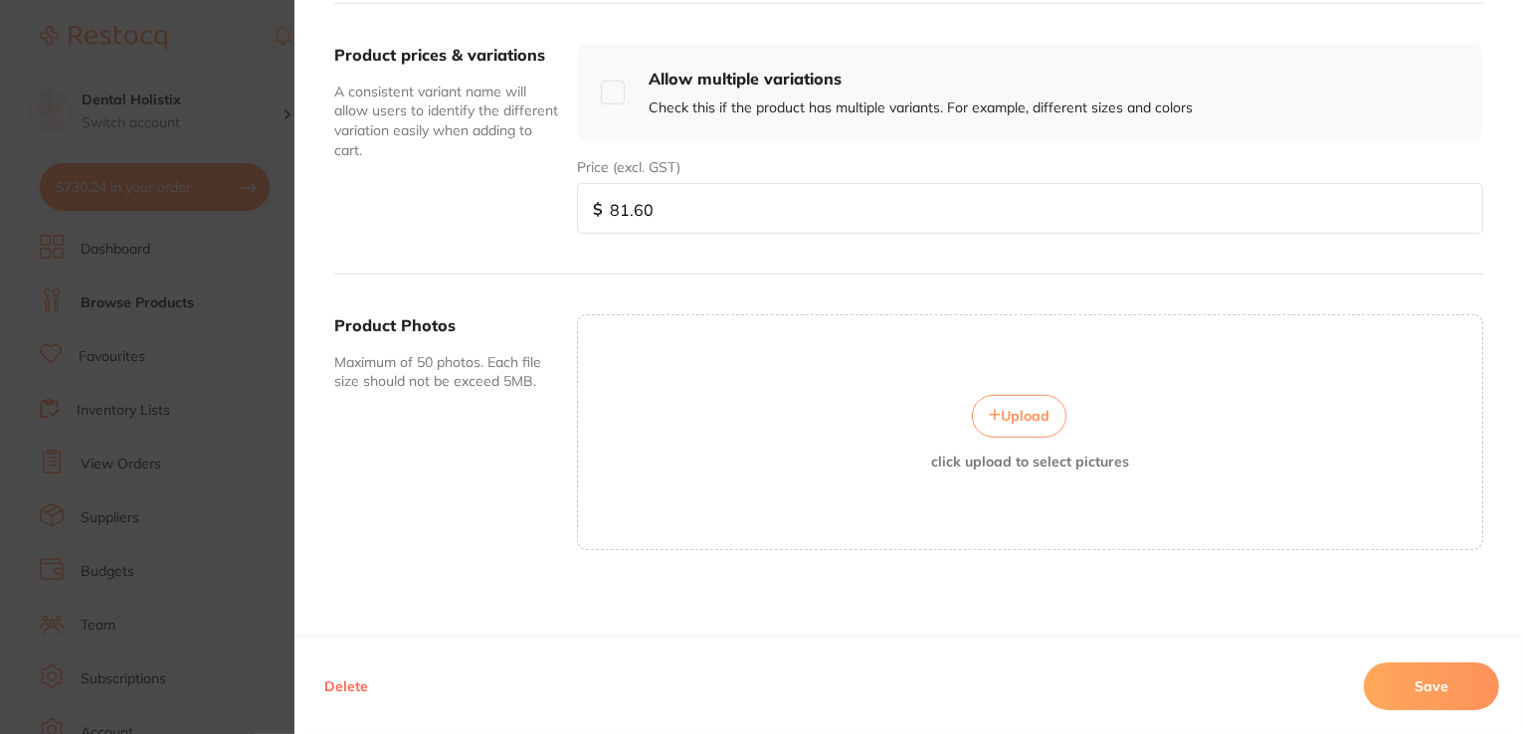
click at [1054, 395] on div "Upload click upload to select pictures" at bounding box center [1030, 432] width 904 height 74
click at [1022, 407] on span "Upload" at bounding box center [1025, 416] width 49 height 18
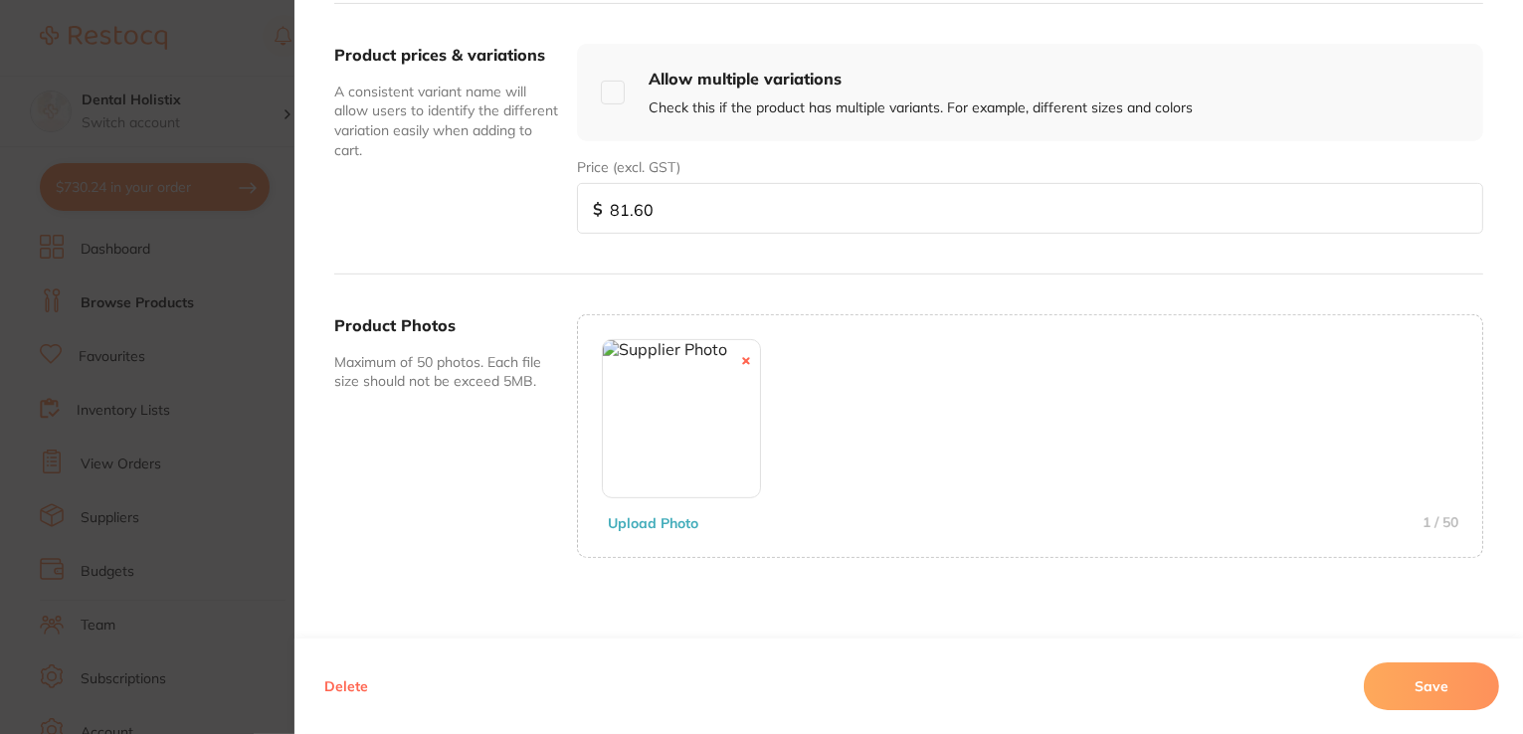
click at [1399, 690] on button "Save" at bounding box center [1431, 686] width 135 height 48
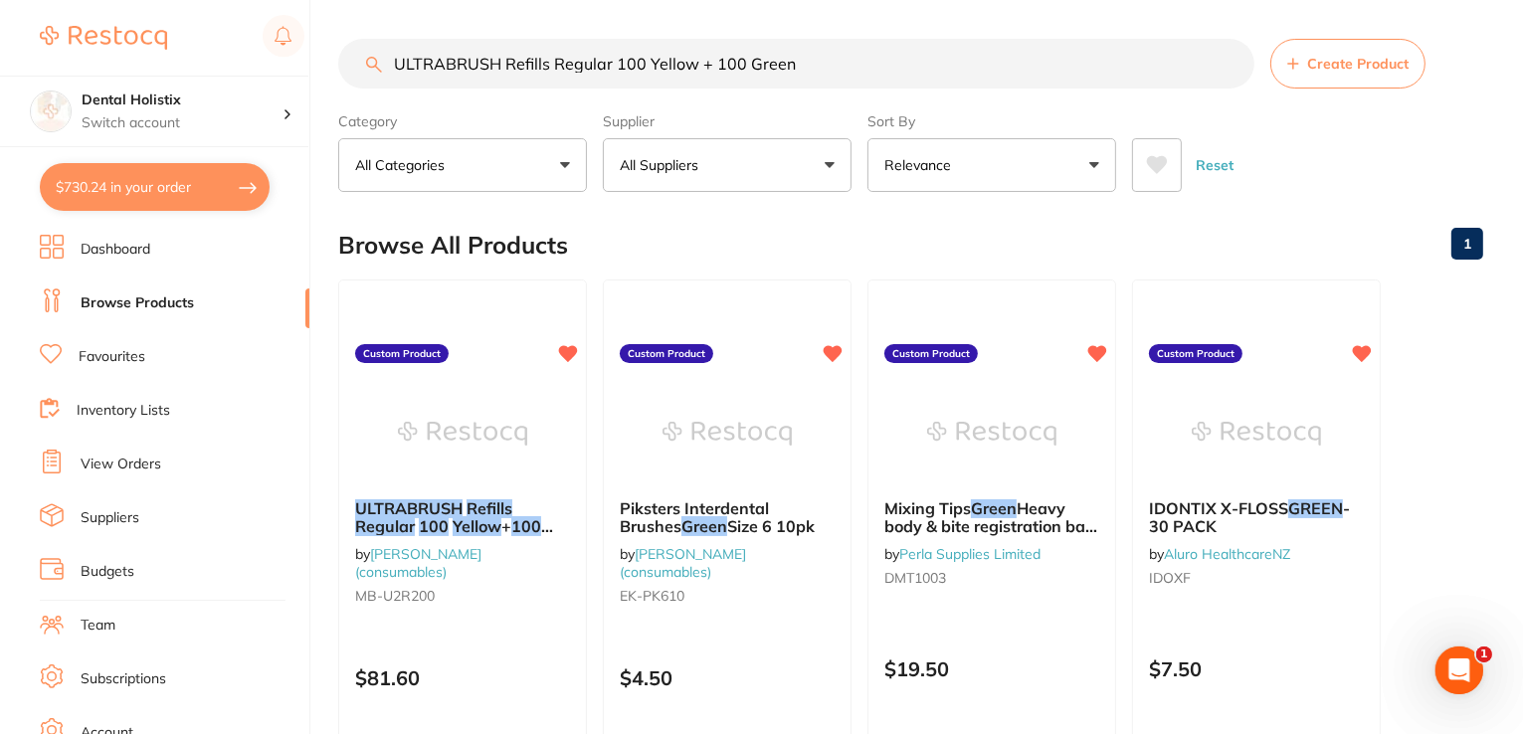
scroll to position [0, 0]
drag, startPoint x: 797, startPoint y: 58, endPoint x: 348, endPoint y: 72, distance: 448.8
click at [339, 75] on div "ULTRABRUSH Refills Regular 100 Yellow + 100 Green Create Product" at bounding box center [910, 64] width 1145 height 50
paste input "ltracal XS 4x1.2ml Syr Refill Calcium Hydroxide Paste"
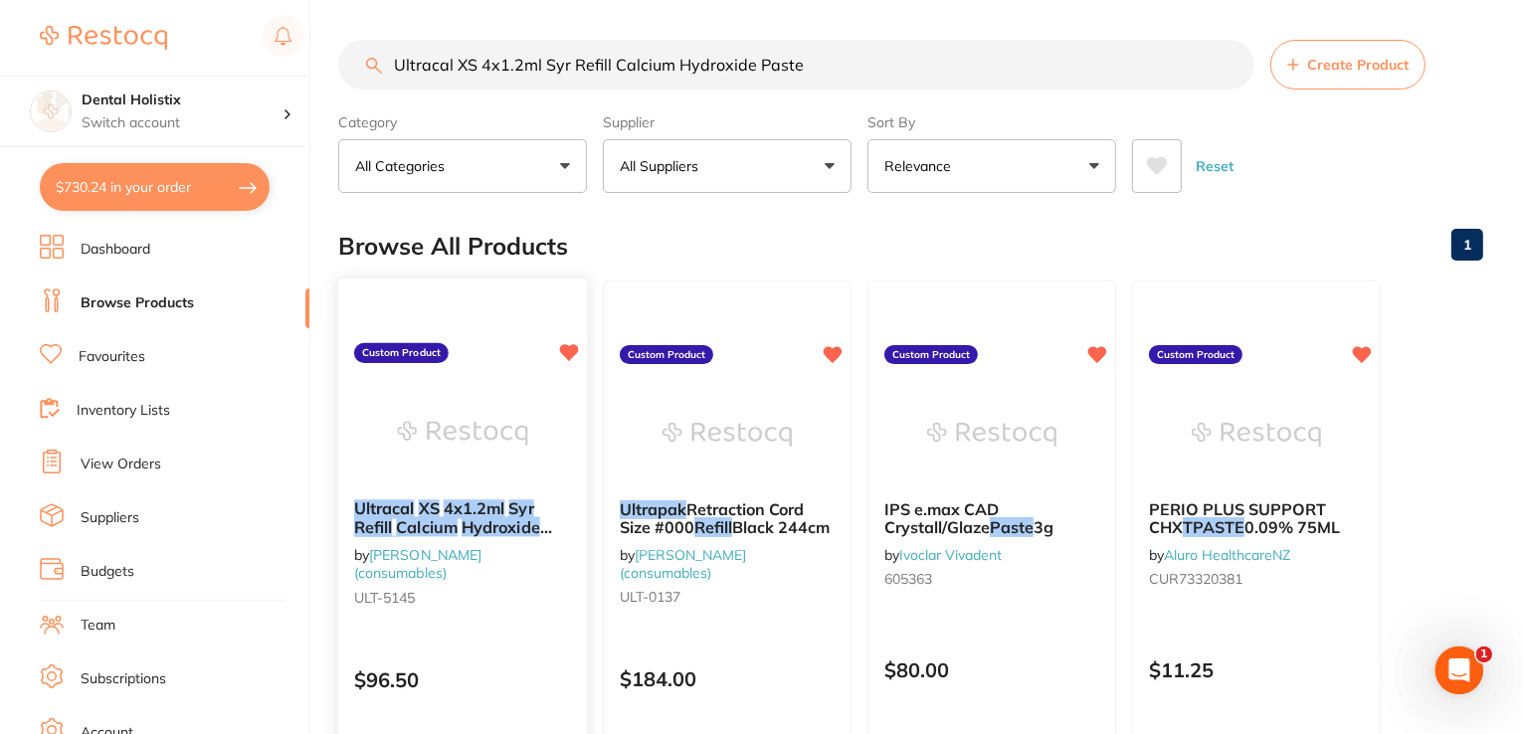
click at [451, 425] on img at bounding box center [462, 433] width 130 height 100
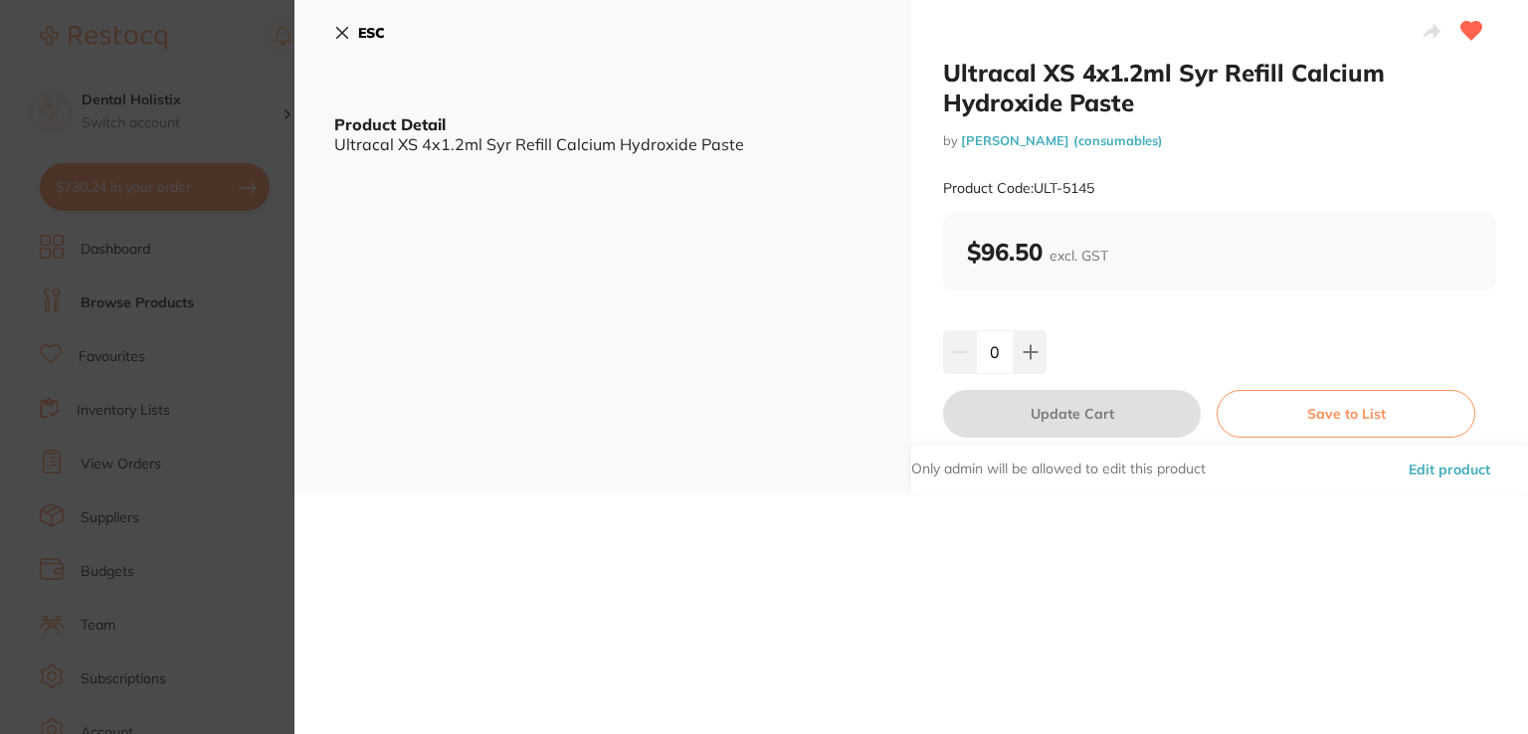
click at [1433, 471] on button "Edit product" at bounding box center [1448, 470] width 93 height 48
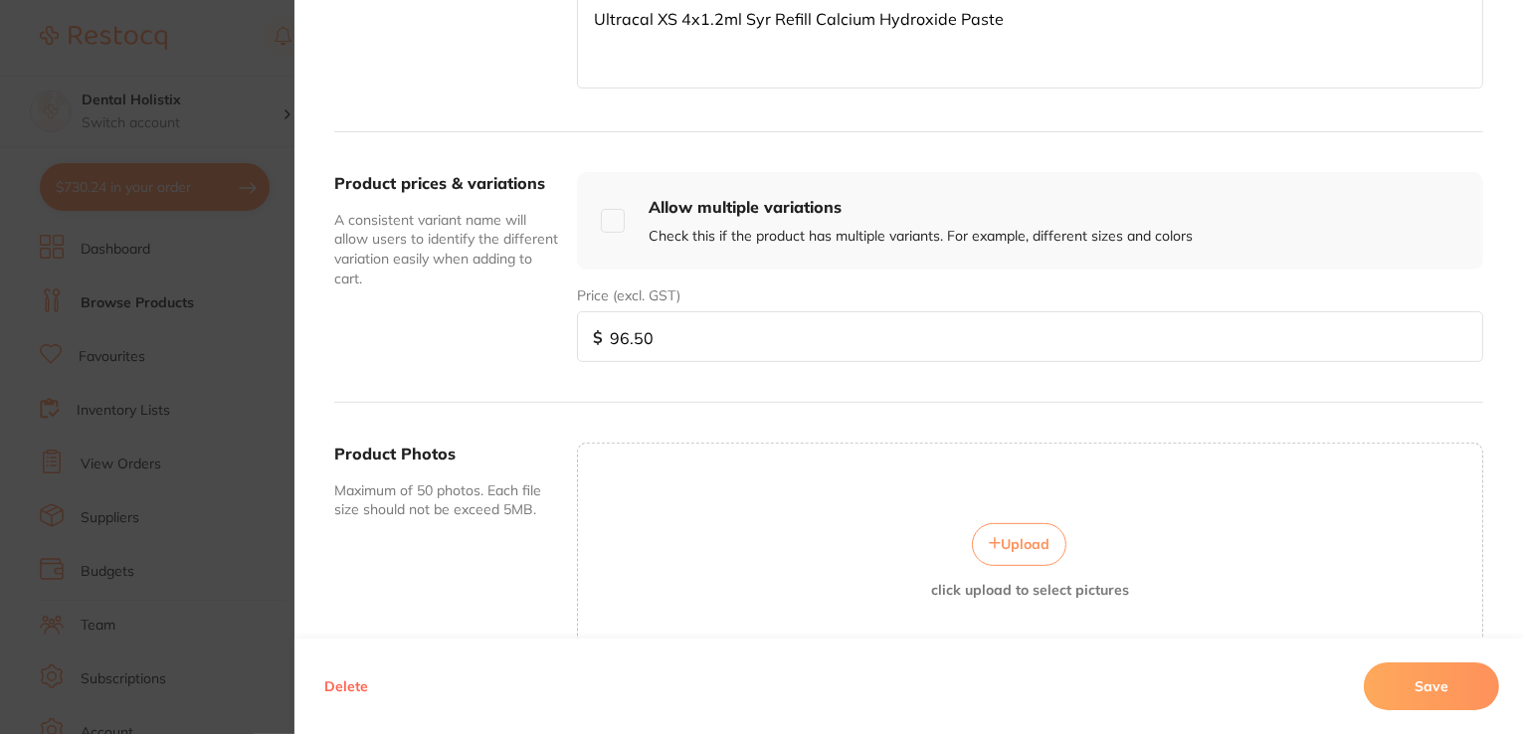
scroll to position [597, 0]
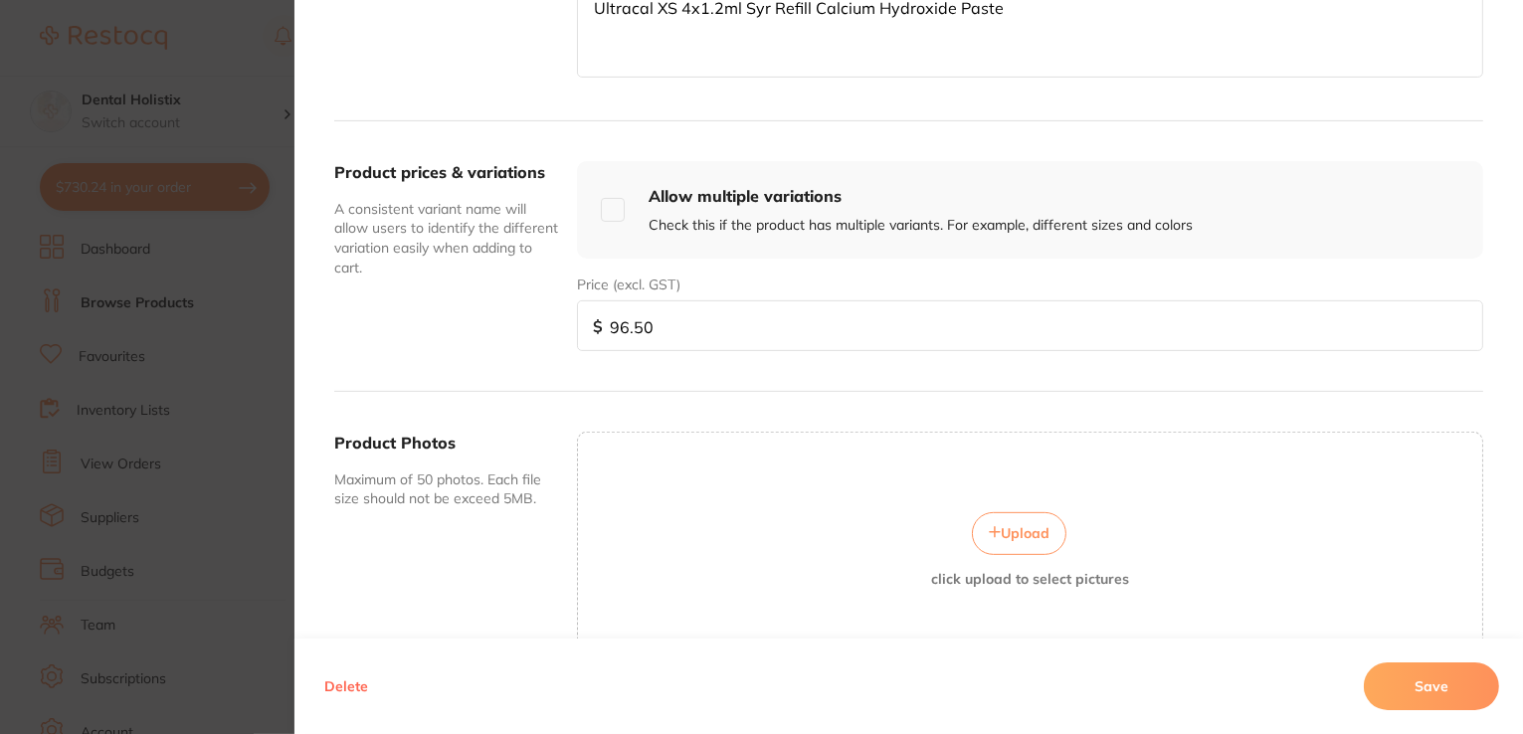
click at [1048, 528] on button "Upload" at bounding box center [1019, 533] width 94 height 42
click at [1383, 692] on button "Save" at bounding box center [1431, 686] width 135 height 48
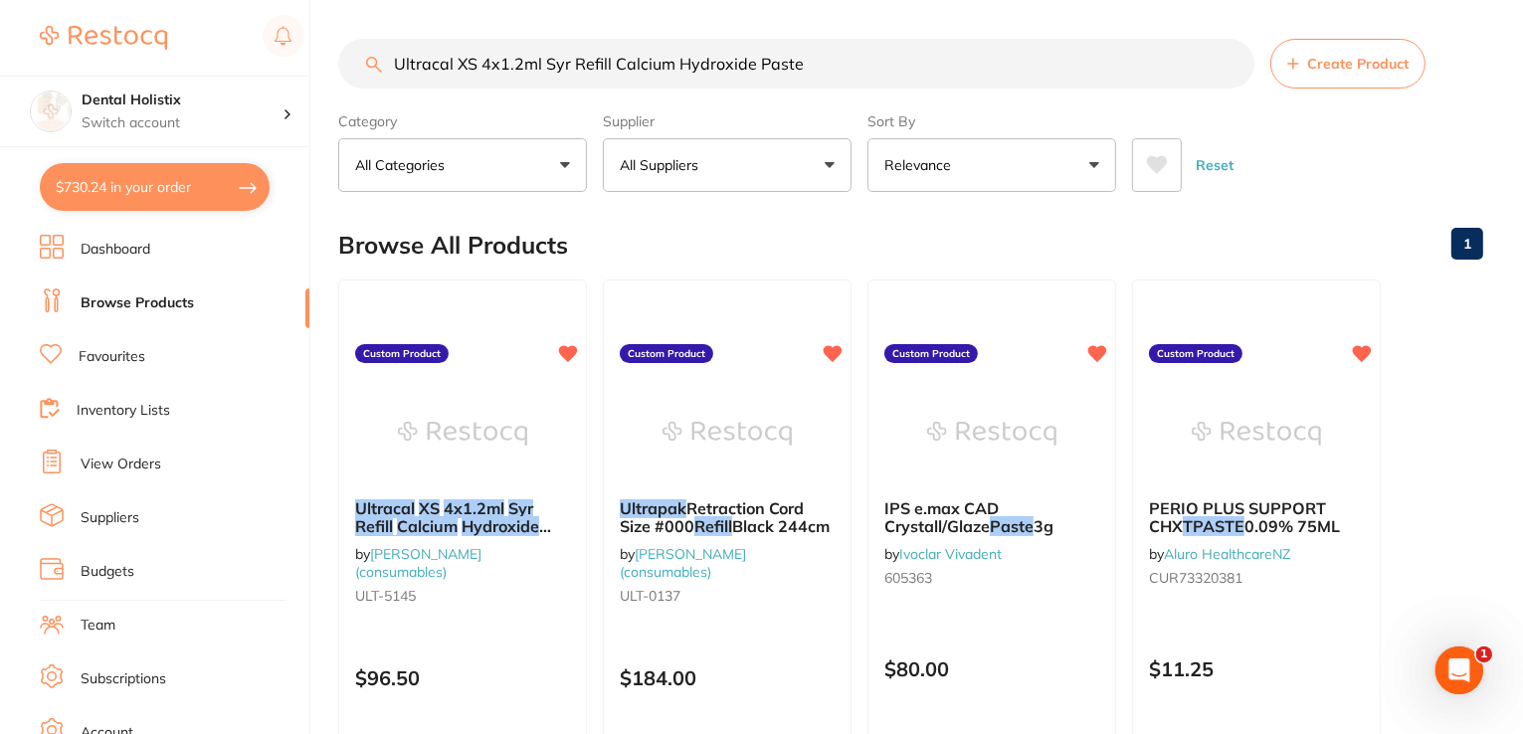
drag, startPoint x: 791, startPoint y: 57, endPoint x: 237, endPoint y: 49, distance: 554.0
click at [237, 49] on div "$730.24 Dental Holistix Switch account Dental Holistix $730.24 in your order Da…" at bounding box center [761, 366] width 1523 height 734
paste input "Calc Hydrox Kit and 4x 1.2ml Syr & 20 NaviTips"
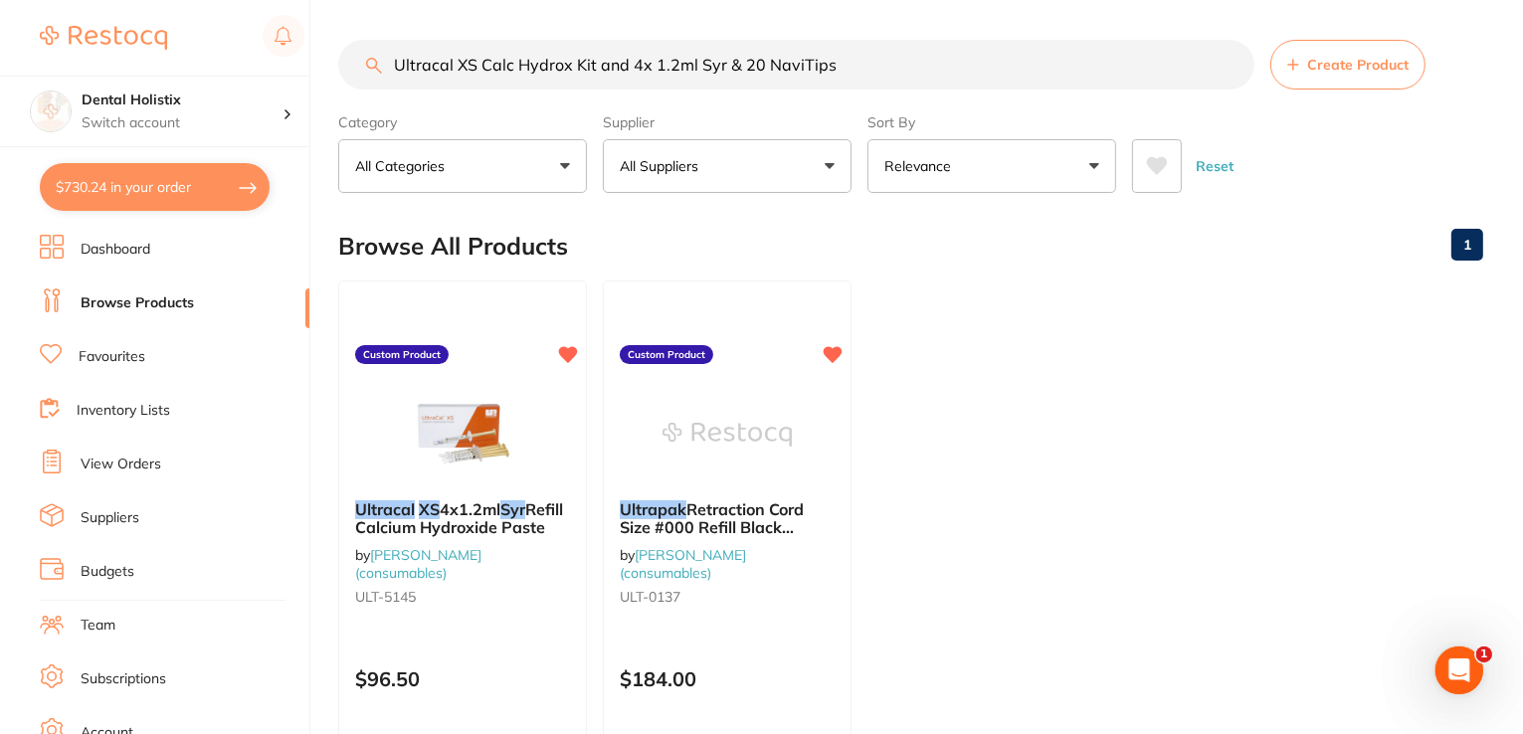
scroll to position [0, 0]
drag, startPoint x: 831, startPoint y: 56, endPoint x: 390, endPoint y: 56, distance: 441.6
click at [383, 60] on input "Ultracal XS Calc Hydrox Kit and 4x 1.2ml Syr & 20 NaviTips" at bounding box center [796, 65] width 916 height 50
paste input "pak Retraction Cord Size #000 Refill Black 244cm"
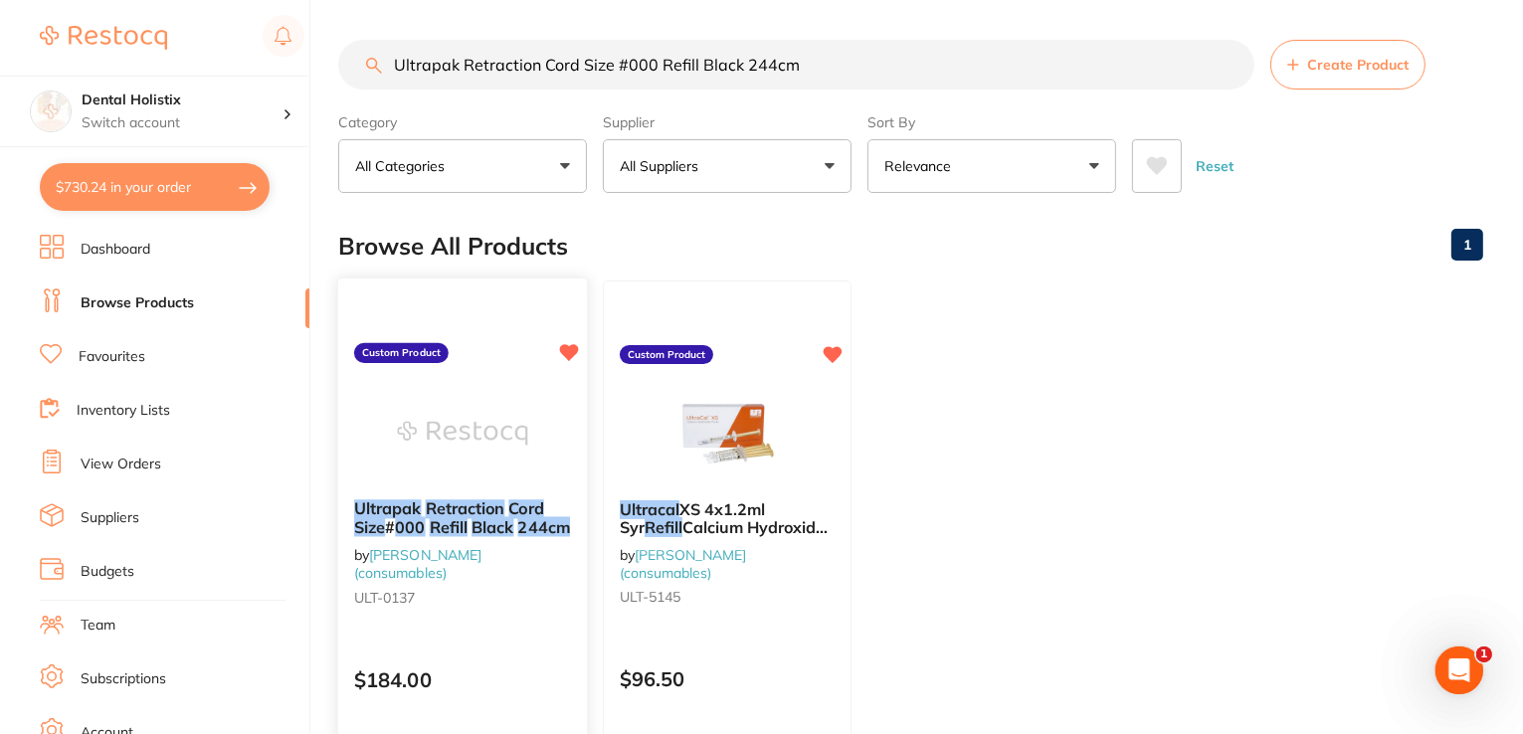
type input "Ultrapak Retraction Cord Size #000 Refill Black 244cm"
click at [457, 510] on em "Retraction" at bounding box center [466, 508] width 80 height 20
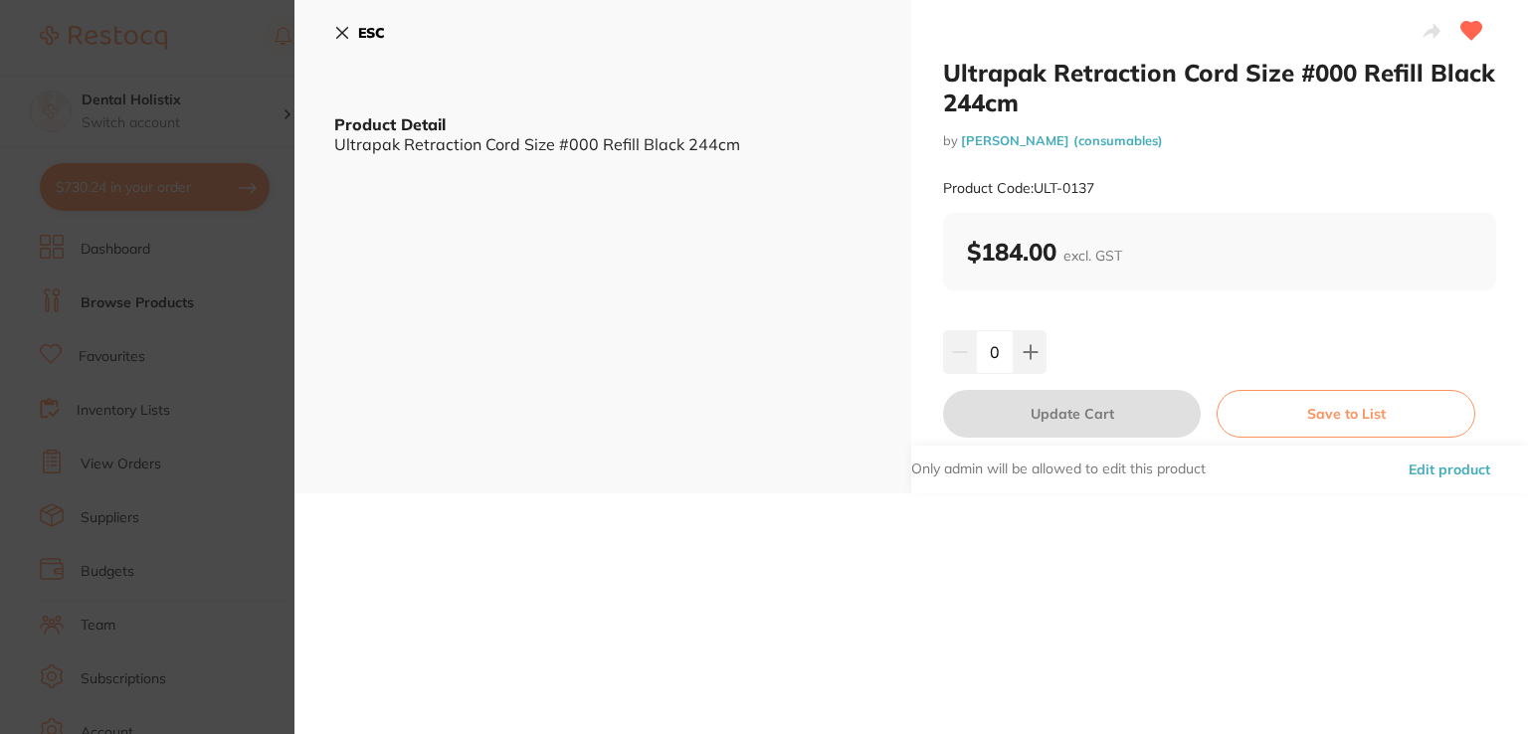
click at [1407, 472] on button "Edit product" at bounding box center [1448, 470] width 93 height 48
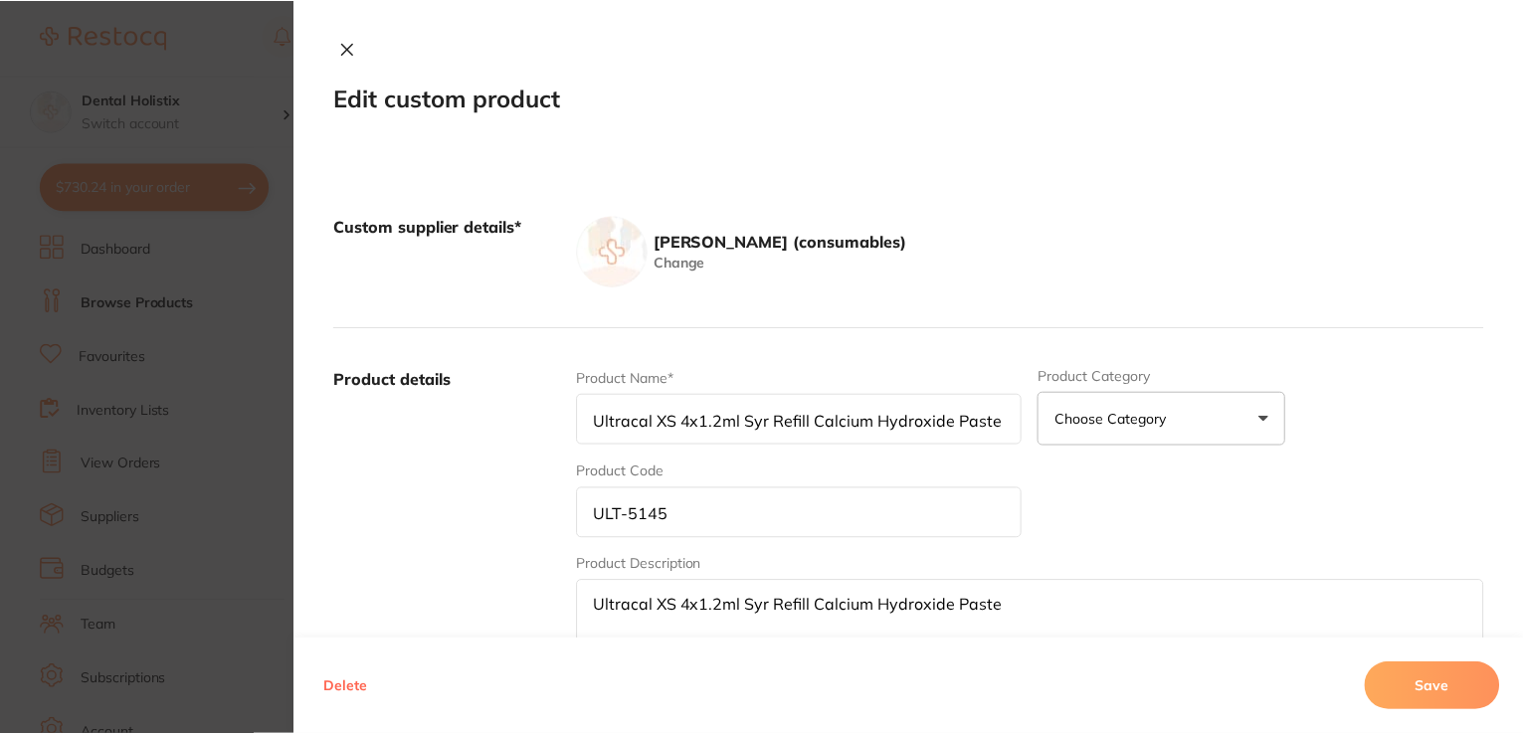
scroll to position [1, 0]
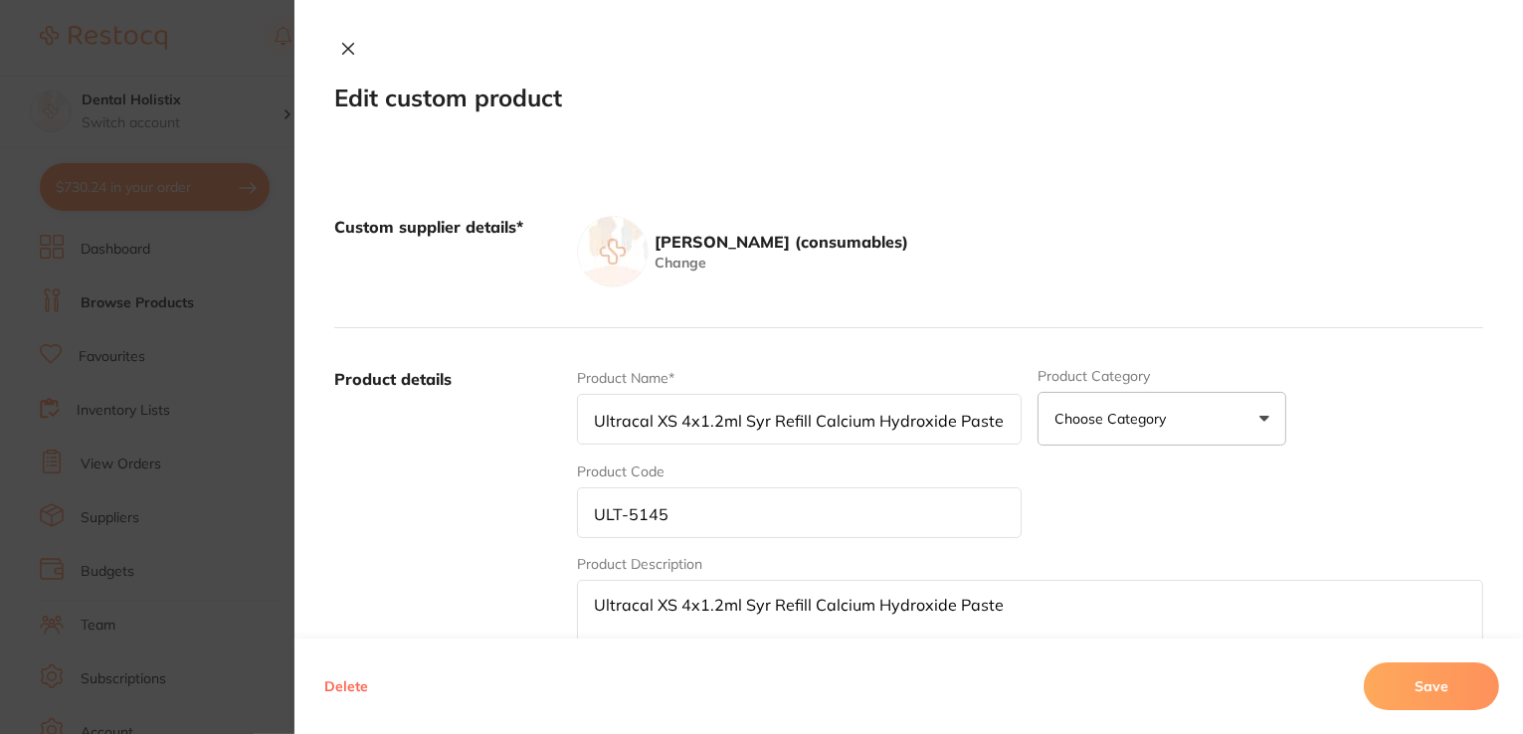
type input "Ultrapak Retraction Cord Size #000 Refill Black 244cm"
type input "ULT-0137"
type textarea "Ultrapak Retraction Cord Size #000 Refill Black 244cm"
type input "184.00"
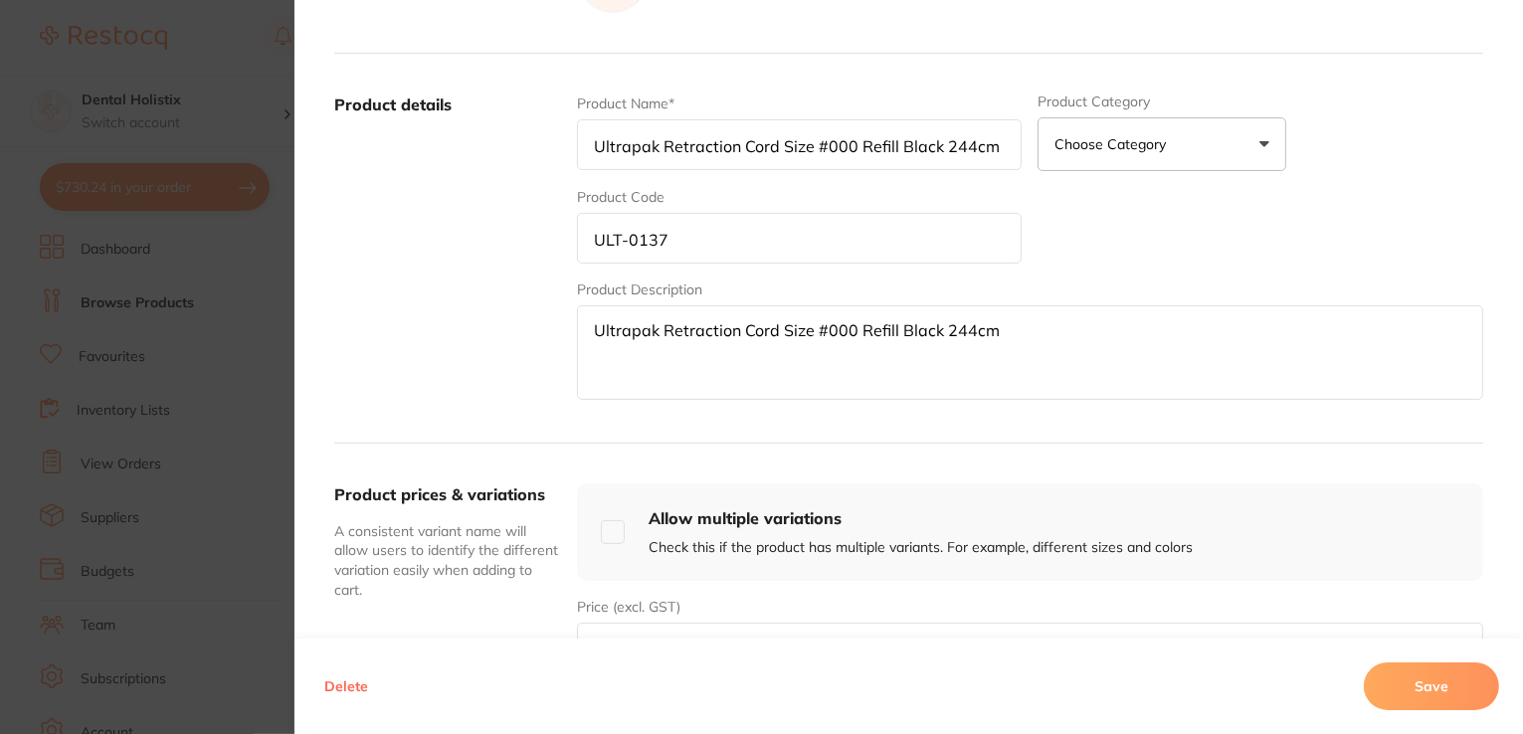
scroll to position [597, 0]
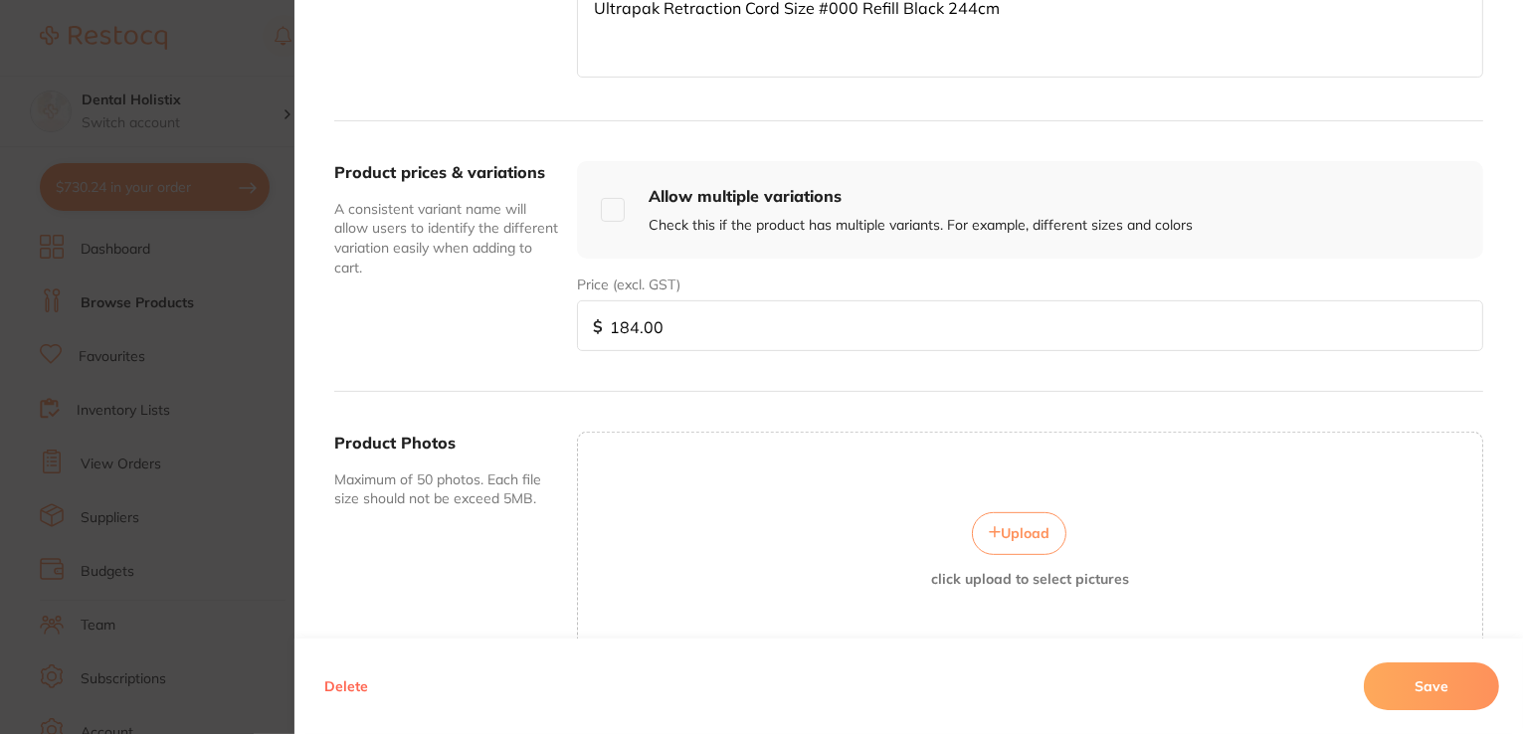
click at [1014, 515] on button "Upload" at bounding box center [1019, 533] width 94 height 42
click at [1456, 681] on button "Save" at bounding box center [1431, 686] width 135 height 48
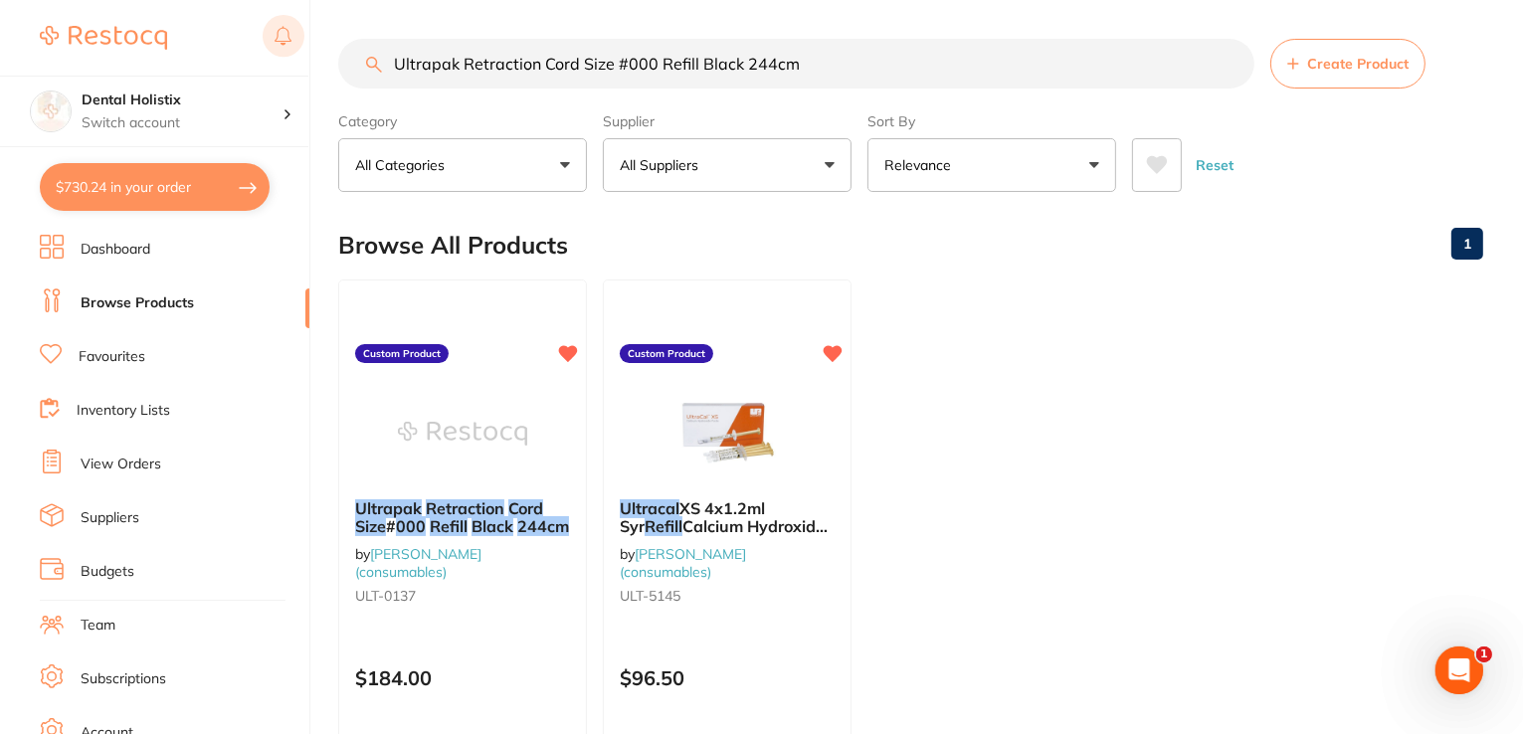
drag, startPoint x: 788, startPoint y: 59, endPoint x: 293, endPoint y: 34, distance: 494.9
click at [279, 34] on div "$730.24 Dental Holistix Switch account Dental Holistix $730.24 in your order Da…" at bounding box center [761, 366] width 1523 height 734
paste input "Vinyl Polysiloxane Adhesive 17M-7307 Each"
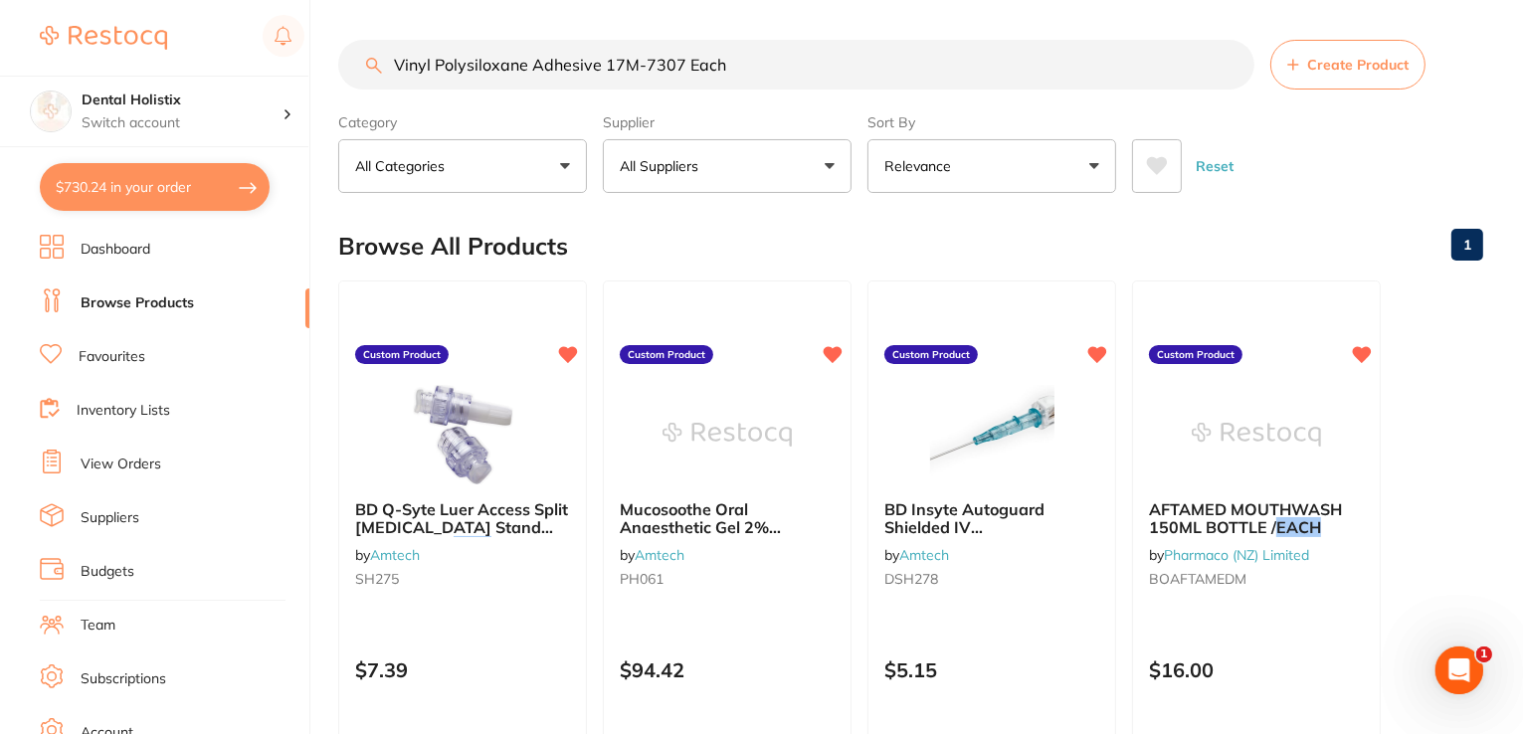
scroll to position [0, 0]
drag, startPoint x: 617, startPoint y: 63, endPoint x: 402, endPoint y: 57, distance: 214.9
click at [346, 64] on input "Vinyl Polysiloxane Adhesive 17M-7307 Each" at bounding box center [796, 65] width 916 height 50
paste input "scostat Clear IndiSpense 30ml Syringe"
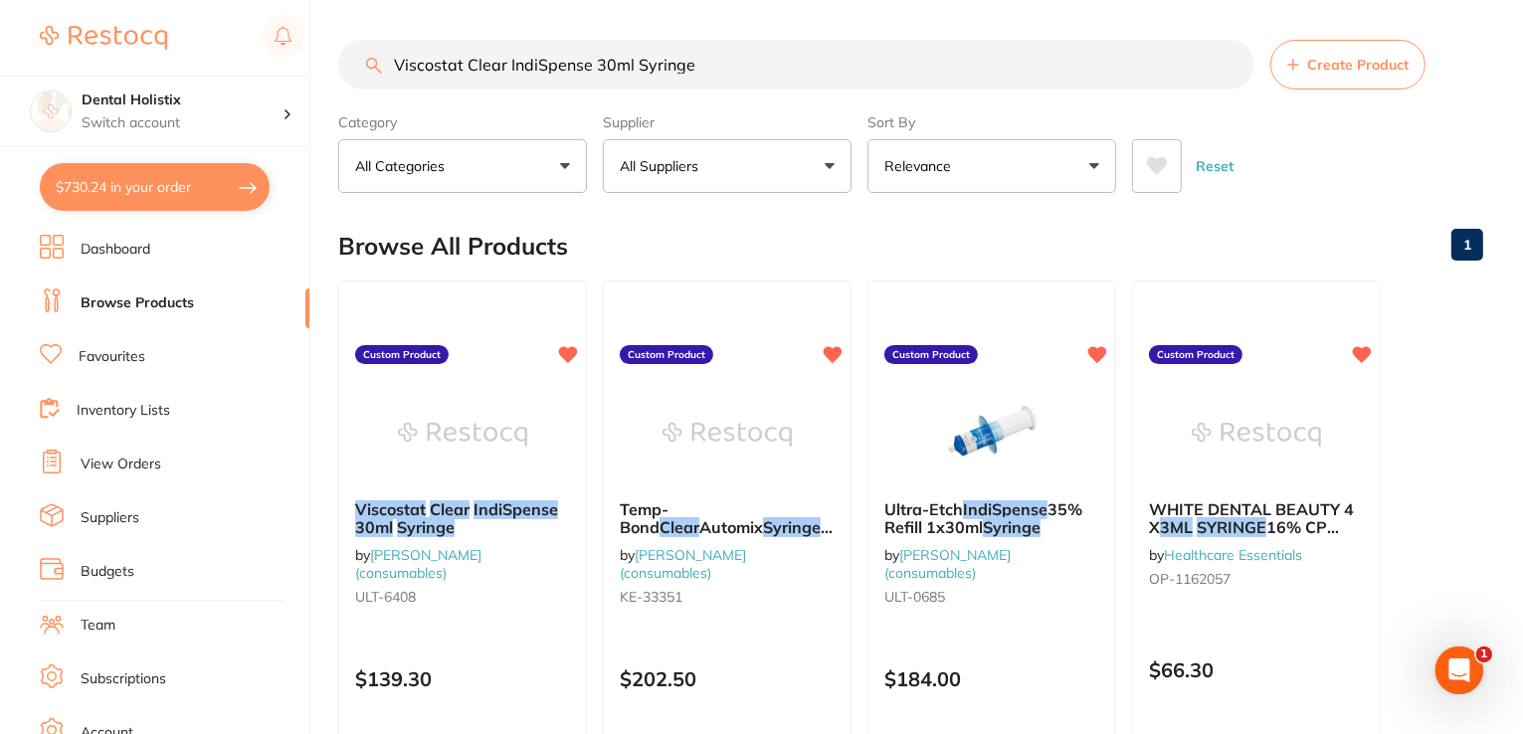
type input "Viscostat Clear IndiSpense 30ml Syringe"
click at [461, 514] on em "Clear" at bounding box center [450, 509] width 40 height 20
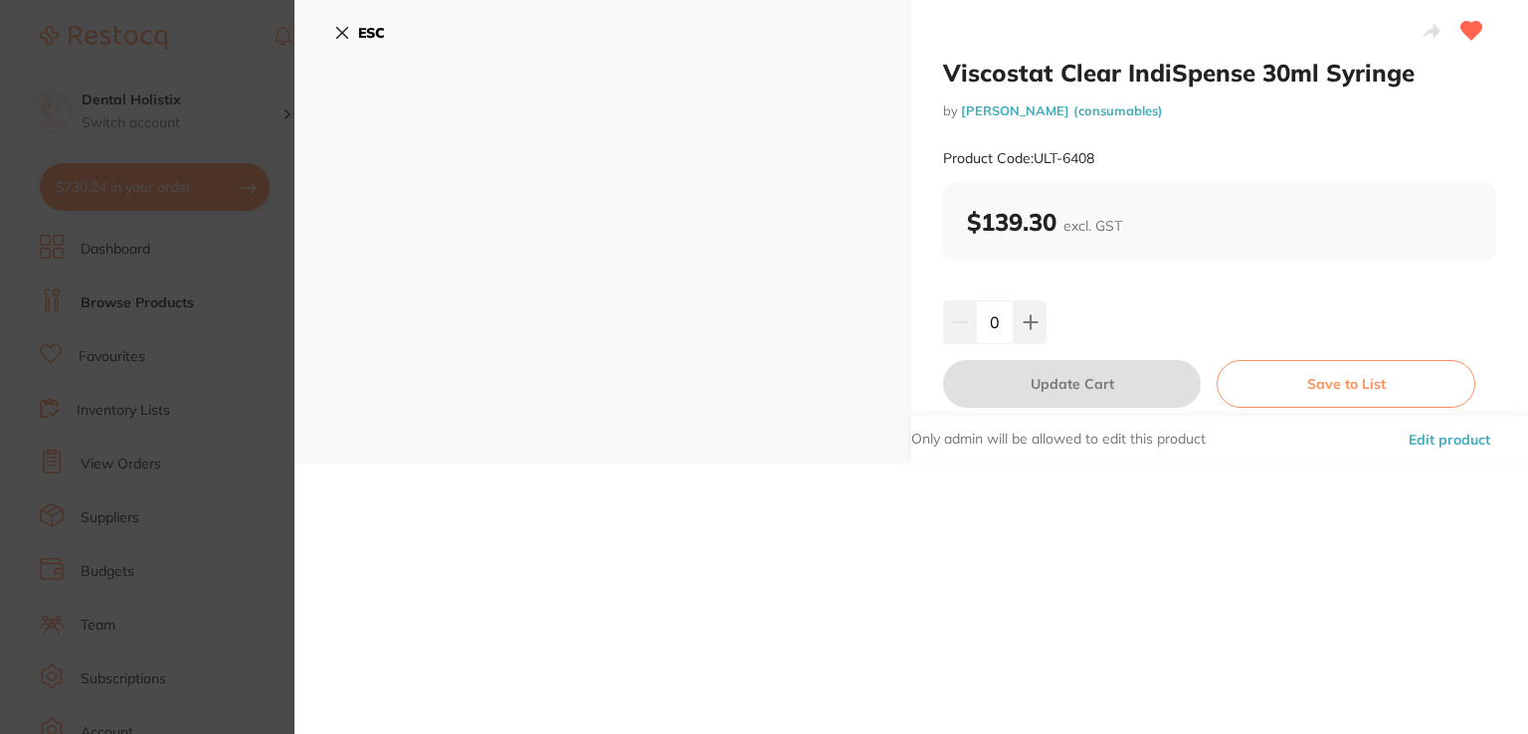
click at [1437, 436] on button "Edit product" at bounding box center [1448, 440] width 93 height 48
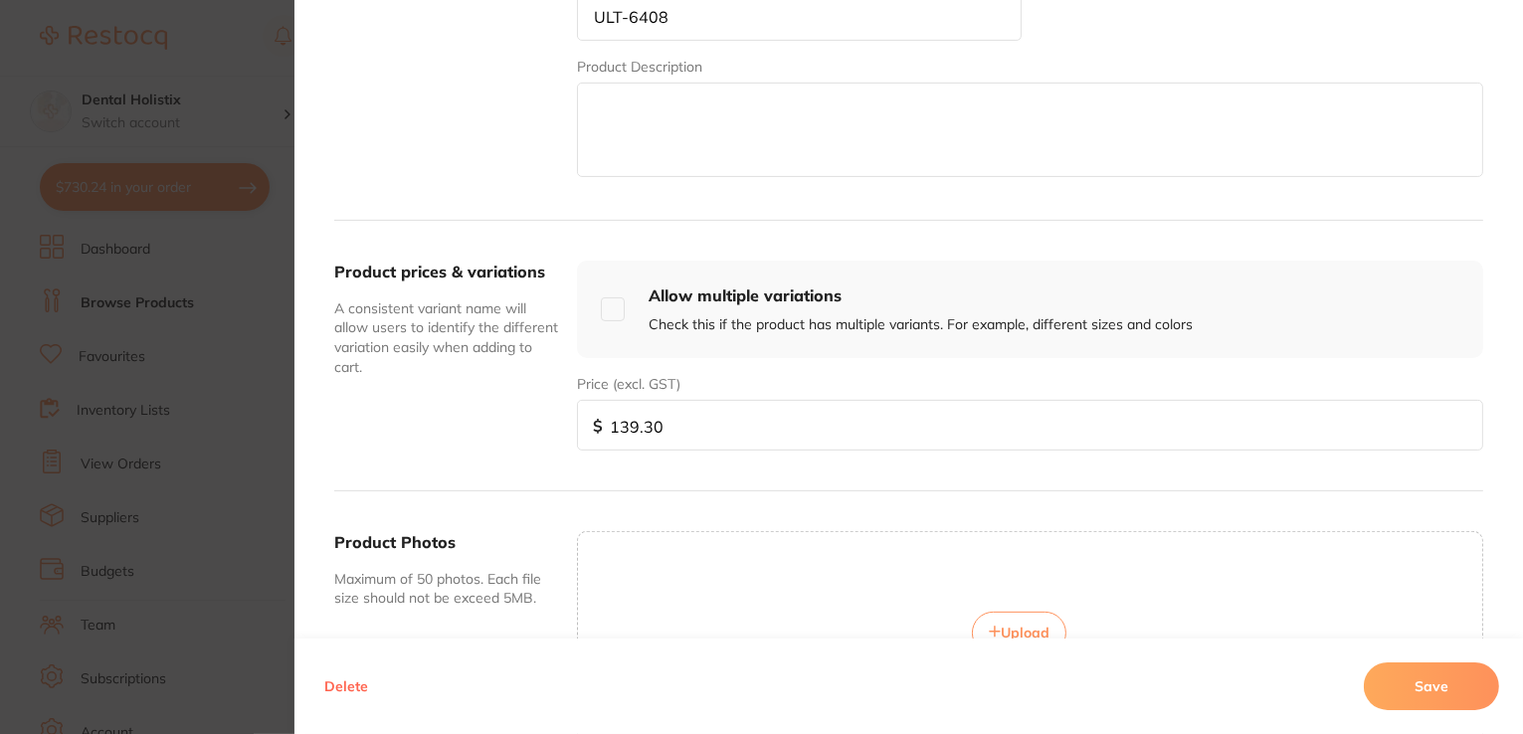
click at [1020, 612] on button "Upload" at bounding box center [1019, 633] width 94 height 42
click at [1372, 686] on button "Save" at bounding box center [1431, 686] width 135 height 48
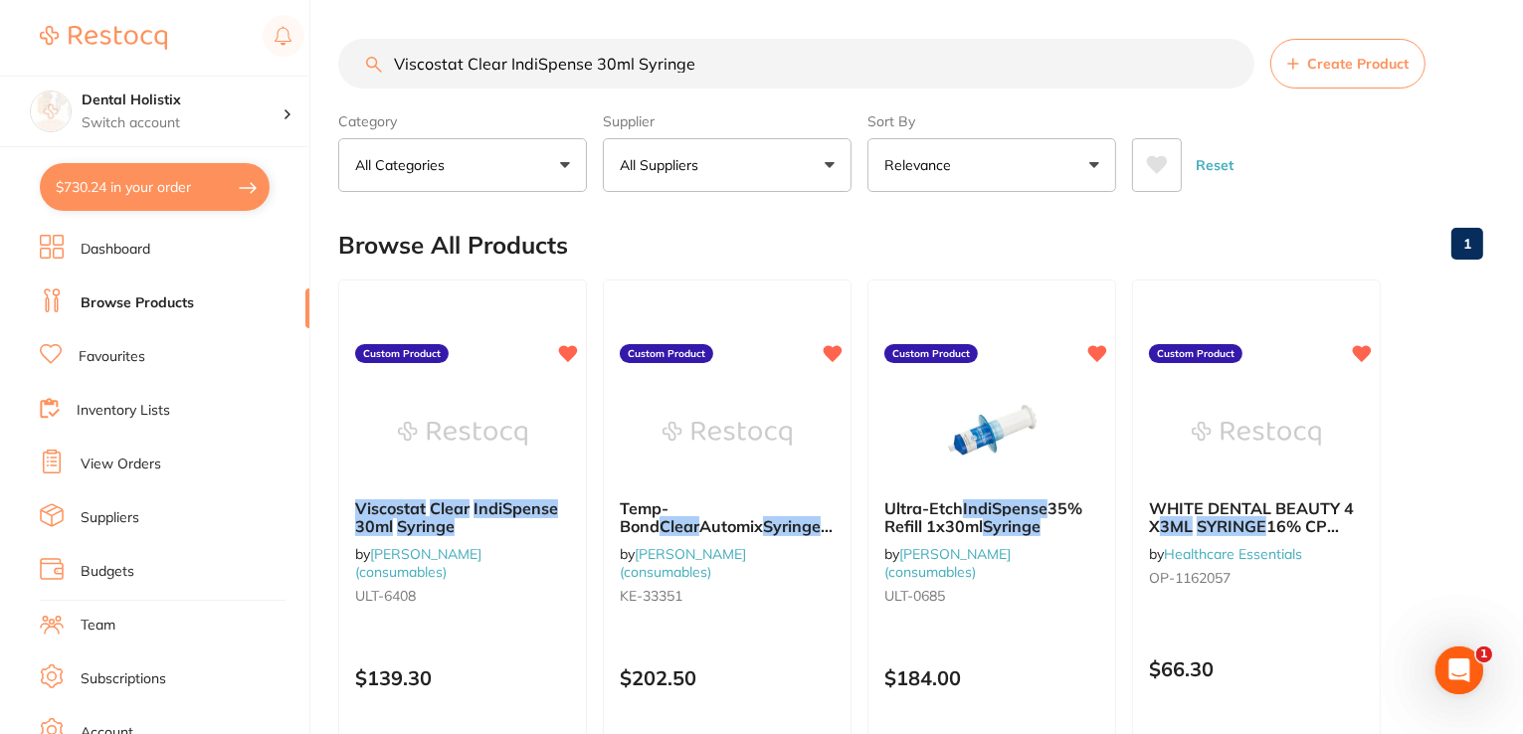
click at [131, 361] on link "Favourites" at bounding box center [112, 357] width 67 height 20
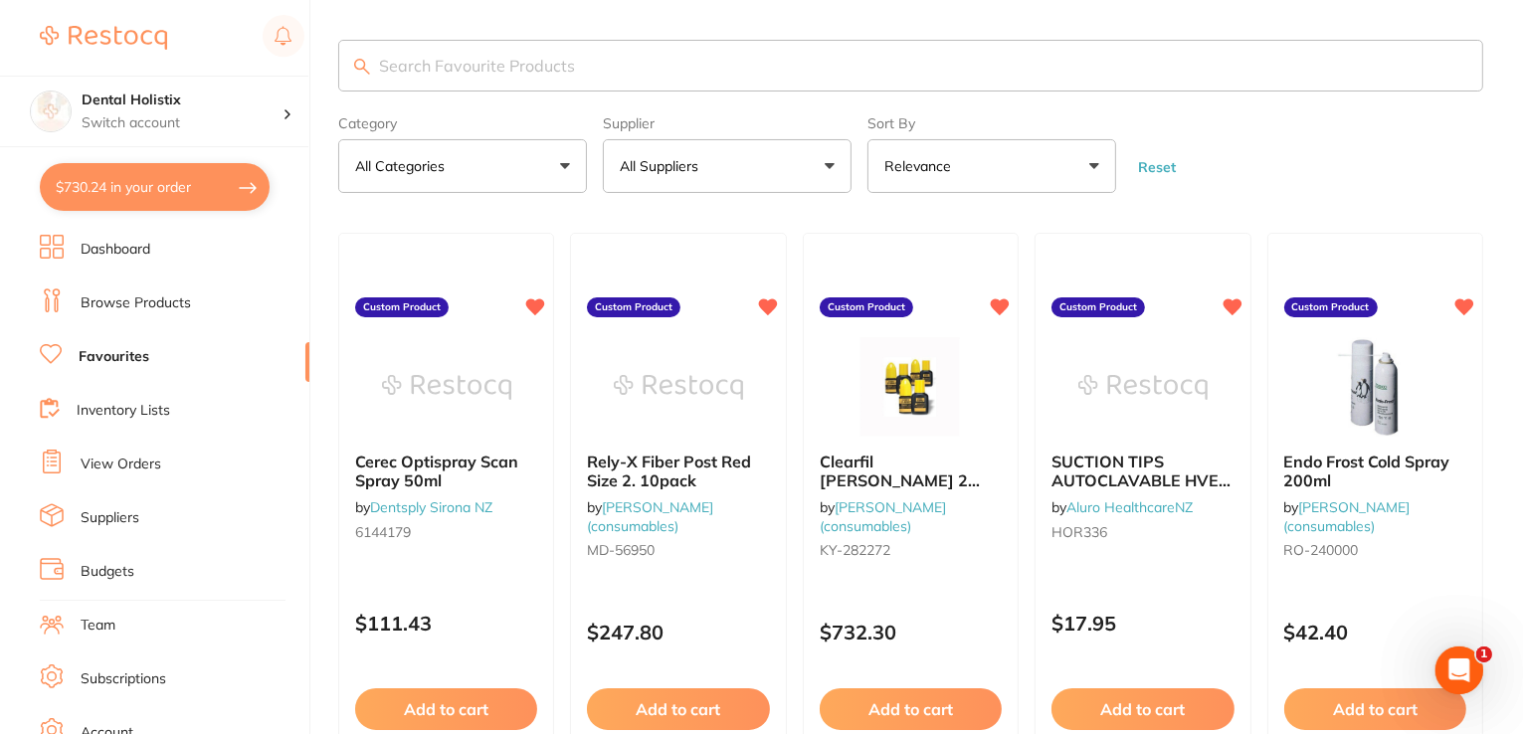
click at [138, 515] on link "Suppliers" at bounding box center [110, 518] width 59 height 20
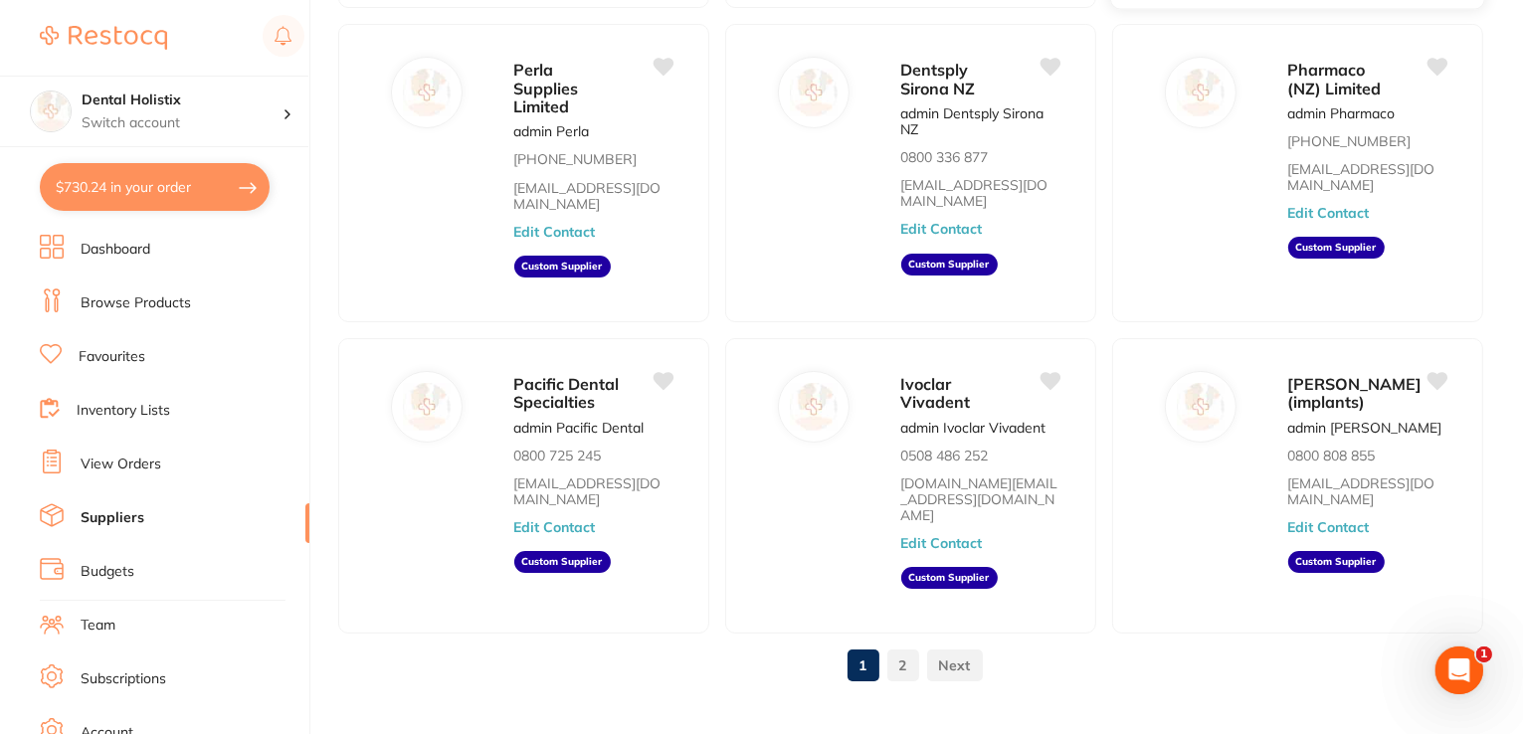
scroll to position [749, 0]
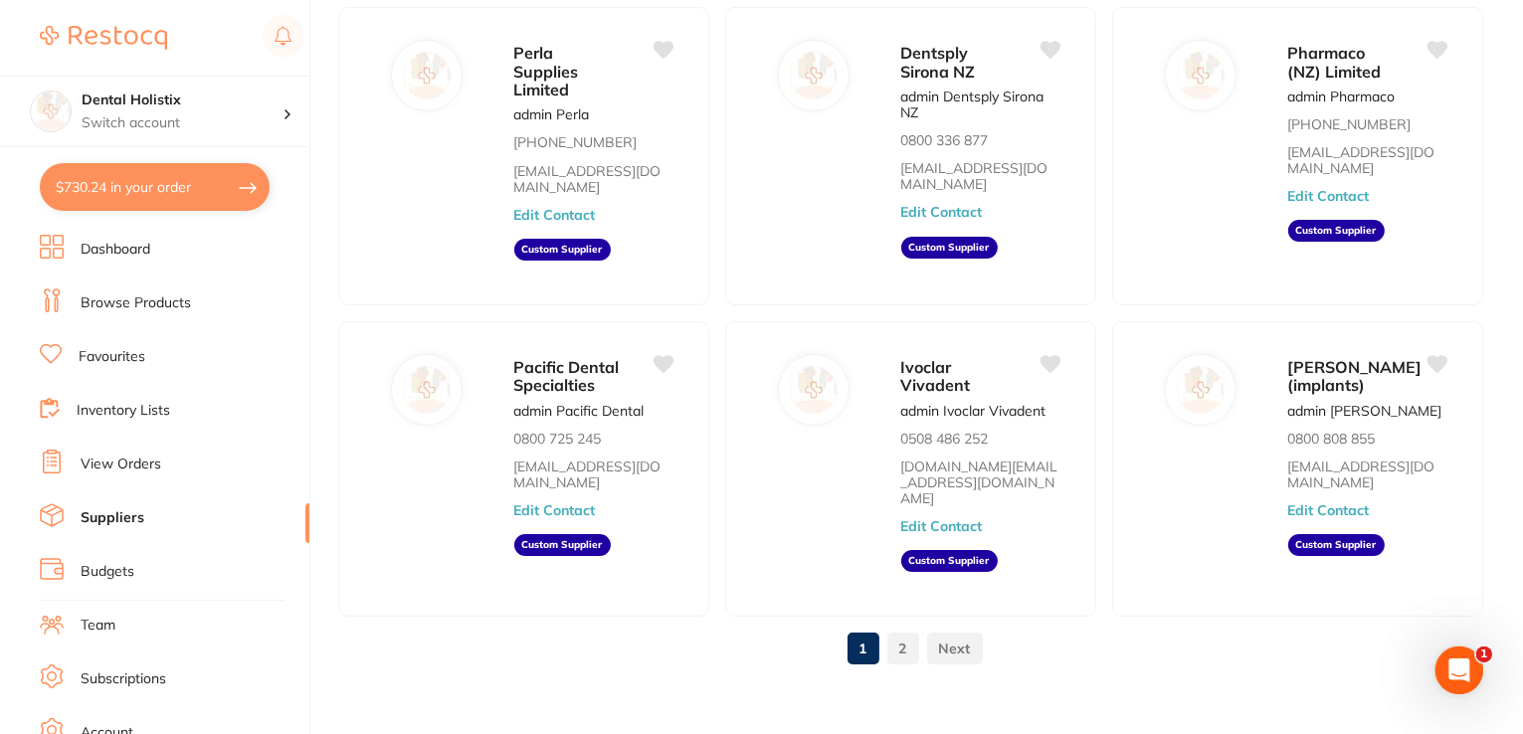
click at [954, 630] on link at bounding box center [955, 649] width 56 height 40
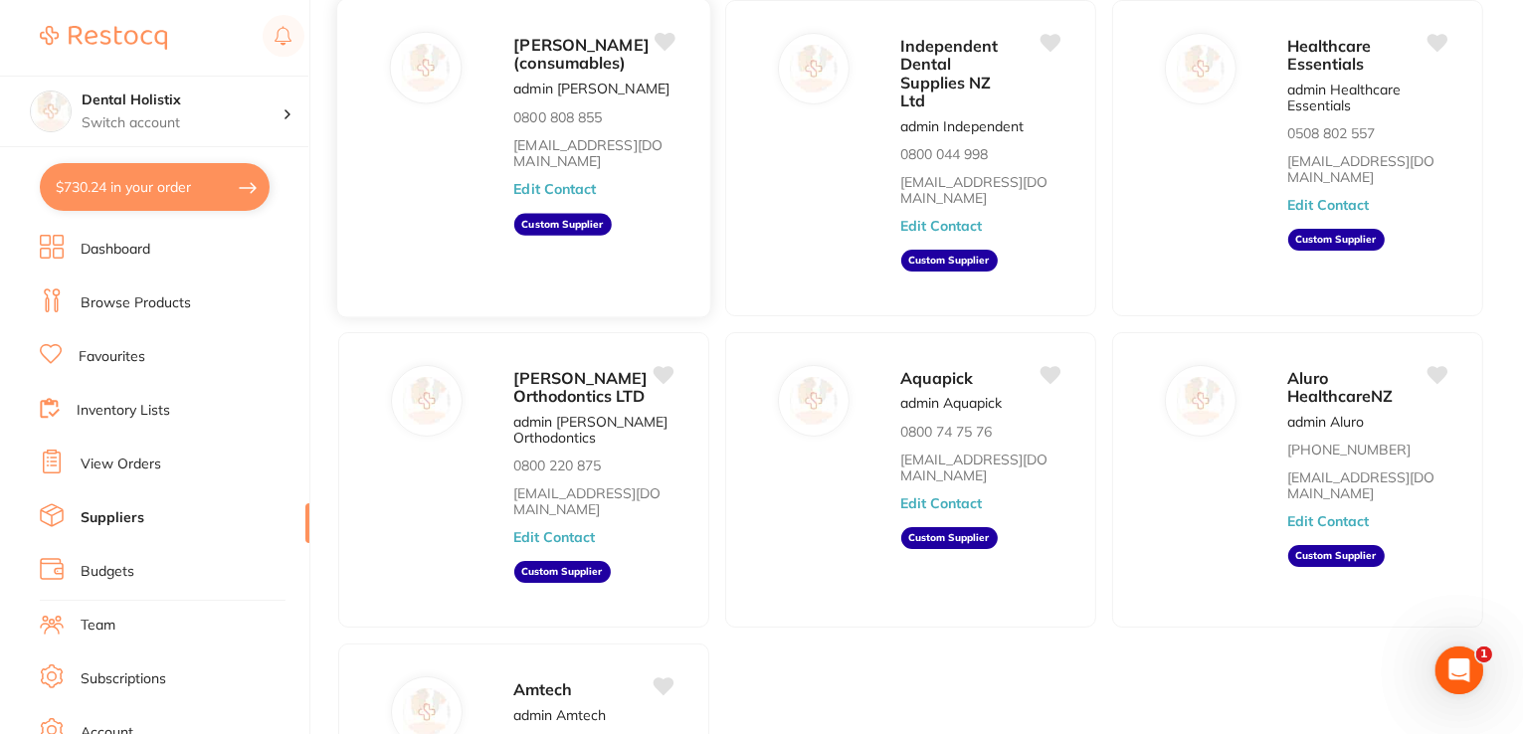
click at [573, 74] on span "[PERSON_NAME] (consumables)" at bounding box center [580, 54] width 135 height 39
click at [420, 66] on img at bounding box center [426, 68] width 48 height 48
click at [555, 74] on span "[PERSON_NAME] (consumables)" at bounding box center [580, 54] width 135 height 39
click at [545, 197] on button "Edit Contact" at bounding box center [555, 189] width 82 height 16
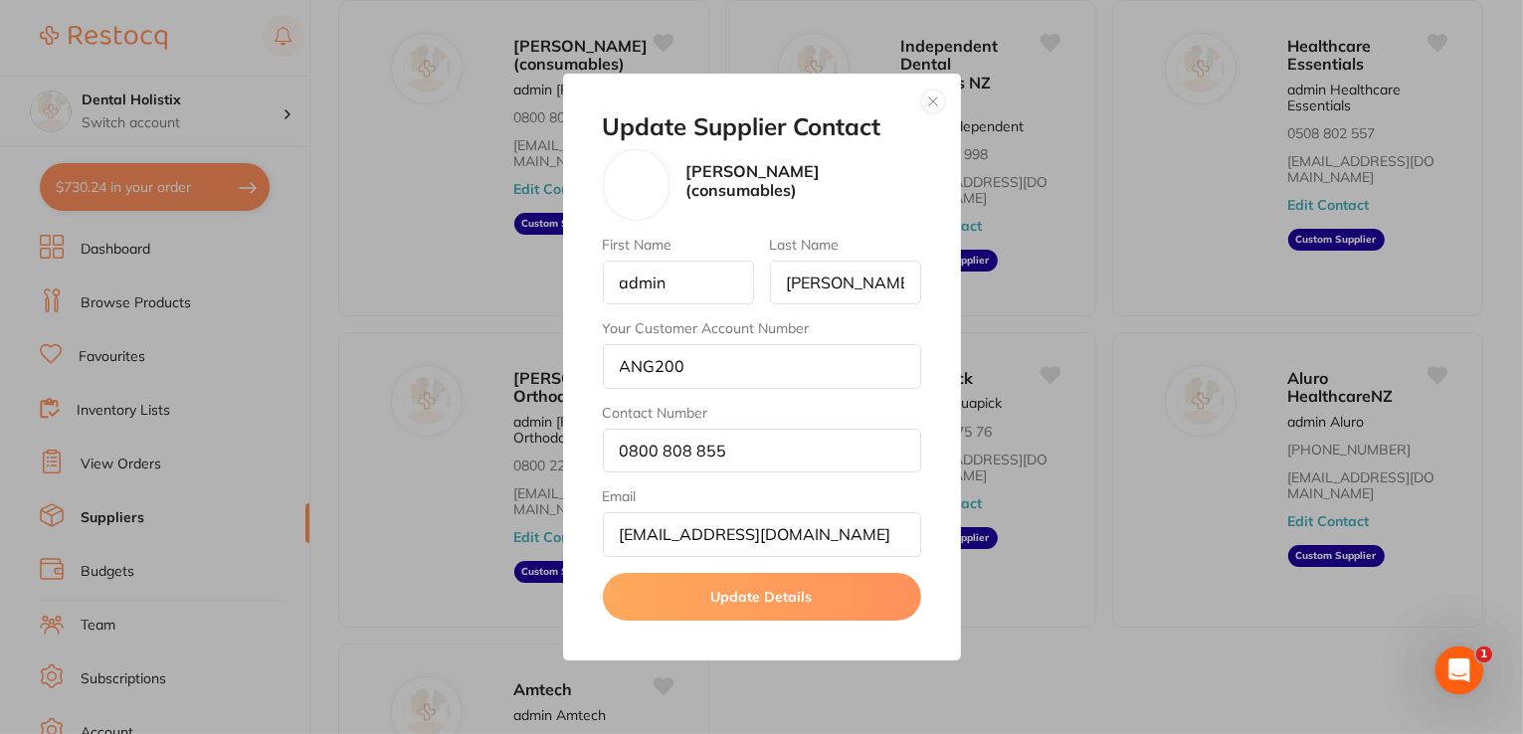
click at [618, 179] on div at bounding box center [637, 185] width 68 height 72
click at [625, 180] on div at bounding box center [637, 185] width 68 height 72
click at [730, 178] on p "[PERSON_NAME] (consumables)" at bounding box center [802, 180] width 235 height 37
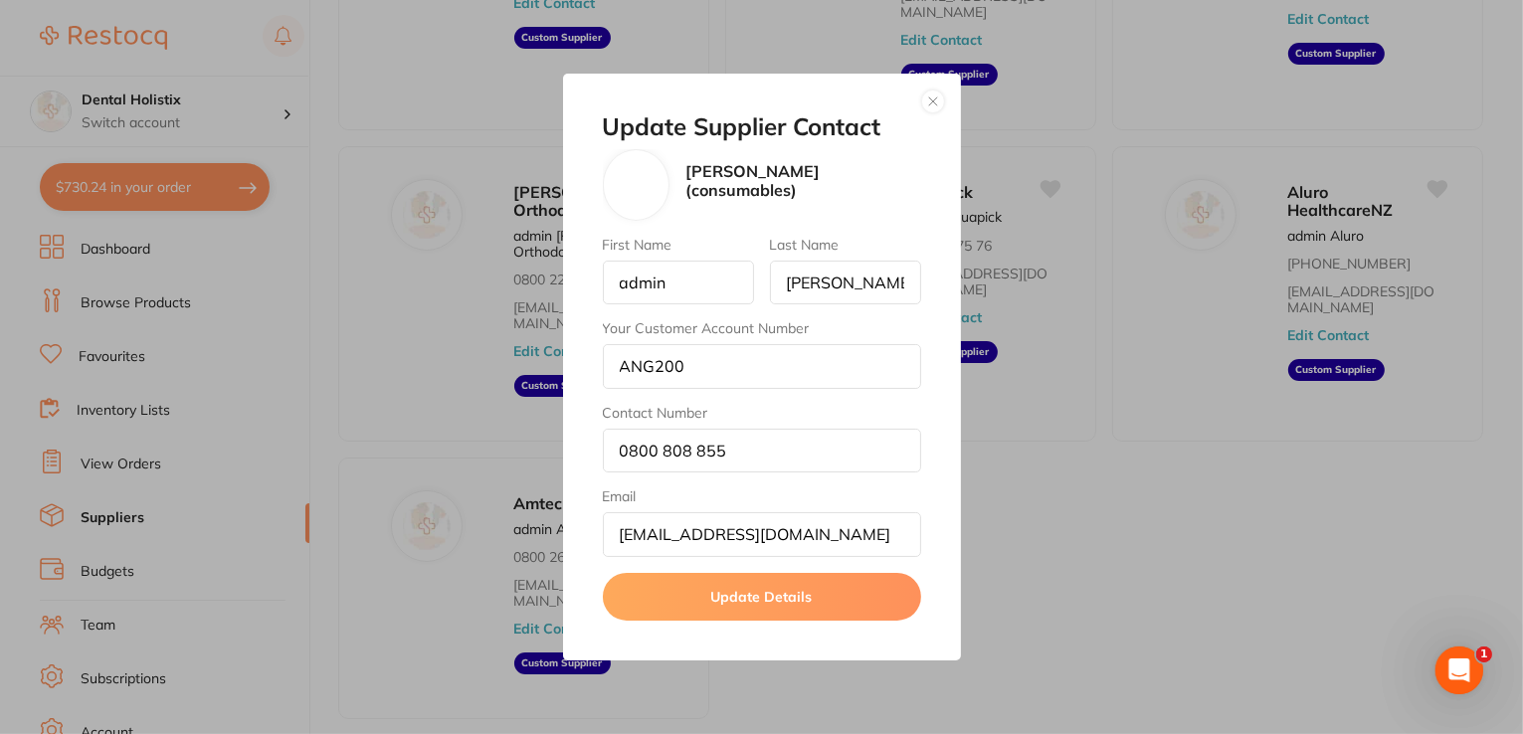
scroll to position [160, 0]
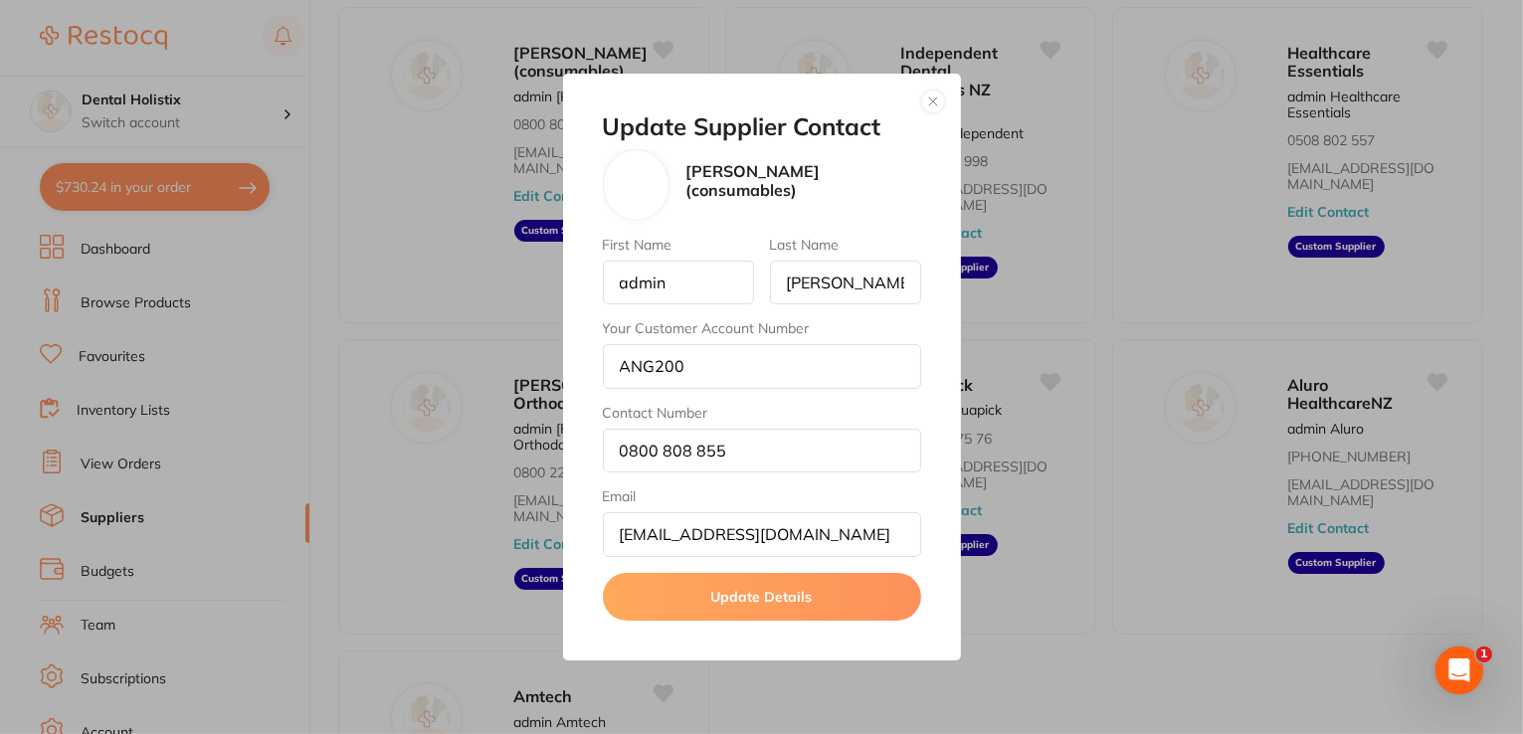
click at [935, 101] on button "button" at bounding box center [933, 102] width 24 height 24
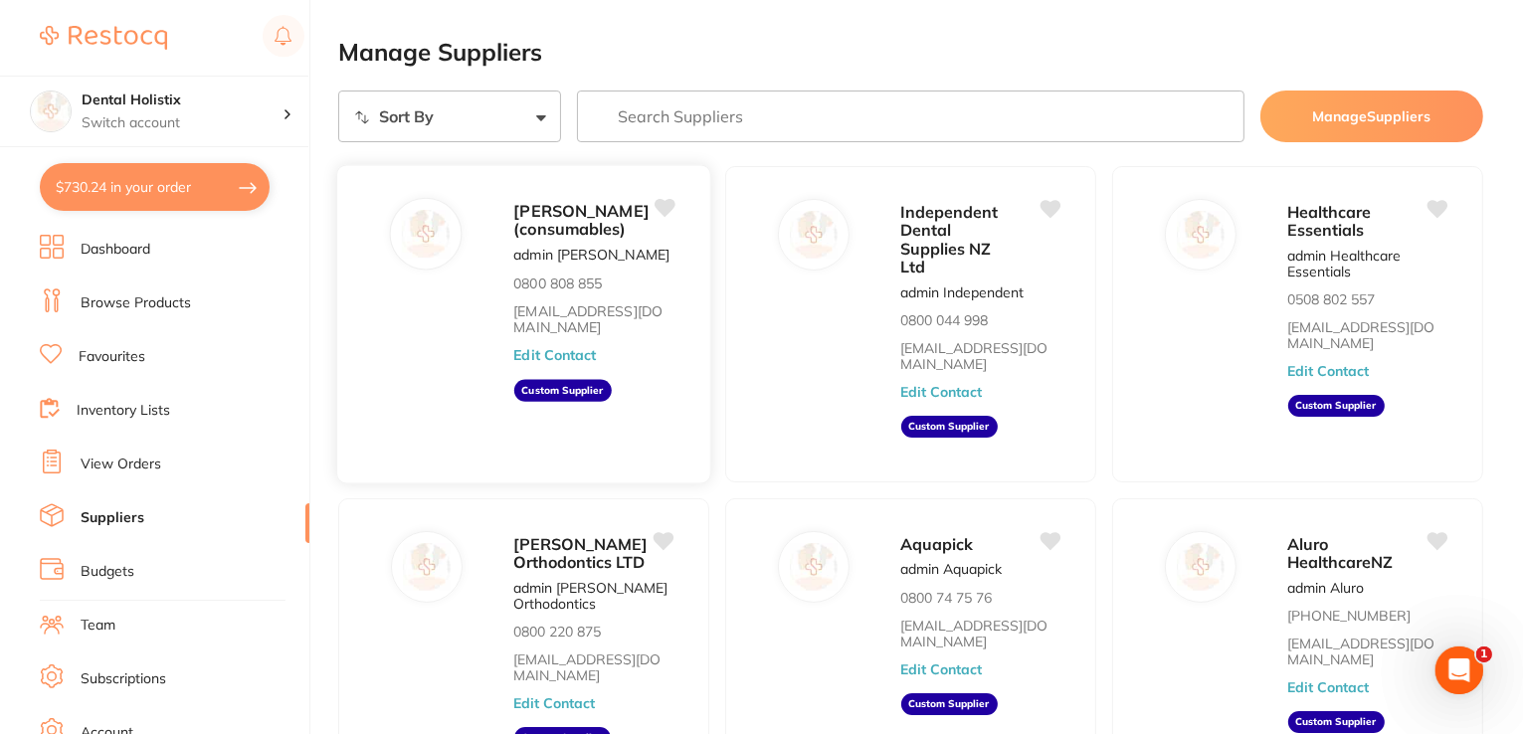
scroll to position [0, 0]
click at [573, 264] on p "admin Henry Schein Halas" at bounding box center [591, 256] width 156 height 16
click at [574, 264] on p "admin Henry Schein Halas" at bounding box center [591, 256] width 156 height 16
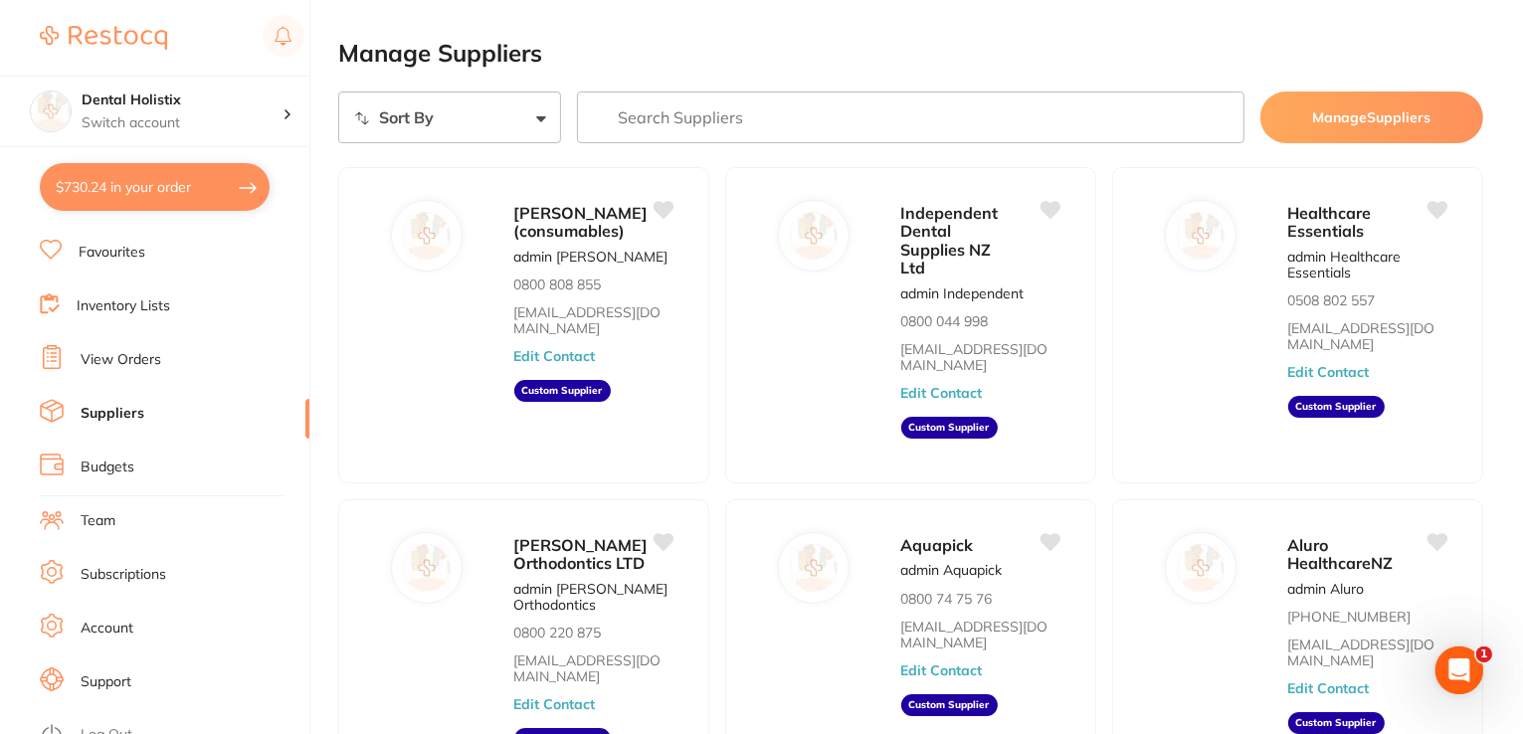
scroll to position [187, 0]
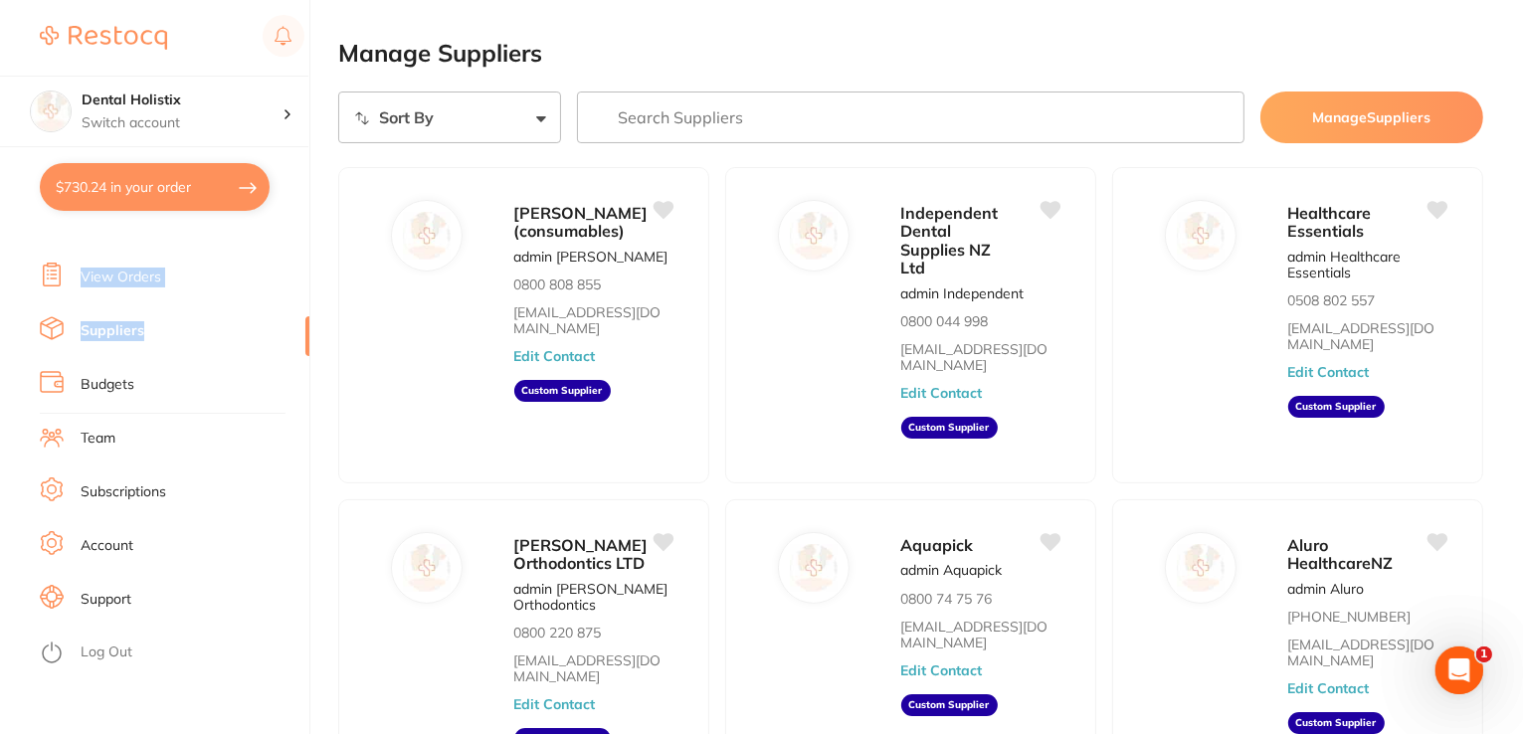
drag, startPoint x: 302, startPoint y: 336, endPoint x: 291, endPoint y: 169, distance: 167.4
click at [291, 169] on section "Dental Holistix Switch account Dental Holistix $730.24 in your order Dashboard …" at bounding box center [155, 367] width 310 height 734
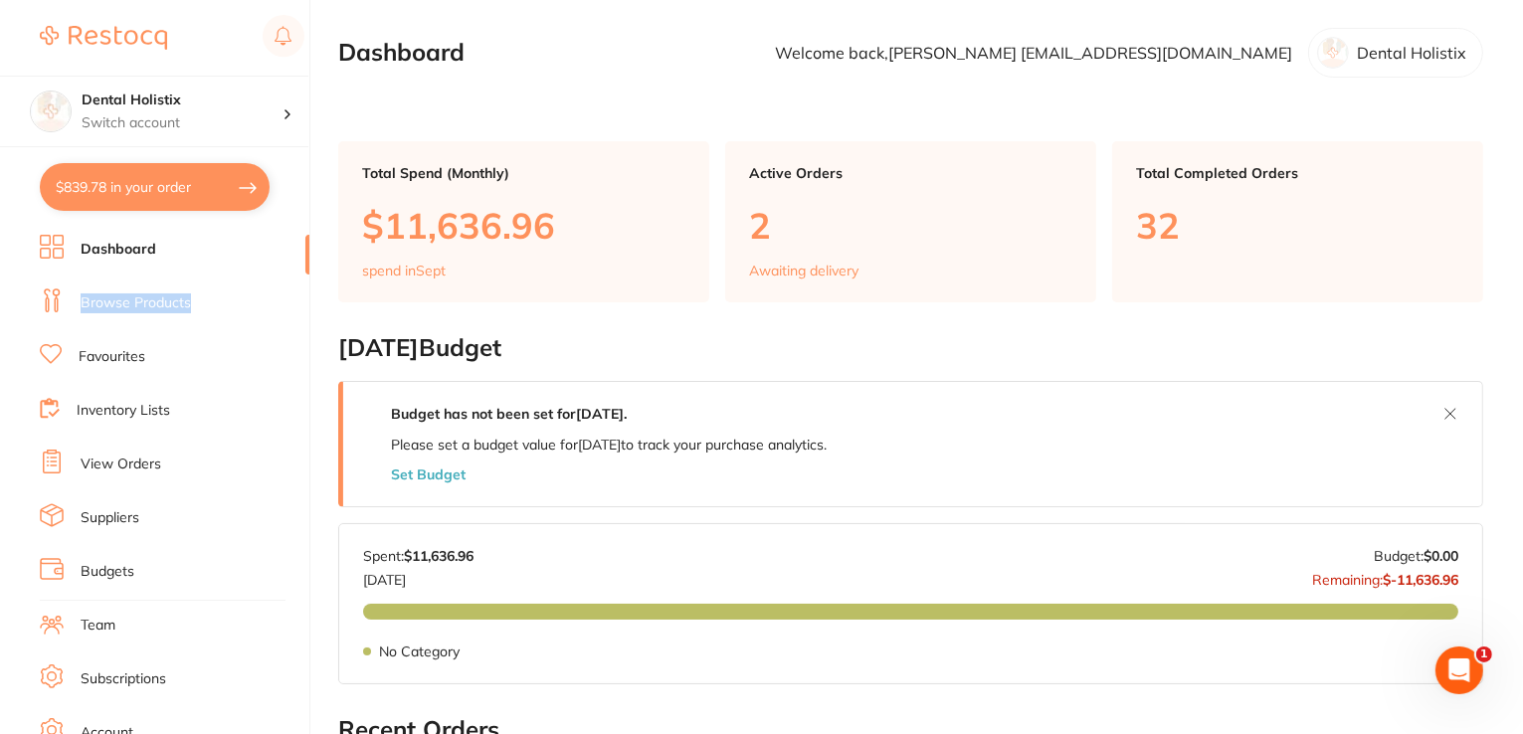
drag, startPoint x: 302, startPoint y: 258, endPoint x: 309, endPoint y: 316, distance: 59.1
click at [309, 316] on section "Dental Holistix Switch account Dental Holistix $839.78 in your order Dashboard …" at bounding box center [155, 367] width 310 height 734
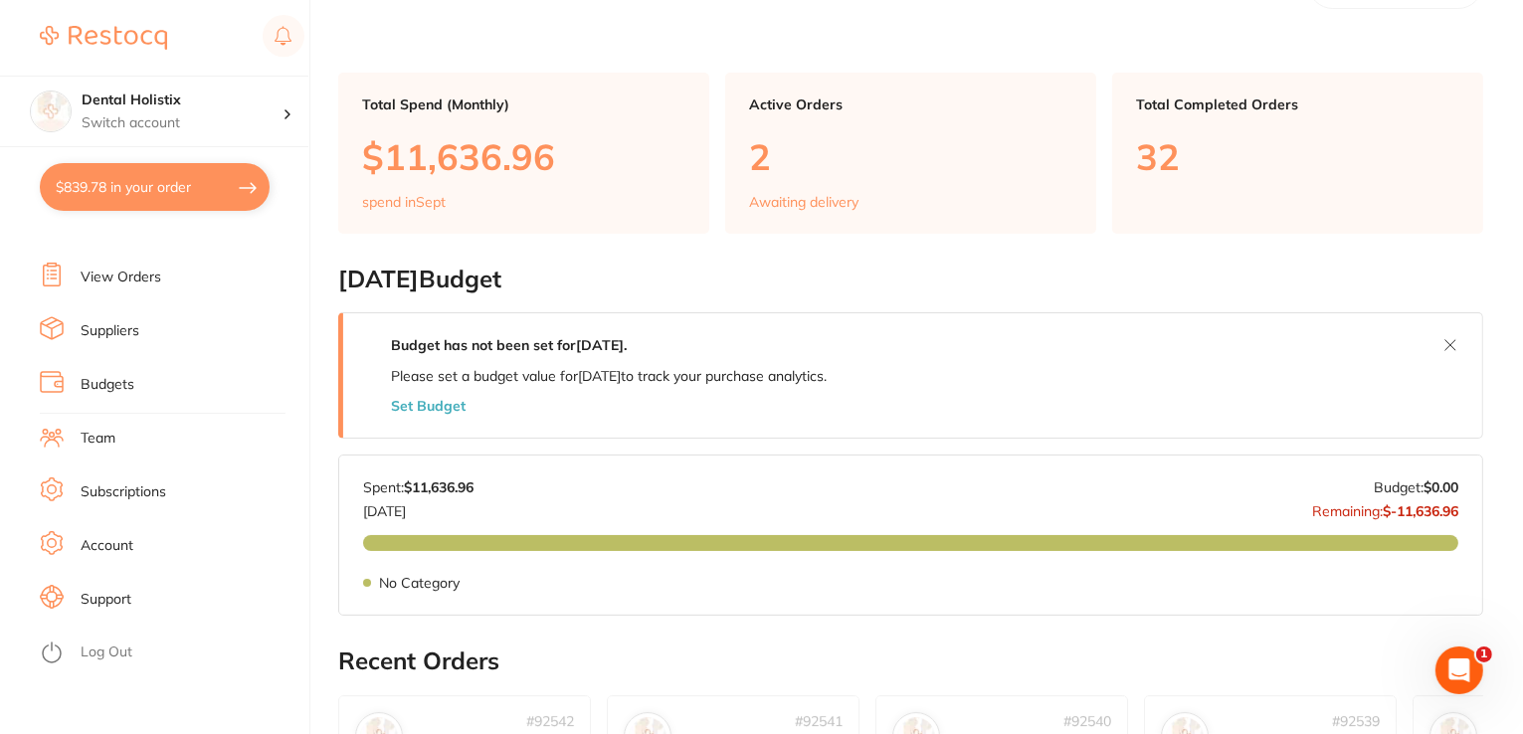
scroll to position [99, 0]
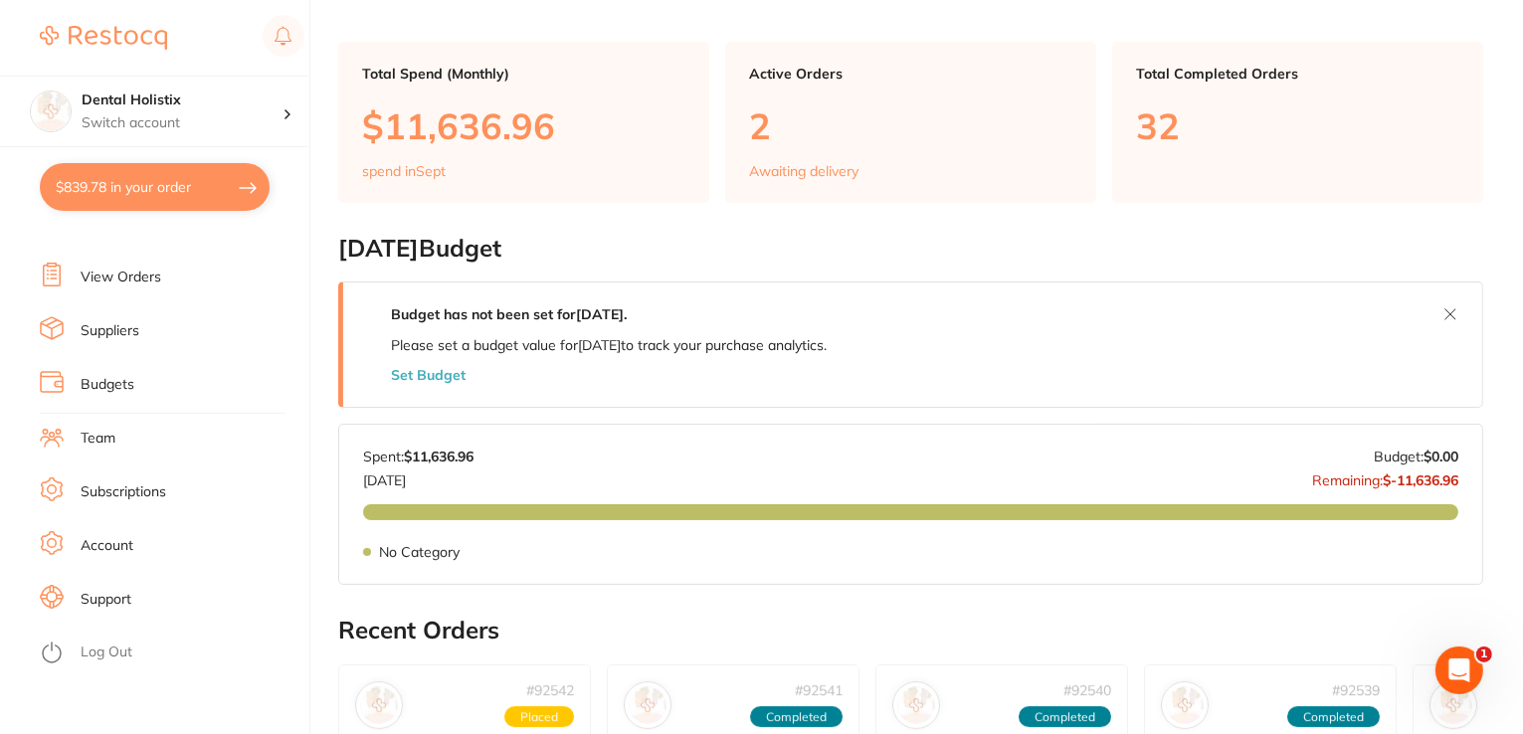
click at [86, 536] on link "Account" at bounding box center [107, 546] width 53 height 20
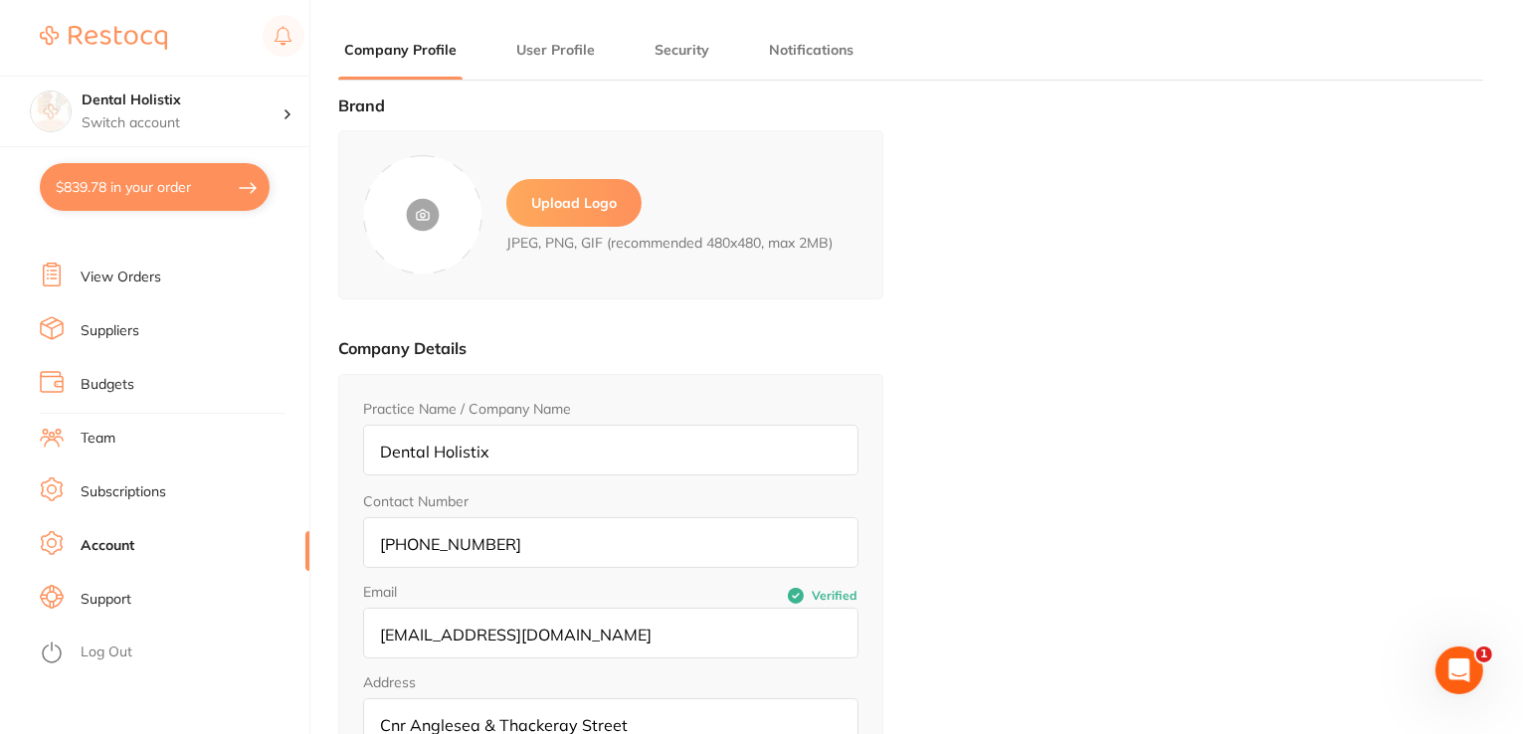
type input "[PERSON_NAME]"
type input "[EMAIL_ADDRESS][DOMAIN_NAME]"
type input "021527224"
type input "[EMAIL_ADDRESS][DOMAIN_NAME]"
click at [573, 201] on label "Upload Logo" at bounding box center [573, 203] width 135 height 48
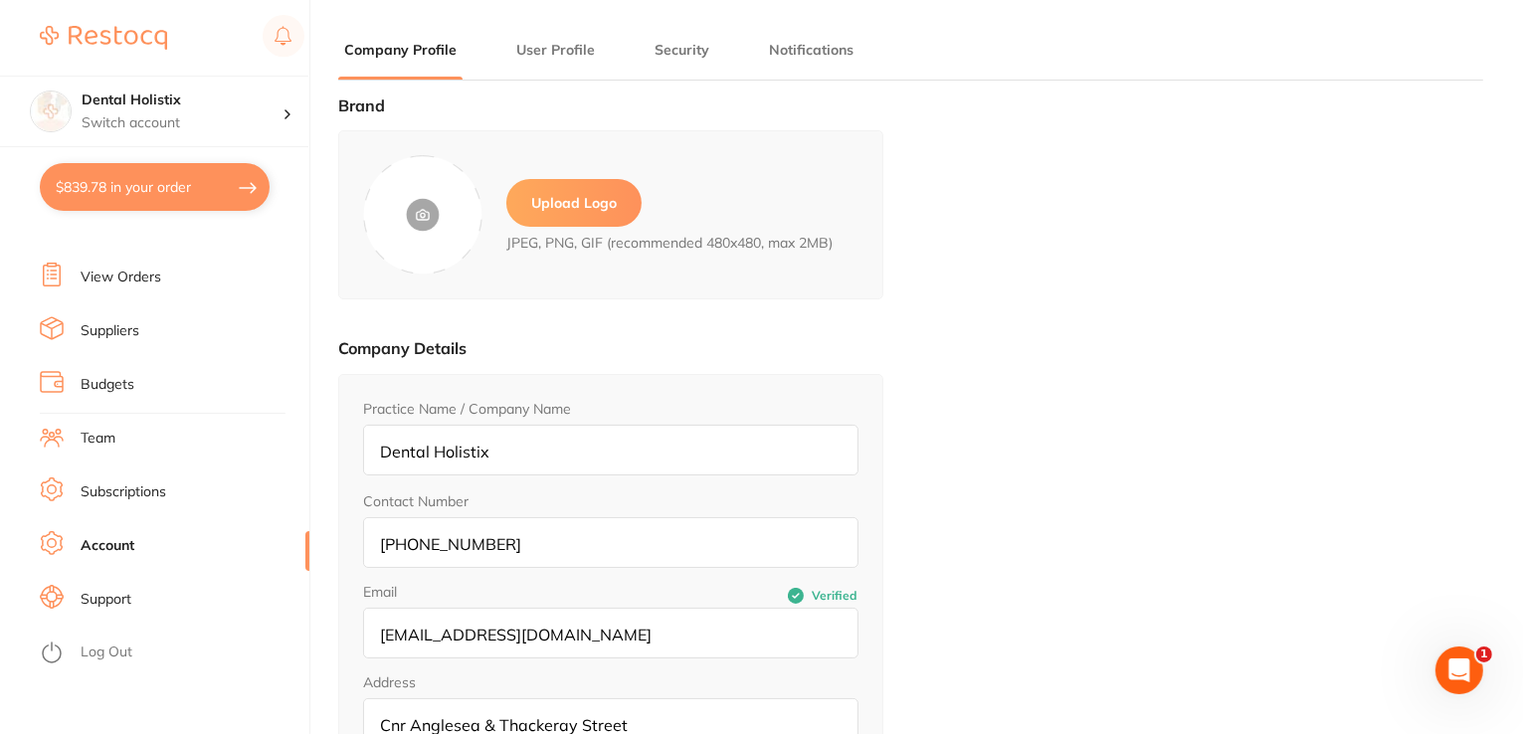
click at [0, 0] on input "file" at bounding box center [0, 0] width 0 height 0
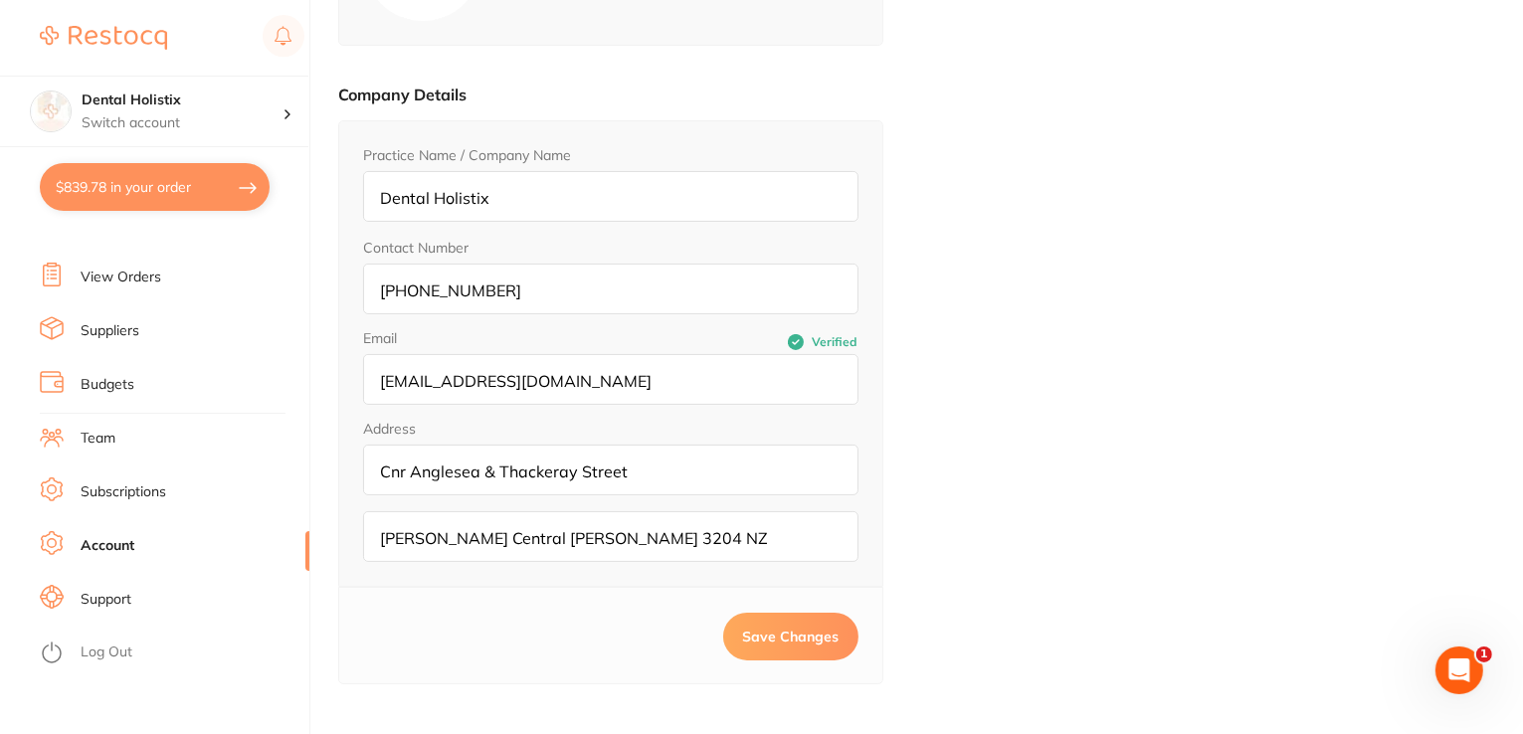
scroll to position [267, 0]
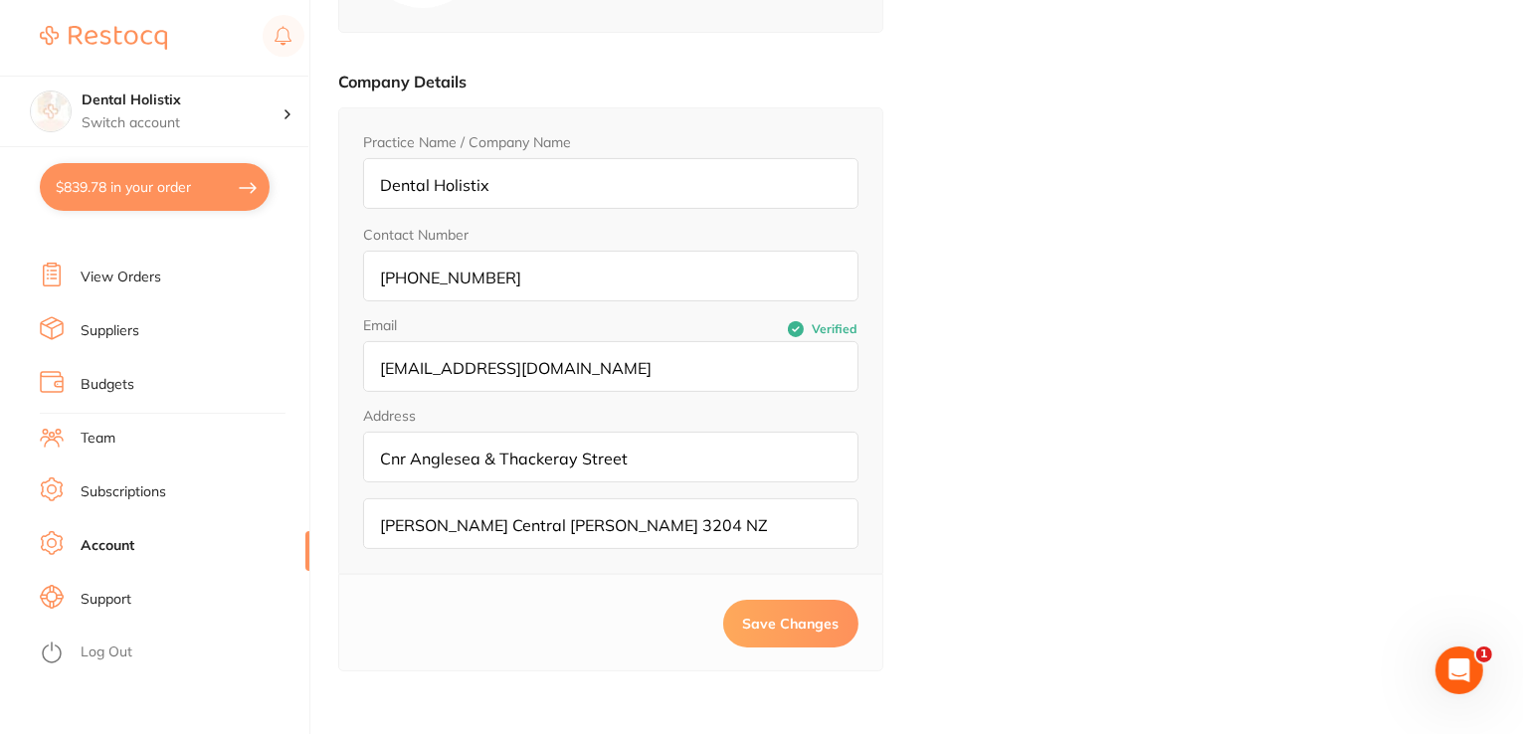
click at [752, 630] on button "Save Changes" at bounding box center [790, 624] width 135 height 48
click at [808, 615] on span "Save Changes" at bounding box center [791, 624] width 96 height 18
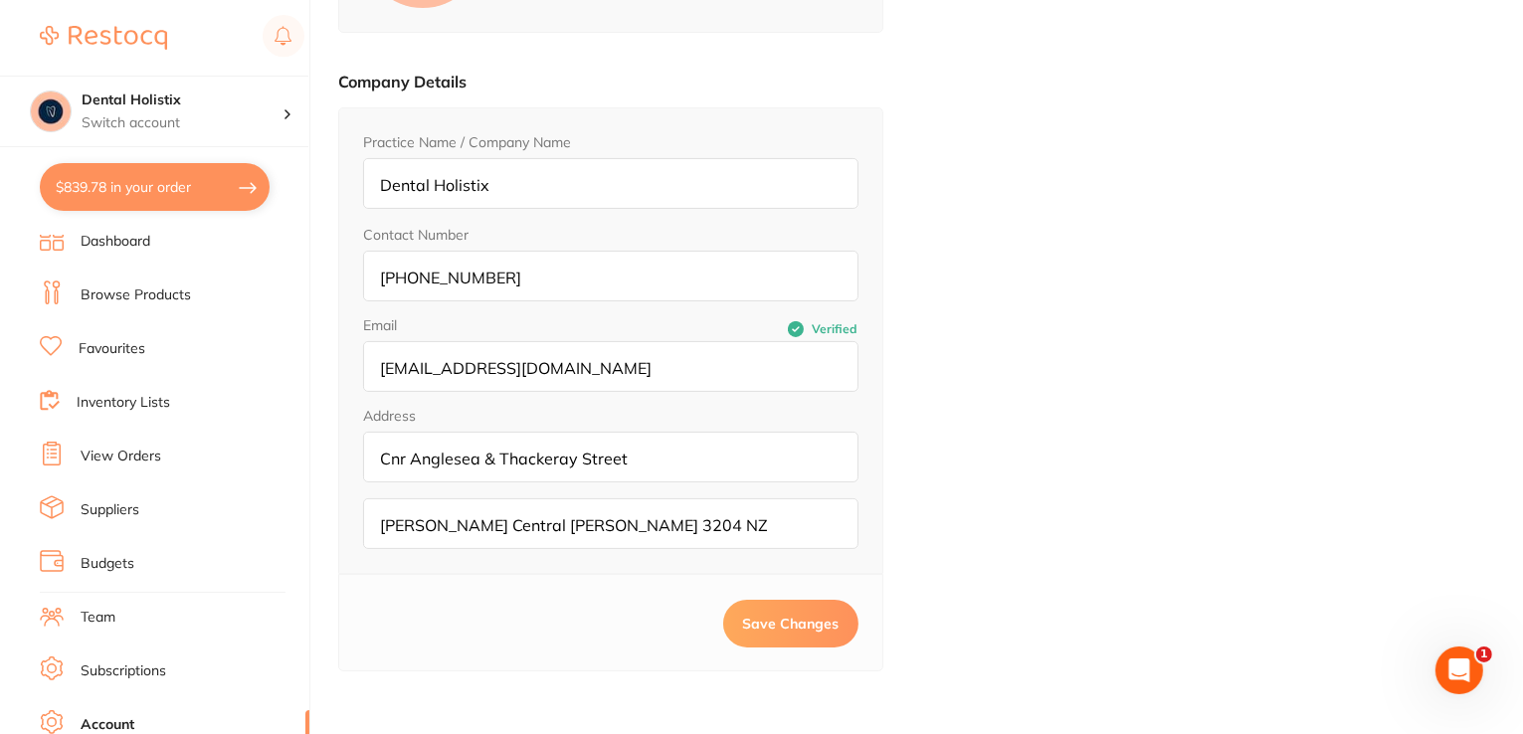
scroll to position [0, 0]
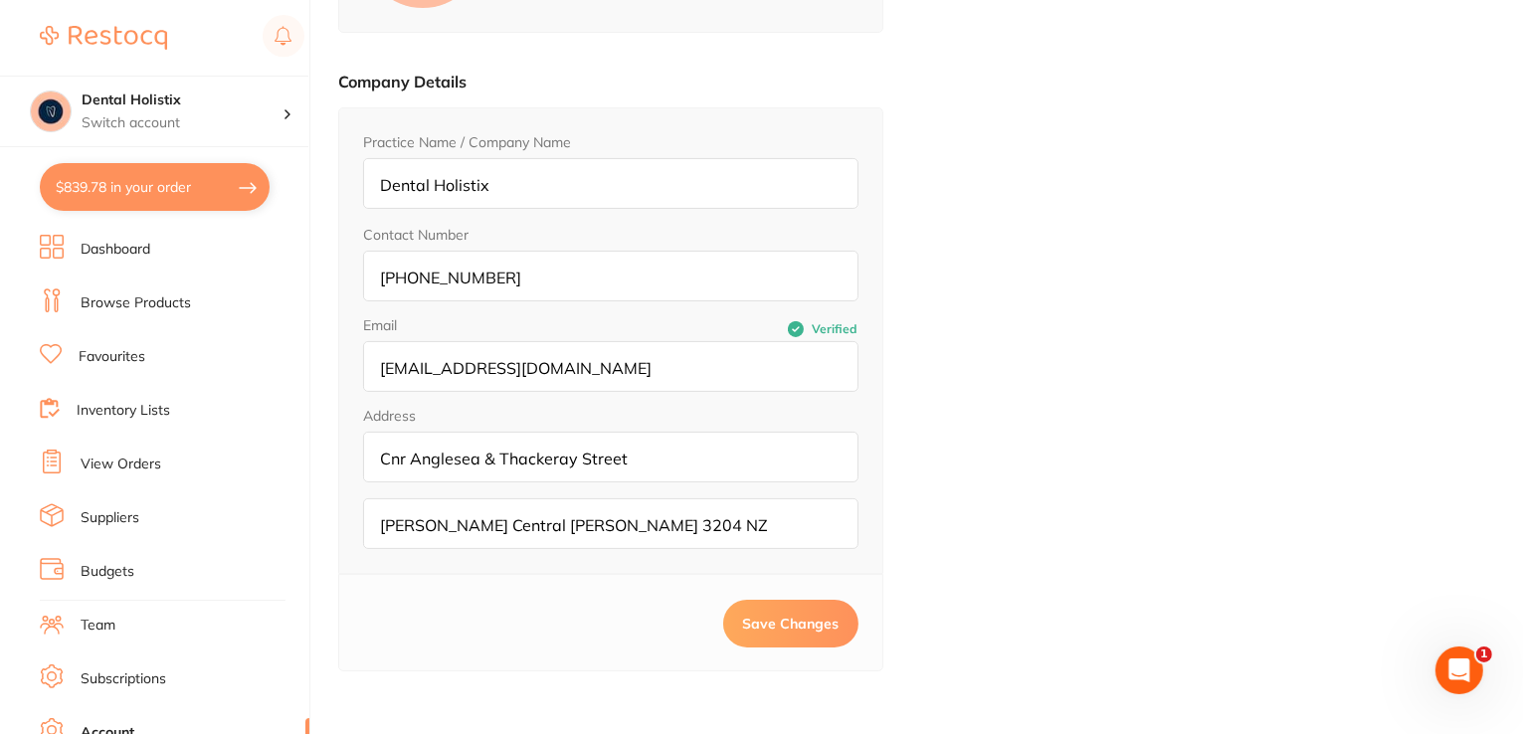
click at [148, 240] on link "Dashboard" at bounding box center [116, 250] width 70 height 20
